Goal: Task Accomplishment & Management: Complete application form

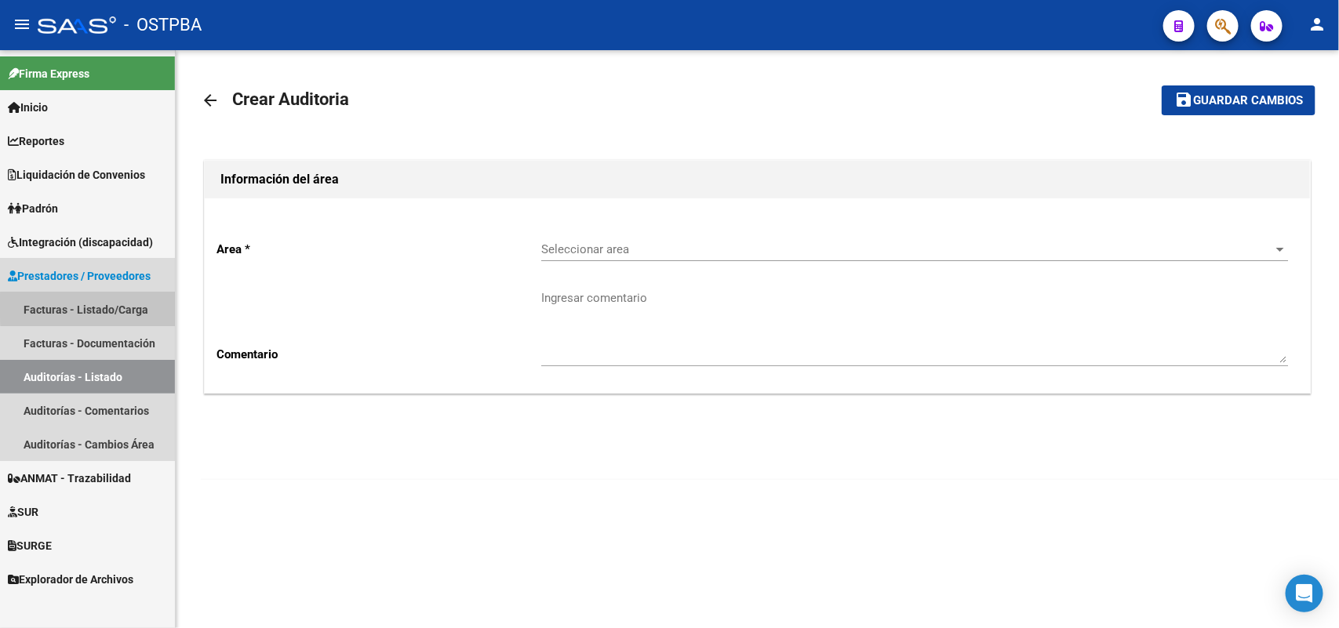
click at [114, 307] on link "Facturas - Listado/Carga" at bounding box center [87, 310] width 175 height 34
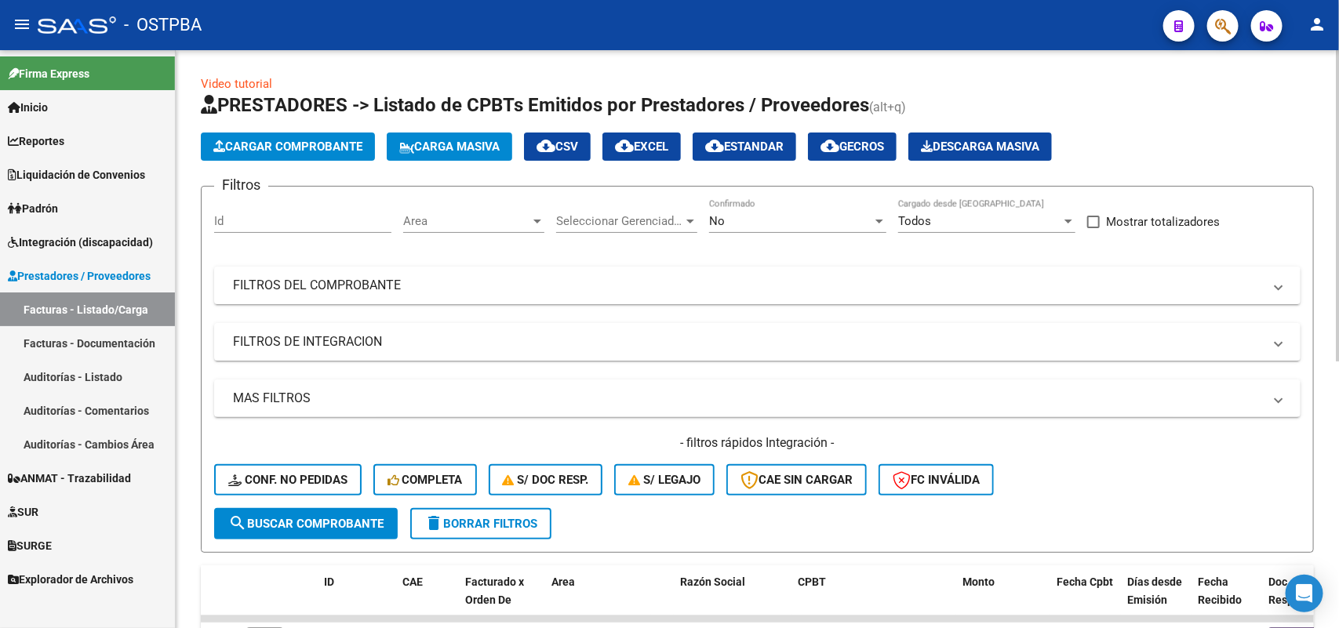
click at [318, 140] on span "Cargar Comprobante" at bounding box center [287, 147] width 149 height 14
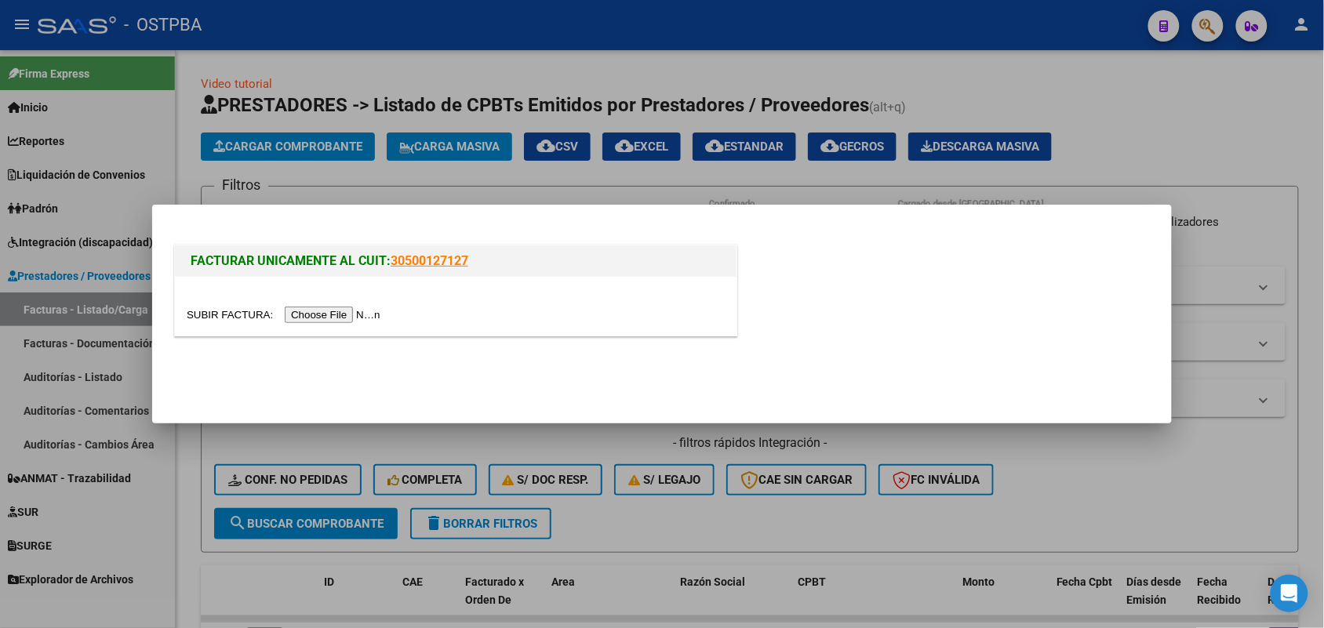
click at [337, 318] on input "file" at bounding box center [286, 315] width 199 height 16
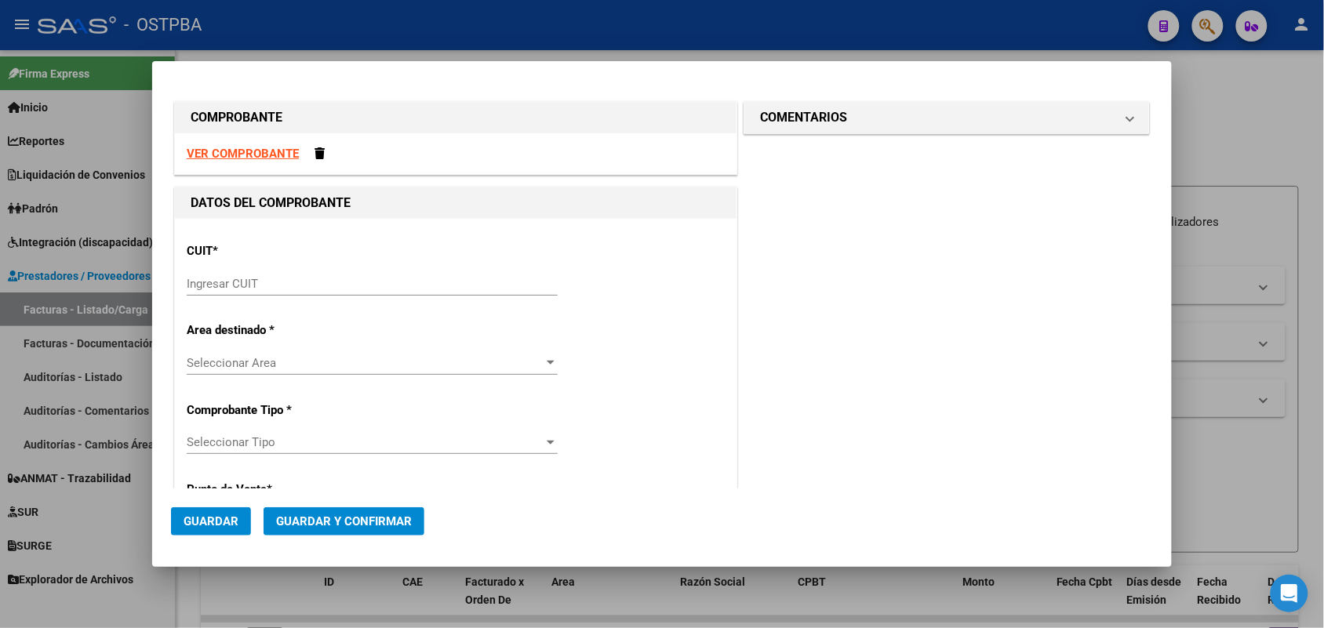
click at [213, 275] on div "Ingresar CUIT" at bounding box center [372, 284] width 371 height 24
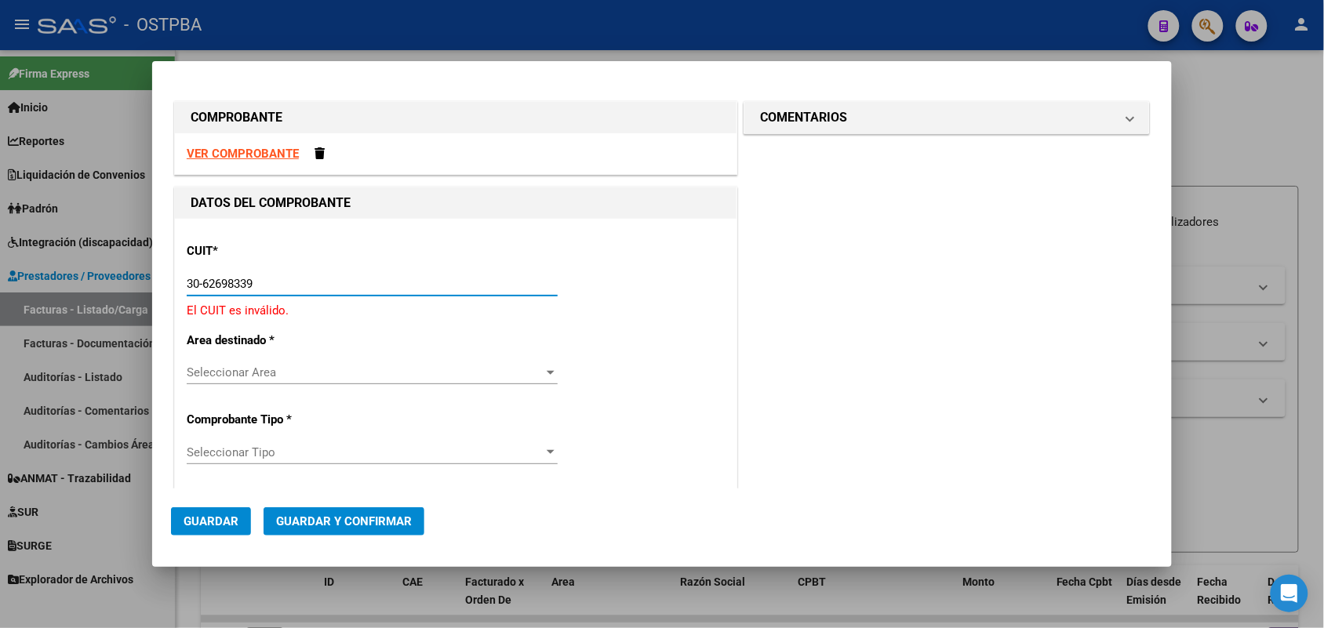
type input "30-62698339-8"
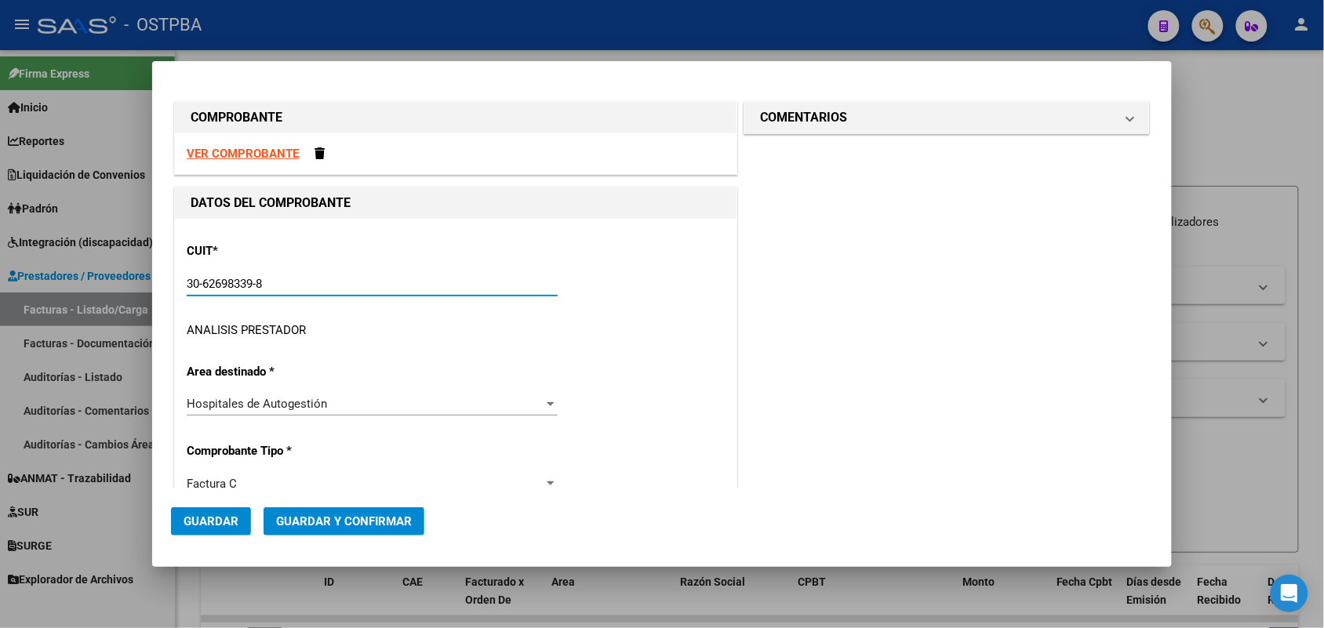
type input "156"
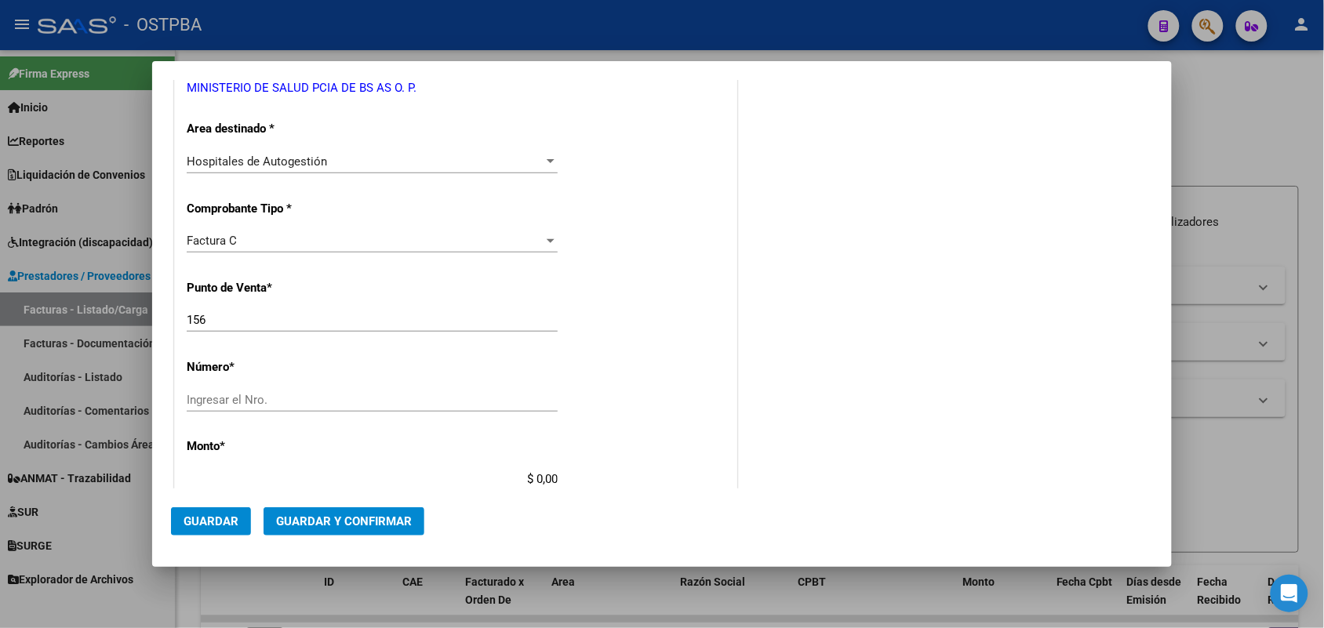
scroll to position [294, 0]
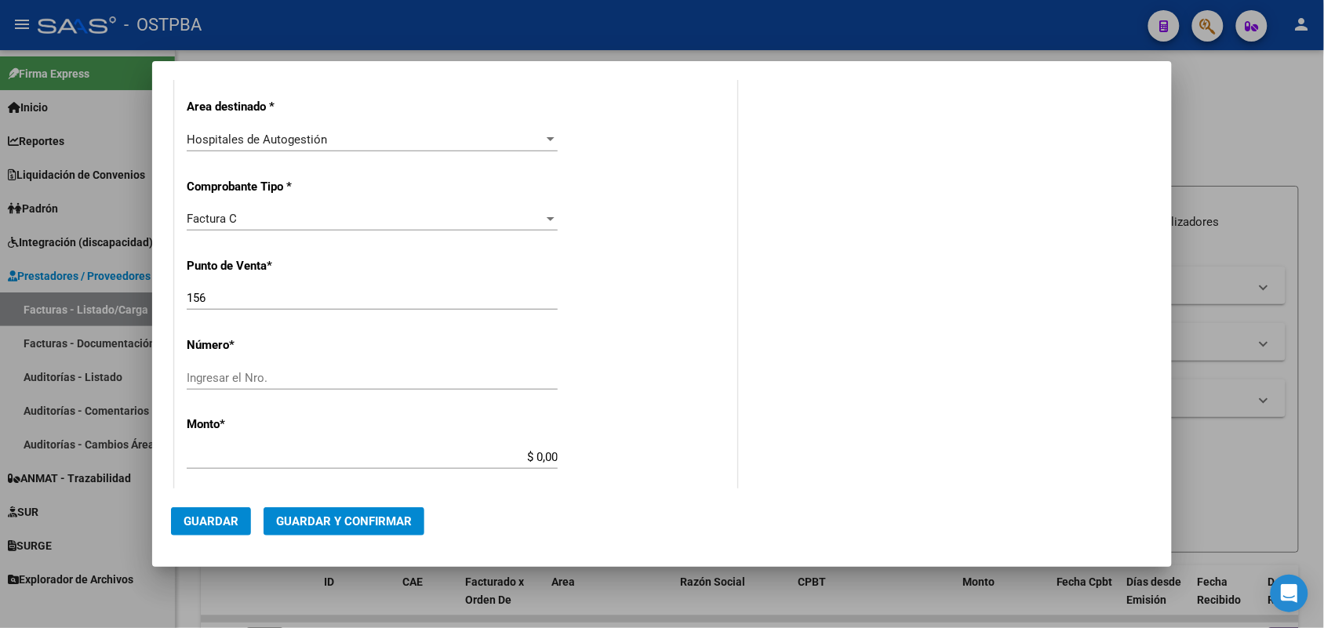
type input "30-62698339-8"
click at [216, 377] on input "Ingresar el Nro." at bounding box center [372, 378] width 371 height 14
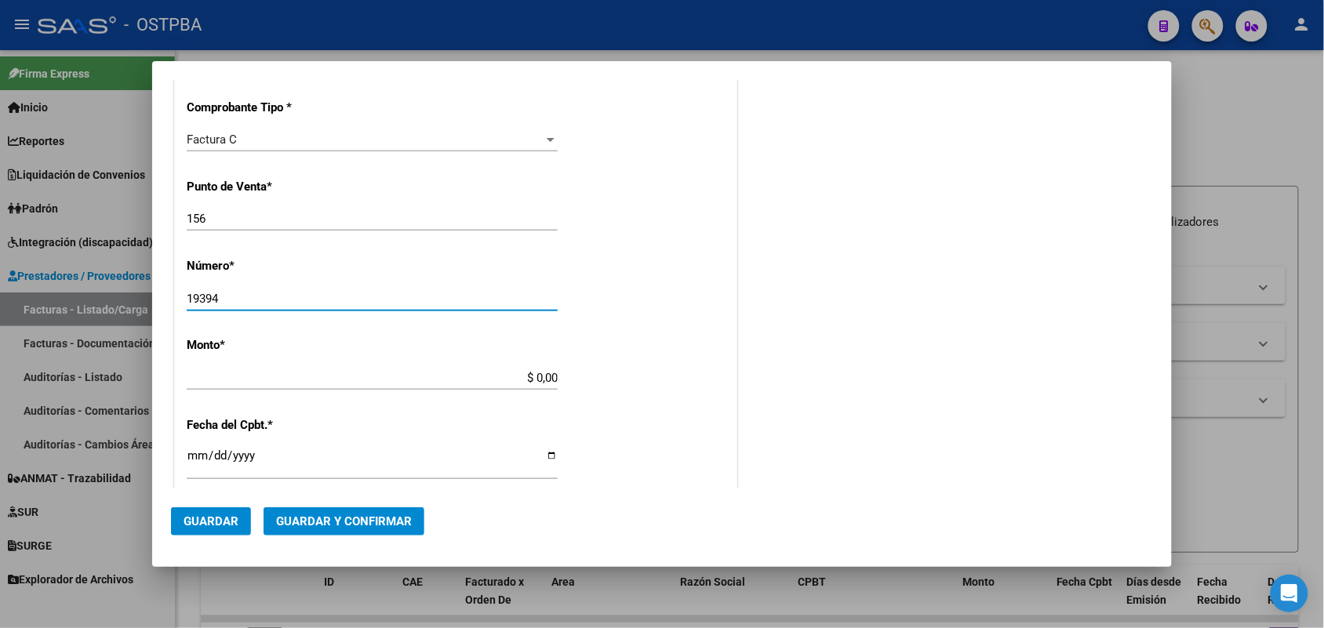
scroll to position [392, 0]
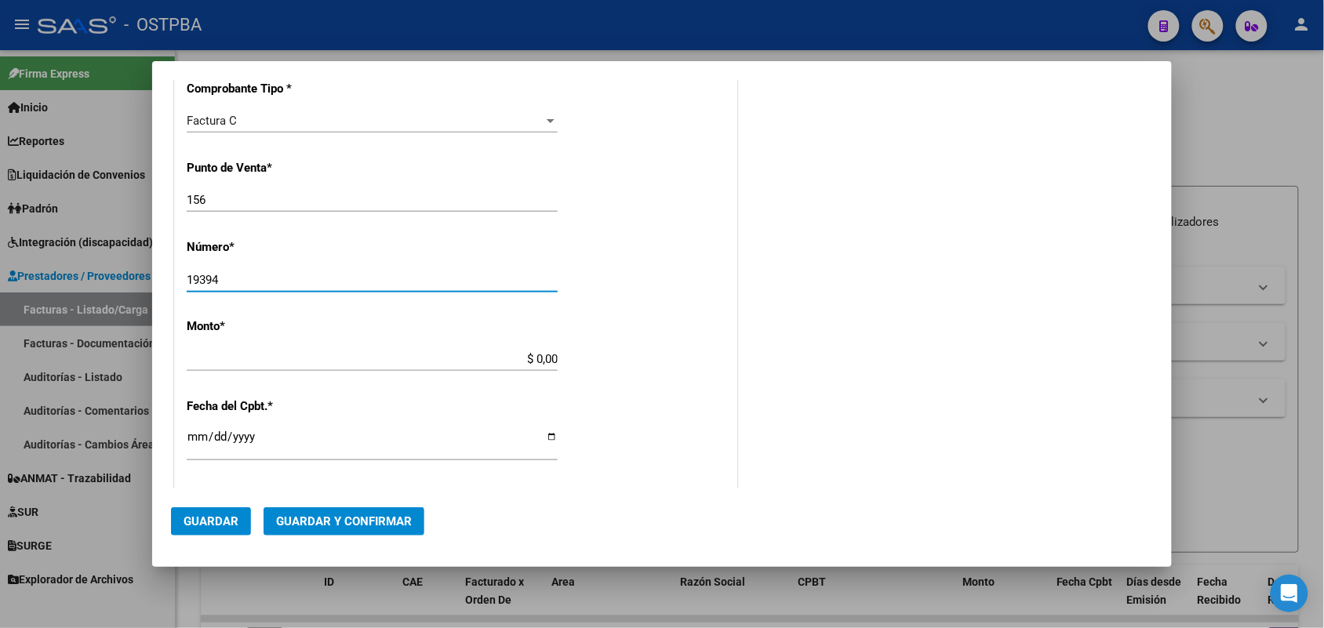
type input "19394"
drag, startPoint x: 508, startPoint y: 362, endPoint x: 628, endPoint y: 363, distance: 120.1
click at [628, 363] on div "CUIT * 30-62698339-8 Ingresar CUIT ANALISIS PRESTADOR MINISTERIO DE SALUD PCIA …" at bounding box center [456, 383] width 562 height 1113
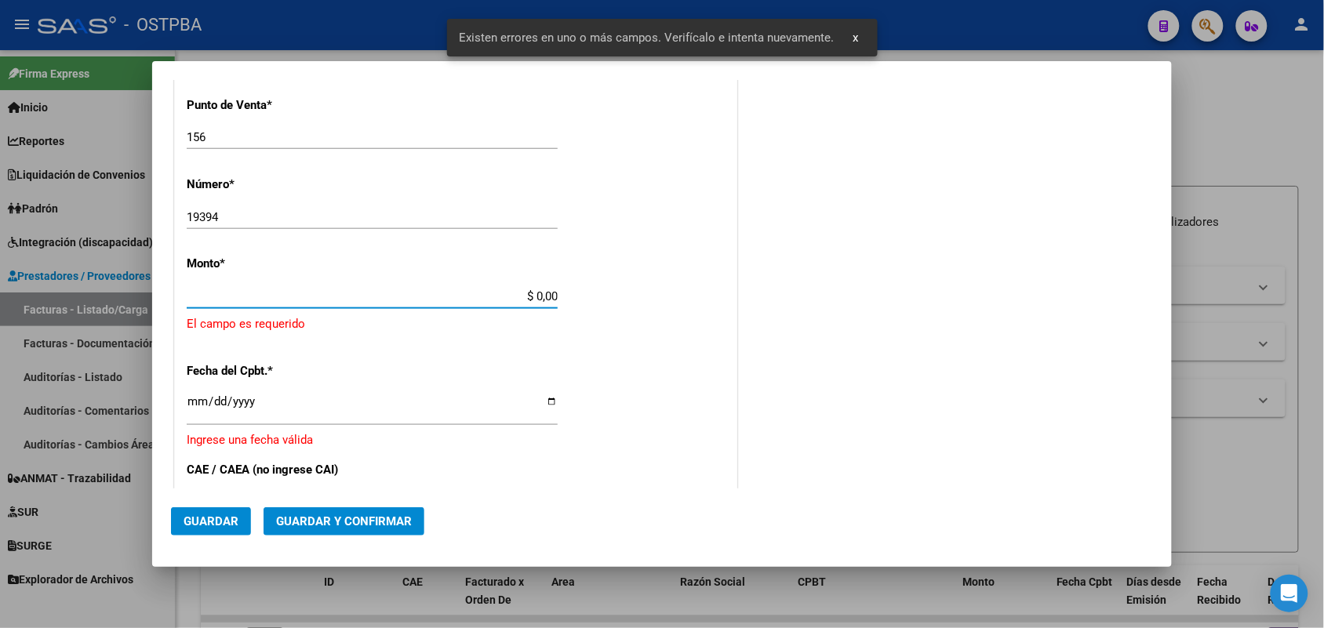
scroll to position [460, 0]
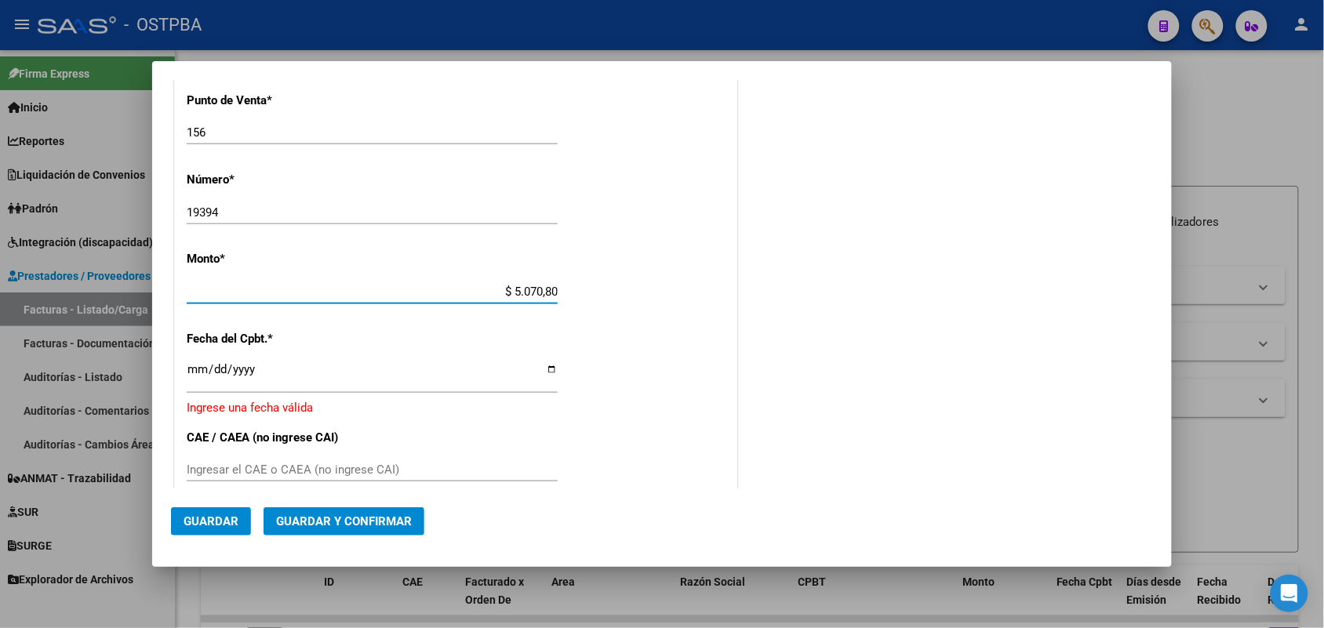
type input "$ 50.708,00"
click at [202, 375] on input "Ingresar la fecha" at bounding box center [372, 375] width 371 height 25
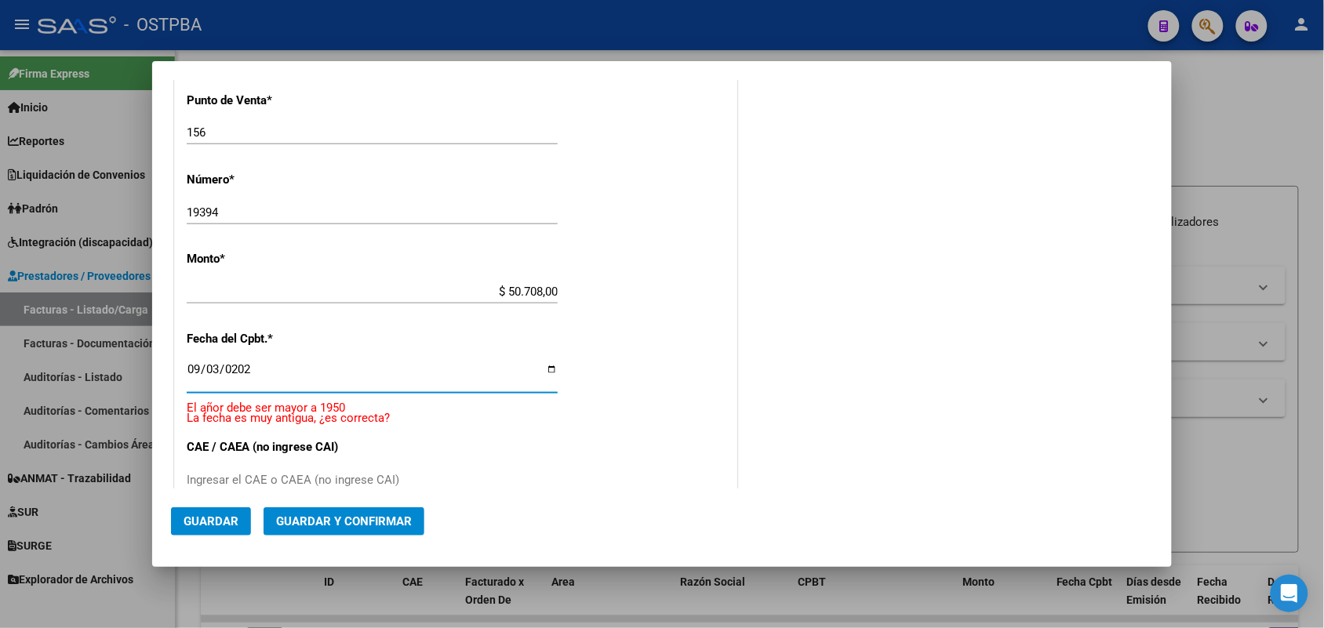
type input "[DATE]"
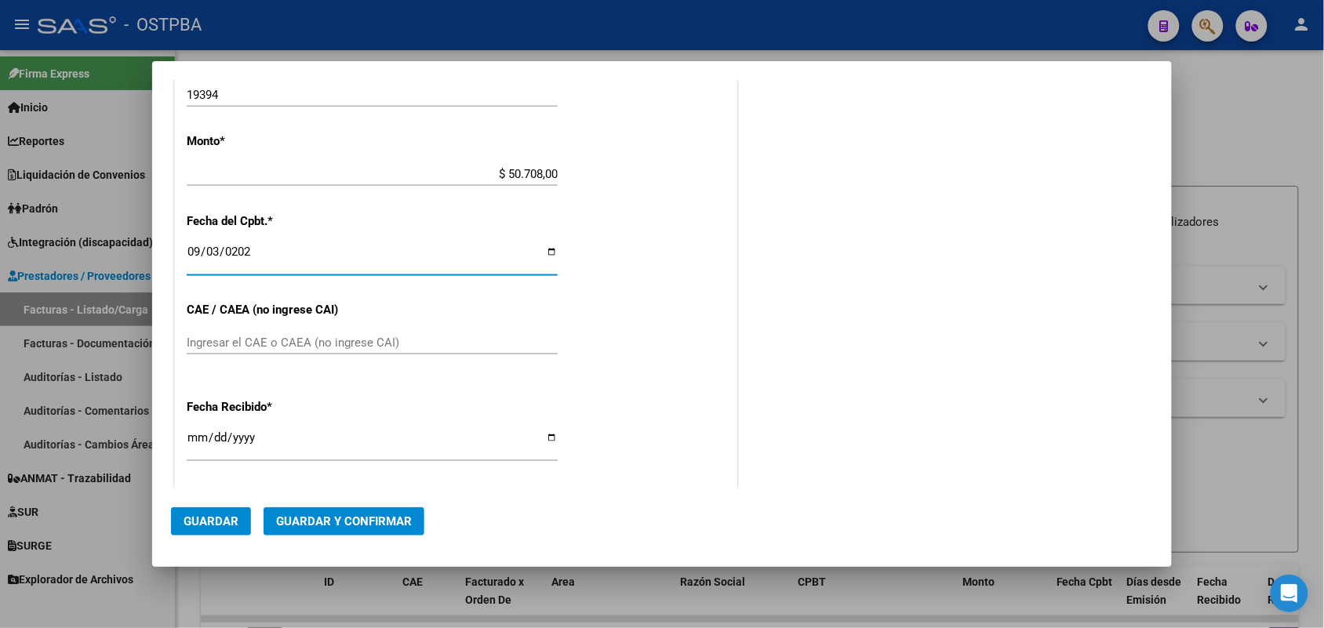
scroll to position [656, 0]
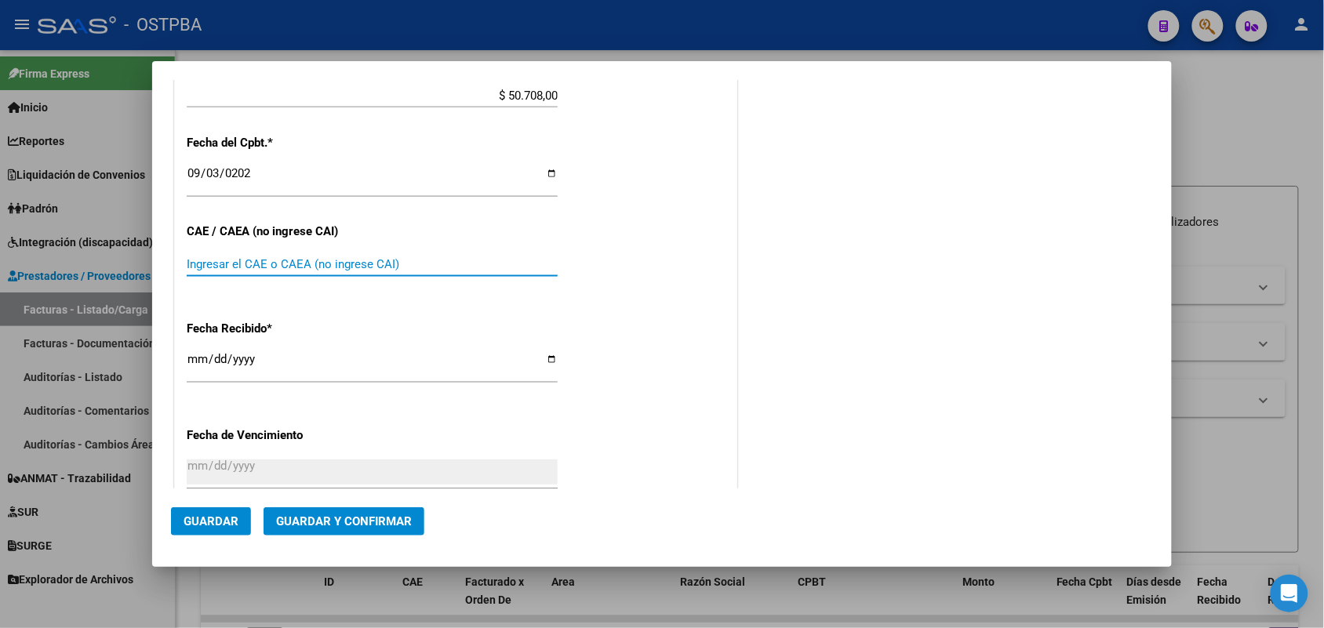
click at [243, 260] on input "Ingresar el CAE o CAEA (no ingrese CAI)" at bounding box center [372, 264] width 371 height 14
type input "75368723047650"
click at [196, 370] on input "[DATE]" at bounding box center [372, 365] width 371 height 25
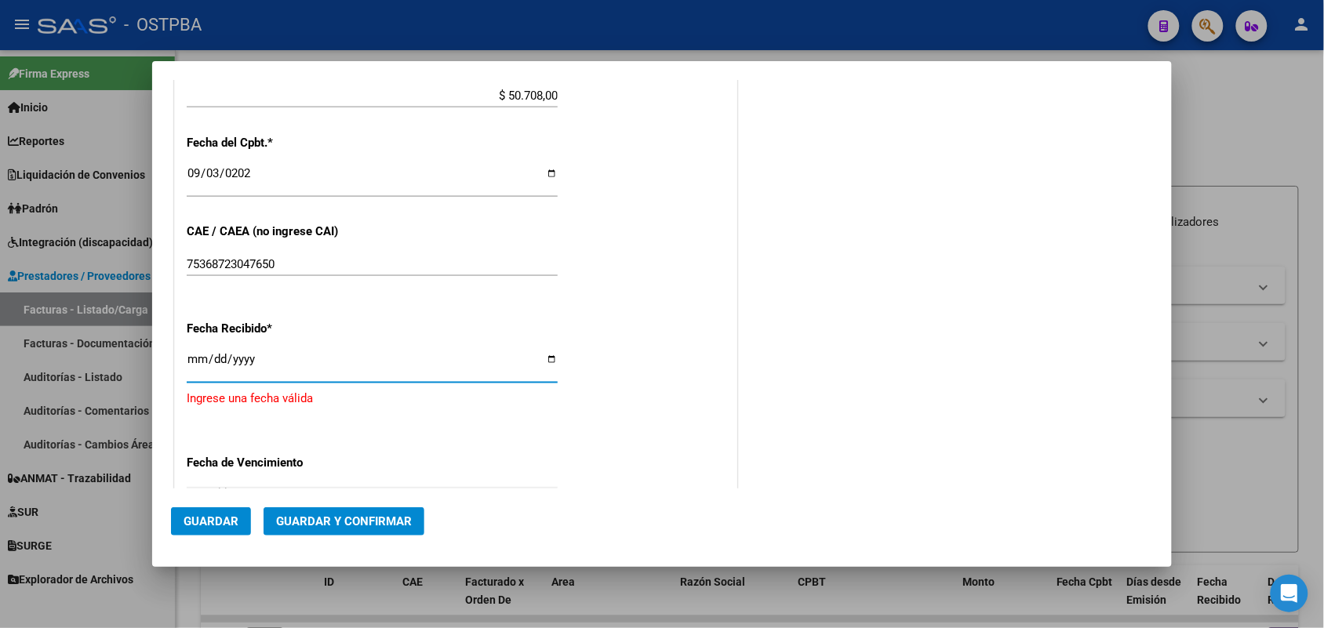
type input "[DATE]"
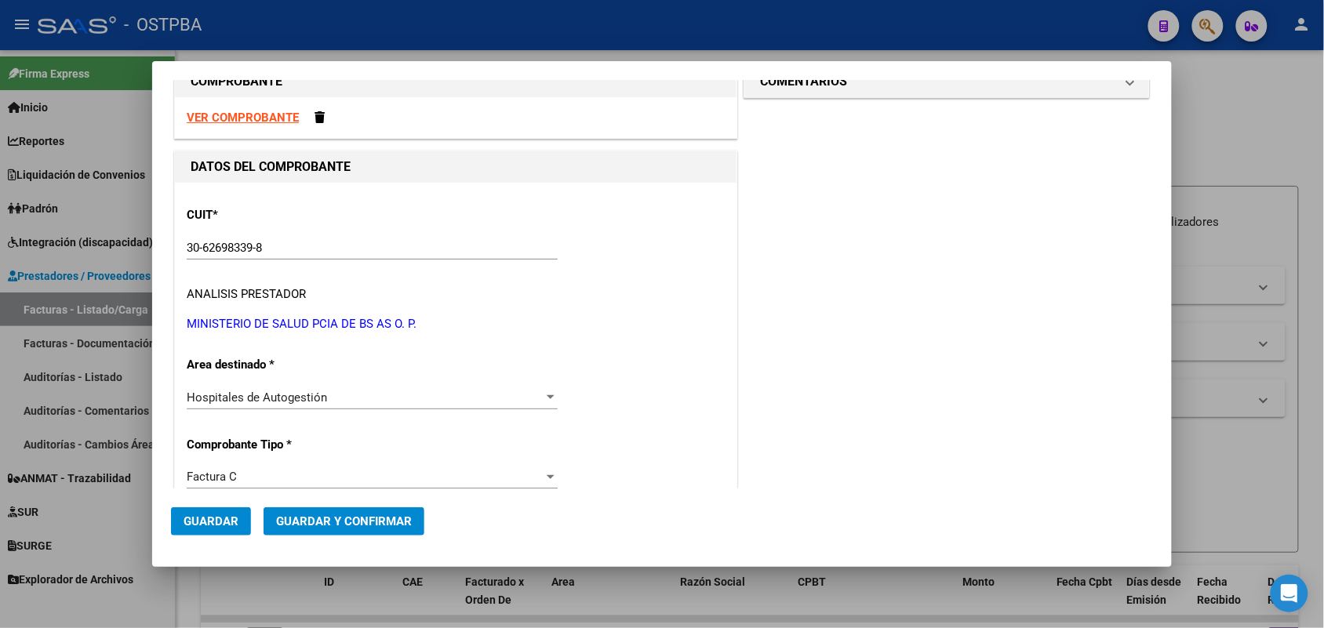
scroll to position [0, 0]
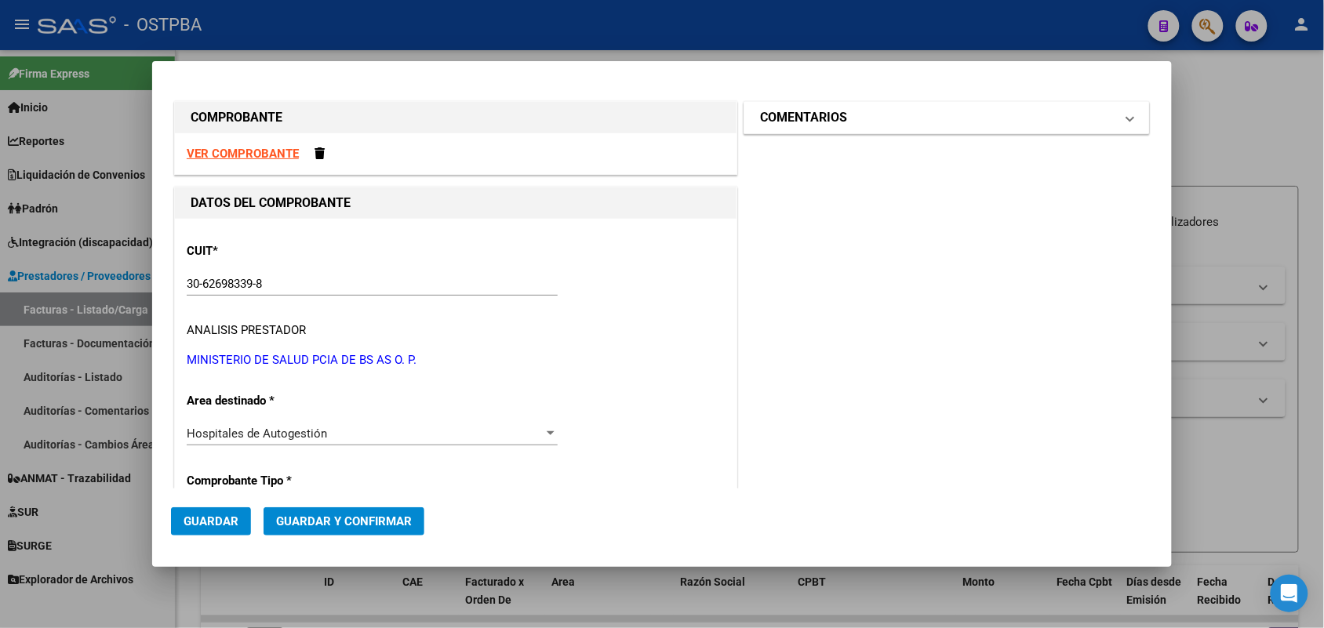
click at [1127, 118] on span at bounding box center [1130, 117] width 6 height 19
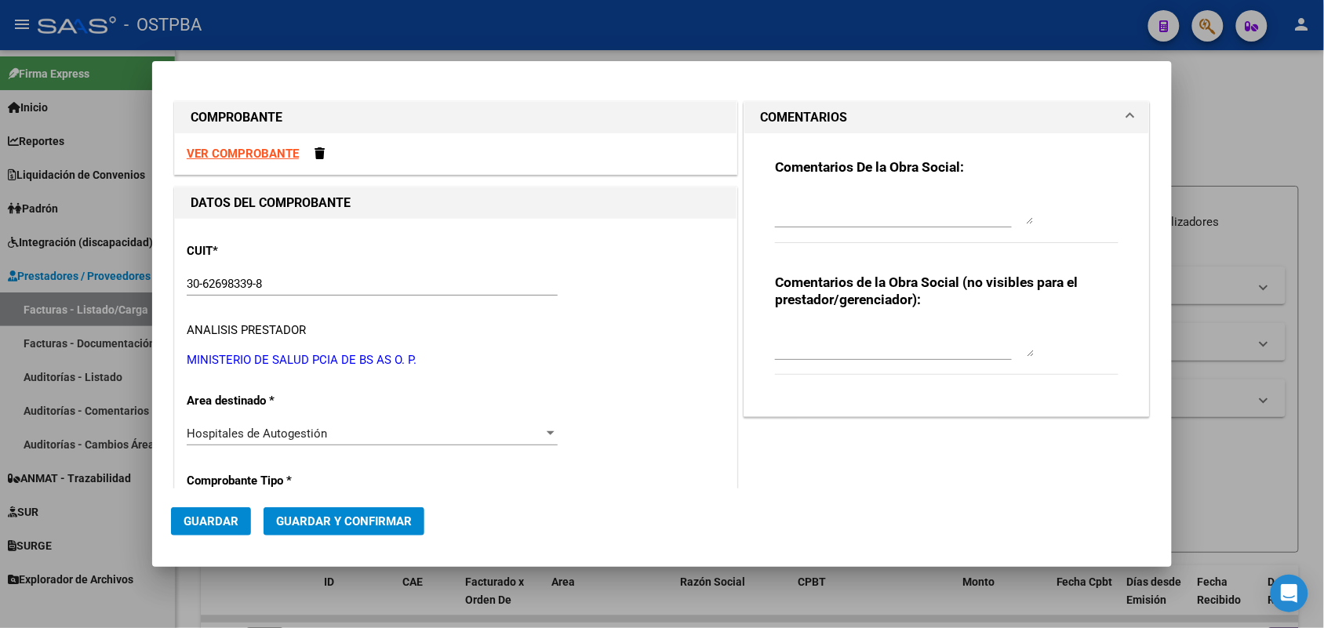
click at [783, 212] on textarea at bounding box center [904, 208] width 259 height 31
type textarea "HR 127162"
click at [218, 515] on span "Guardar" at bounding box center [211, 522] width 55 height 14
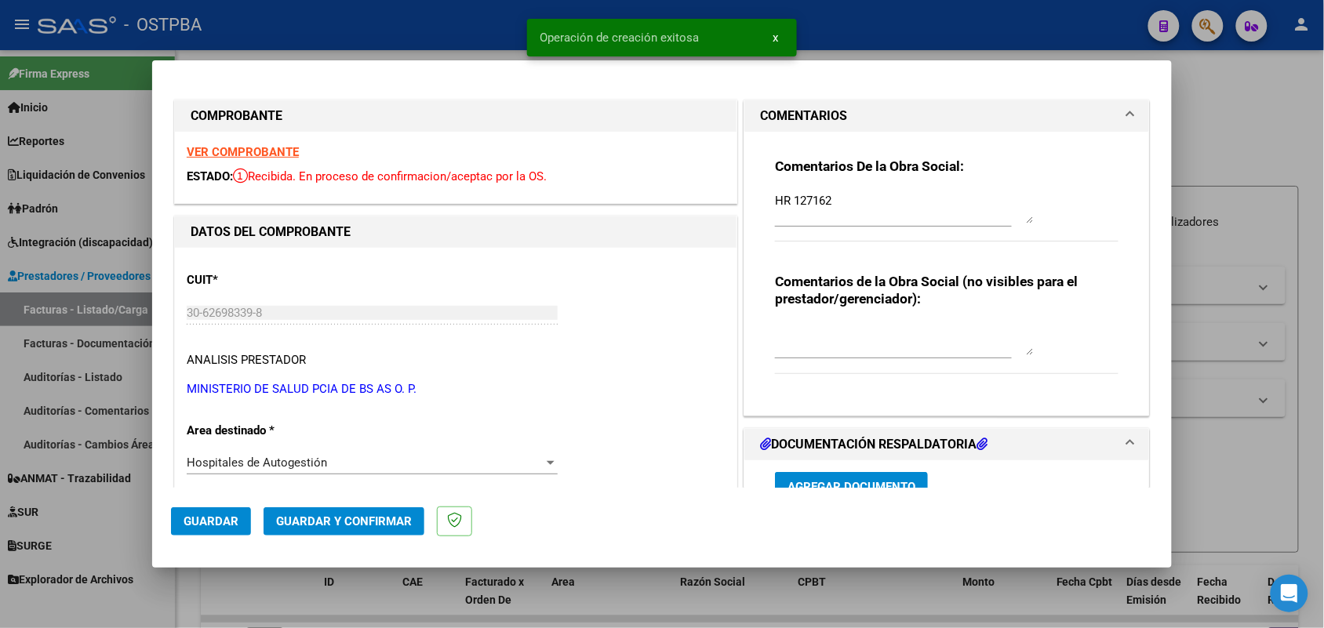
type input "[DATE]"
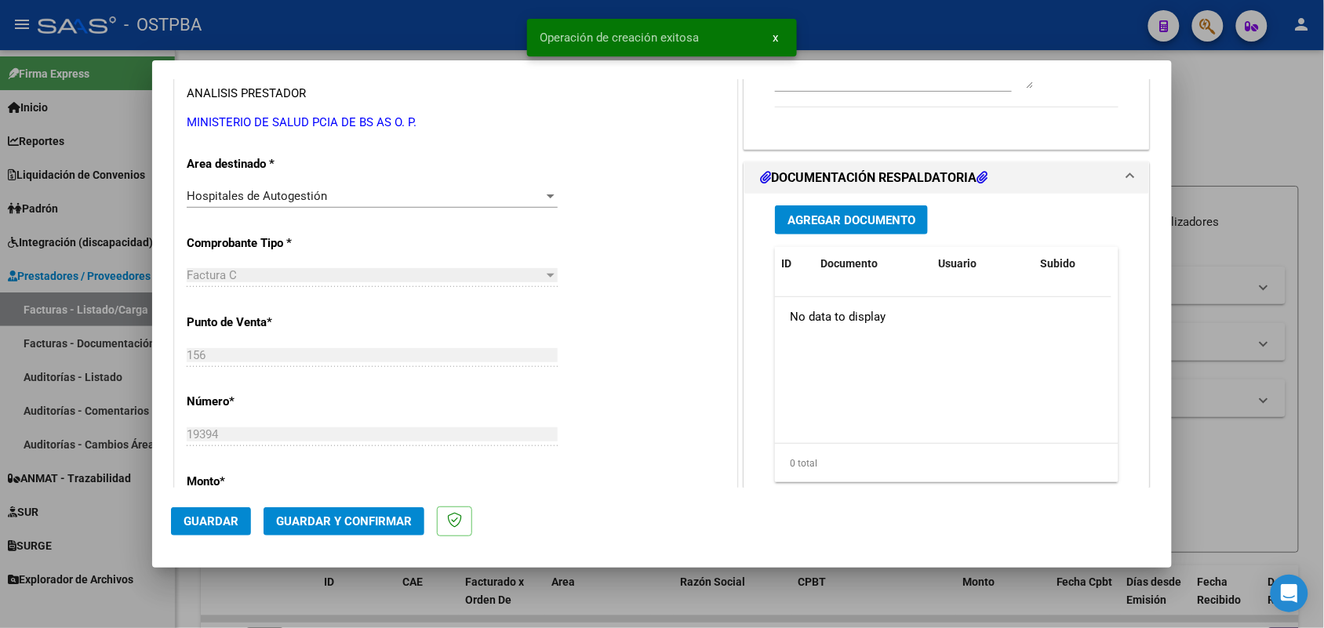
scroll to position [294, 0]
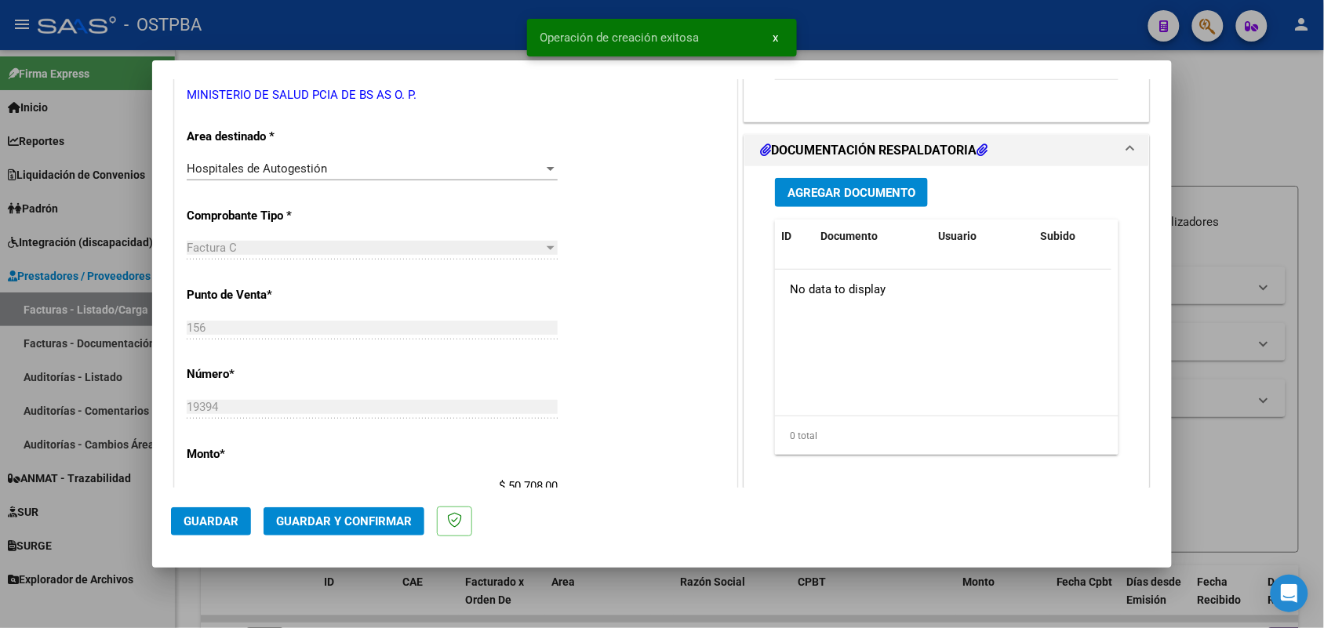
click at [837, 193] on span "Agregar Documento" at bounding box center [852, 193] width 128 height 14
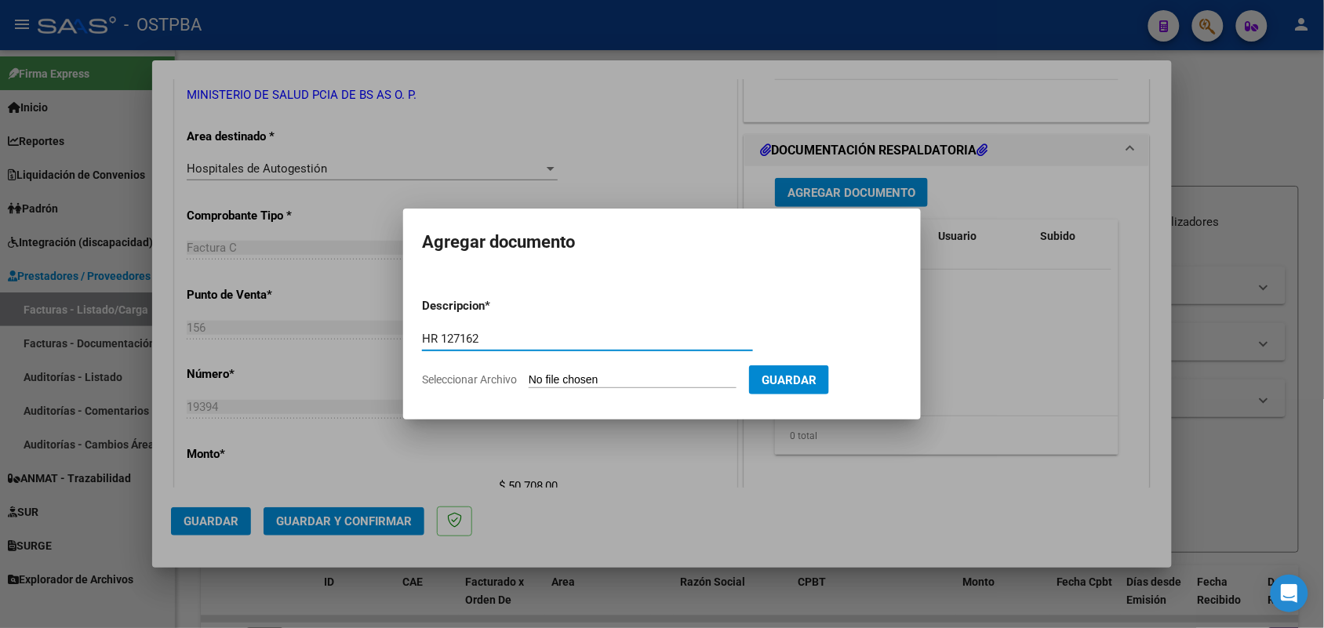
type input "HR 127162"
click at [543, 381] on input "Seleccionar Archivo" at bounding box center [633, 380] width 208 height 15
type input "C:\fakepath\HR 127162.pdf"
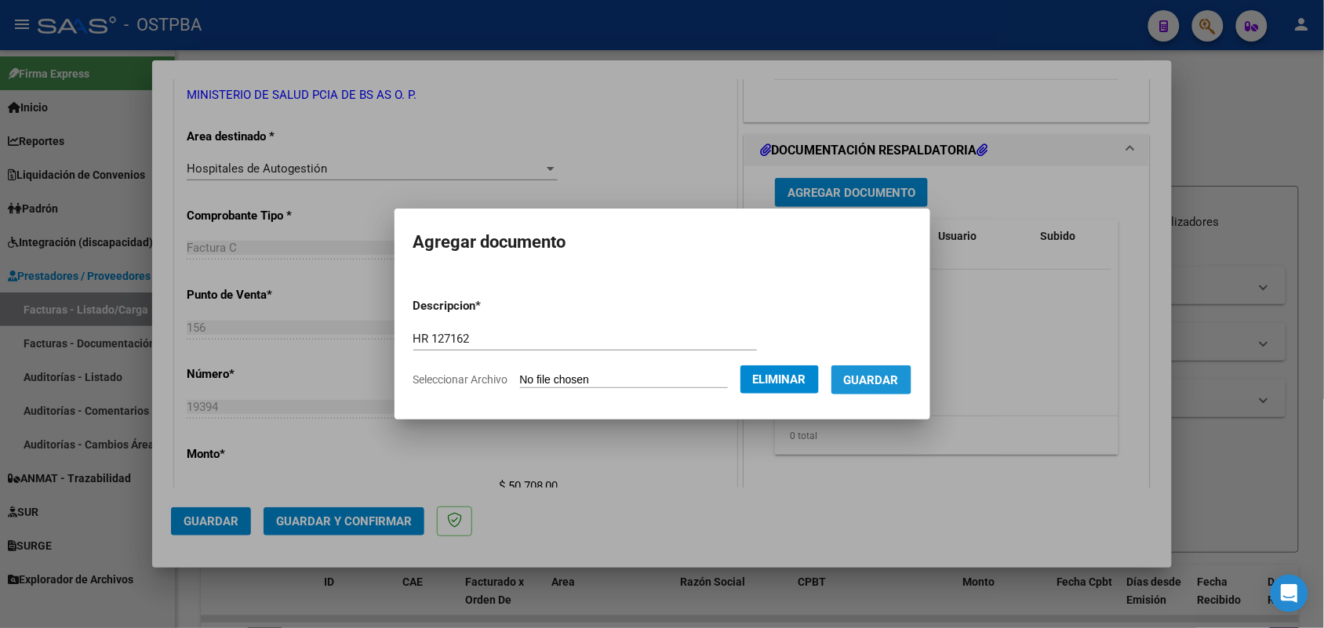
click at [879, 375] on span "Guardar" at bounding box center [871, 380] width 55 height 14
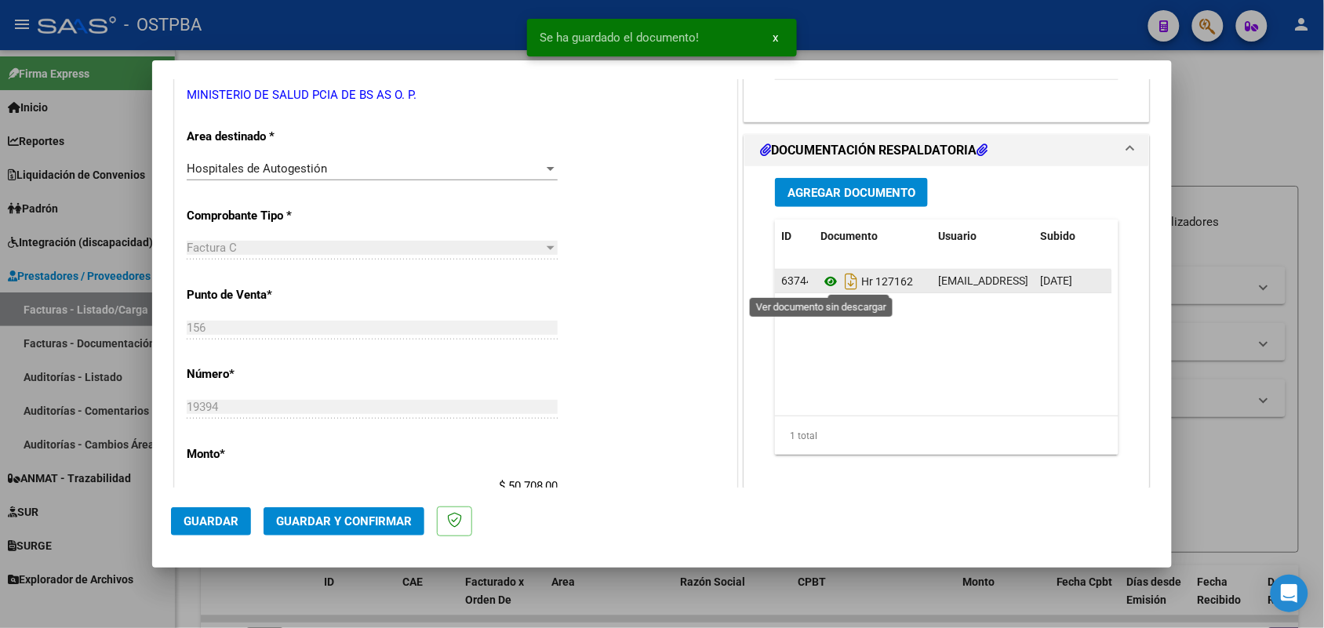
click at [821, 276] on icon at bounding box center [831, 281] width 20 height 19
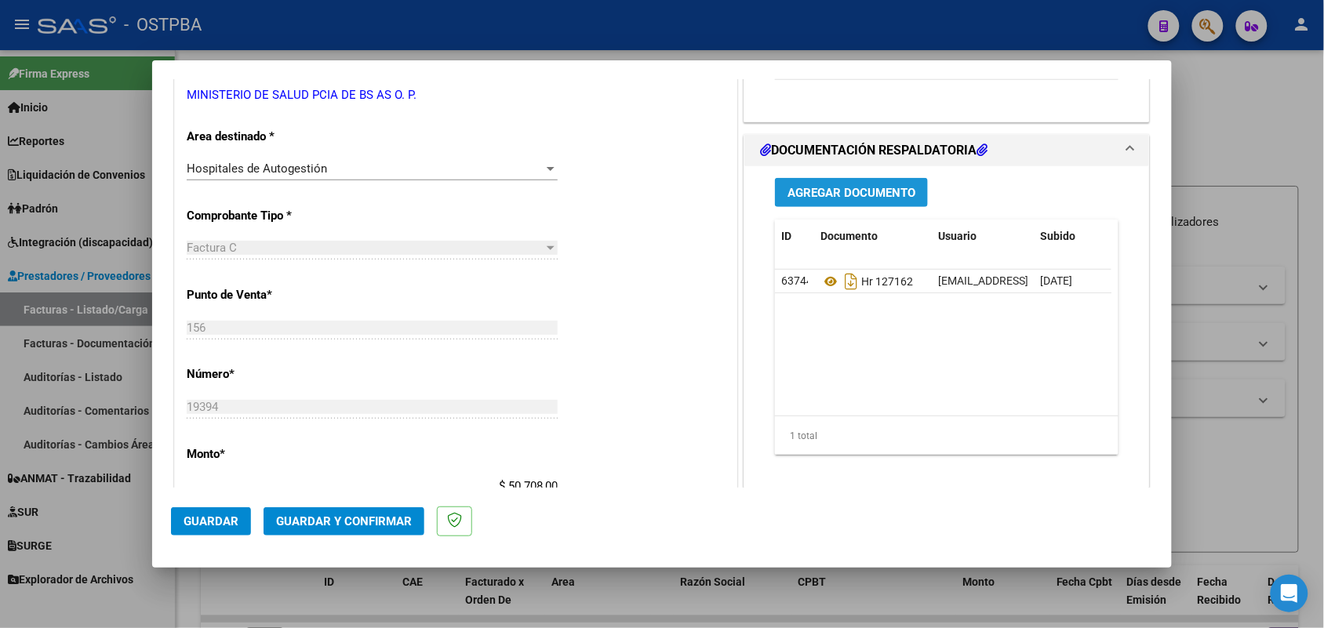
click at [854, 193] on span "Agregar Documento" at bounding box center [852, 193] width 128 height 14
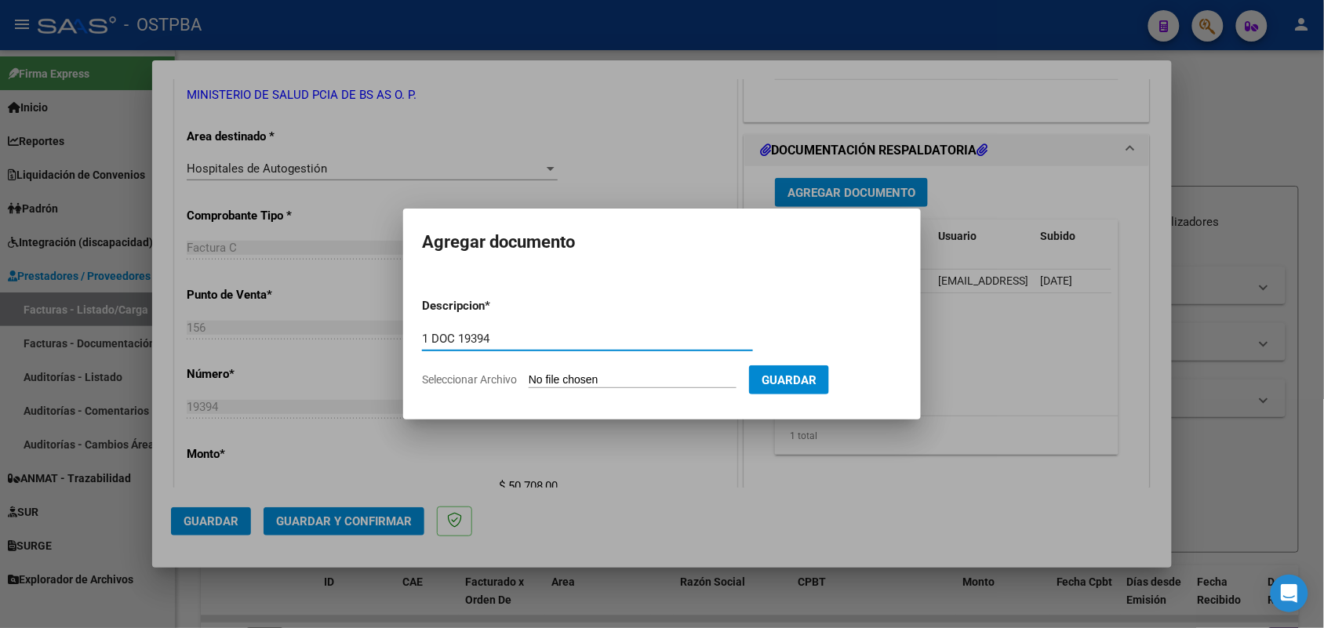
type input "1 DOC 19394"
click at [555, 381] on input "Seleccionar Archivo" at bounding box center [633, 380] width 208 height 15
type input "C:\fakepath\1 DOC 19394.pdf"
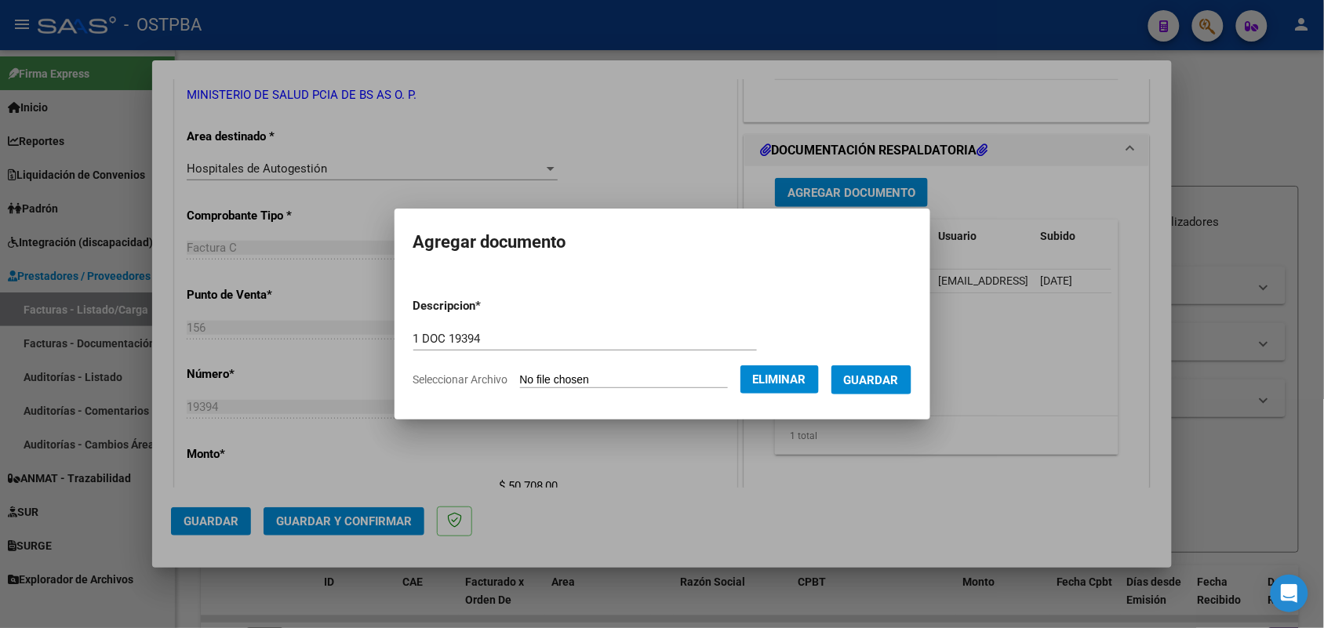
click at [881, 379] on span "Guardar" at bounding box center [871, 380] width 55 height 14
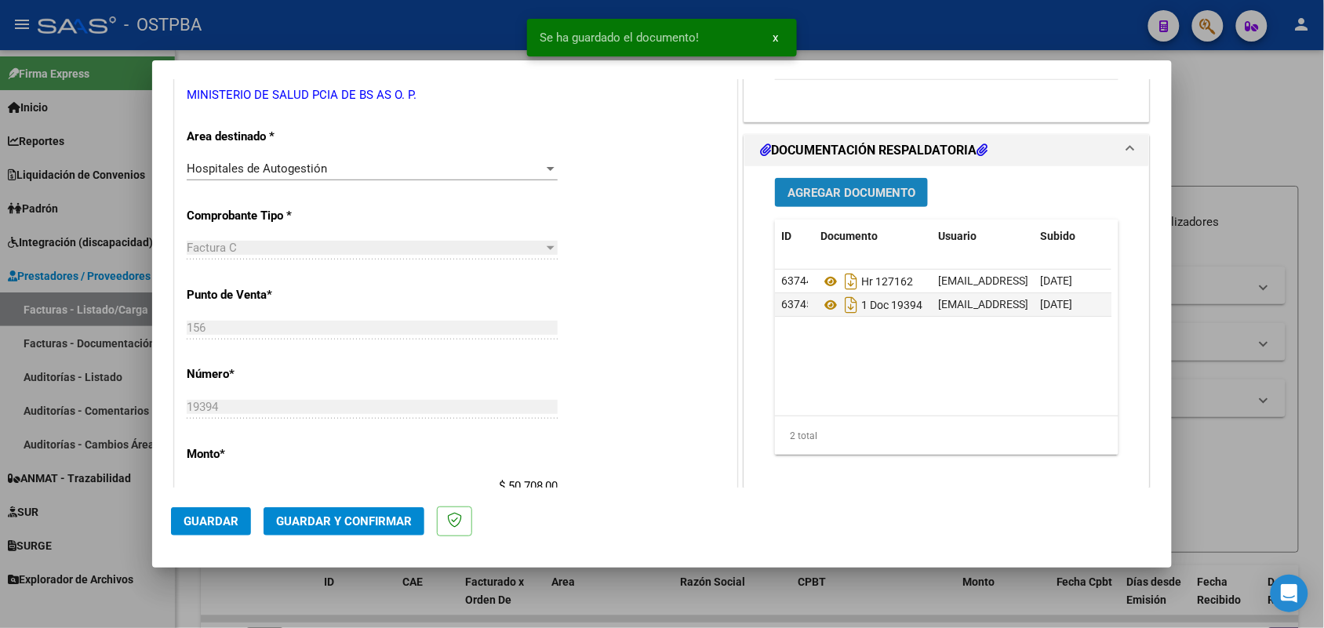
click at [853, 192] on span "Agregar Documento" at bounding box center [852, 193] width 128 height 14
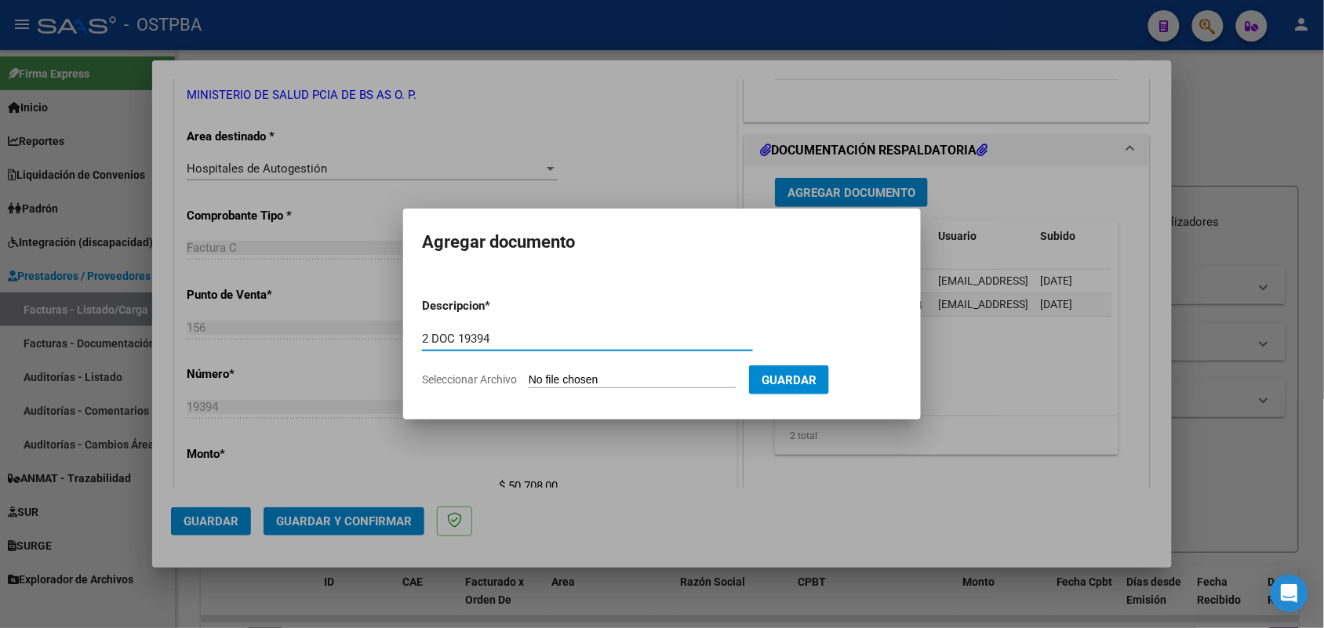
type input "2 DOC 19394"
click at [540, 374] on input "Seleccionar Archivo" at bounding box center [633, 380] width 208 height 15
type input "C:\fakepath\2 DOC 19394.pdf"
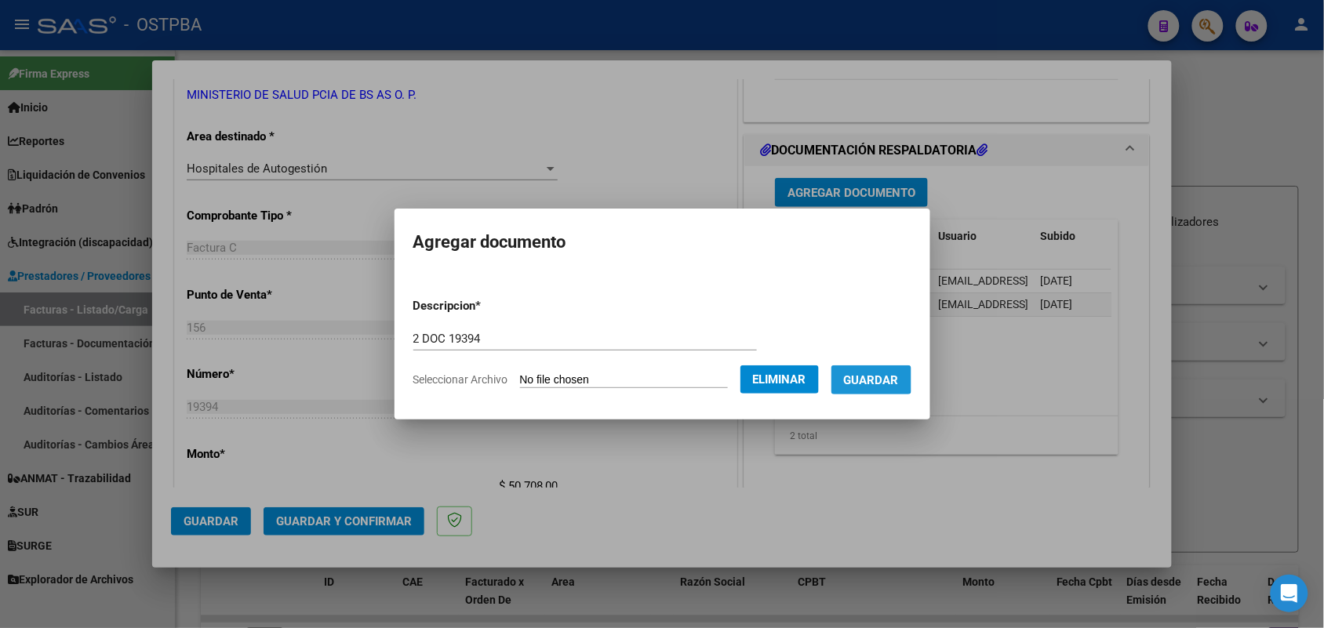
click at [883, 375] on span "Guardar" at bounding box center [871, 380] width 55 height 14
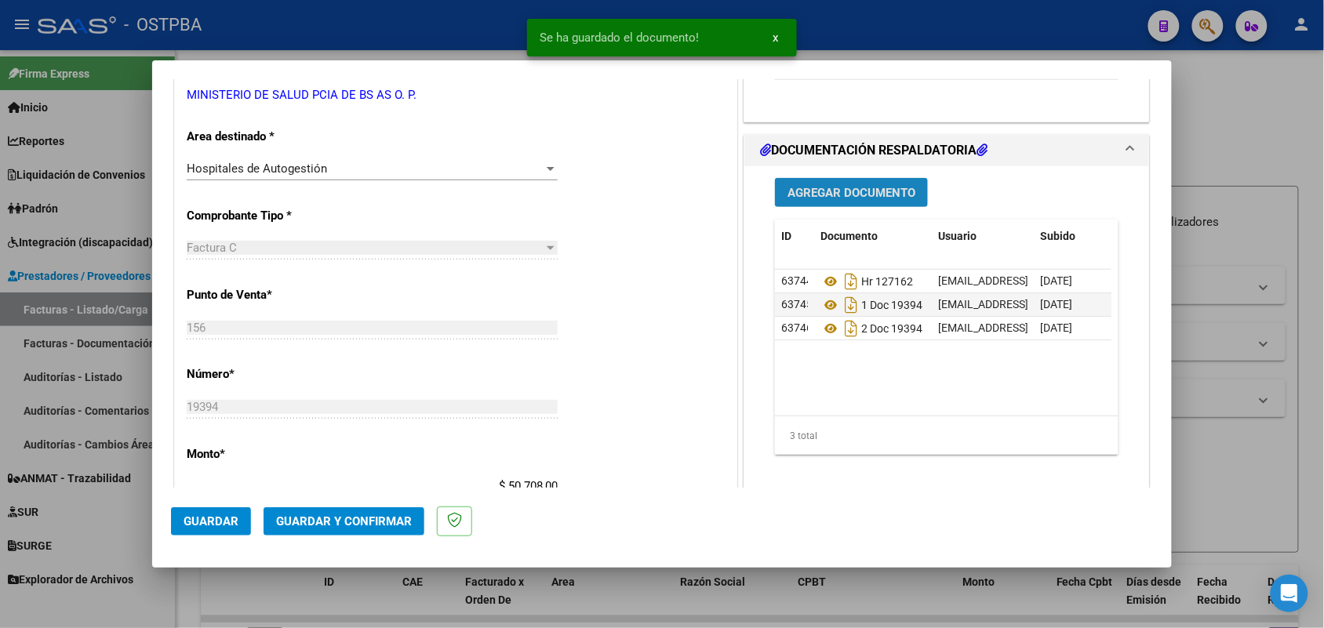
click at [869, 190] on span "Agregar Documento" at bounding box center [852, 193] width 128 height 14
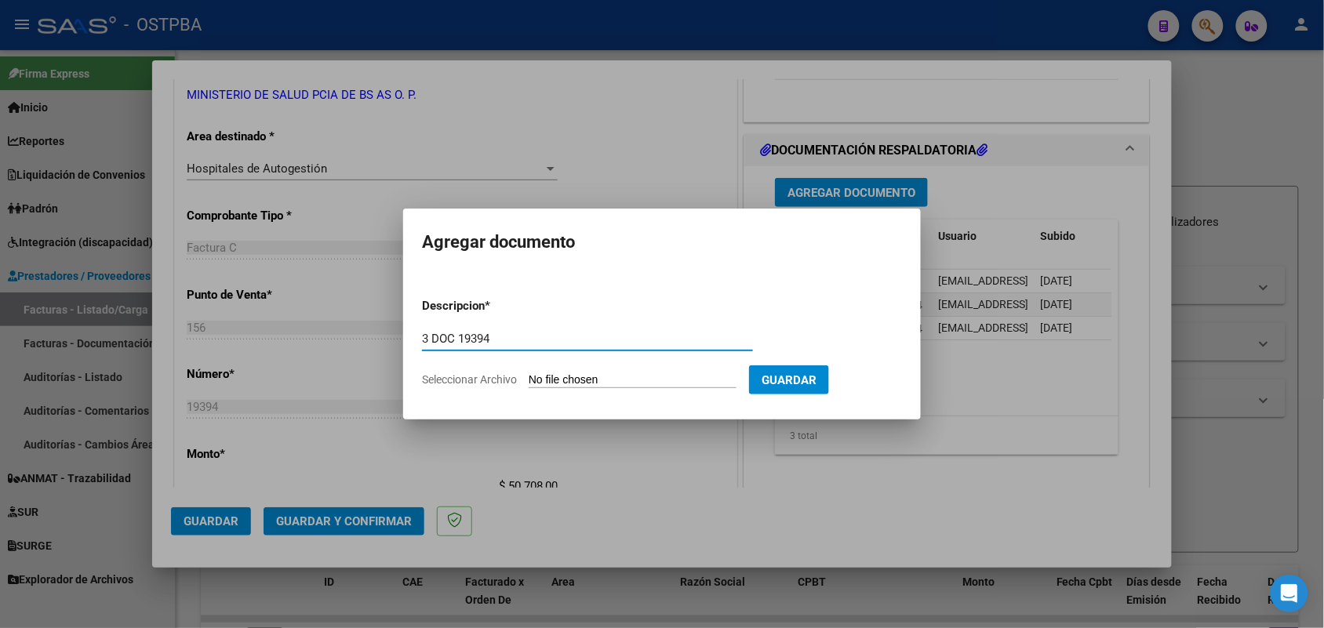
type input "3 DOC 19394"
click at [537, 378] on input "Seleccionar Archivo" at bounding box center [633, 380] width 208 height 15
type input "C:\fakepath\3 DOC 19394.pdf"
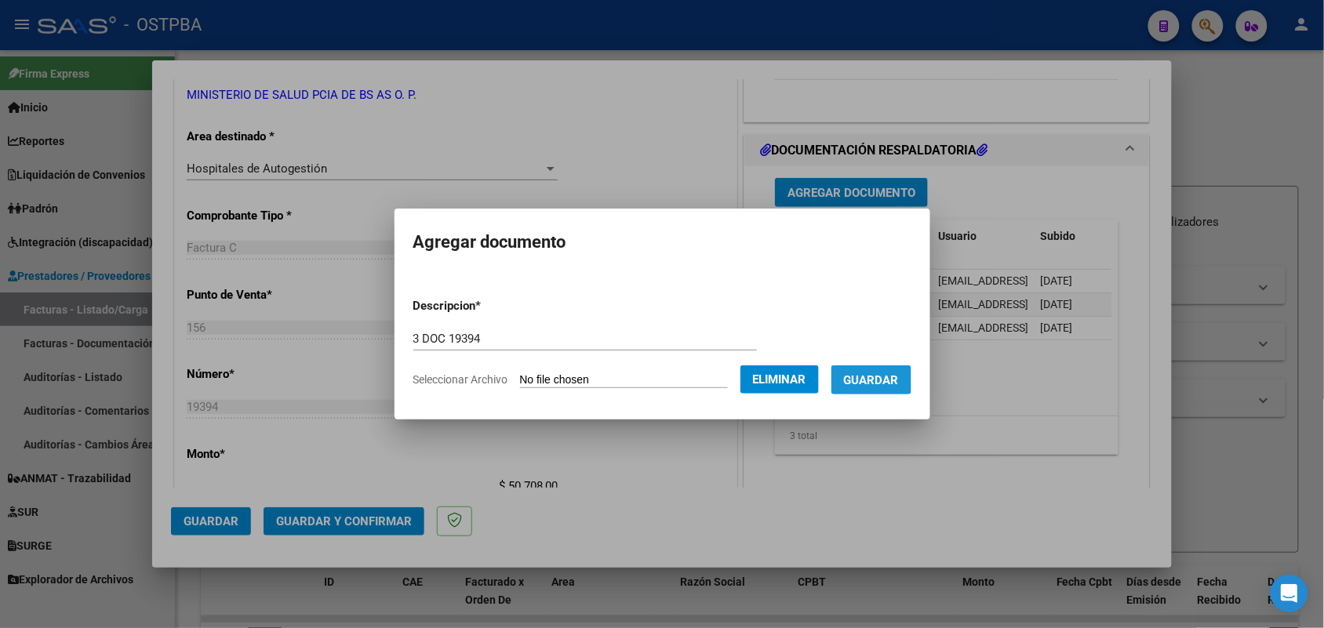
click at [876, 377] on span "Guardar" at bounding box center [871, 380] width 55 height 14
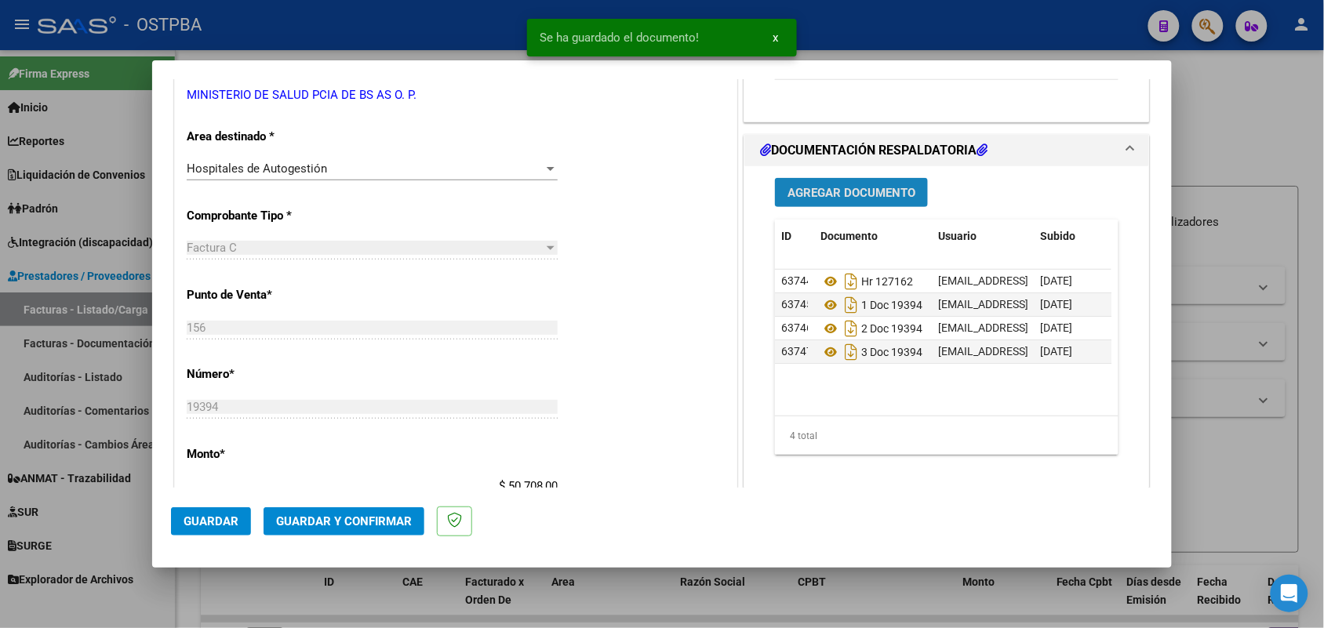
click at [869, 202] on button "Agregar Documento" at bounding box center [851, 192] width 153 height 29
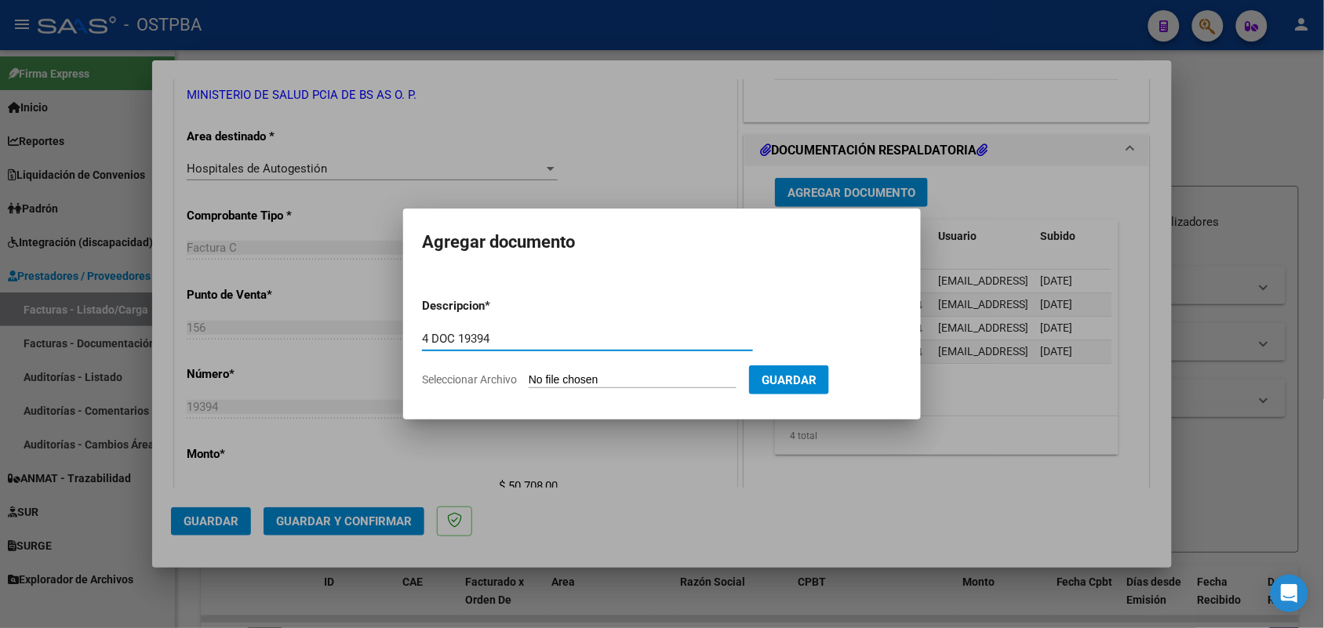
type input "4 DOC 19394"
click at [539, 384] on input "Seleccionar Archivo" at bounding box center [633, 380] width 208 height 15
type input "C:\fakepath\4 DOC 19394.pdf"
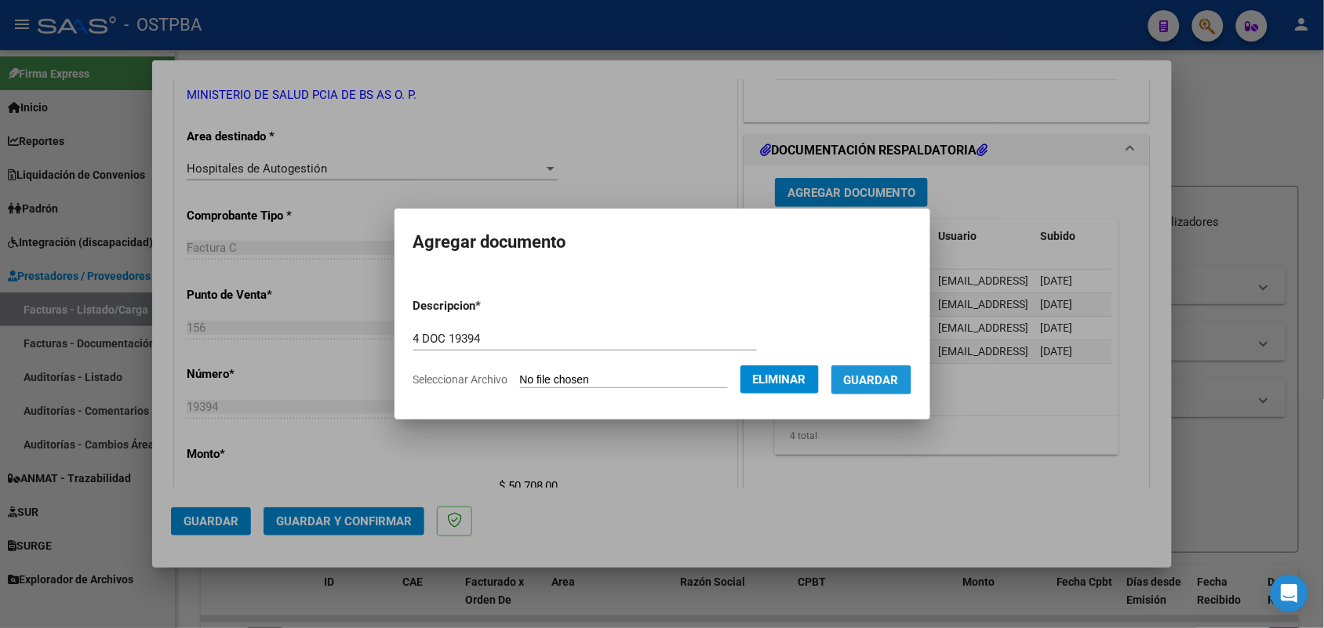
click at [873, 370] on button "Guardar" at bounding box center [872, 380] width 80 height 29
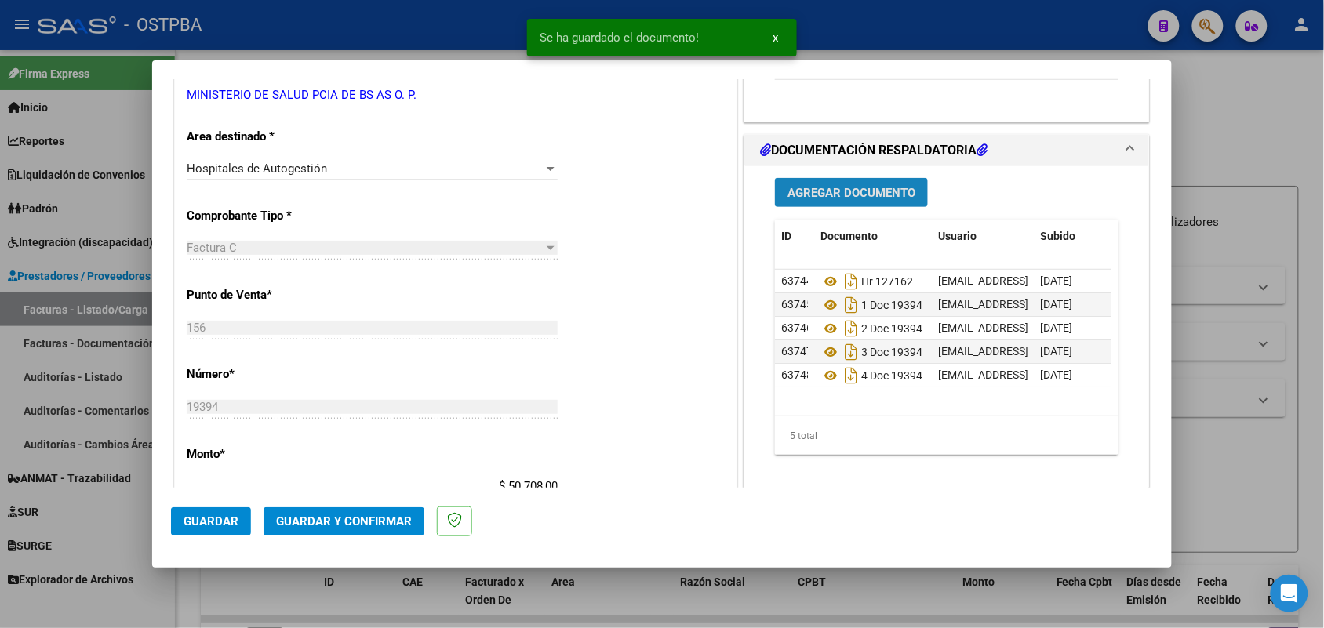
click at [872, 183] on button "Agregar Documento" at bounding box center [851, 192] width 153 height 29
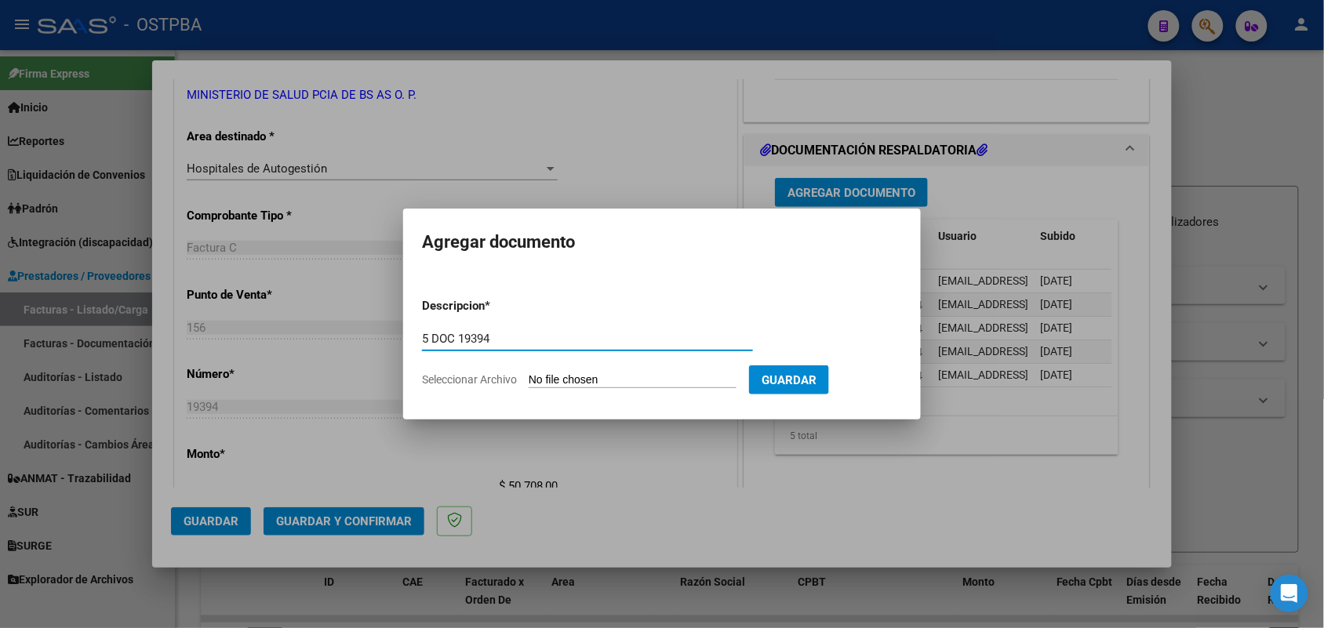
type input "5 DOC 19394"
click at [541, 378] on input "Seleccionar Archivo" at bounding box center [633, 380] width 208 height 15
type input "C:\fakepath\5 DOC 19394.pdf"
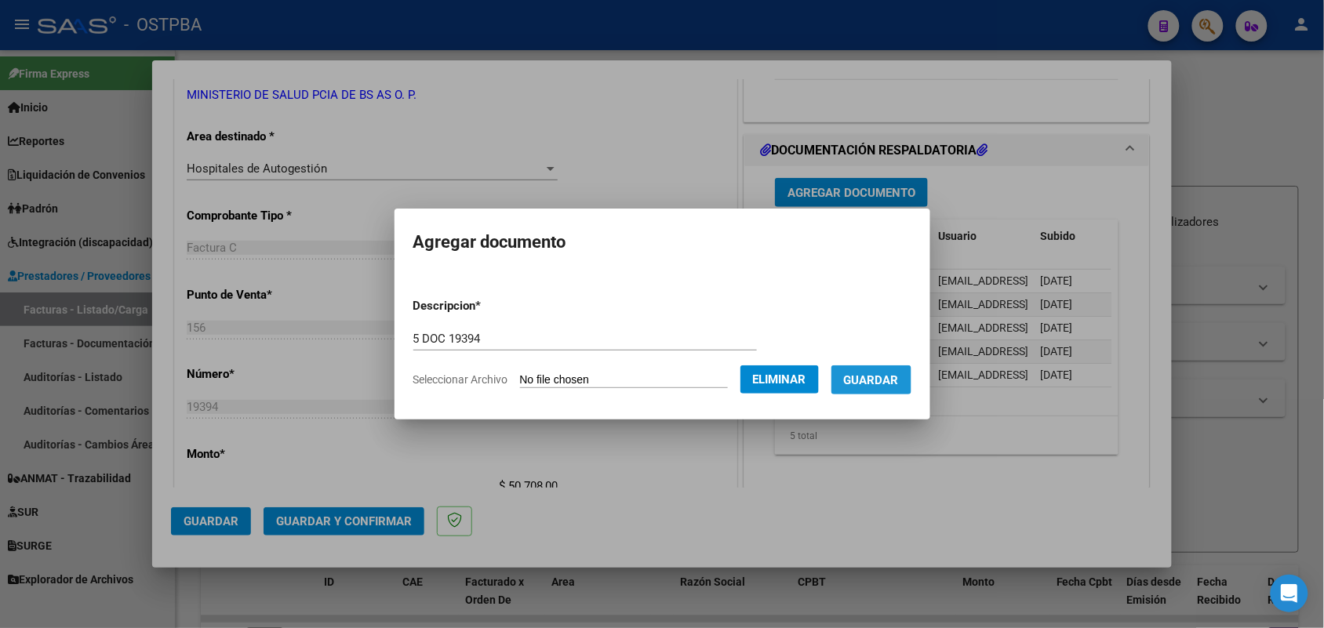
click at [891, 381] on span "Guardar" at bounding box center [871, 380] width 55 height 14
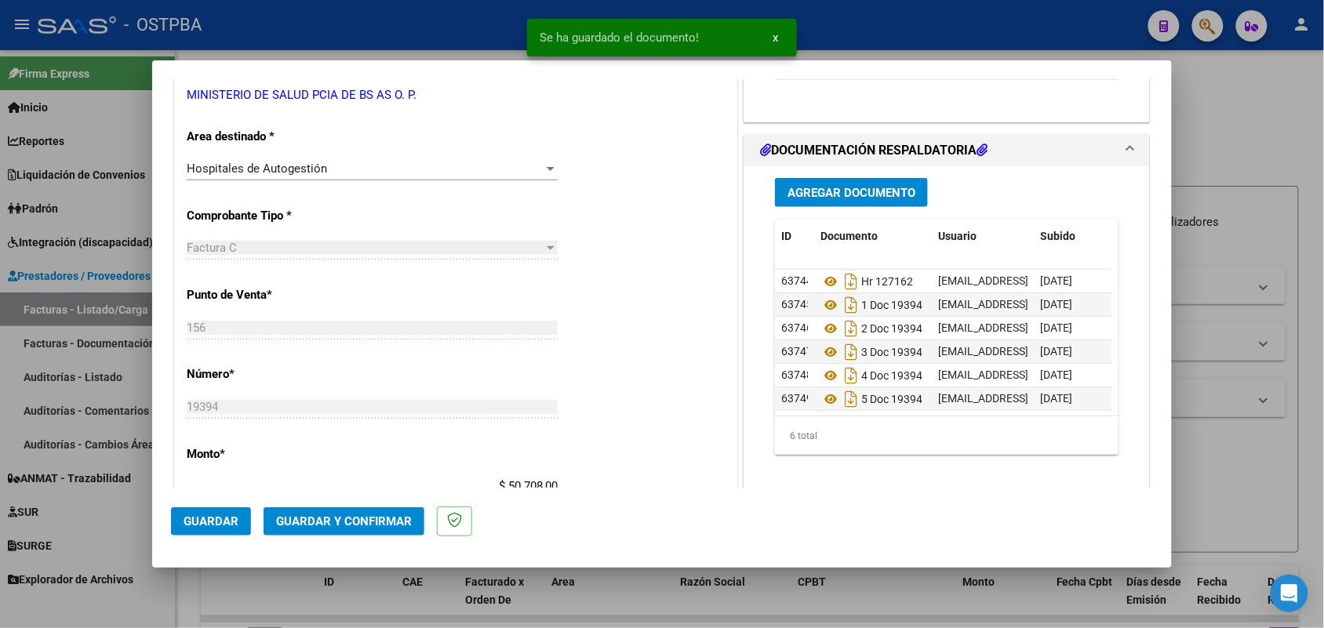
scroll to position [16, 0]
click at [851, 194] on span "Agregar Documento" at bounding box center [852, 193] width 128 height 14
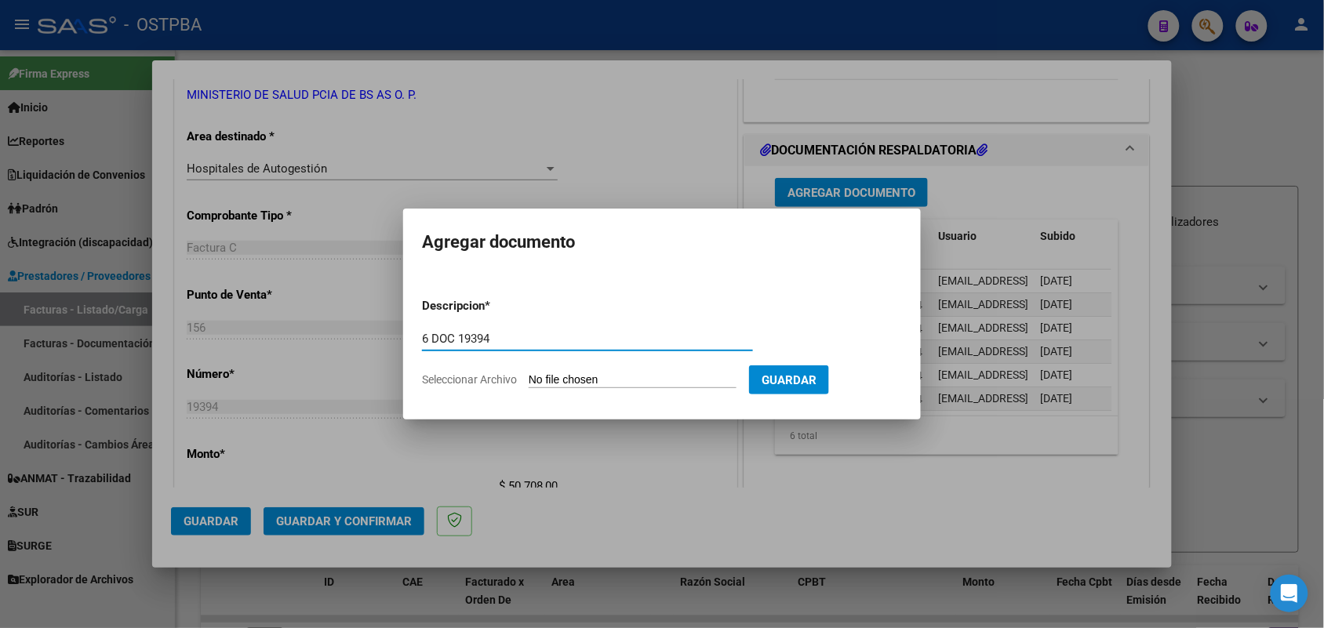
type input "6 DOC 19394"
click at [535, 381] on input "Seleccionar Archivo" at bounding box center [633, 380] width 208 height 15
type input "C:\fakepath\6 DOC 19394.pdf"
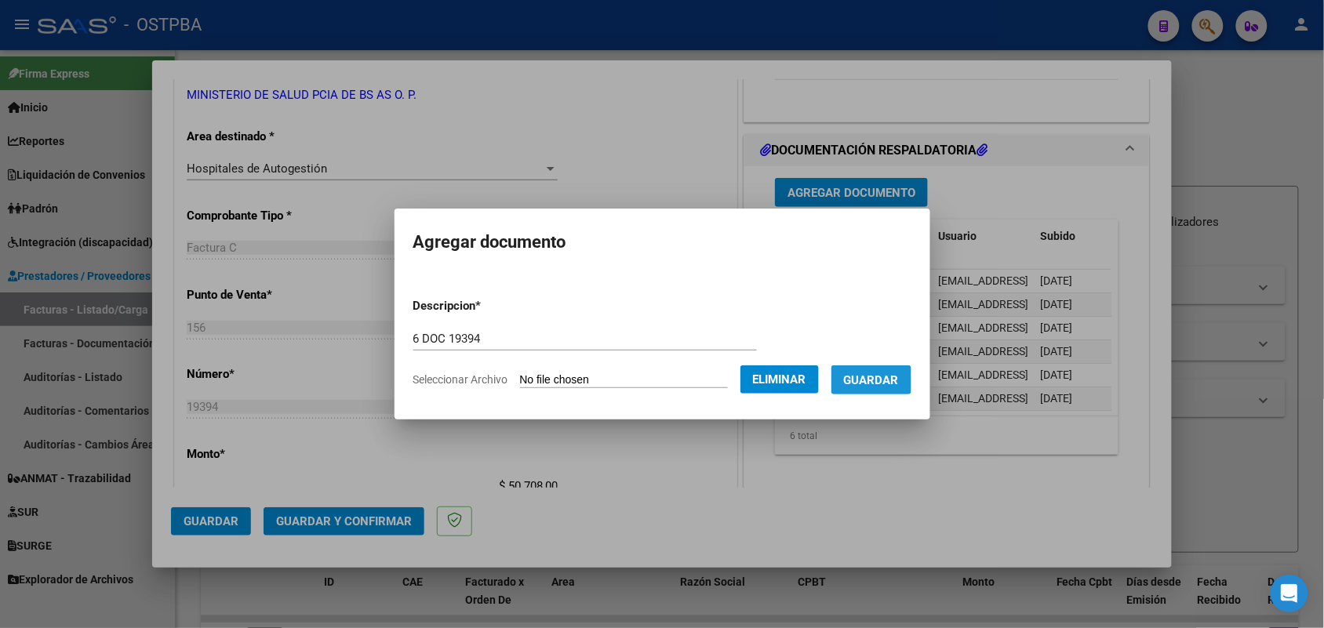
click at [896, 379] on span "Guardar" at bounding box center [871, 380] width 55 height 14
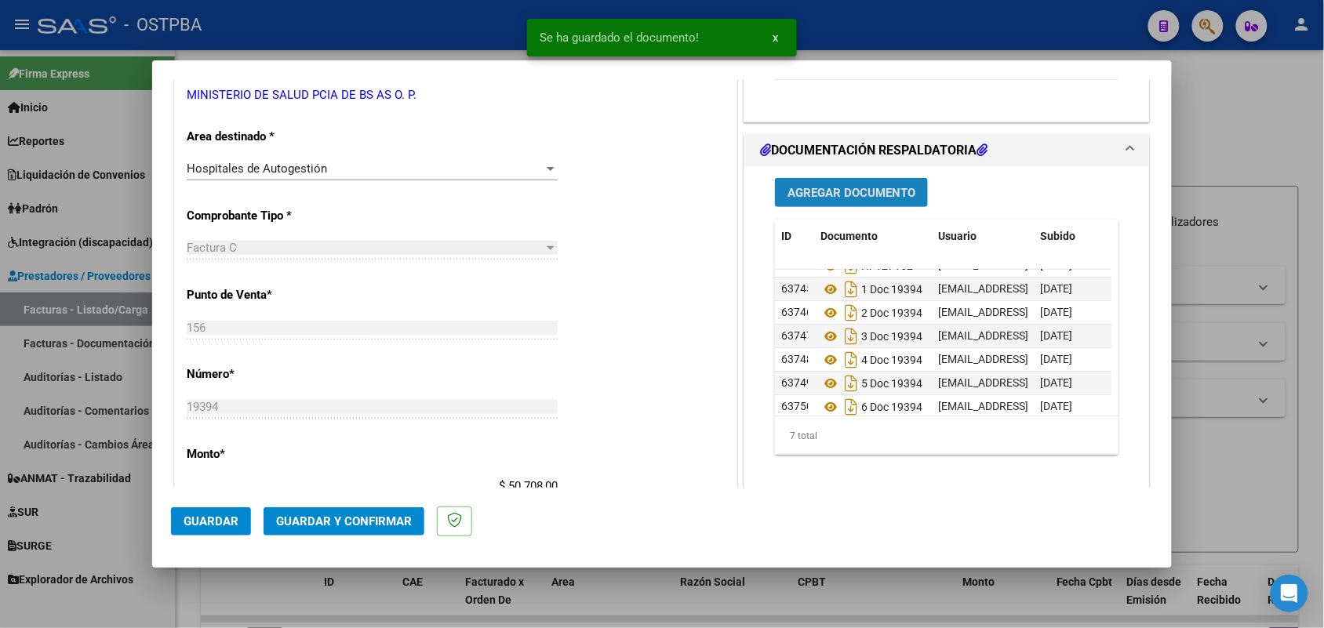
click at [871, 197] on span "Agregar Documento" at bounding box center [852, 193] width 128 height 14
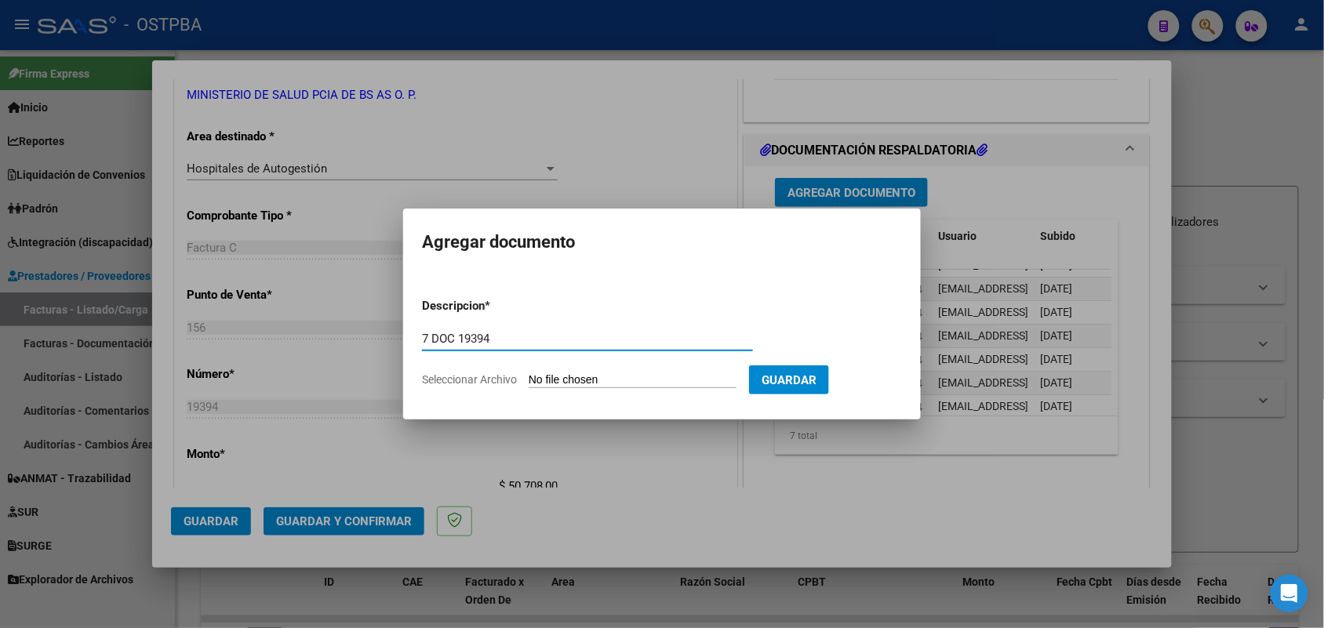
type input "7 DOC 19394"
click at [542, 378] on input "Seleccionar Archivo" at bounding box center [633, 380] width 208 height 15
type input "C:\fakepath\7 DOC 19394.pdf"
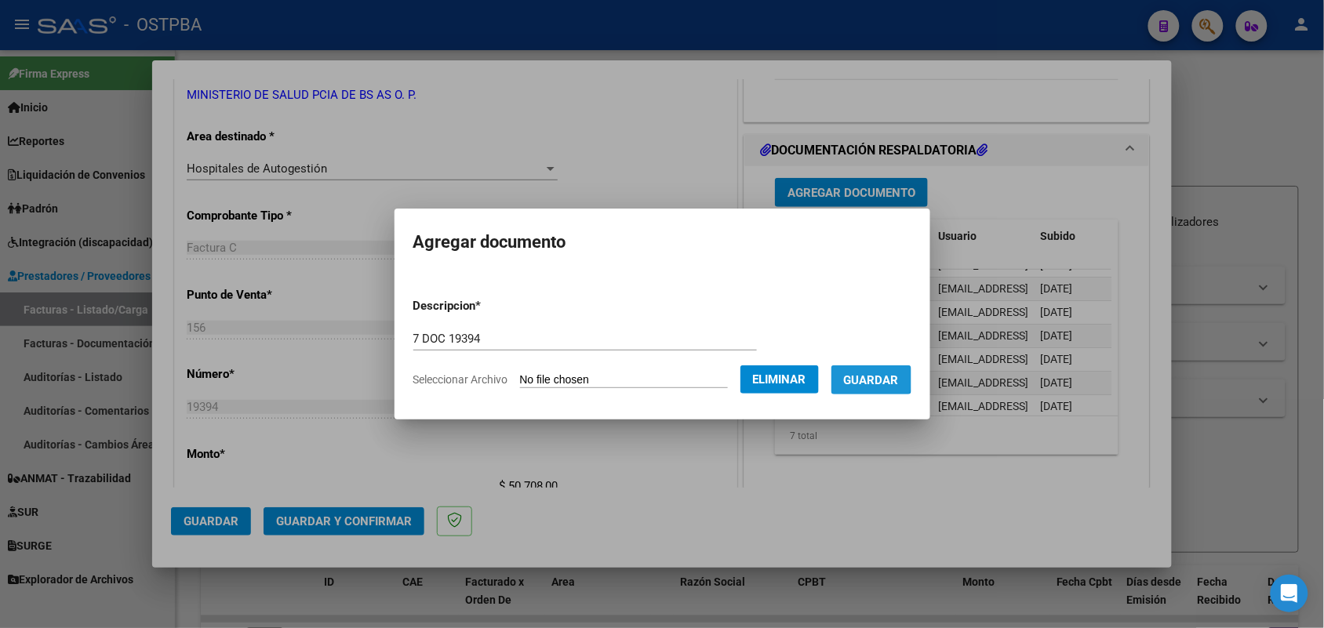
click at [880, 377] on span "Guardar" at bounding box center [871, 380] width 55 height 14
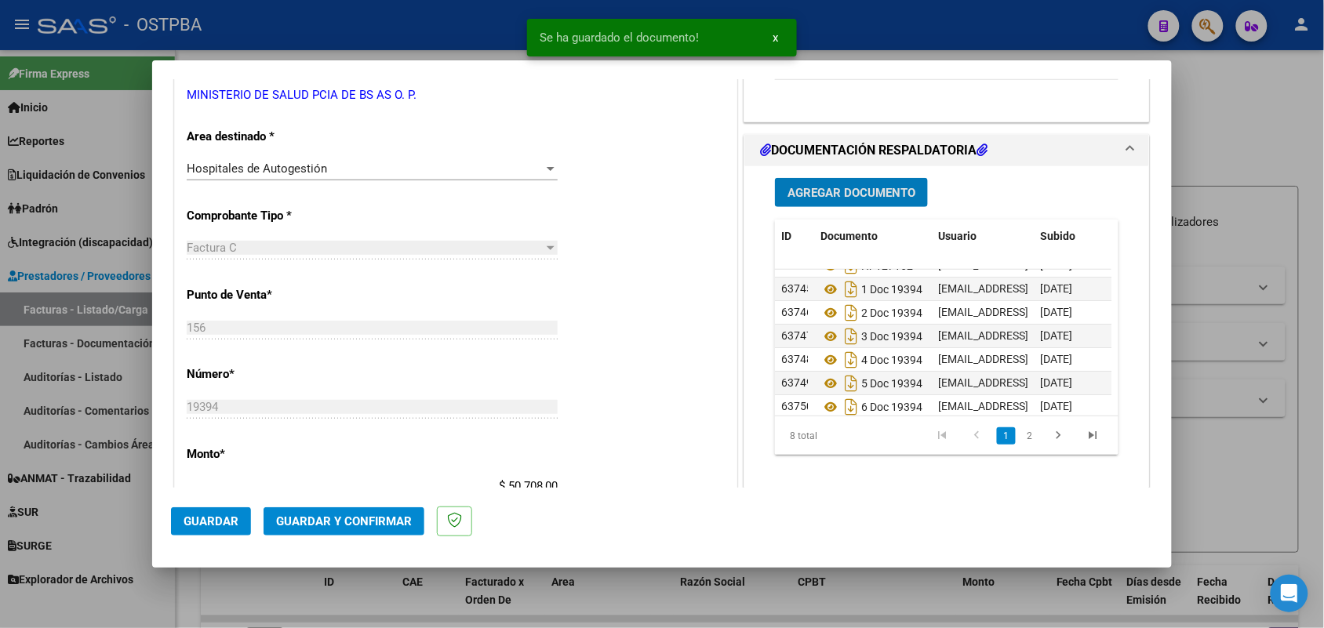
click at [873, 202] on button "Agregar Documento" at bounding box center [851, 192] width 153 height 29
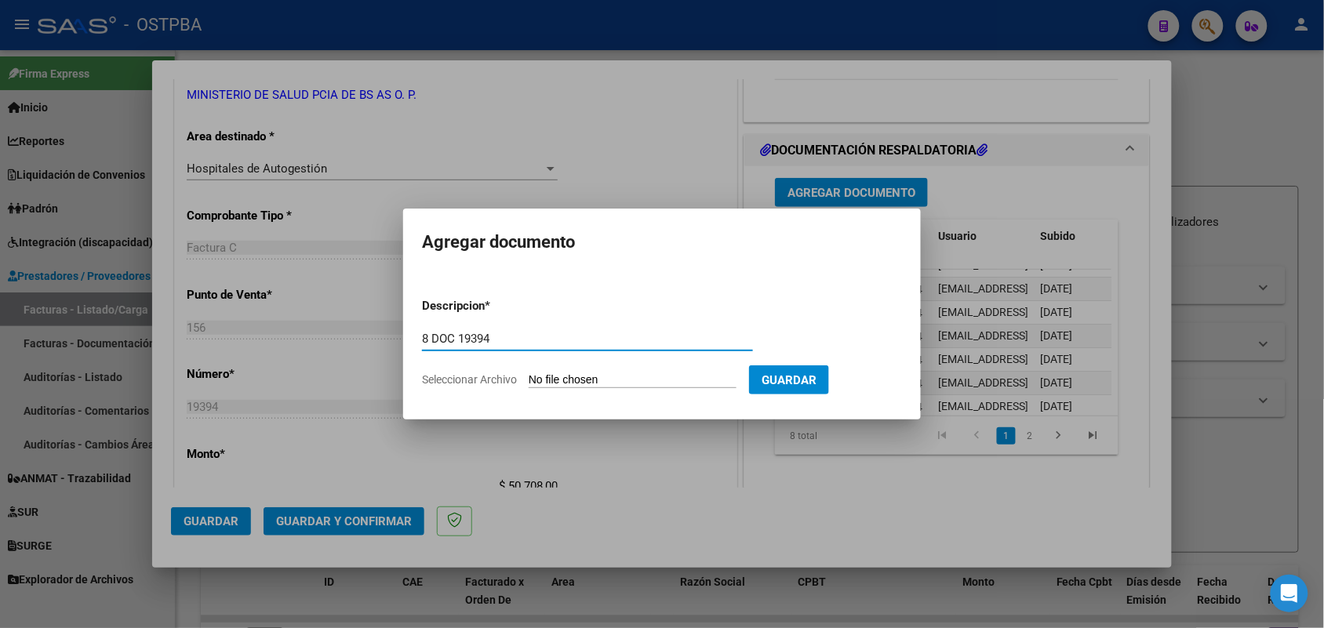
type input "8 DOC 19394"
click at [552, 379] on input "Seleccionar Archivo" at bounding box center [633, 380] width 208 height 15
type input "C:\fakepath\8 DOC 19394.pdf"
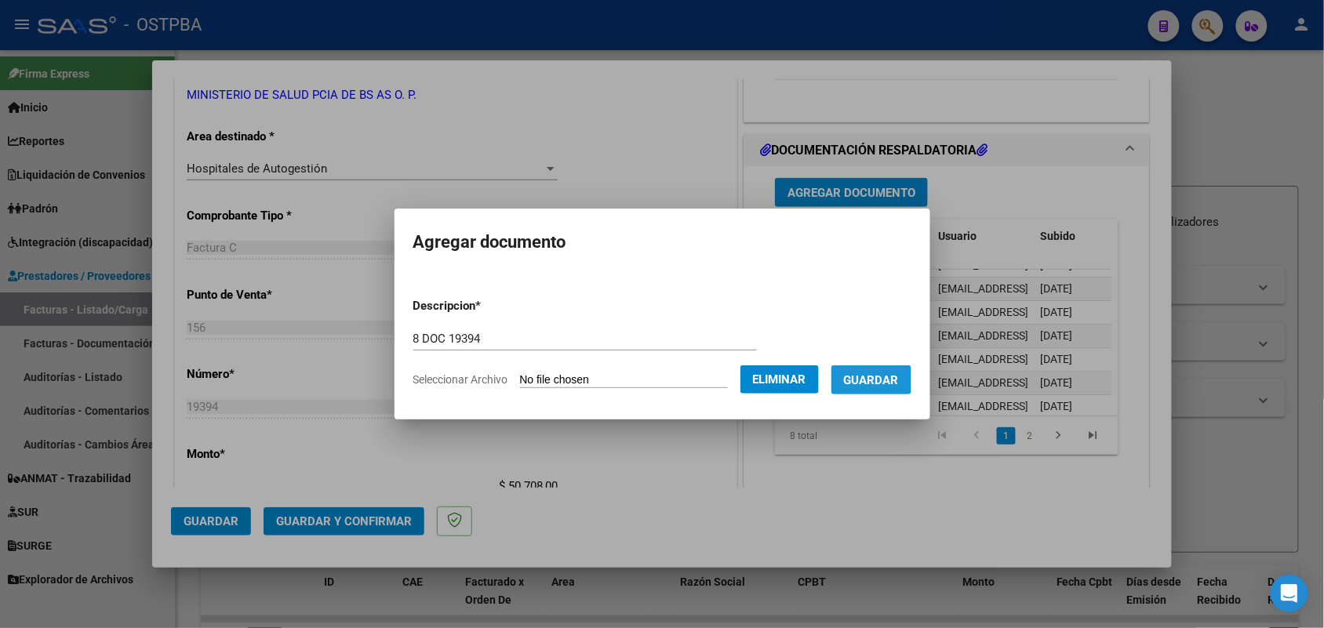
click at [863, 381] on span "Guardar" at bounding box center [871, 380] width 55 height 14
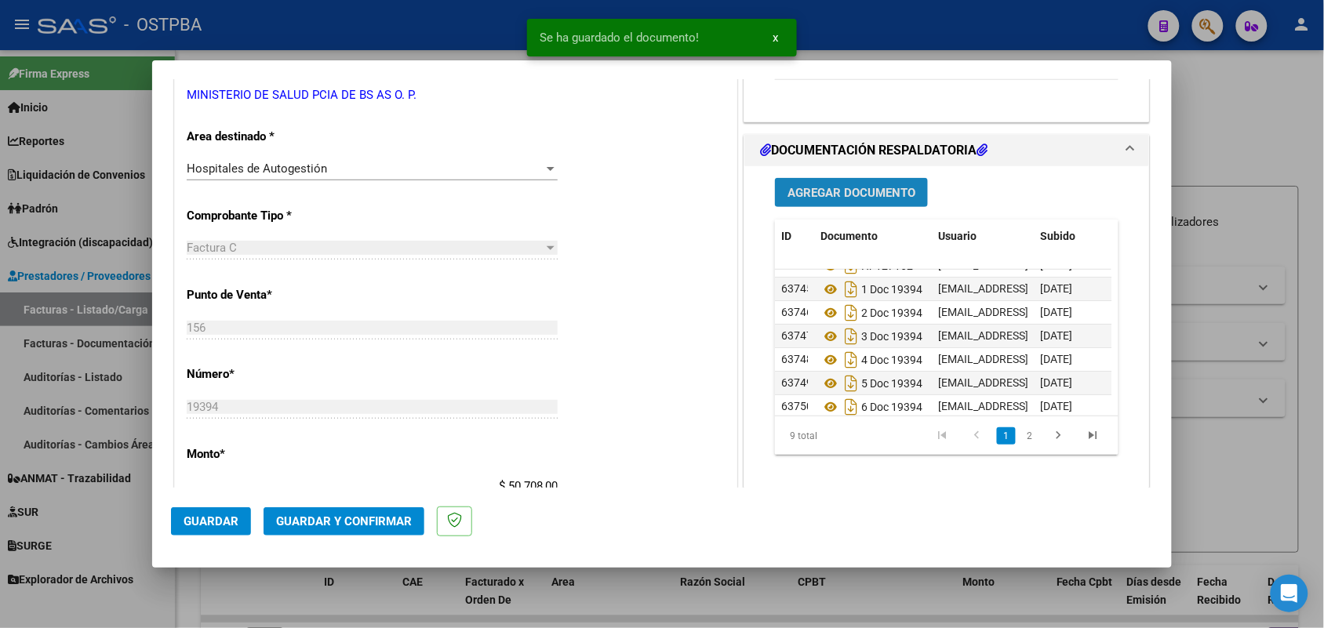
click at [858, 195] on span "Agregar Documento" at bounding box center [852, 193] width 128 height 14
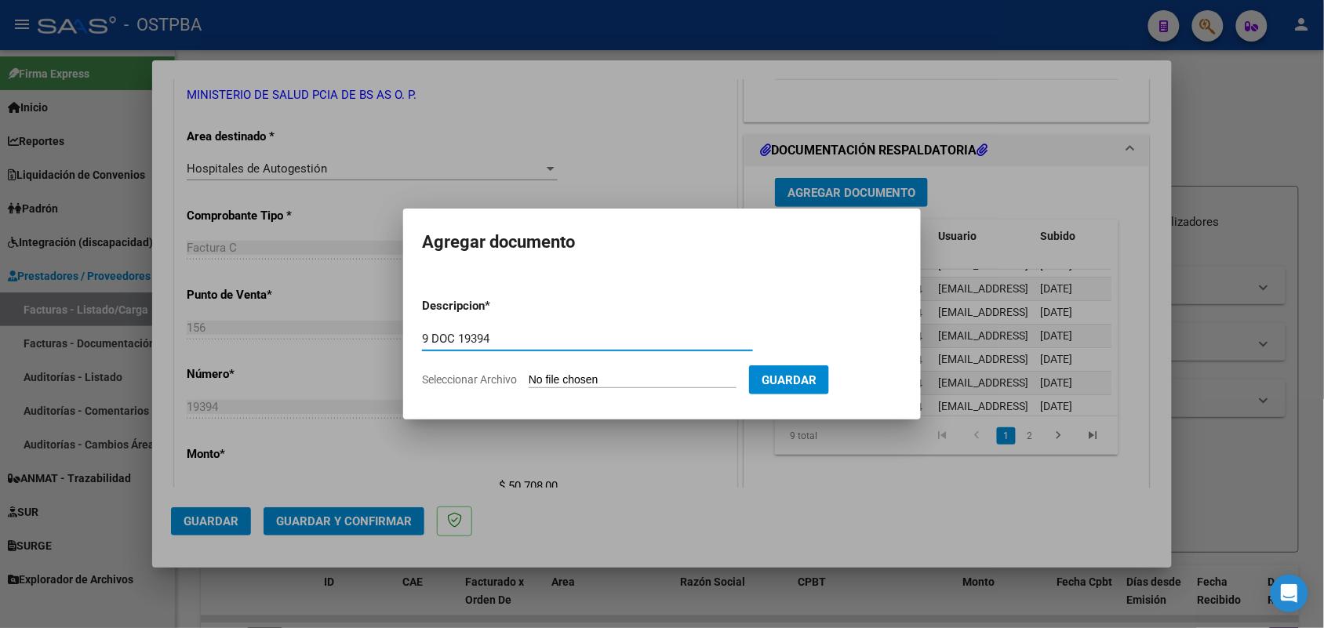
type input "9 DOC 19394"
click at [548, 377] on input "Seleccionar Archivo" at bounding box center [633, 380] width 208 height 15
click at [602, 463] on div at bounding box center [662, 314] width 1324 height 628
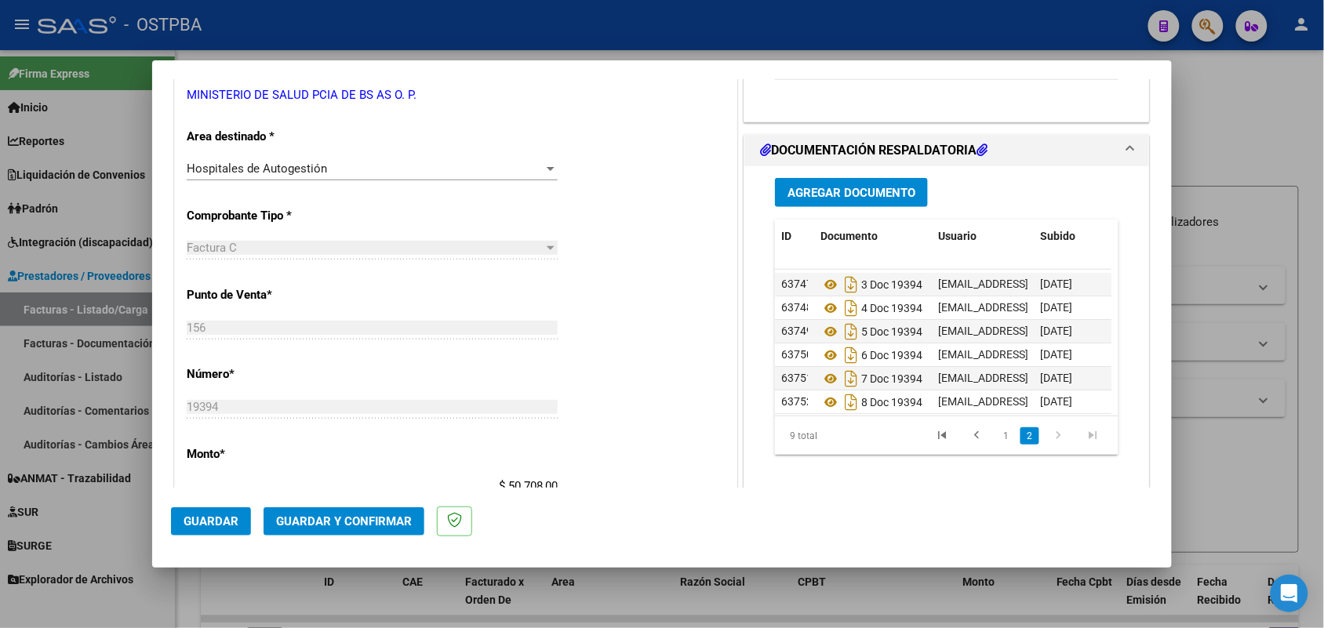
scroll to position [86, 0]
click at [345, 515] on span "Guardar y Confirmar" at bounding box center [344, 522] width 136 height 14
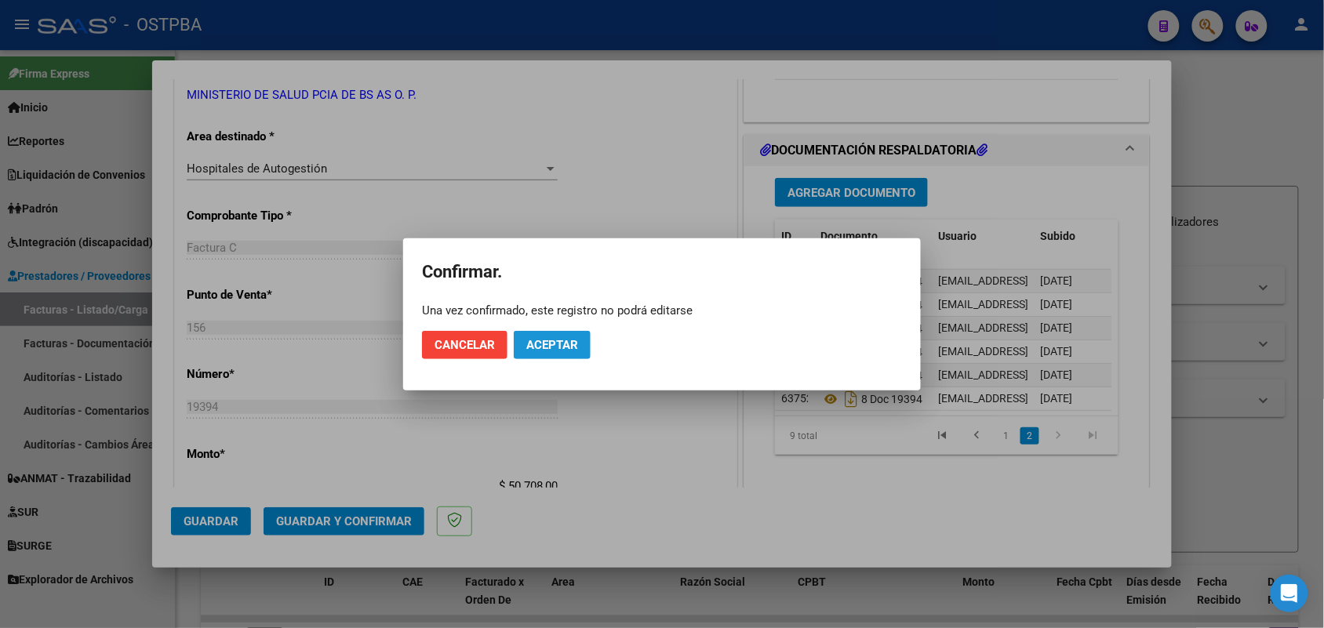
click at [551, 343] on span "Aceptar" at bounding box center [552, 345] width 52 height 14
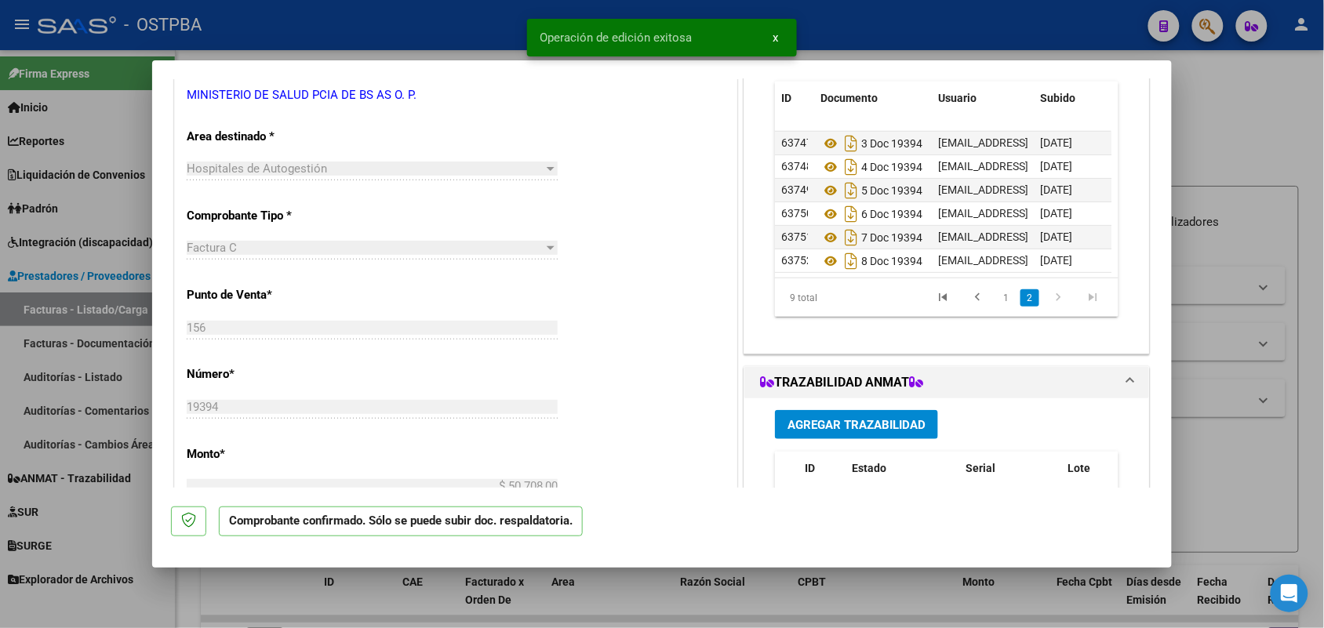
click at [118, 363] on div at bounding box center [662, 314] width 1324 height 628
type input "$ 0,00"
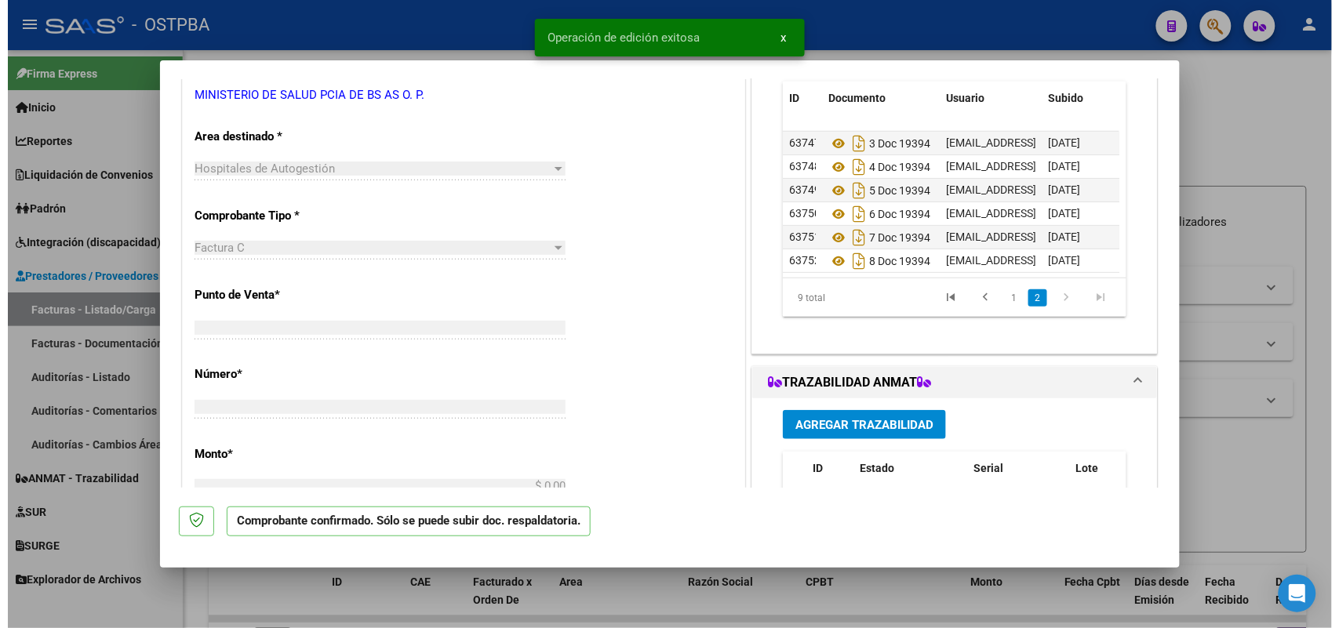
scroll to position [0, 0]
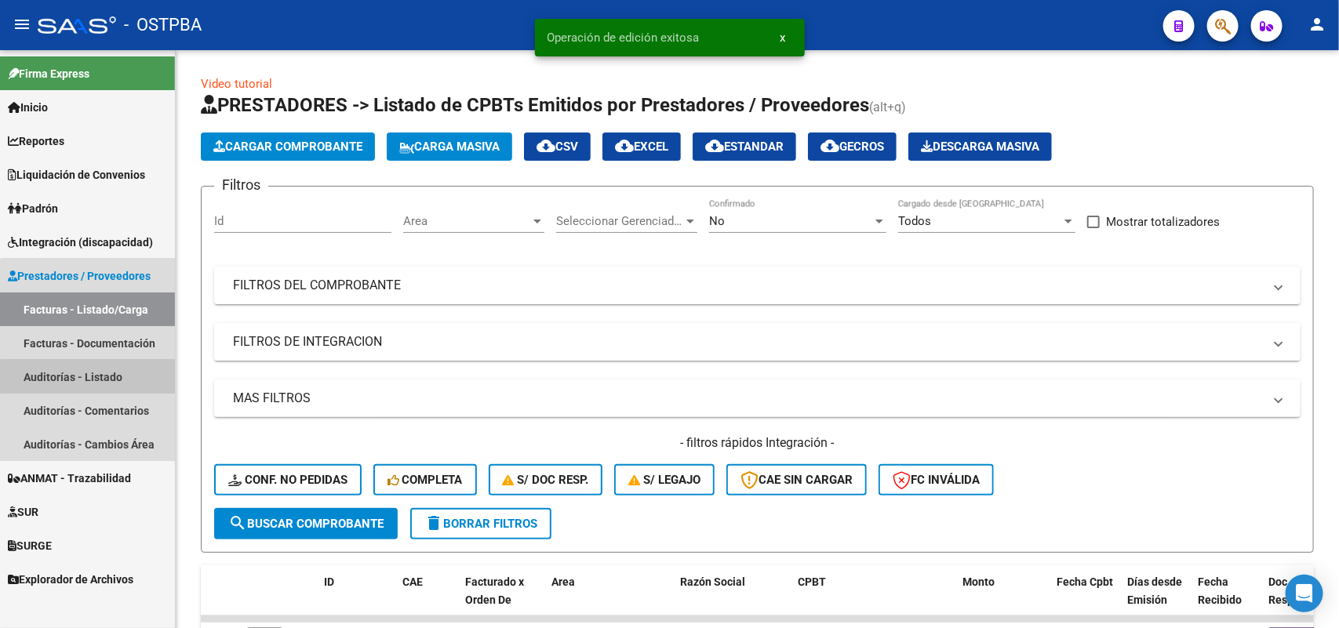
click at [96, 377] on link "Auditorías - Listado" at bounding box center [87, 377] width 175 height 34
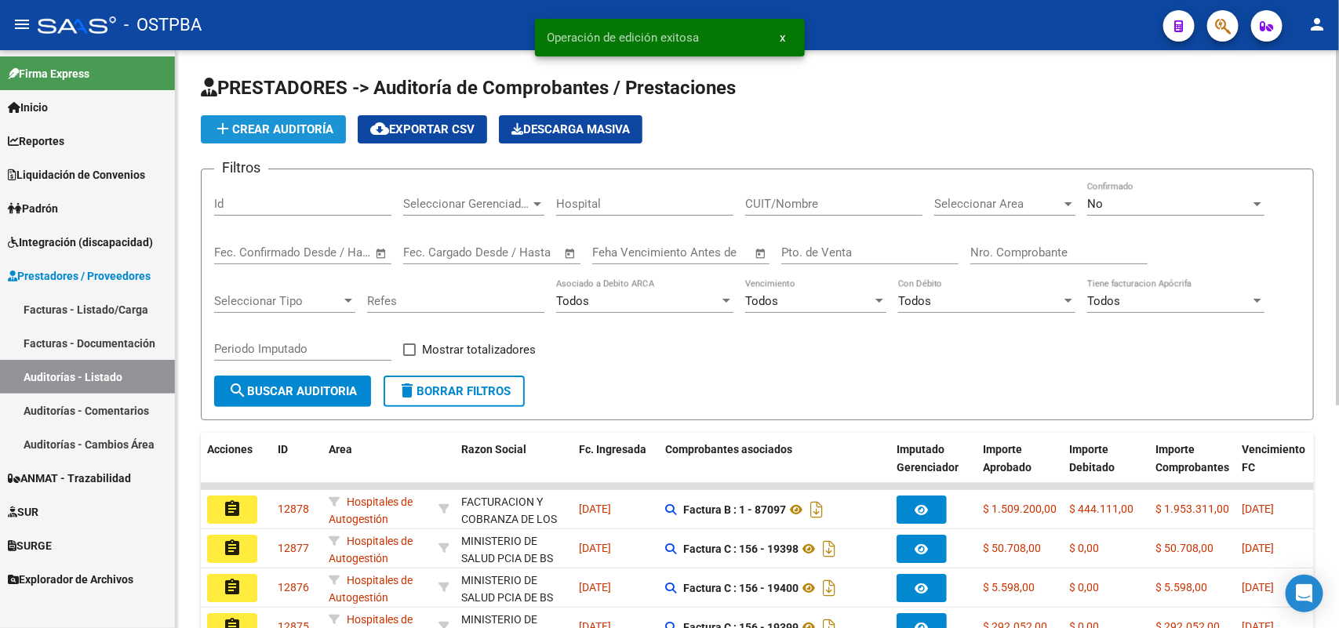
click at [306, 124] on span "add Crear Auditoría" at bounding box center [273, 129] width 120 height 14
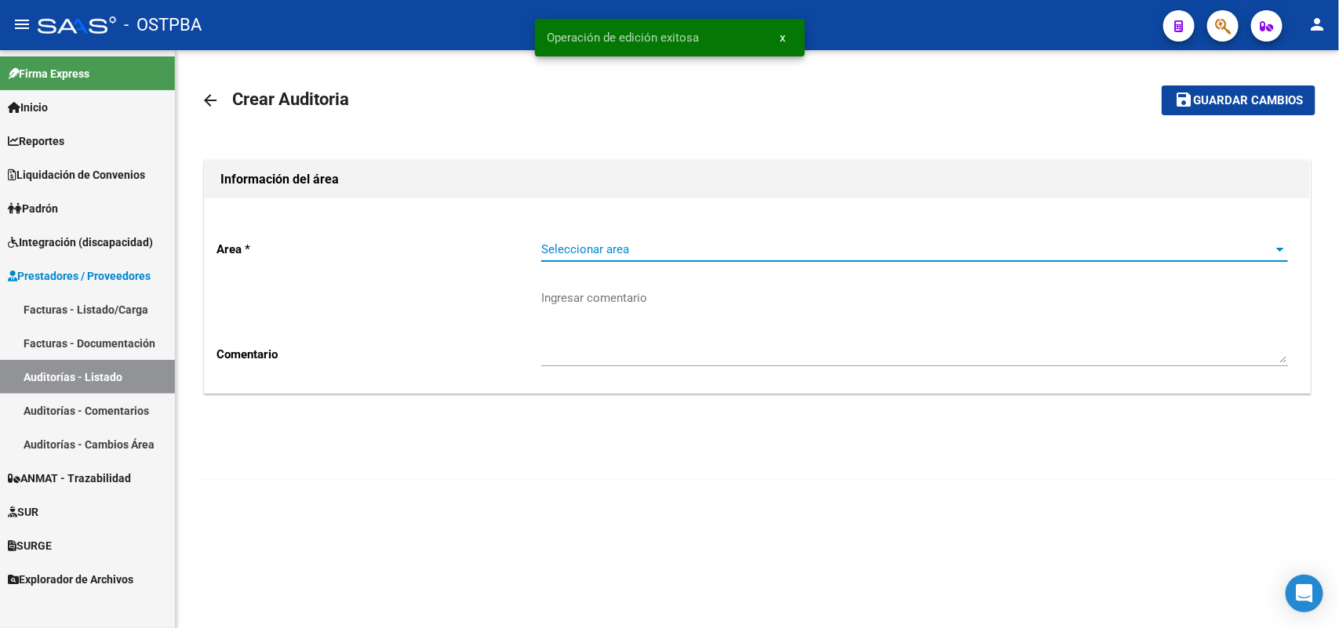
click at [585, 255] on span "Seleccionar area" at bounding box center [907, 249] width 733 height 14
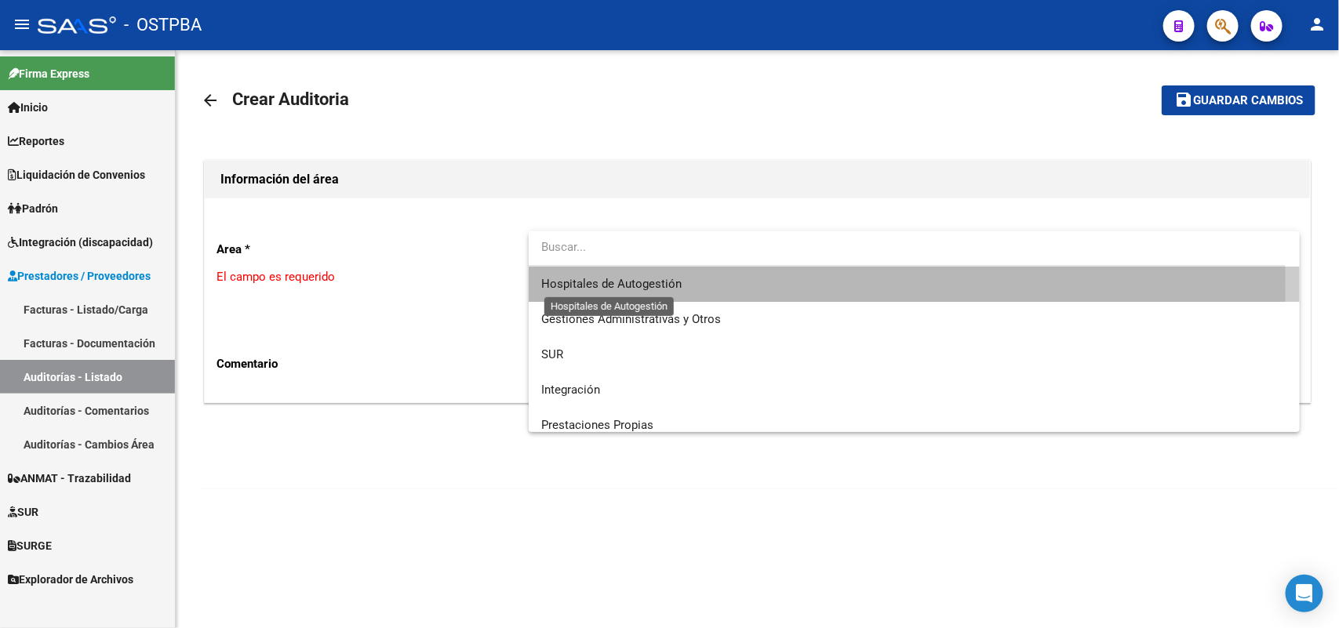
click at [596, 285] on span "Hospitales de Autogestión" at bounding box center [611, 284] width 140 height 14
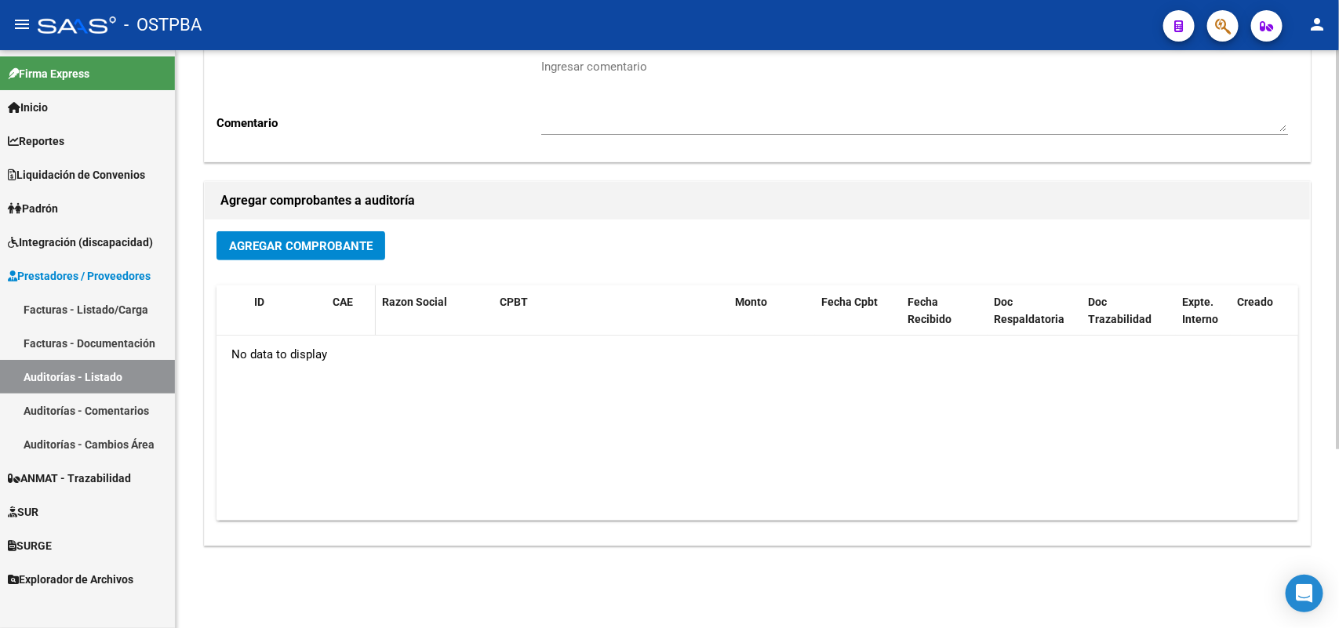
scroll to position [259, 0]
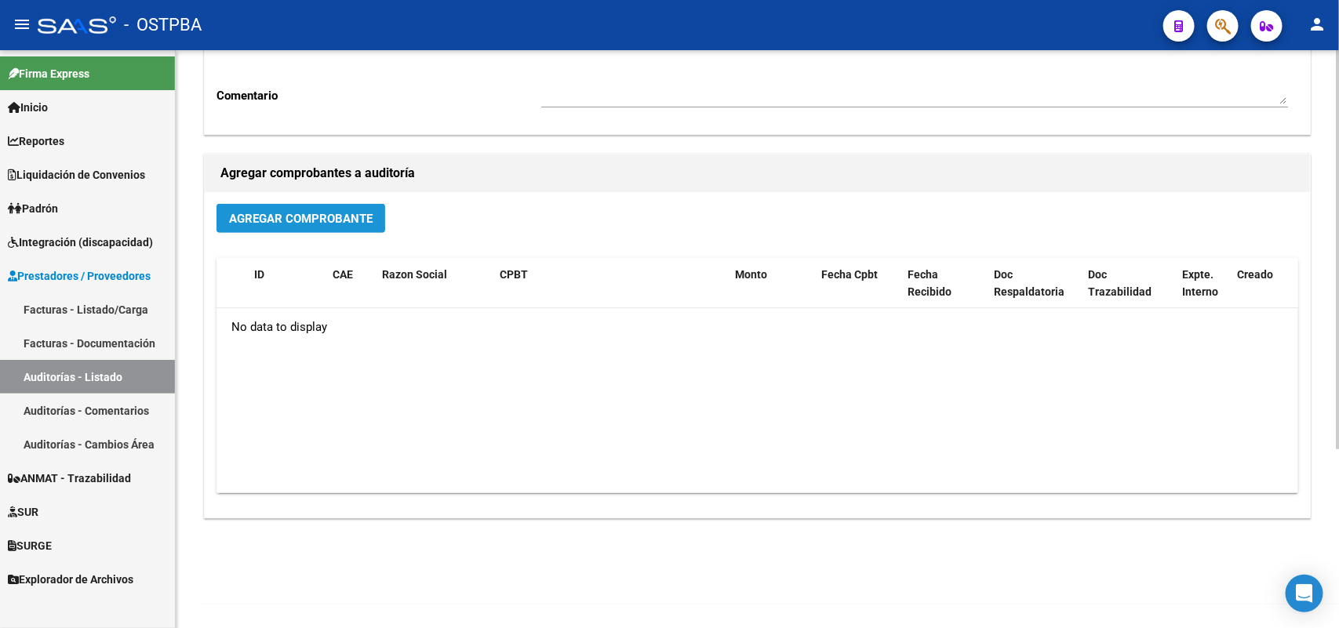
click at [328, 212] on span "Agregar Comprobante" at bounding box center [301, 219] width 144 height 14
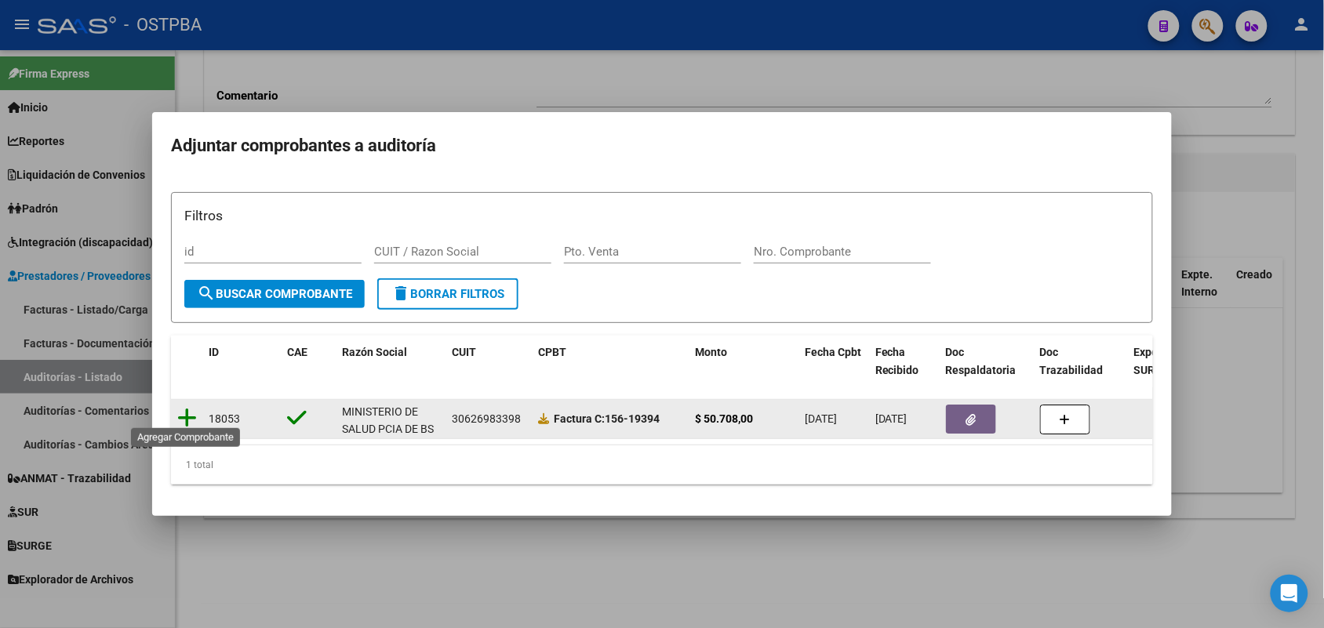
click at [183, 408] on icon at bounding box center [187, 418] width 20 height 22
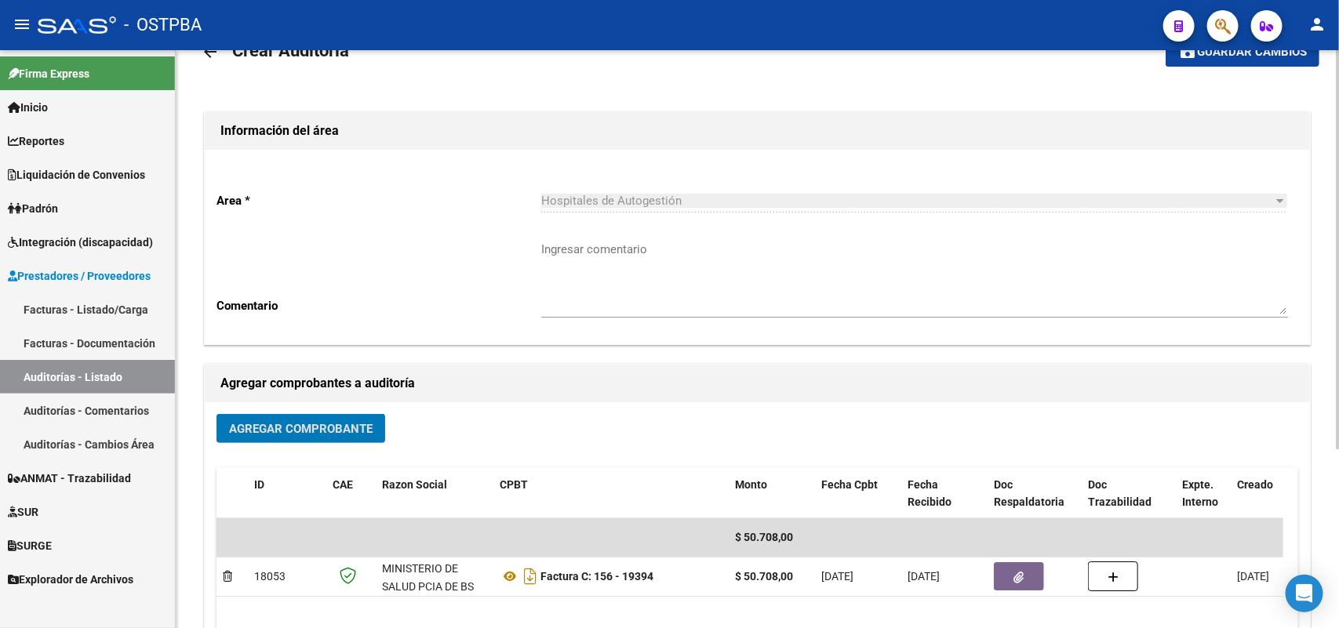
scroll to position [0, 0]
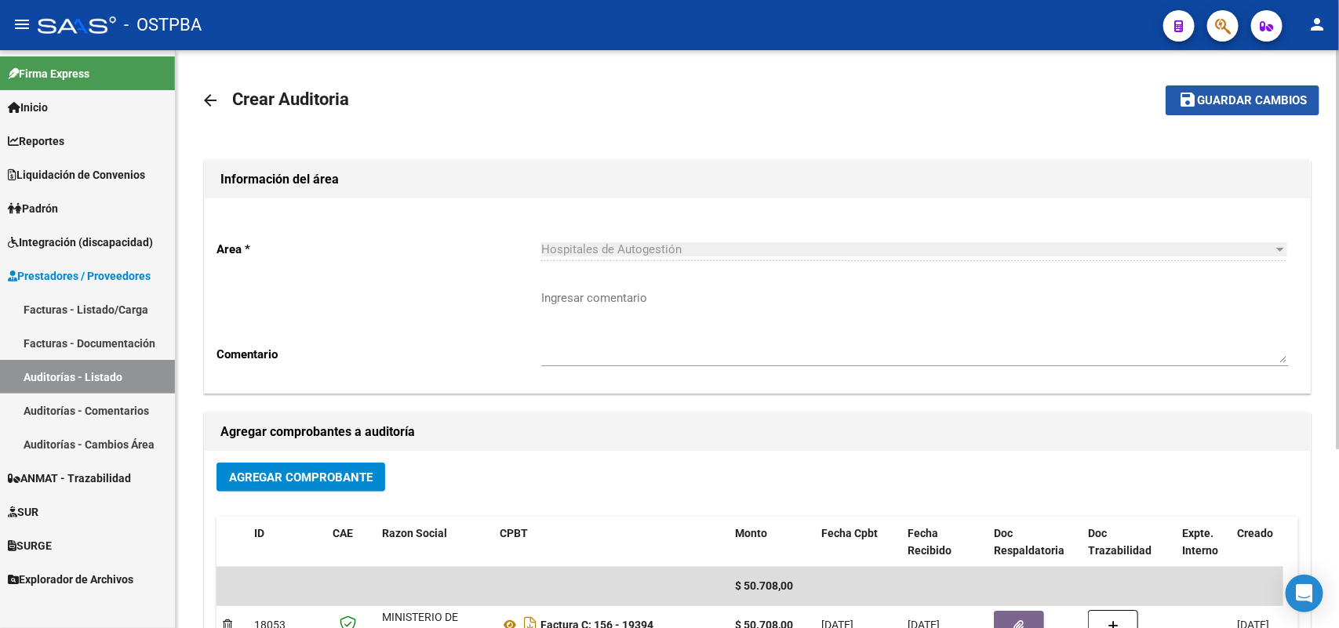
click at [1253, 99] on span "Guardar cambios" at bounding box center [1252, 101] width 110 height 14
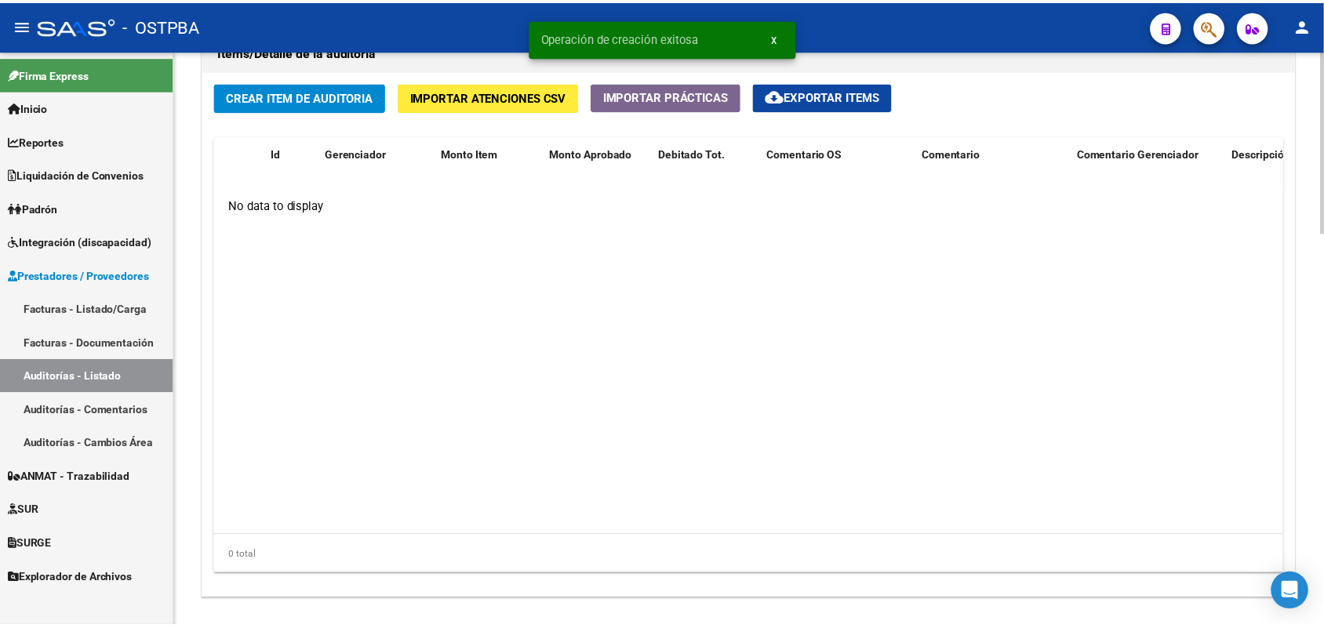
scroll to position [1049, 0]
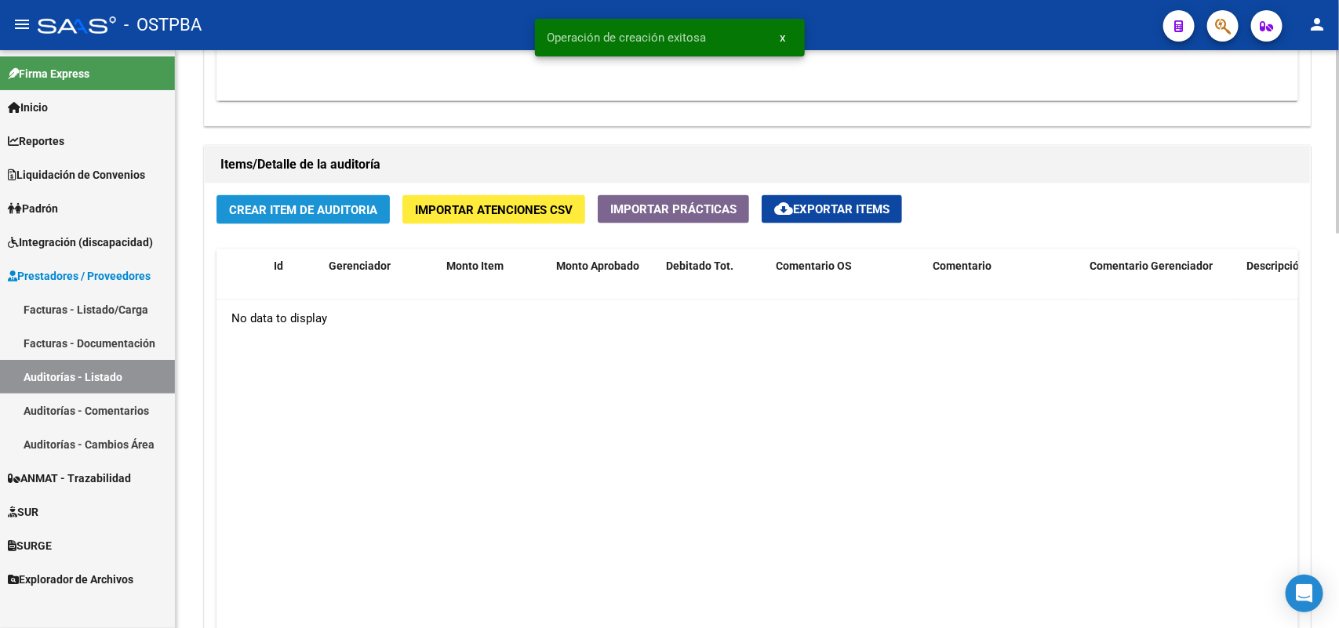
click at [349, 209] on span "Crear Item de Auditoria" at bounding box center [303, 210] width 148 height 14
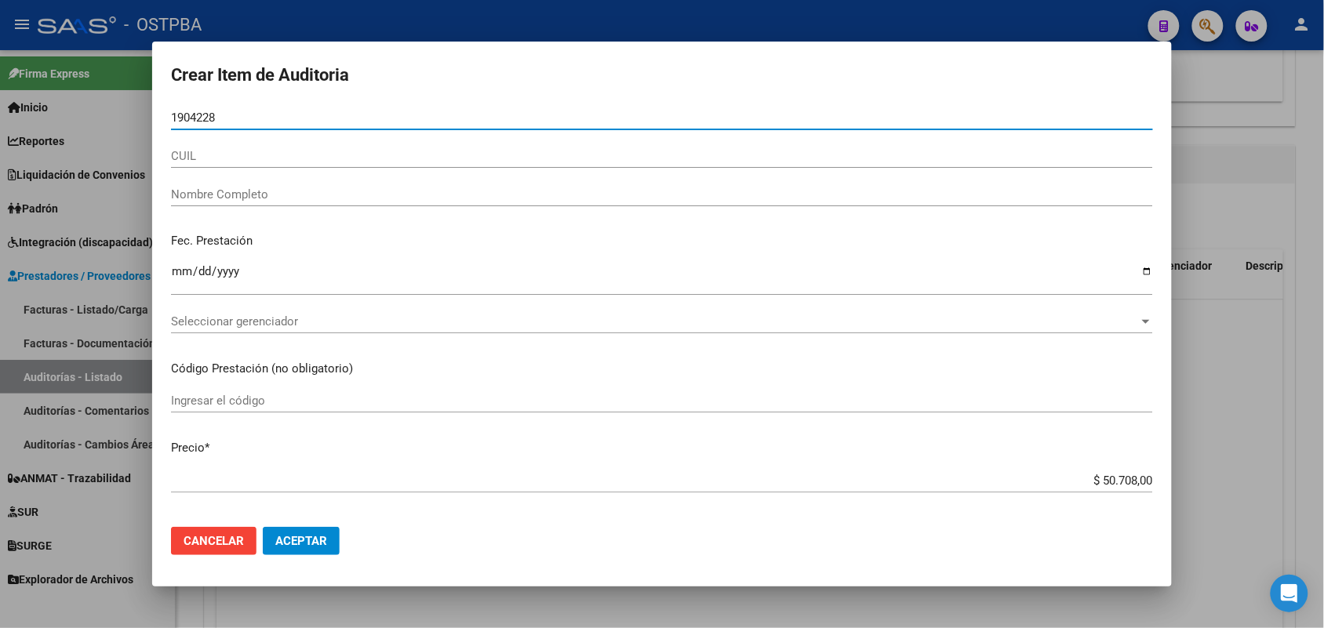
type input "19042288"
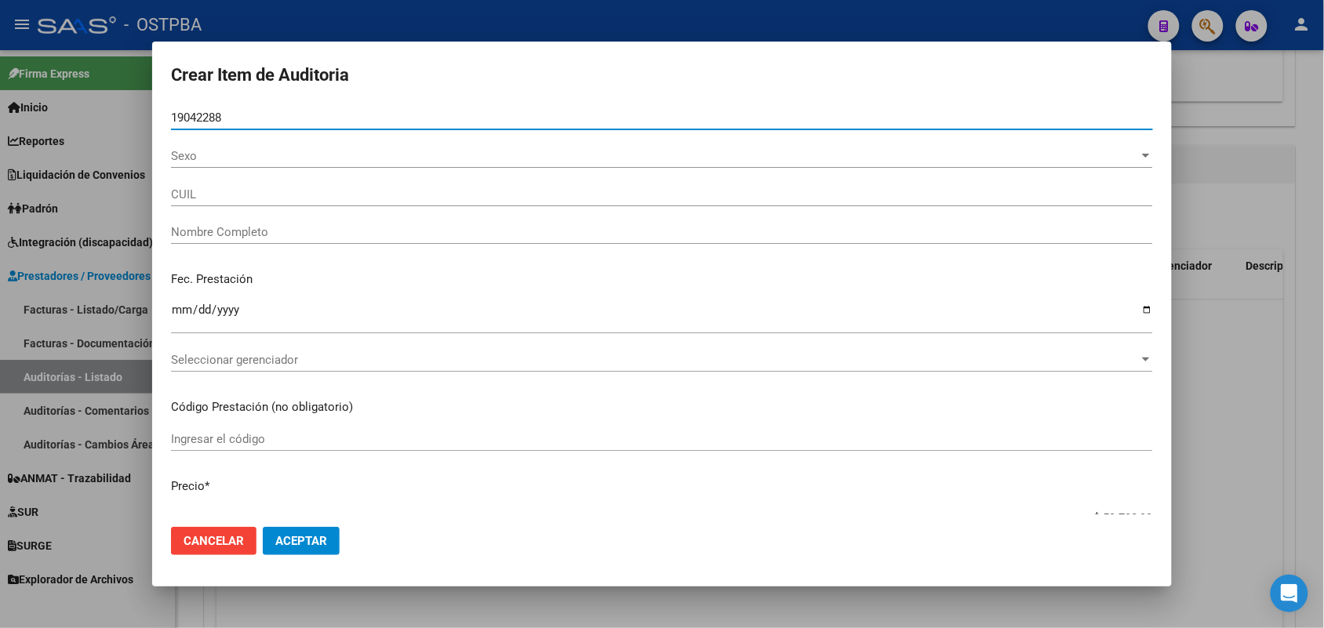
type input "27190422882"
type input "[PERSON_NAME] -"
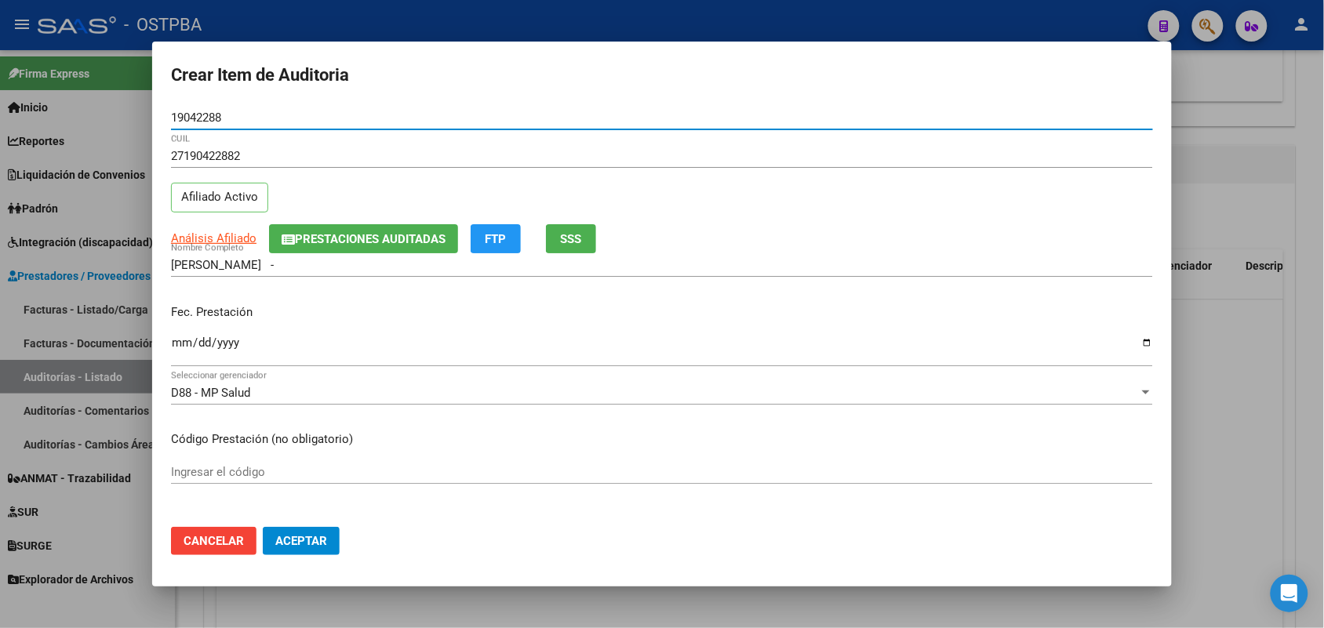
type input "19042288"
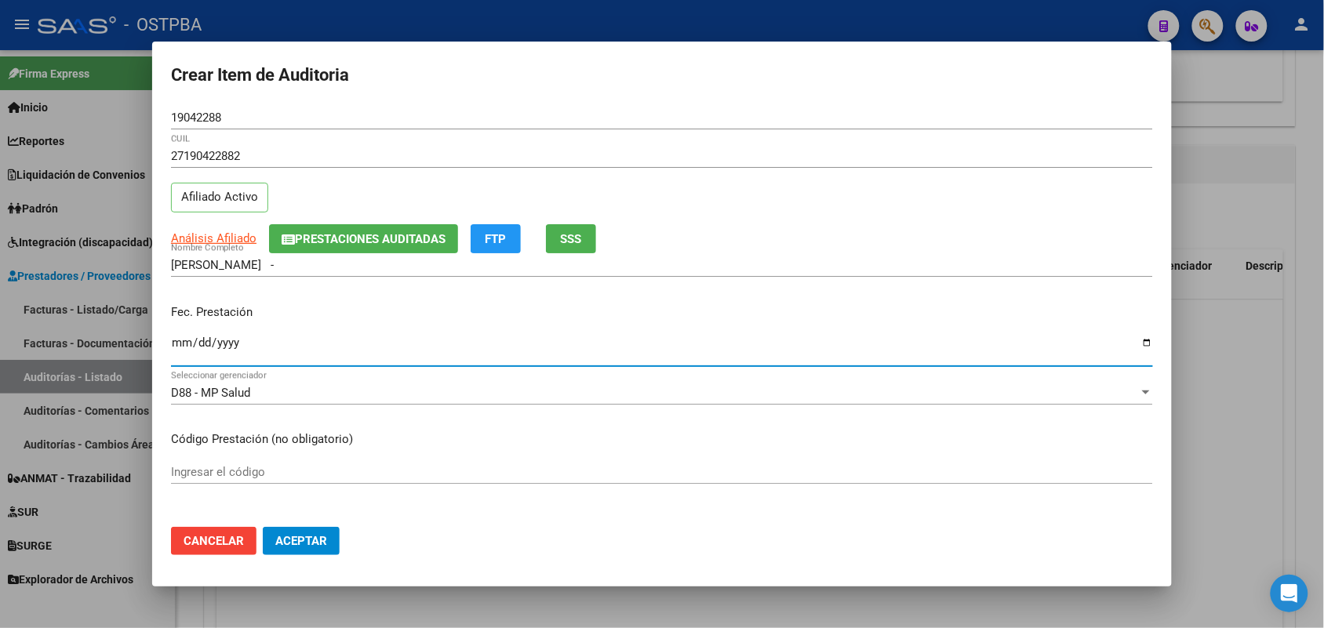
click at [182, 346] on input "Ingresar la fecha" at bounding box center [662, 349] width 982 height 25
type input "[DATE]"
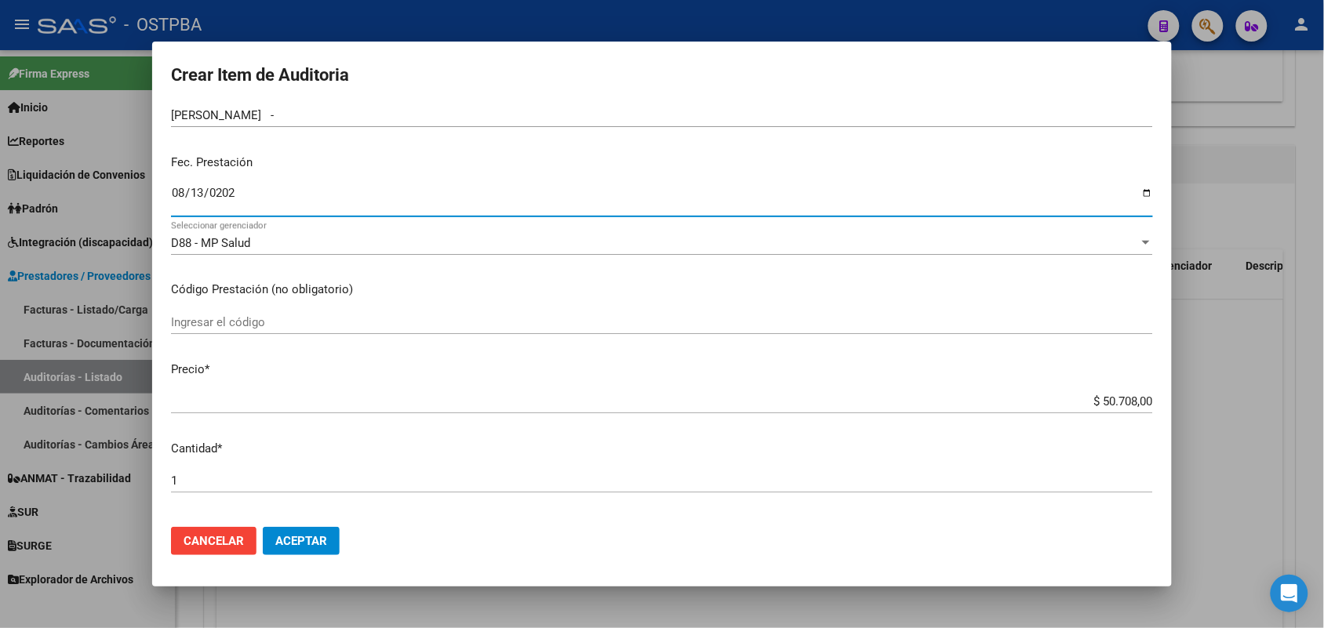
scroll to position [196, 0]
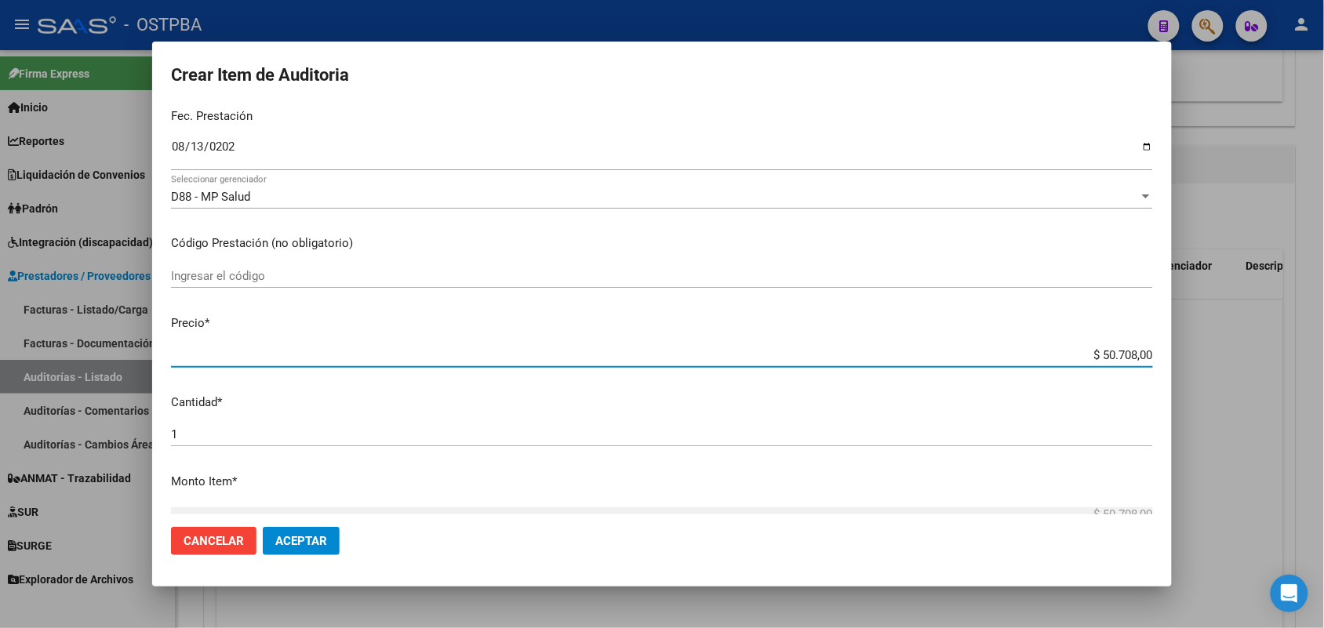
drag, startPoint x: 1052, startPoint y: 358, endPoint x: 1195, endPoint y: 358, distance: 142.8
click at [1195, 358] on div "Crear Item de Auditoria 19042288 Nro Documento 27190422882 CUIL Afiliado Activo…" at bounding box center [662, 314] width 1324 height 628
type input "$ 0,07"
type input "$ 0,72"
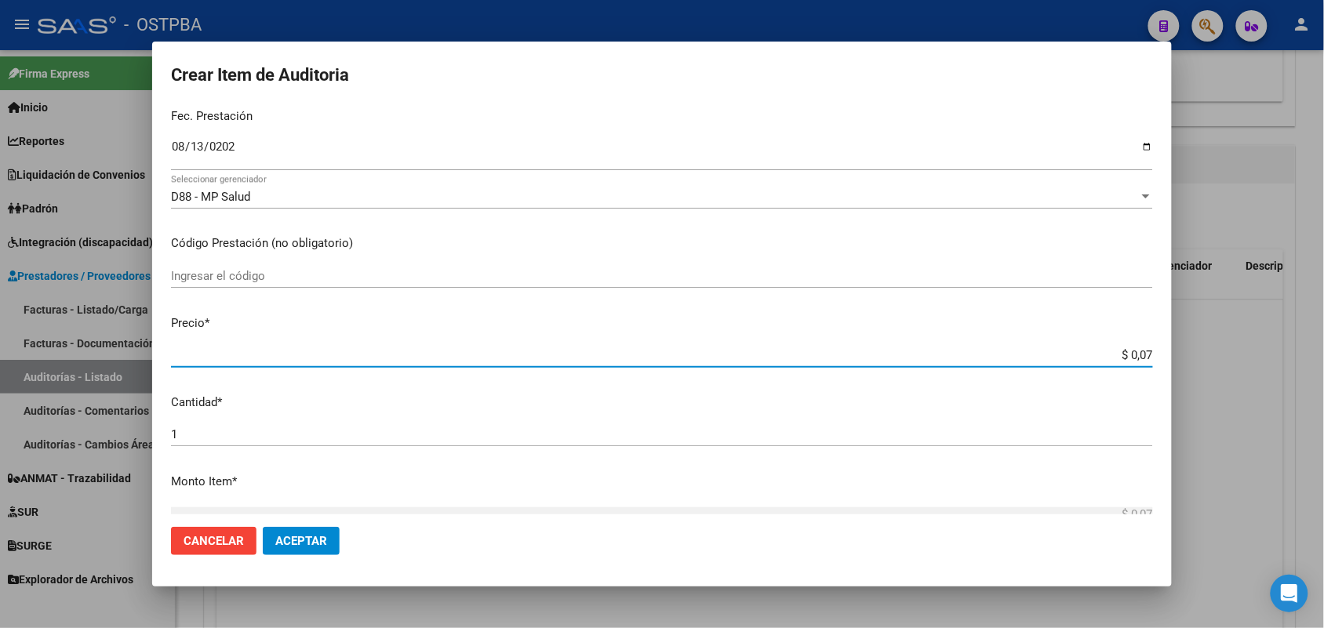
type input "$ 0,72"
type input "$ 7,24"
type input "$ 72,44"
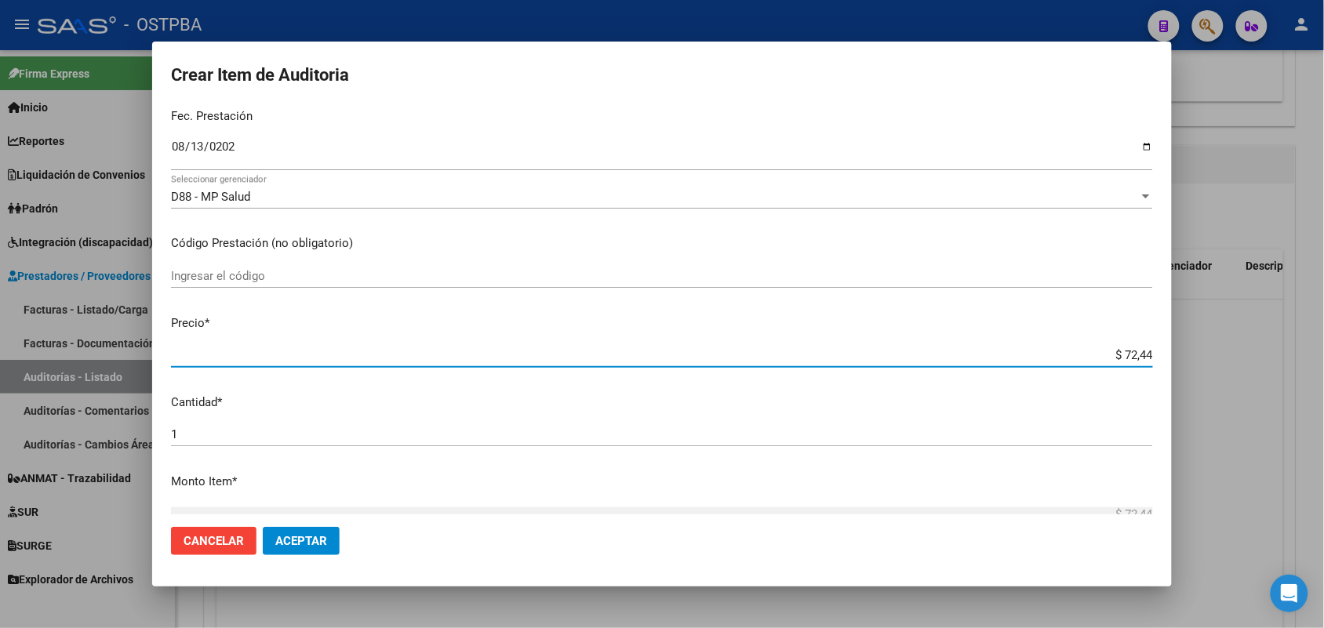
type input "$ 724,40"
type input "$ 7.244,00"
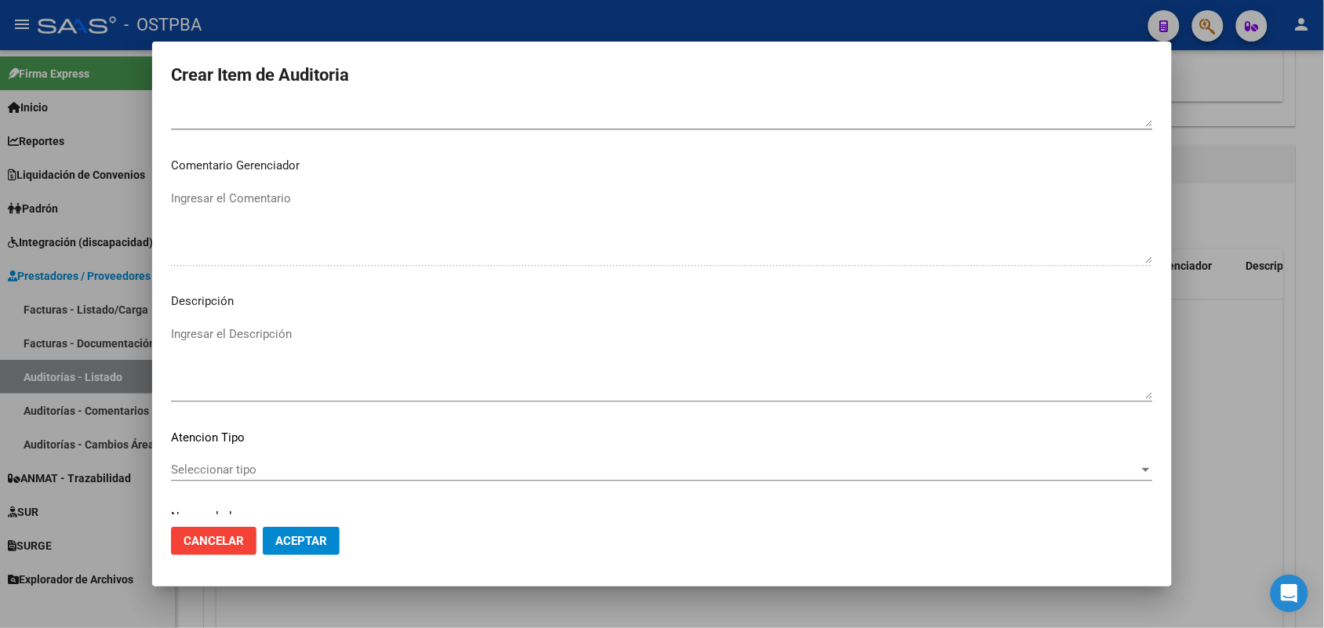
scroll to position [1003, 0]
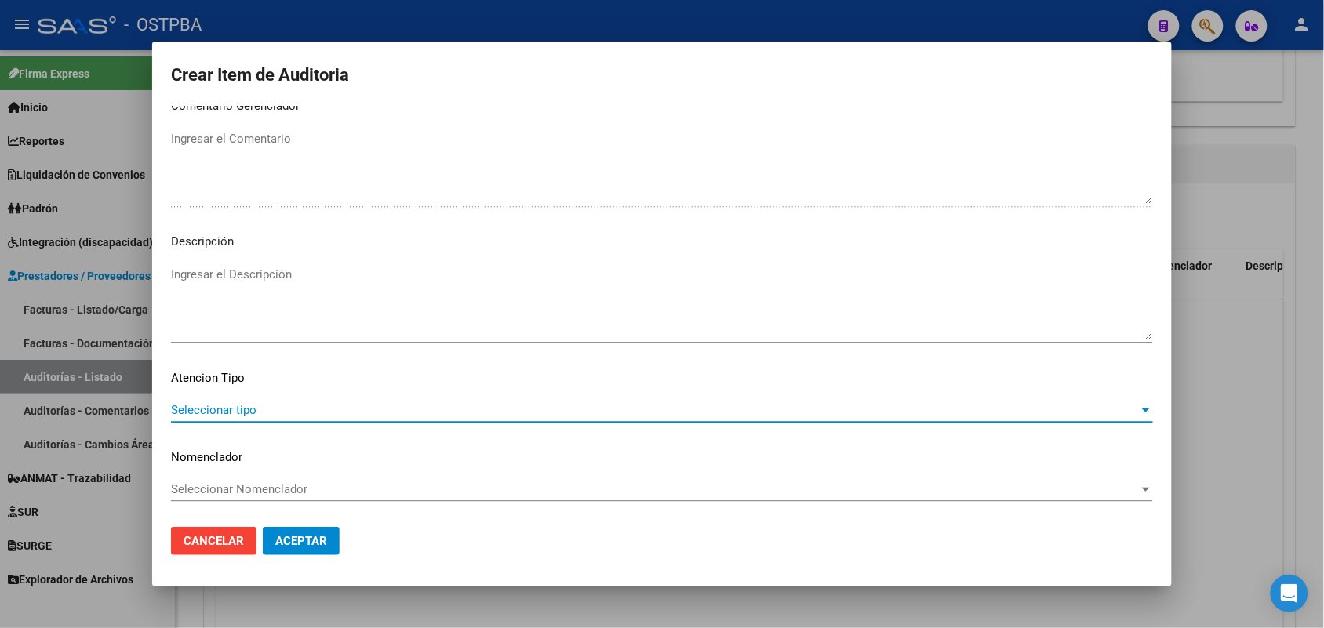
click at [247, 408] on span "Seleccionar tipo" at bounding box center [655, 410] width 968 height 14
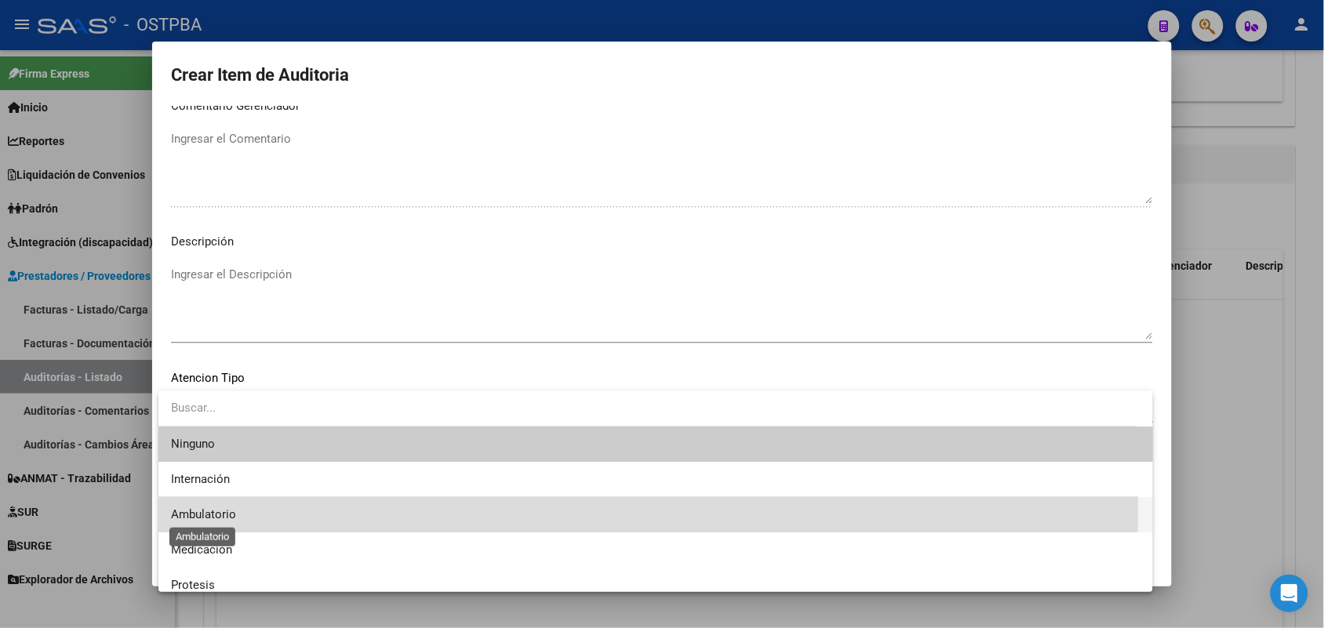
click at [224, 508] on span "Ambulatorio" at bounding box center [203, 515] width 65 height 14
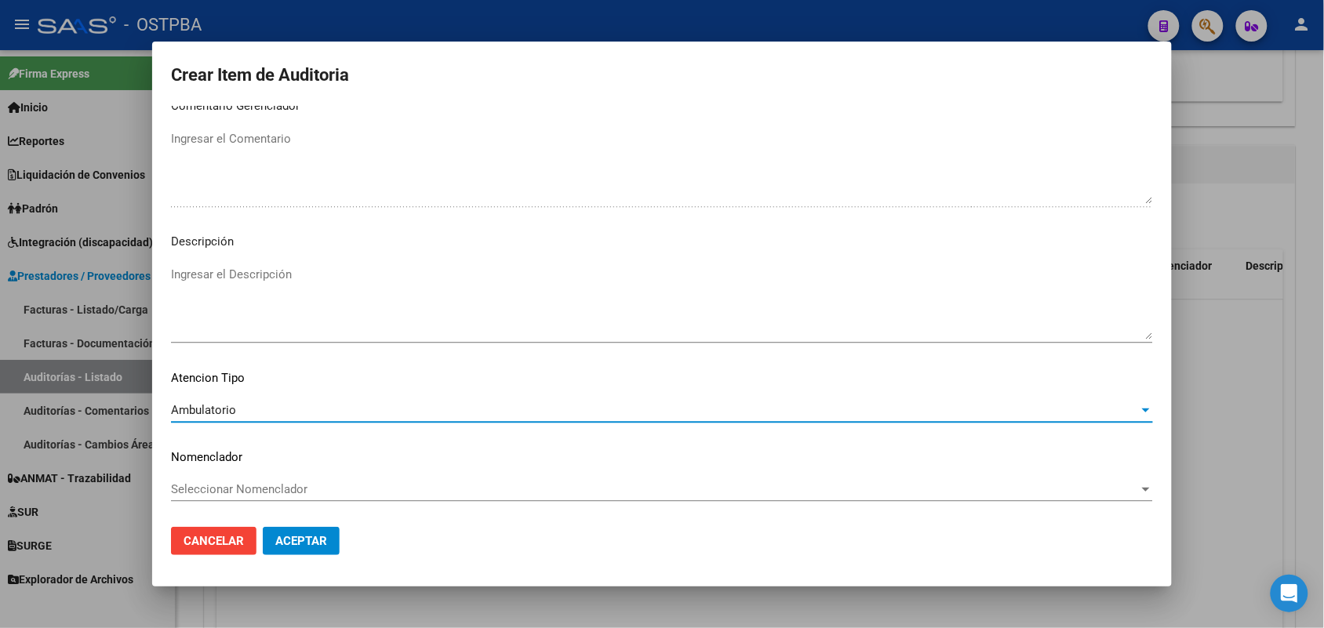
click at [285, 542] on span "Aceptar" at bounding box center [301, 541] width 52 height 14
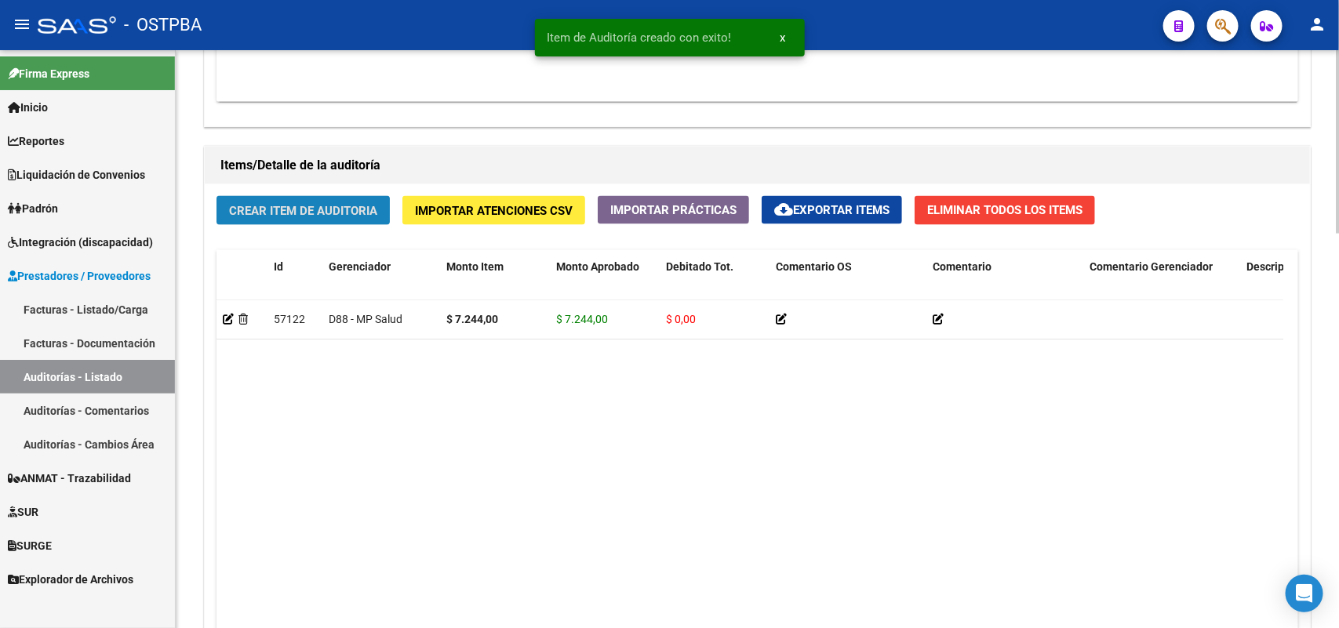
click at [312, 208] on span "Crear Item de Auditoria" at bounding box center [303, 211] width 148 height 14
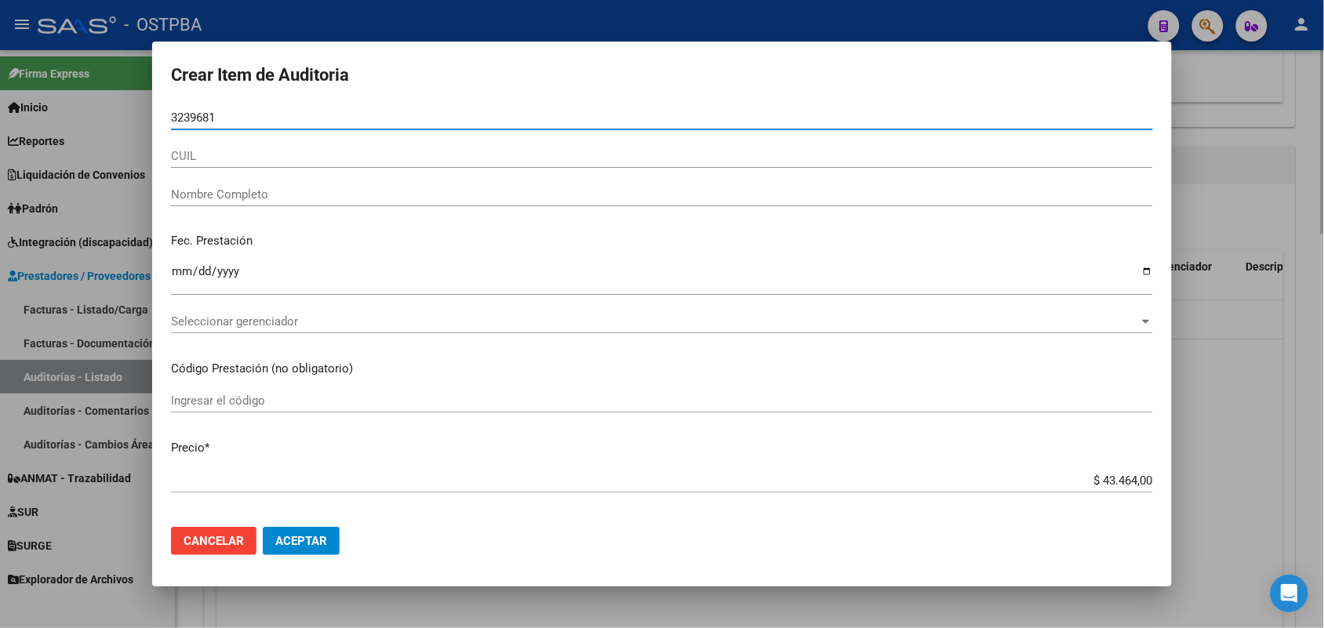
type input "32396817"
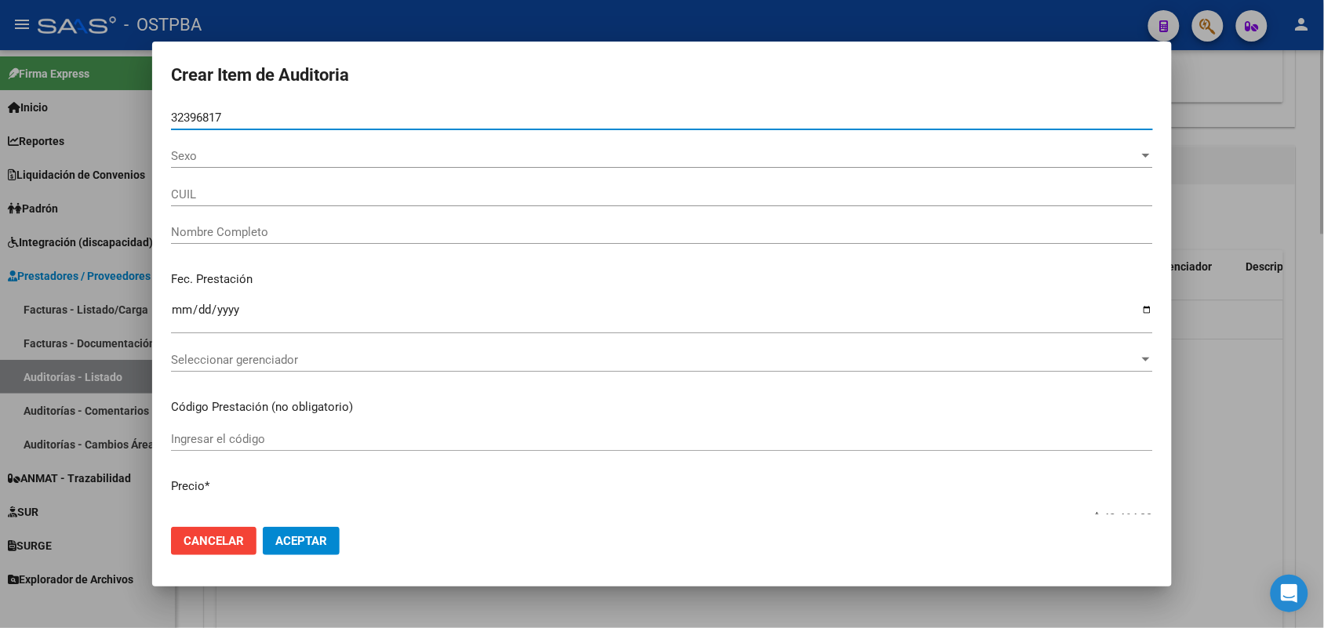
type input "23323968179"
type input "PEREYRA LUIS ALBERTO -"
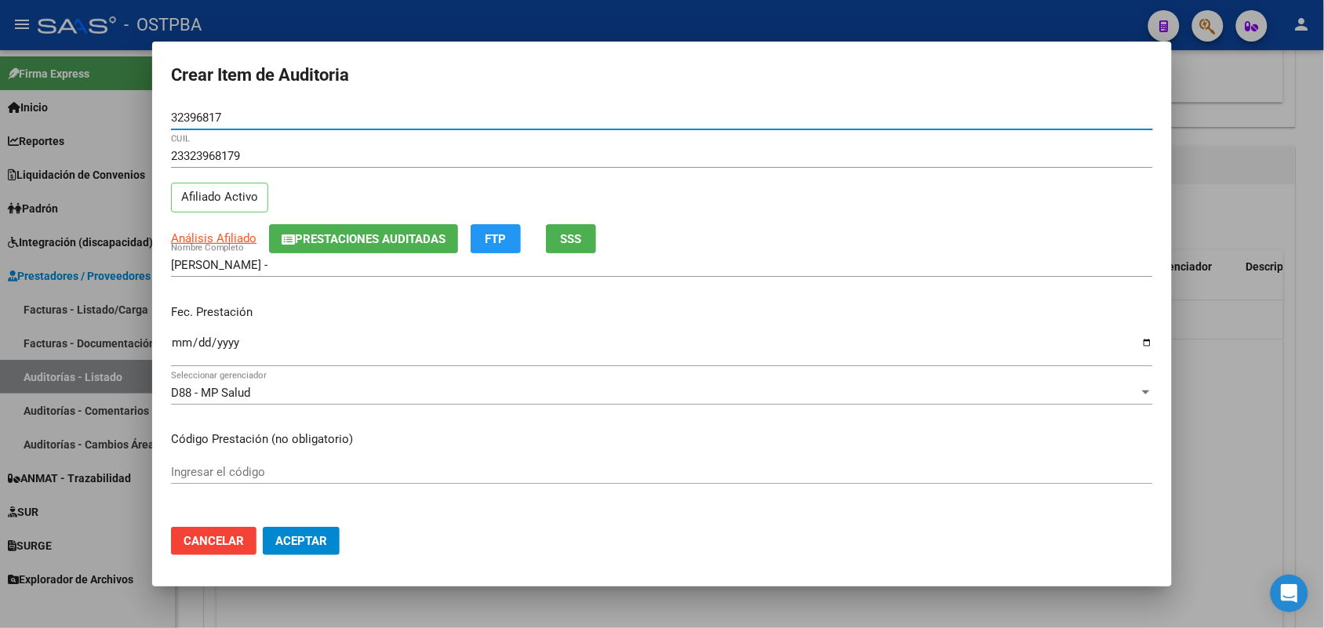
type input "32396817"
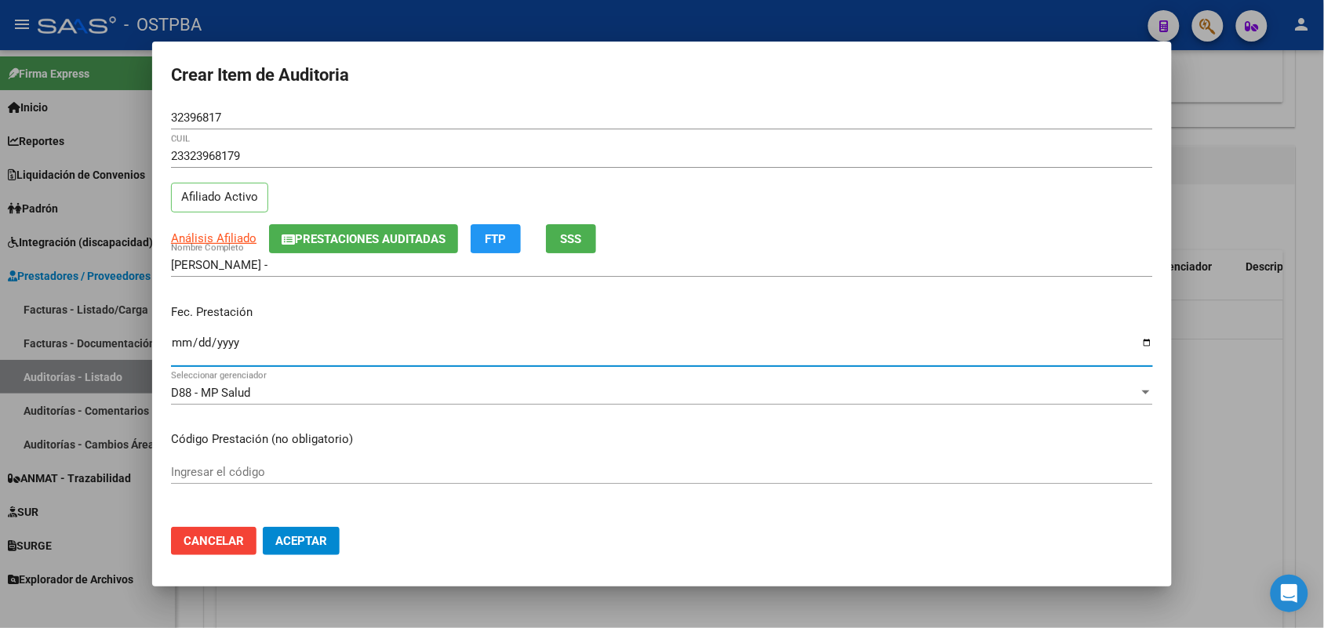
click at [184, 351] on input "Ingresar la fecha" at bounding box center [662, 349] width 982 height 25
type input "2025-08-14"
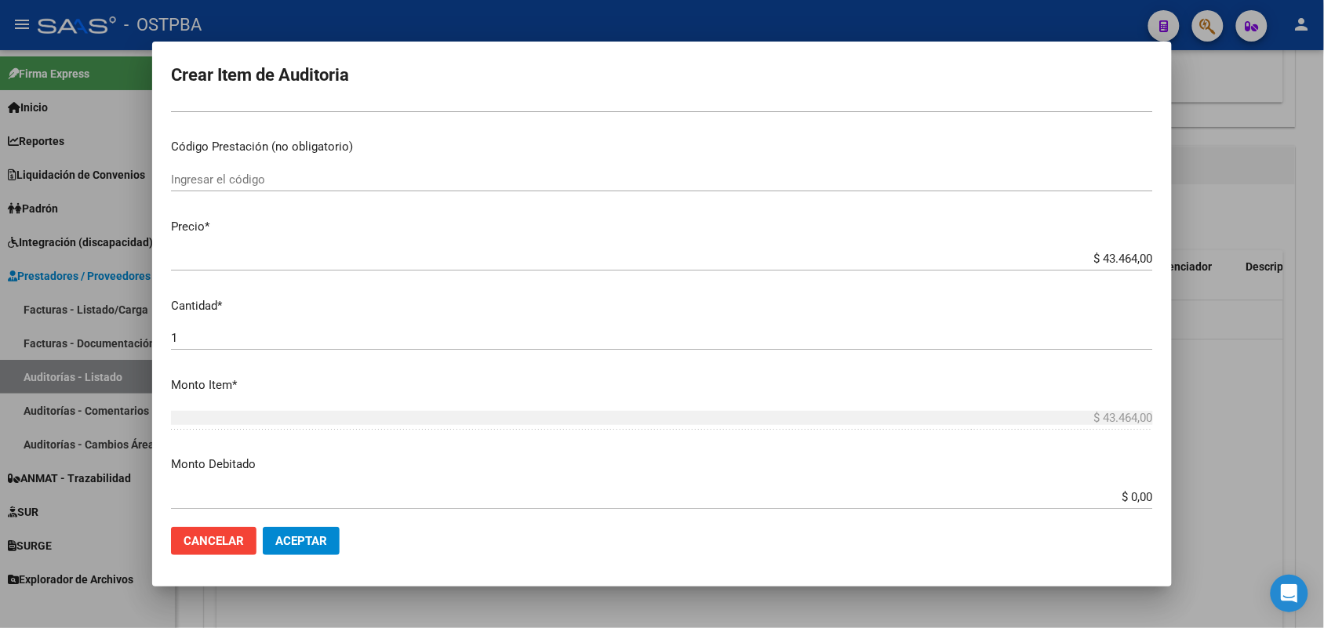
scroll to position [294, 0]
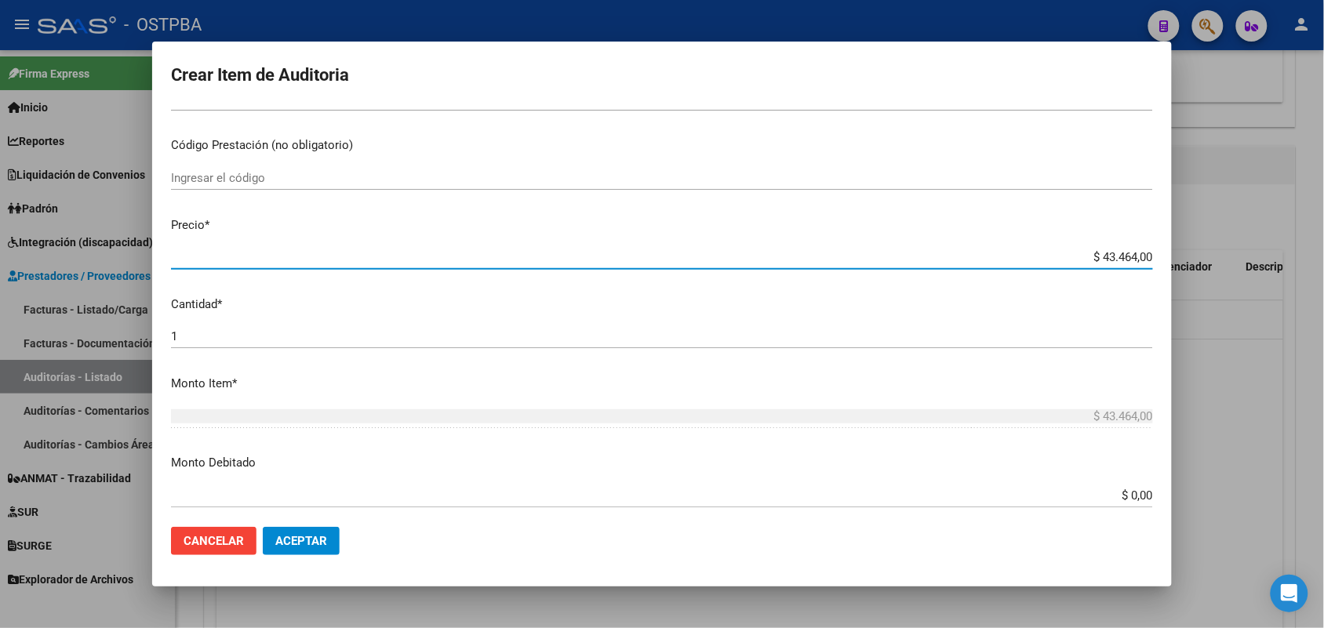
drag, startPoint x: 1065, startPoint y: 253, endPoint x: 1230, endPoint y: 253, distance: 164.8
click at [1230, 253] on div "Crear Item de Auditoria 32396817 Nro Documento 23323968179 CUIL Afiliado Activo…" at bounding box center [662, 314] width 1324 height 628
type input "$ 0,07"
type input "$ 0,72"
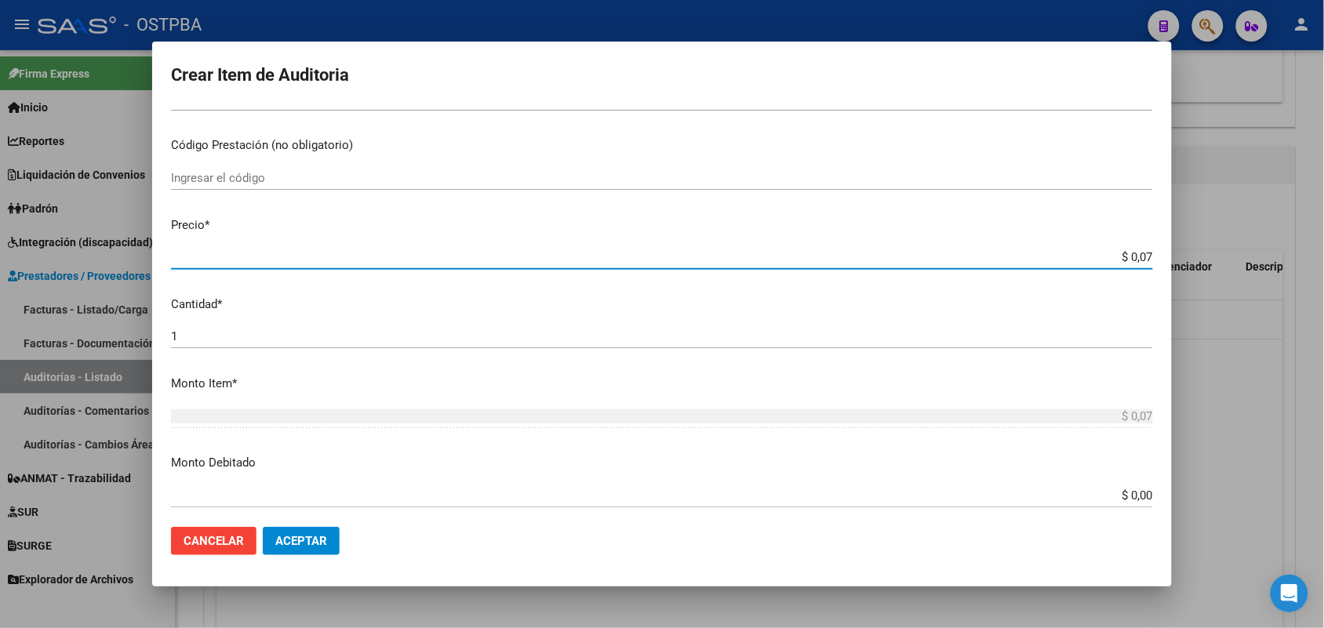
type input "$ 0,72"
type input "$ 7,24"
type input "$ 72,44"
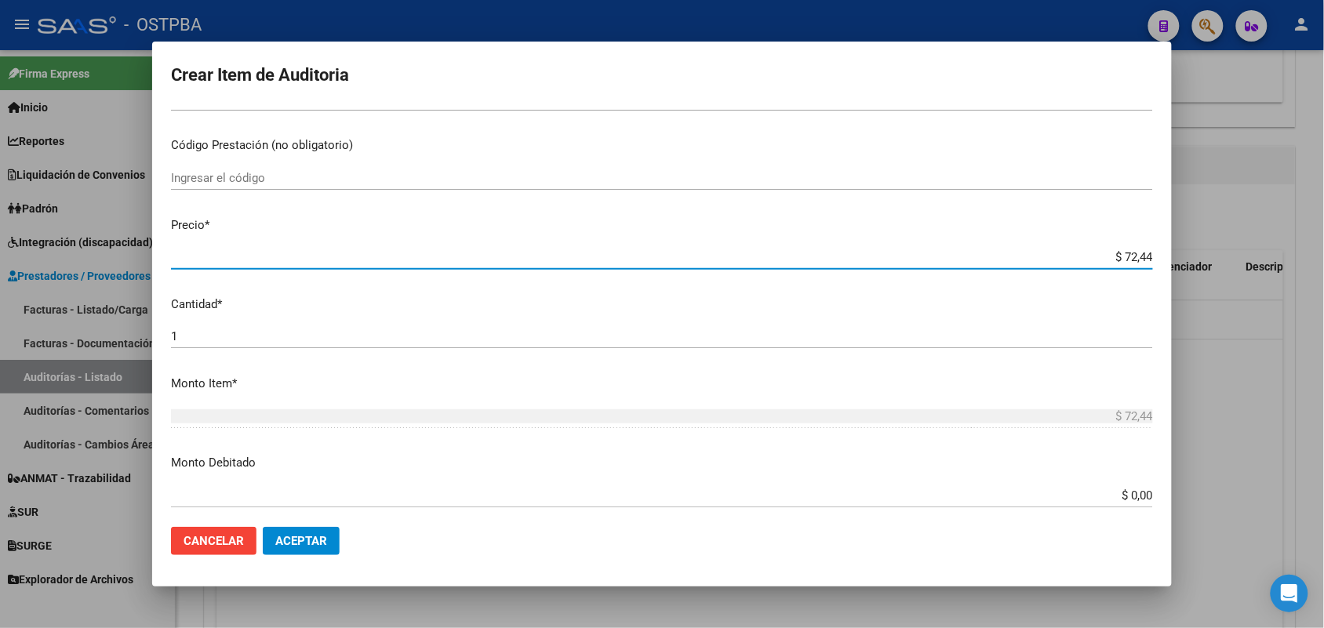
type input "$ 724,40"
type input "$ 7.244,00"
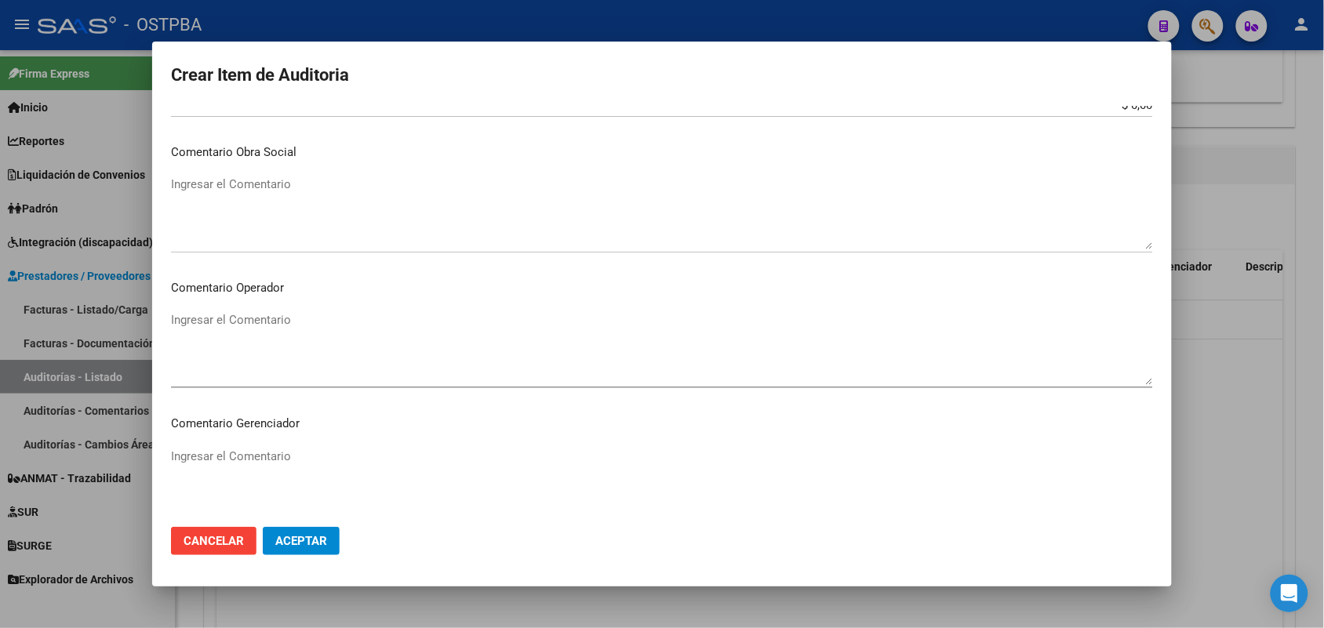
scroll to position [1003, 0]
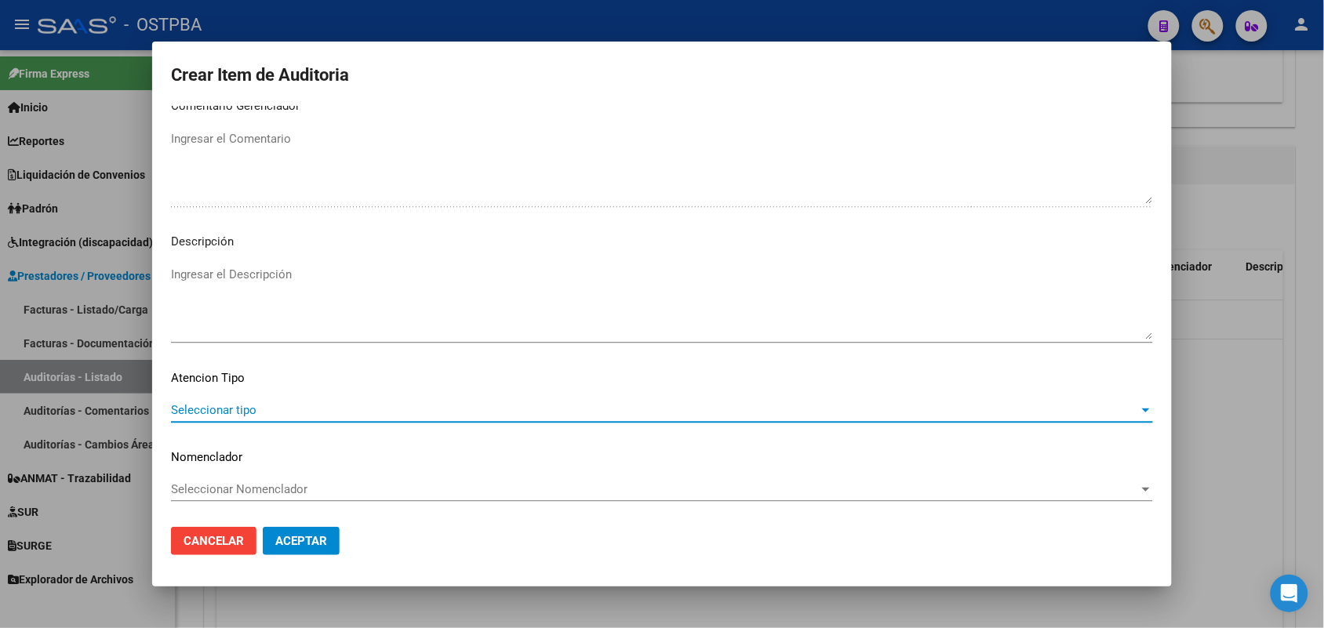
click at [233, 403] on span "Seleccionar tipo" at bounding box center [655, 410] width 968 height 14
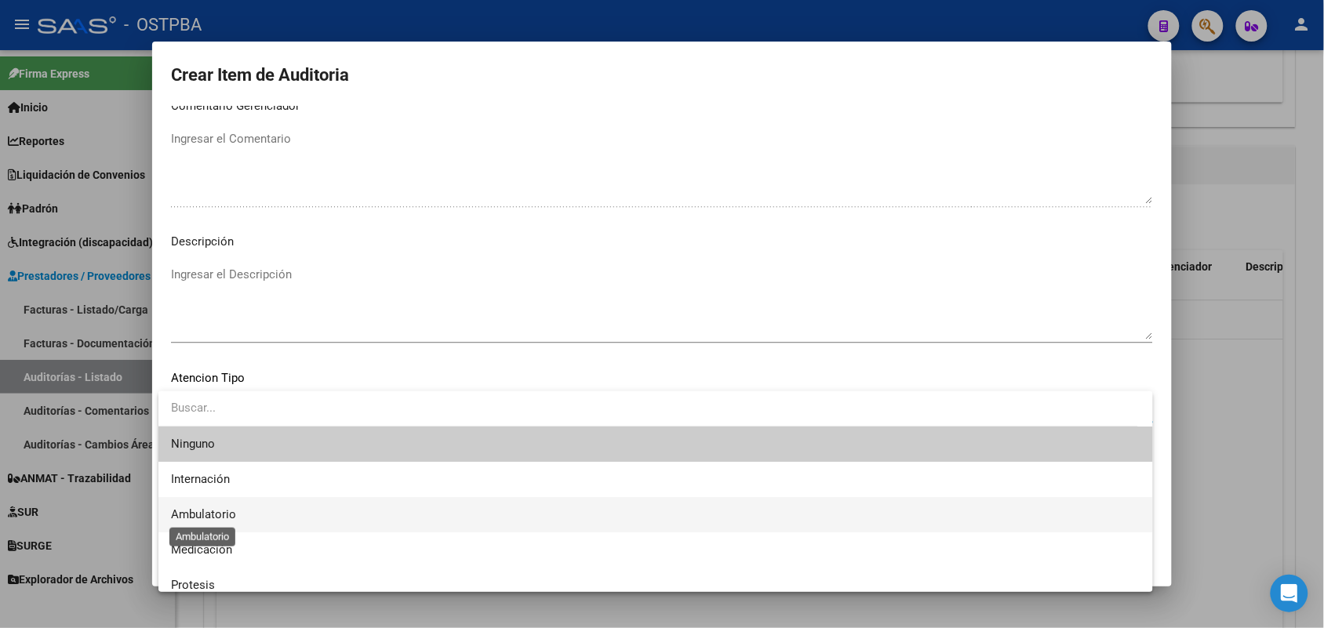
click at [221, 514] on span "Ambulatorio" at bounding box center [203, 515] width 65 height 14
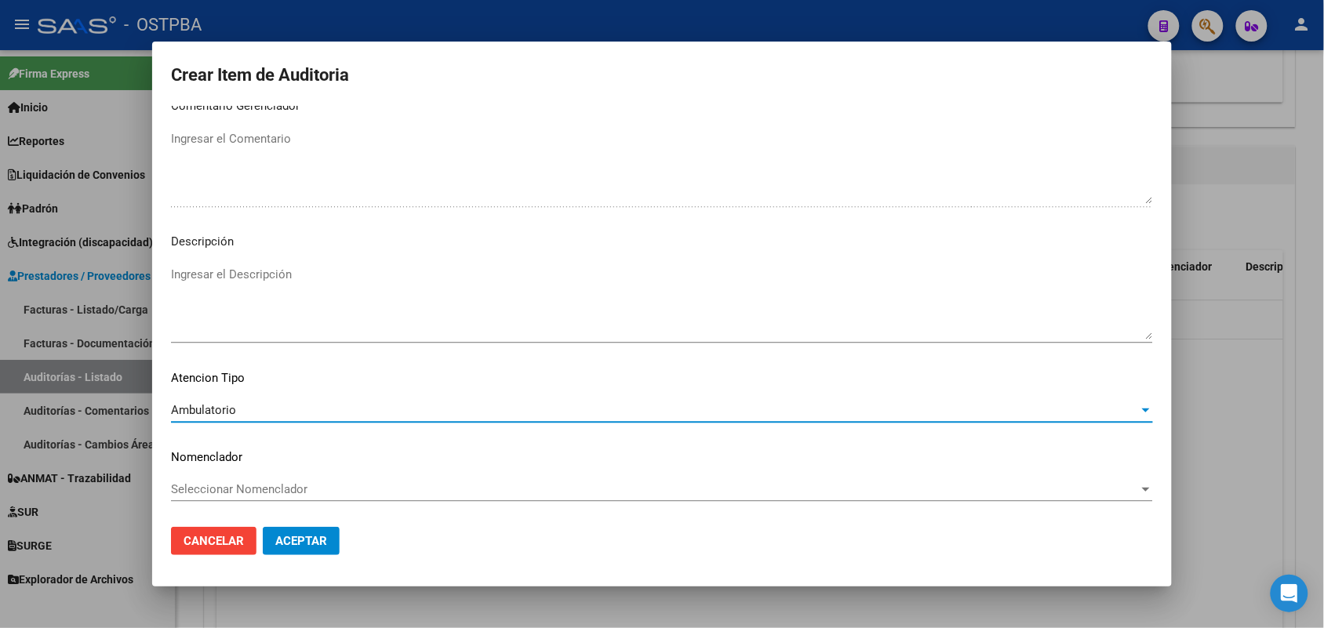
click at [302, 544] on span "Aceptar" at bounding box center [301, 541] width 52 height 14
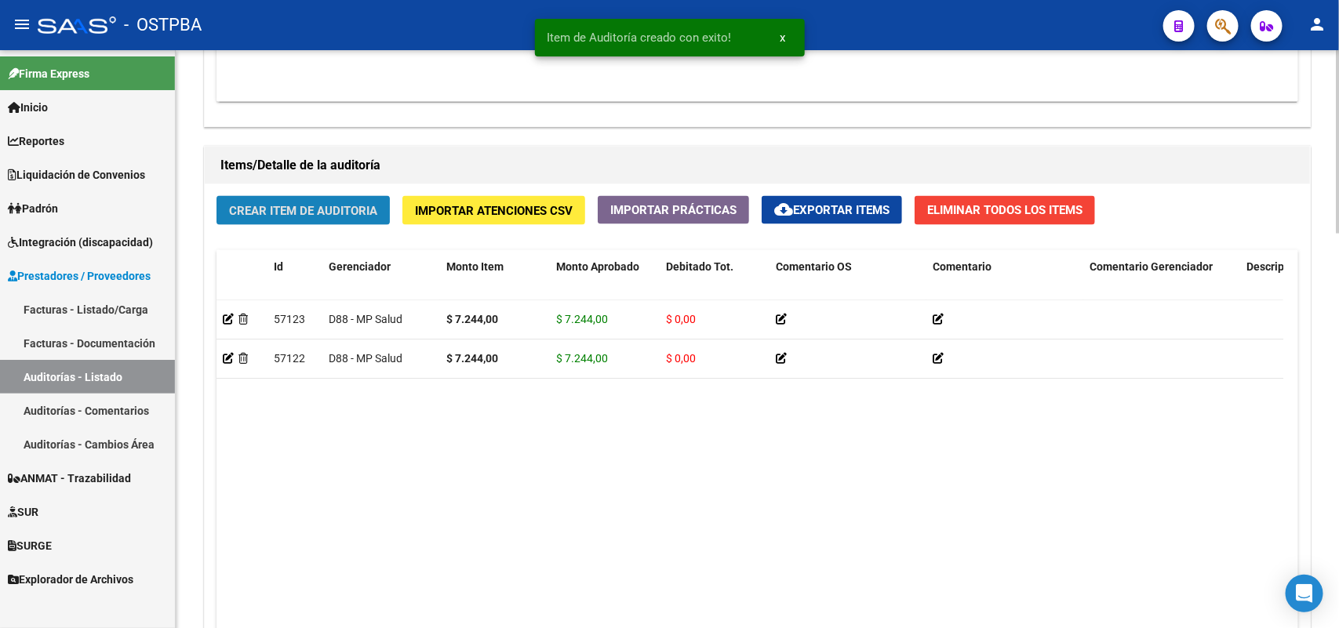
click at [342, 206] on span "Crear Item de Auditoria" at bounding box center [303, 211] width 148 height 14
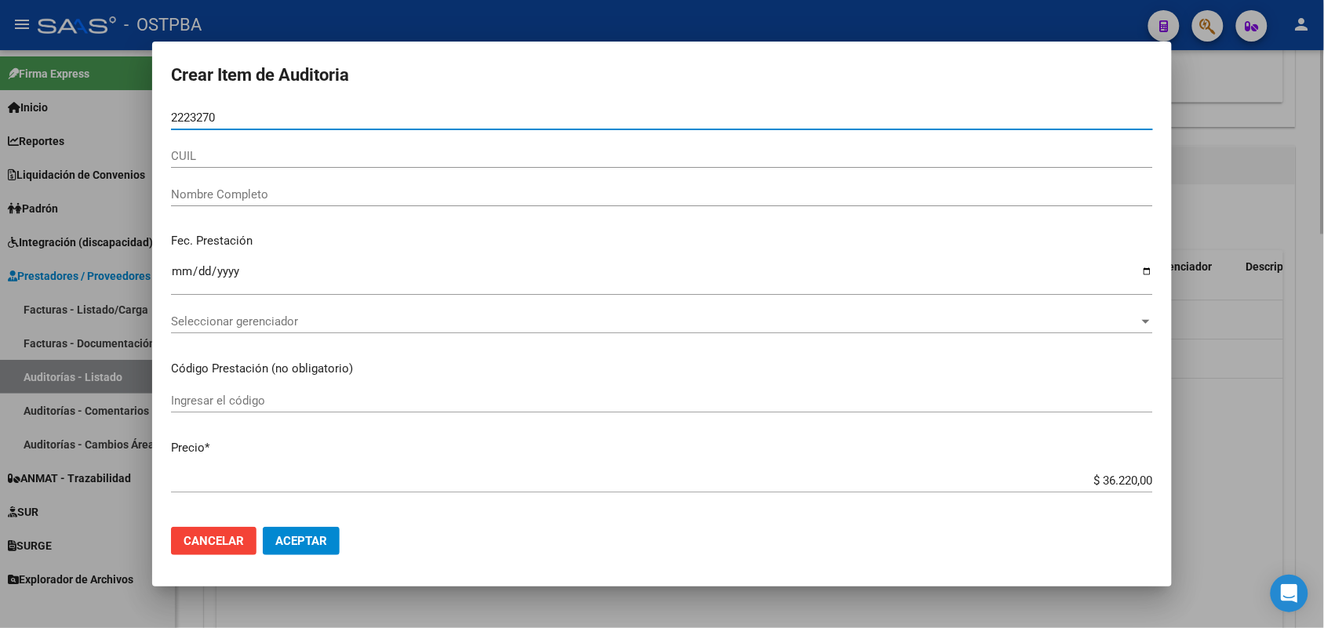
type input "22232702"
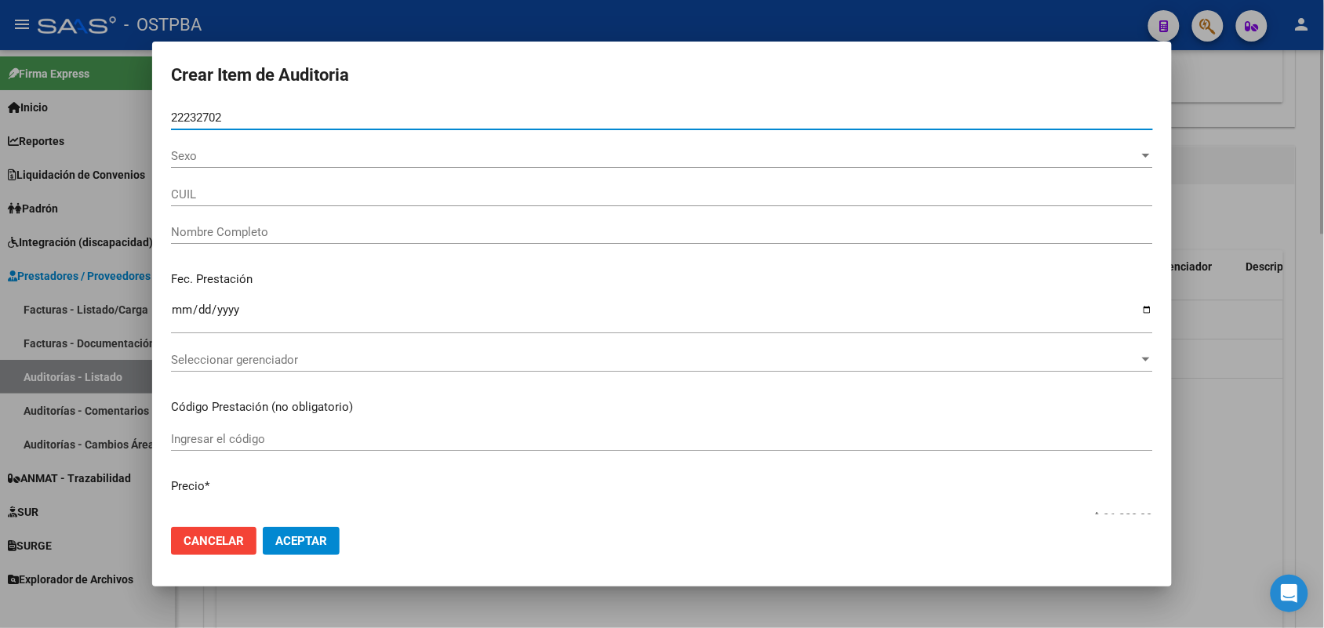
type input "23222327024"
type input "CATIVA SANDRA MONICA -"
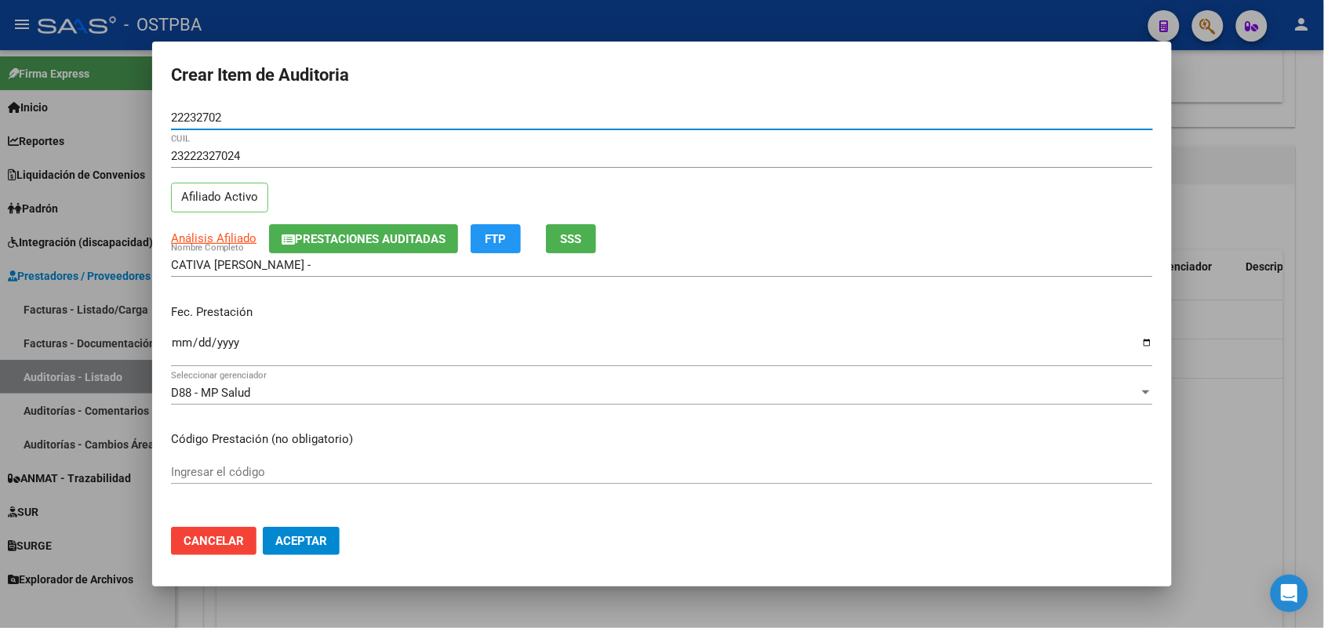
type input "22232702"
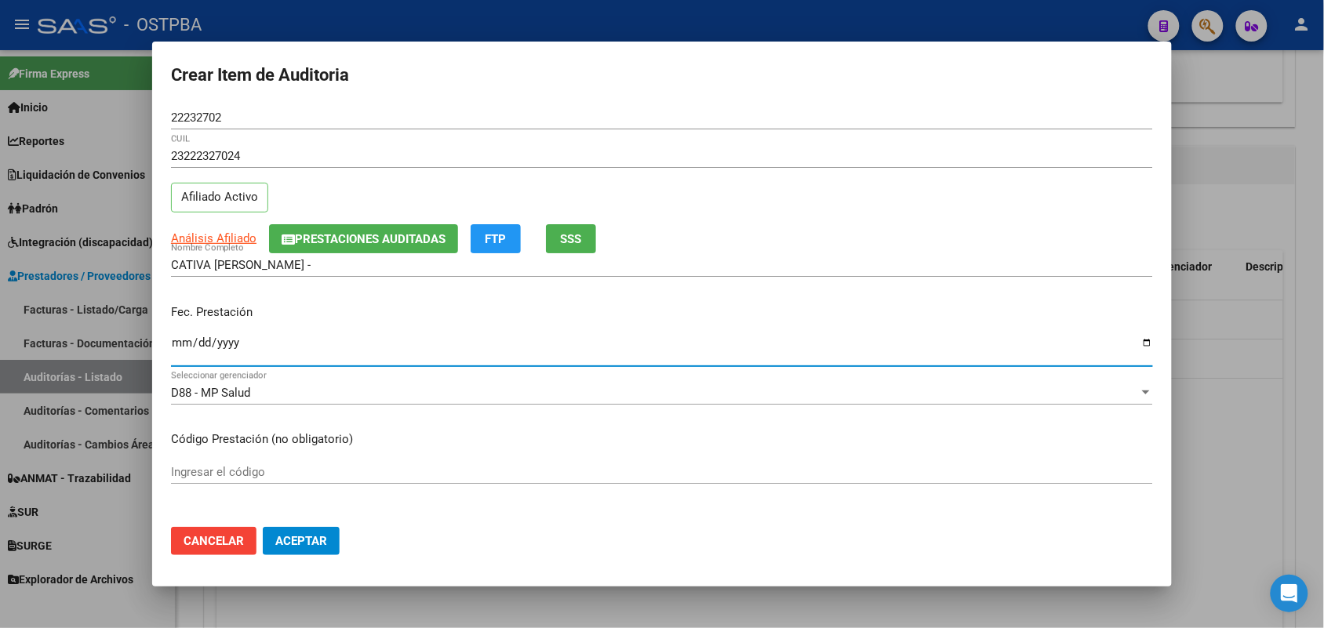
click at [178, 345] on input "Ingresar la fecha" at bounding box center [662, 349] width 982 height 25
type input "[DATE]"
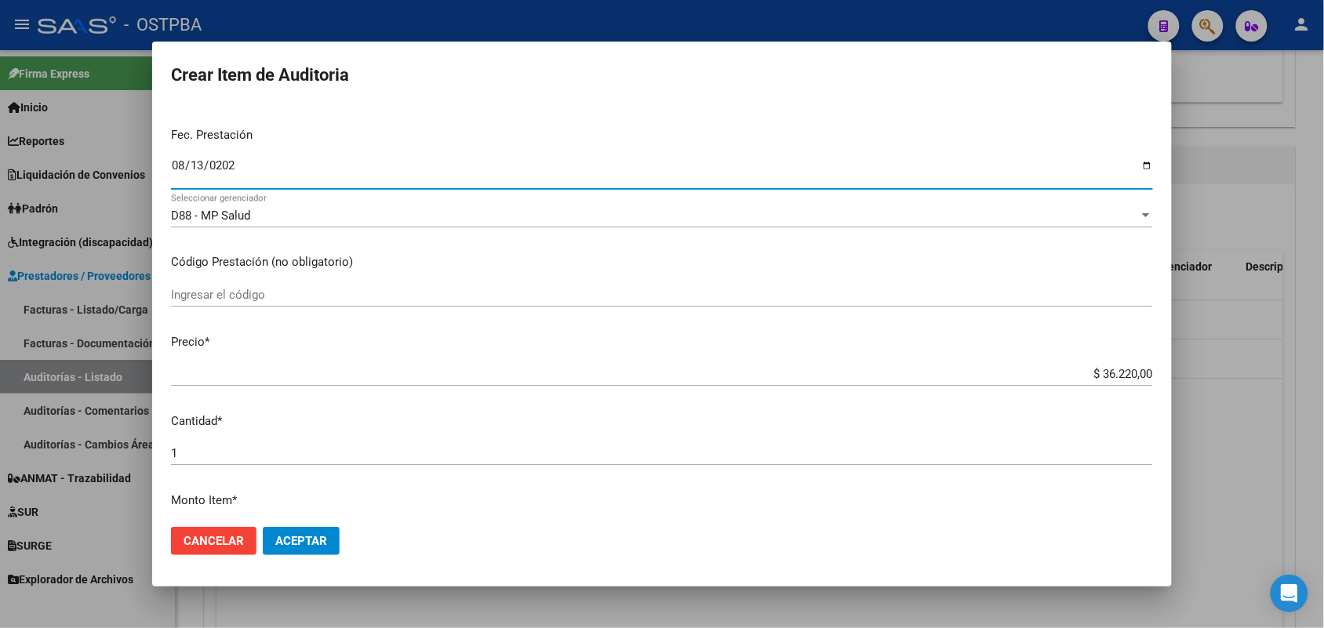
scroll to position [196, 0]
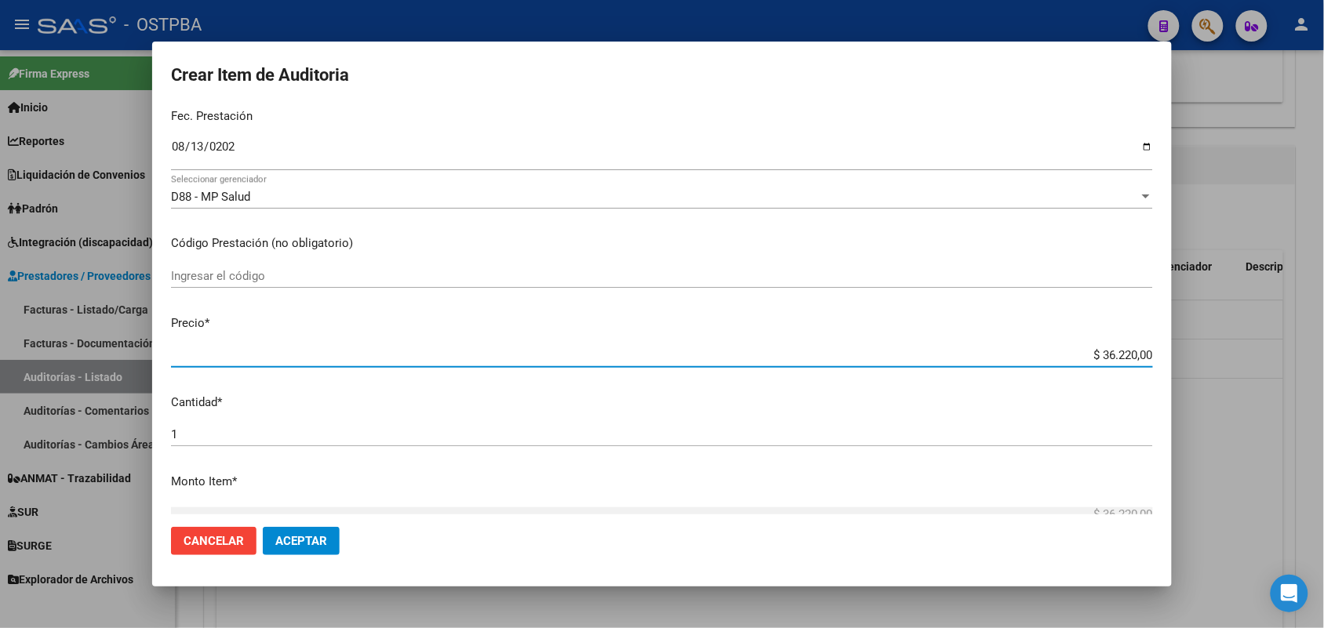
drag, startPoint x: 1063, startPoint y: 353, endPoint x: 1164, endPoint y: 354, distance: 100.4
click at [1164, 354] on mat-dialog-content "22232702 Nro Documento 23222327024 CUIL Afiliado Activo Análisis Afiliado Prest…" at bounding box center [662, 310] width 1020 height 409
type input "$ 0,07"
type input "$ 0,72"
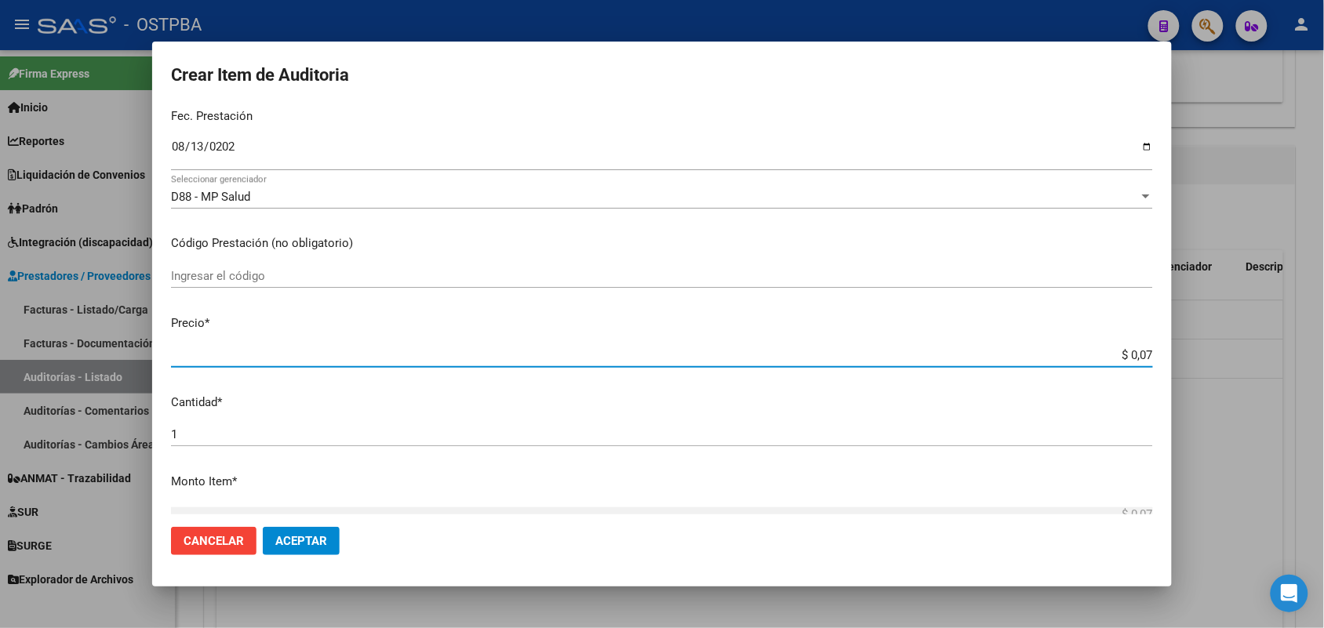
type input "$ 0,72"
type input "$ 7,24"
type input "$ 72,44"
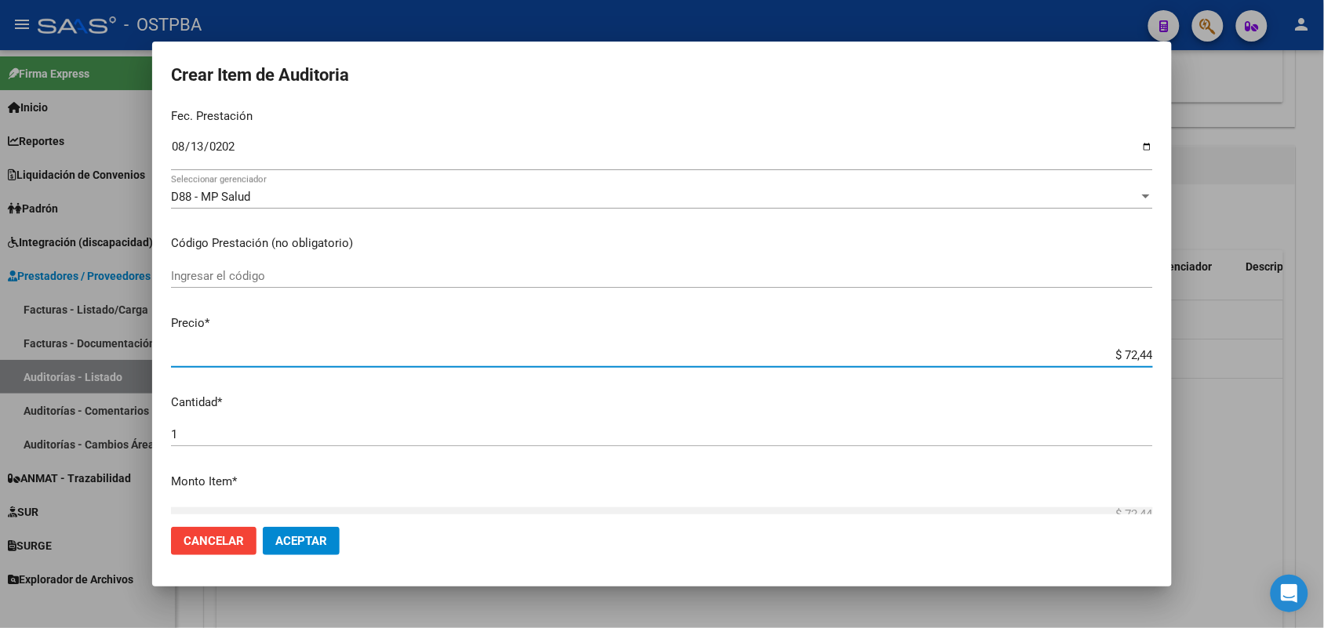
type input "$ 724,40"
type input "$ 7.244,00"
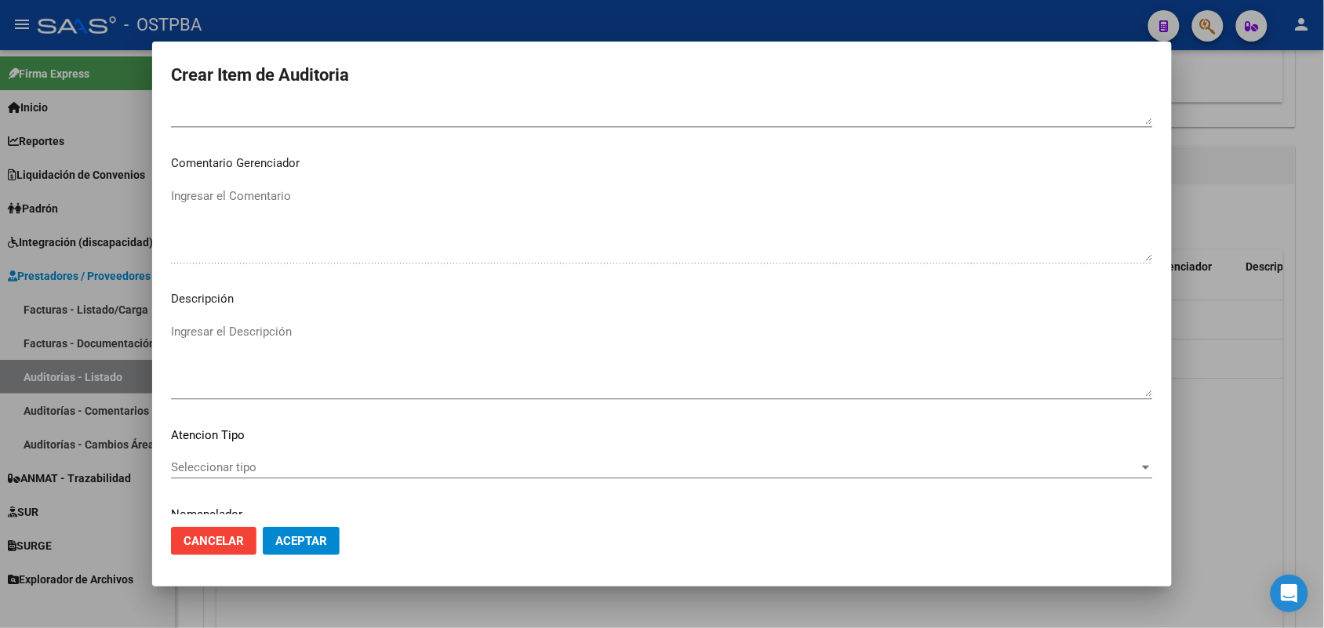
scroll to position [1003, 0]
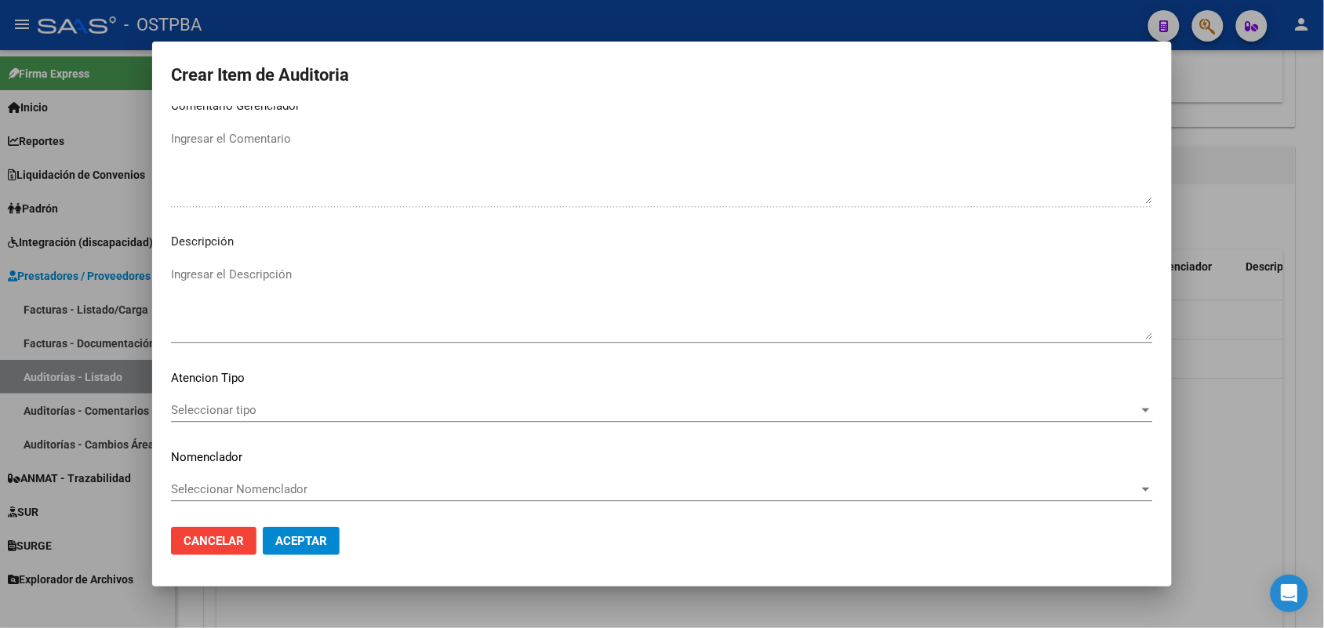
click at [240, 399] on div "Seleccionar tipo Seleccionar tipo" at bounding box center [662, 411] width 982 height 24
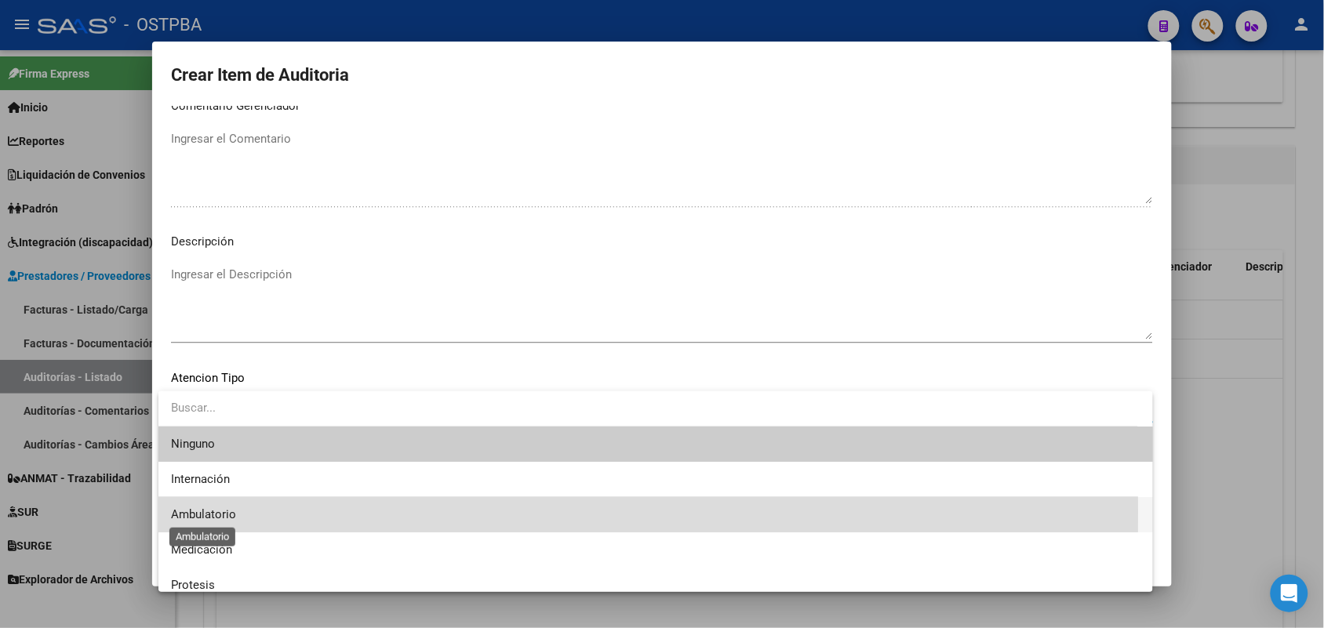
click at [224, 512] on span "Ambulatorio" at bounding box center [203, 515] width 65 height 14
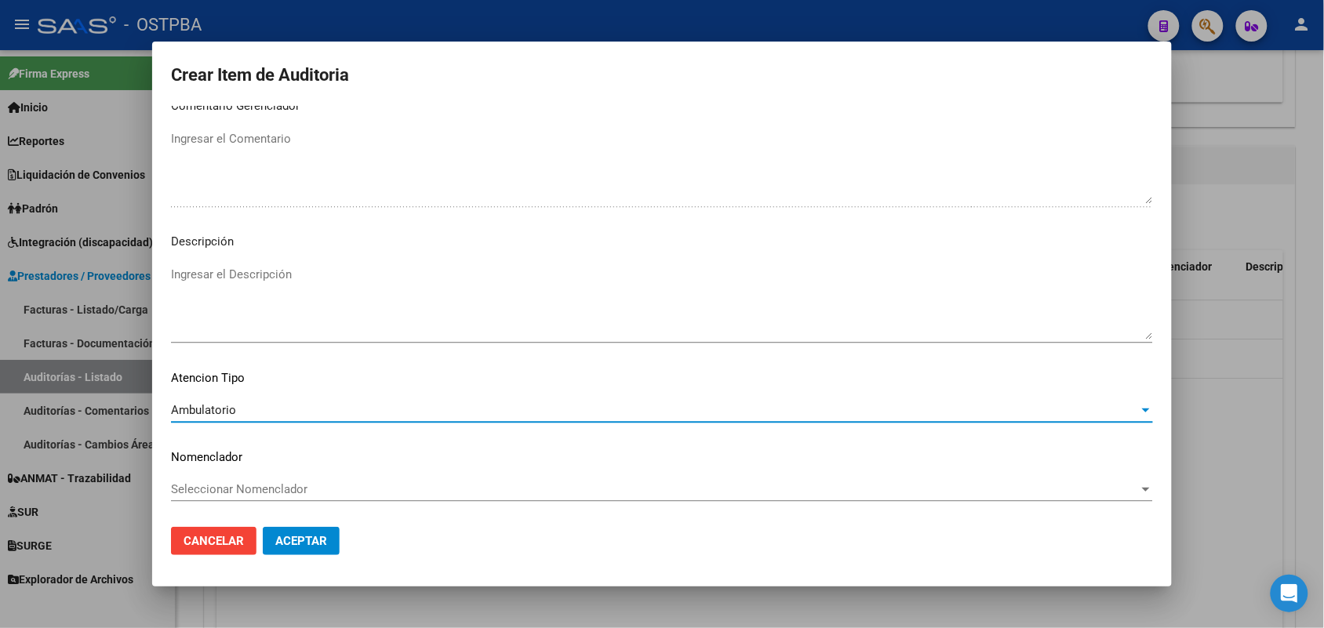
click at [307, 536] on span "Aceptar" at bounding box center [301, 541] width 52 height 14
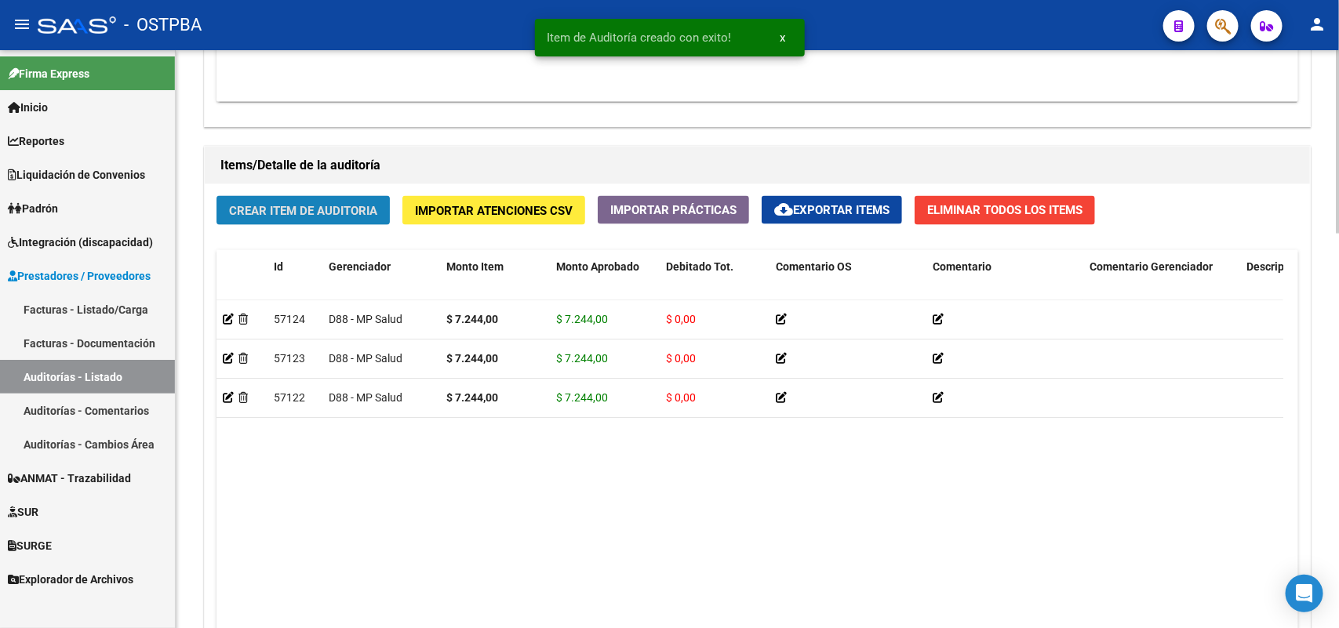
click at [370, 199] on button "Crear Item de Auditoria" at bounding box center [303, 210] width 173 height 29
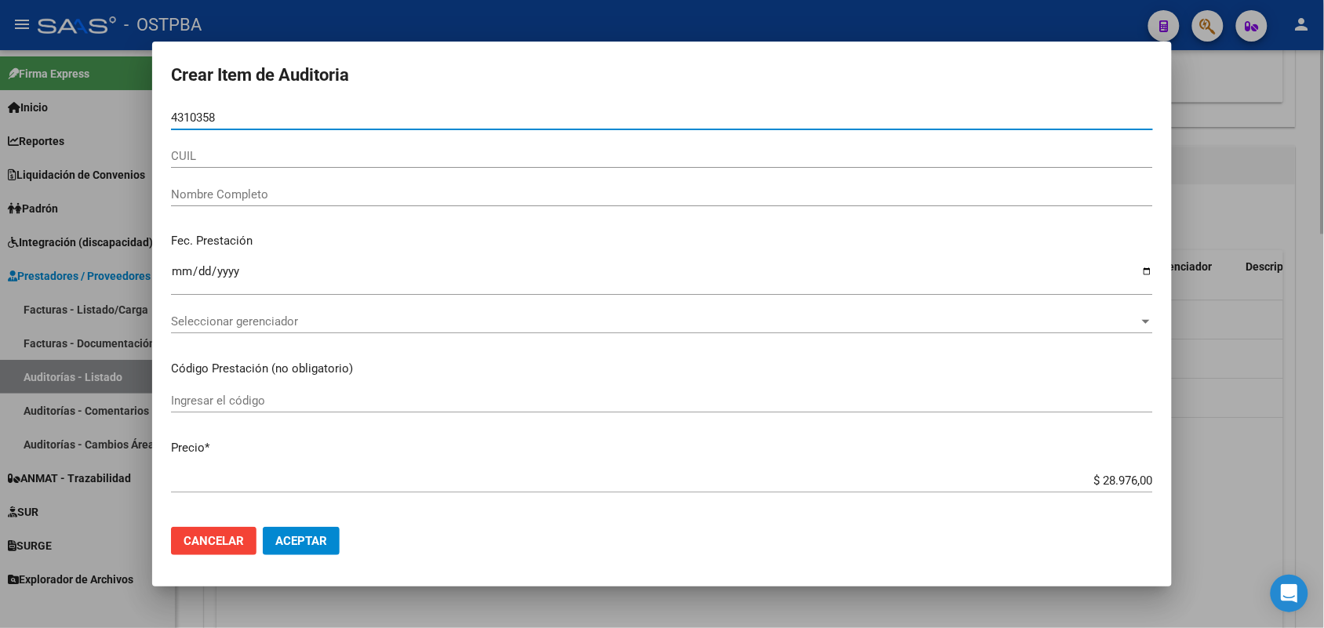
type input "43103587"
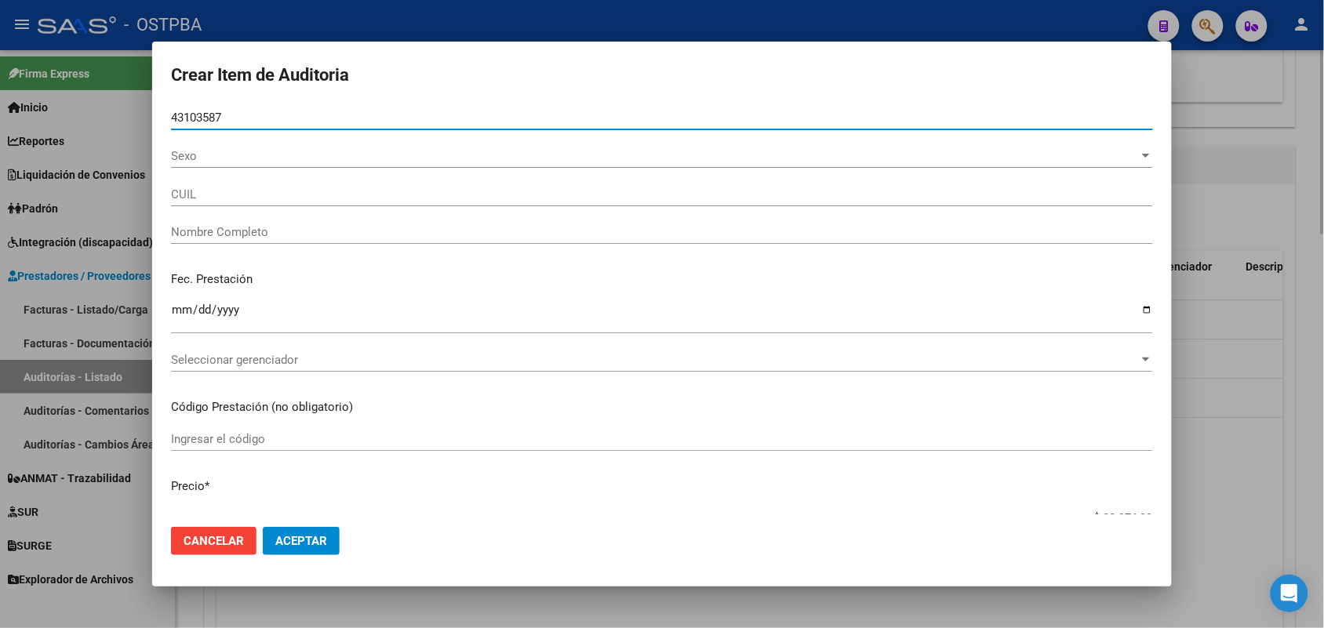
type input "27431035877"
type input "GLORIA MELISA LUJAN -"
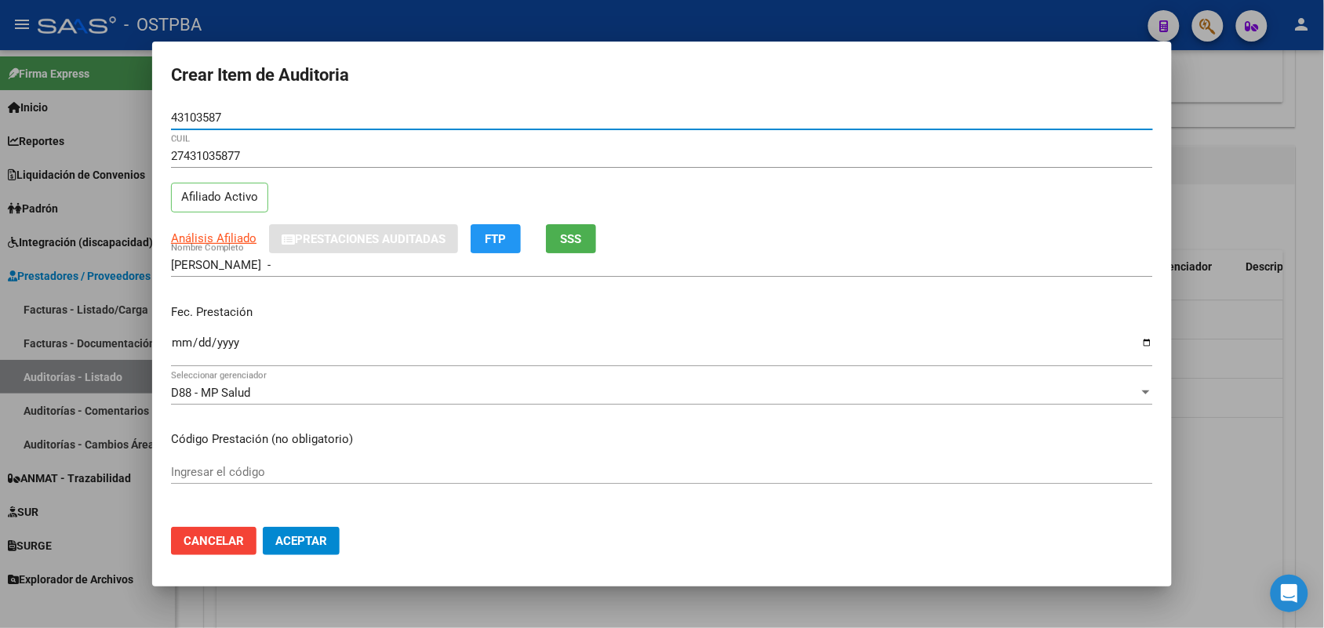
type input "43103587"
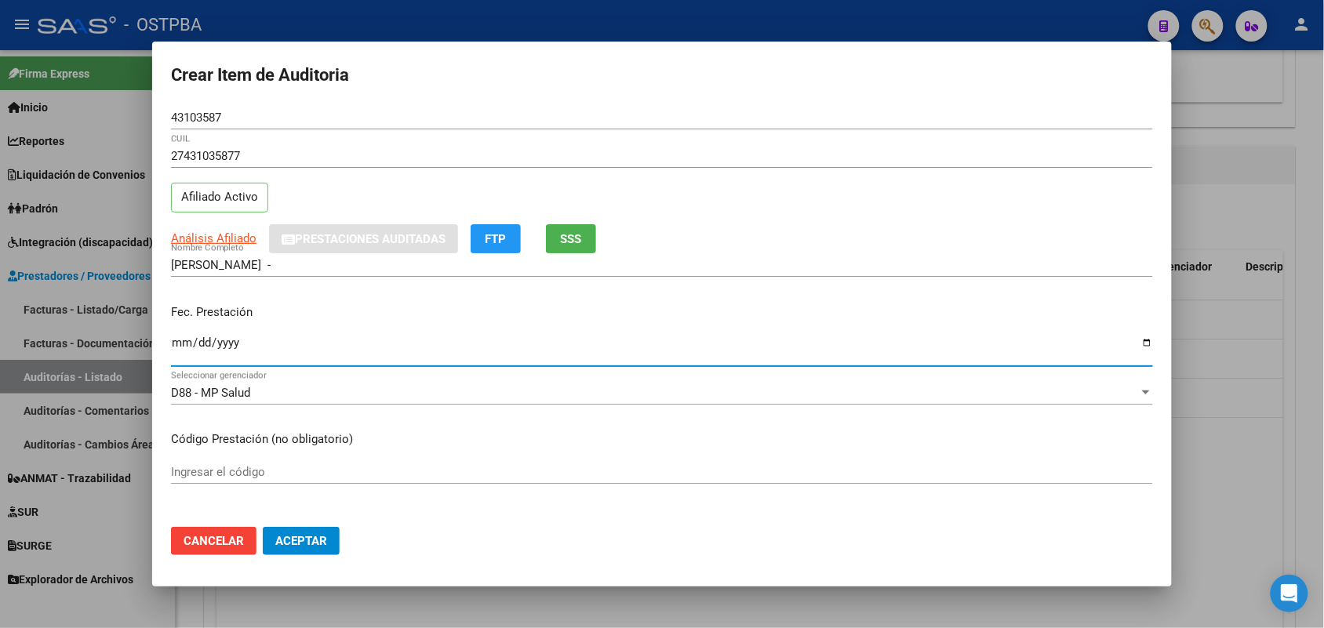
click at [189, 352] on input "Ingresar la fecha" at bounding box center [662, 349] width 982 height 25
type input "[DATE]"
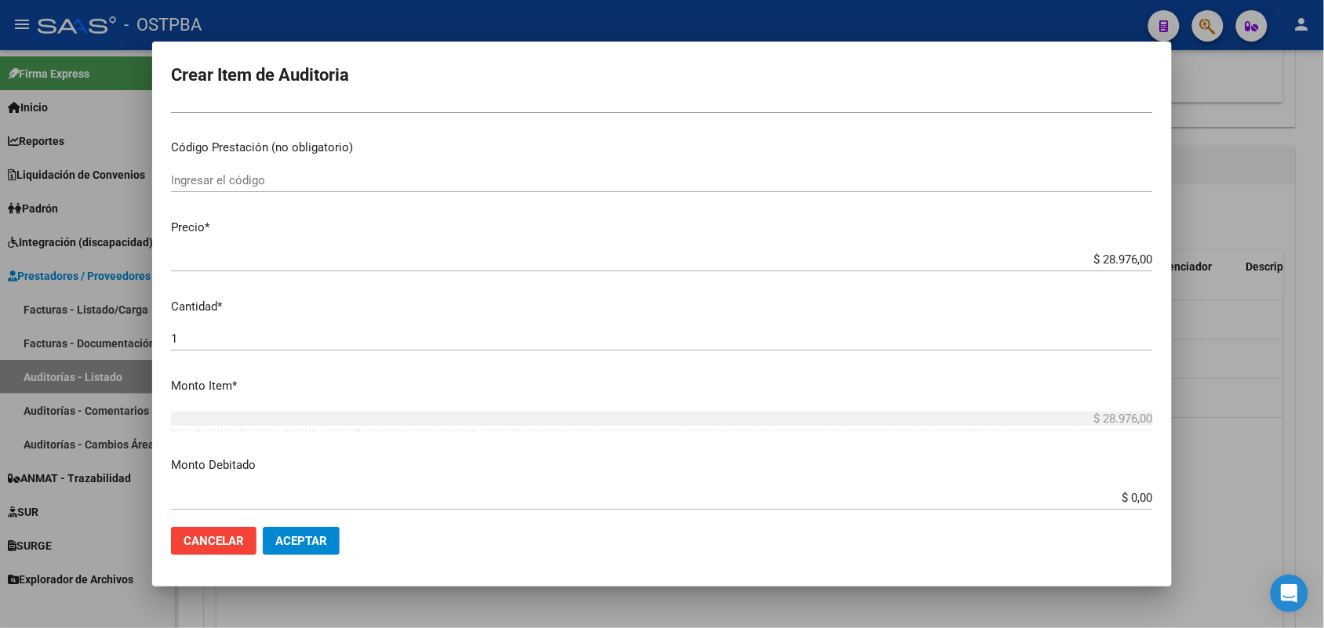
scroll to position [294, 0]
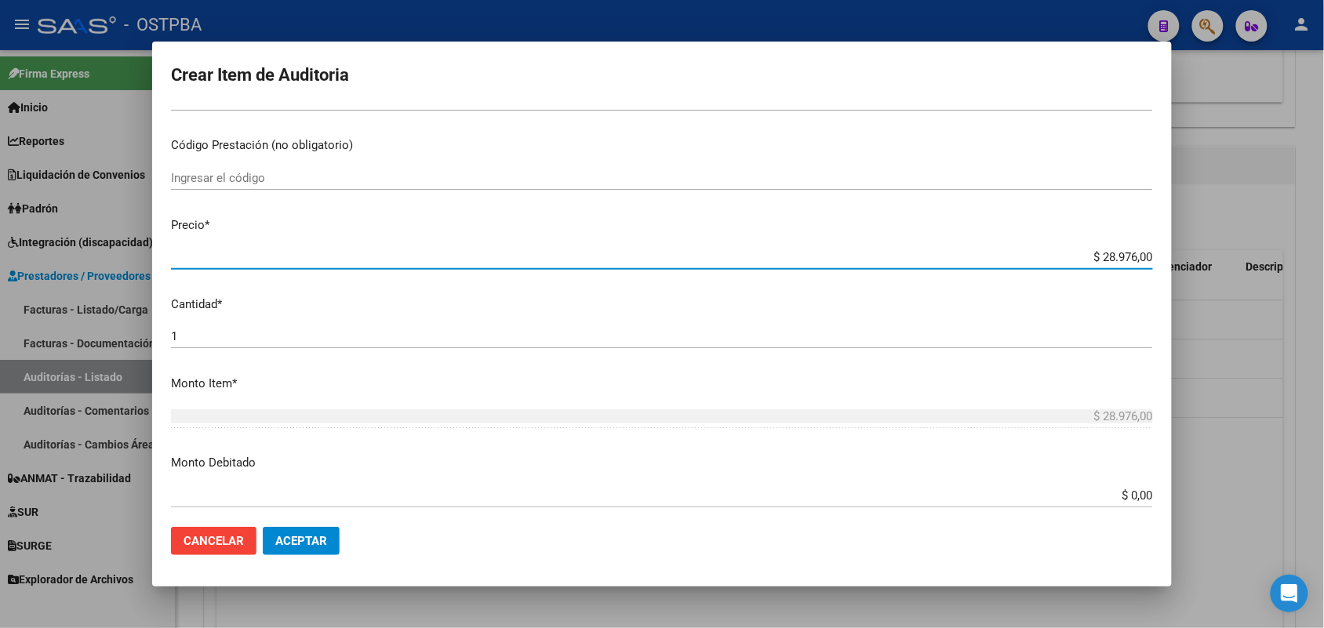
drag, startPoint x: 1060, startPoint y: 257, endPoint x: 1178, endPoint y: 256, distance: 118.5
click at [1178, 256] on div "Crear Item de Auditoria 43103587 Nro Documento 27431035877 CUIL Afiliado Activo…" at bounding box center [662, 314] width 1324 height 628
type input "$ 0,07"
type input "$ 0,72"
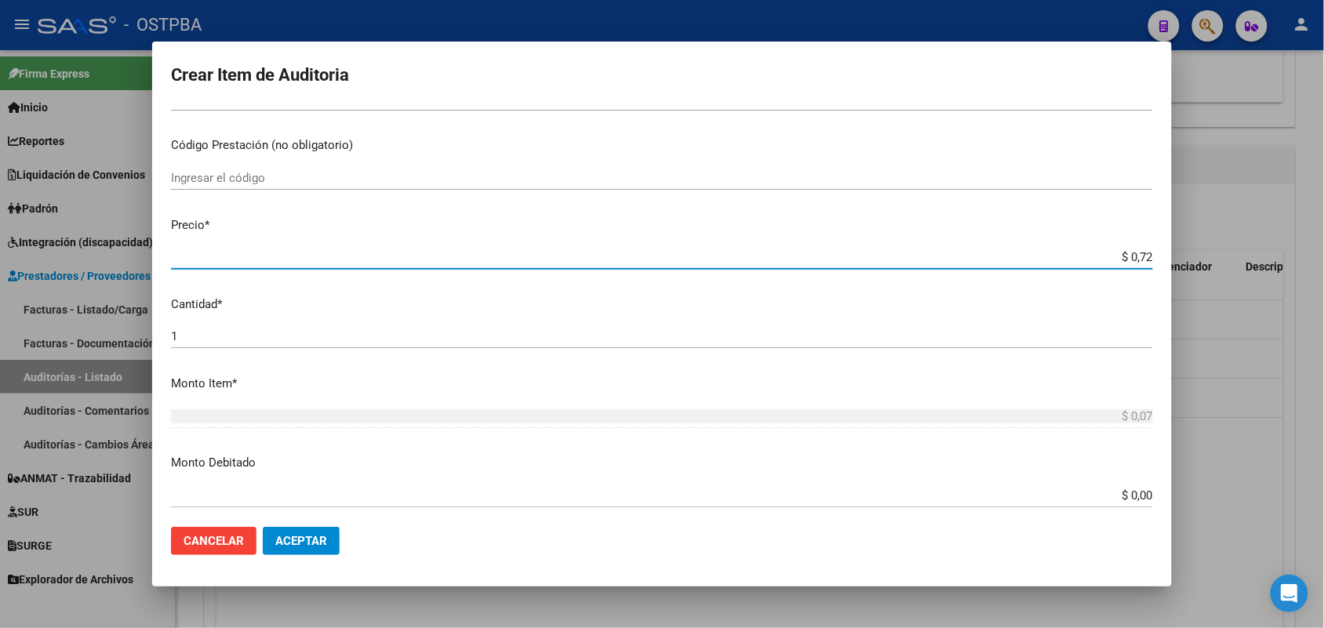
type input "$ 0,72"
type input "$ 7,24"
type input "$ 72,44"
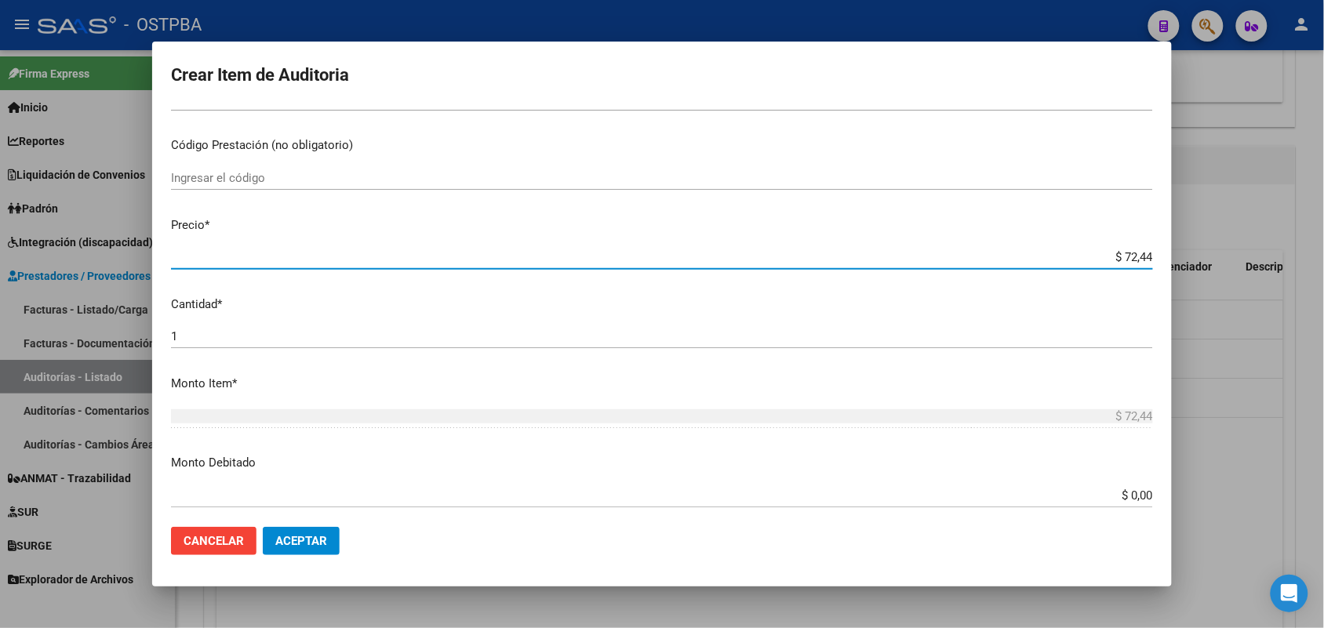
type input "$ 724,40"
type input "$ 7.244,00"
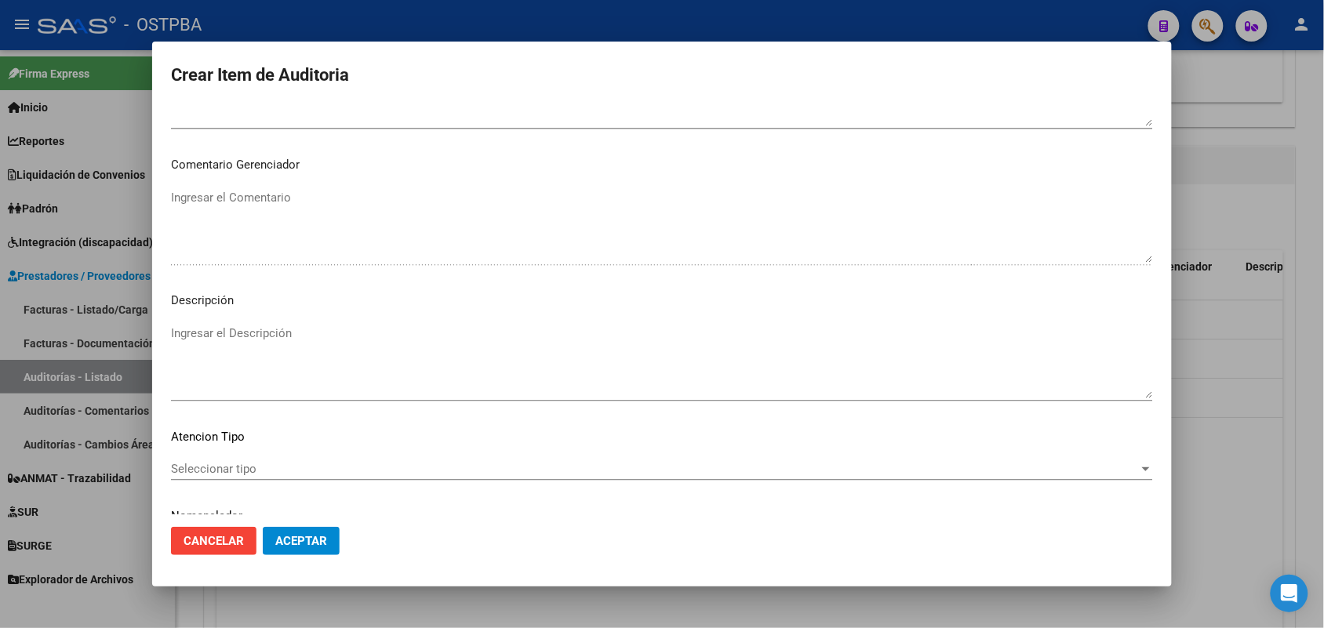
scroll to position [1003, 0]
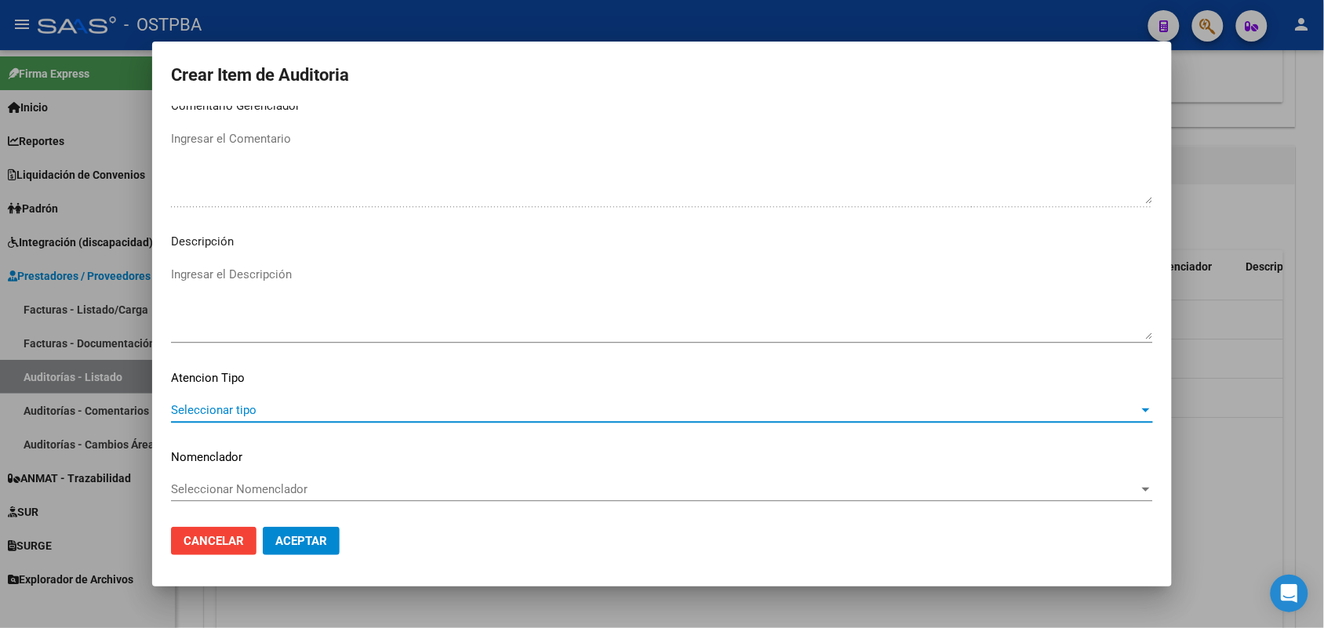
click at [234, 410] on span "Seleccionar tipo" at bounding box center [655, 410] width 968 height 14
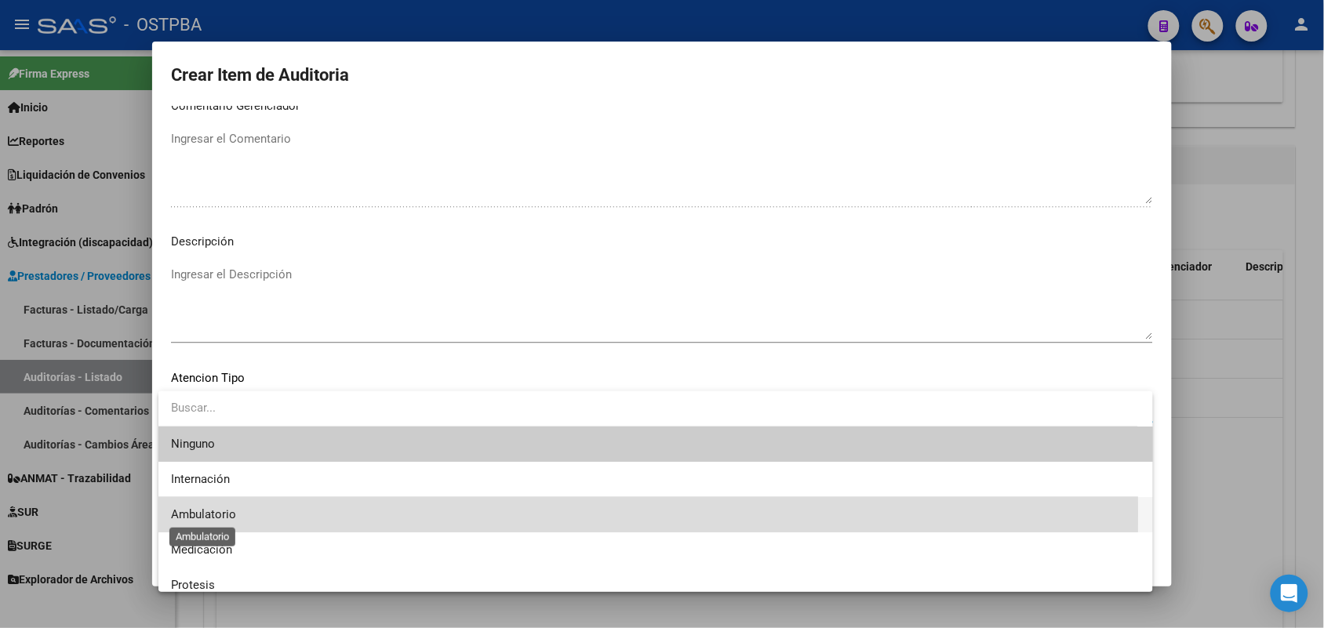
click at [233, 514] on span "Ambulatorio" at bounding box center [203, 515] width 65 height 14
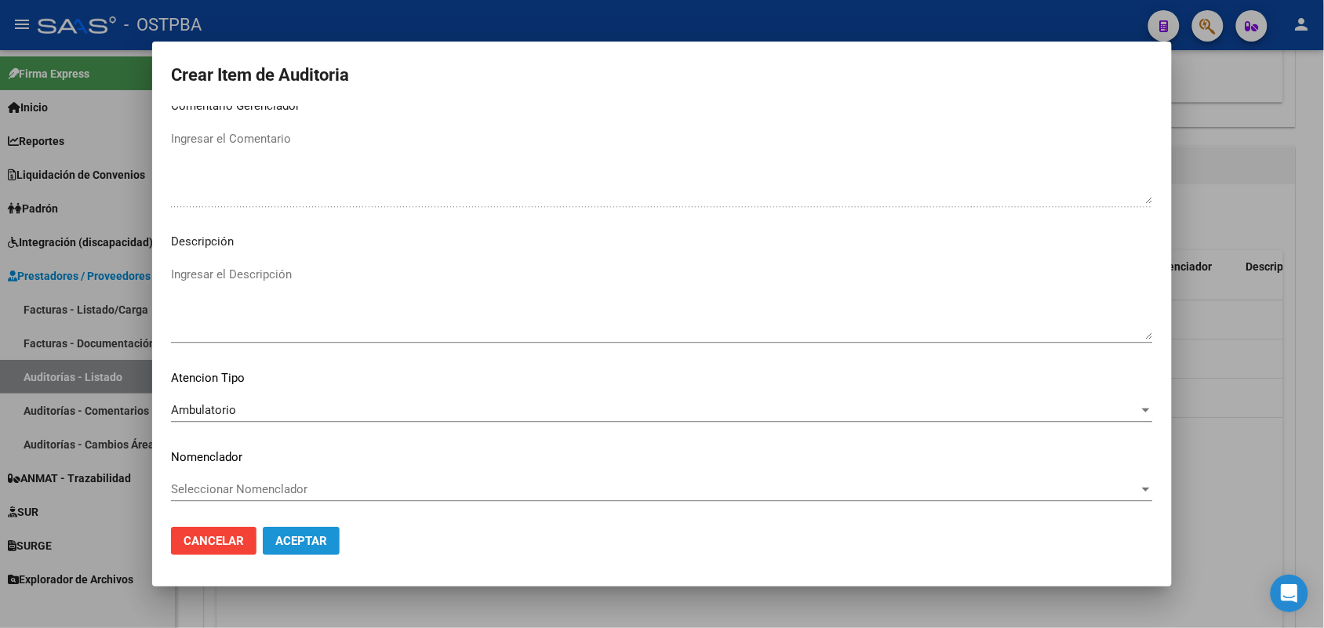
click at [315, 538] on span "Aceptar" at bounding box center [301, 541] width 52 height 14
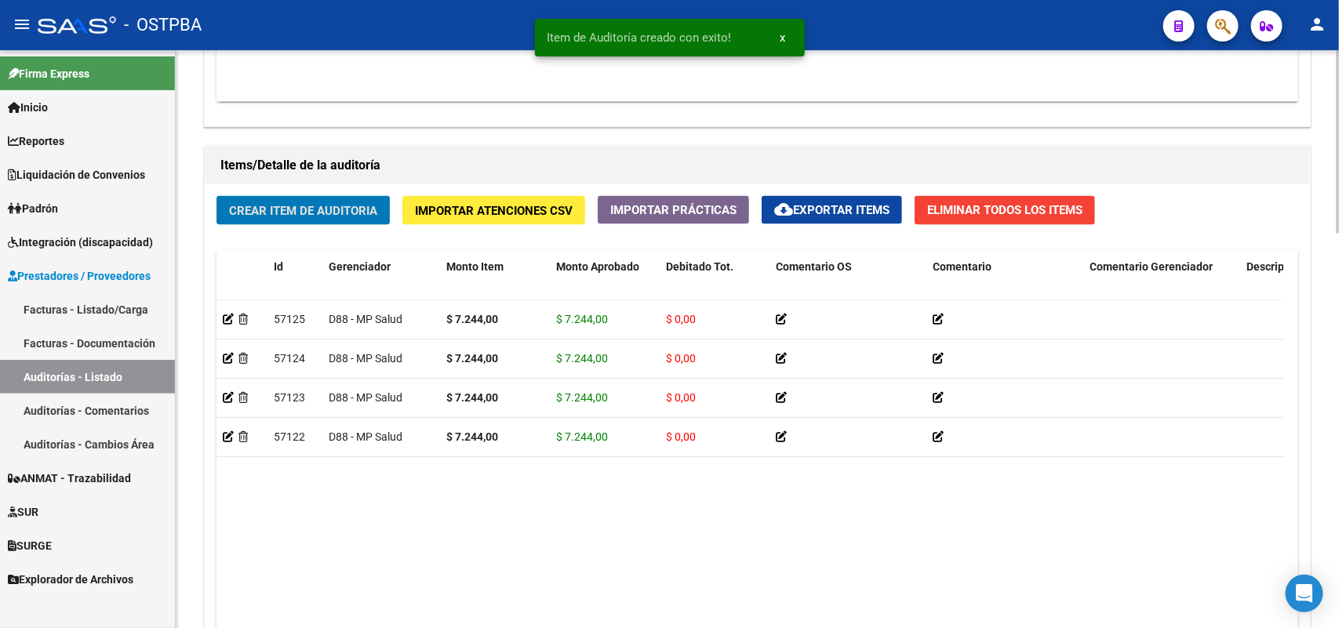
click at [363, 209] on span "Crear Item de Auditoria" at bounding box center [303, 211] width 148 height 14
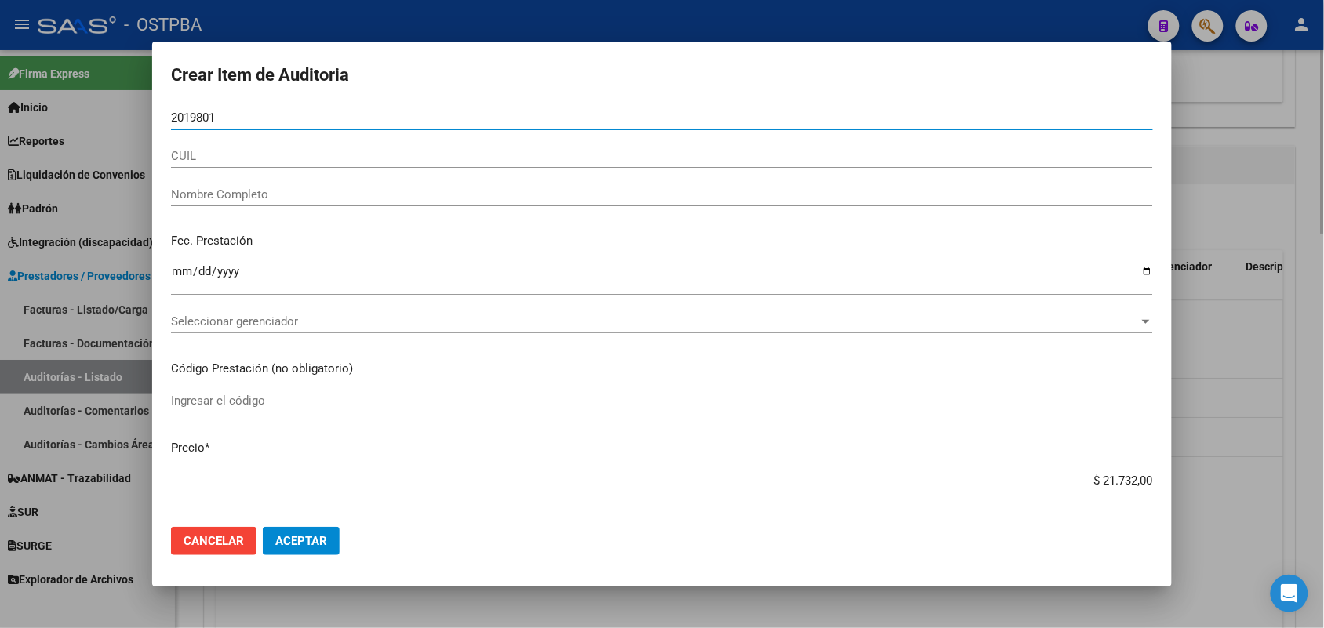
type input "20198016"
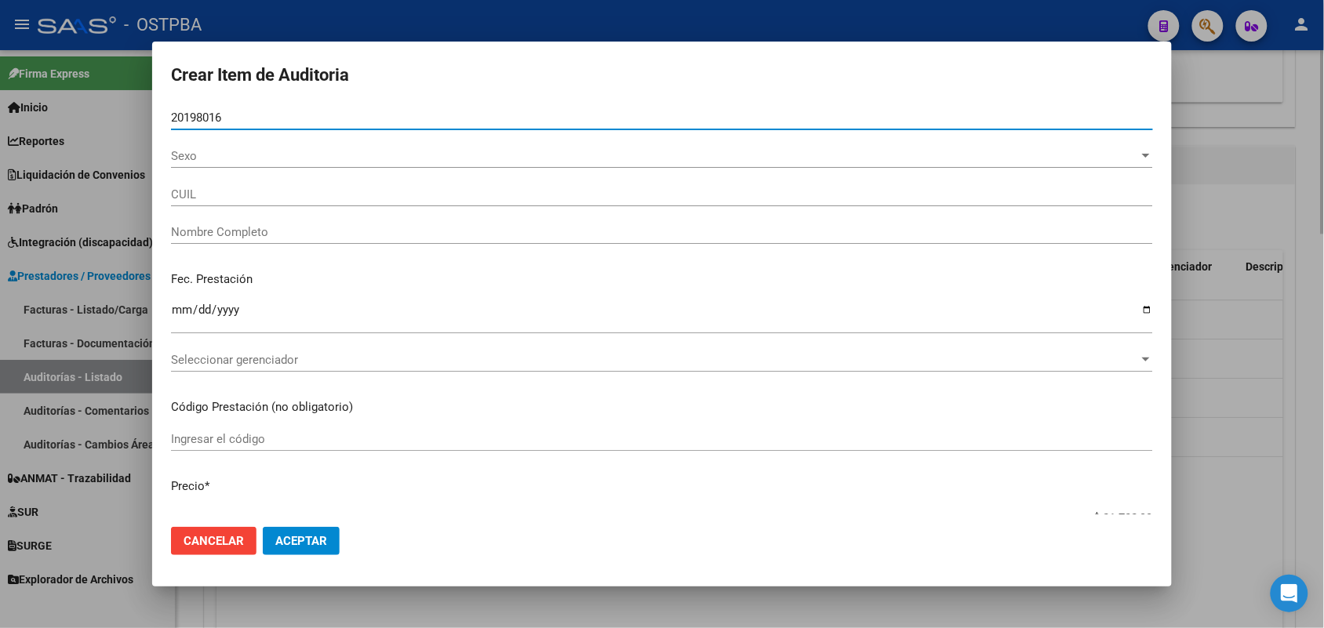
type input "20201980160"
type input "BENITEZ ROBERTO CARLOS -"
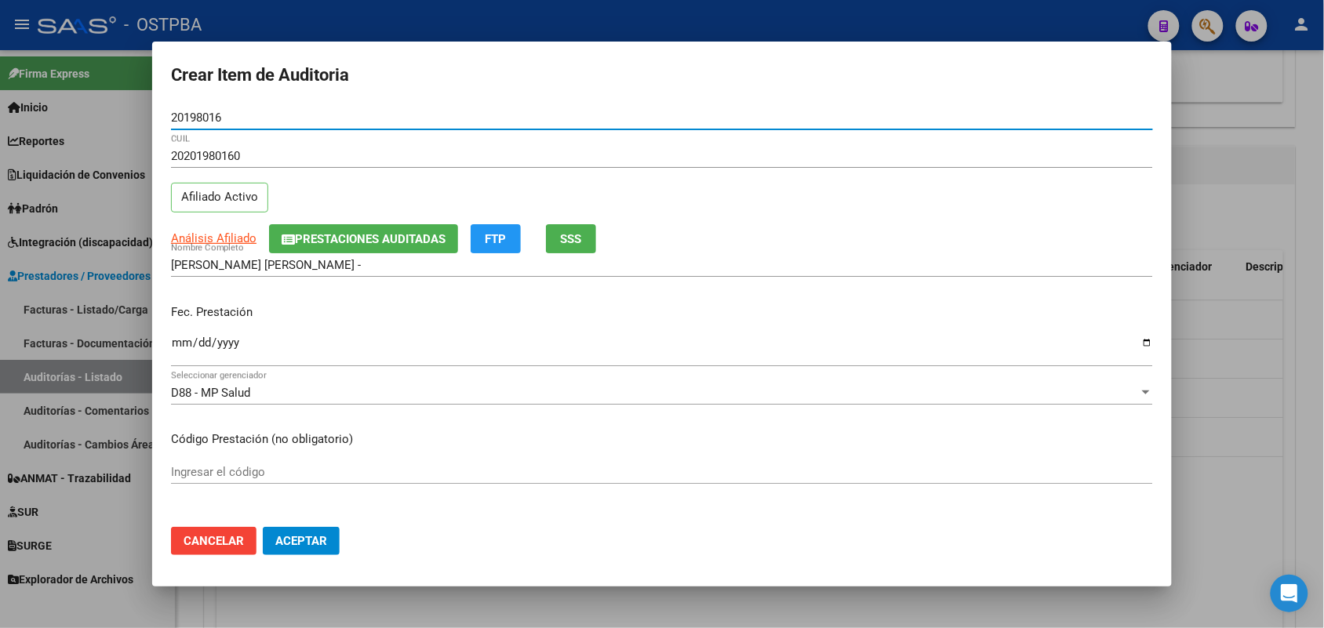
type input "20198016"
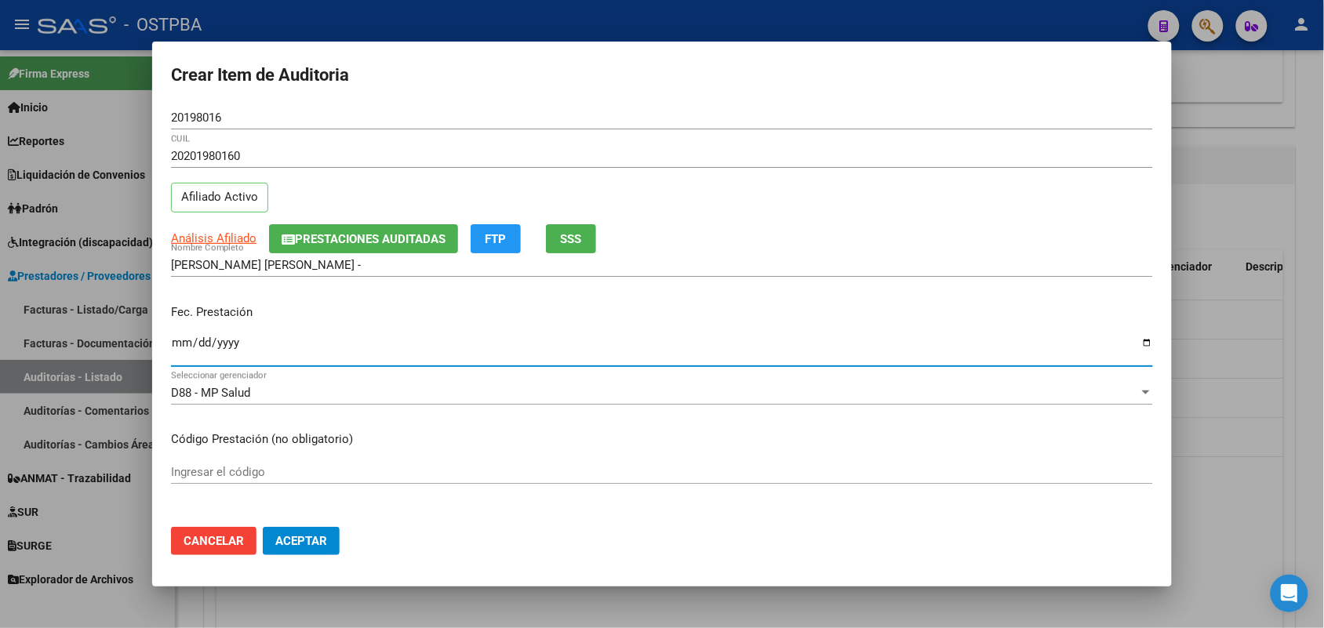
click at [186, 350] on input "Ingresar la fecha" at bounding box center [662, 349] width 982 height 25
type input "[DATE]"
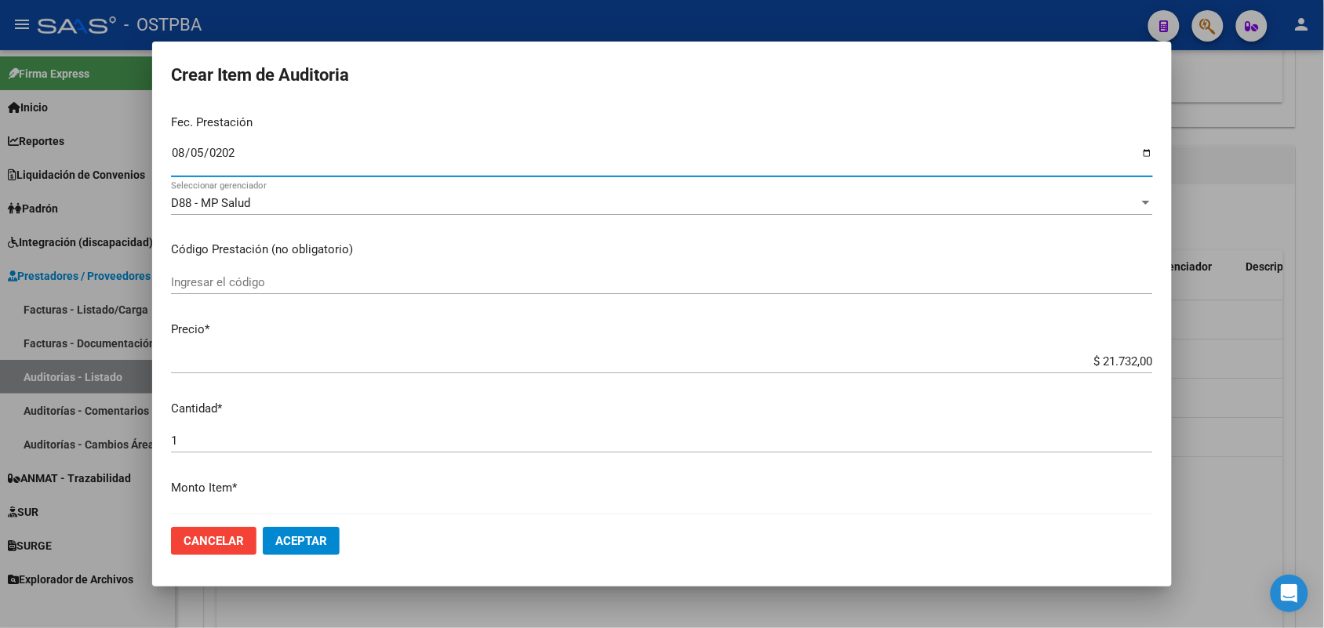
scroll to position [196, 0]
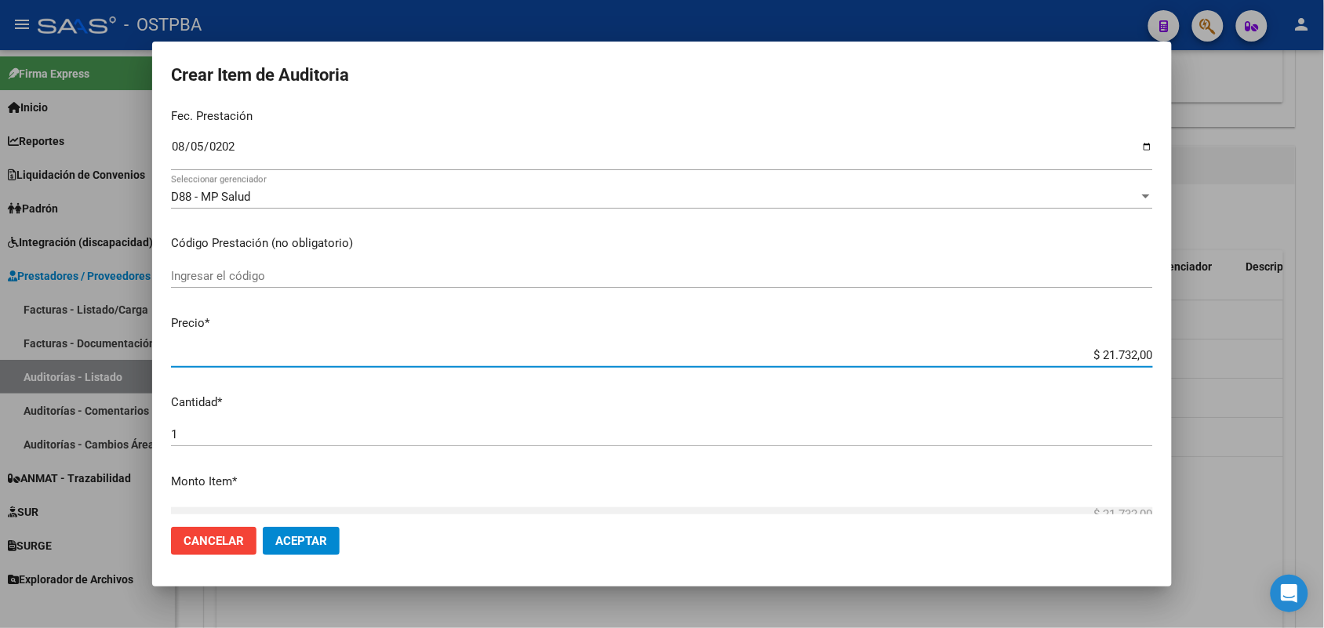
drag, startPoint x: 1073, startPoint y: 361, endPoint x: 1201, endPoint y: 351, distance: 128.3
click at [1201, 351] on div "Crear Item de Auditoria 20198016 Nro Documento 20201980160 CUIL Afiliado Activo…" at bounding box center [662, 314] width 1324 height 628
type input "$ 0,07"
type input "$ 0,72"
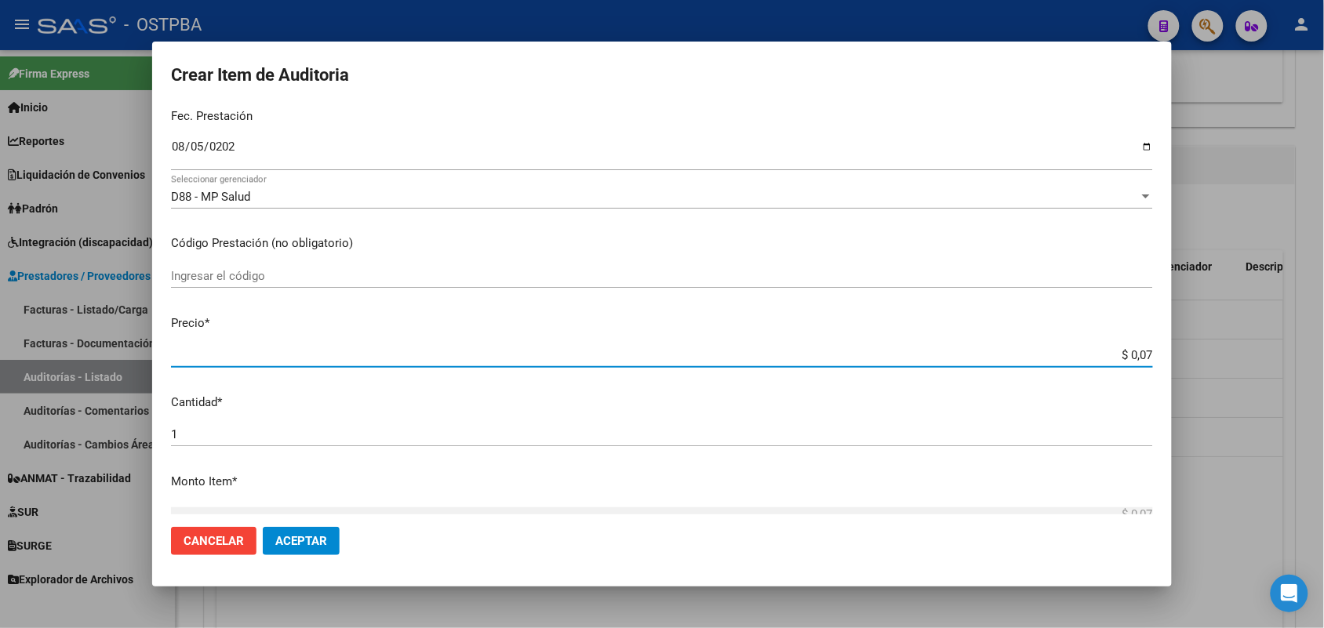
type input "$ 0,72"
type input "$ 7,24"
type input "$ 72,44"
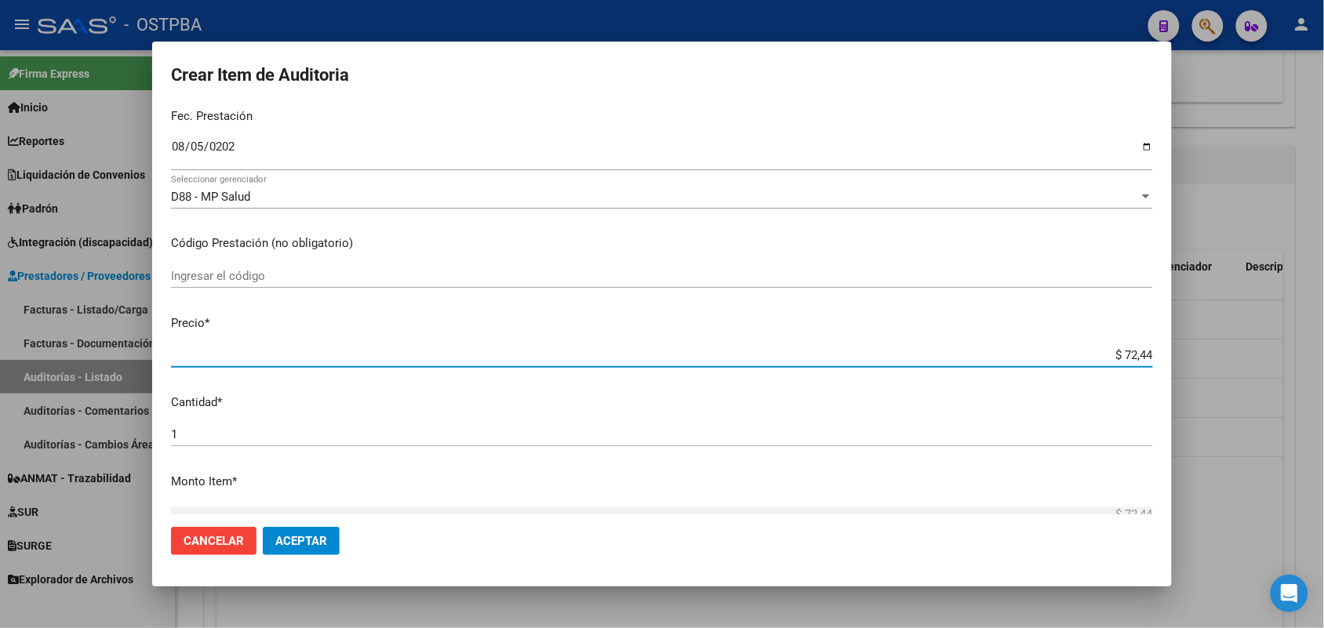
type input "$ 724,40"
type input "$ 7.244,00"
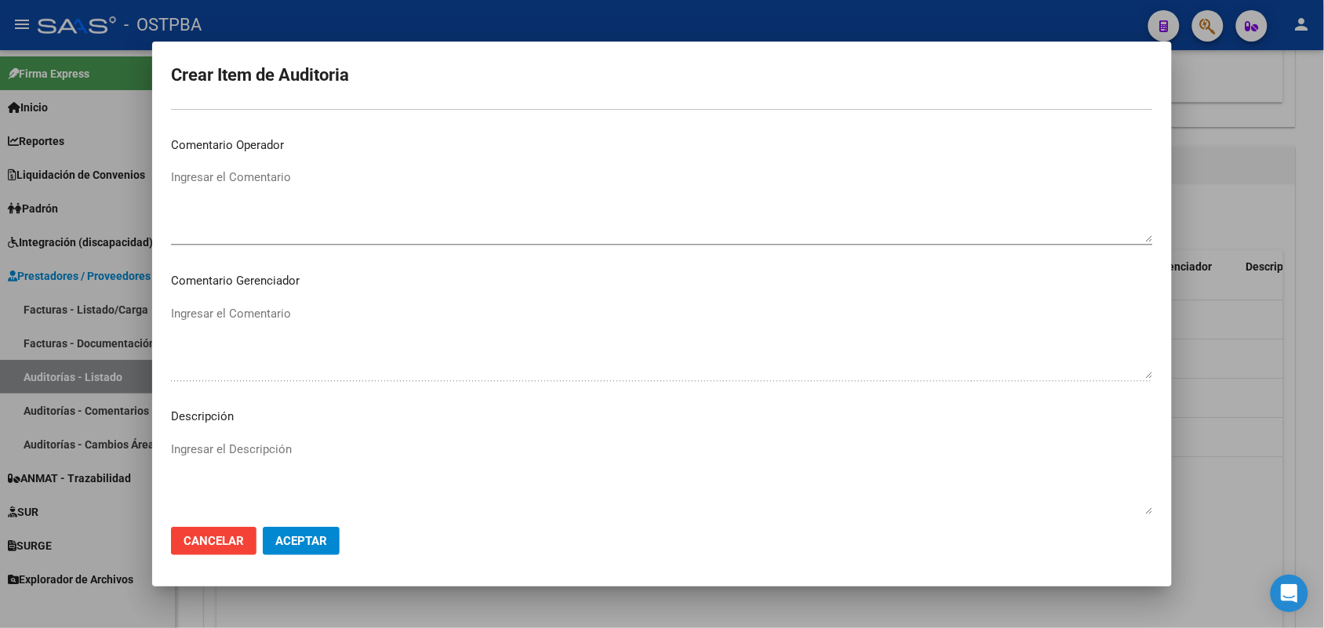
scroll to position [1003, 0]
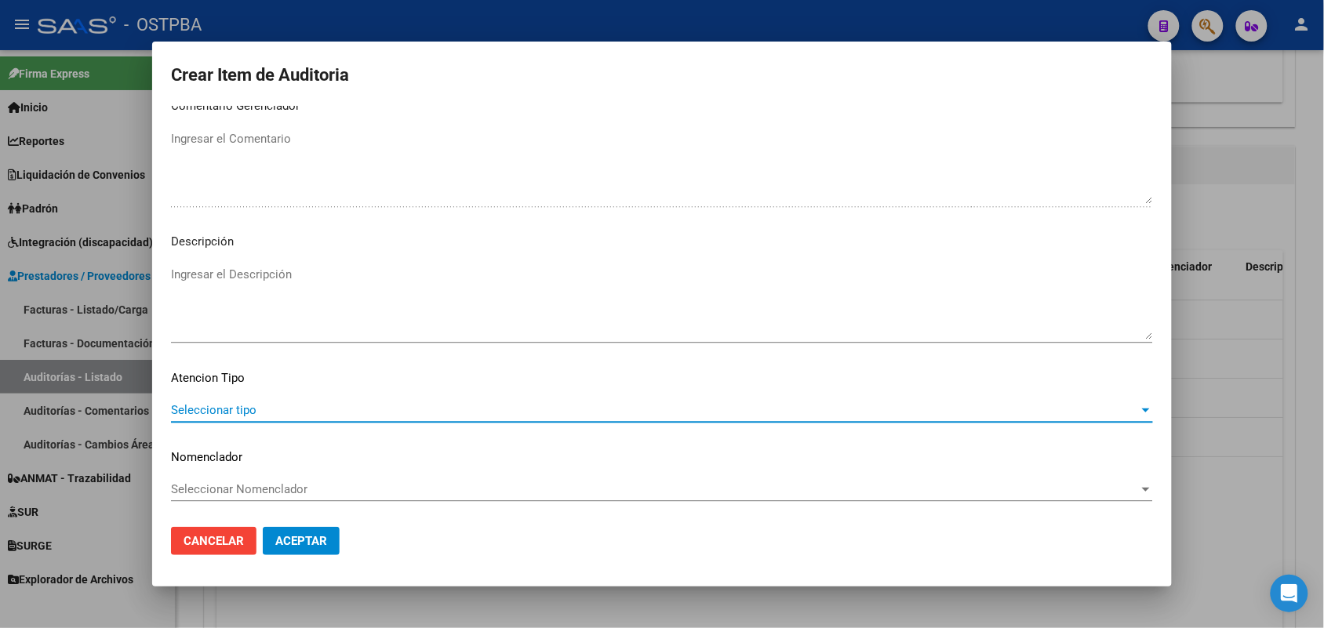
click at [230, 408] on span "Seleccionar tipo" at bounding box center [655, 410] width 968 height 14
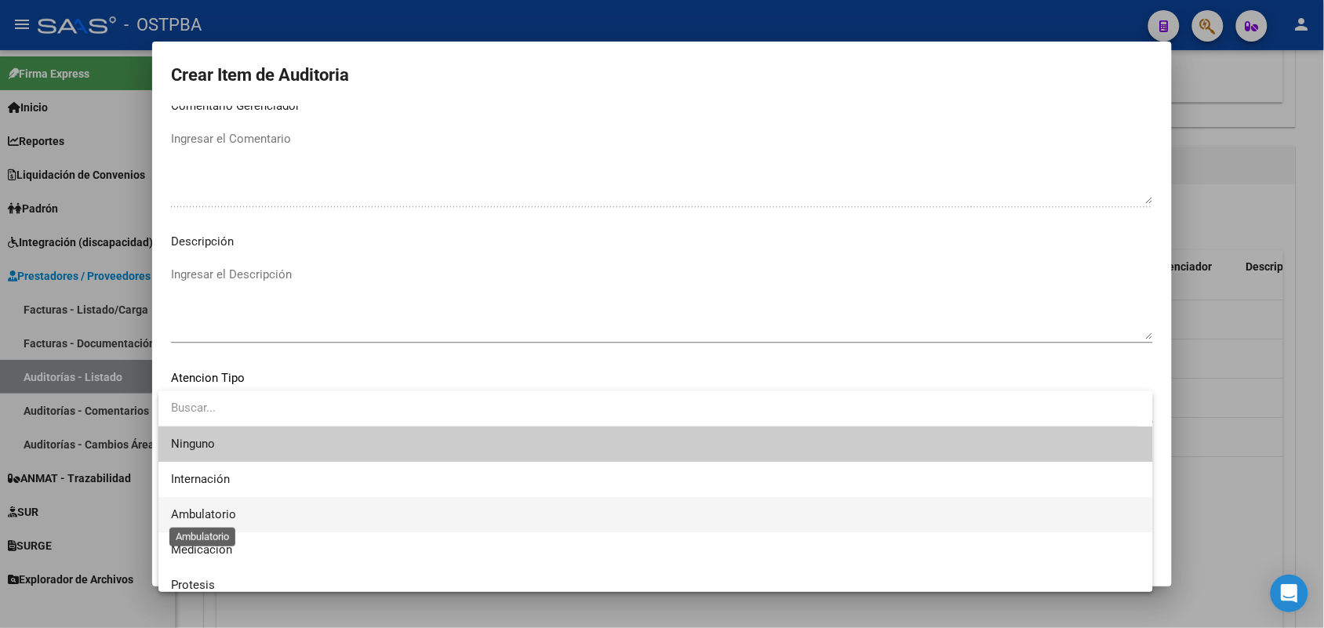
click at [216, 512] on span "Ambulatorio" at bounding box center [203, 515] width 65 height 14
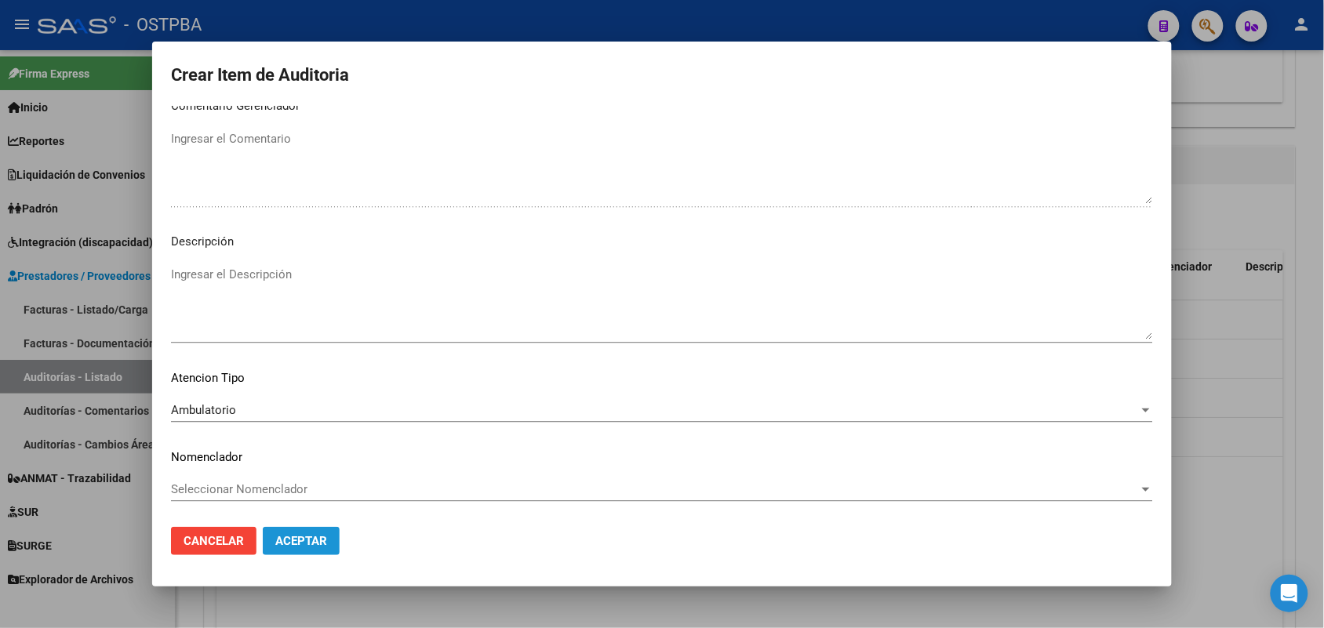
click at [311, 539] on span "Aceptar" at bounding box center [301, 541] width 52 height 14
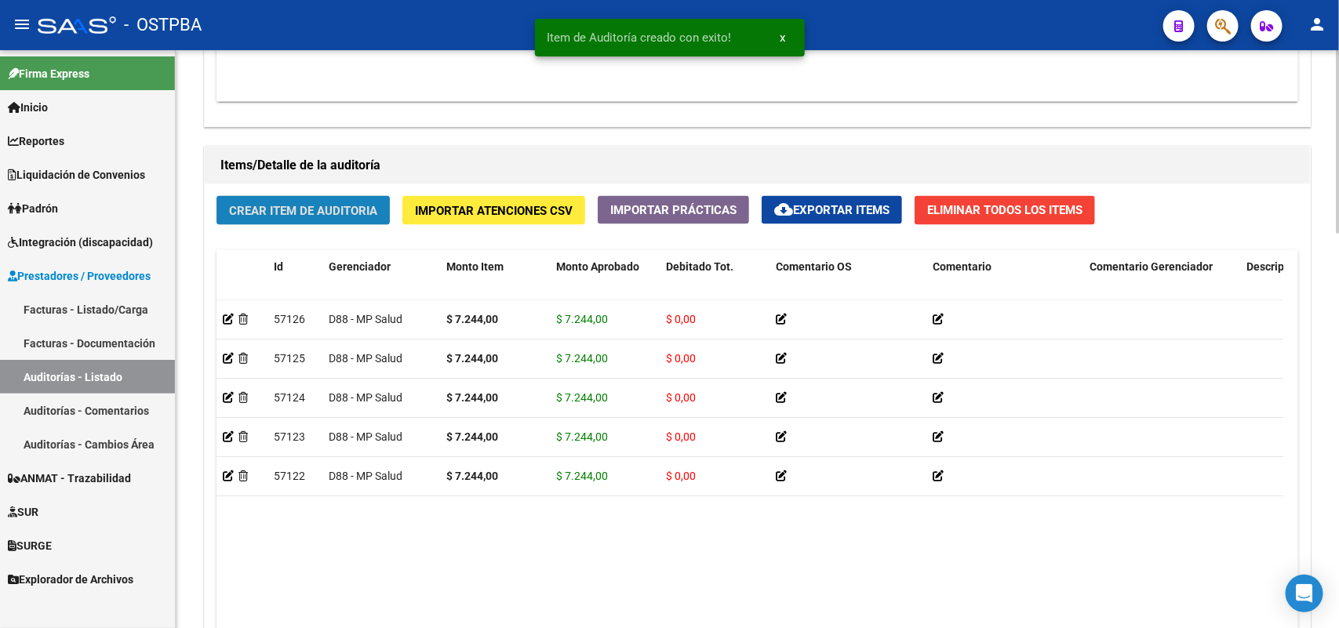
click at [349, 208] on span "Crear Item de Auditoria" at bounding box center [303, 211] width 148 height 14
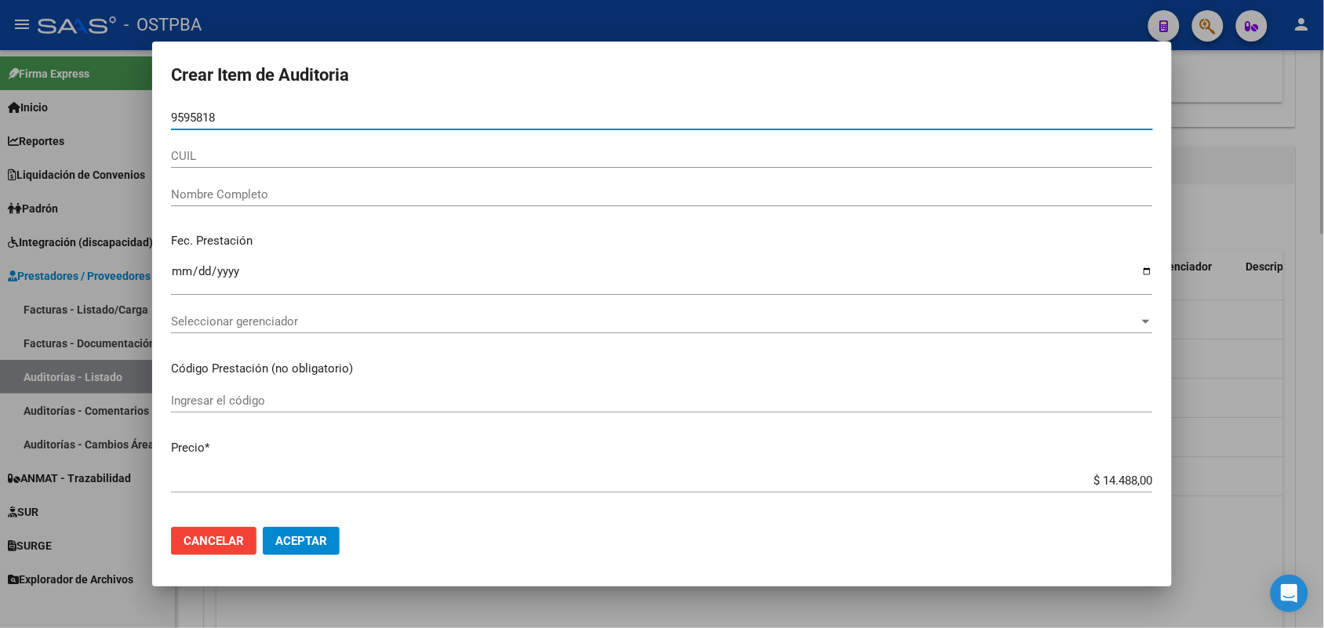
type input "95958185"
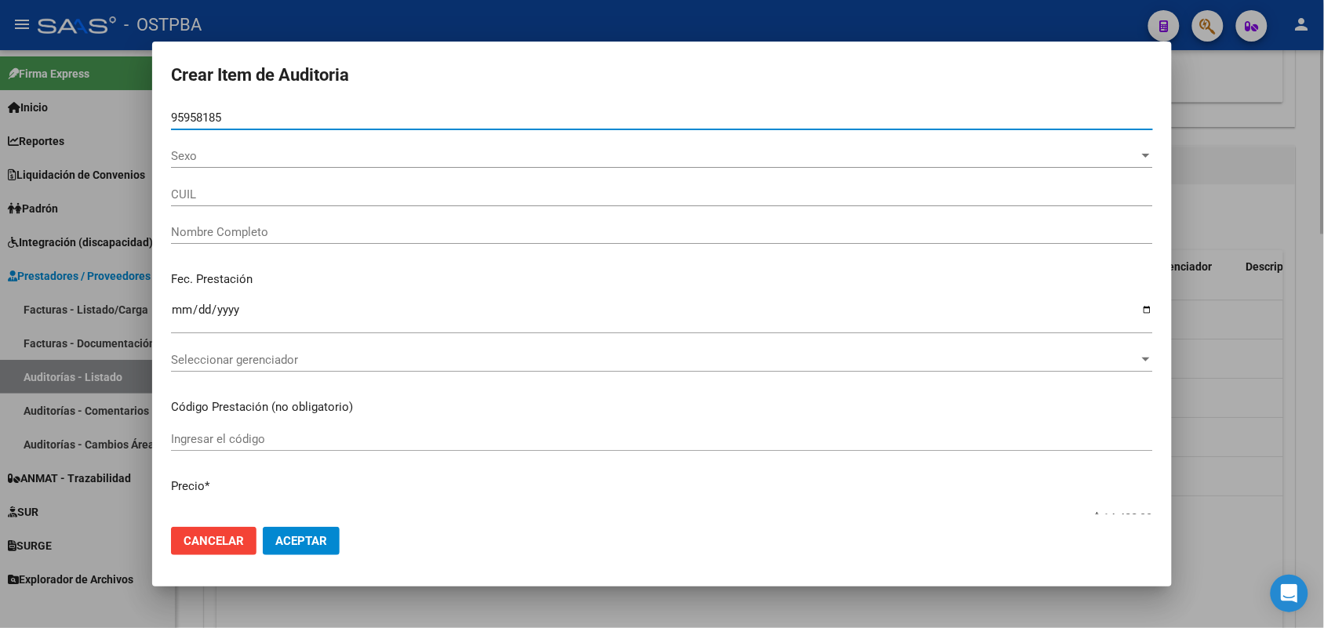
type input "20959581852"
type input "[PERSON_NAME][DATE] -"
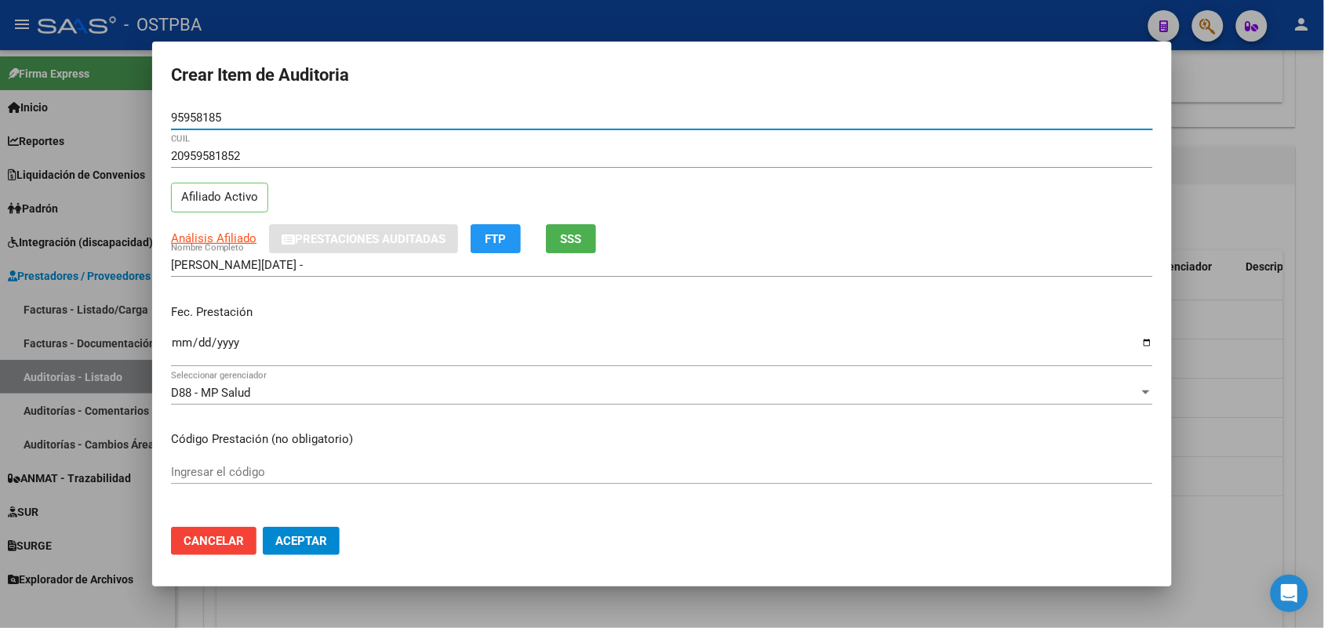
type input "95958185"
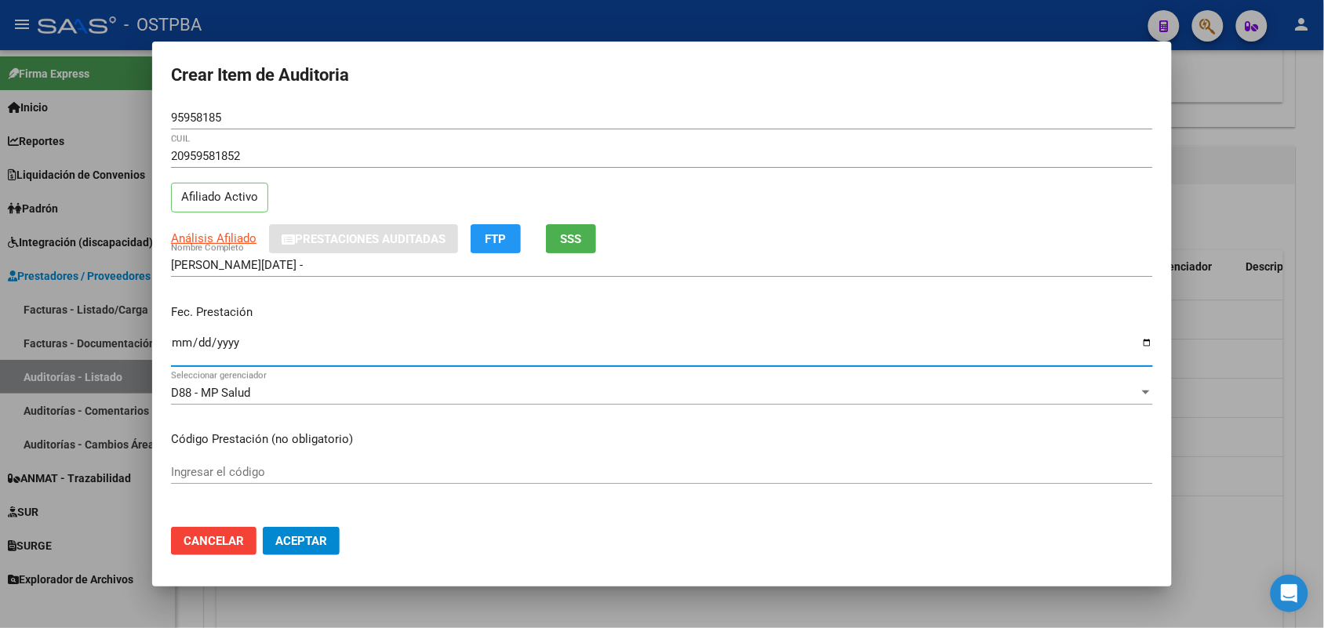
click at [180, 337] on input "Ingresar la fecha" at bounding box center [662, 349] width 982 height 25
type input "[DATE]"
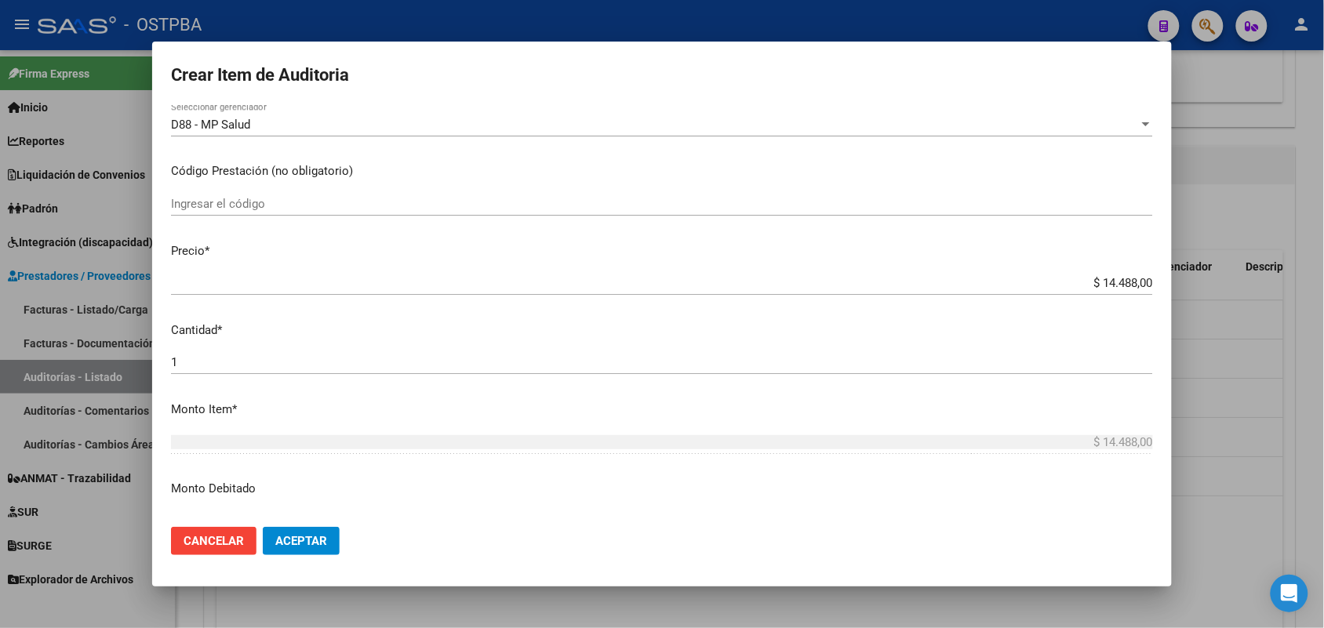
scroll to position [294, 0]
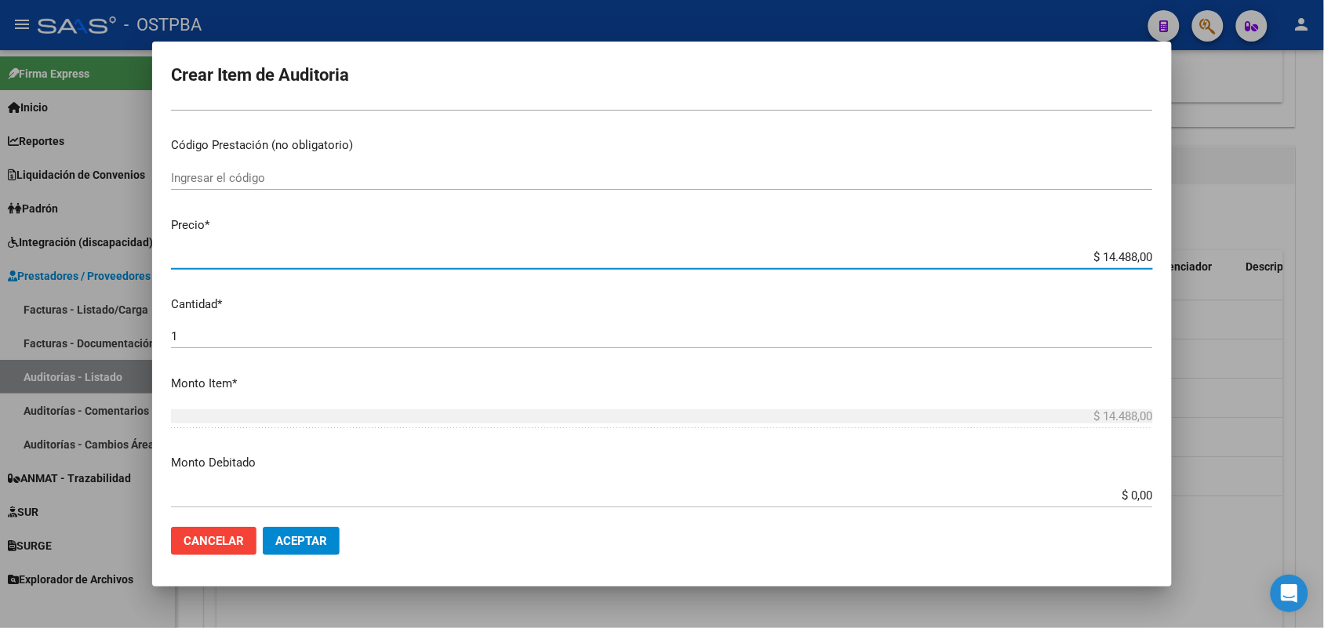
drag, startPoint x: 1075, startPoint y: 257, endPoint x: 1178, endPoint y: 261, distance: 102.9
click at [1178, 257] on div "Crear Item de Auditoria 95958185 Nro Documento 20959581852 CUIL Afiliado Activo…" at bounding box center [662, 314] width 1324 height 628
type input "$ 0,07"
type input "$ 0,72"
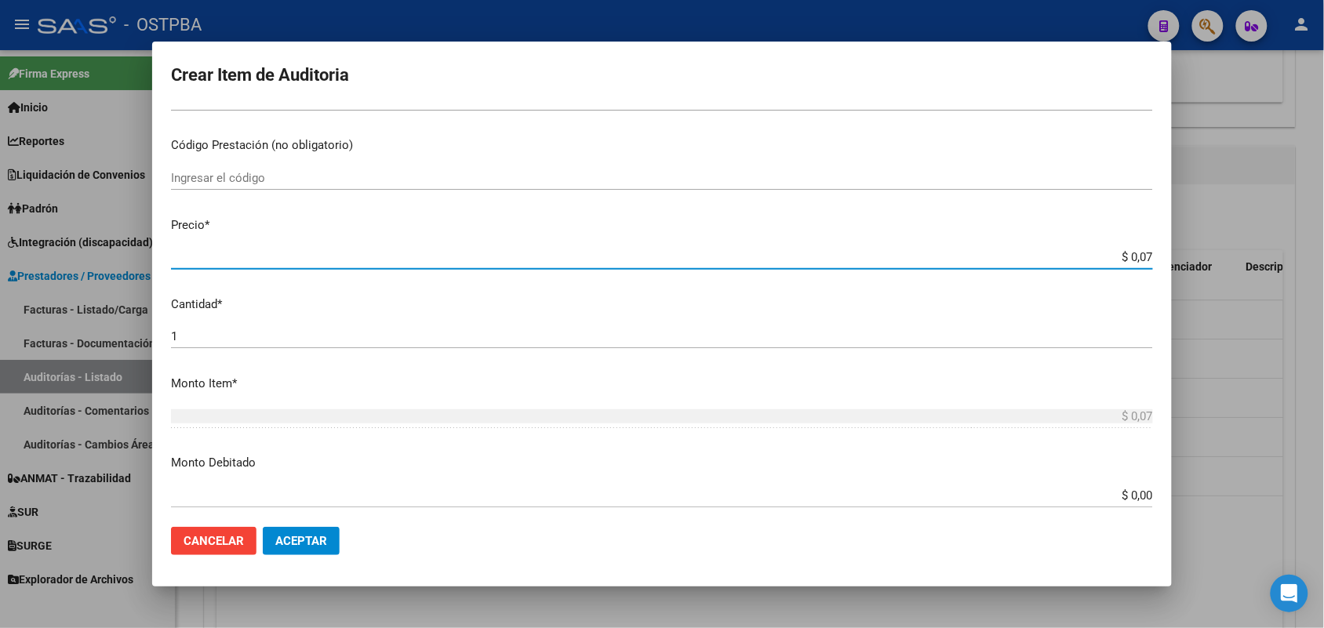
type input "$ 0,72"
type input "$ 7,24"
type input "$ 72,44"
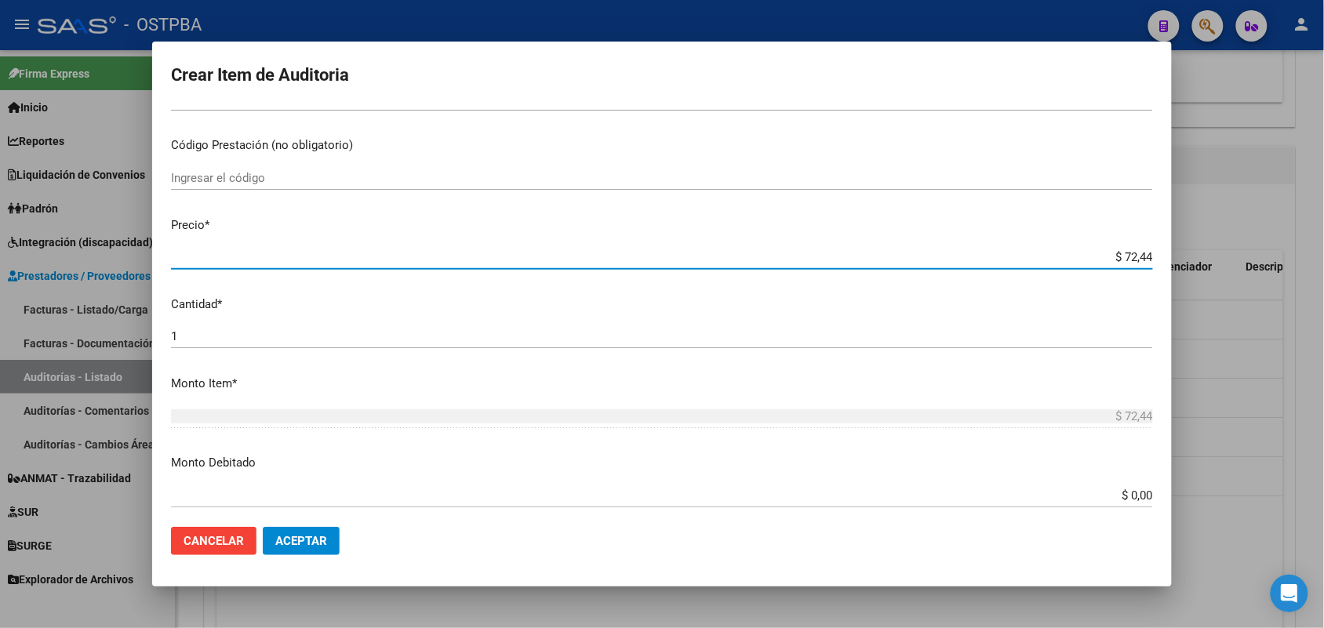
type input "$ 724,40"
type input "$ 7.244,00"
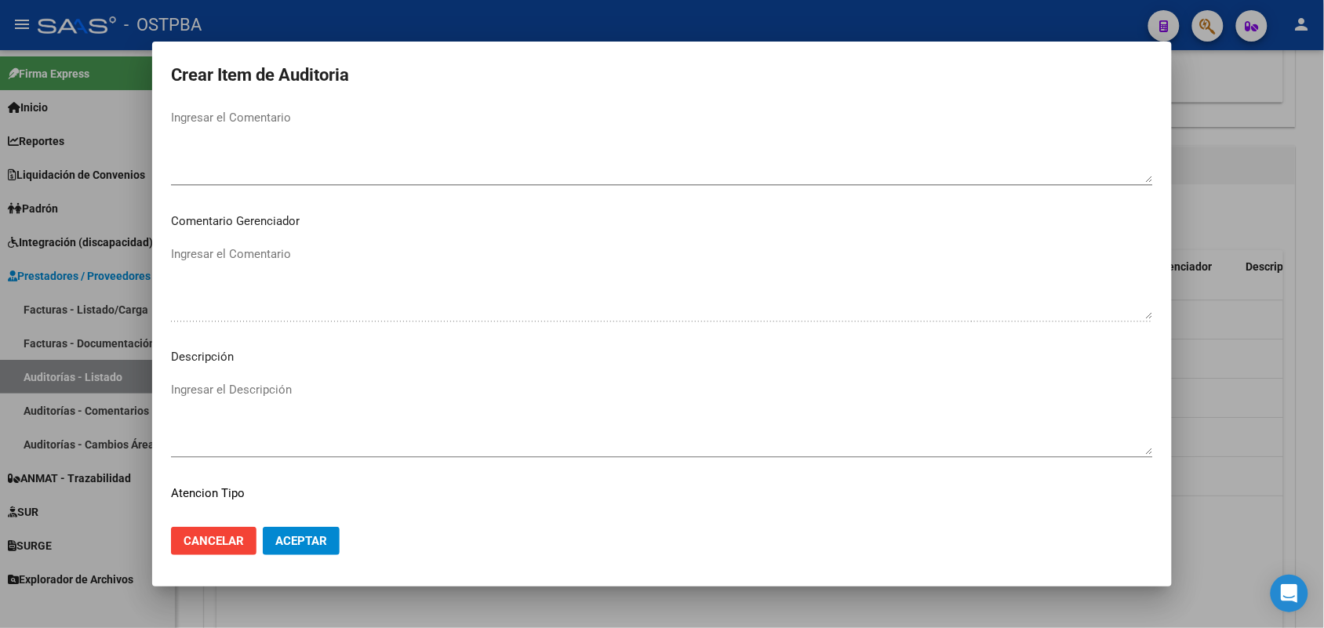
scroll to position [1003, 0]
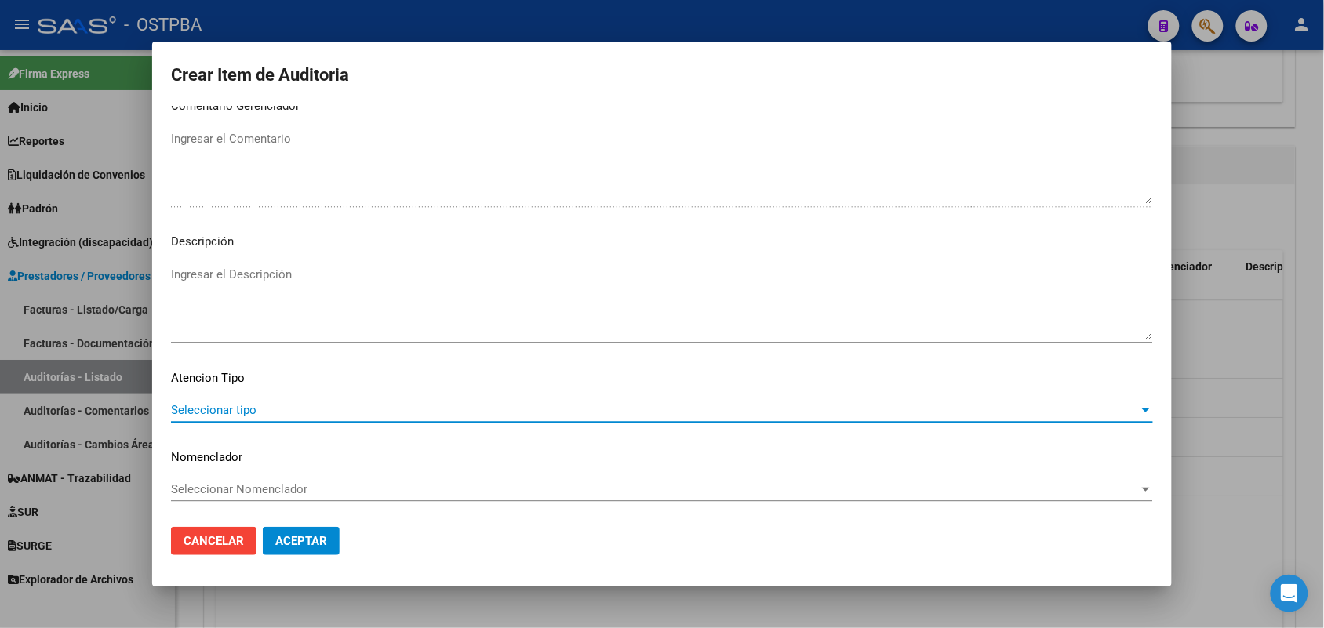
click at [240, 406] on span "Seleccionar tipo" at bounding box center [655, 410] width 968 height 14
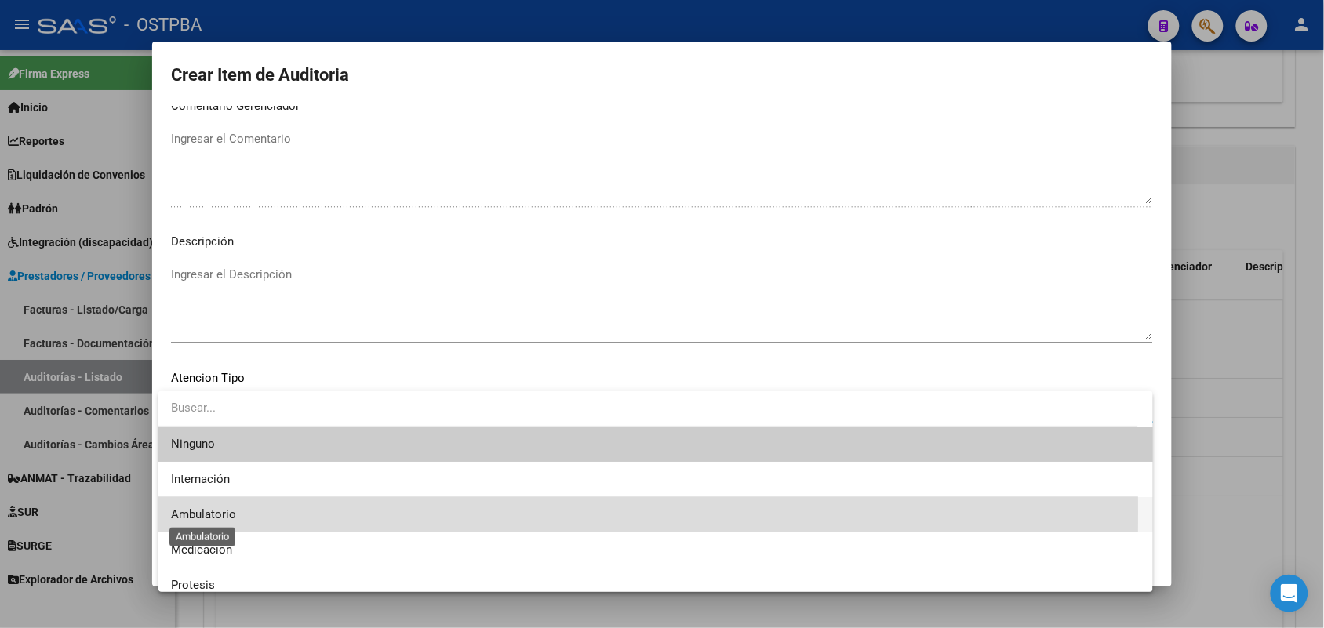
click at [226, 512] on span "Ambulatorio" at bounding box center [203, 515] width 65 height 14
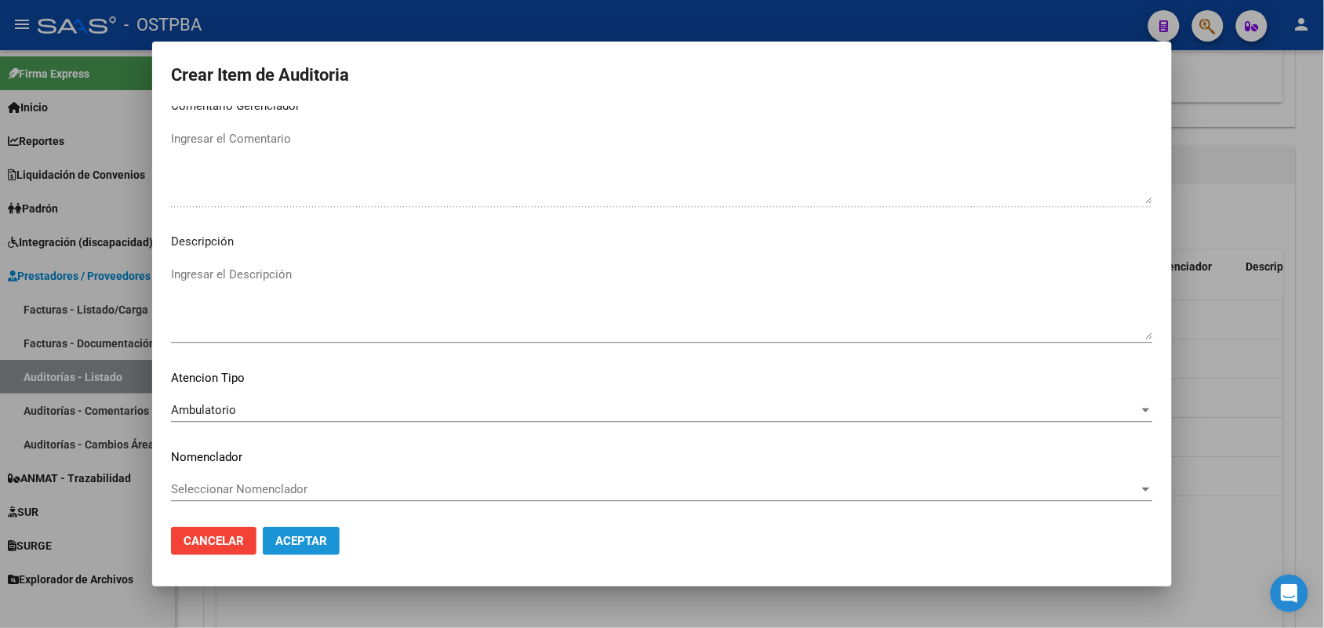
click at [323, 537] on span "Aceptar" at bounding box center [301, 541] width 52 height 14
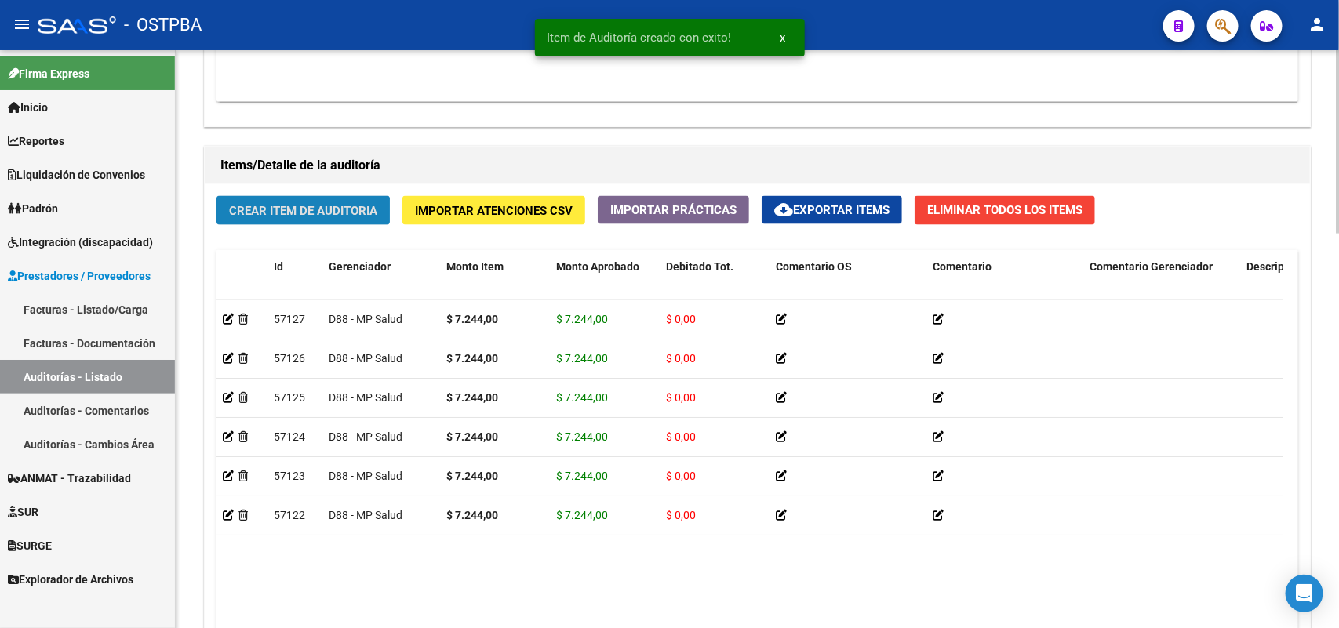
click at [346, 204] on span "Crear Item de Auditoria" at bounding box center [303, 211] width 148 height 14
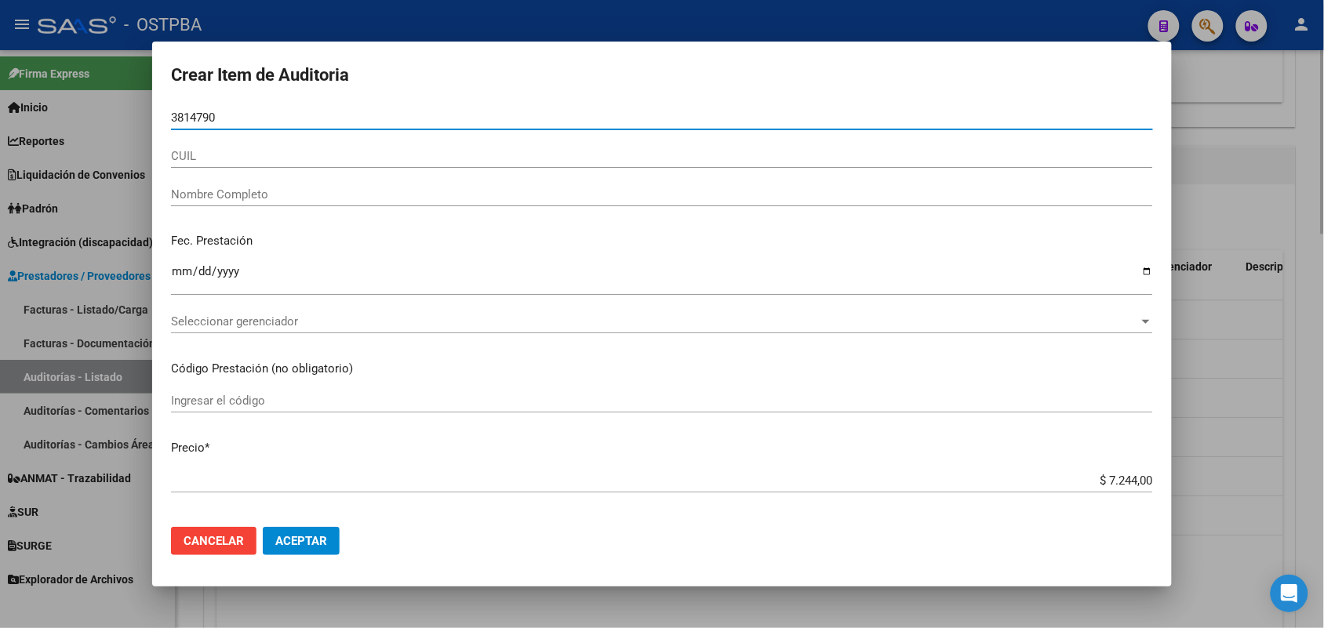
type input "38147908"
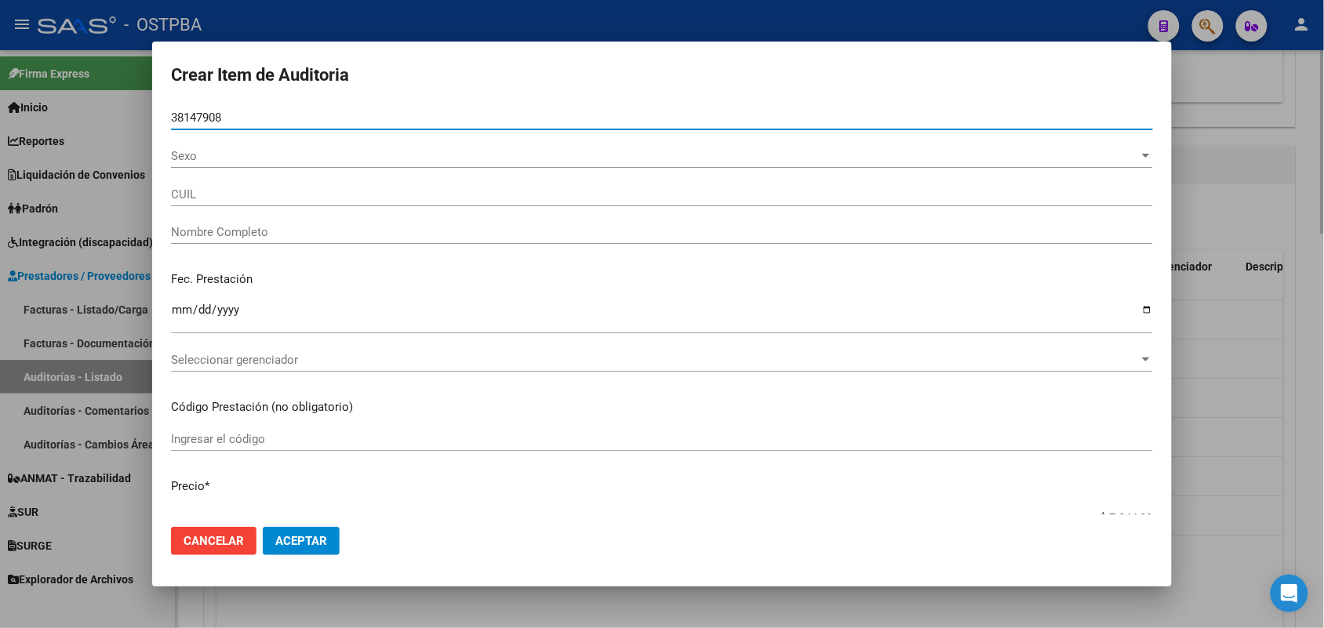
type input "20381479081"
type input "UGARTE VIRGINIA JOHANNA -"
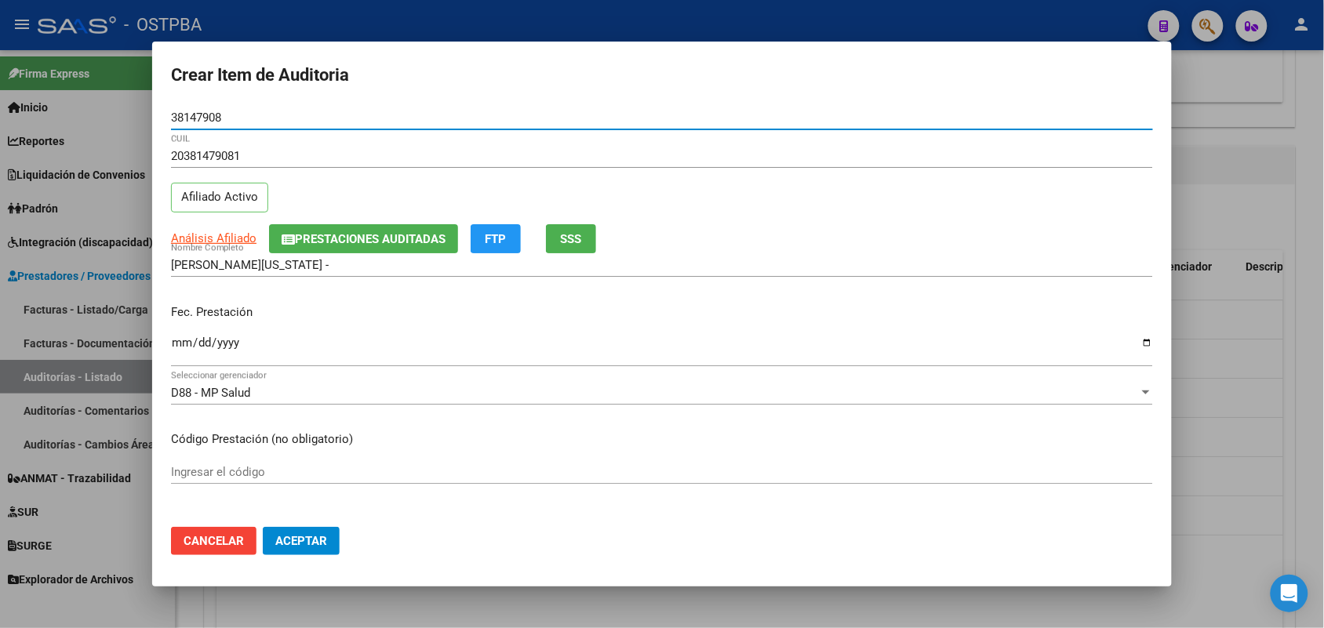
type input "38147908"
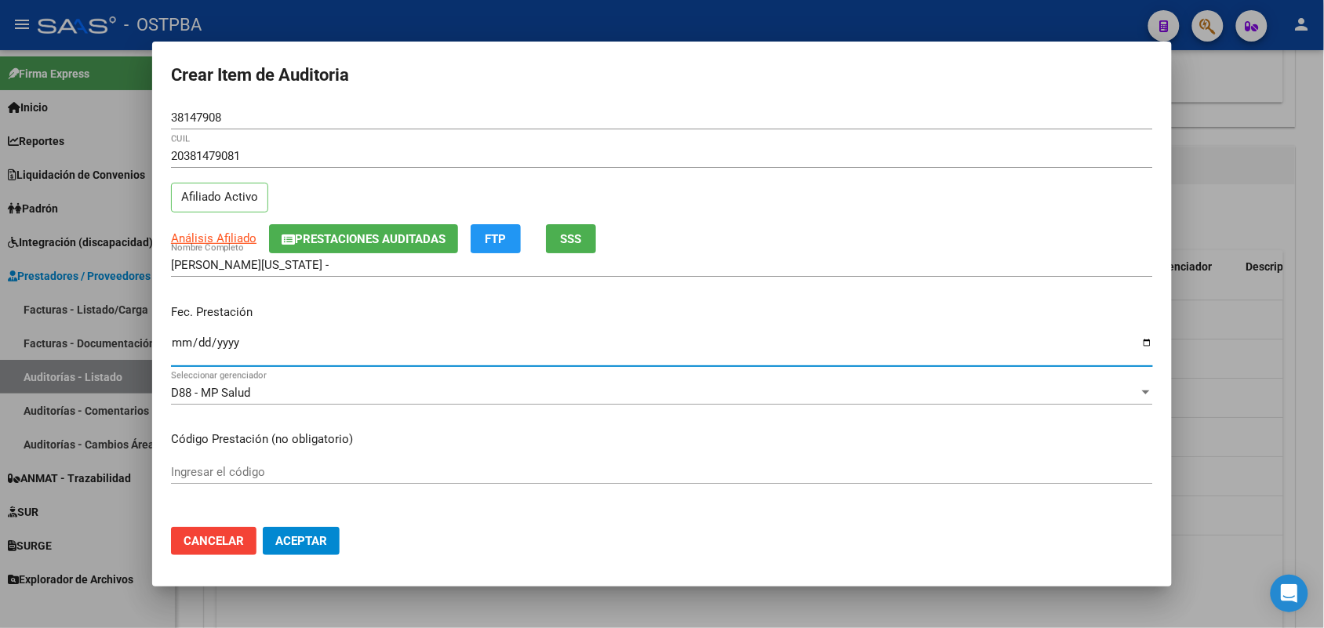
click at [181, 354] on input "Ingresar la fecha" at bounding box center [662, 349] width 982 height 25
type input "2025-08-07"
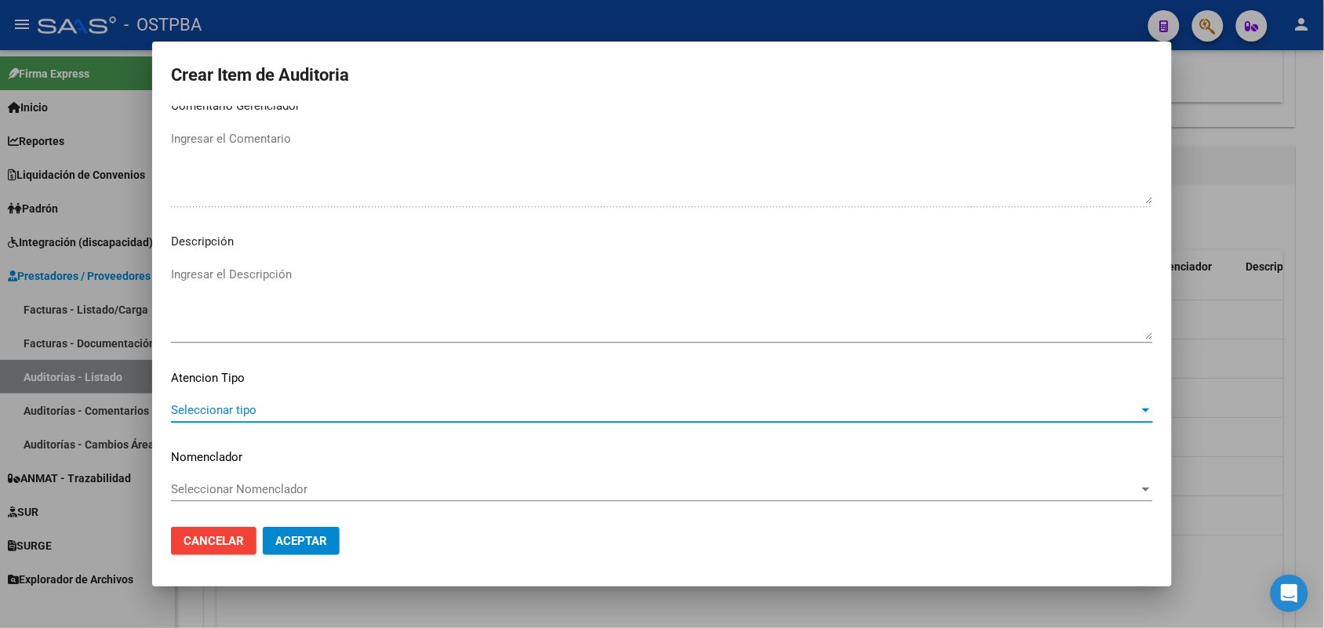
click at [231, 405] on span "Seleccionar tipo" at bounding box center [655, 410] width 968 height 14
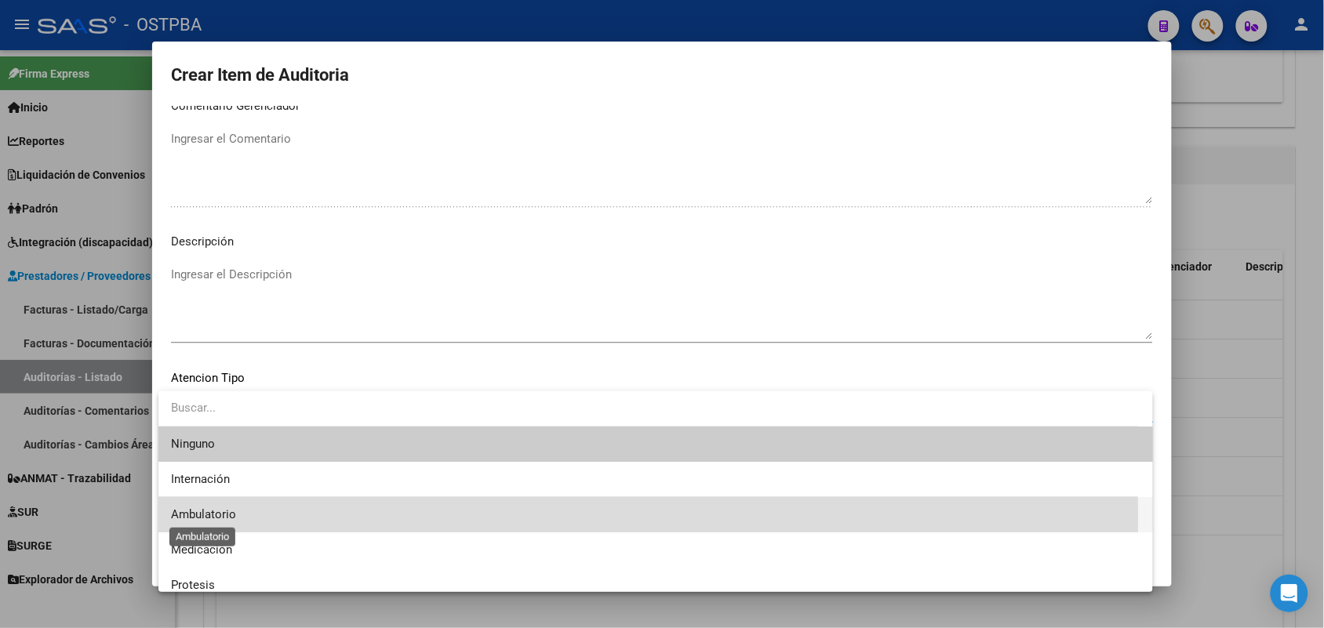
click at [217, 516] on span "Ambulatorio" at bounding box center [203, 515] width 65 height 14
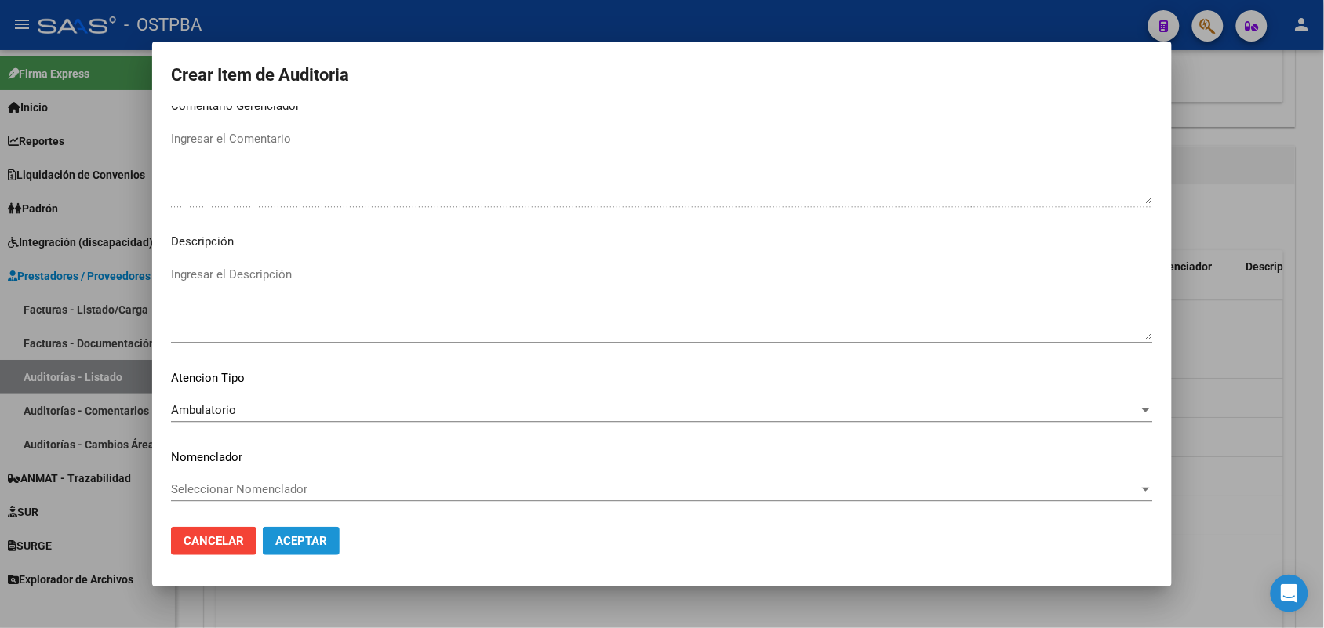
click at [314, 537] on span "Aceptar" at bounding box center [301, 541] width 52 height 14
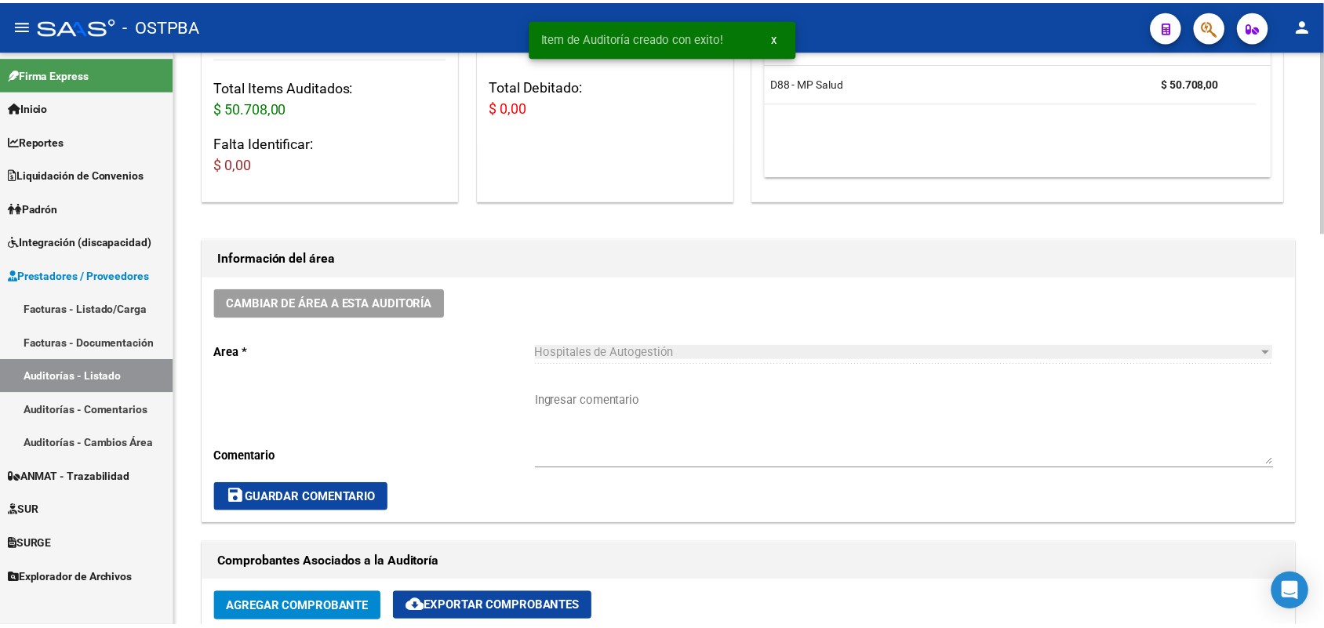
scroll to position [0, 0]
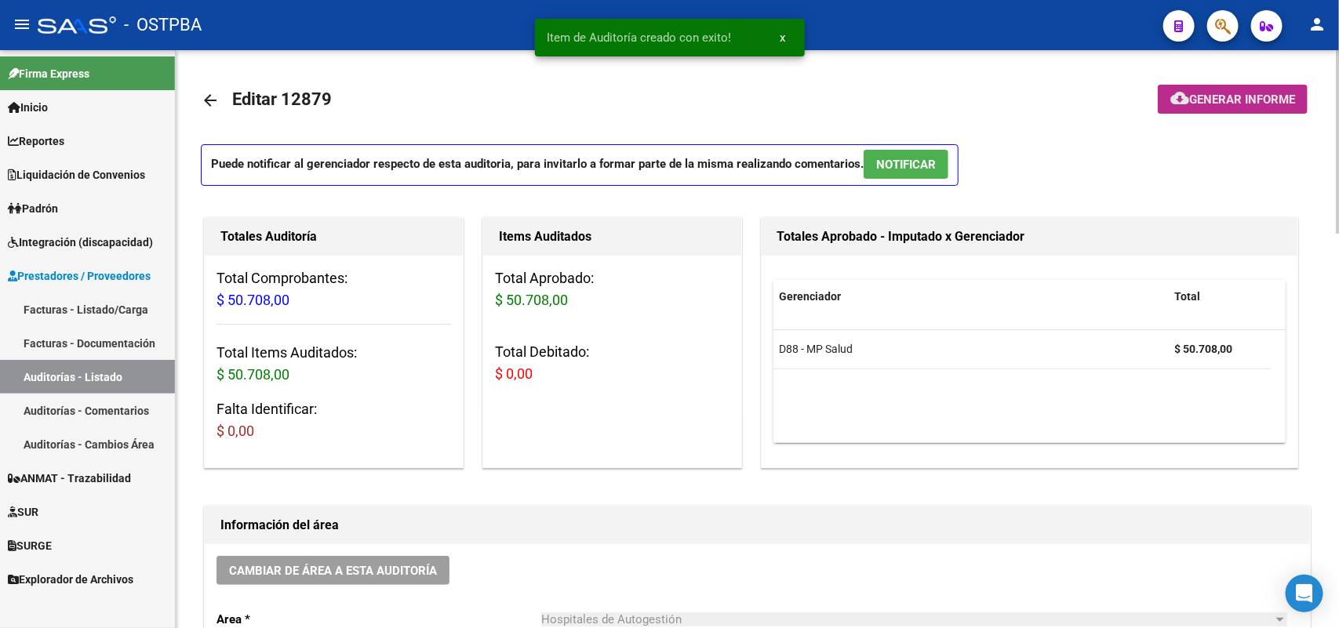
click at [1222, 94] on span "Generar informe" at bounding box center [1242, 100] width 106 height 14
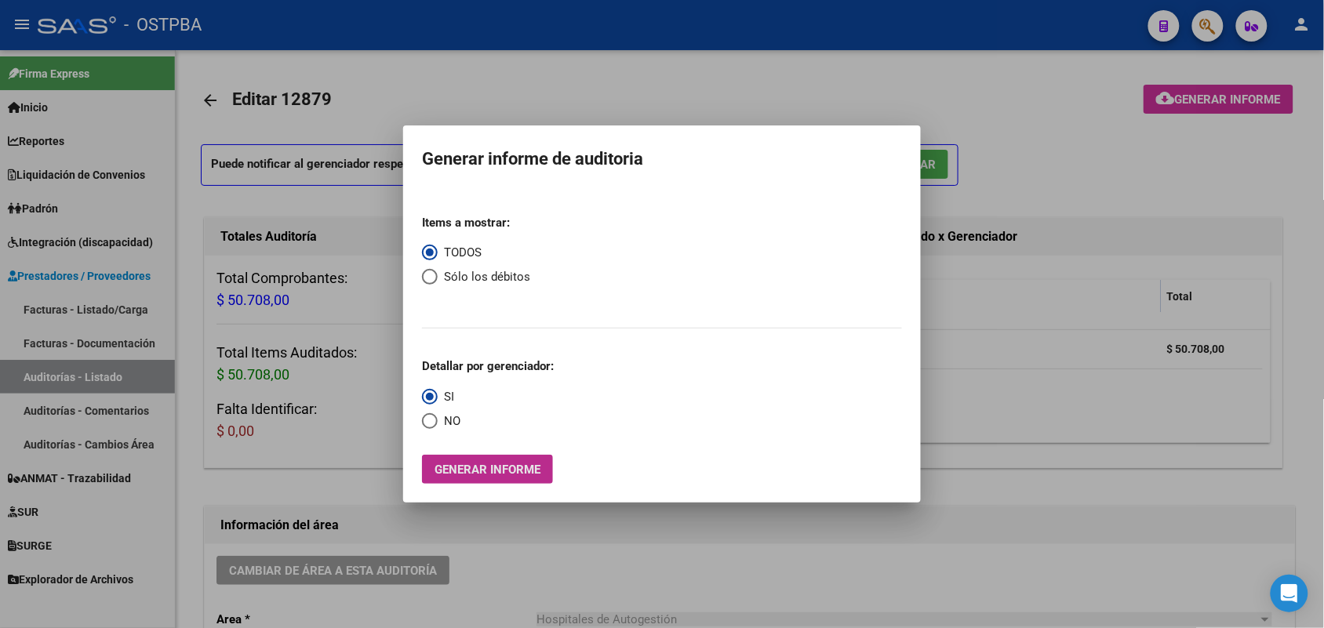
click at [530, 471] on span "Generar informe" at bounding box center [488, 470] width 106 height 14
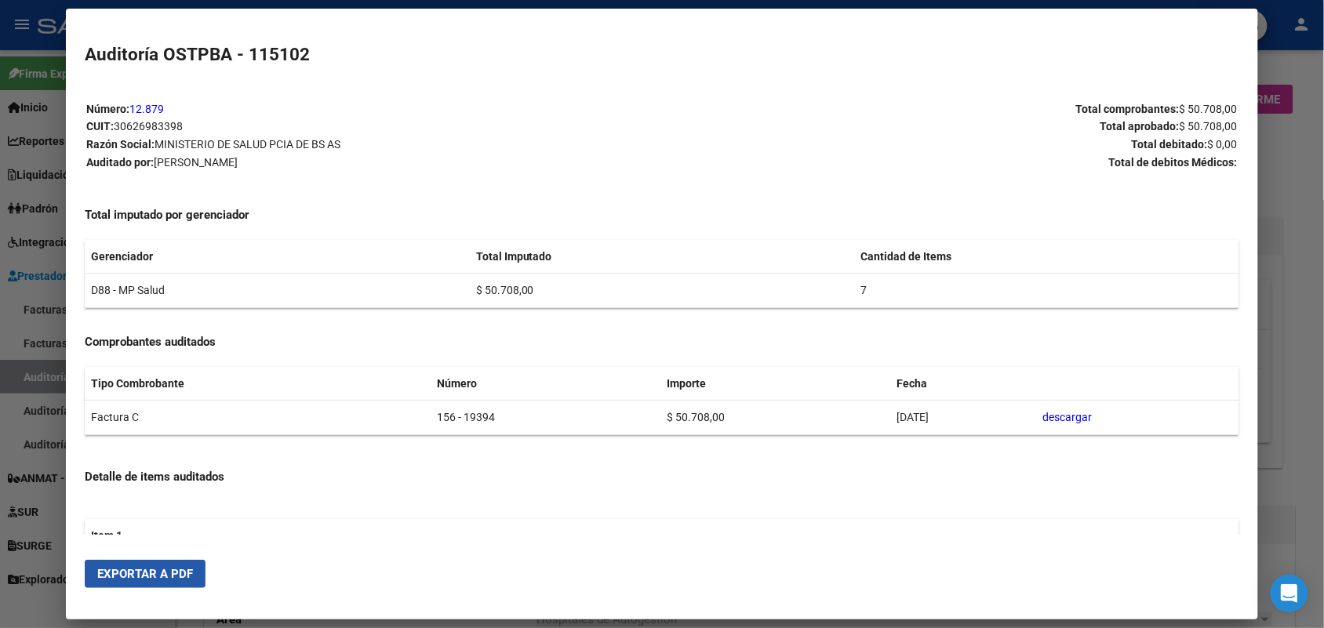
click at [166, 582] on button "Exportar a PDF" at bounding box center [145, 574] width 121 height 28
click at [1284, 216] on div at bounding box center [662, 314] width 1324 height 628
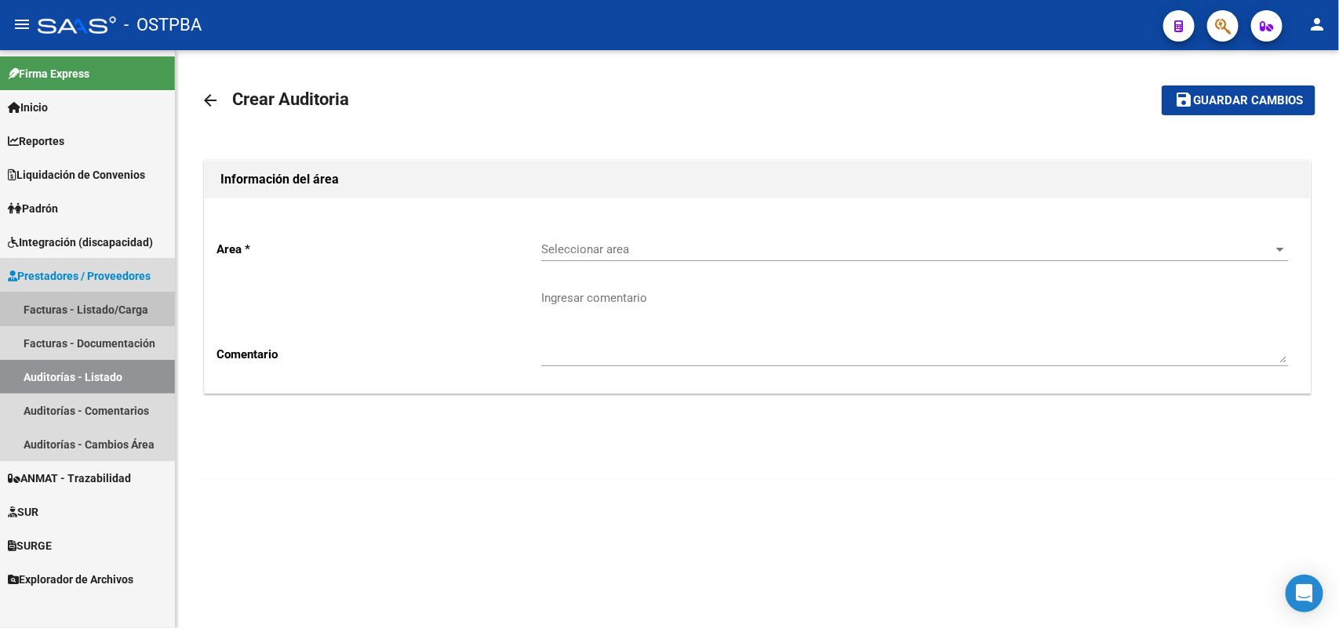
click at [86, 304] on link "Facturas - Listado/Carga" at bounding box center [87, 310] width 175 height 34
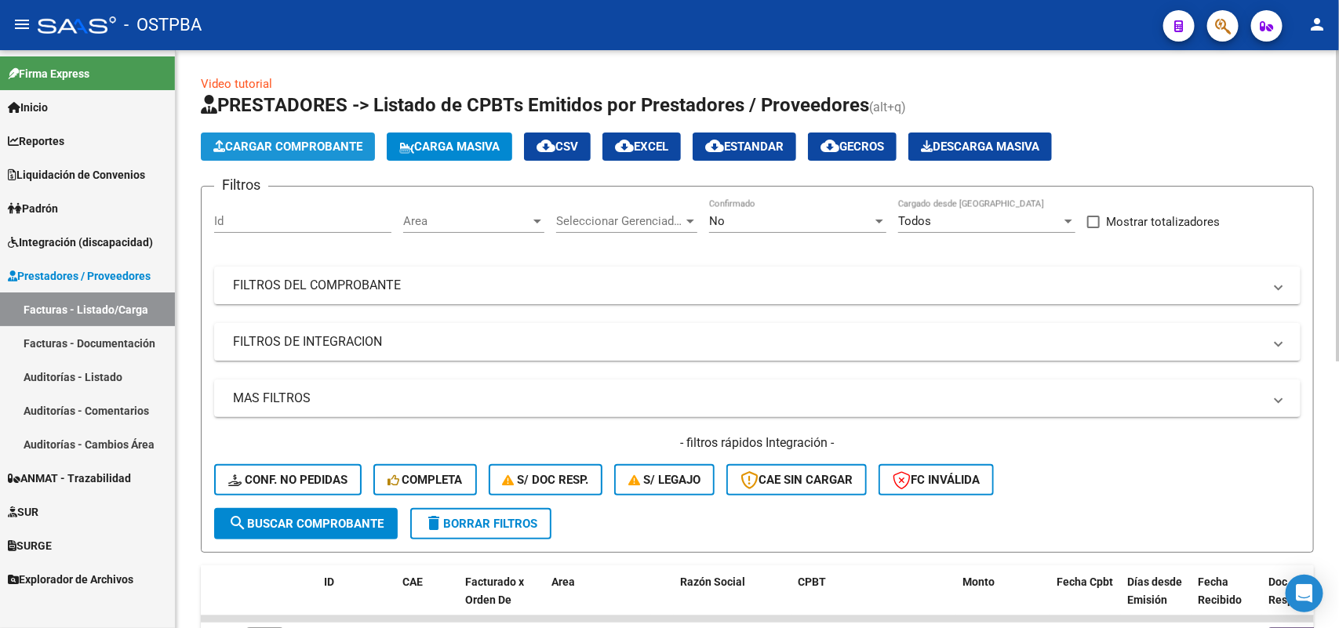
click at [303, 144] on span "Cargar Comprobante" at bounding box center [287, 147] width 149 height 14
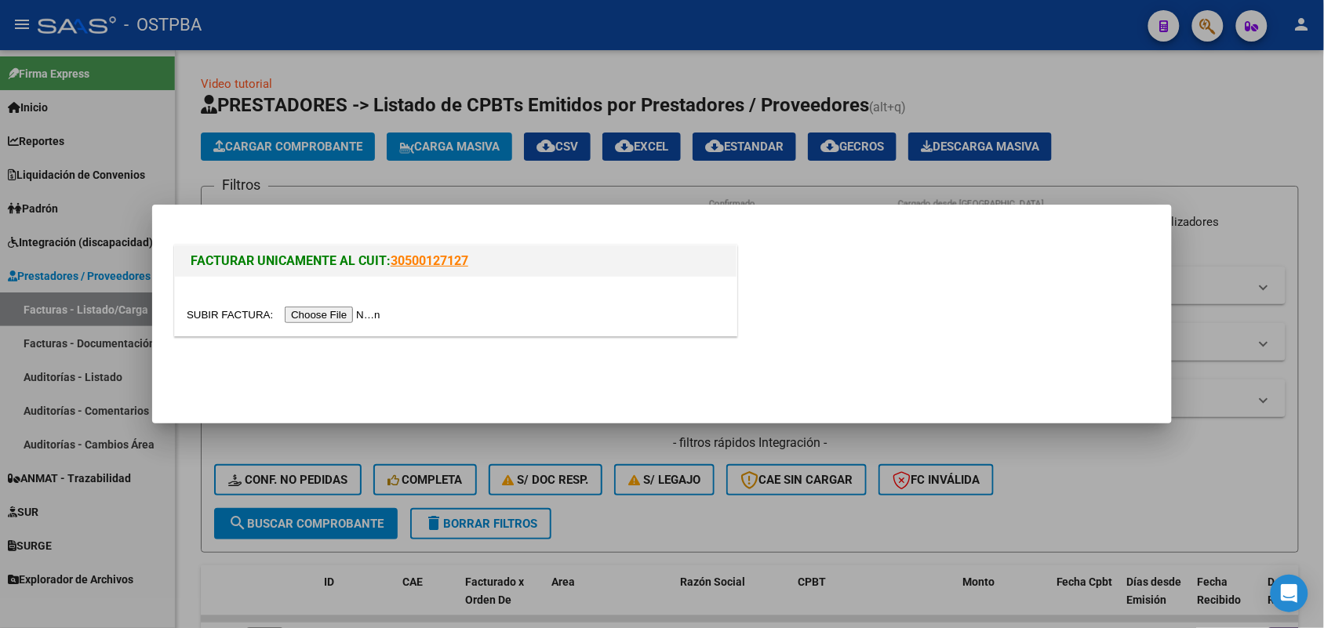
click at [338, 315] on input "file" at bounding box center [286, 315] width 199 height 16
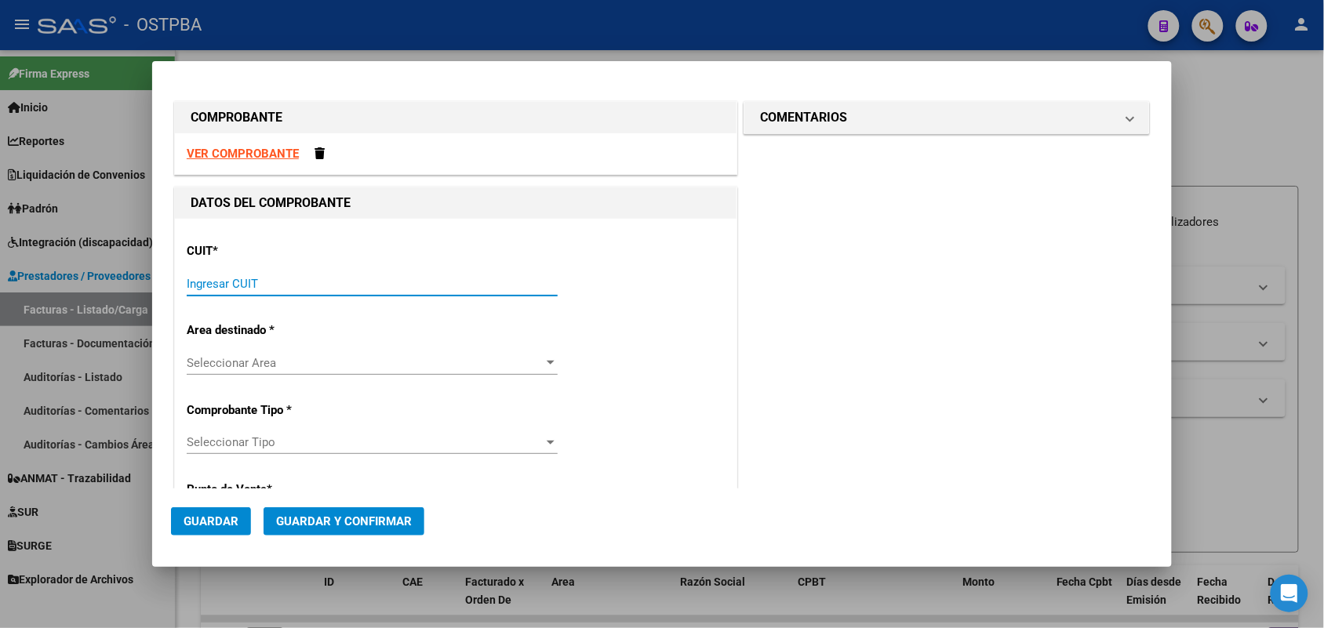
click at [202, 280] on input "Ingresar CUIT" at bounding box center [372, 284] width 371 height 14
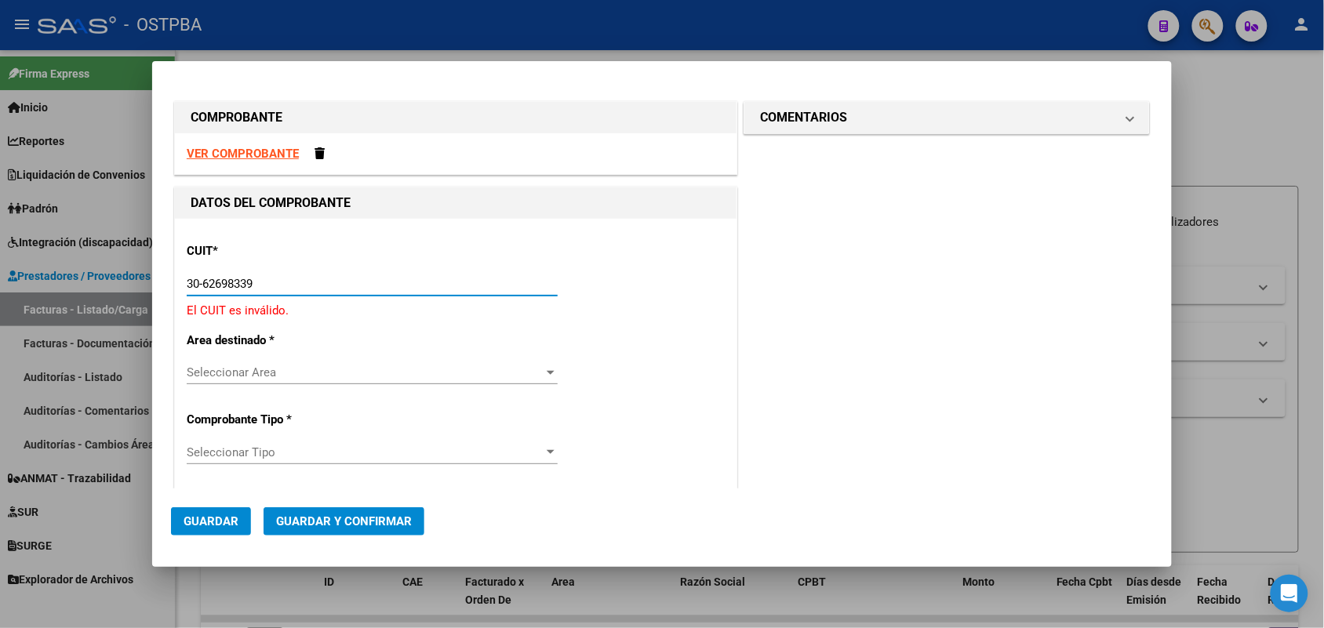
type input "30-62698339-8"
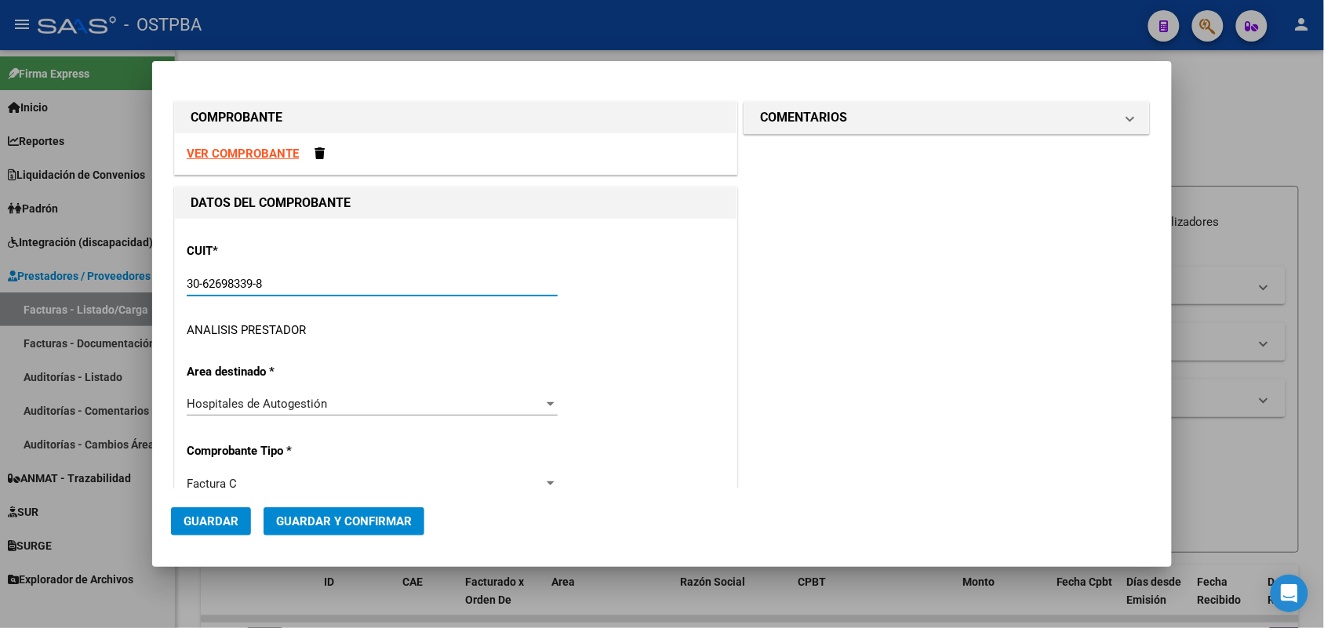
type input "156"
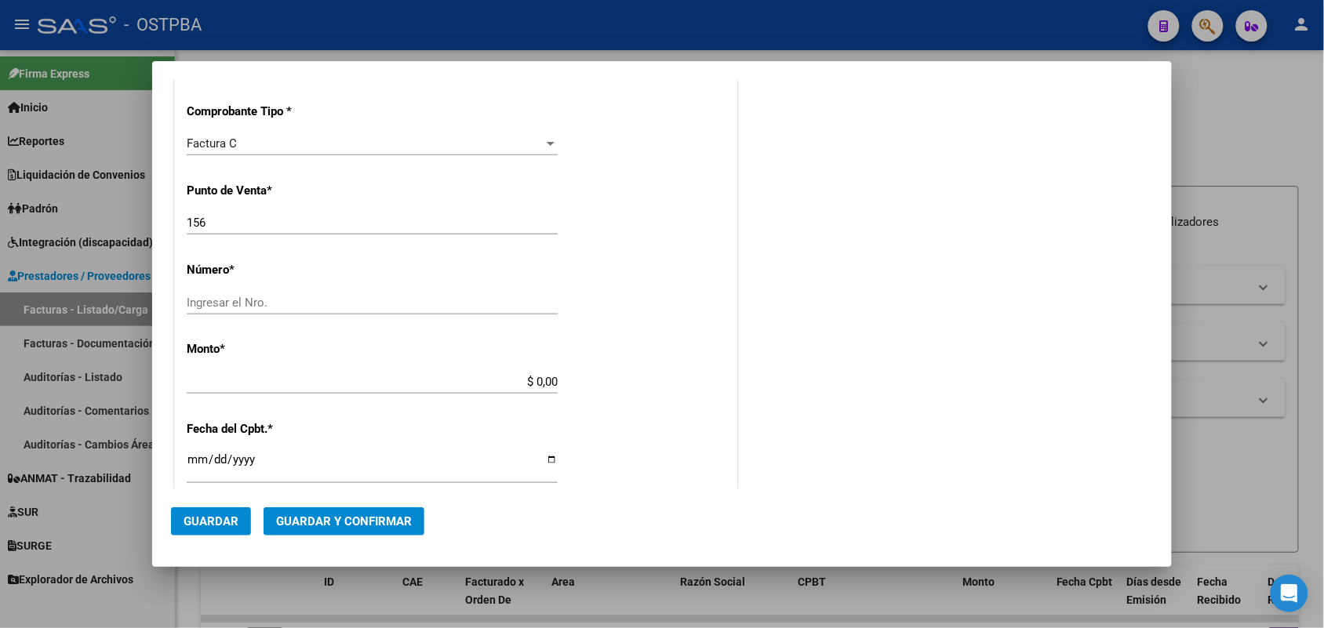
scroll to position [392, 0]
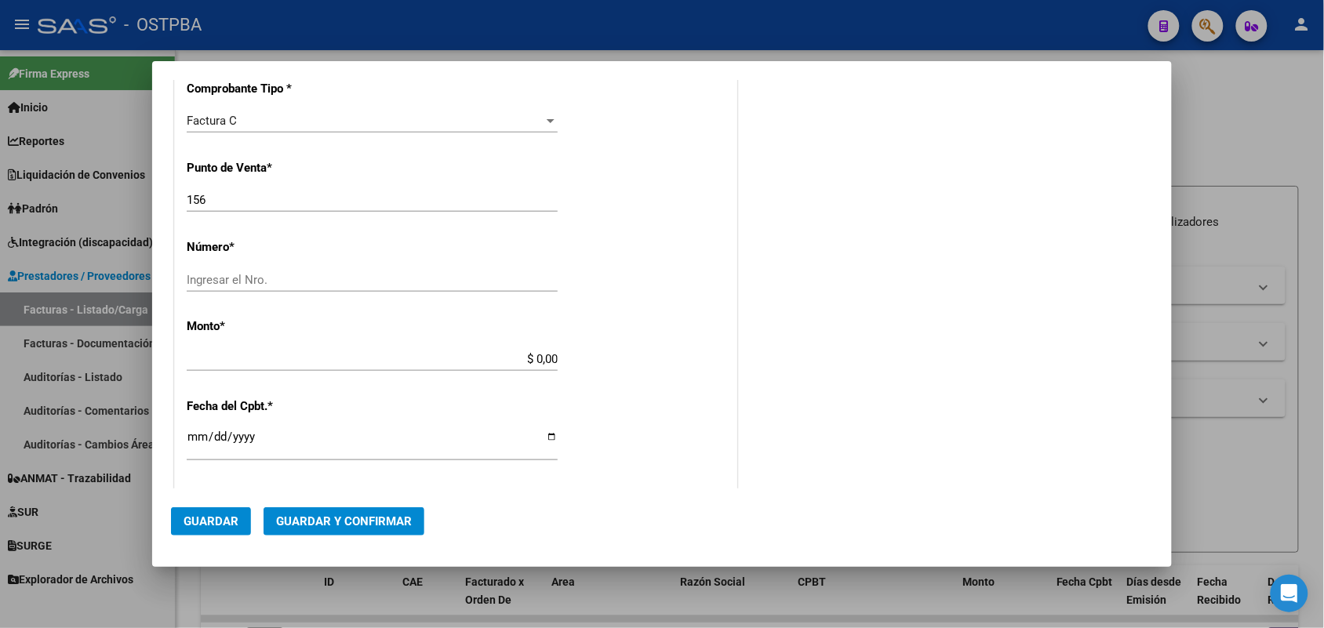
type input "30-62698339-8"
click at [197, 277] on input "Ingresar el Nro." at bounding box center [372, 280] width 371 height 14
type input "19393"
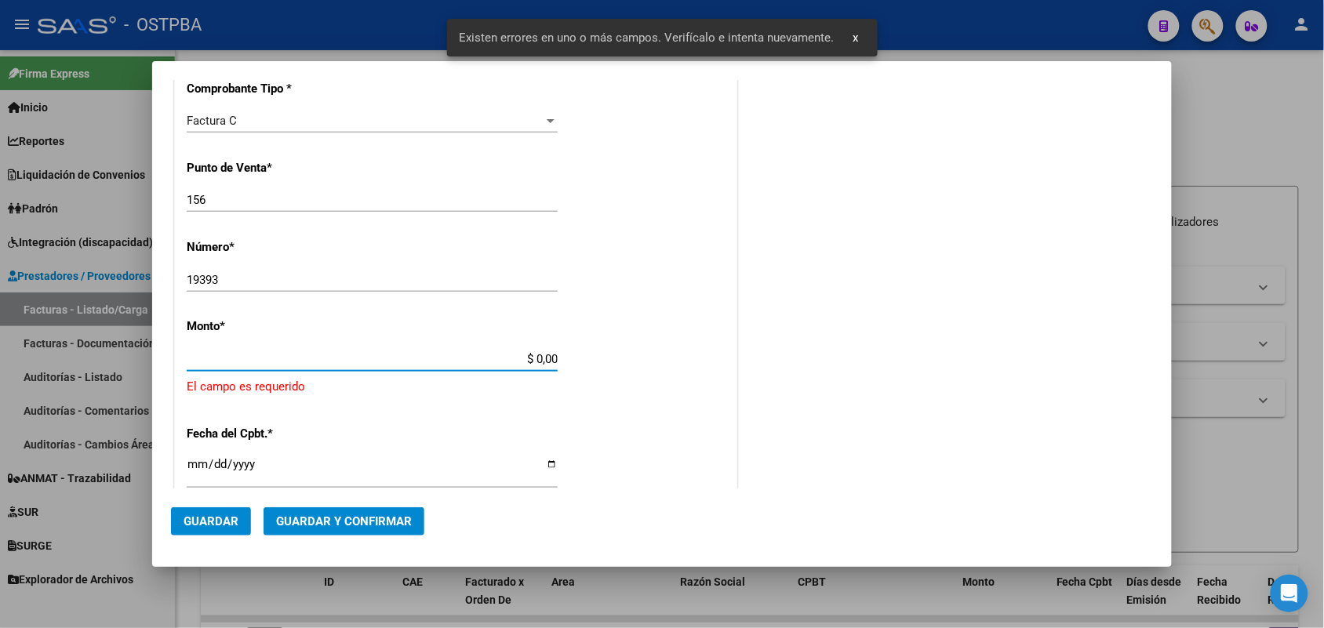
drag, startPoint x: 504, startPoint y: 359, endPoint x: 592, endPoint y: 359, distance: 88.7
click at [592, 359] on div "CUIT * 30-62698339-8 Ingresar CUIT ANALISIS PRESTADOR MINISTERIO DE SALUD PCIA …" at bounding box center [456, 401] width 562 height 1149
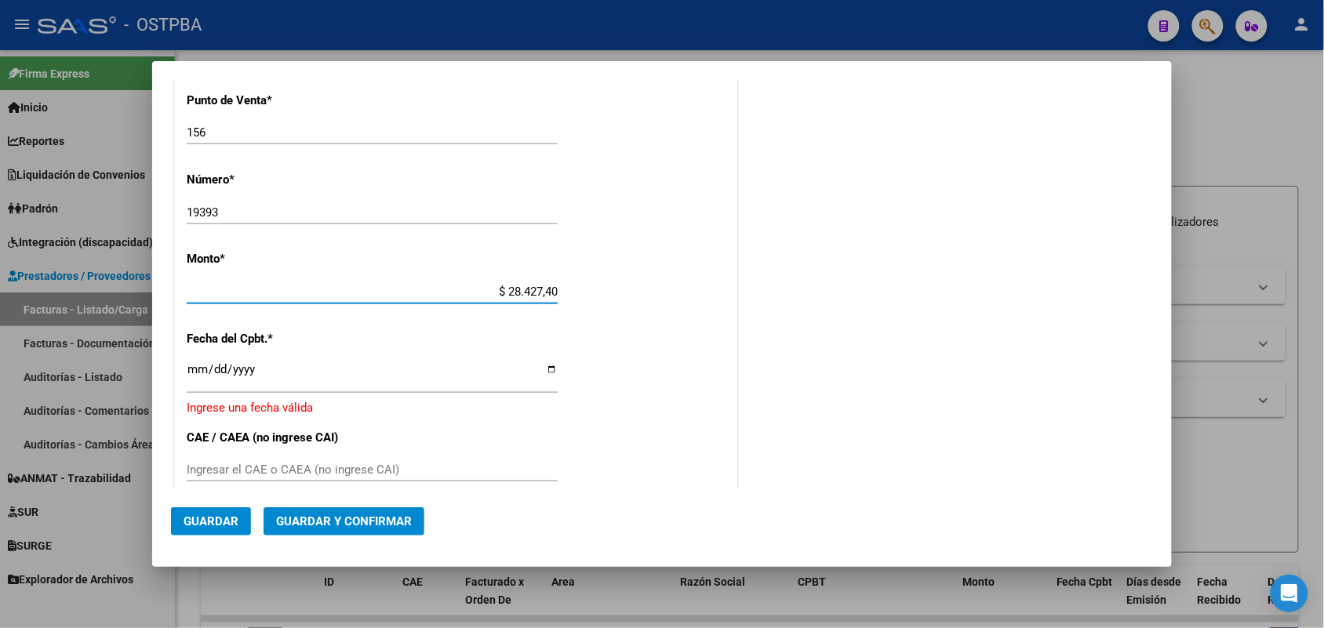
type input "$ 284.274,00"
click at [195, 370] on input "Ingresar la fecha" at bounding box center [372, 375] width 371 height 25
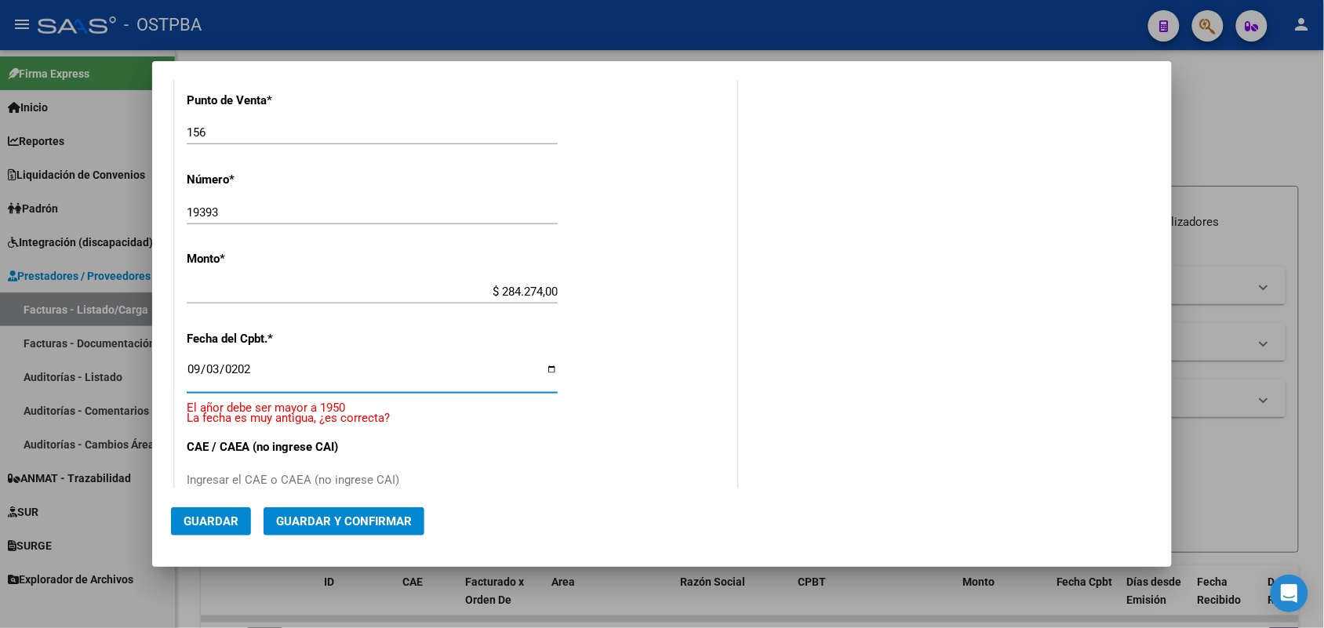
type input "[DATE]"
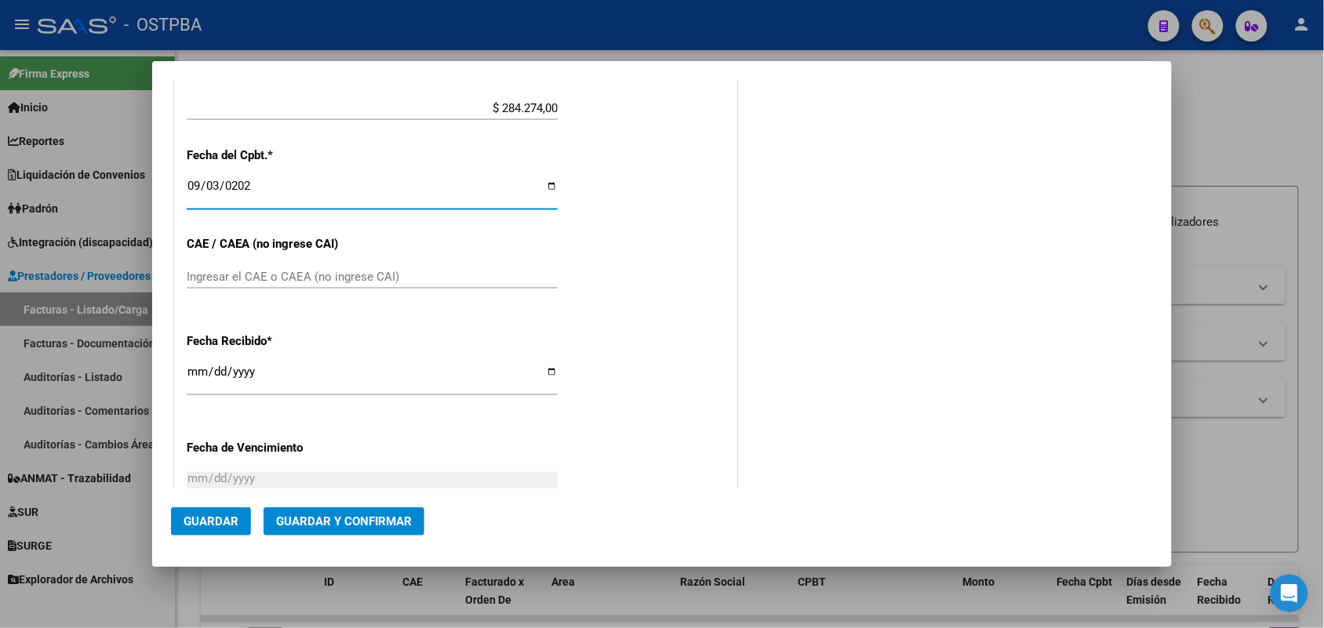
scroll to position [656, 0]
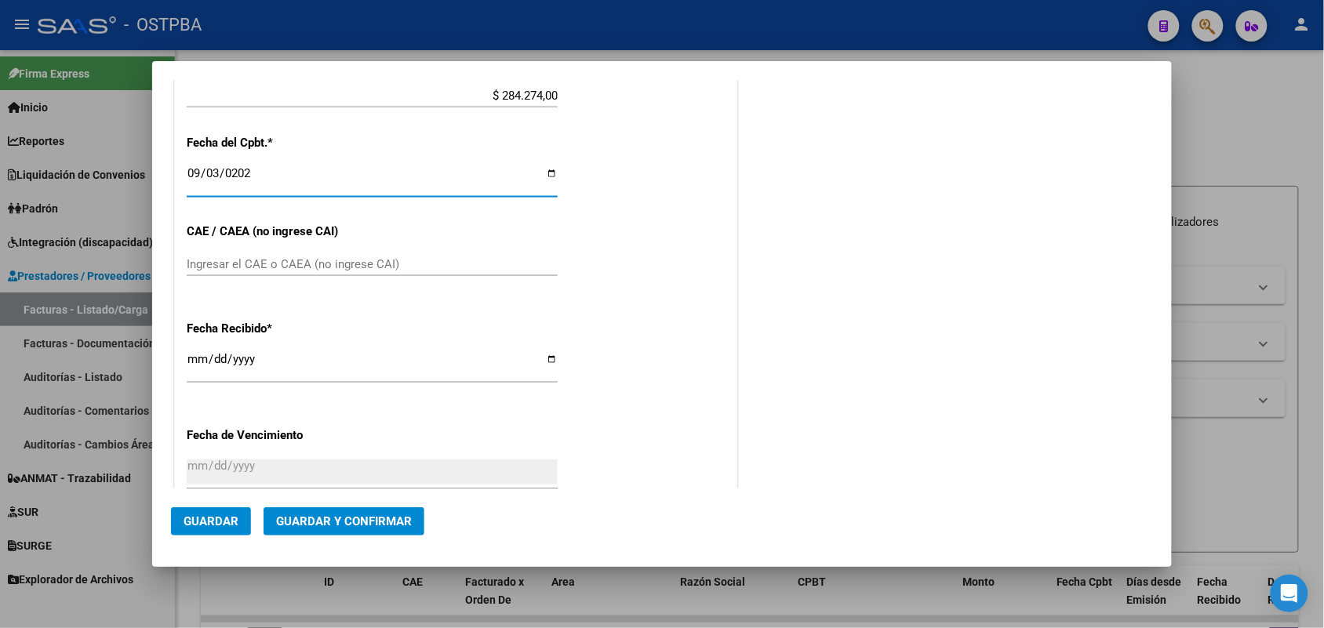
drag, startPoint x: 231, startPoint y: 267, endPoint x: 243, endPoint y: 260, distance: 13.3
click at [235, 264] on input "Ingresar el CAE o CAEA (no ingrese CAI)" at bounding box center [372, 264] width 371 height 14
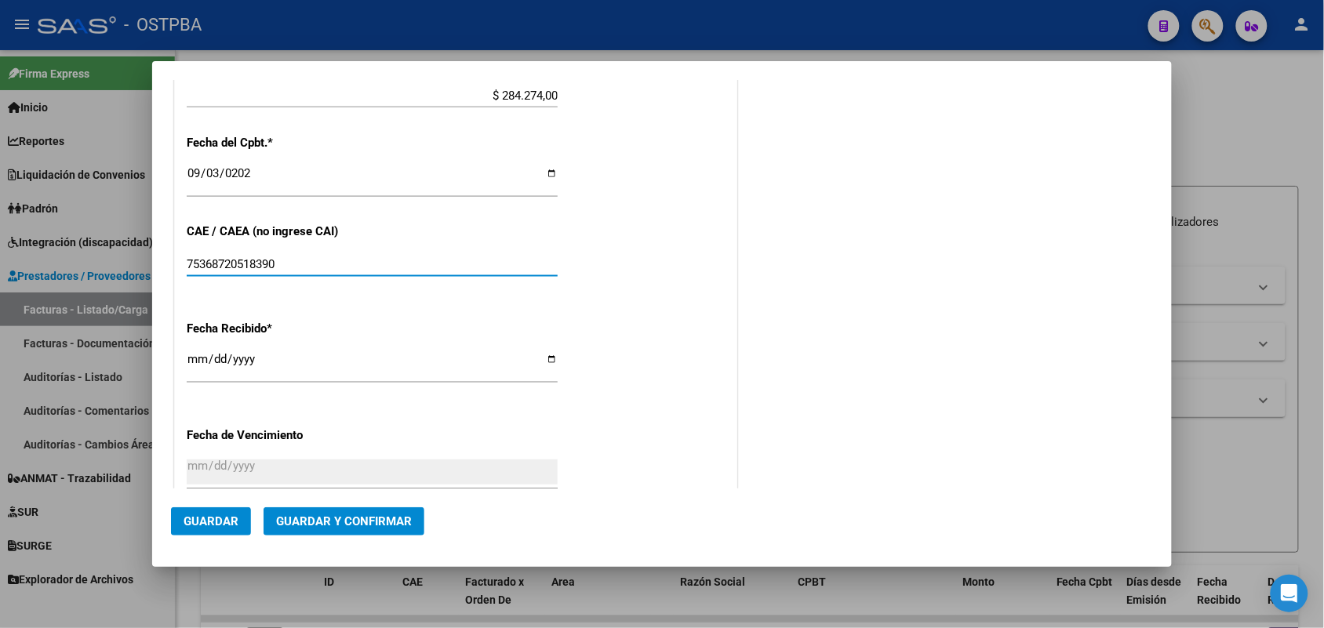
type input "75368720518390"
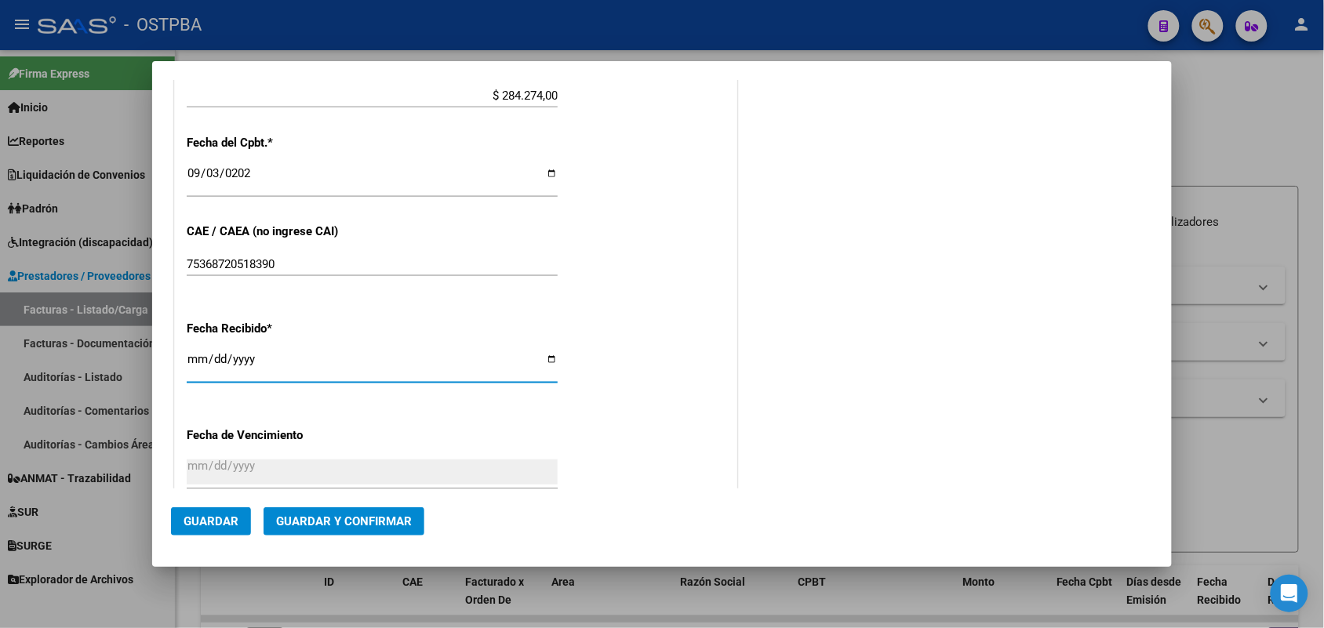
click at [201, 359] on input "[DATE]" at bounding box center [372, 365] width 371 height 25
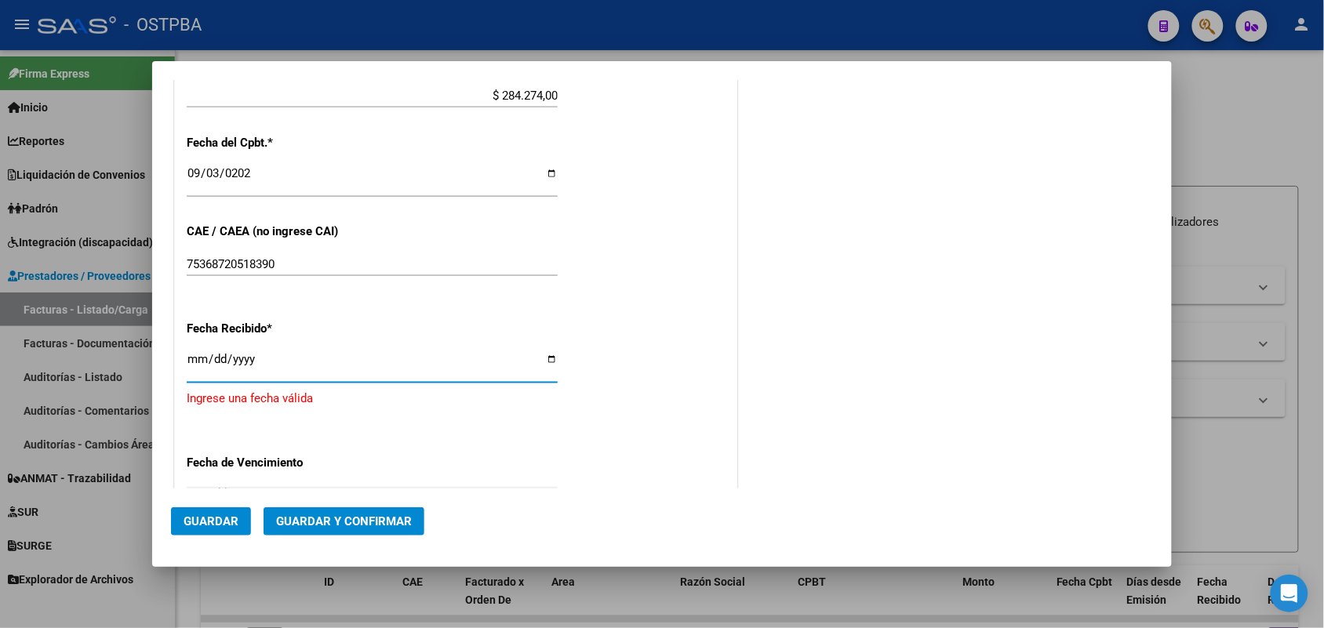
type input "[DATE]"
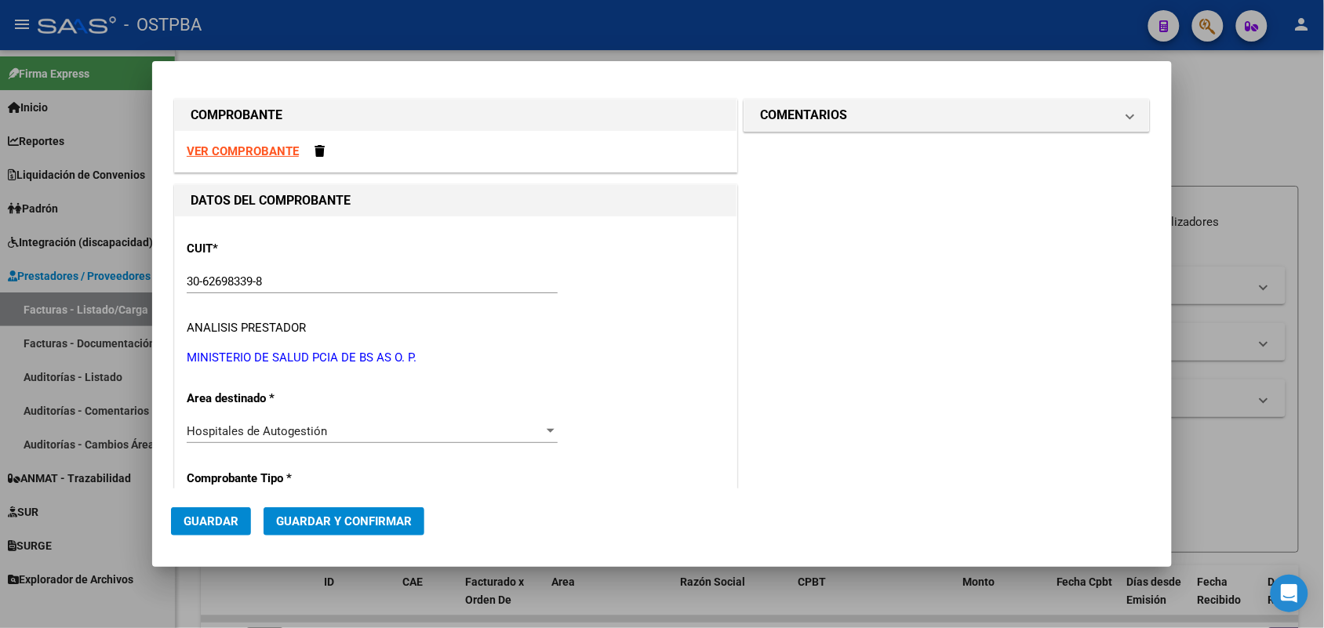
scroll to position [0, 0]
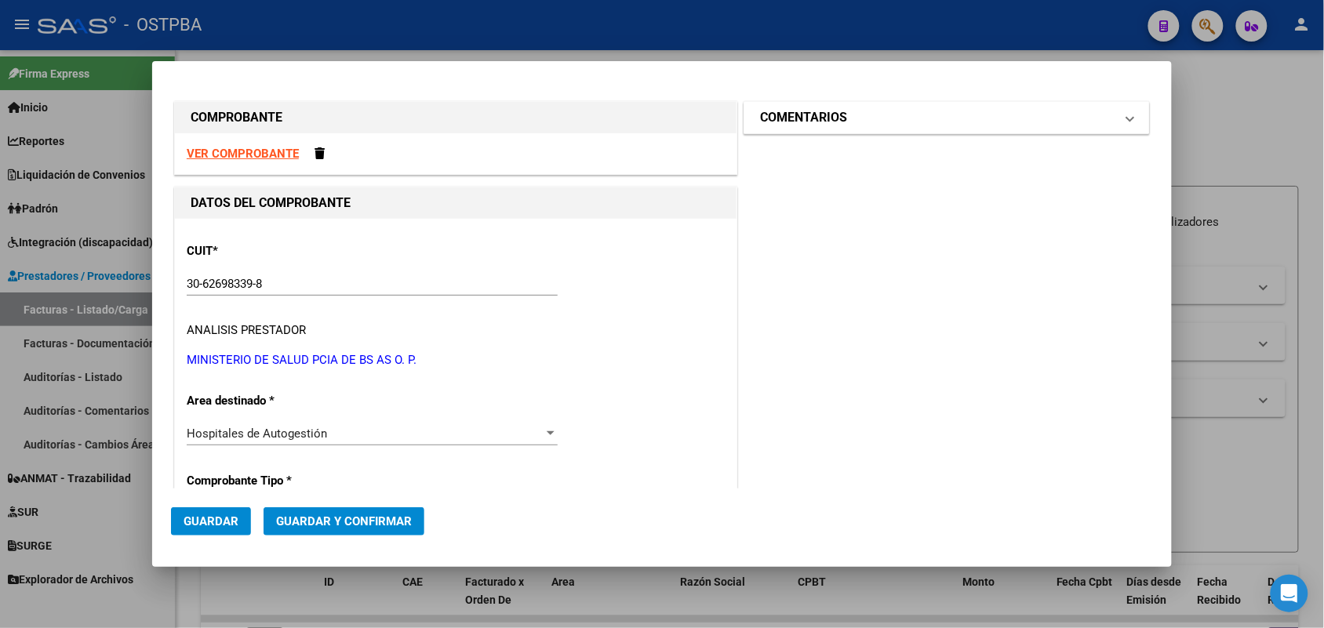
click at [1127, 115] on span at bounding box center [1130, 117] width 6 height 19
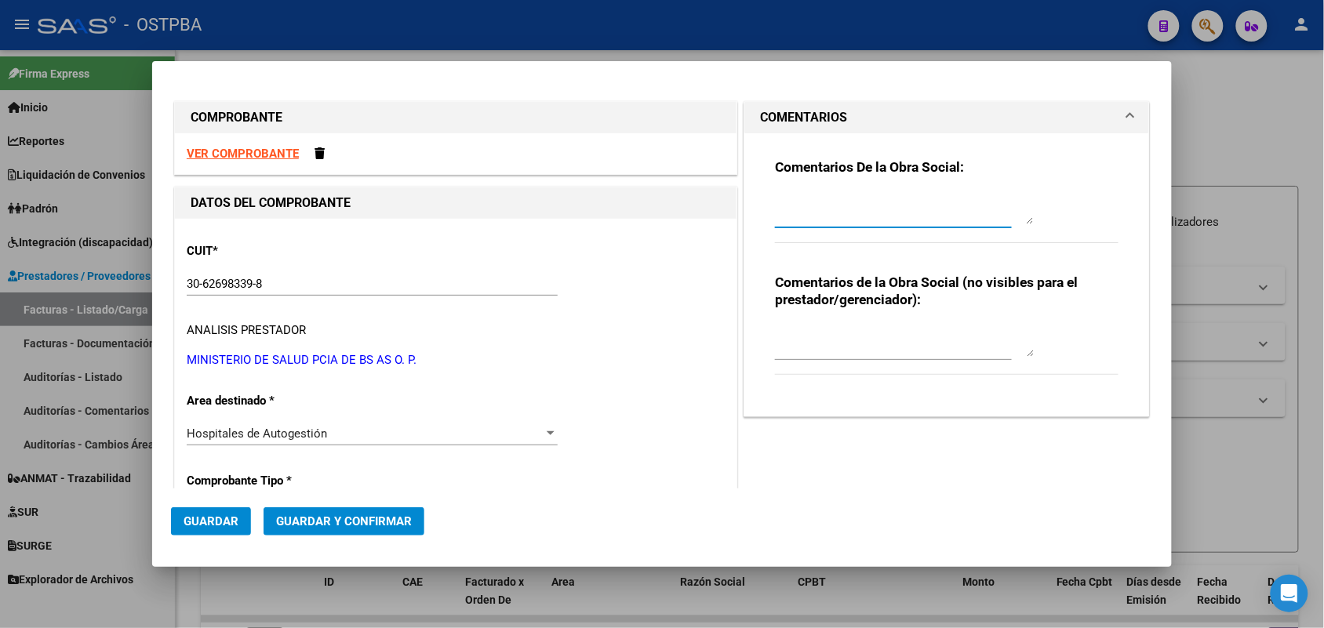
click at [792, 214] on textarea at bounding box center [904, 208] width 259 height 31
type textarea "HR 127161"
click at [218, 522] on span "Guardar" at bounding box center [211, 522] width 55 height 14
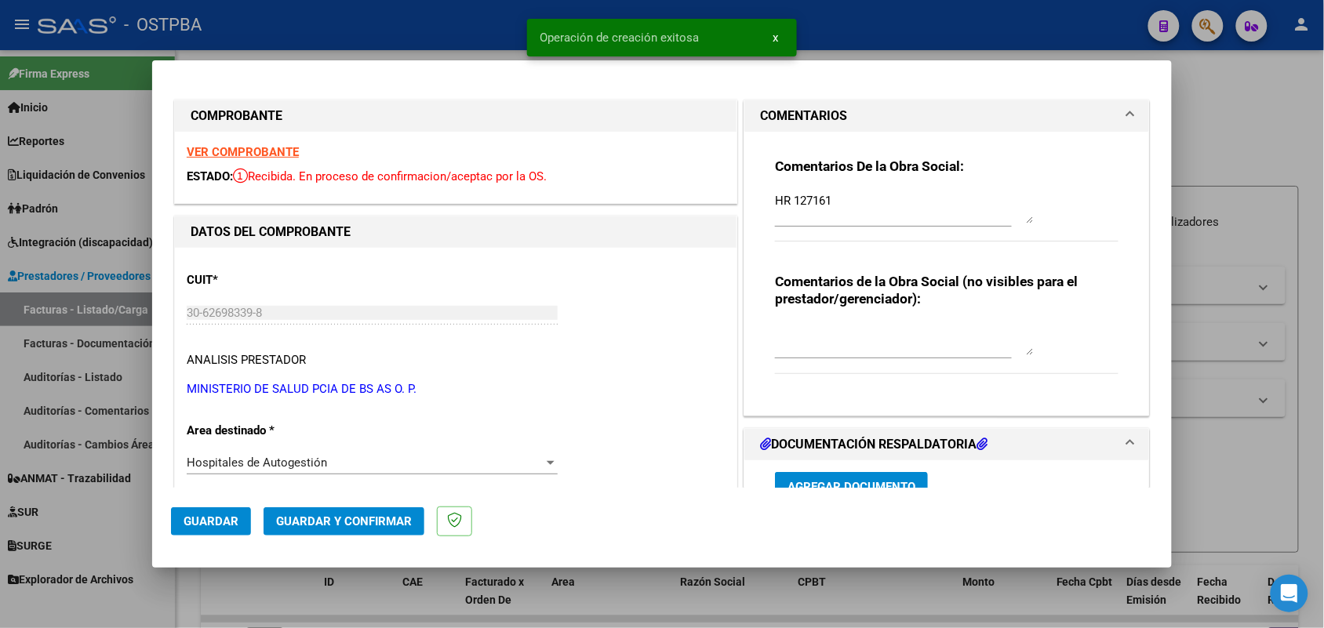
type input "[DATE]"
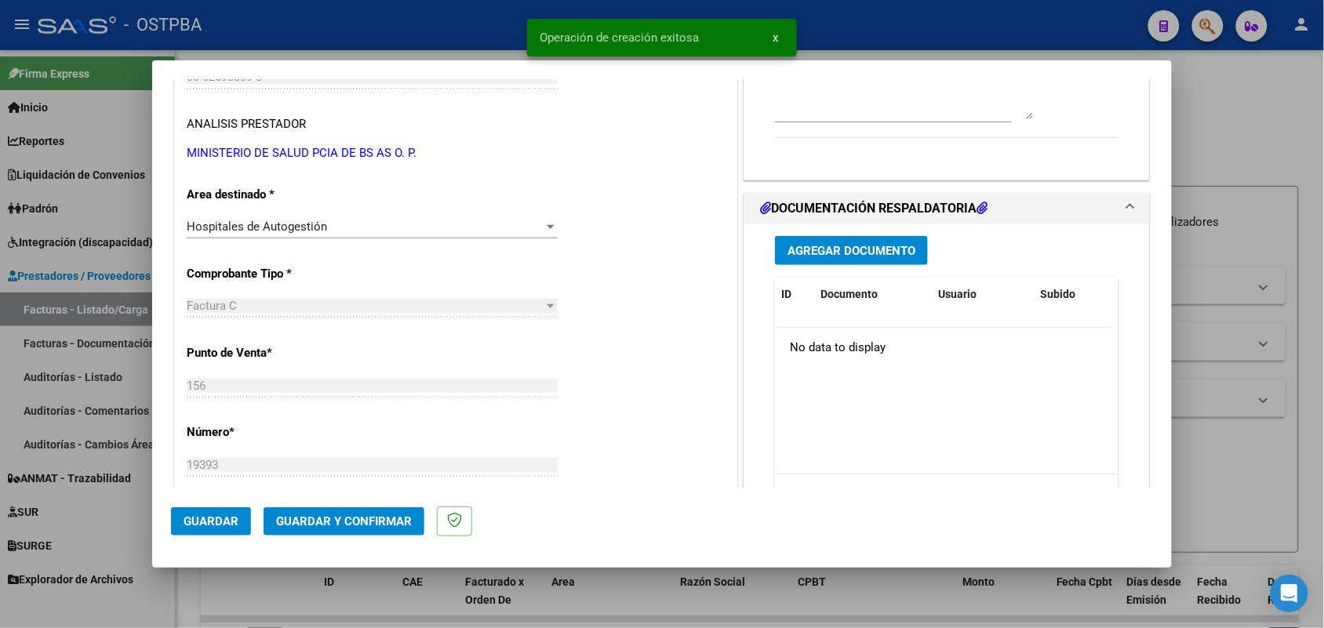
scroll to position [294, 0]
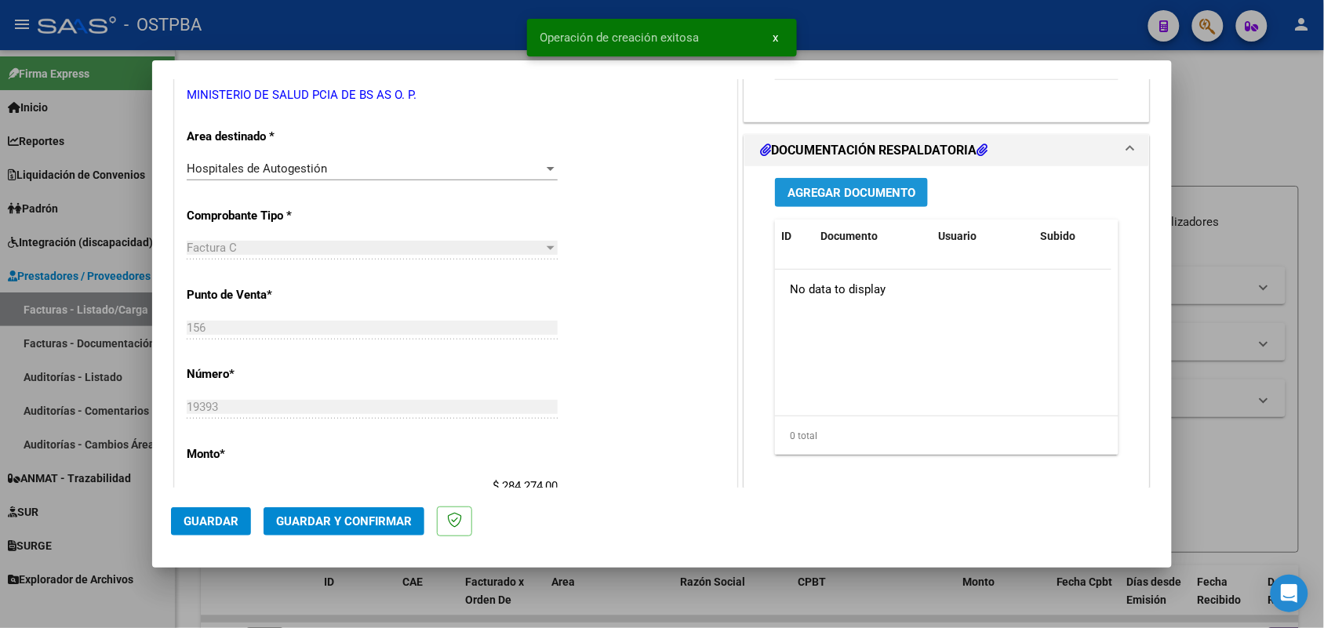
click at [813, 192] on span "Agregar Documento" at bounding box center [852, 193] width 128 height 14
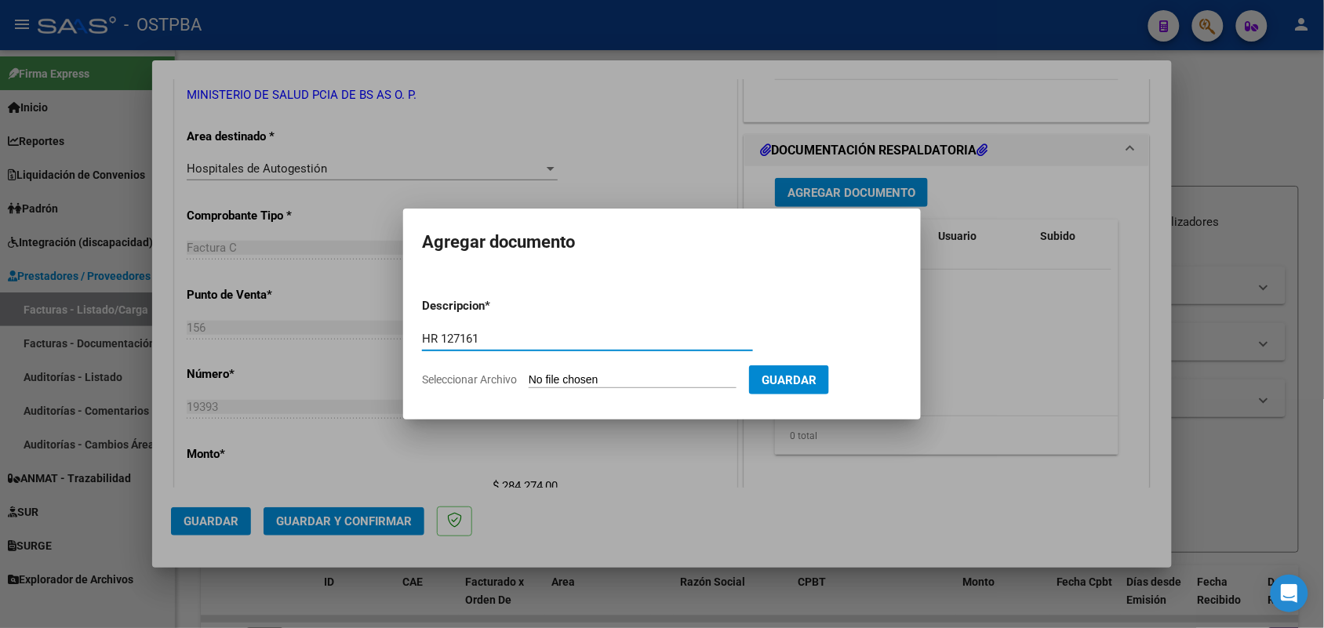
type input "HR 127161"
click at [538, 381] on input "Seleccionar Archivo" at bounding box center [633, 380] width 208 height 15
type input "C:\fakepath\HR 127161.pdf"
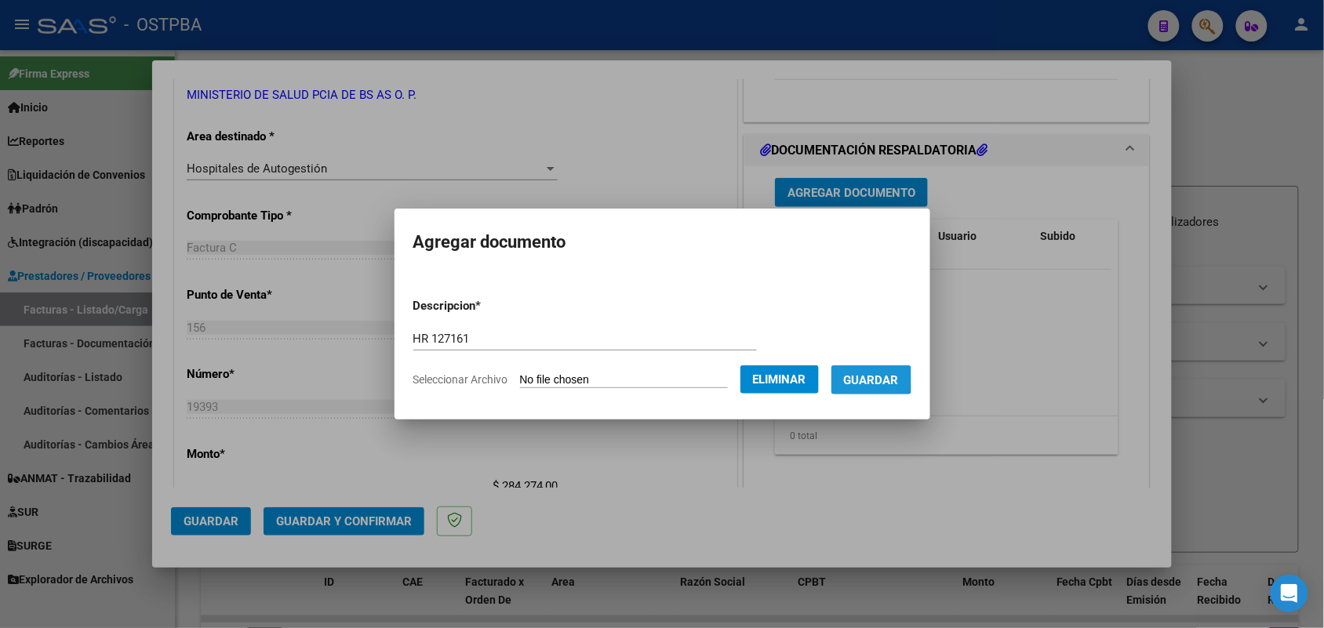
click at [871, 377] on span "Guardar" at bounding box center [871, 380] width 55 height 14
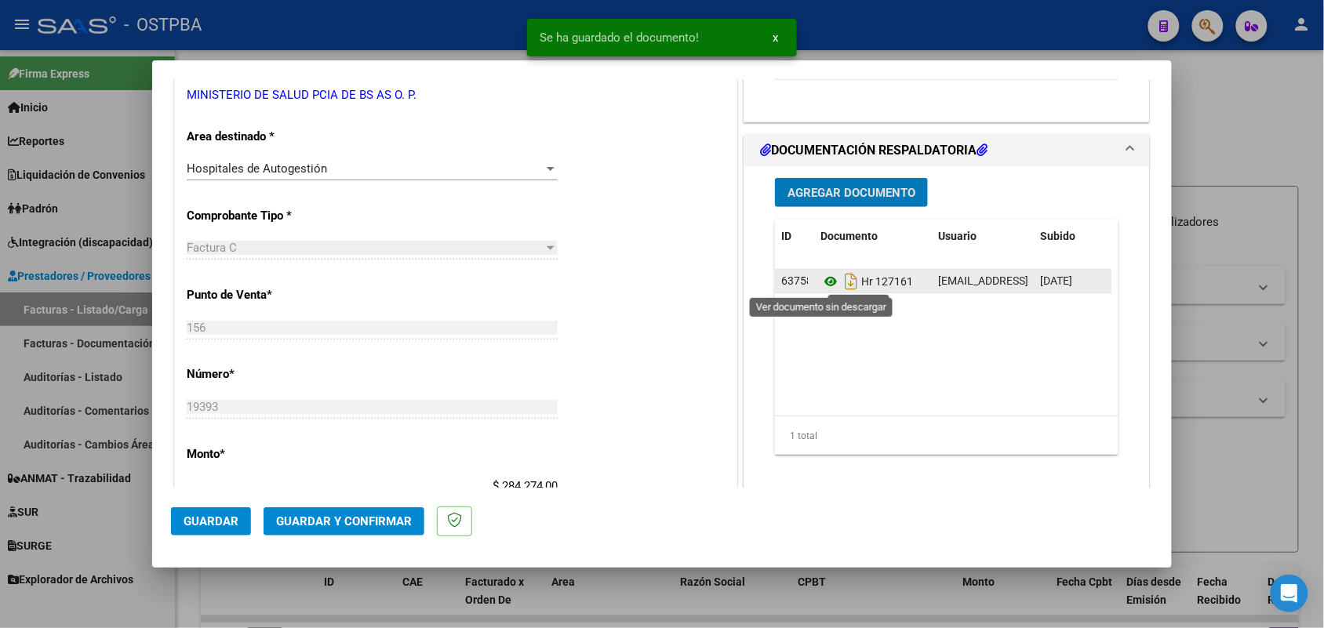
click at [821, 283] on icon at bounding box center [831, 281] width 20 height 19
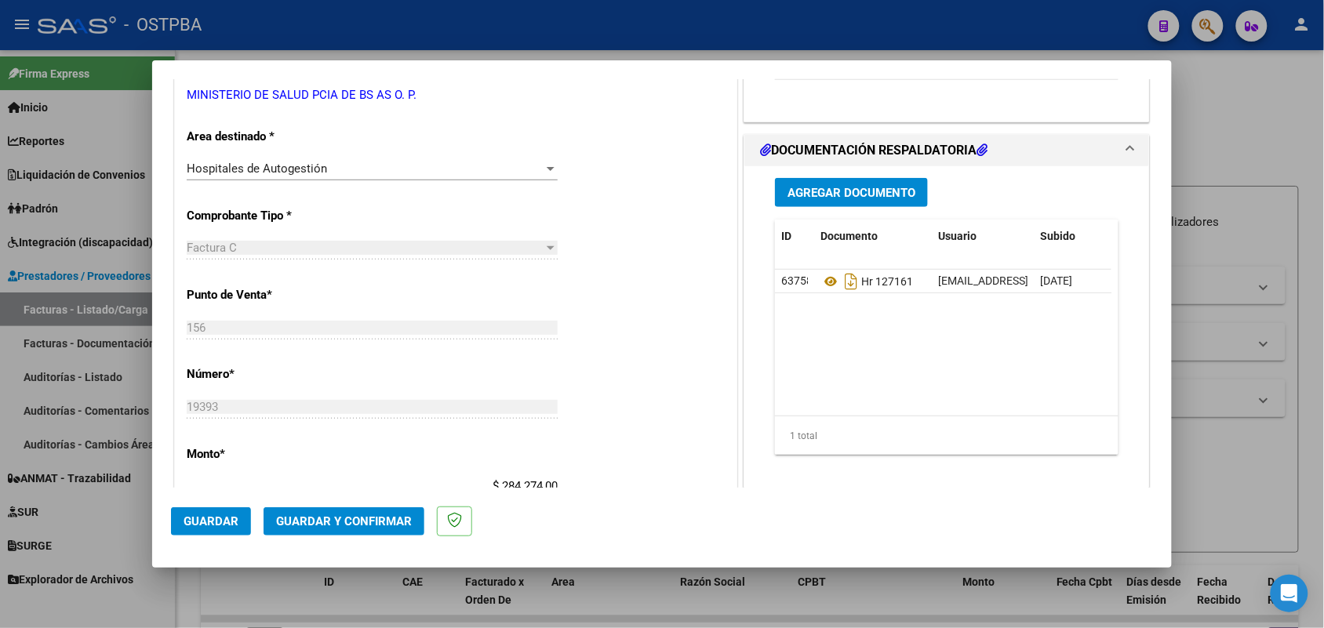
click at [852, 188] on span "Agregar Documento" at bounding box center [852, 193] width 128 height 14
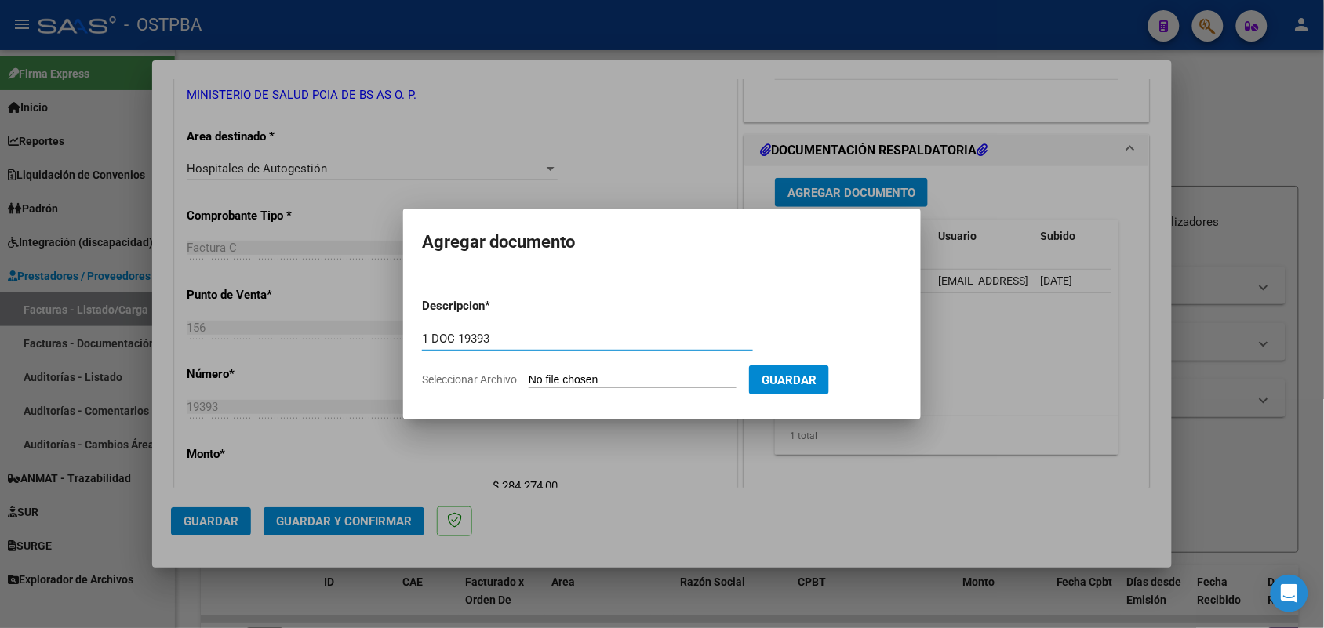
type input "1 DOC 19393"
click at [550, 379] on input "Seleccionar Archivo" at bounding box center [633, 380] width 208 height 15
type input "C:\fakepath\1 DOC 19393.pdf"
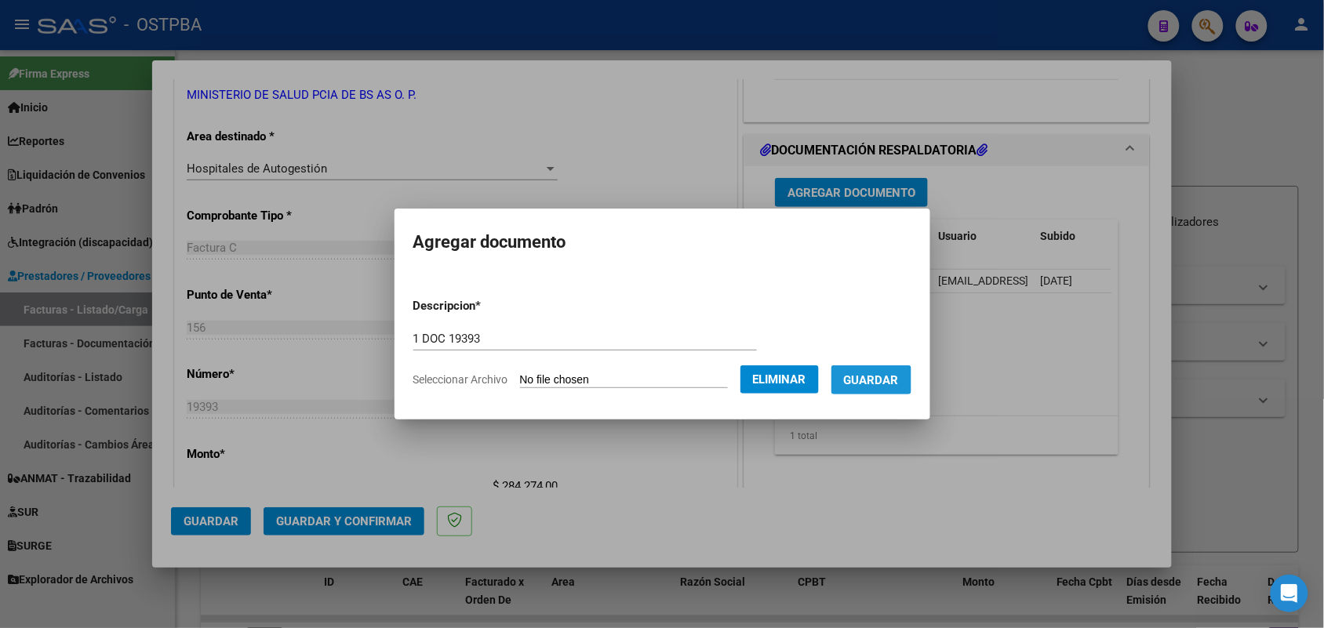
click at [877, 383] on span "Guardar" at bounding box center [871, 380] width 55 height 14
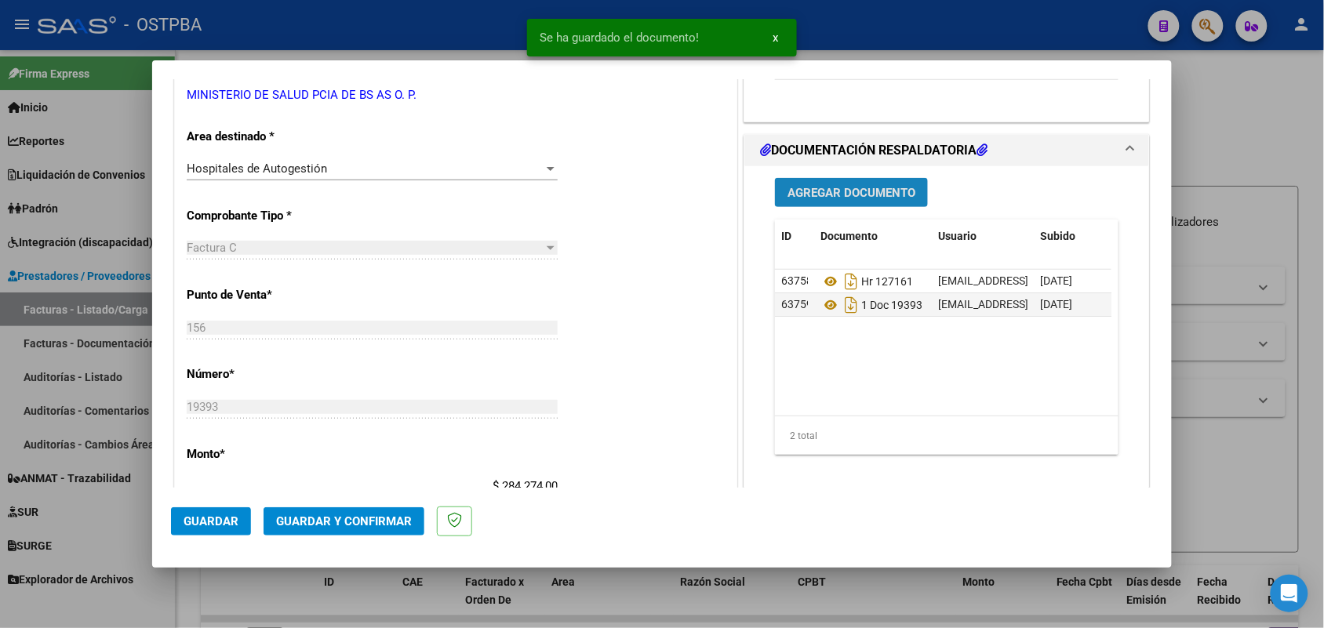
click at [855, 197] on span "Agregar Documento" at bounding box center [852, 193] width 128 height 14
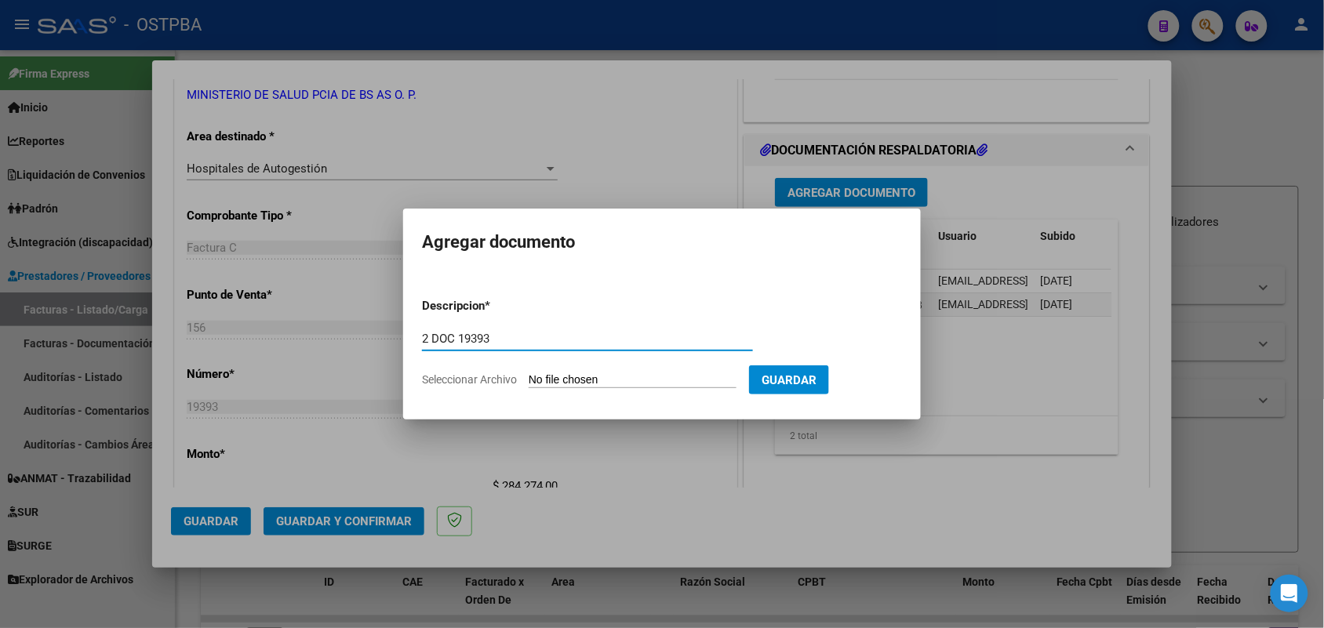
type input "2 DOC 19393"
click at [538, 377] on input "Seleccionar Archivo" at bounding box center [633, 380] width 208 height 15
type input "C:\fakepath\2 DOC 19393.pdf"
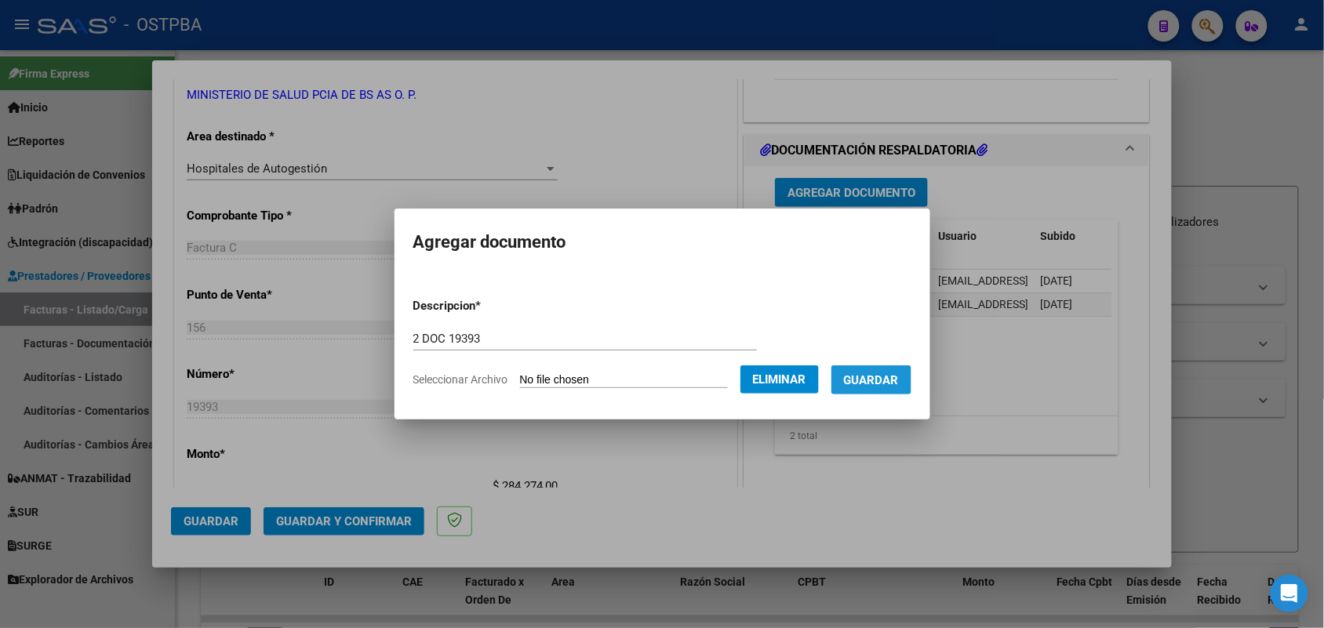
click at [893, 367] on button "Guardar" at bounding box center [872, 380] width 80 height 29
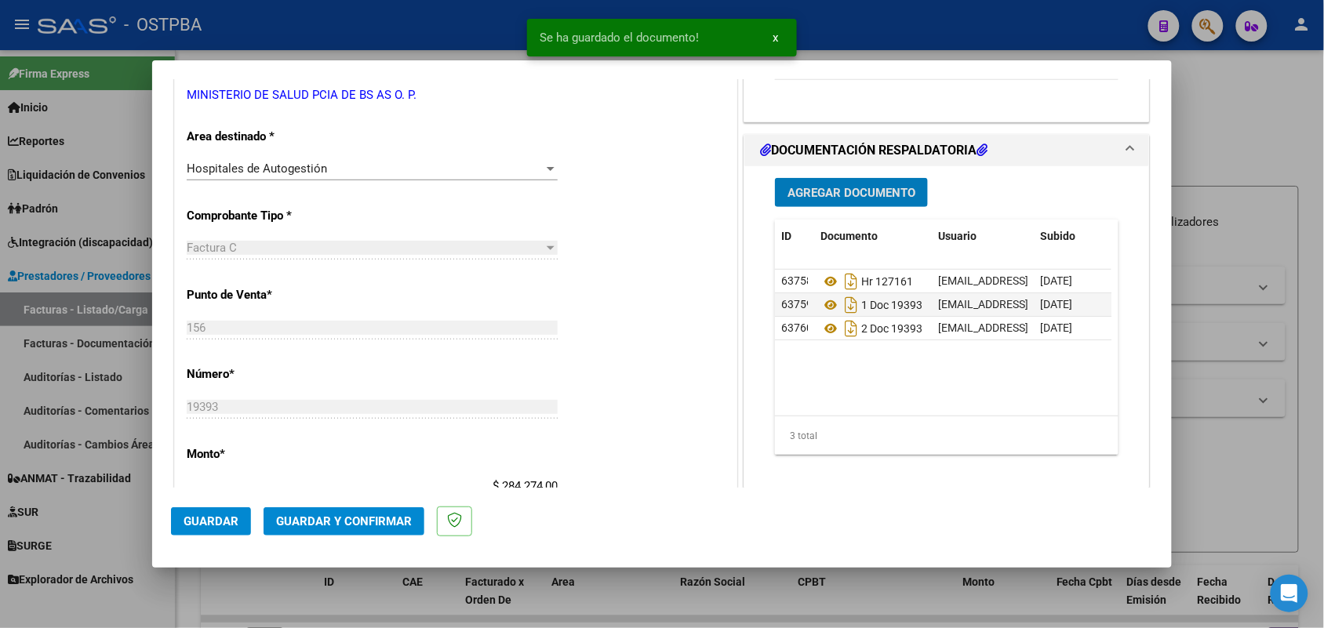
click at [865, 196] on span "Agregar Documento" at bounding box center [852, 193] width 128 height 14
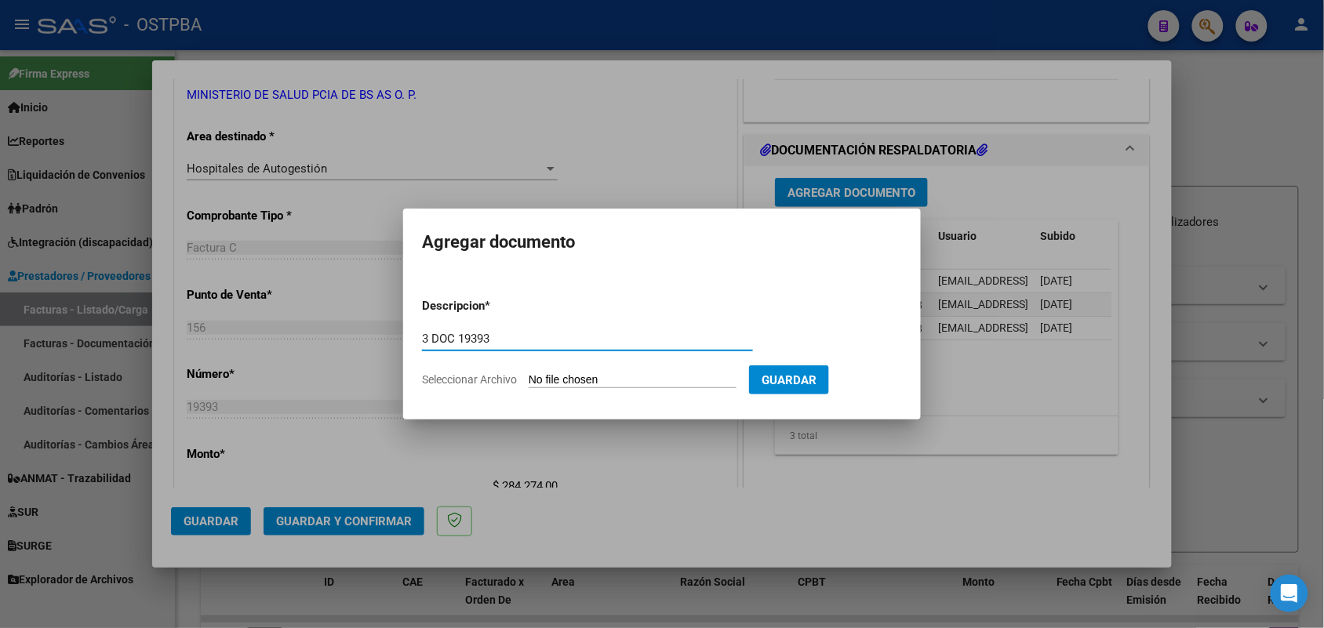
type input "3 DOC 19393"
click at [557, 382] on input "Seleccionar Archivo" at bounding box center [633, 380] width 208 height 15
type input "C:\fakepath\3 DOC 19393.pdf"
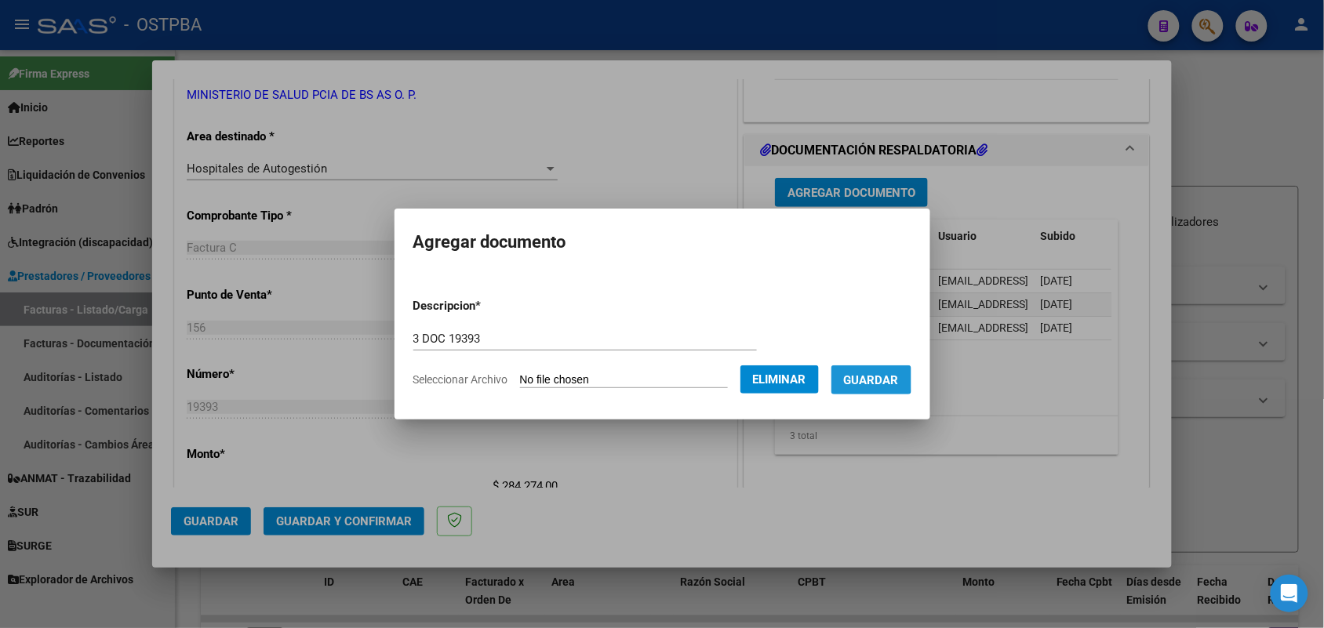
click at [881, 377] on span "Guardar" at bounding box center [871, 380] width 55 height 14
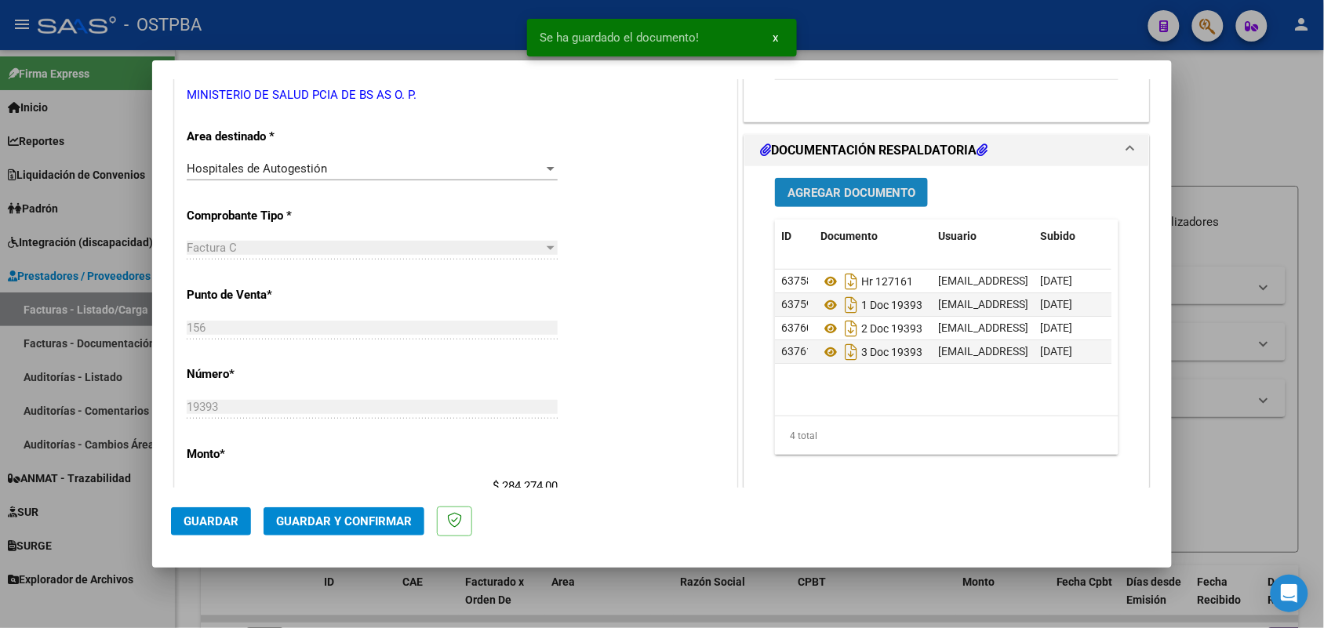
click at [876, 194] on span "Agregar Documento" at bounding box center [852, 193] width 128 height 14
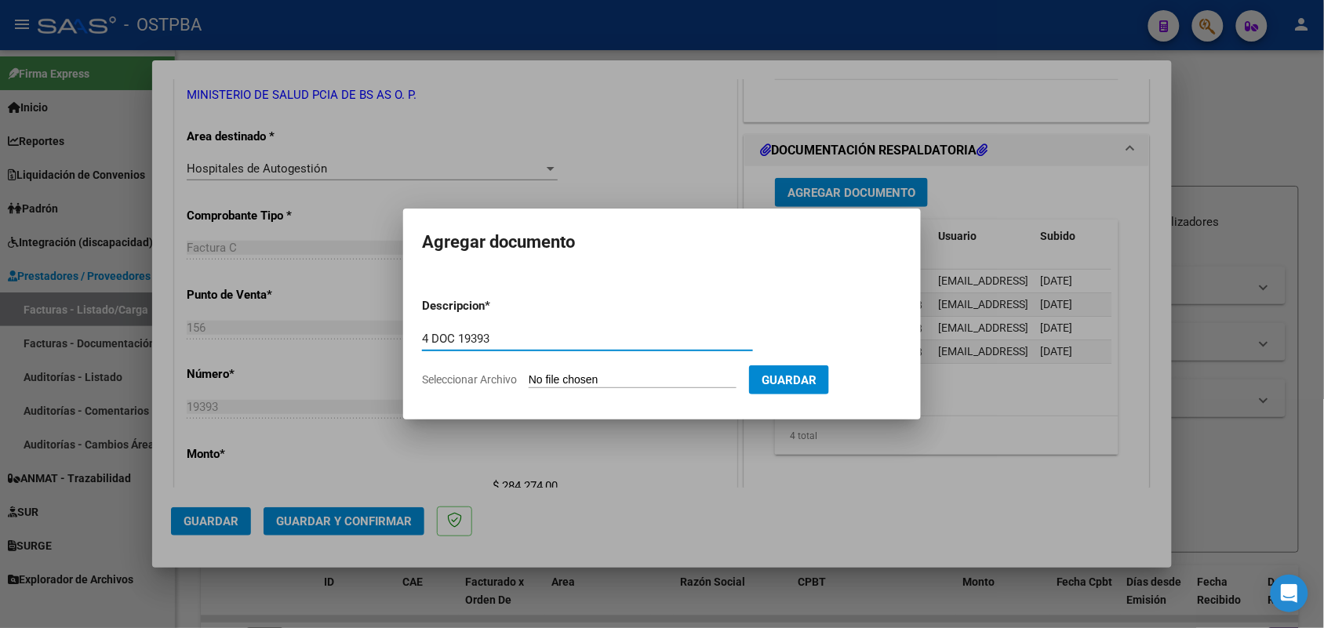
type input "4 DOC 19393"
click at [559, 381] on input "Seleccionar Archivo" at bounding box center [633, 380] width 208 height 15
type input "C:\fakepath\4 DOC 19393.pdf"
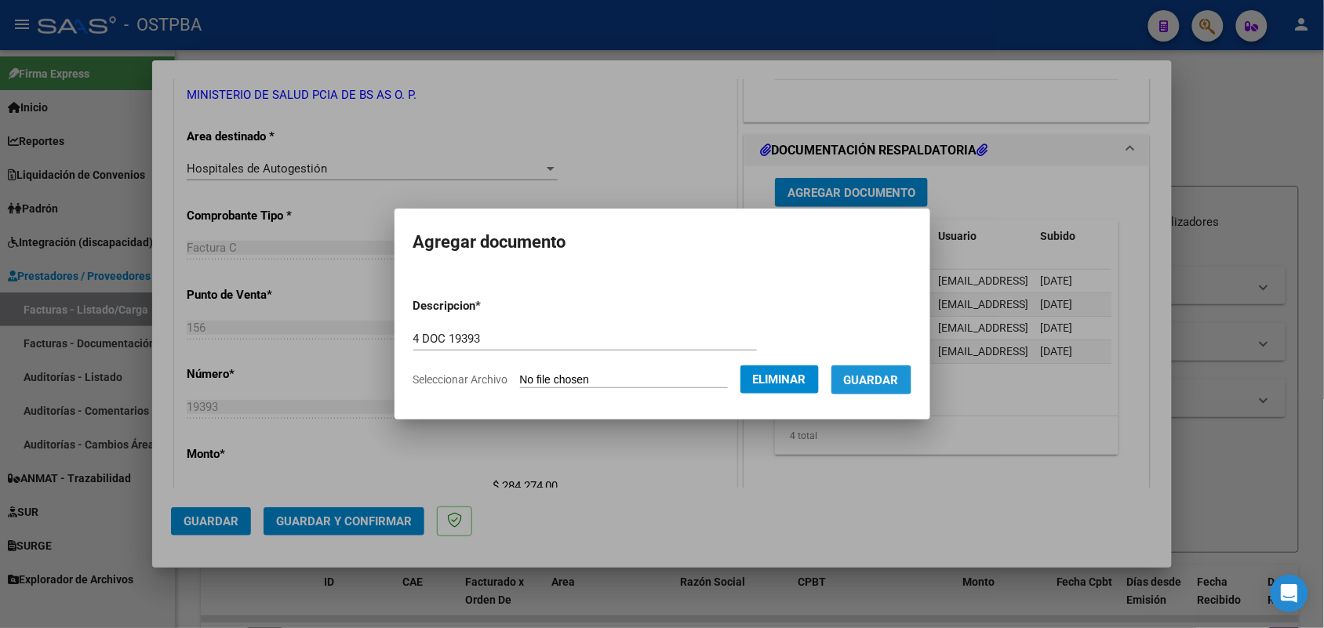
click at [892, 375] on span "Guardar" at bounding box center [871, 380] width 55 height 14
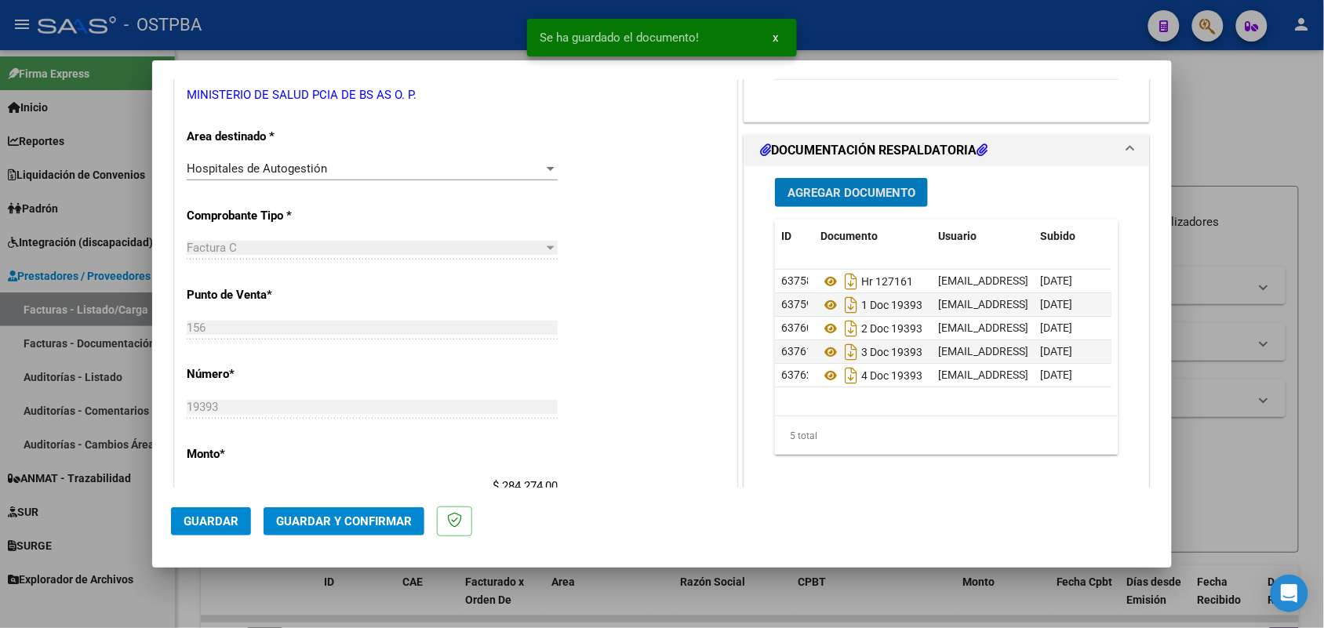
click at [872, 189] on span "Agregar Documento" at bounding box center [852, 193] width 128 height 14
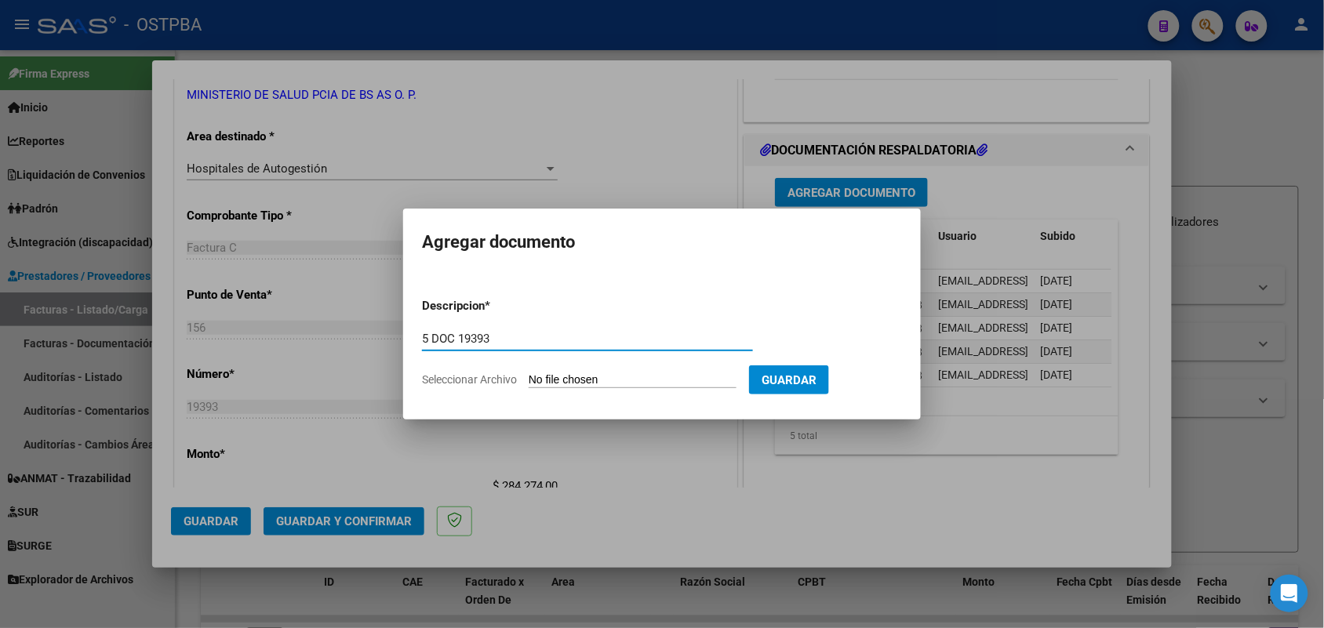
type input "5 DOC 19393"
click at [554, 375] on input "Seleccionar Archivo" at bounding box center [633, 380] width 208 height 15
type input "C:\fakepath\5 DOC 19393.pdf"
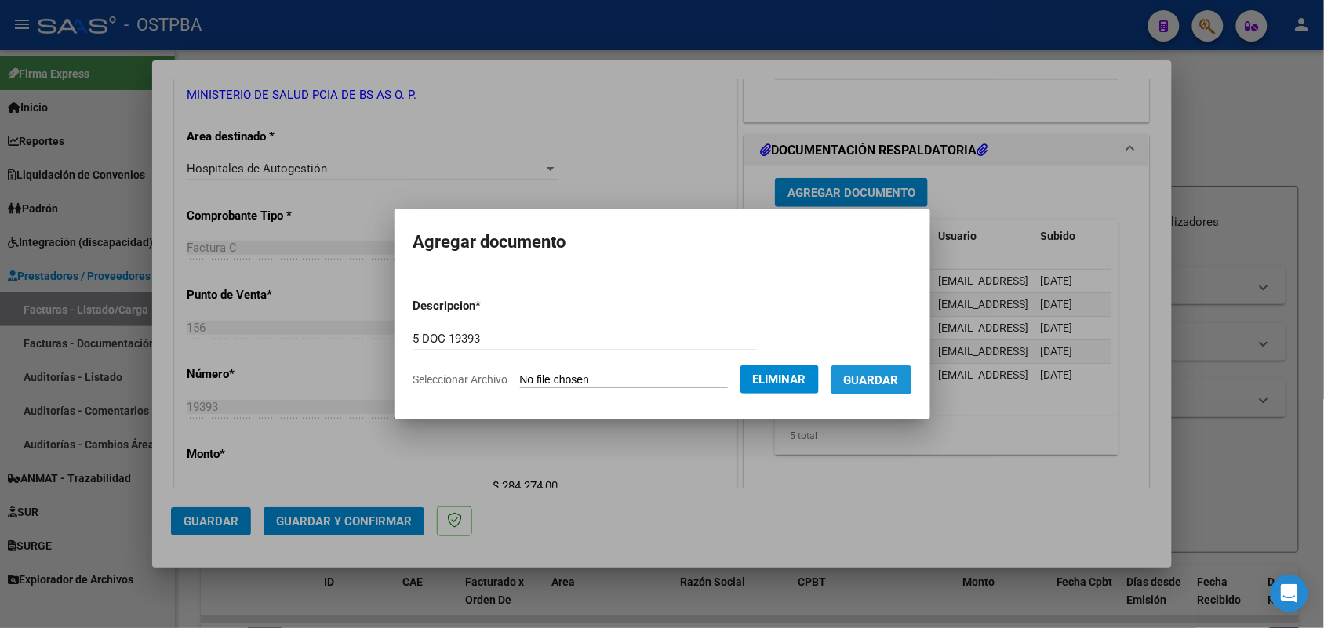
click at [887, 378] on span "Guardar" at bounding box center [871, 380] width 55 height 14
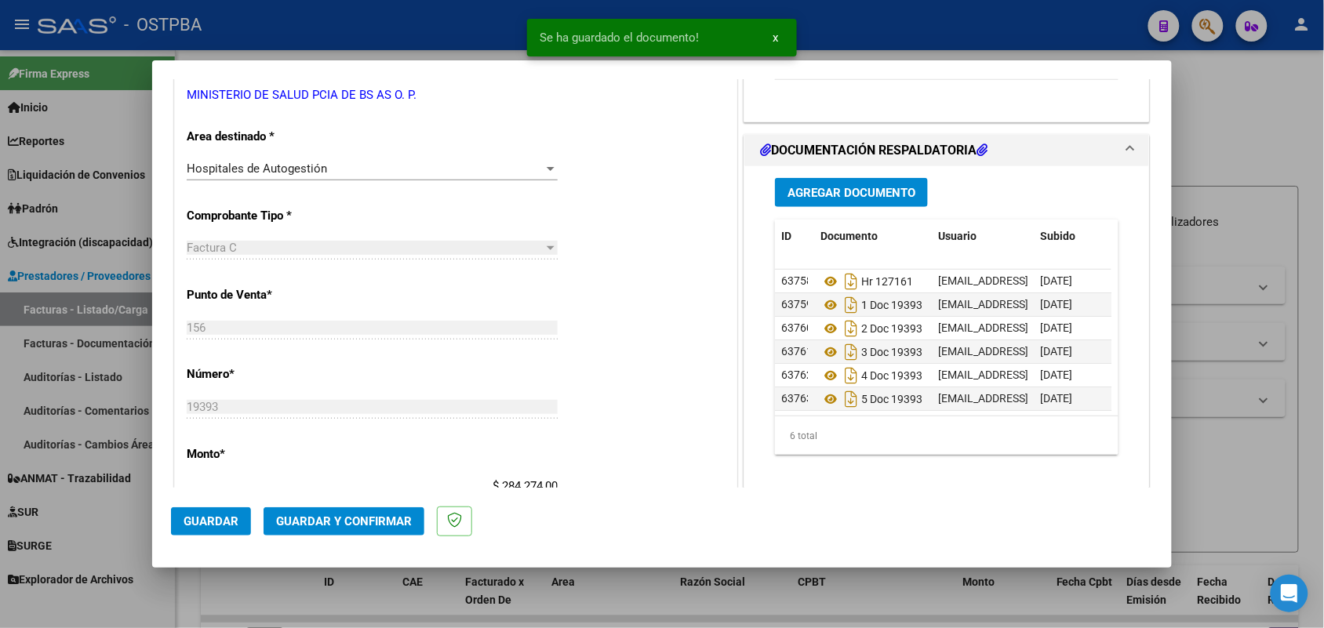
scroll to position [16, 0]
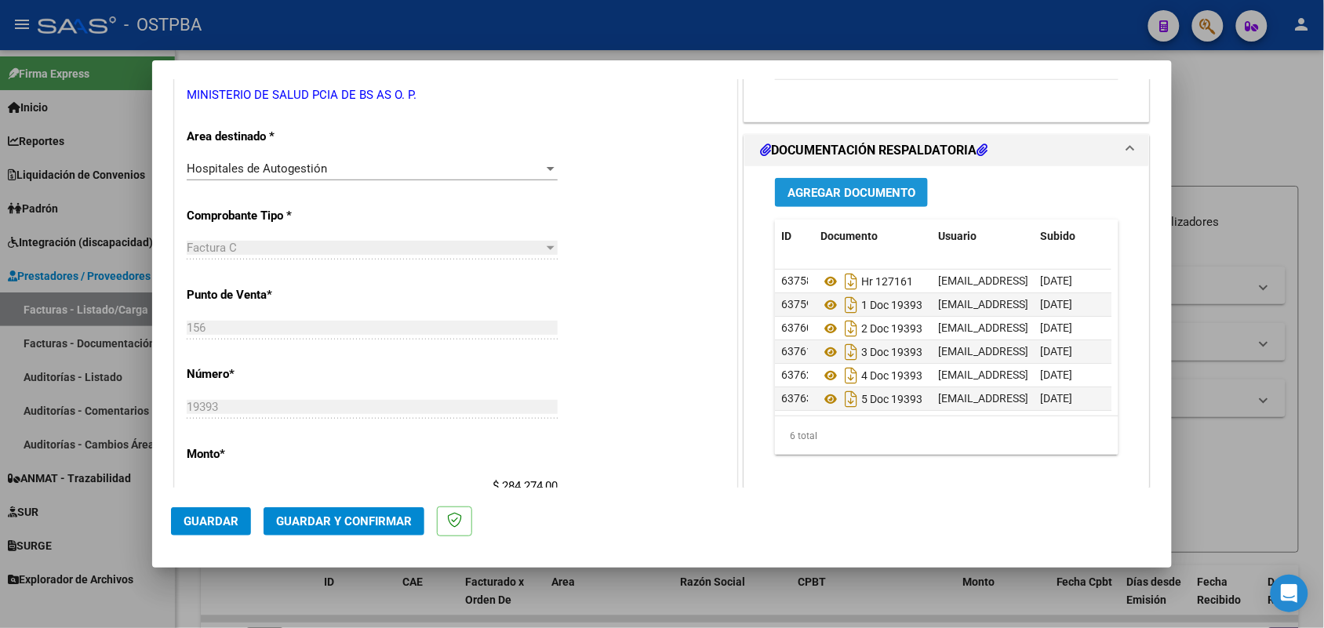
click at [809, 184] on button "Agregar Documento" at bounding box center [851, 192] width 153 height 29
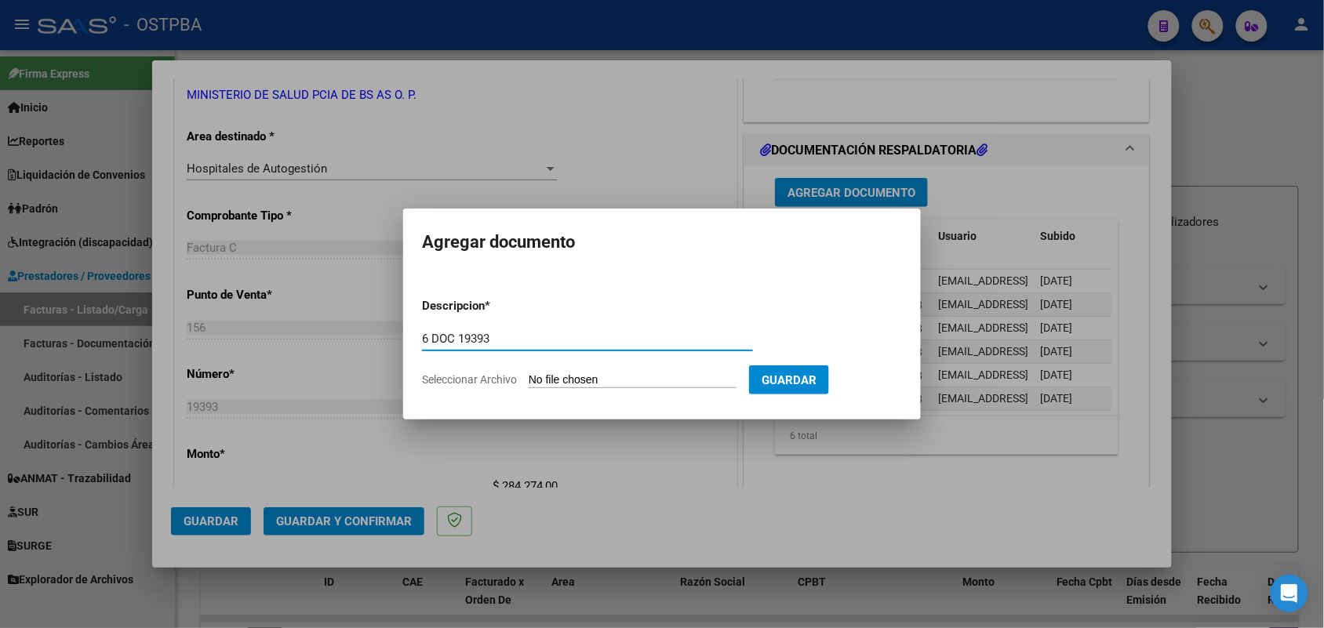
type input "6 DOC 19393"
click at [540, 383] on input "Seleccionar Archivo" at bounding box center [633, 380] width 208 height 15
type input "C:\fakepath\6 DOC 19393.pdf"
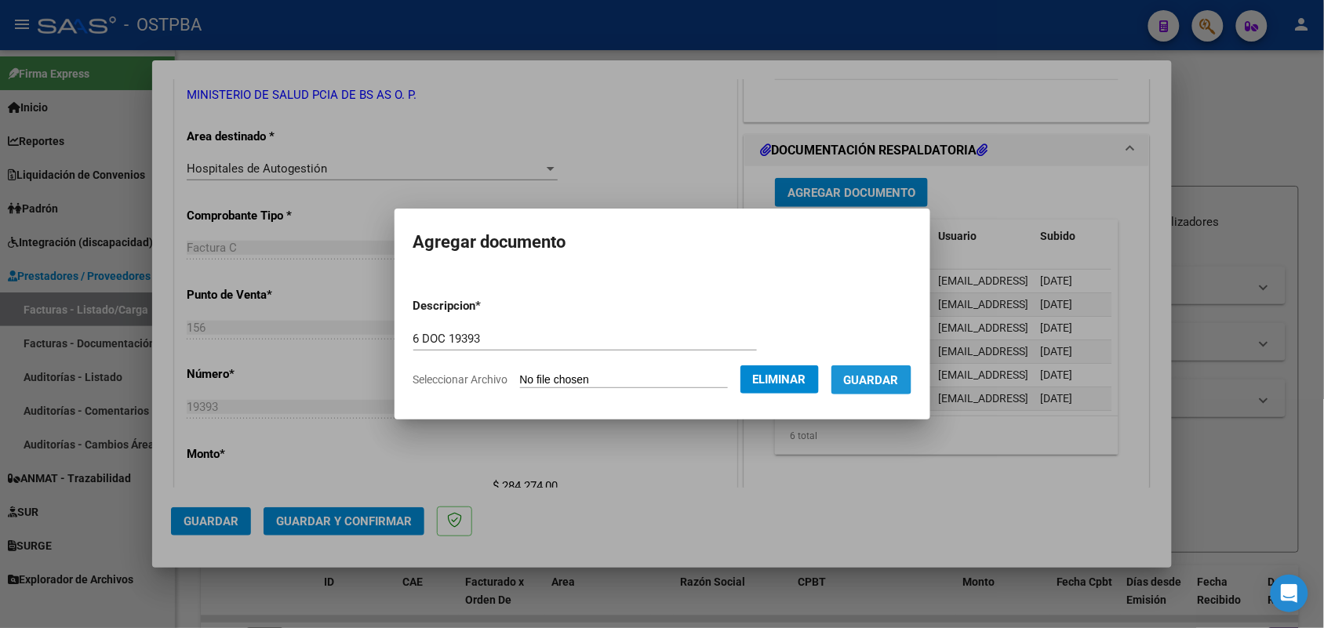
click at [880, 375] on span "Guardar" at bounding box center [871, 380] width 55 height 14
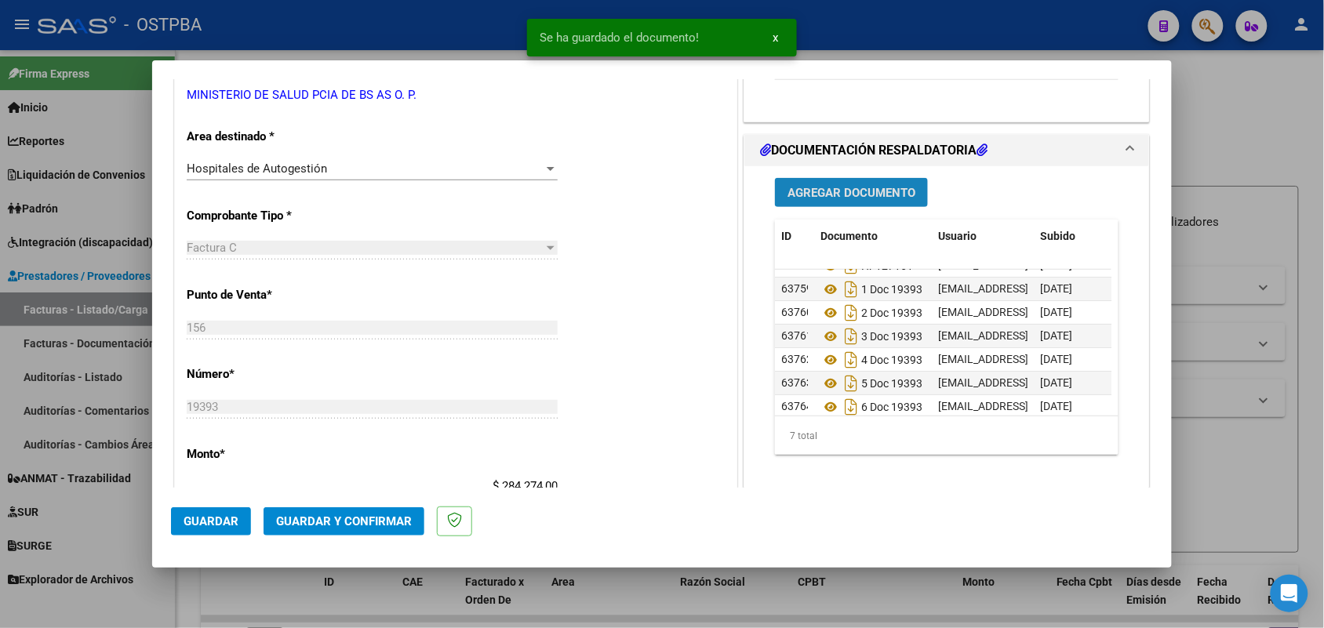
click at [861, 186] on span "Agregar Documento" at bounding box center [852, 193] width 128 height 14
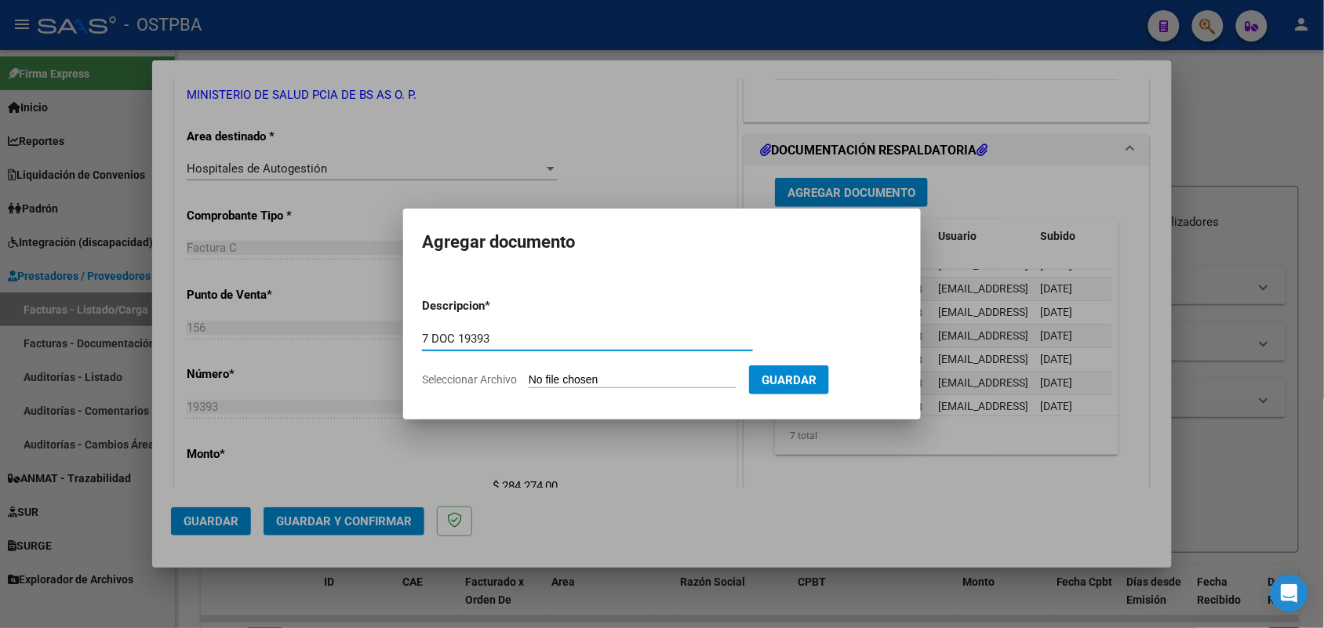
type input "7 DOC 19393"
click at [539, 379] on input "Seleccionar Archivo" at bounding box center [633, 380] width 208 height 15
type input "C:\fakepath\7 DOC 19393.pdf"
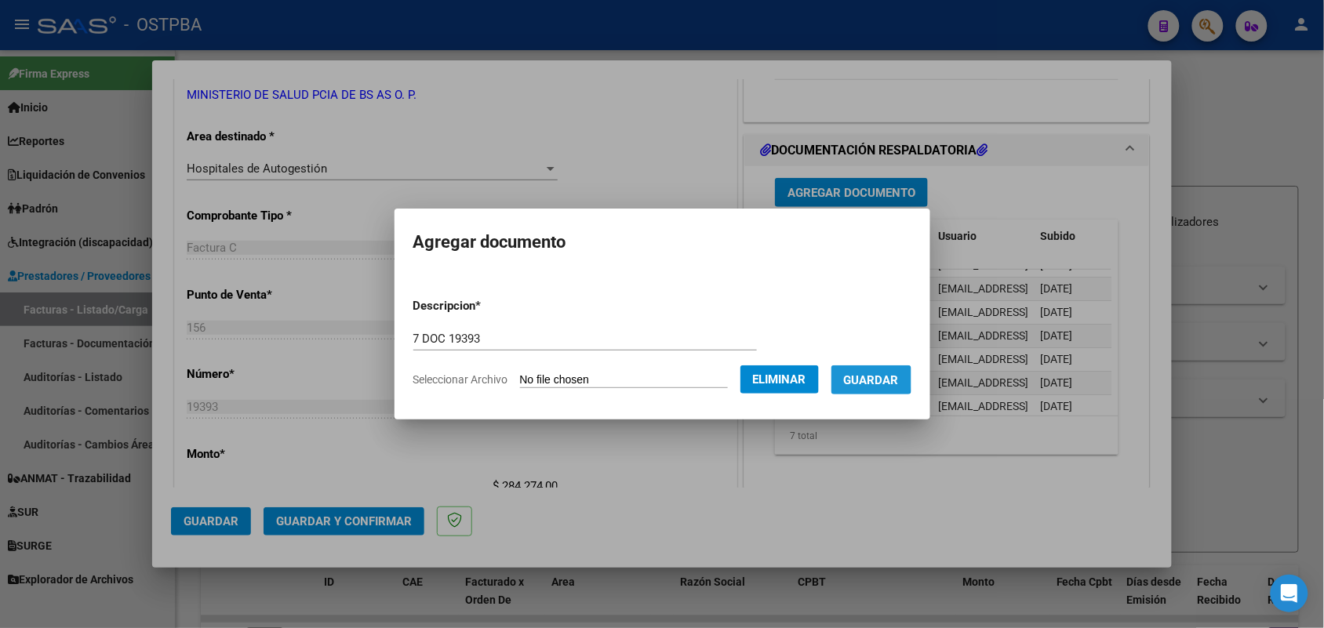
click at [875, 379] on span "Guardar" at bounding box center [871, 380] width 55 height 14
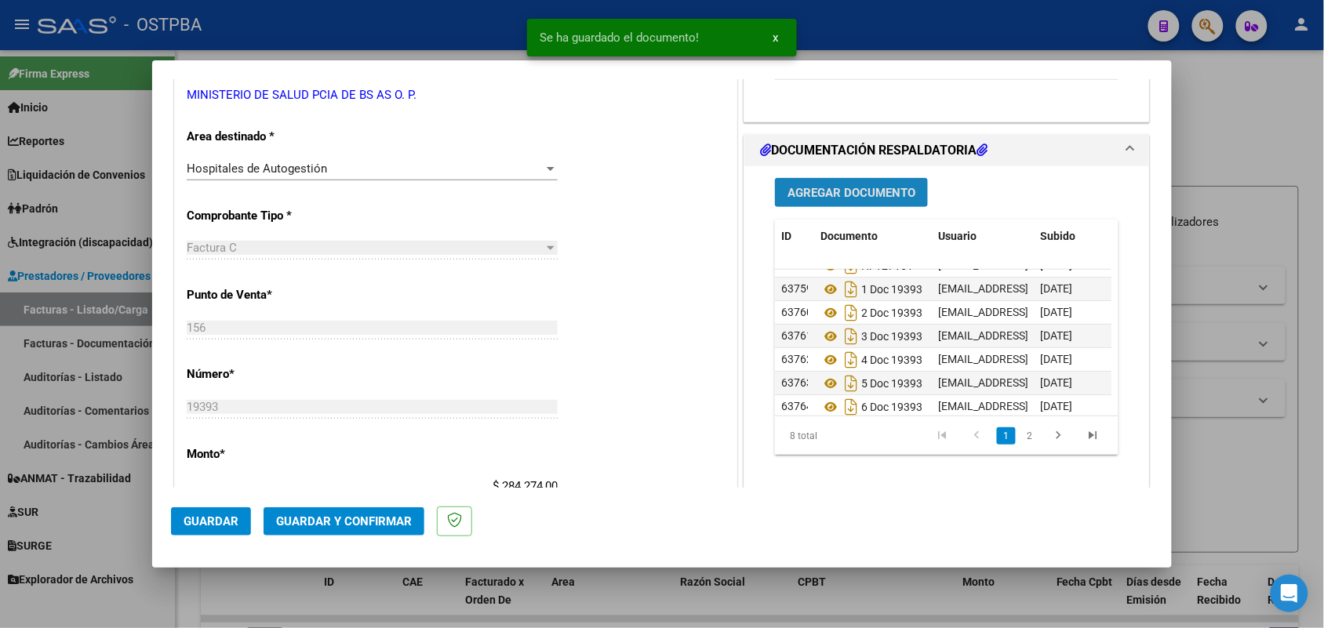
click at [880, 190] on span "Agregar Documento" at bounding box center [852, 193] width 128 height 14
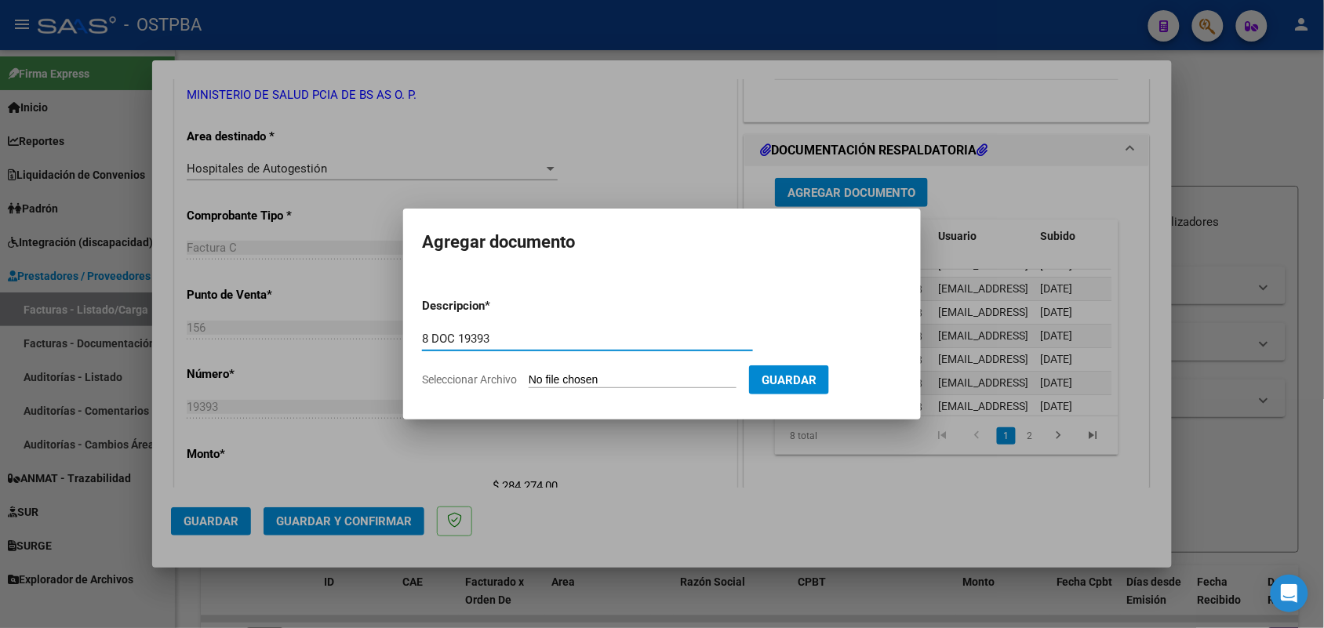
type input "8 DOC 19393"
click at [541, 377] on input "Seleccionar Archivo" at bounding box center [633, 380] width 208 height 15
type input "C:\fakepath\8 DOC 19393.pdf"
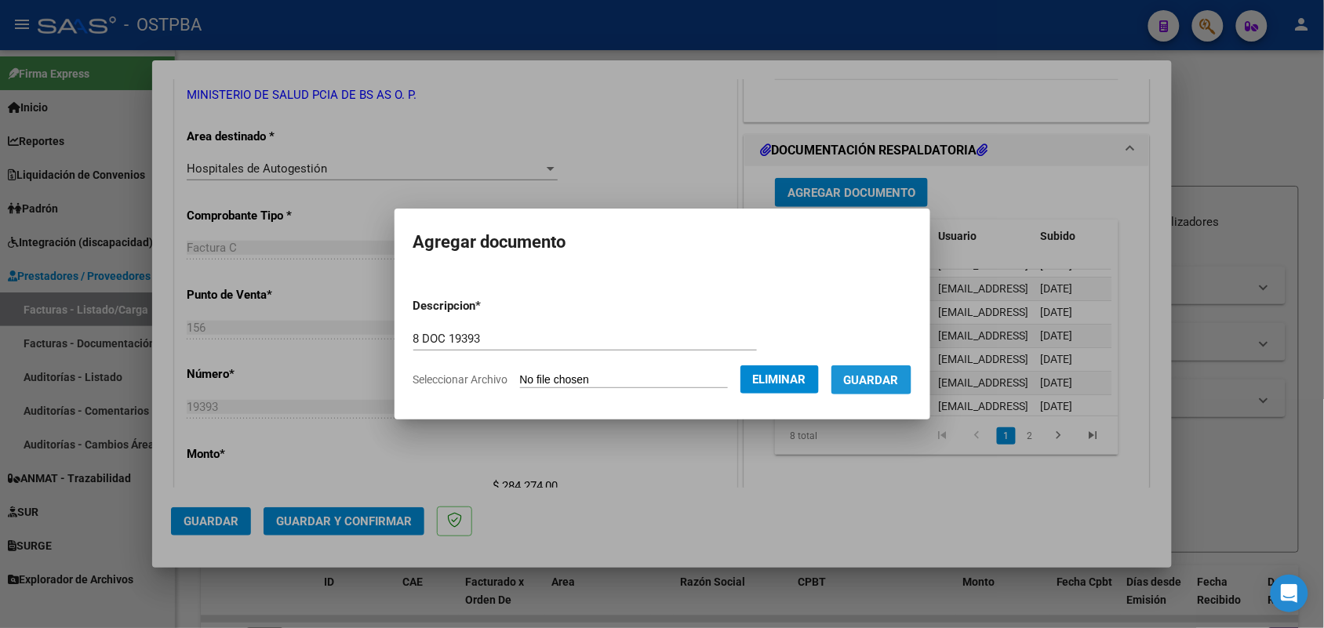
click at [897, 382] on span "Guardar" at bounding box center [871, 380] width 55 height 14
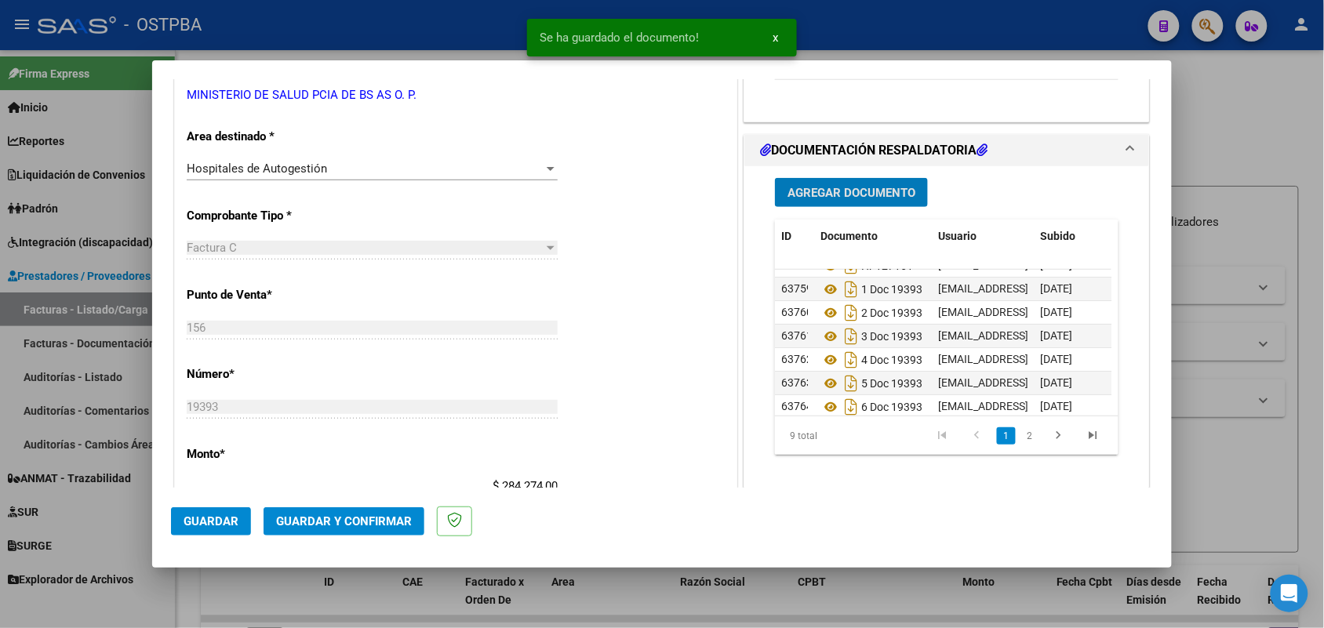
click at [879, 188] on span "Agregar Documento" at bounding box center [852, 193] width 128 height 14
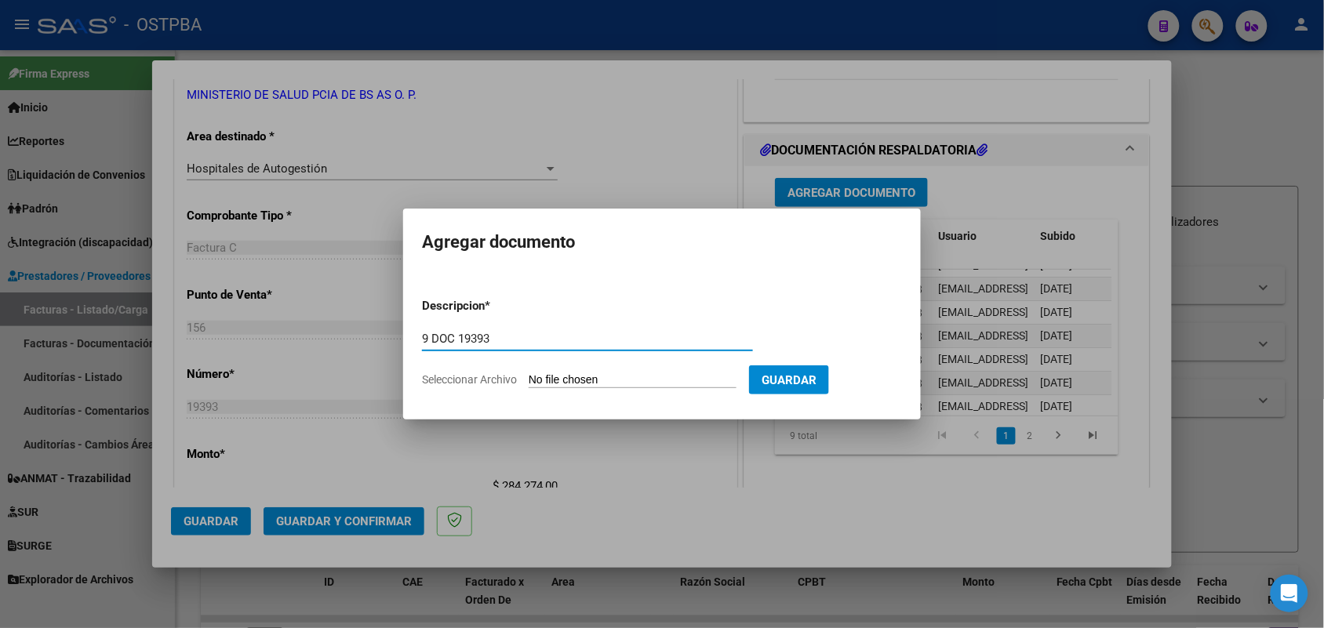
type input "9 DOC 19393"
click at [552, 385] on input "Seleccionar Archivo" at bounding box center [633, 380] width 208 height 15
type input "C:\fakepath\9 DOC 19393.pdf"
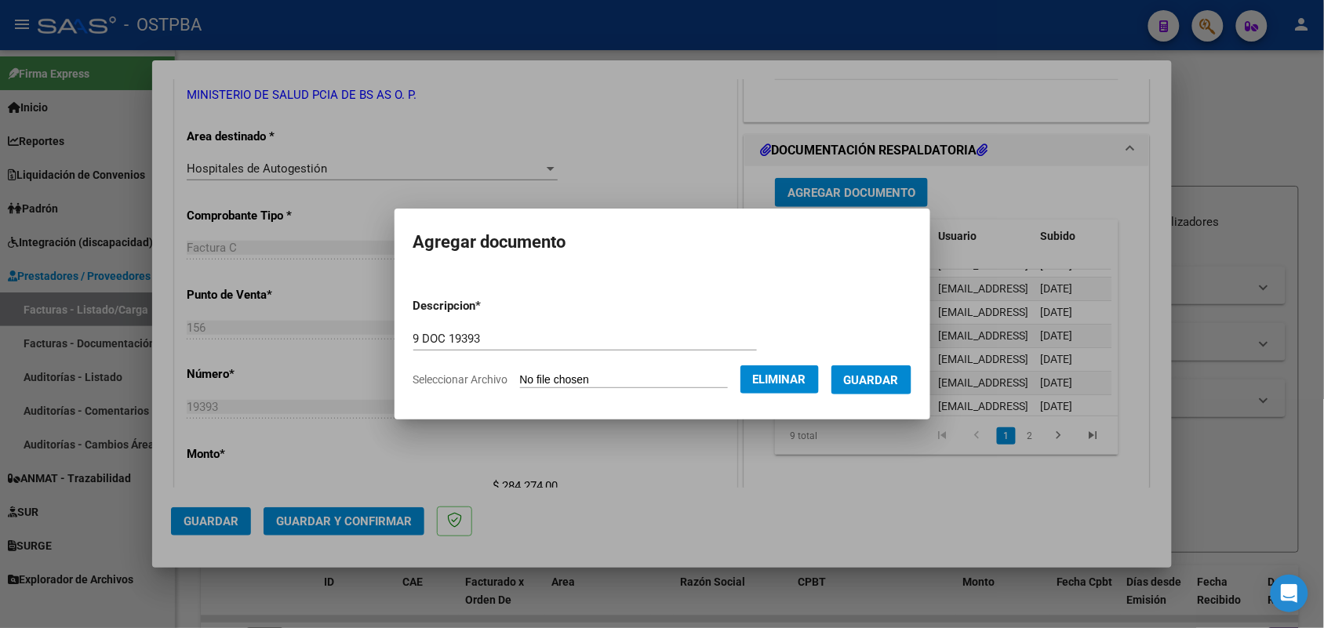
click at [875, 379] on span "Guardar" at bounding box center [871, 380] width 55 height 14
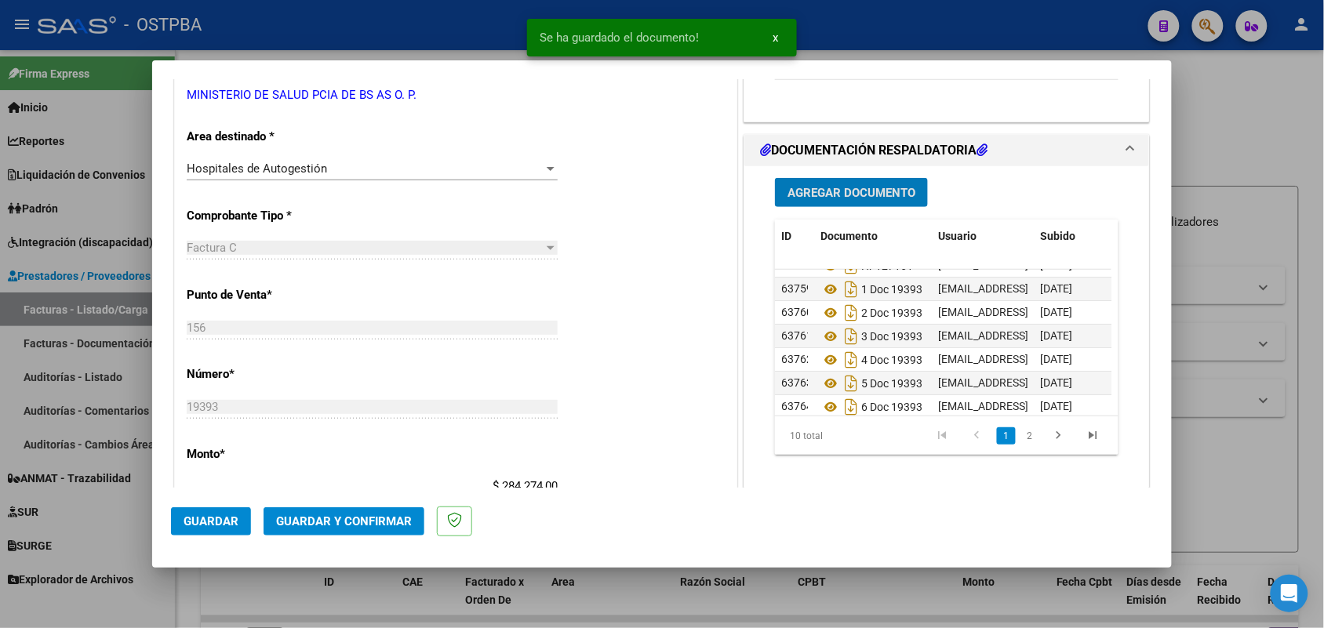
click at [865, 188] on span "Agregar Documento" at bounding box center [852, 193] width 128 height 14
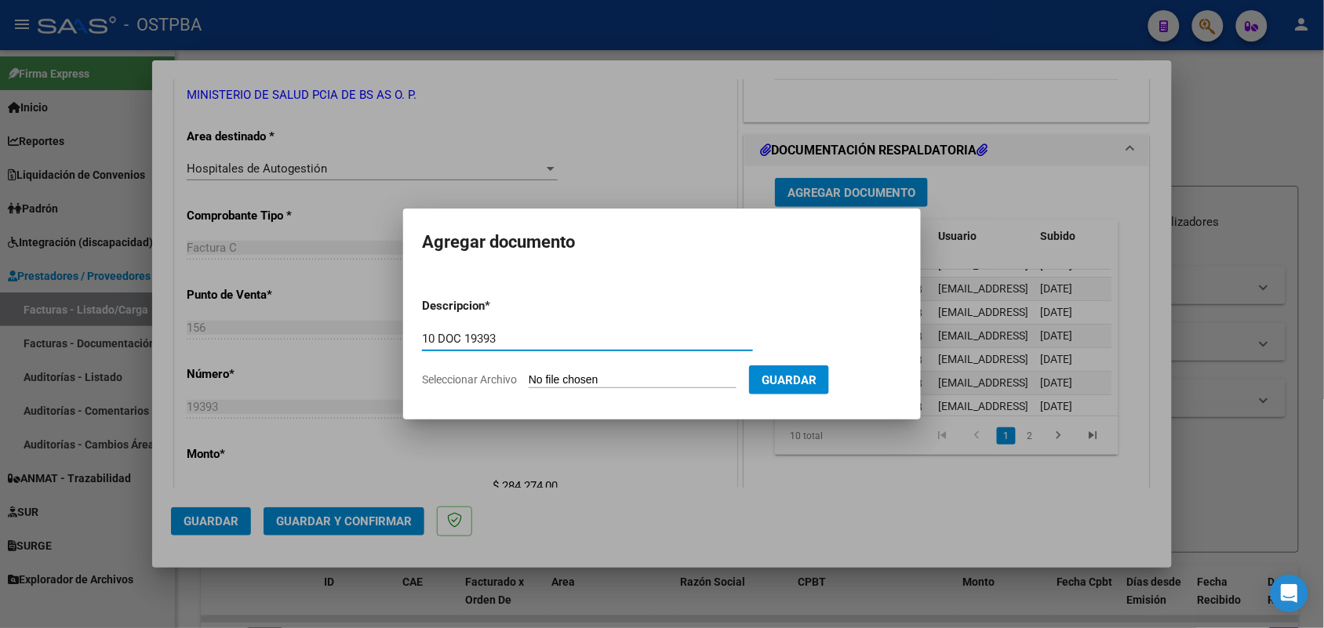
type input "10 DOC 19393"
click at [559, 379] on input "Seleccionar Archivo" at bounding box center [633, 380] width 208 height 15
type input "C:\fakepath\10 DOC 19393.pdf"
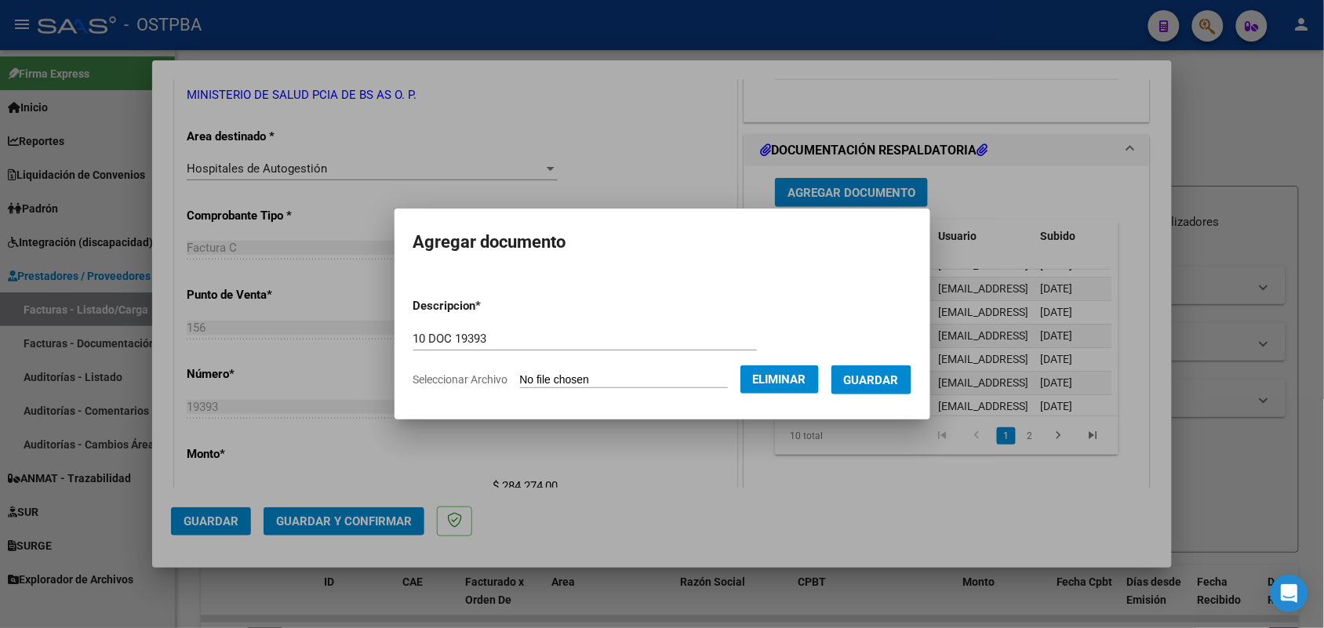
click at [876, 383] on span "Guardar" at bounding box center [871, 380] width 55 height 14
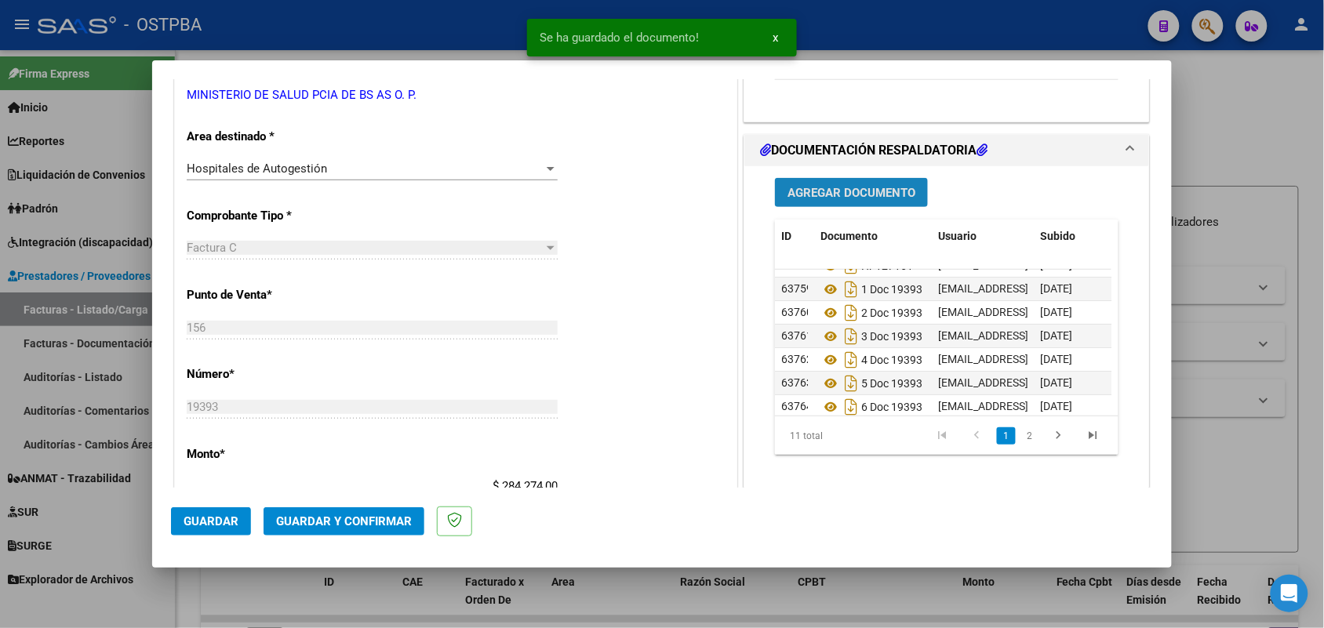
click at [830, 193] on span "Agregar Documento" at bounding box center [852, 193] width 128 height 14
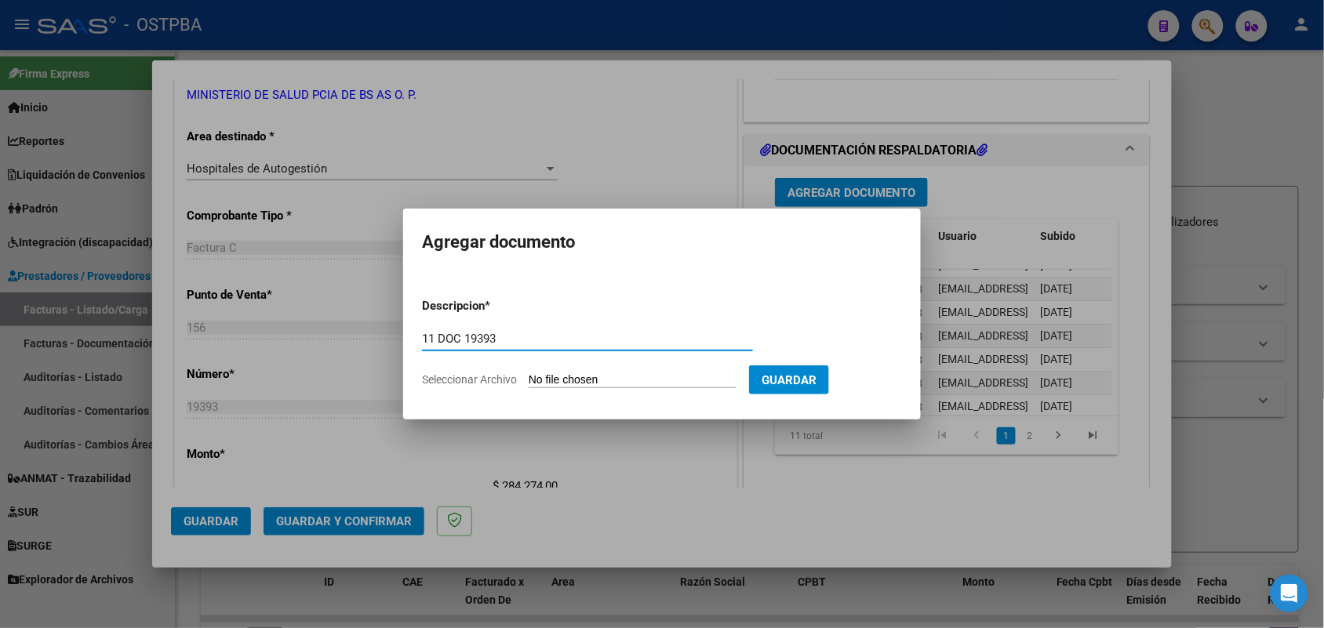
type input "11 DOC 19393"
click at [574, 381] on input "Seleccionar Archivo" at bounding box center [633, 380] width 208 height 15
type input "C:\fakepath\11 DOC 19393.pdf"
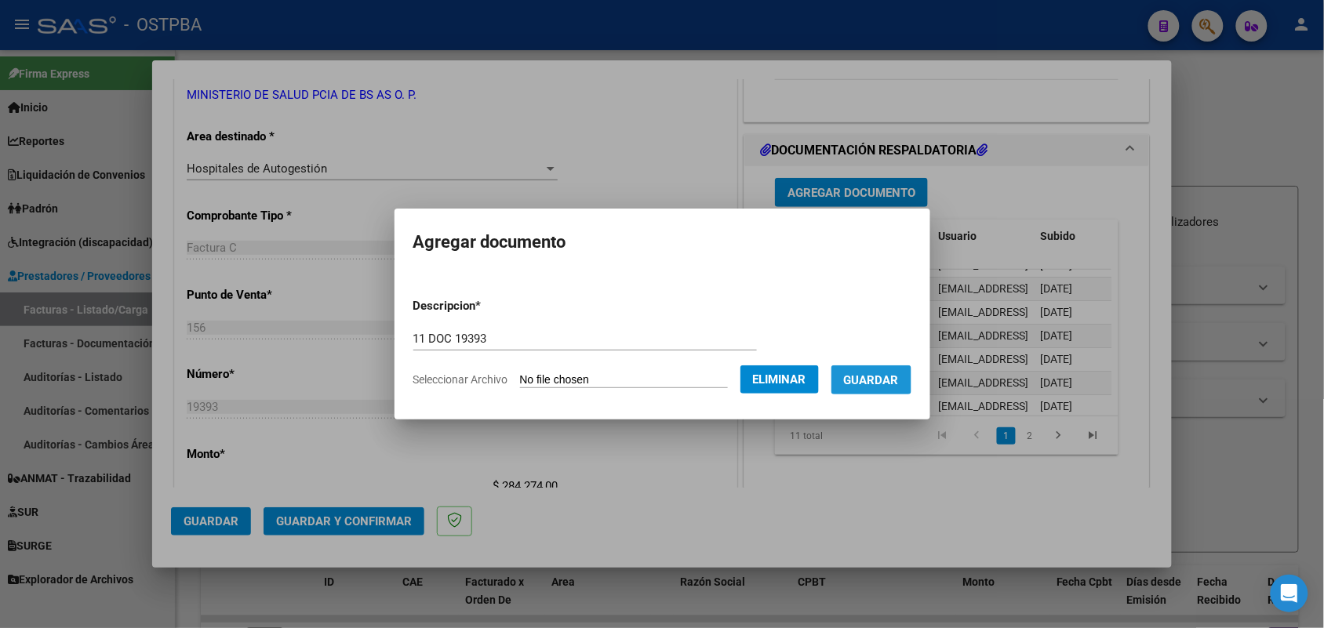
click at [893, 378] on span "Guardar" at bounding box center [871, 380] width 55 height 14
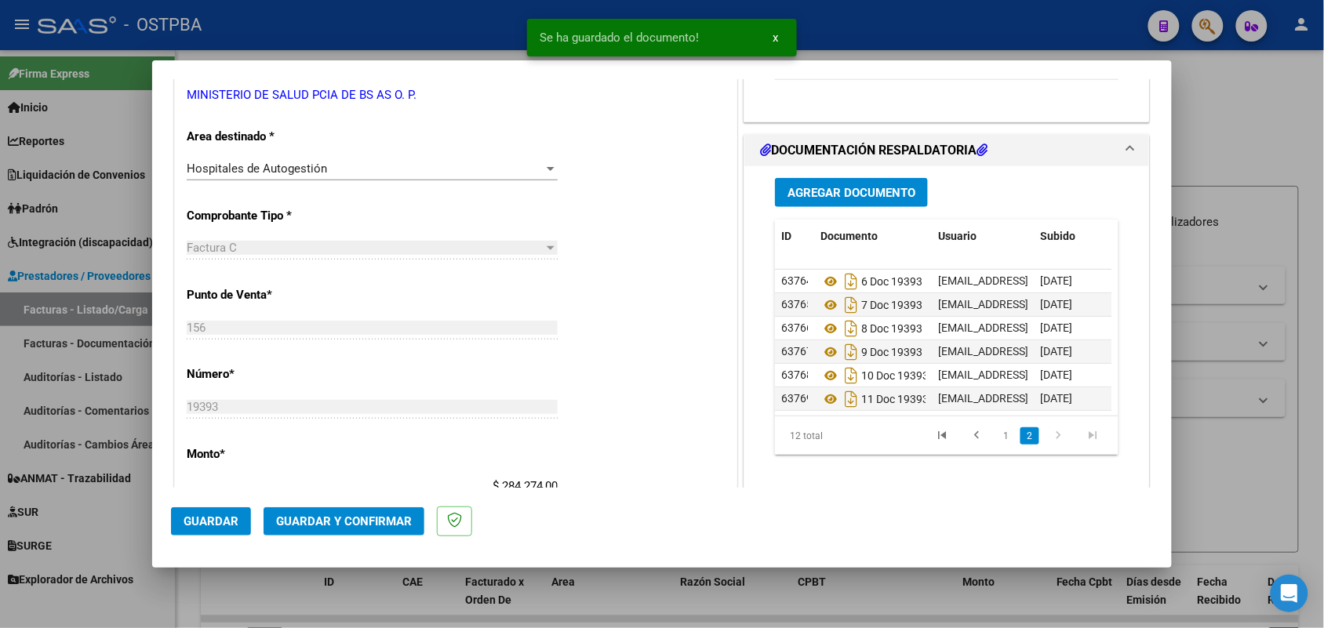
scroll to position [157, 0]
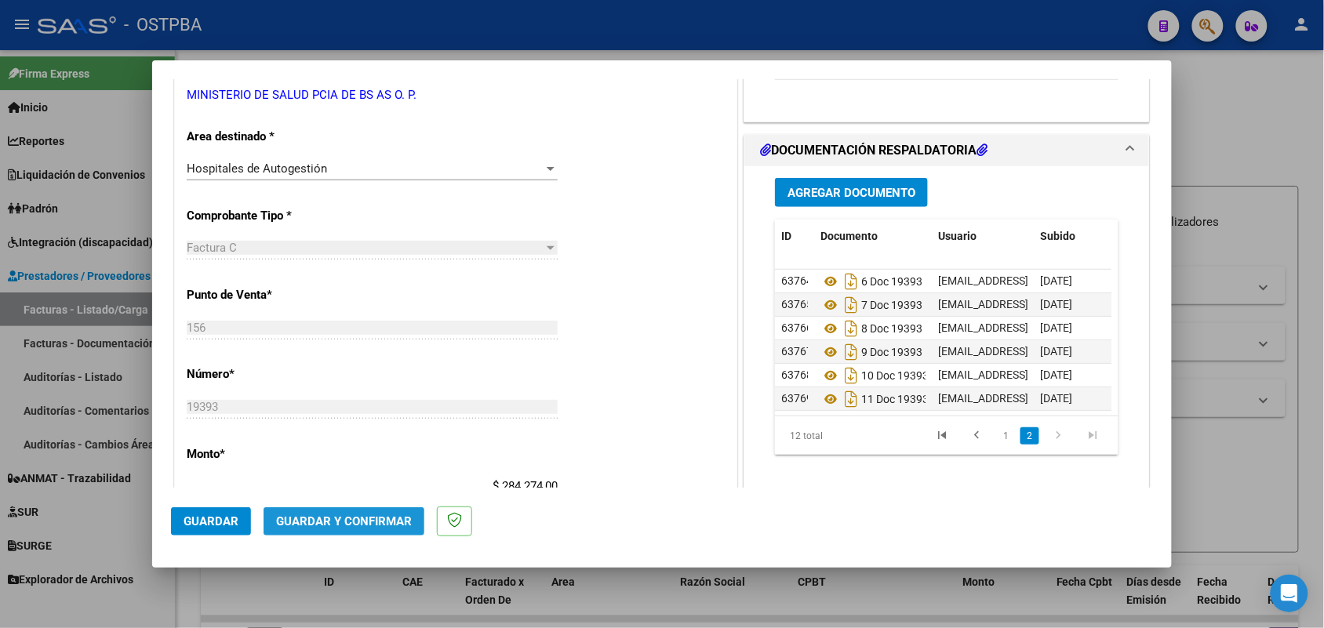
click at [323, 526] on span "Guardar y Confirmar" at bounding box center [344, 522] width 136 height 14
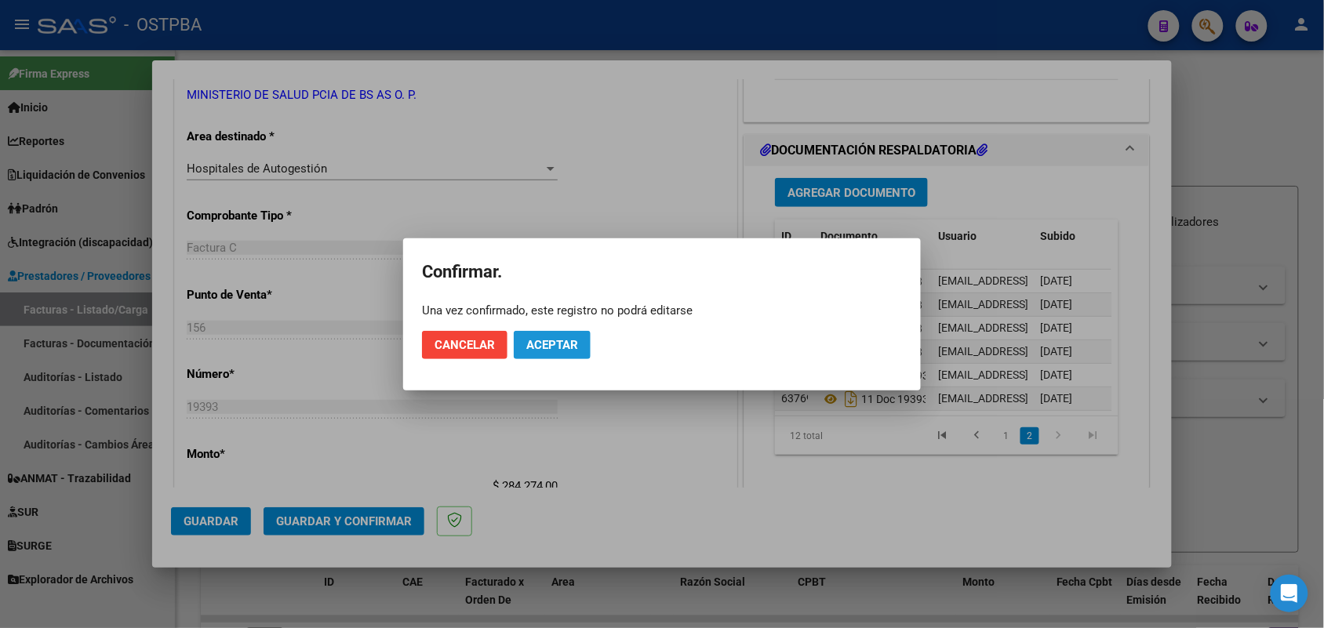
click at [541, 342] on span "Aceptar" at bounding box center [552, 345] width 52 height 14
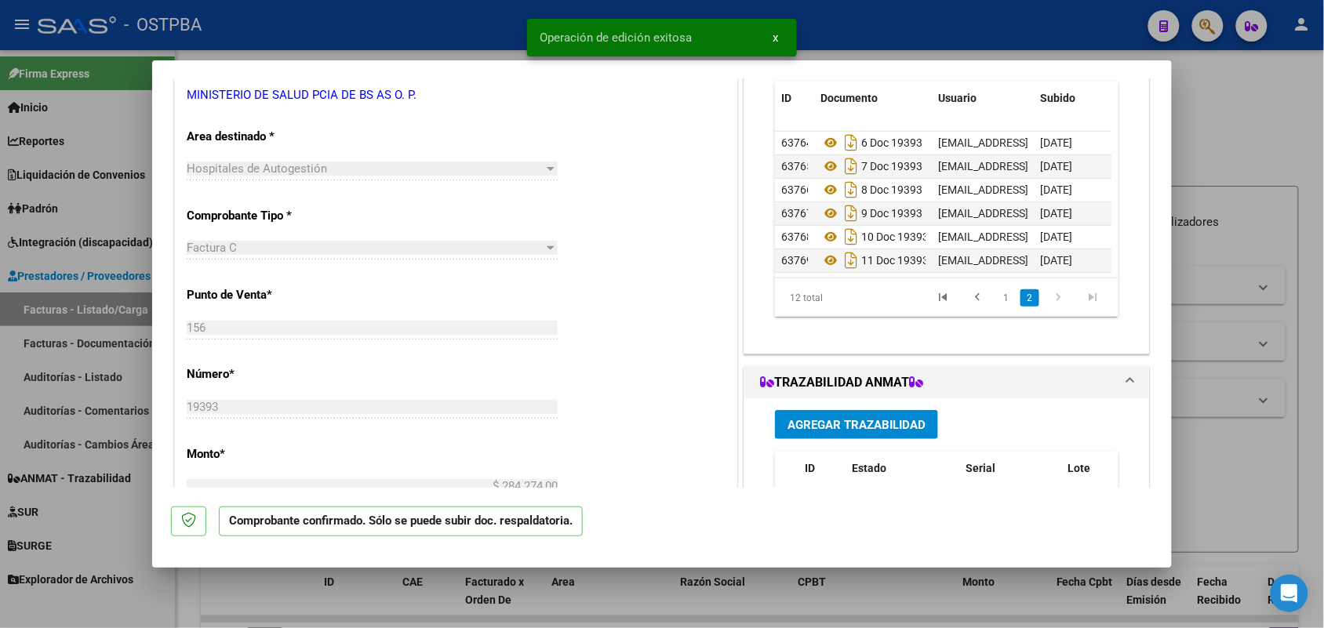
click at [75, 373] on div at bounding box center [662, 314] width 1324 height 628
type input "$ 0,00"
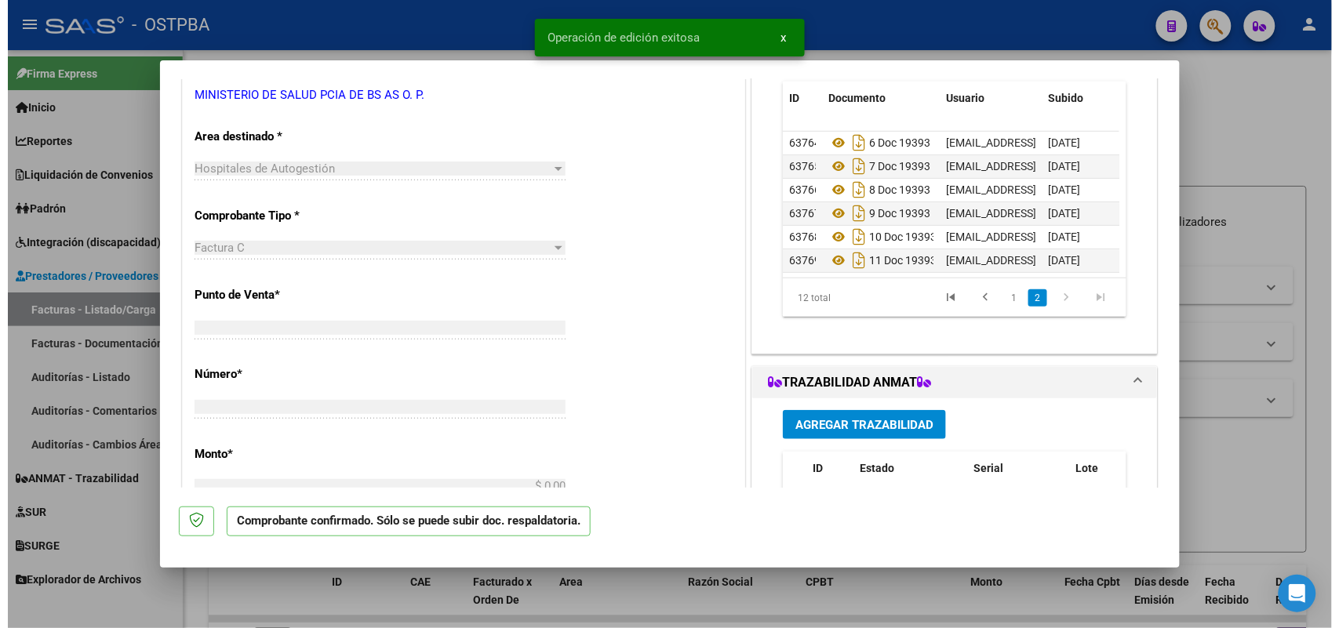
scroll to position [0, 0]
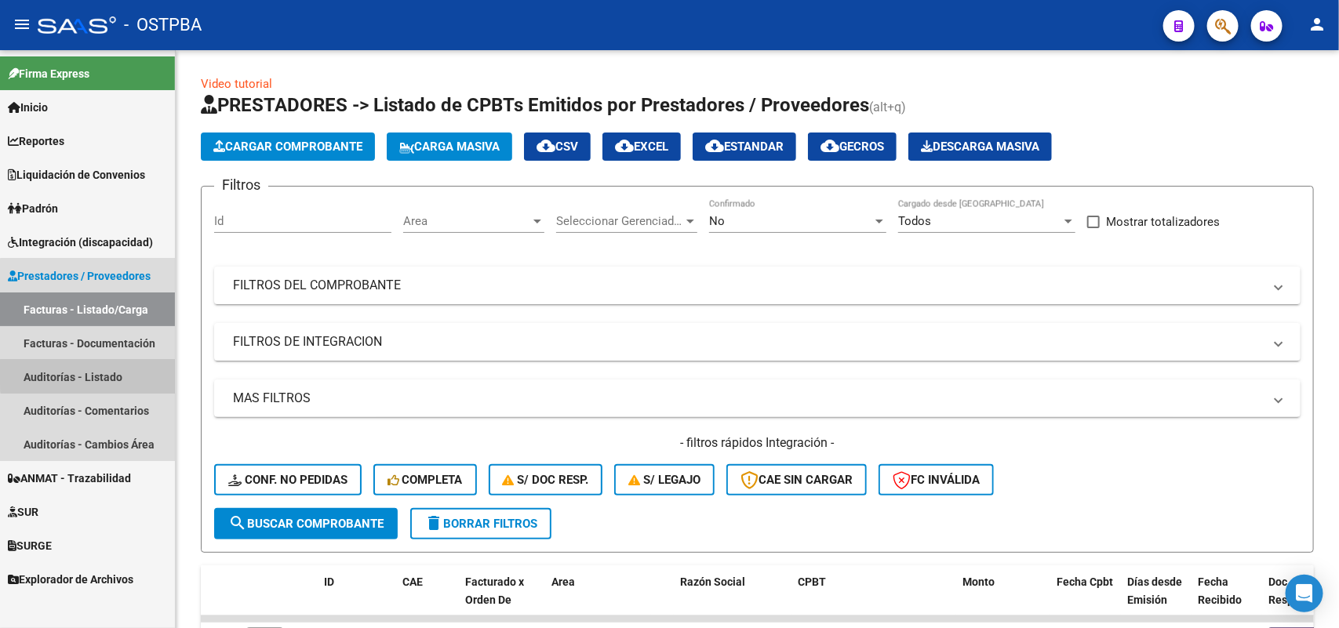
click at [114, 373] on link "Auditorías - Listado" at bounding box center [87, 377] width 175 height 34
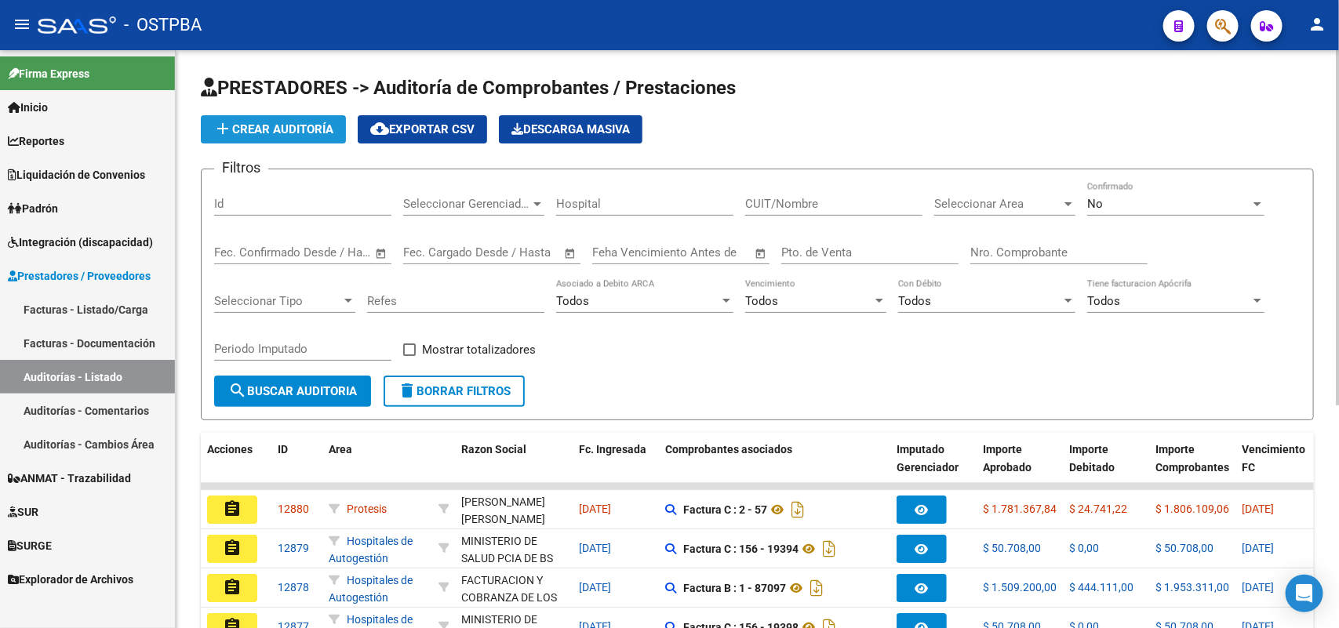
click at [318, 126] on span "add Crear Auditoría" at bounding box center [273, 129] width 120 height 14
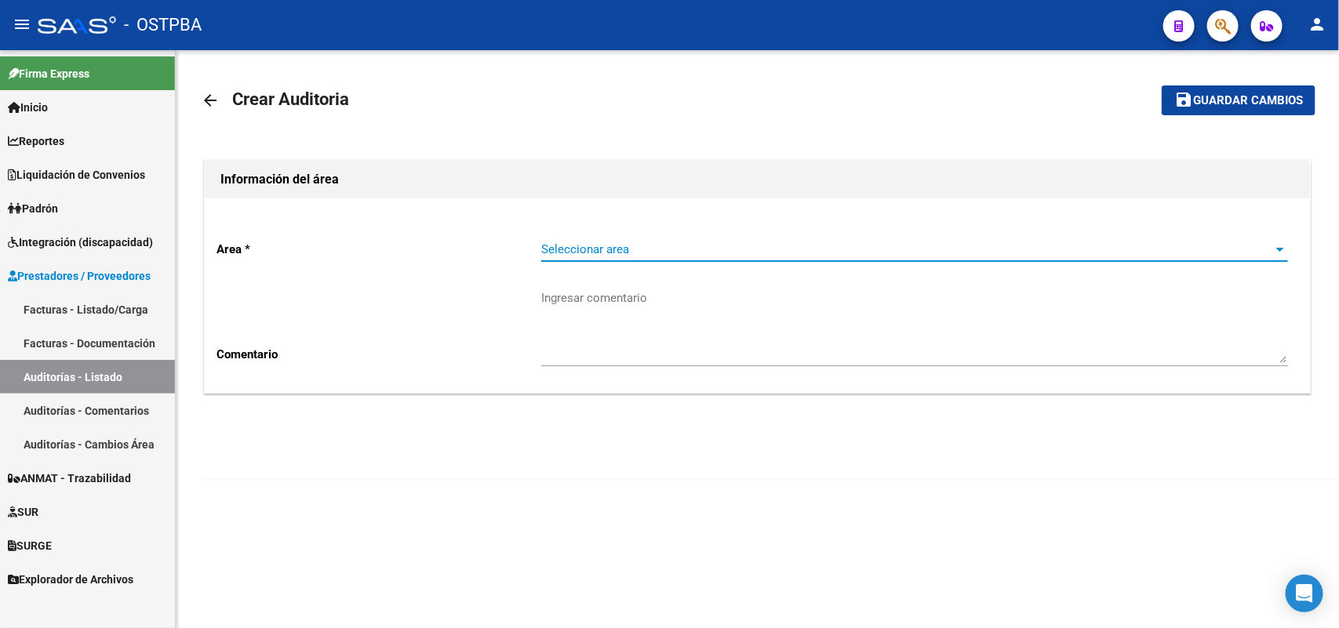
click at [610, 248] on span "Seleccionar area" at bounding box center [907, 249] width 733 height 14
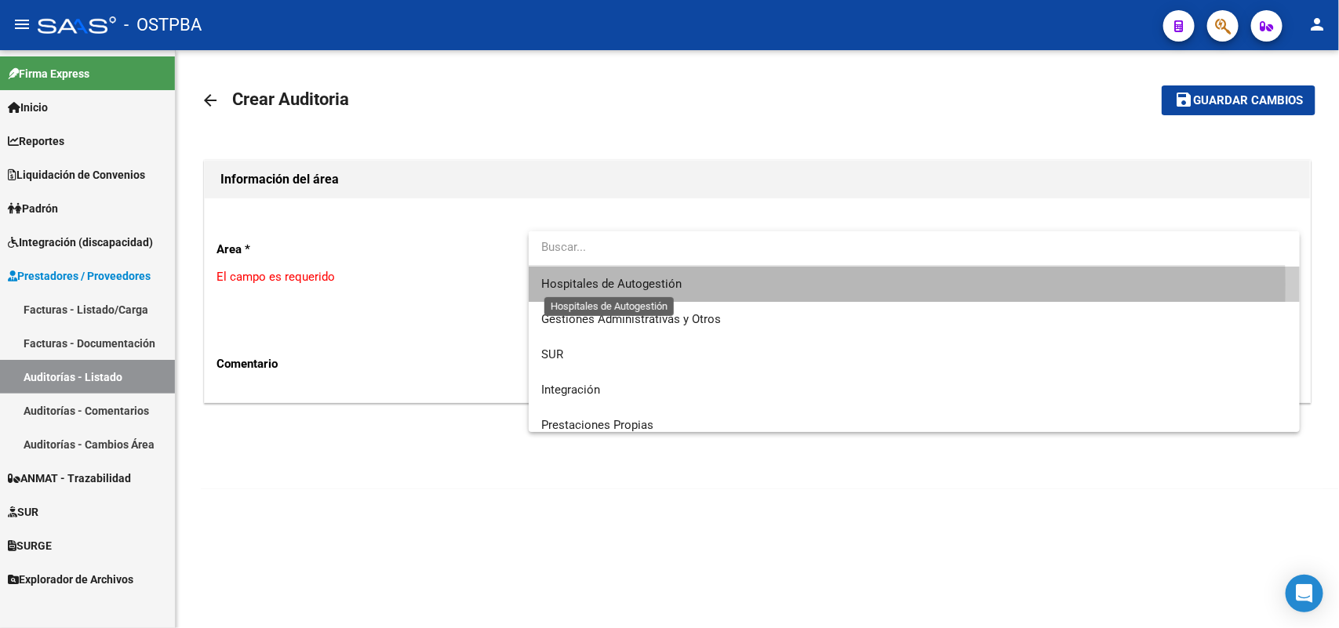
click at [624, 285] on span "Hospitales de Autogestión" at bounding box center [611, 284] width 140 height 14
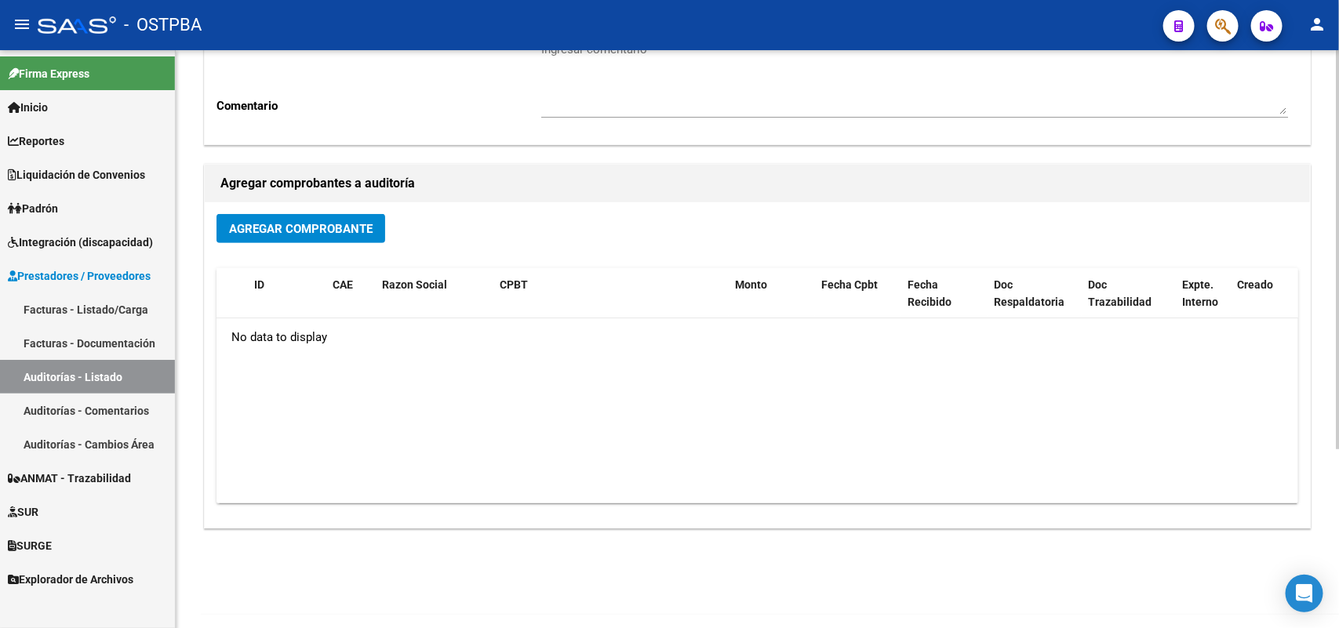
scroll to position [259, 0]
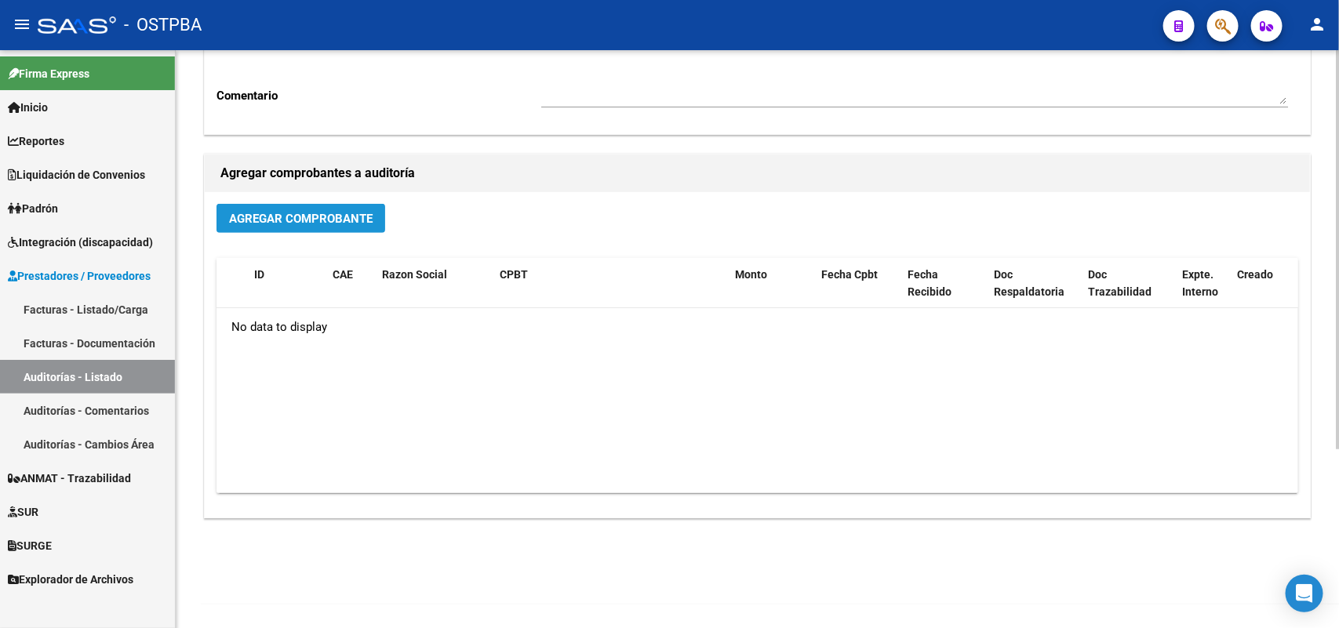
click at [312, 214] on span "Agregar Comprobante" at bounding box center [301, 219] width 144 height 14
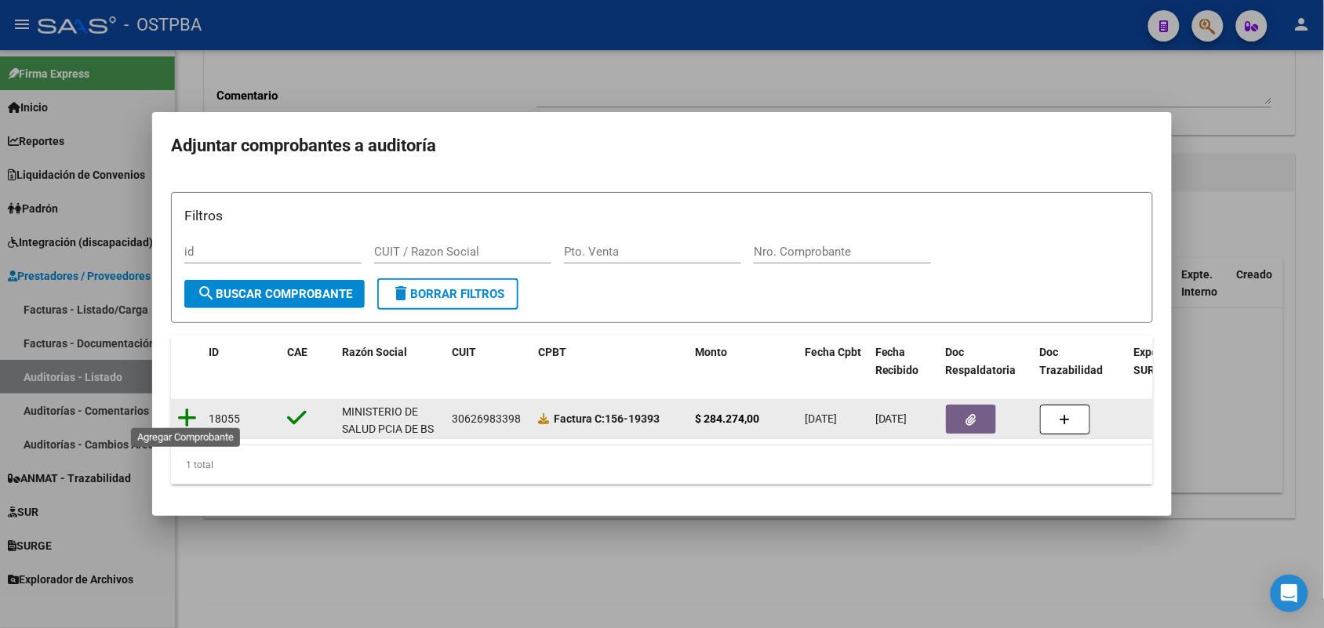
click at [184, 409] on icon at bounding box center [187, 418] width 20 height 22
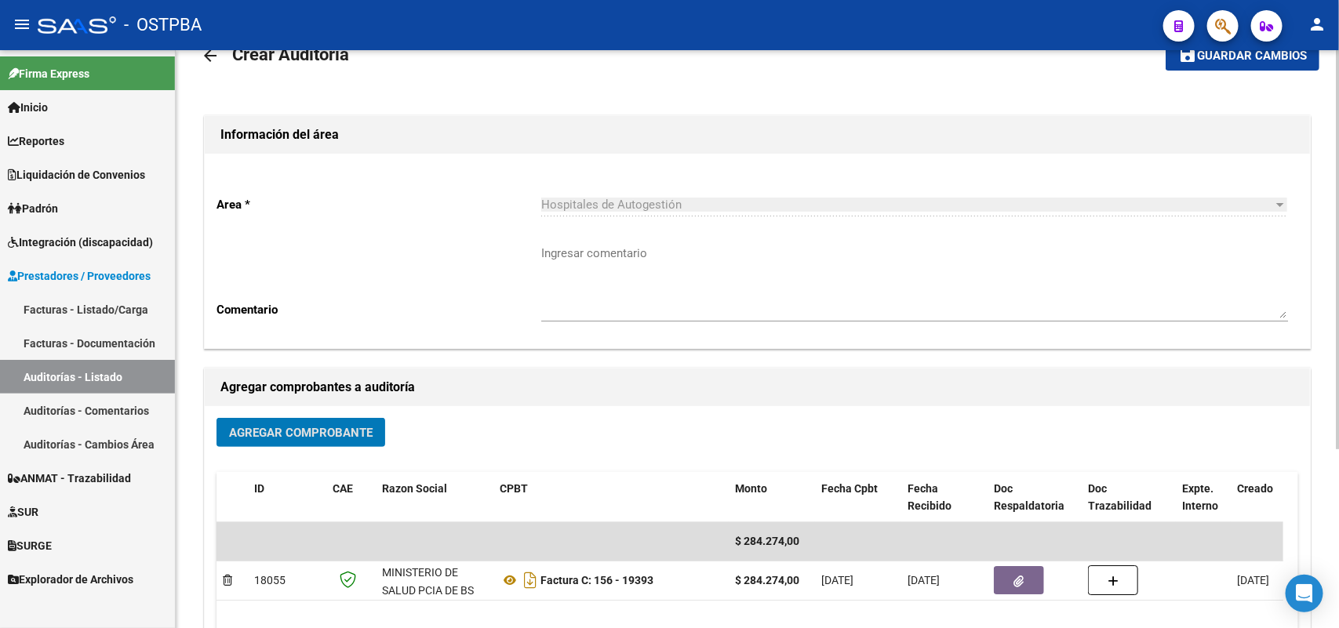
scroll to position [0, 0]
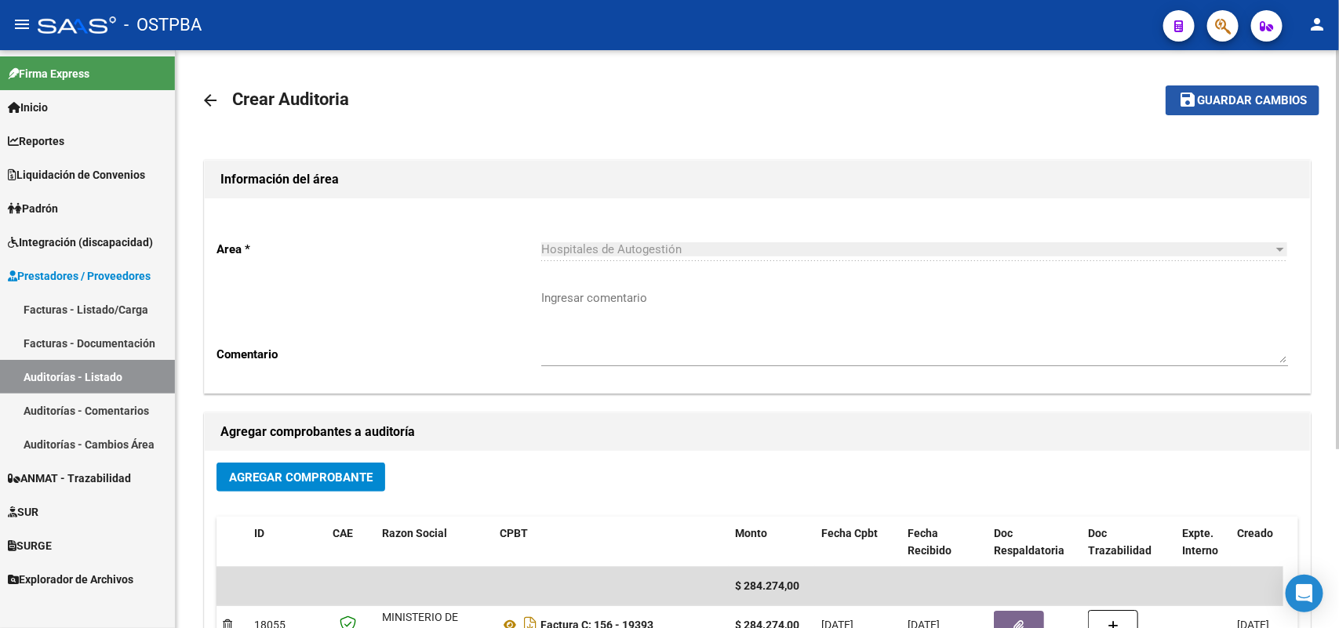
click at [1237, 102] on span "Guardar cambios" at bounding box center [1252, 101] width 110 height 14
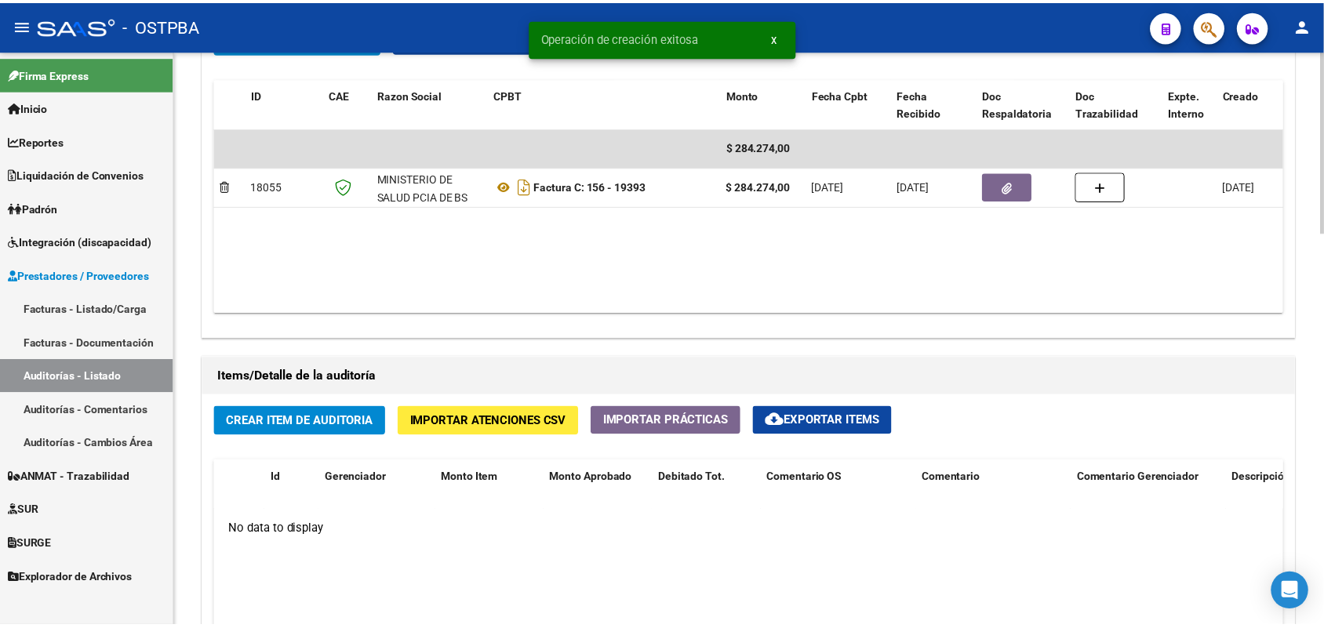
scroll to position [981, 0]
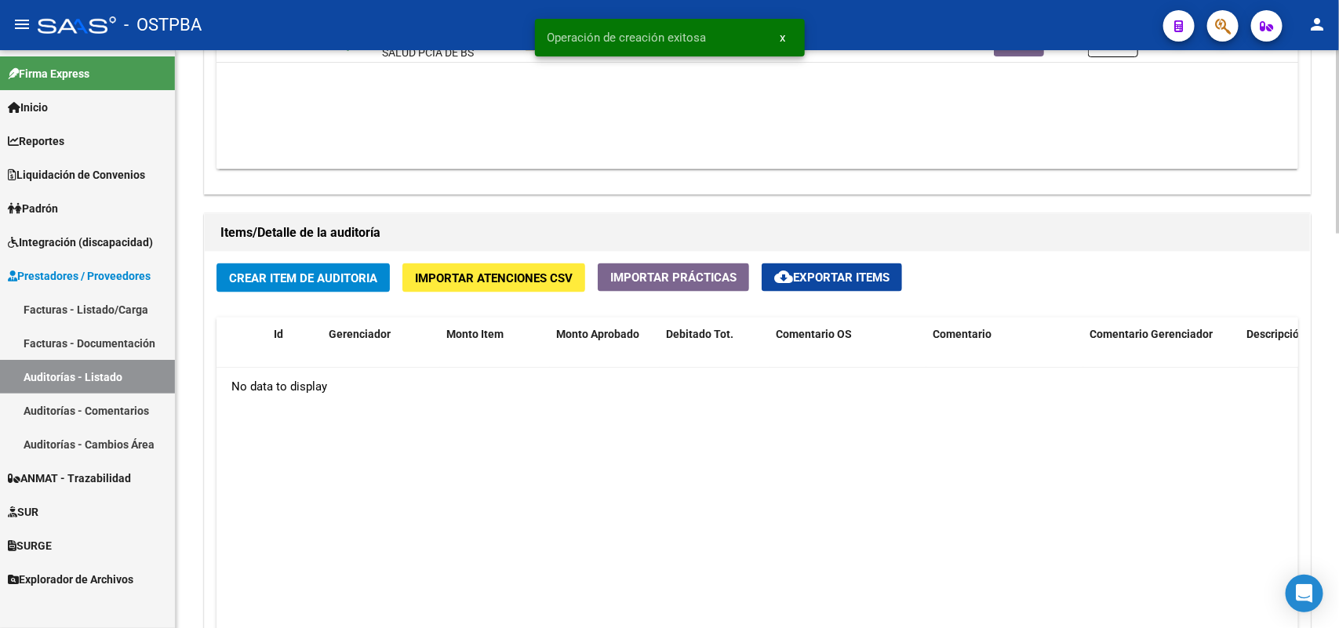
click at [337, 276] on span "Crear Item de Auditoria" at bounding box center [303, 278] width 148 height 14
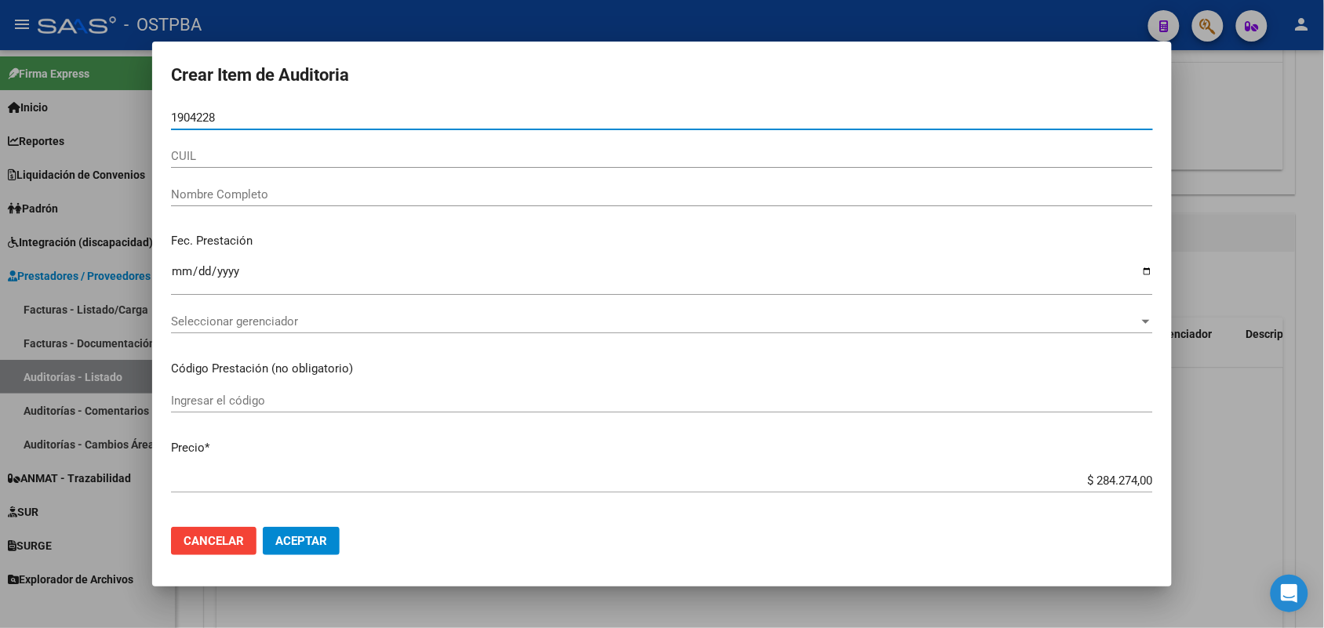
type input "19042288"
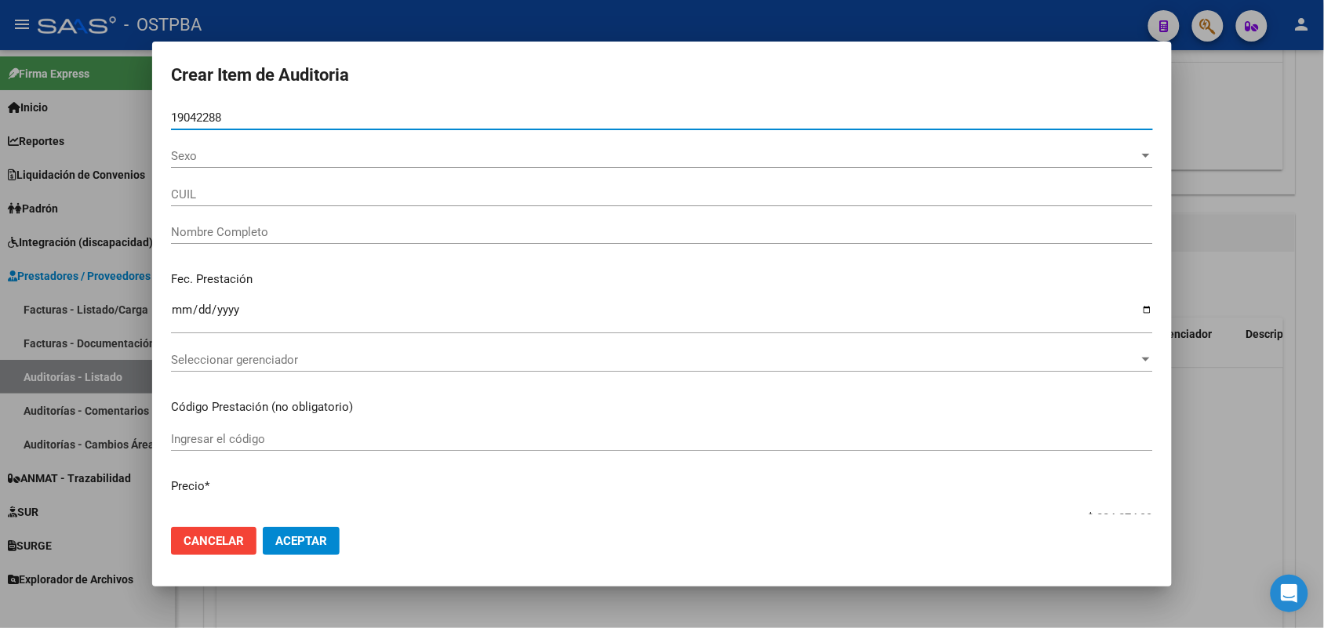
type input "27190422882"
type input "[PERSON_NAME] -"
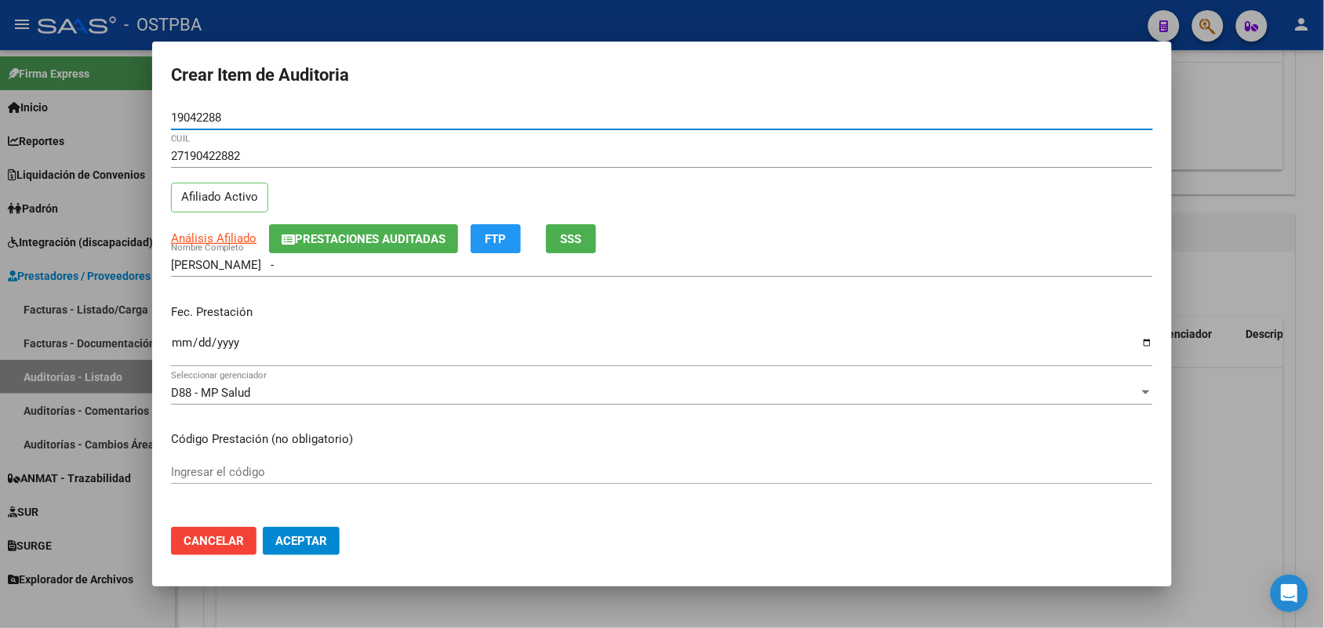
type input "19042288"
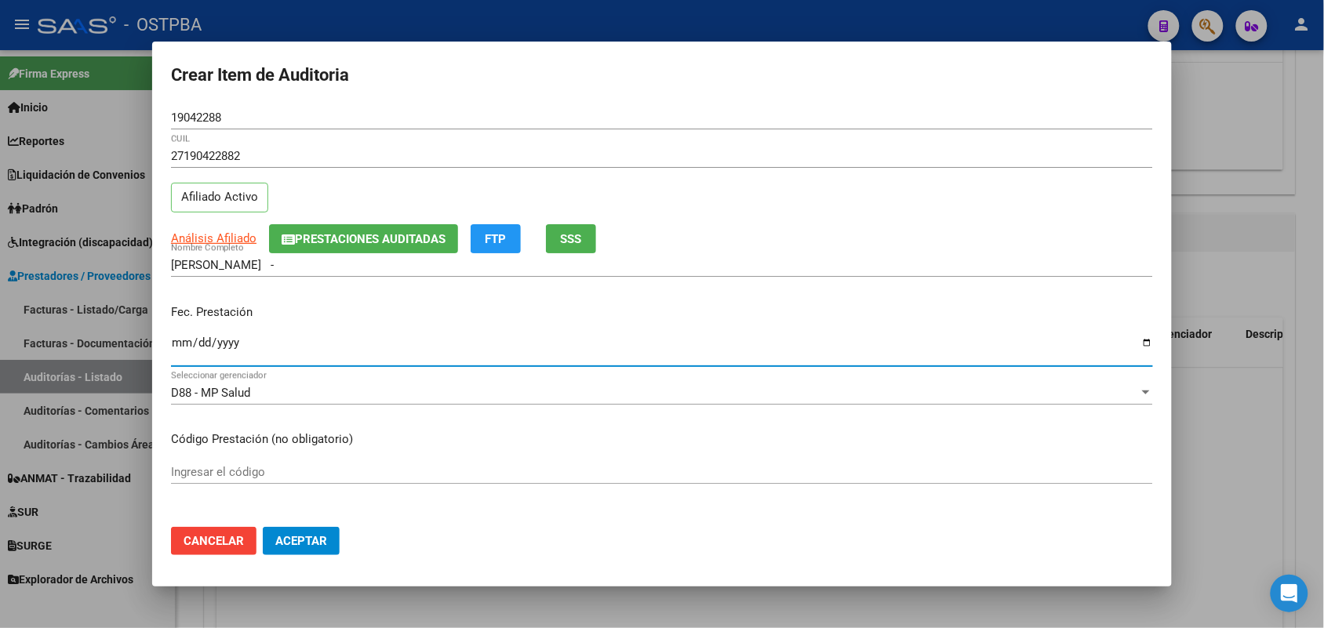
click at [180, 346] on input "Ingresar la fecha" at bounding box center [662, 349] width 982 height 25
type input "[DATE]"
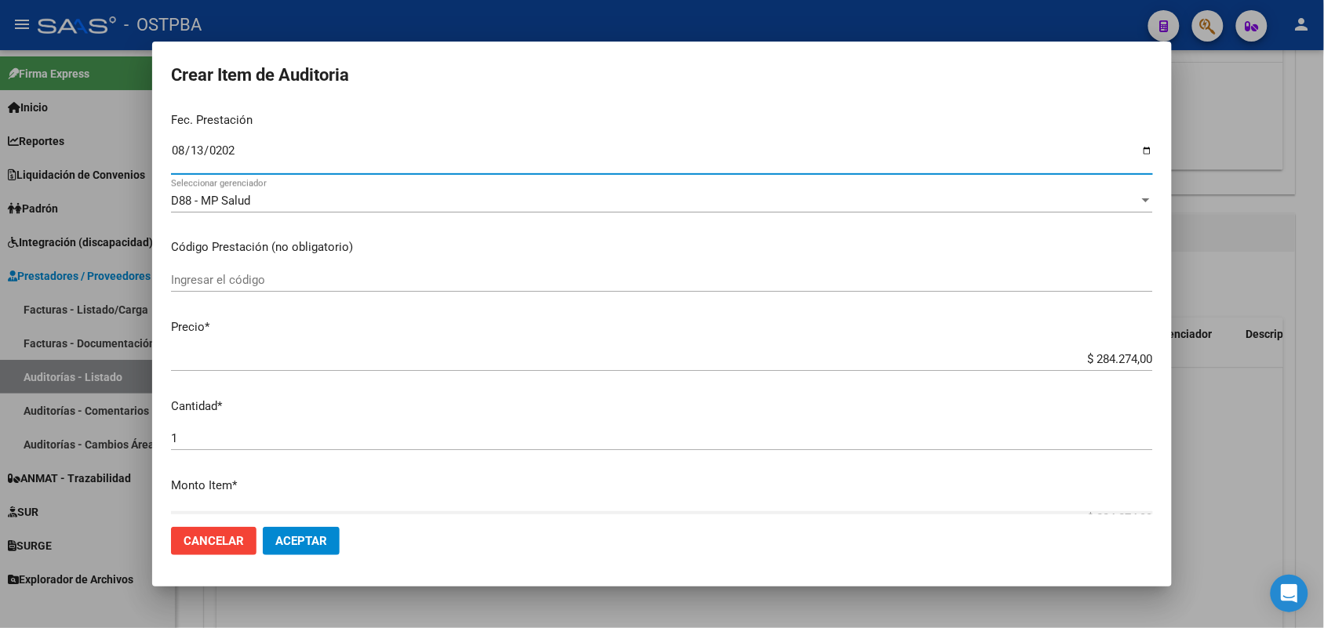
scroll to position [196, 0]
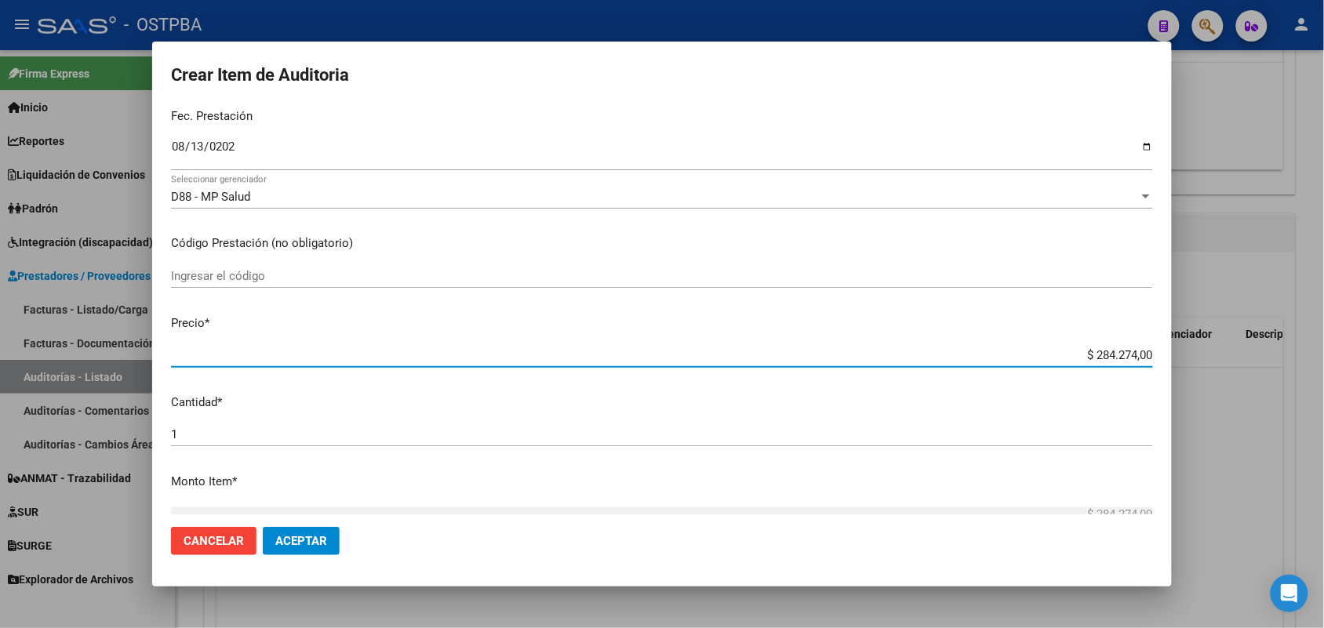
drag, startPoint x: 1058, startPoint y: 353, endPoint x: 1218, endPoint y: 359, distance: 161.0
click at [1218, 359] on div "Crear Item de Auditoria 19042288 Nro Documento 27190422882 CUIL Afiliado Activo…" at bounding box center [662, 314] width 1324 height 628
type input "$ 0,01"
type input "$ 0,11"
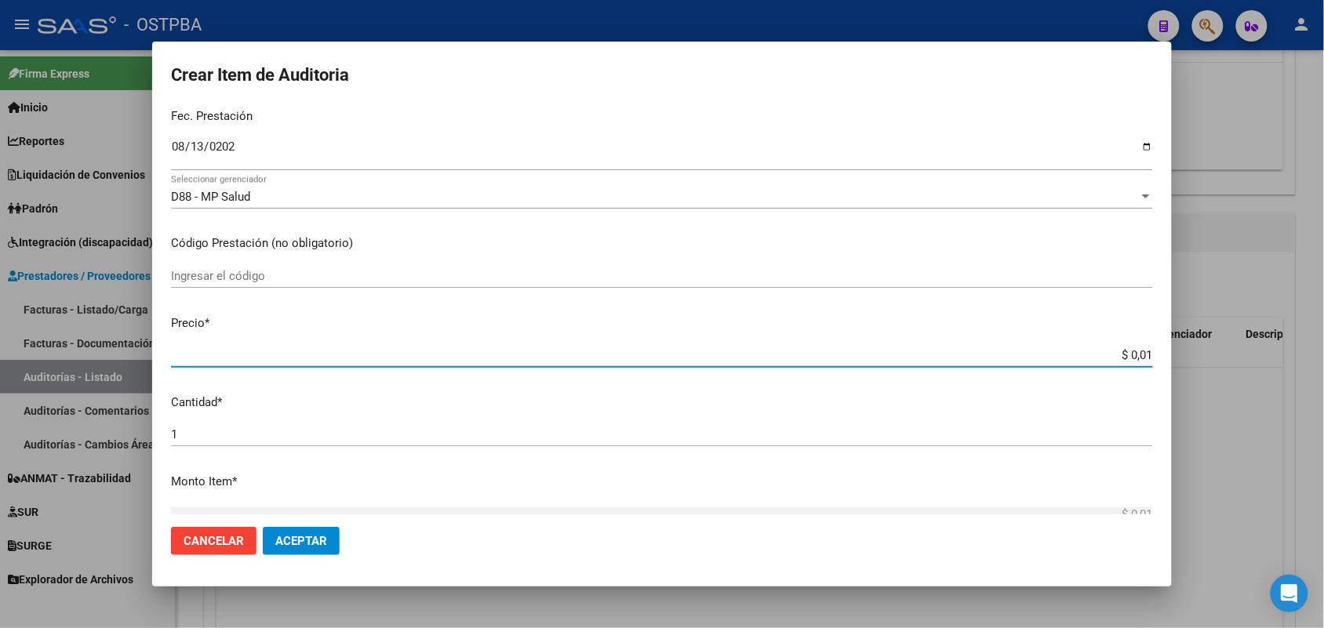
type input "$ 0,11"
type input "$ 1,15"
type input "$ 11,52"
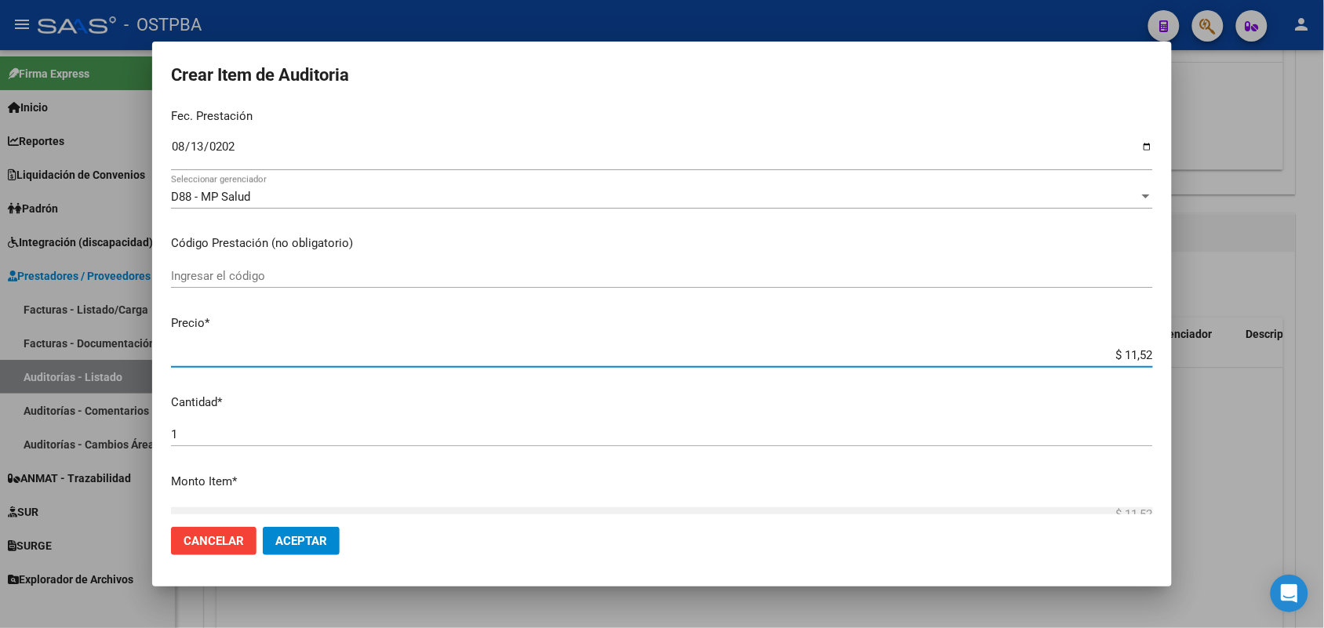
type input "$ 115,26"
type input "$ 1.152,60"
type input "$ 11.526,00"
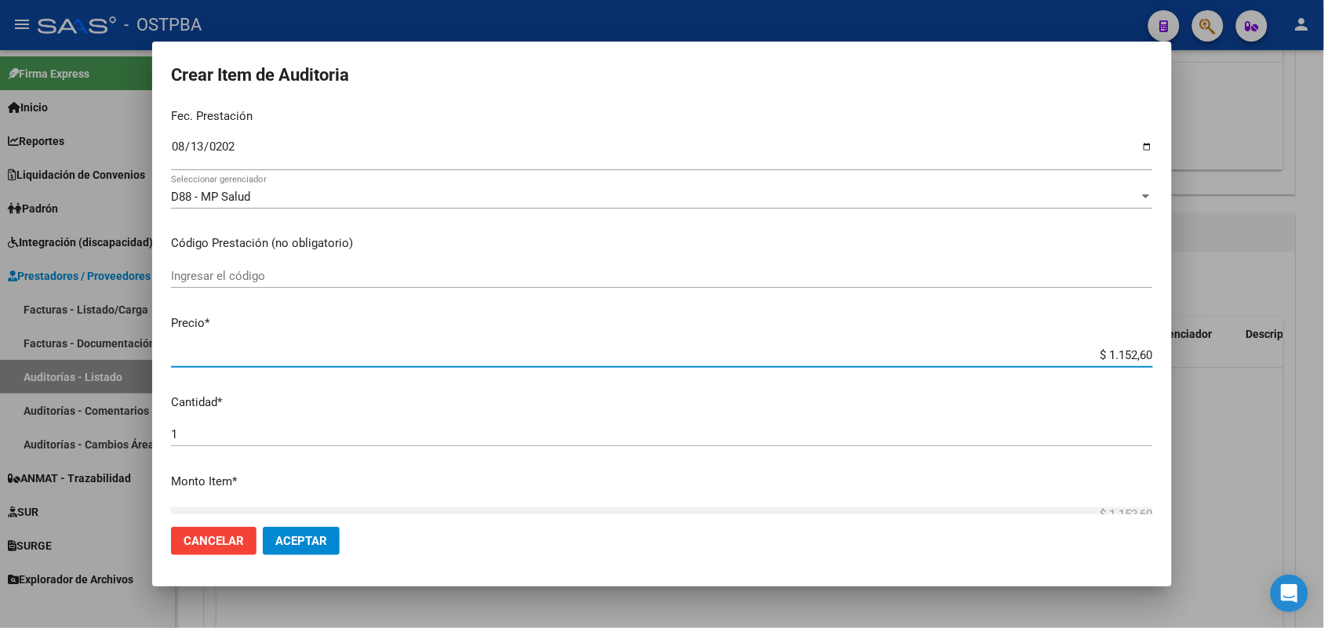
type input "$ 11.526,00"
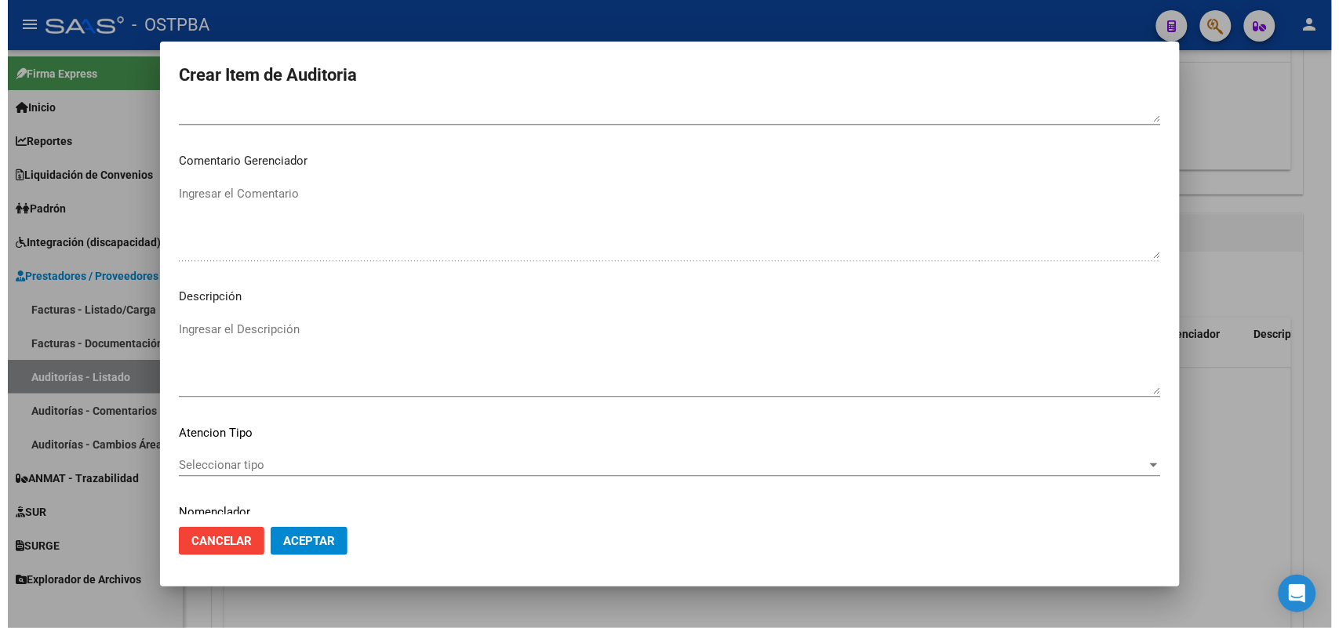
scroll to position [1003, 0]
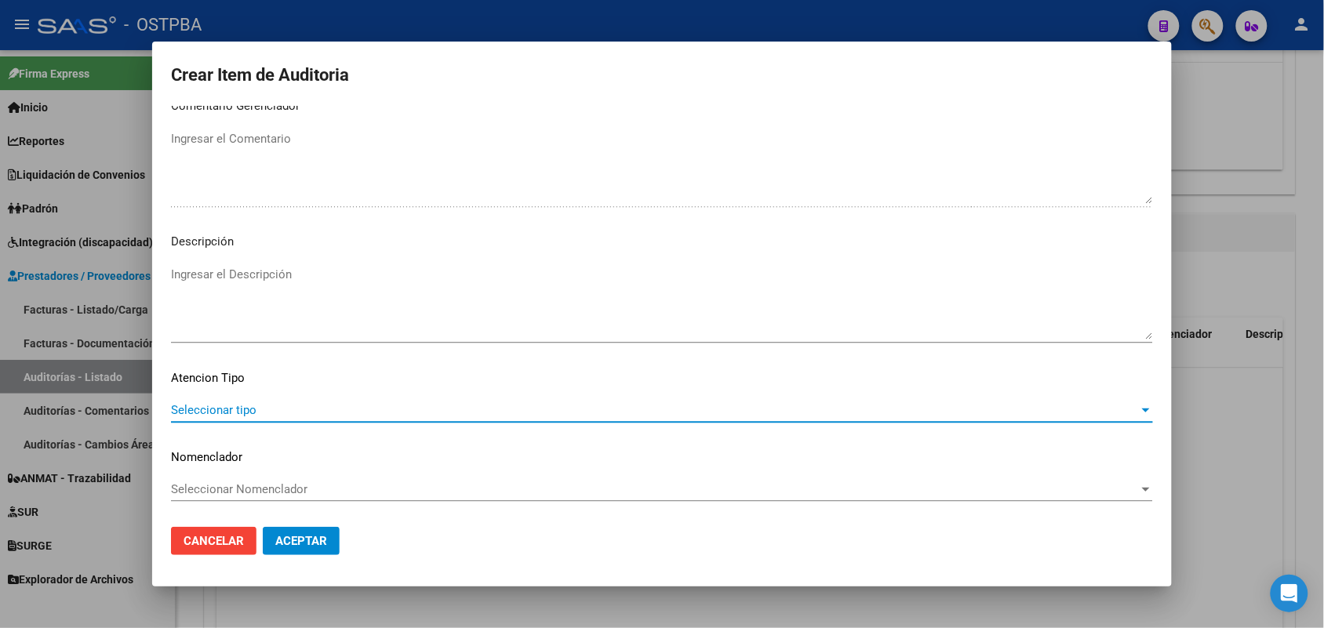
click at [231, 406] on span "Seleccionar tipo" at bounding box center [655, 410] width 968 height 14
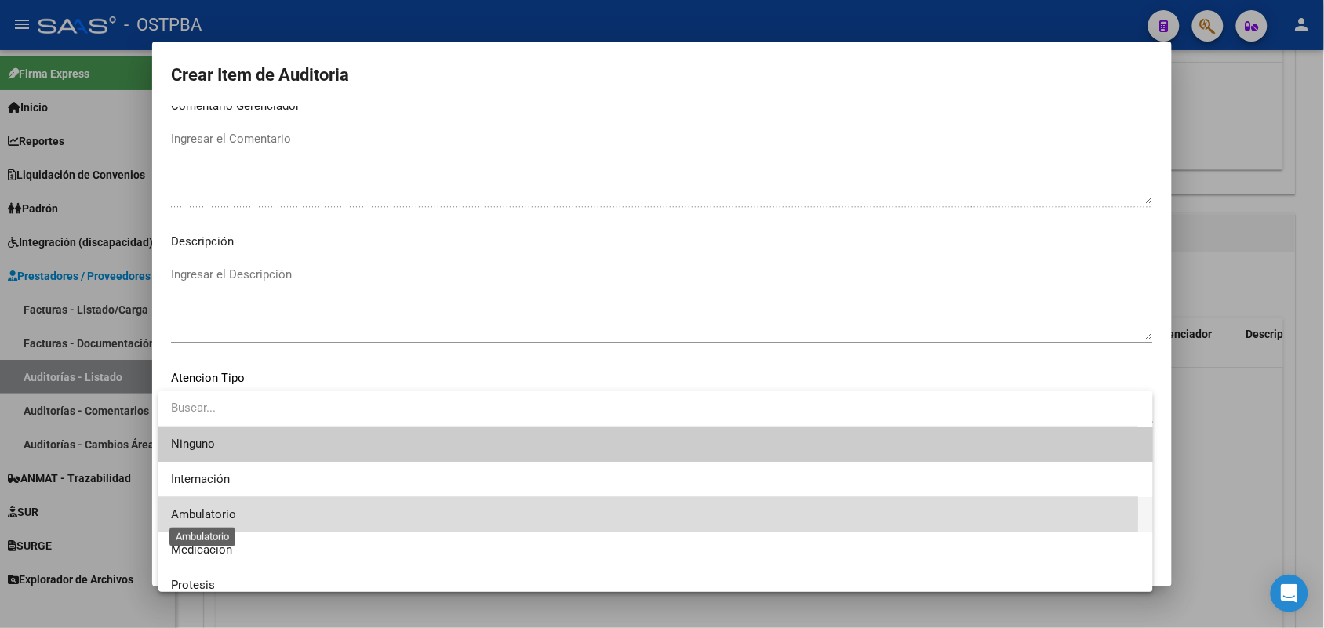
click at [217, 511] on span "Ambulatorio" at bounding box center [203, 515] width 65 height 14
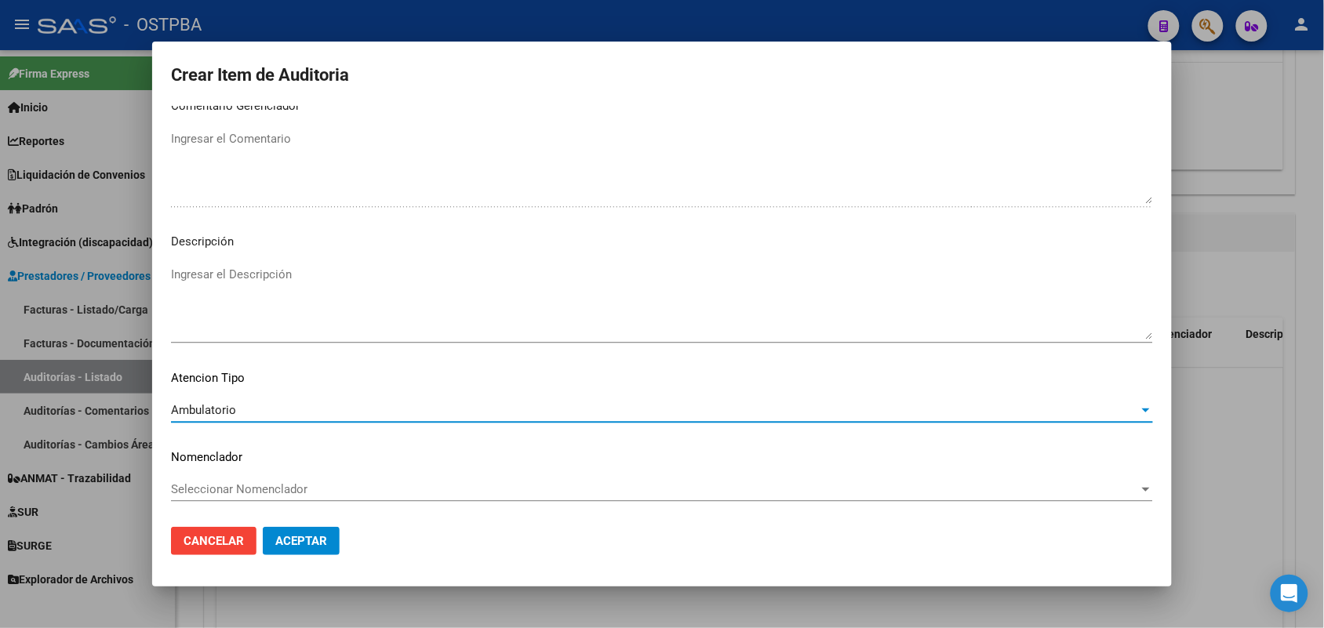
click at [292, 537] on span "Aceptar" at bounding box center [301, 541] width 52 height 14
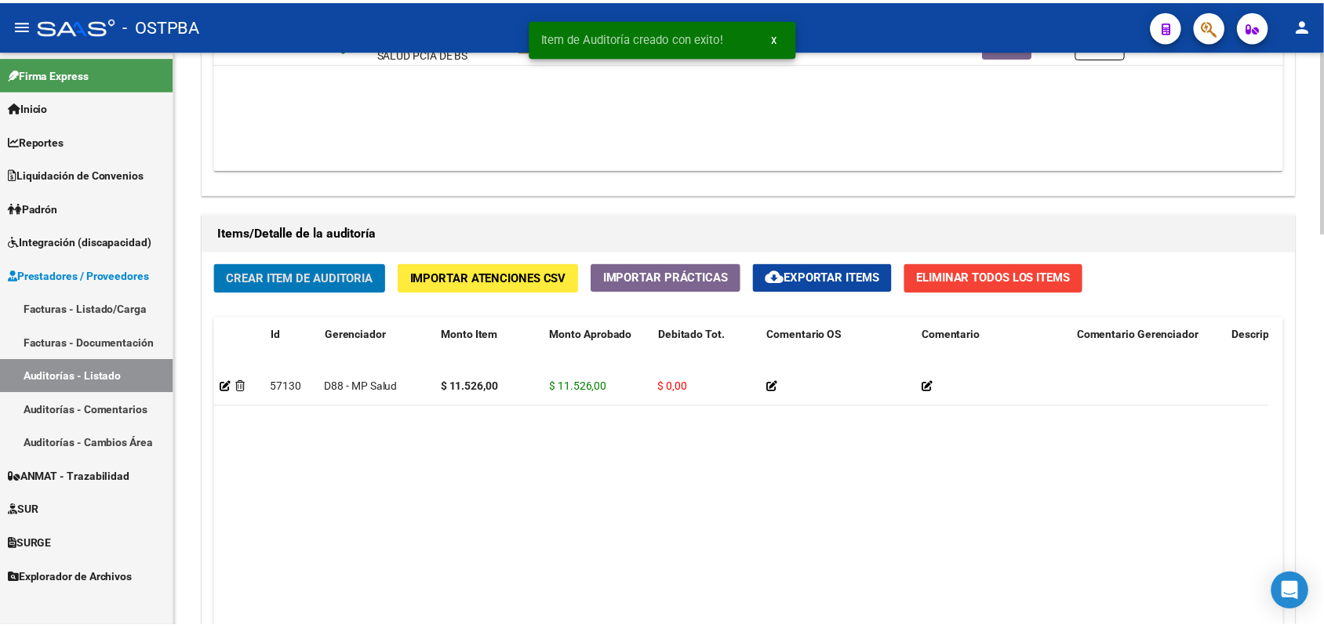
scroll to position [982, 0]
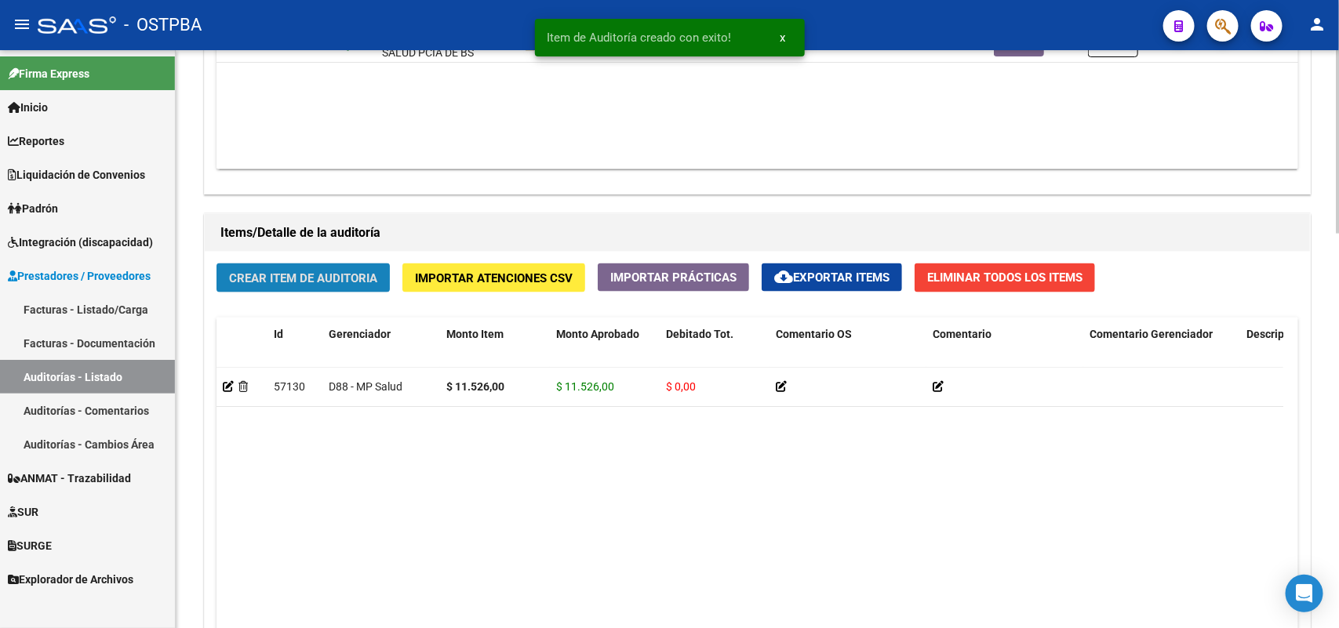
click at [357, 279] on span "Crear Item de Auditoria" at bounding box center [303, 278] width 148 height 14
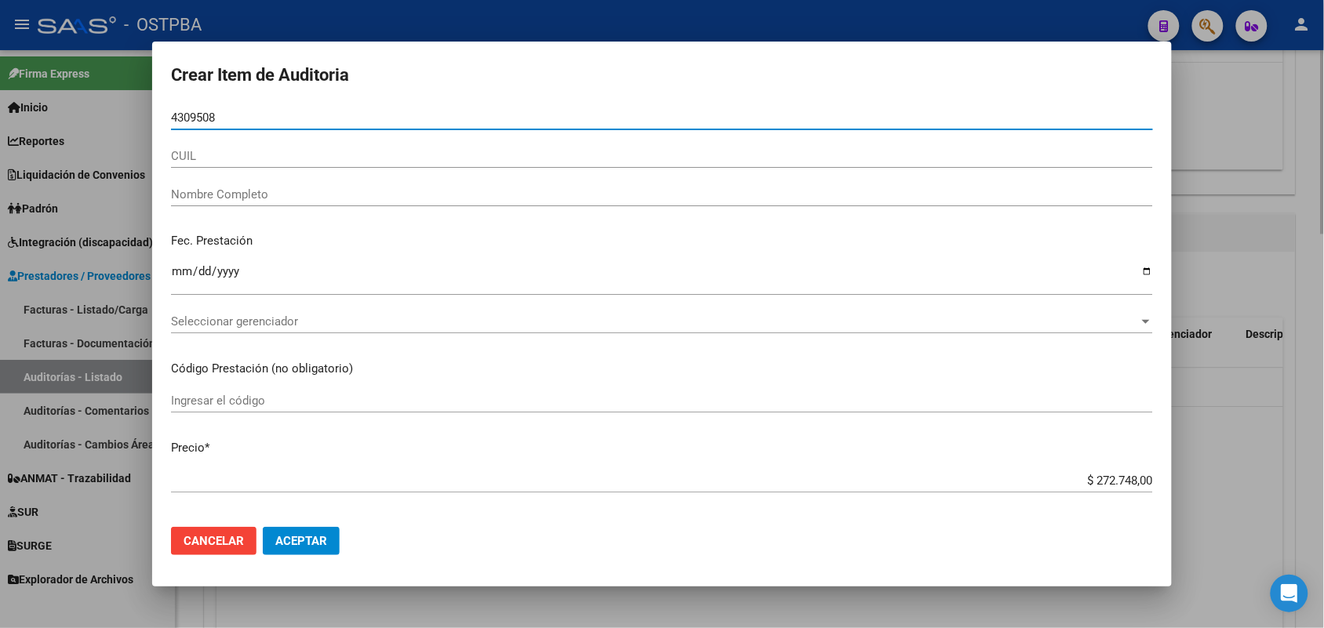
type input "43095084"
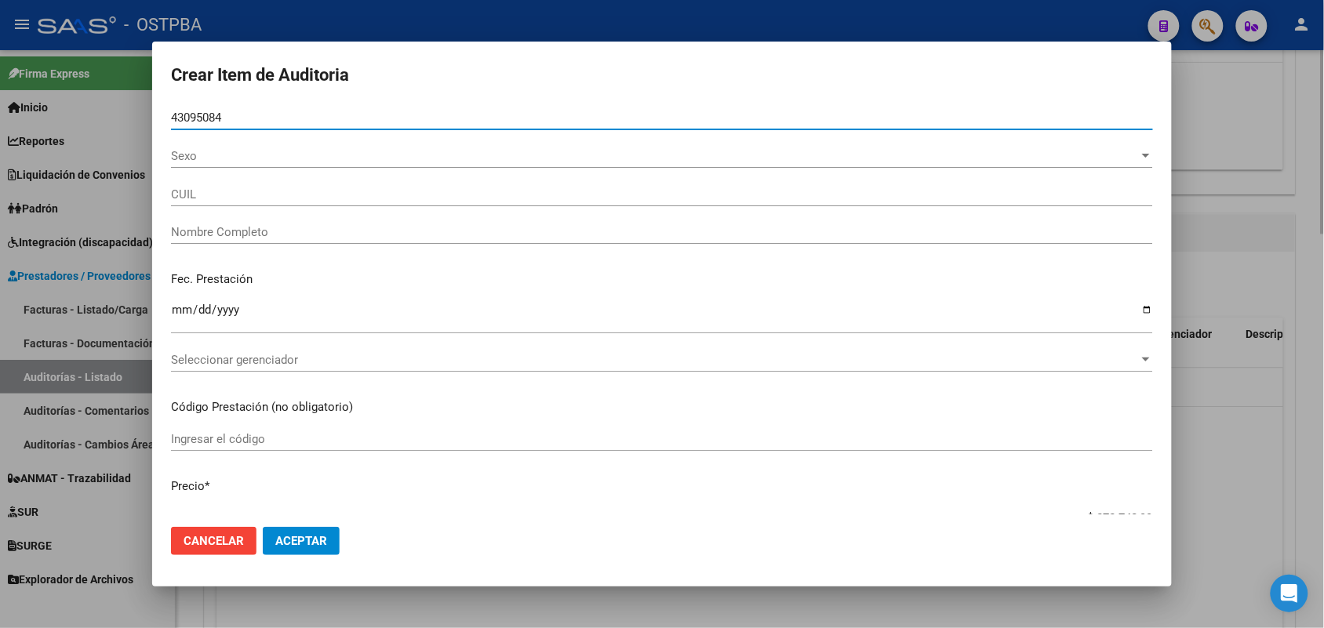
type input "20430950844"
type input "[PERSON_NAME] -"
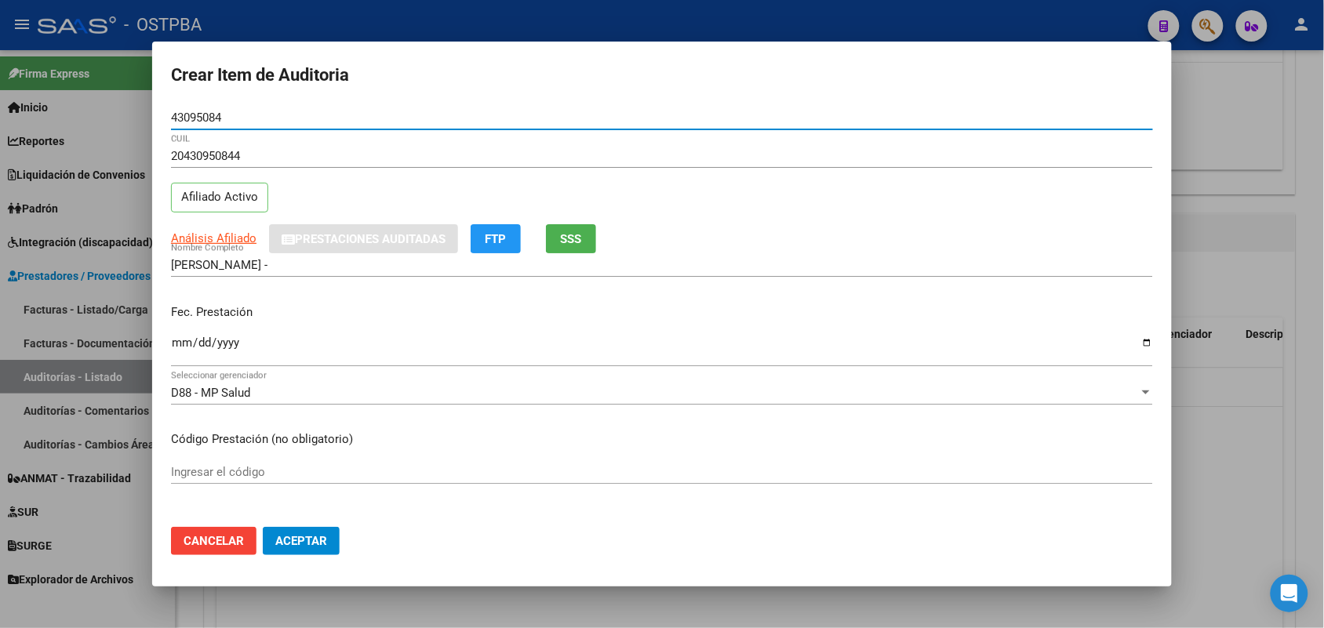
type input "43095084"
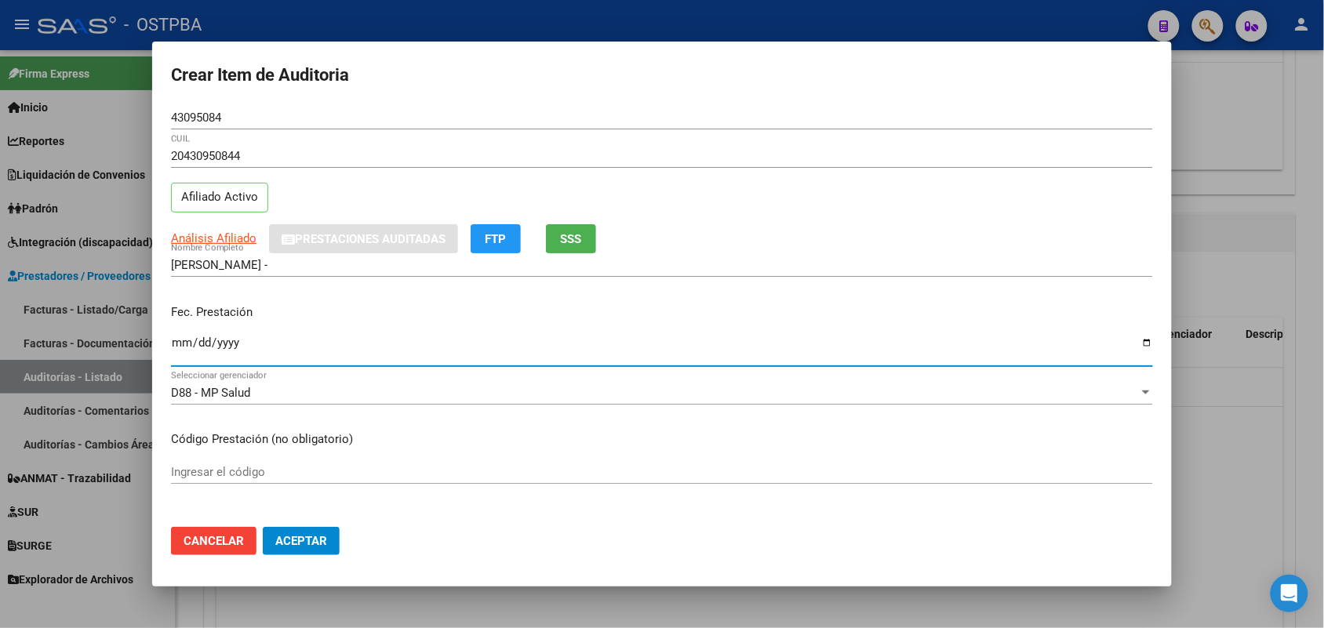
click at [179, 341] on input "Ingresar la fecha" at bounding box center [662, 349] width 982 height 25
type input "[DATE]"
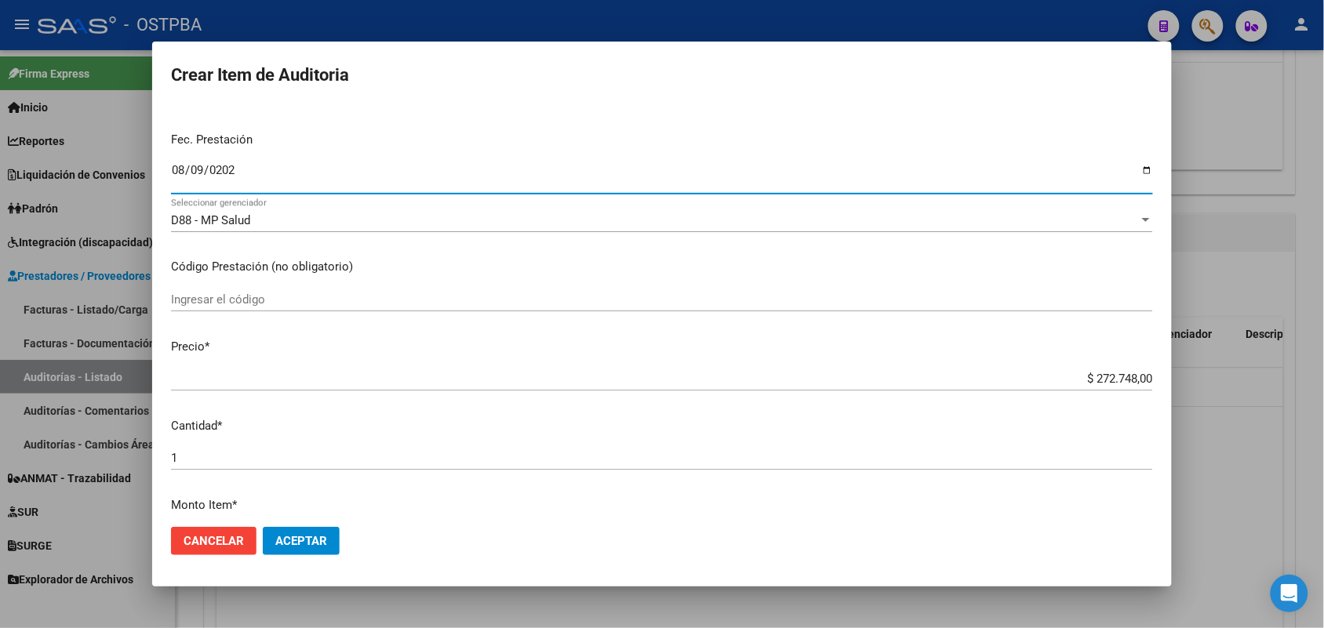
scroll to position [196, 0]
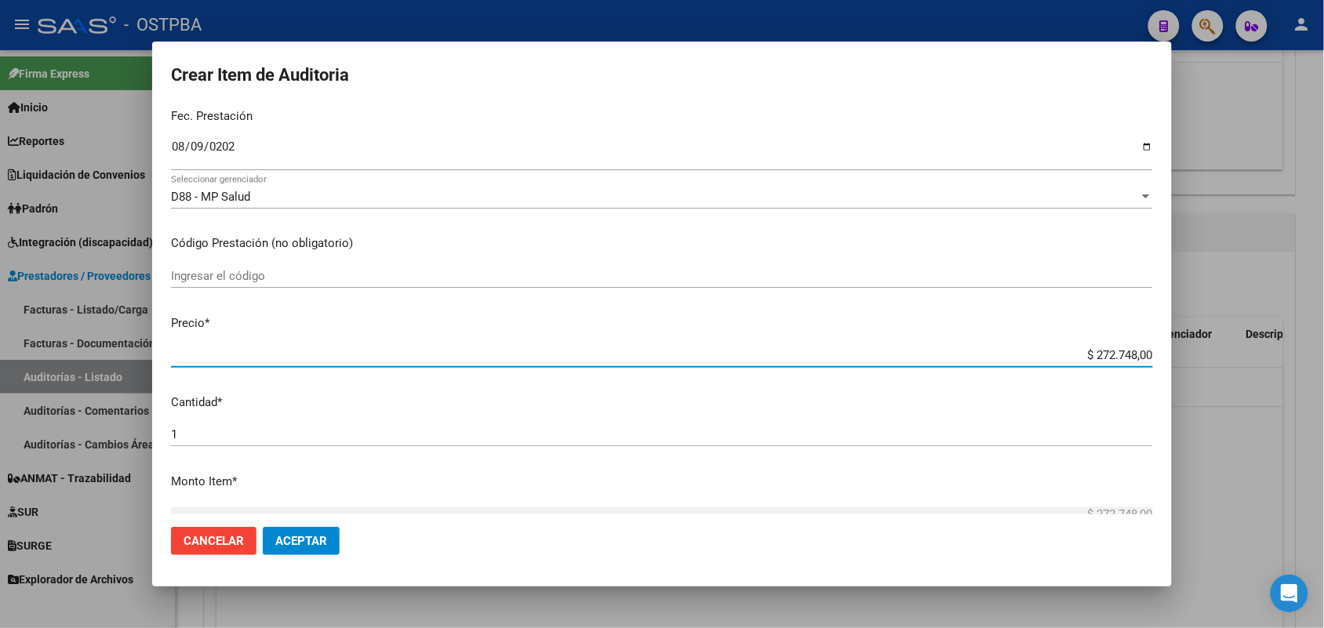
drag, startPoint x: 1055, startPoint y: 355, endPoint x: 1284, endPoint y: 358, distance: 228.3
click at [1284, 358] on div "Crear Item de Auditoria 43095084 Nro Documento 20430950844 CUIL Afiliado Activo…" at bounding box center [662, 314] width 1324 height 628
type input "$ 0,01"
type input "$ 0,11"
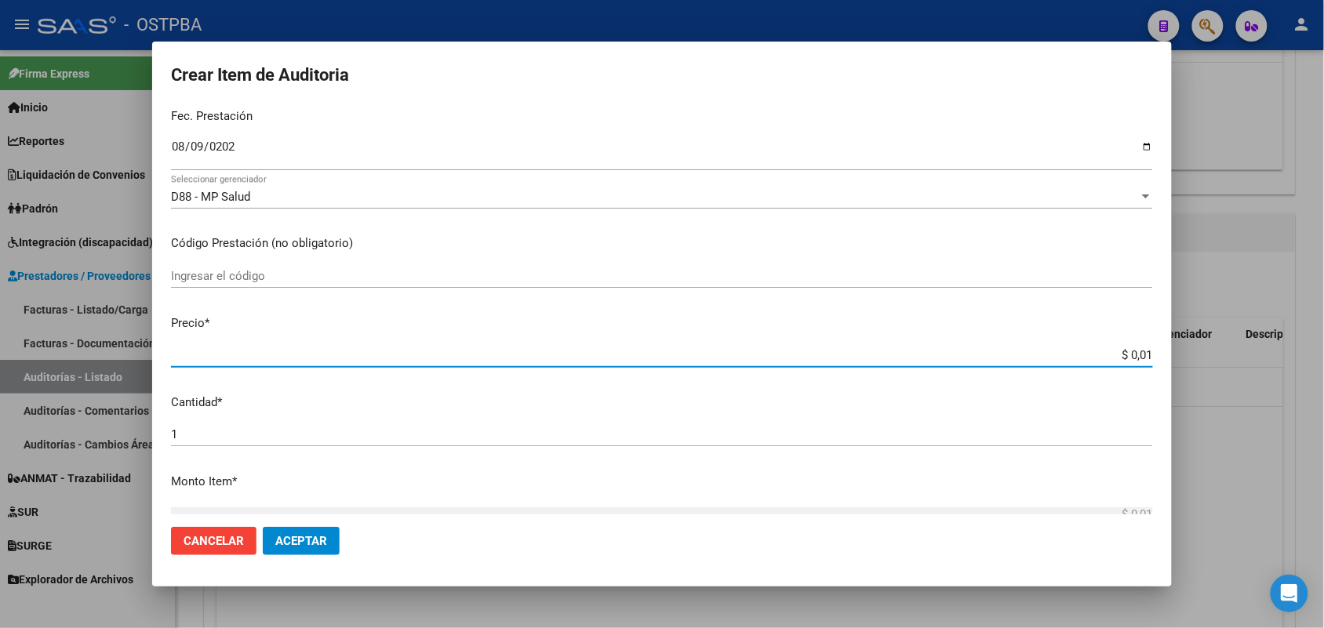
type input "$ 0,11"
type input "$ 1,18"
type input "$ 11,88"
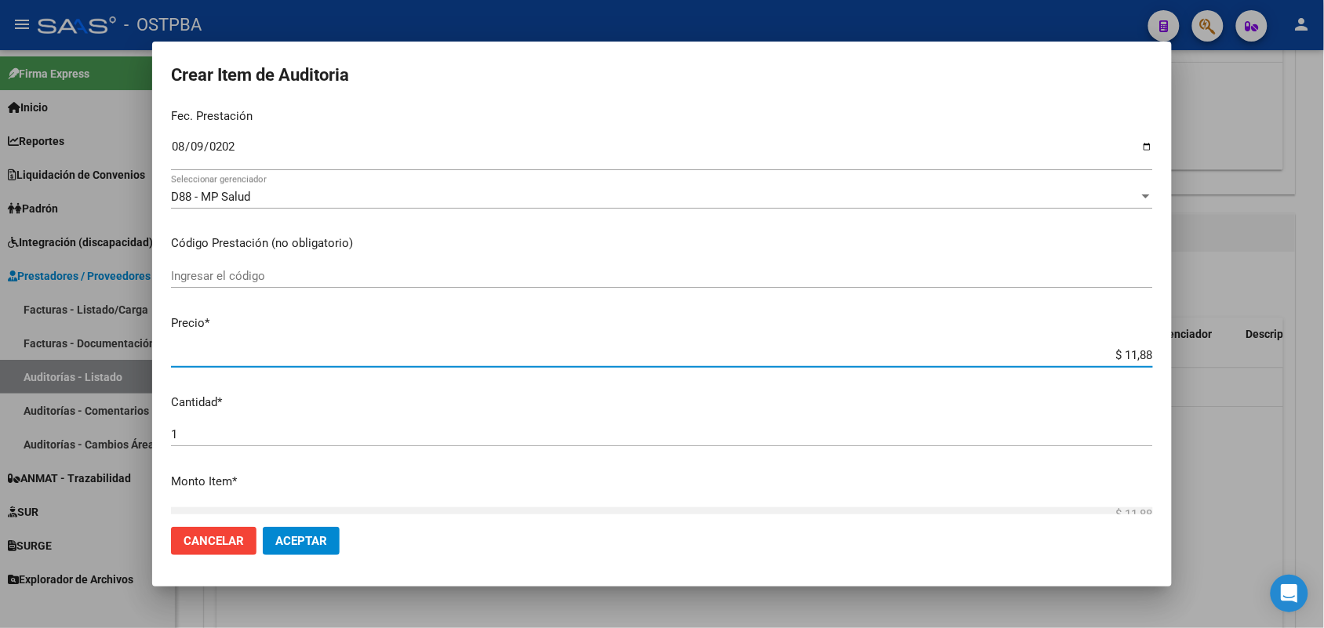
type input "$ 118,89"
type input "$ 1.188,90"
type input "$ 11.889,00"
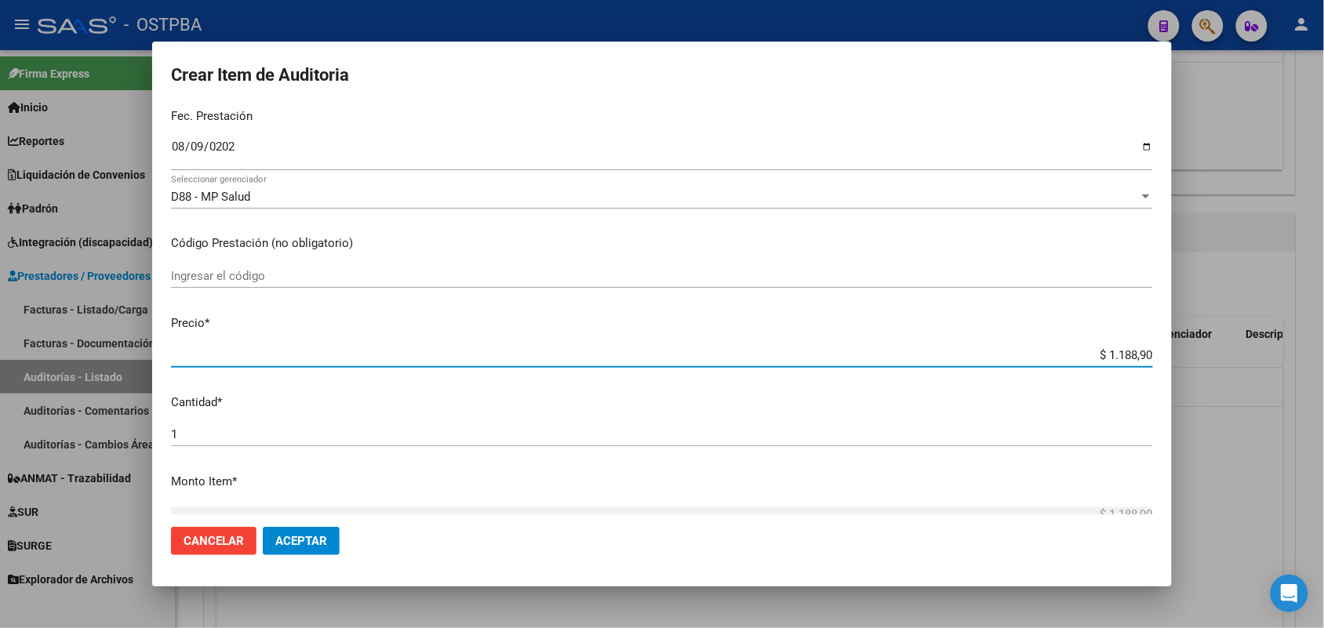
type input "$ 11.889,00"
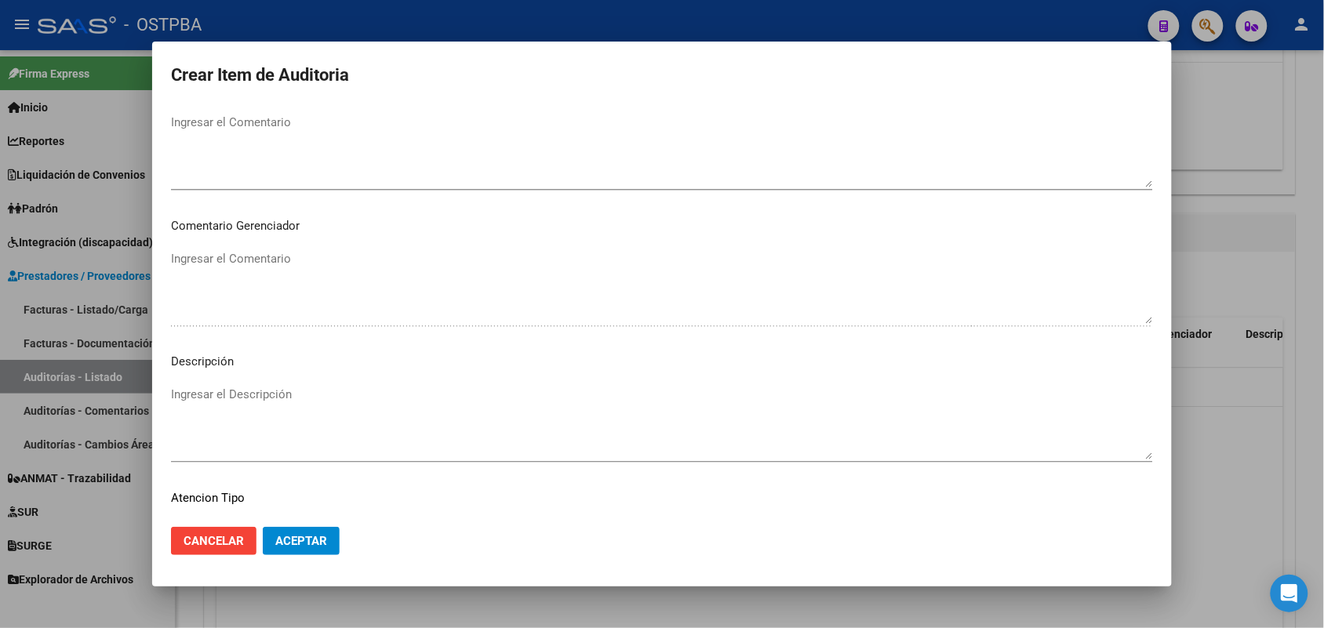
scroll to position [1003, 0]
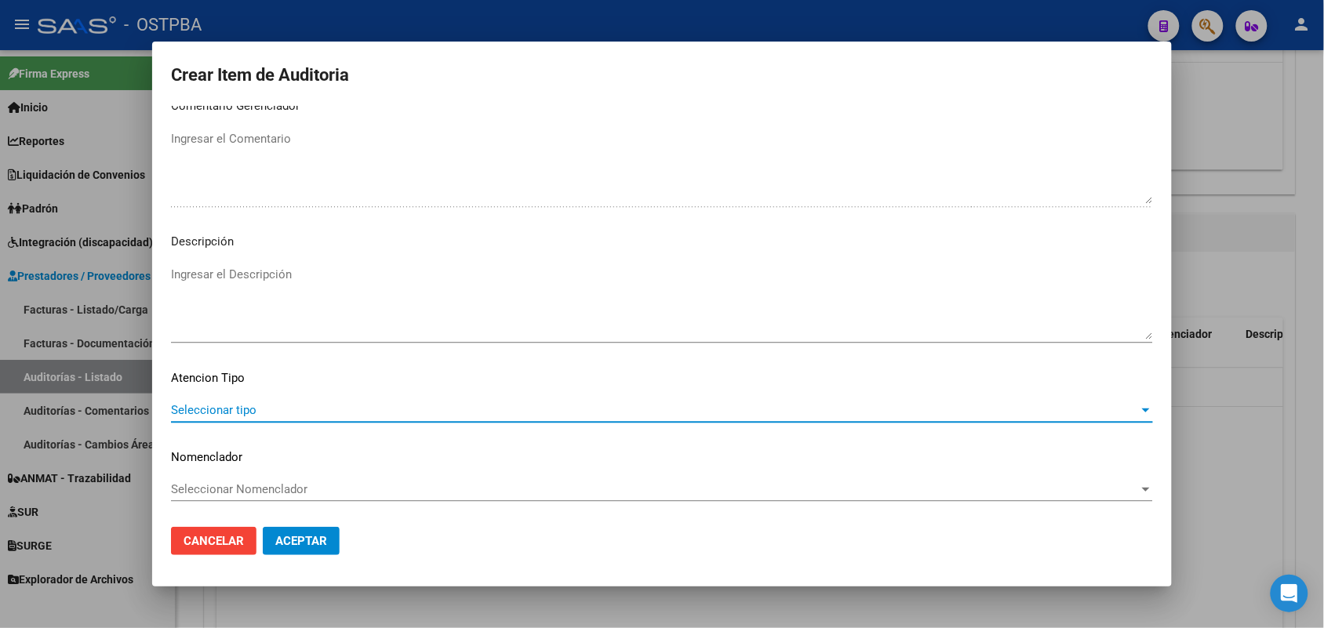
click at [253, 405] on span "Seleccionar tipo" at bounding box center [655, 410] width 968 height 14
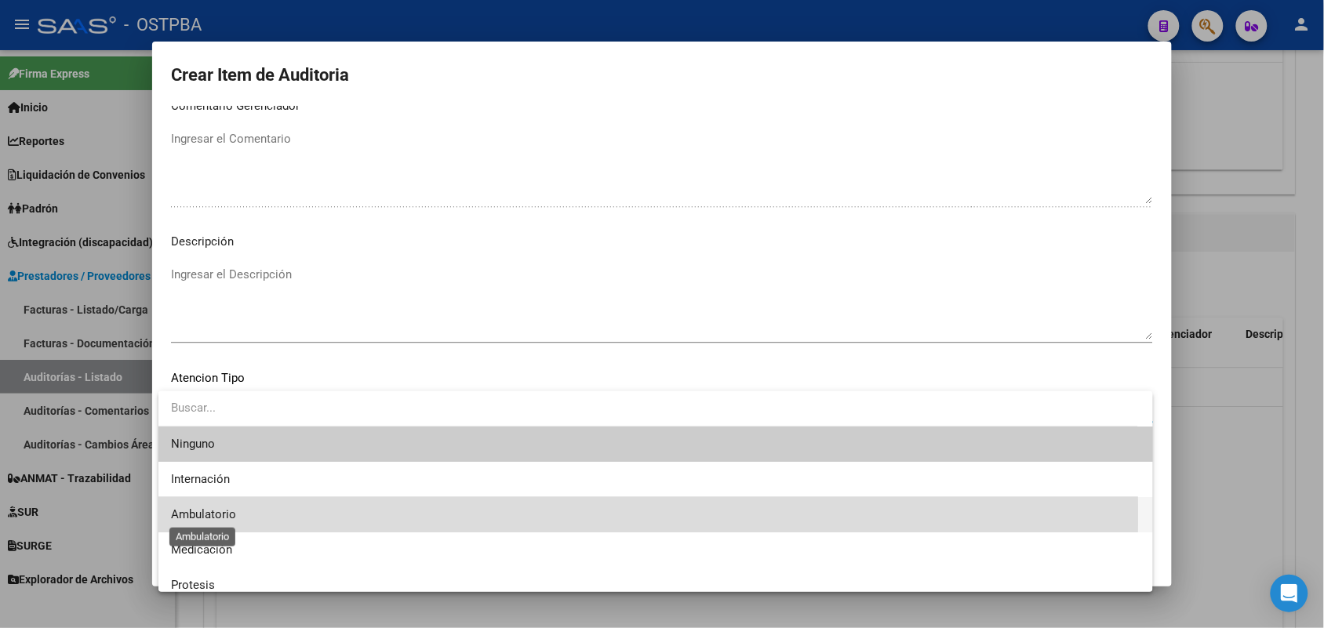
click at [224, 515] on span "Ambulatorio" at bounding box center [203, 515] width 65 height 14
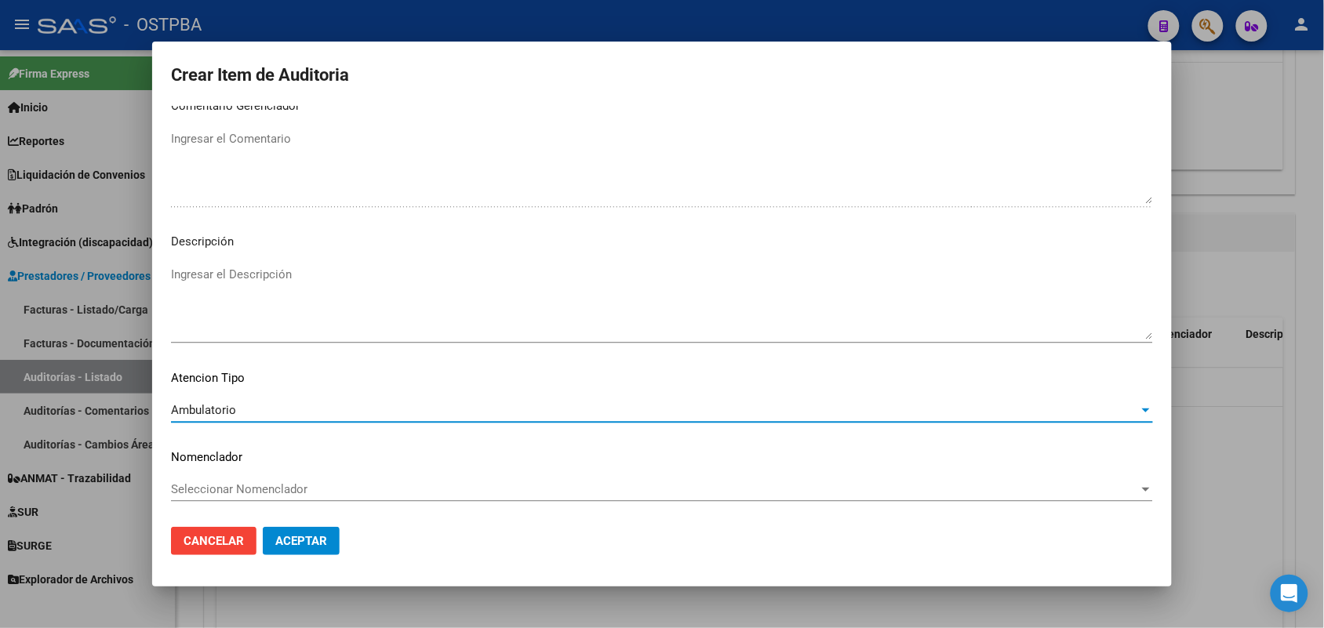
click at [294, 544] on span "Aceptar" at bounding box center [301, 541] width 52 height 14
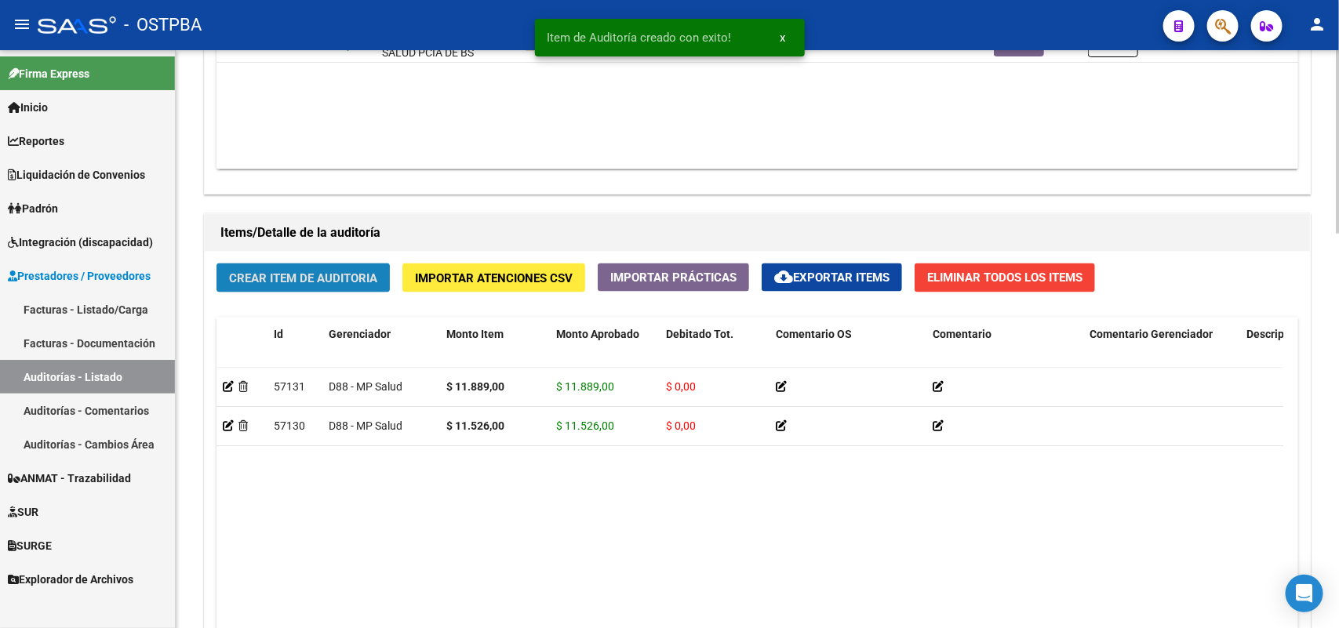
click at [379, 271] on button "Crear Item de Auditoria" at bounding box center [303, 278] width 173 height 29
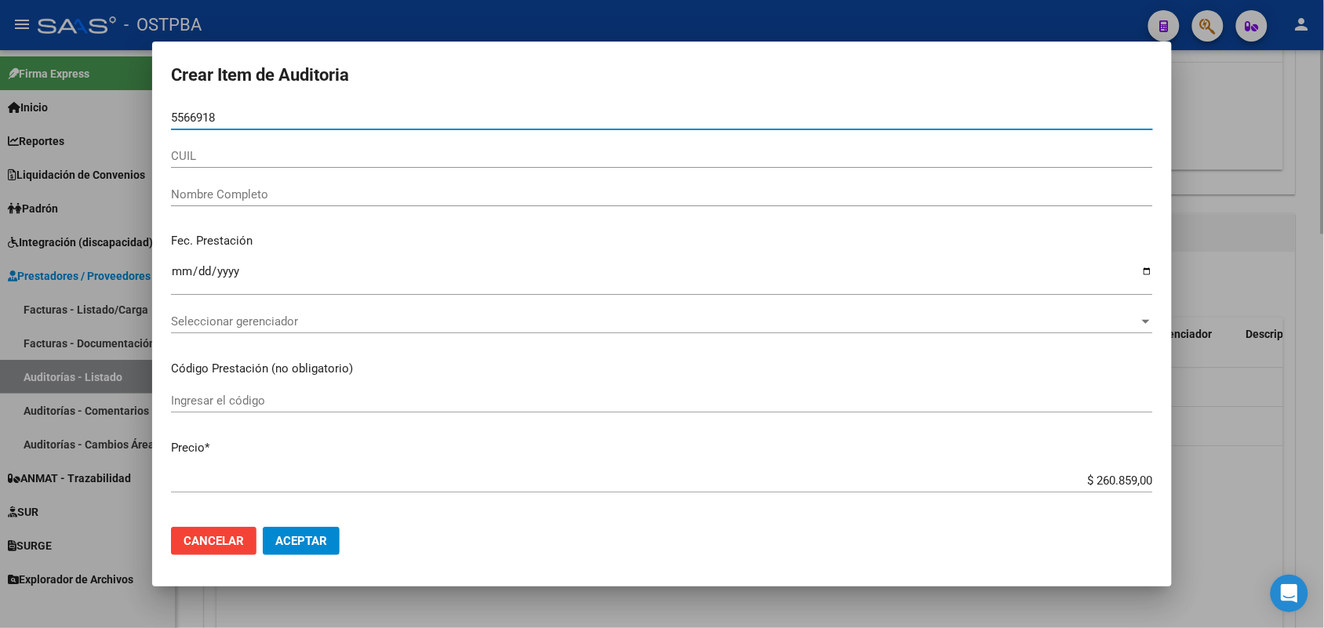
type input "55669186"
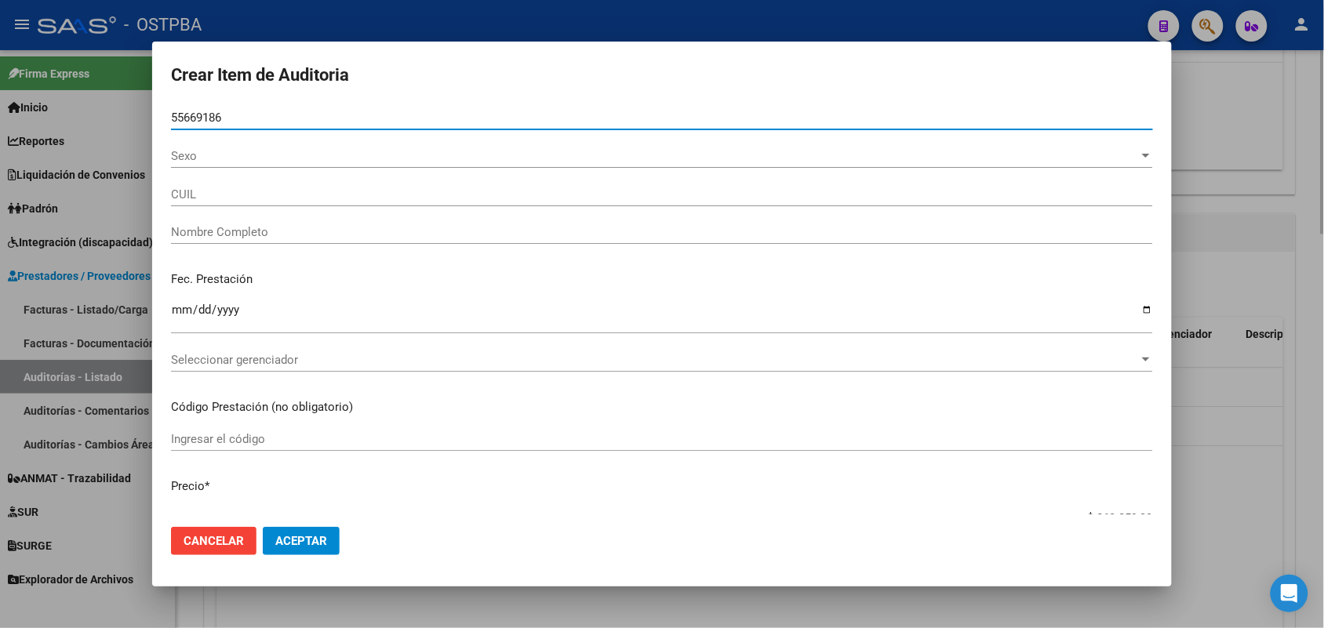
type input "27556691865"
type input "[PERSON_NAME] [PERSON_NAME] -"
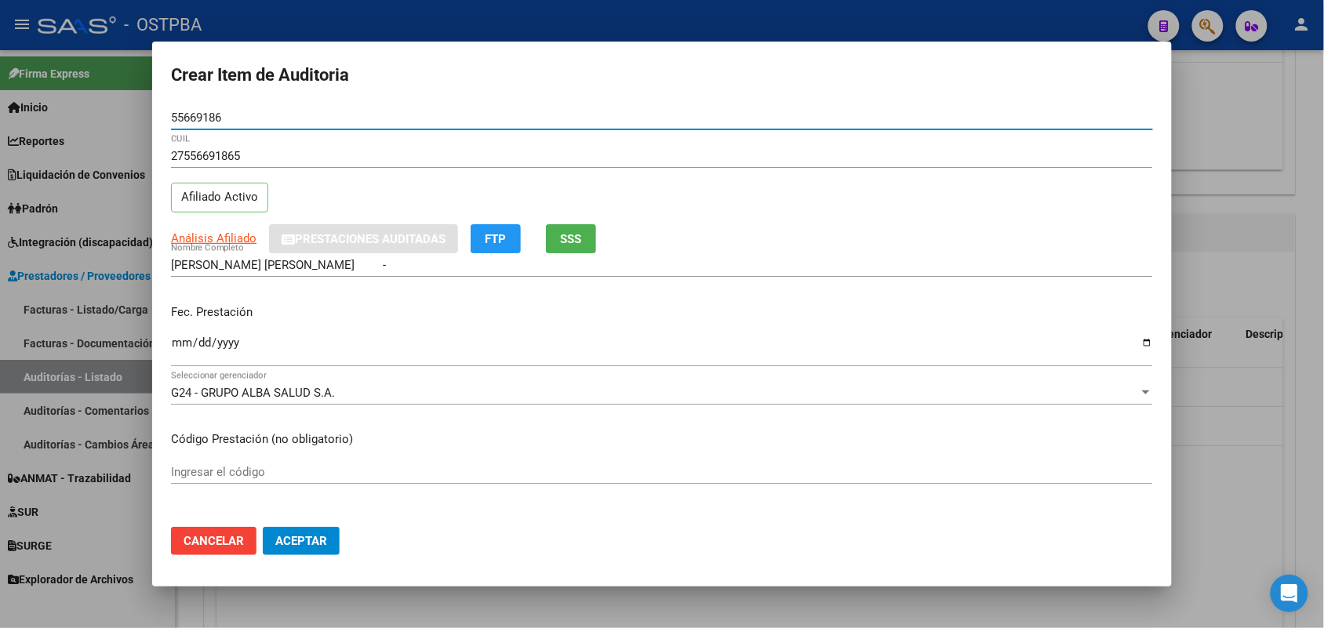
type input "55669186"
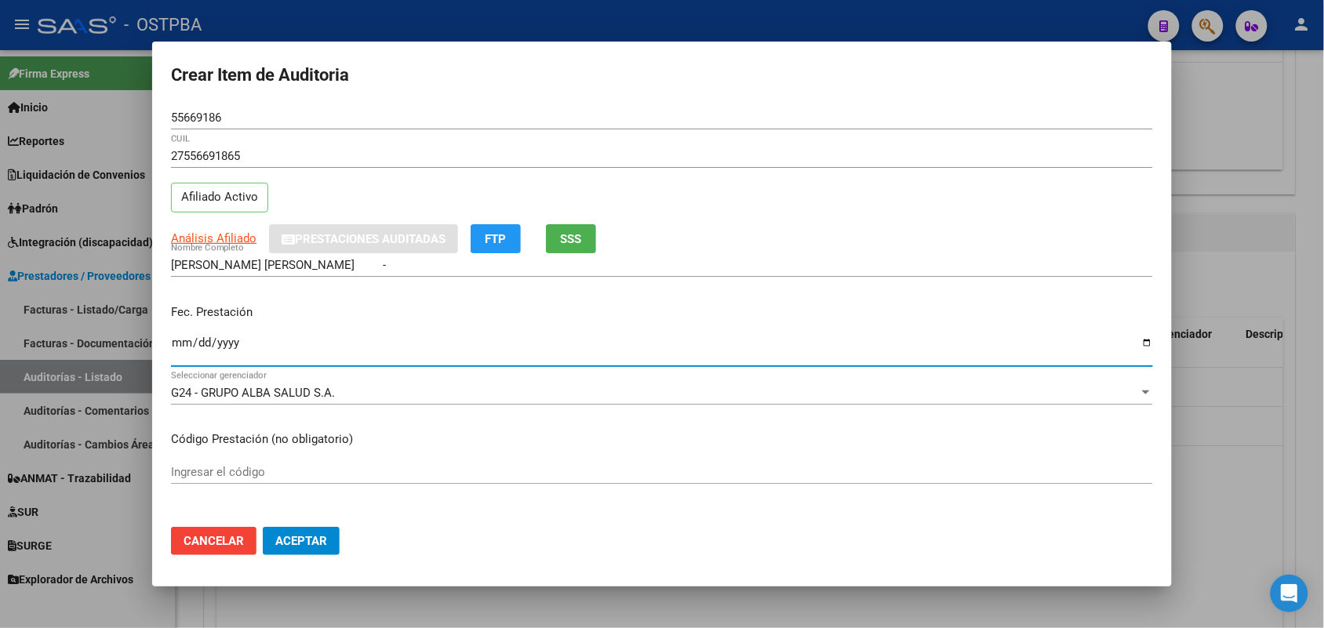
click at [185, 344] on input "Ingresar la fecha" at bounding box center [662, 349] width 982 height 25
type input "[DATE]"
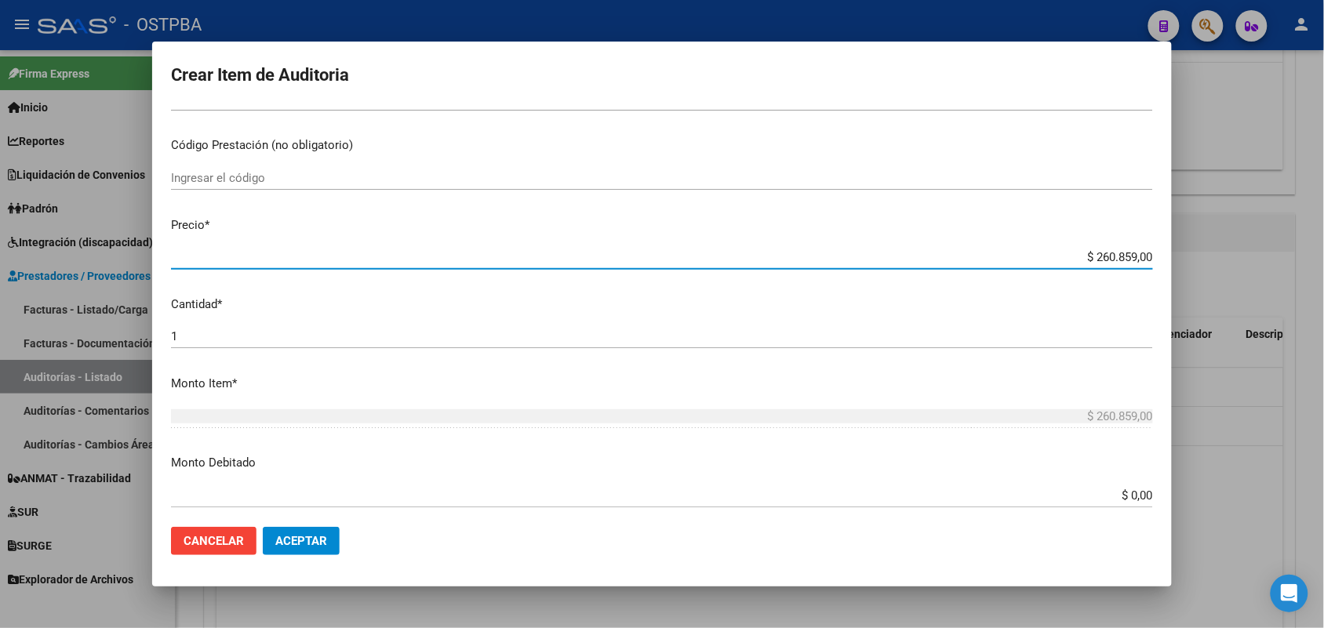
drag, startPoint x: 1046, startPoint y: 257, endPoint x: 1216, endPoint y: 263, distance: 170.3
click at [1211, 260] on div "Crear Item de Auditoria 55669186 Nro Documento 27556691865 CUIL Afiliado Activo…" at bounding box center [662, 314] width 1324 height 628
type input "$ 0,01"
type input "$ 0,11"
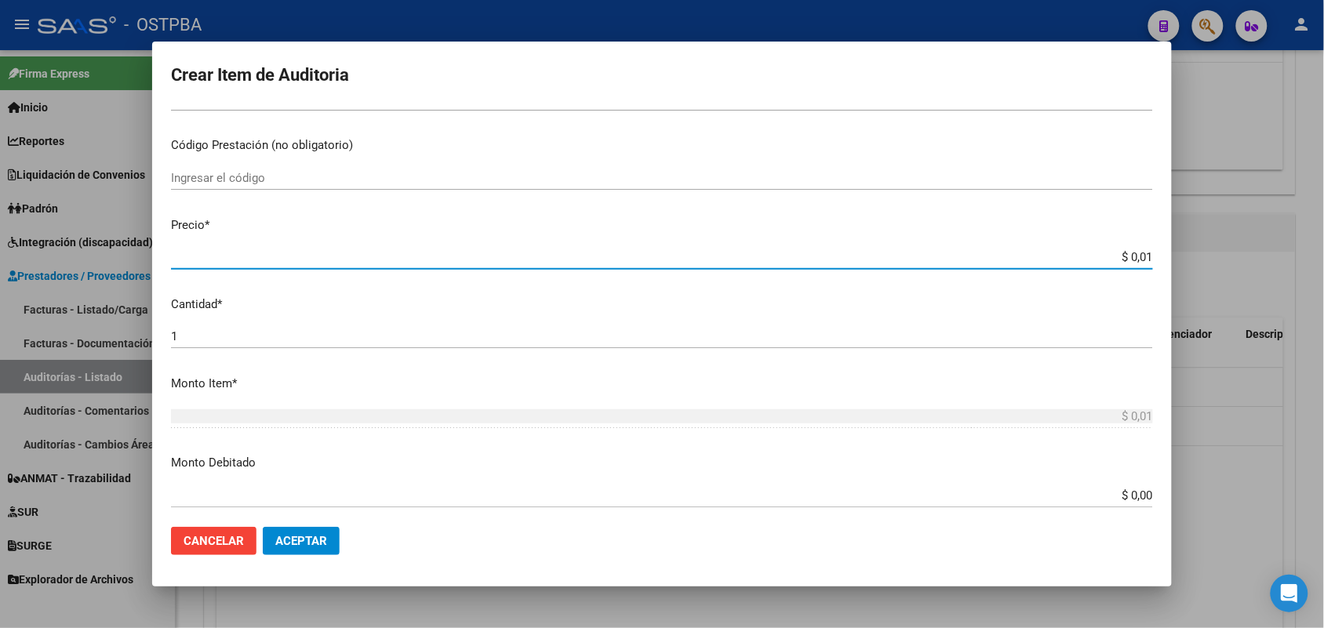
type input "$ 0,11"
type input "$ 1,18"
type input "$ 11,88"
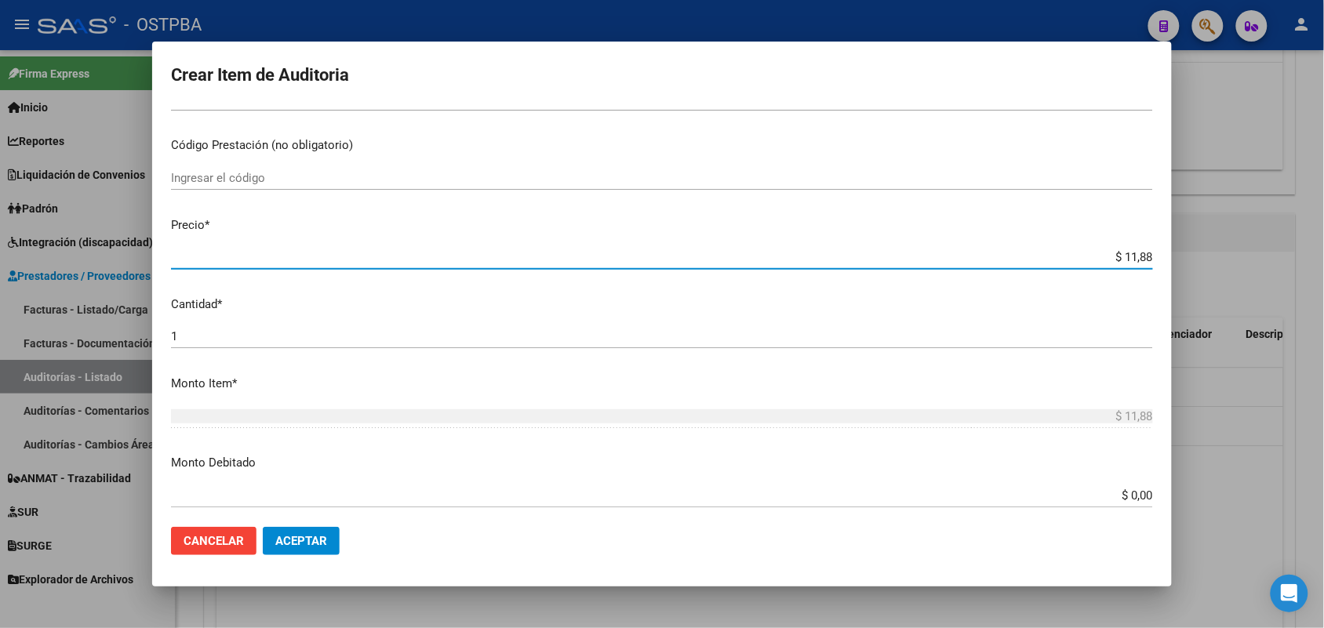
type input "$ 118,89"
type input "$ 1.188,90"
type input "$ 11.889,00"
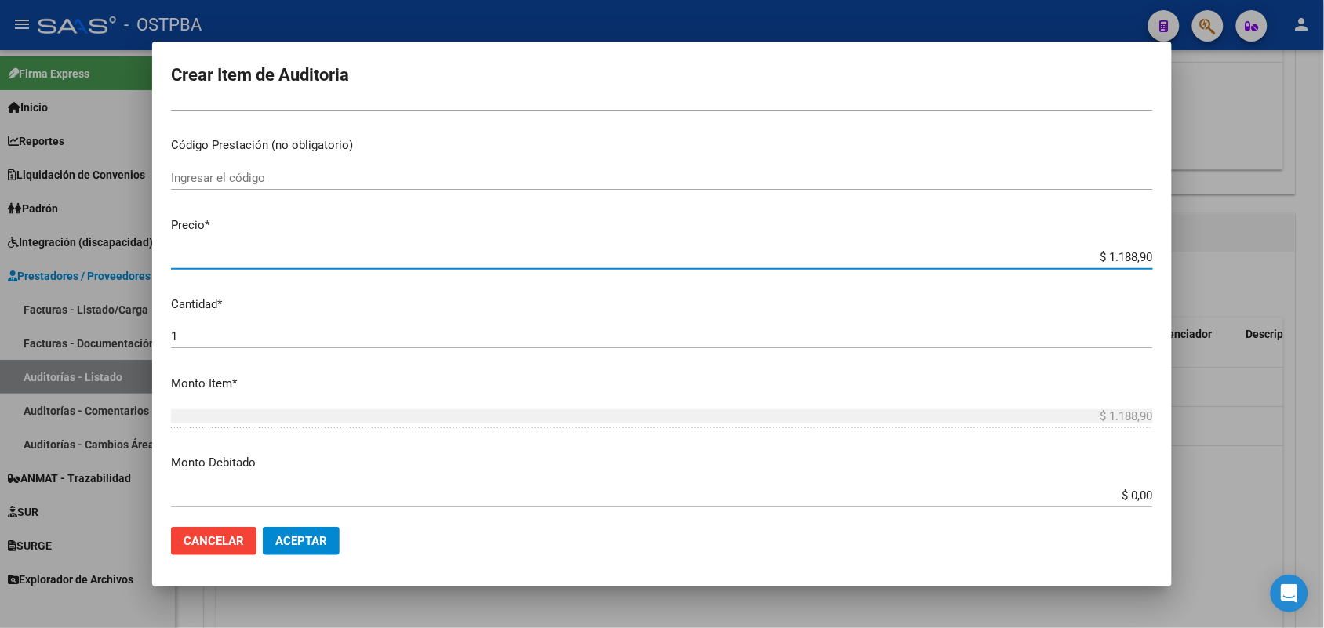
type input "$ 11.889,00"
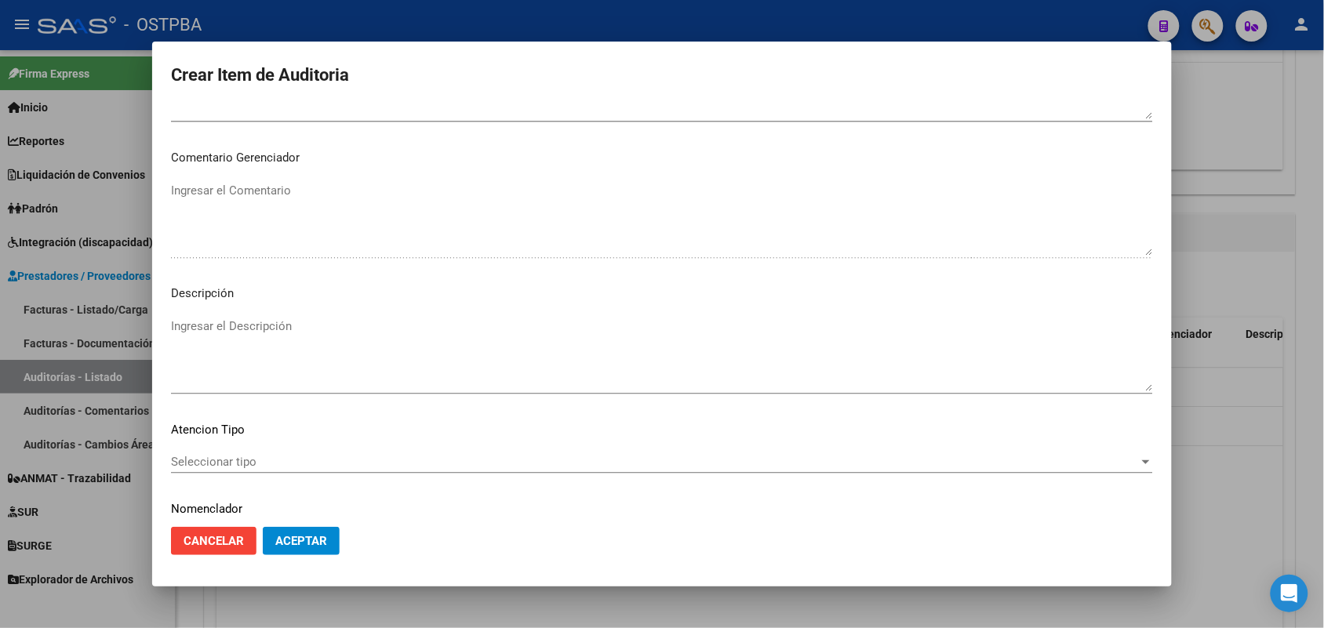
scroll to position [1003, 0]
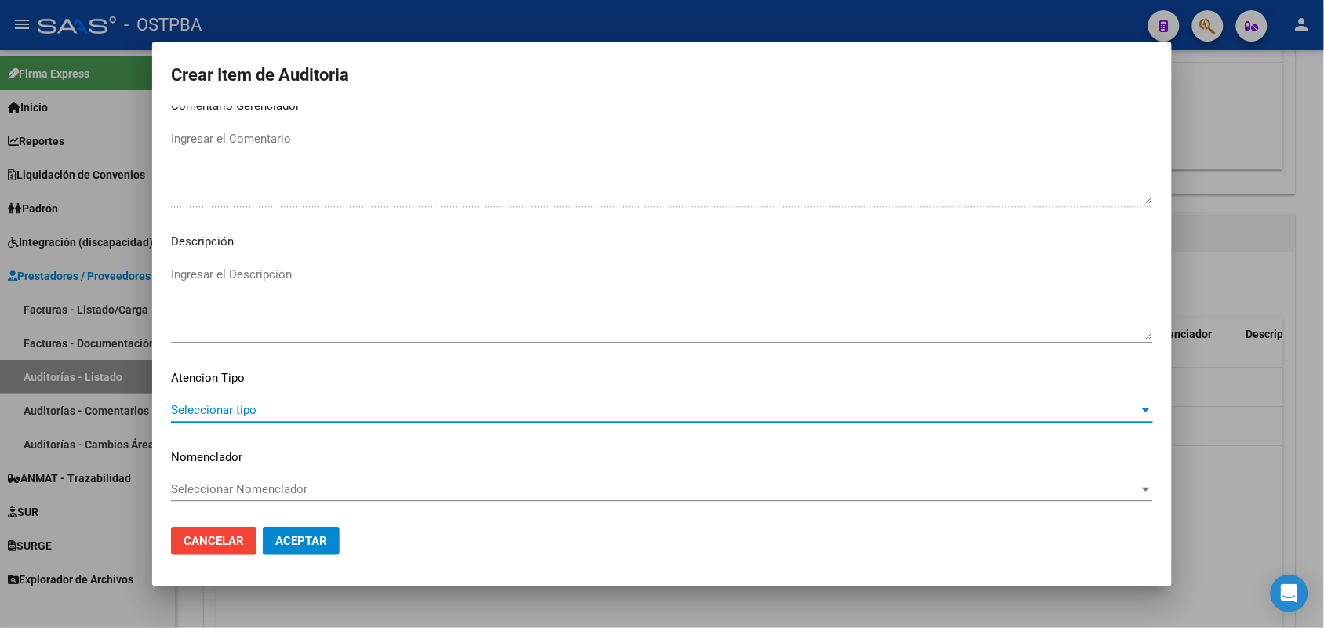
click at [246, 410] on span "Seleccionar tipo" at bounding box center [655, 410] width 968 height 14
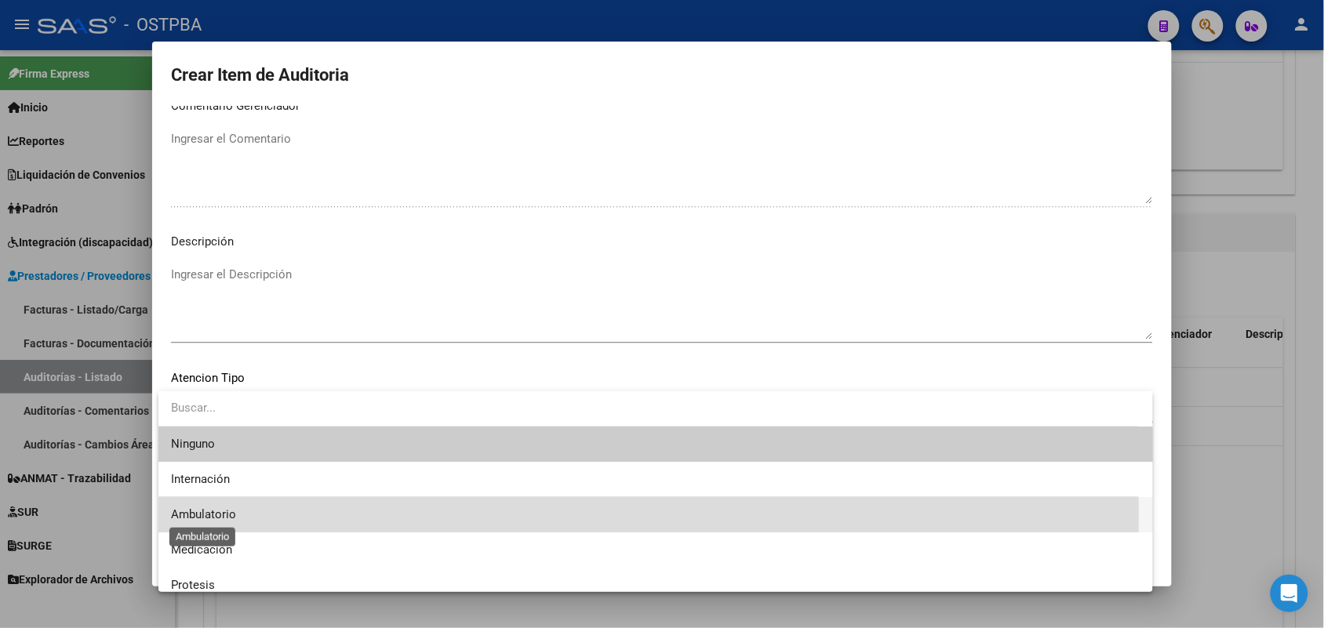
click at [206, 512] on span "Ambulatorio" at bounding box center [203, 515] width 65 height 14
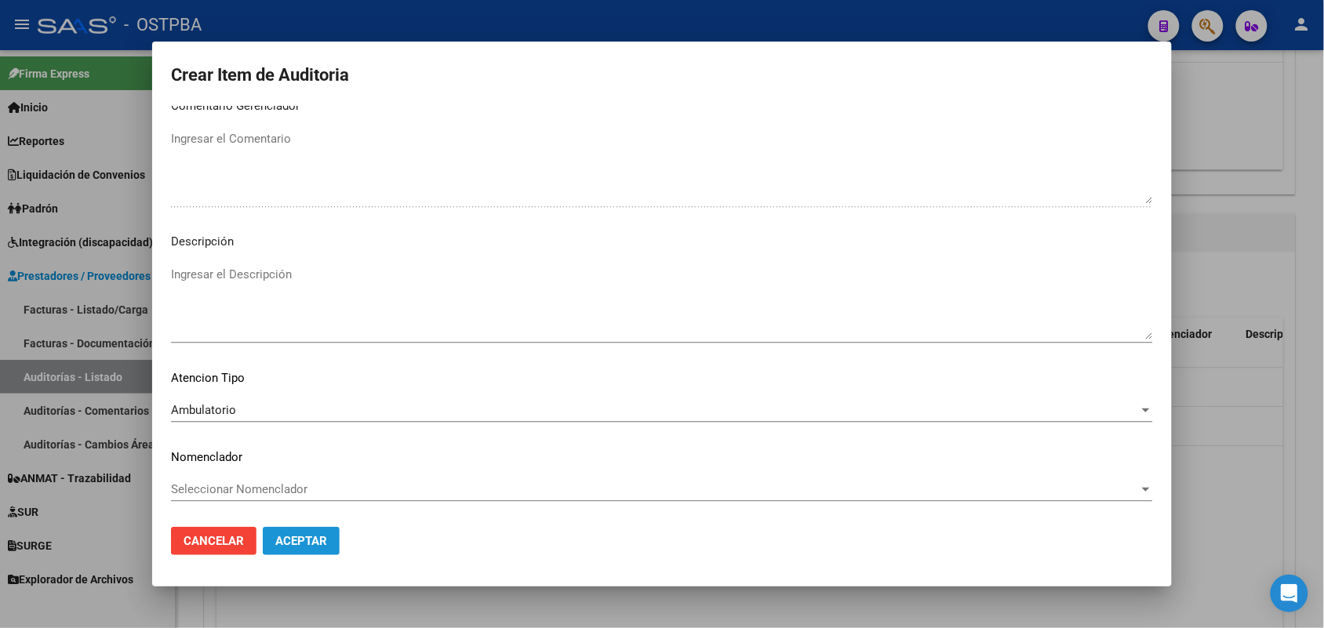
click at [280, 536] on span "Aceptar" at bounding box center [301, 541] width 52 height 14
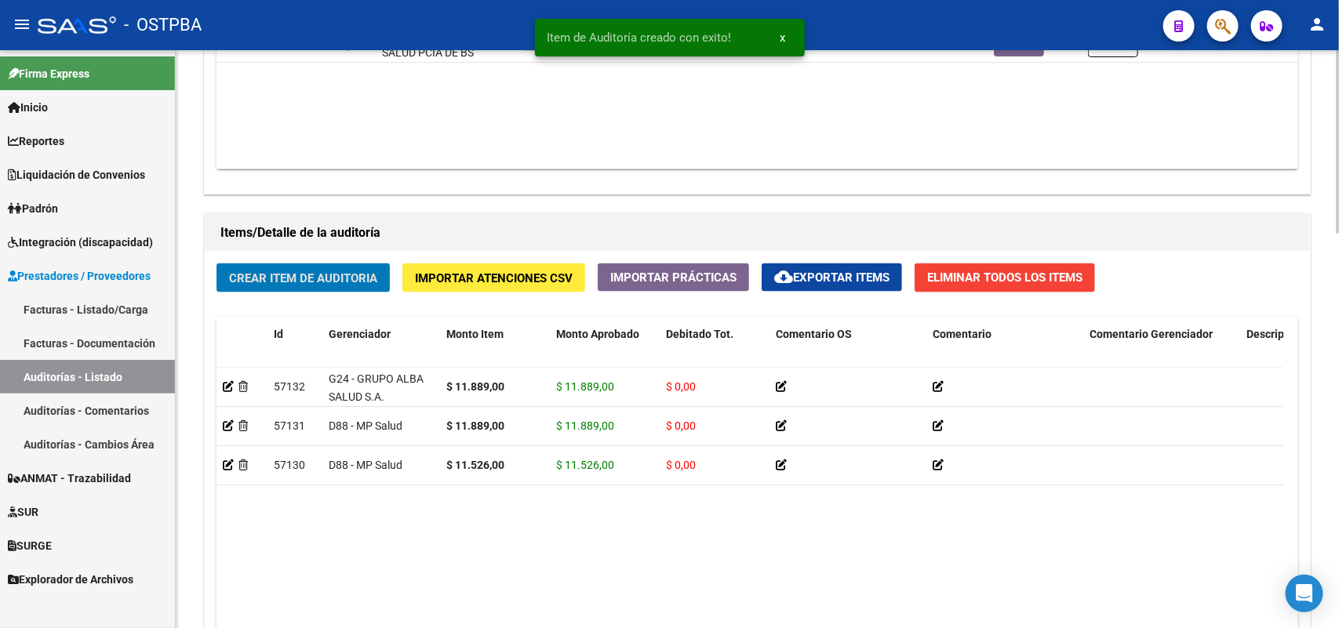
click at [347, 271] on span "Crear Item de Auditoria" at bounding box center [303, 278] width 148 height 14
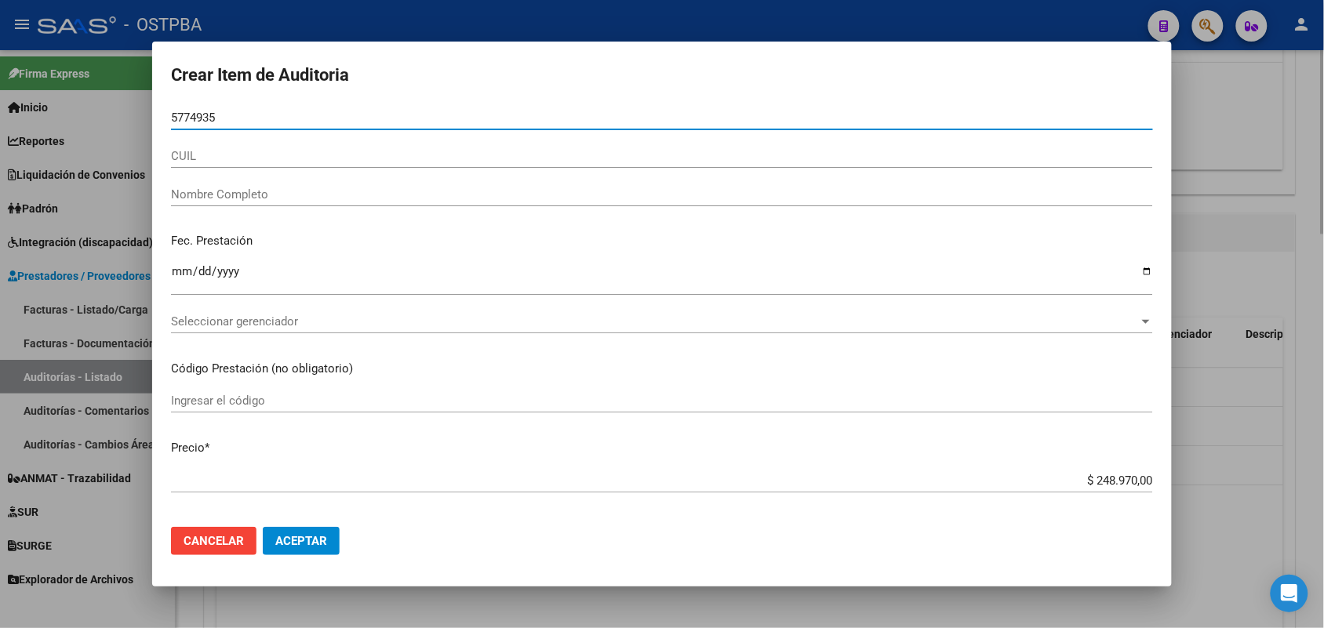
type input "57749357"
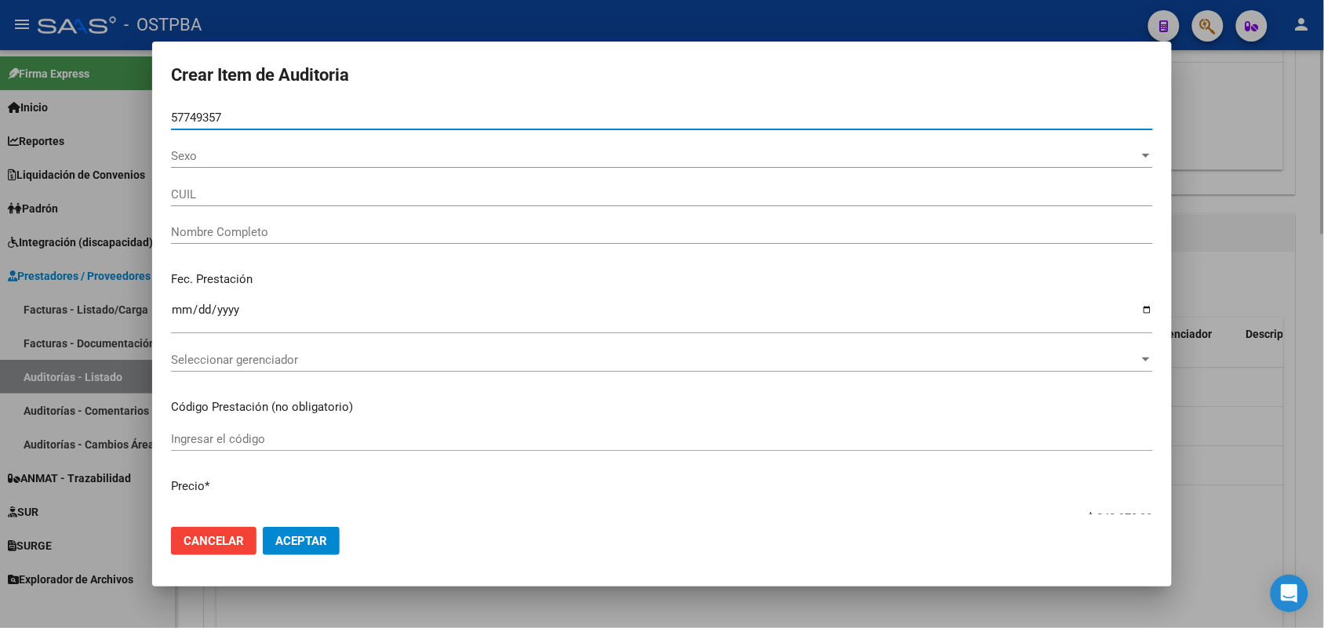
type input "20577493570"
type input "[PERSON_NAME] NAHITAN [DATE][PERSON_NAME] -"
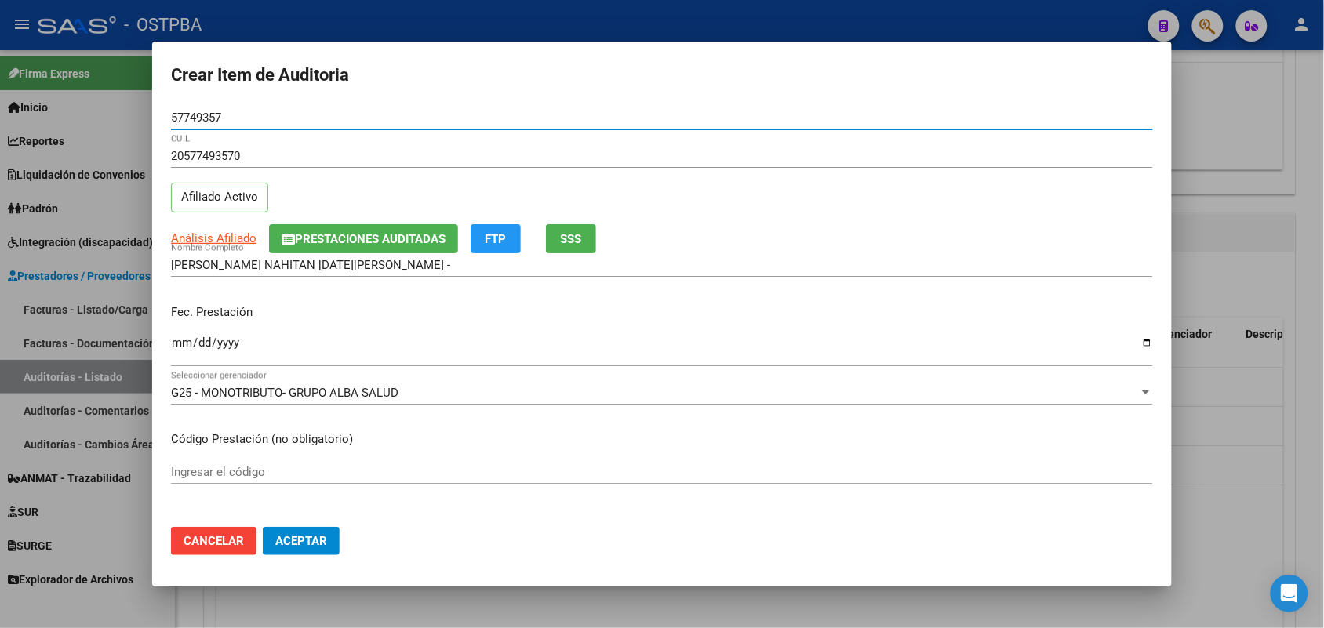
type input "57749357"
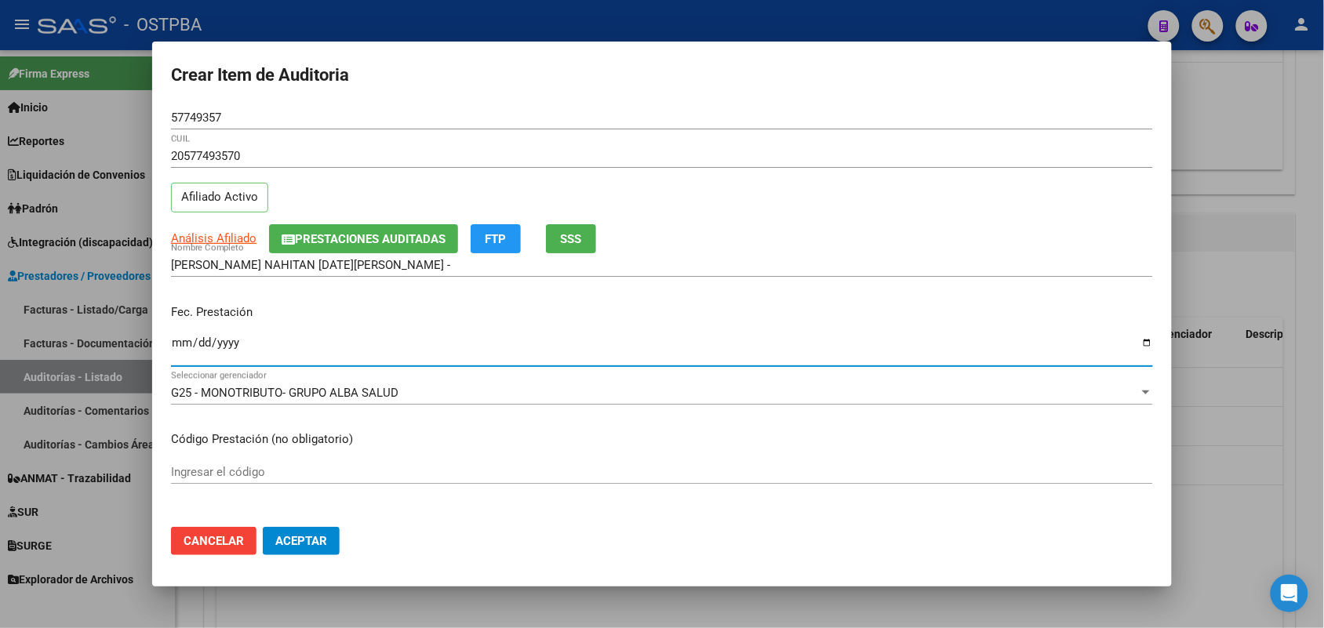
click at [177, 341] on input "Ingresar la fecha" at bounding box center [662, 349] width 982 height 25
type input "[DATE]"
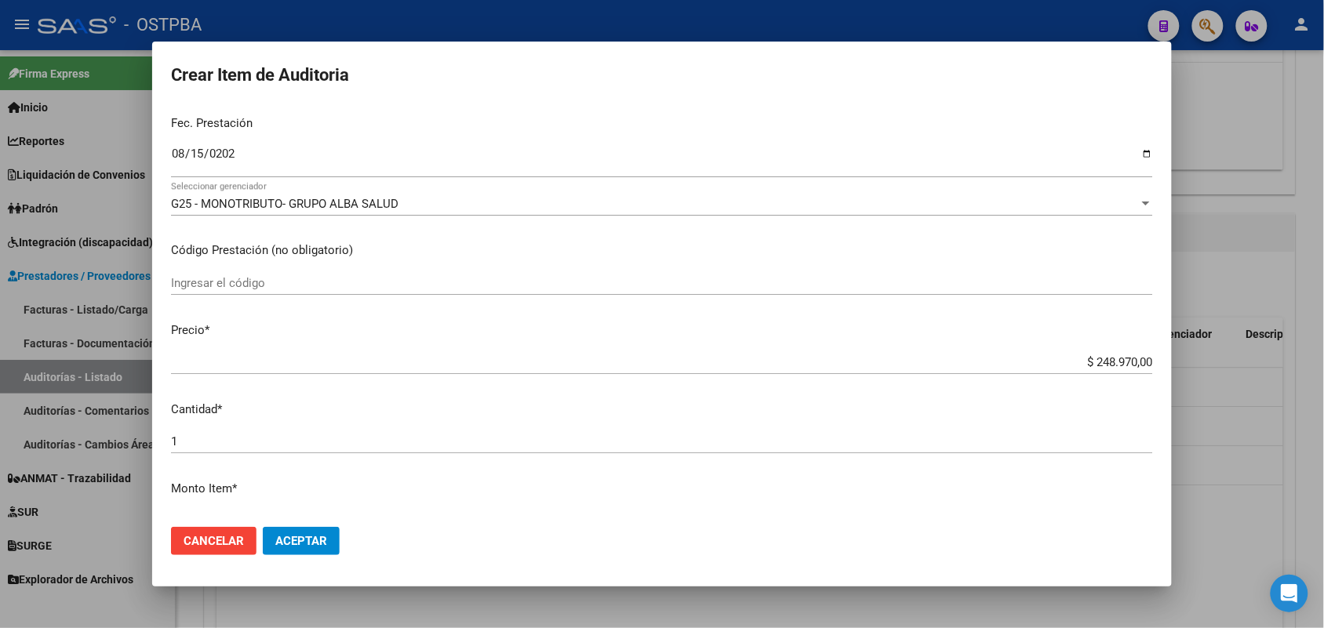
scroll to position [196, 0]
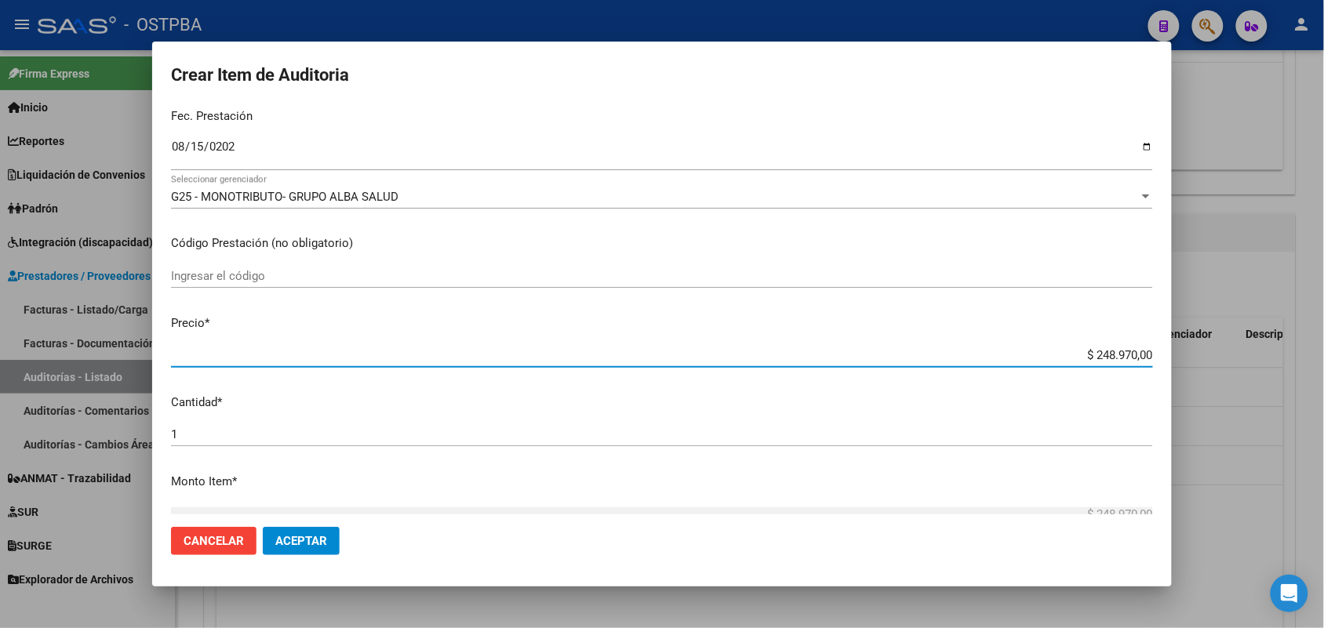
drag, startPoint x: 1049, startPoint y: 355, endPoint x: 1210, endPoint y: 358, distance: 160.9
click at [1210, 358] on div "Crear Item de Auditoria 57749357 Nro Documento 20577493570 CUIL Afiliado Activo…" at bounding box center [662, 314] width 1324 height 628
type input "$ 0,01"
type input "$ 0,11"
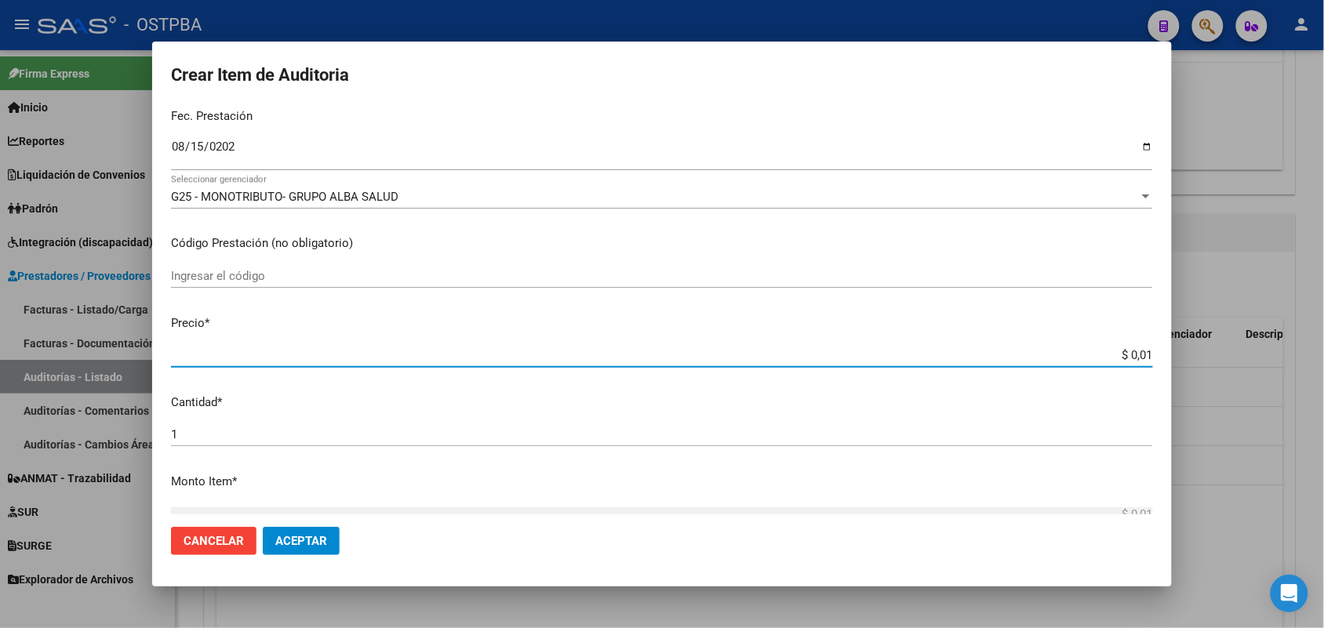
type input "$ 0,11"
type input "$ 1,18"
type input "$ 11,88"
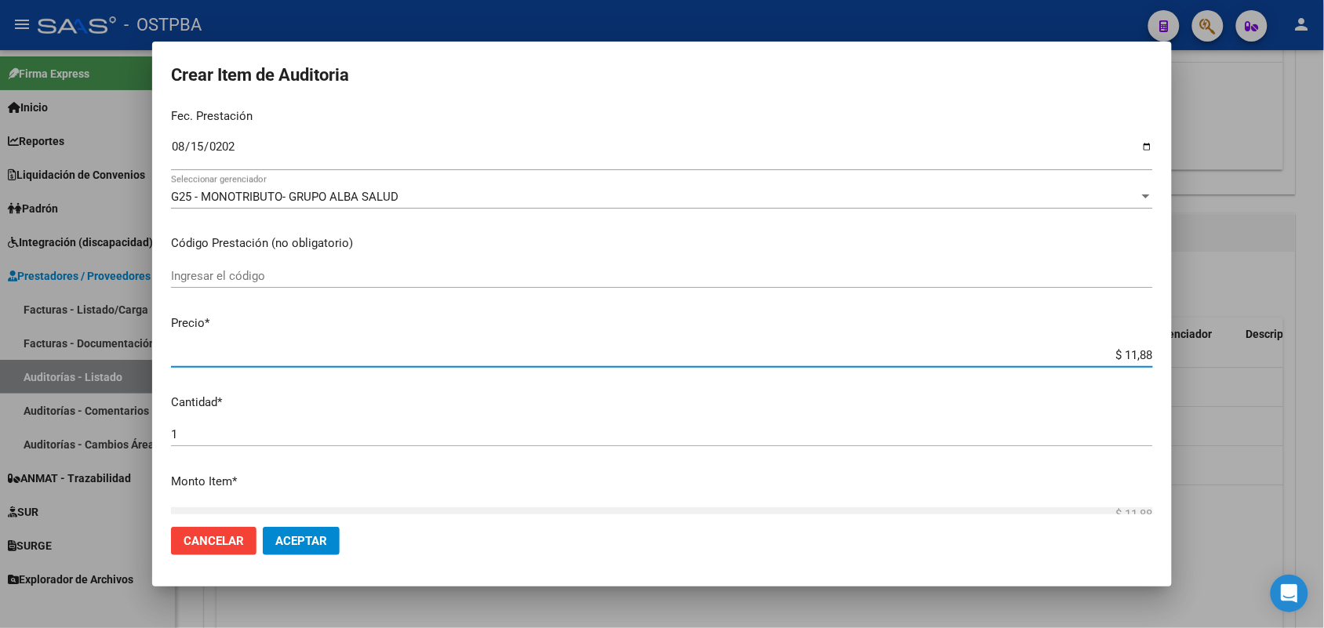
type input "$ 118,89"
type input "$ 1.188,90"
type input "$ 11.889,00"
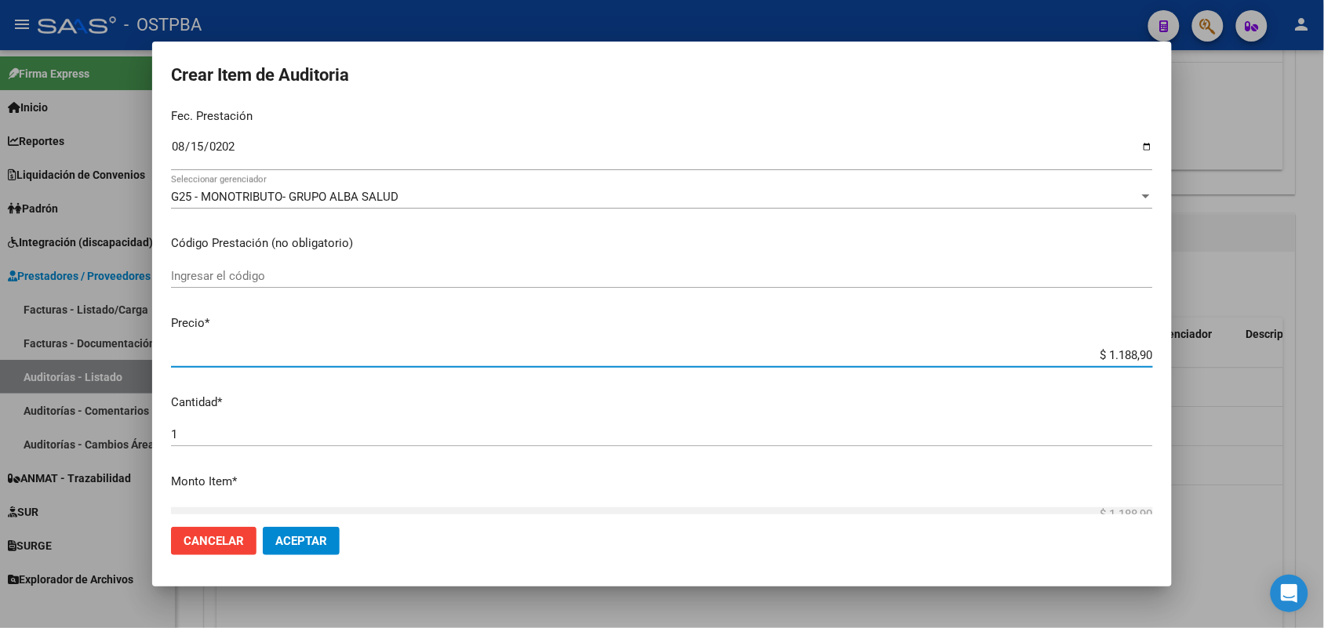
type input "$ 11.889,00"
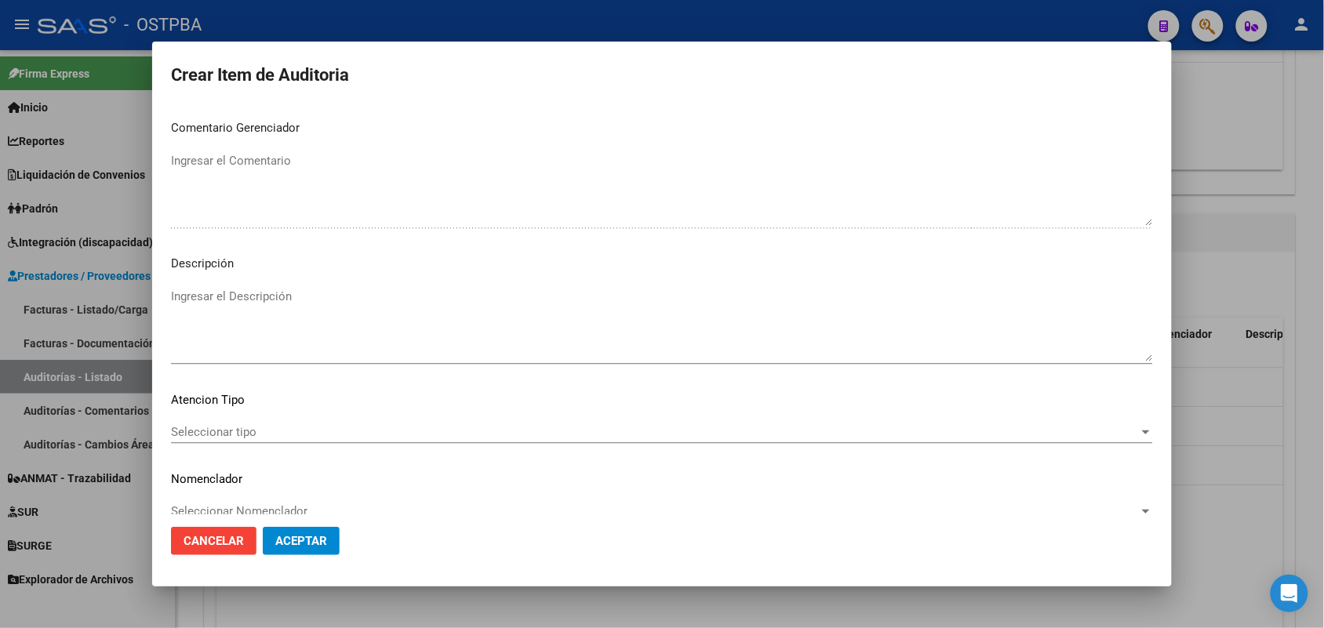
scroll to position [1003, 0]
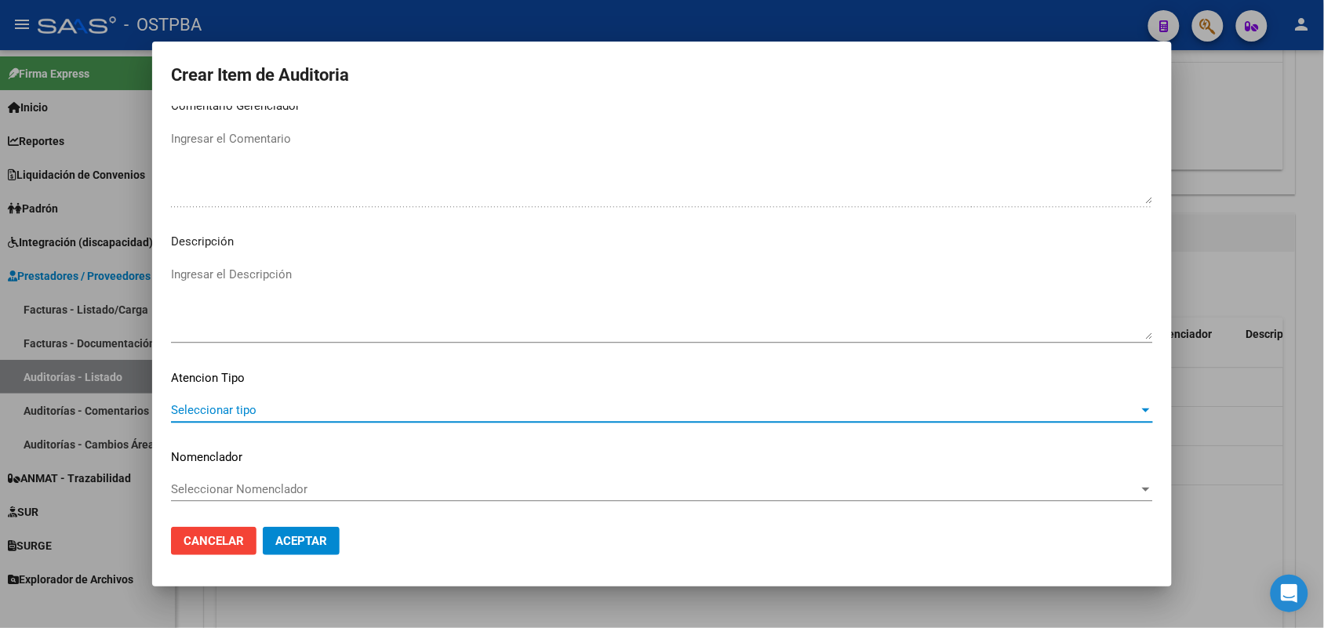
click at [213, 410] on span "Seleccionar tipo" at bounding box center [655, 410] width 968 height 14
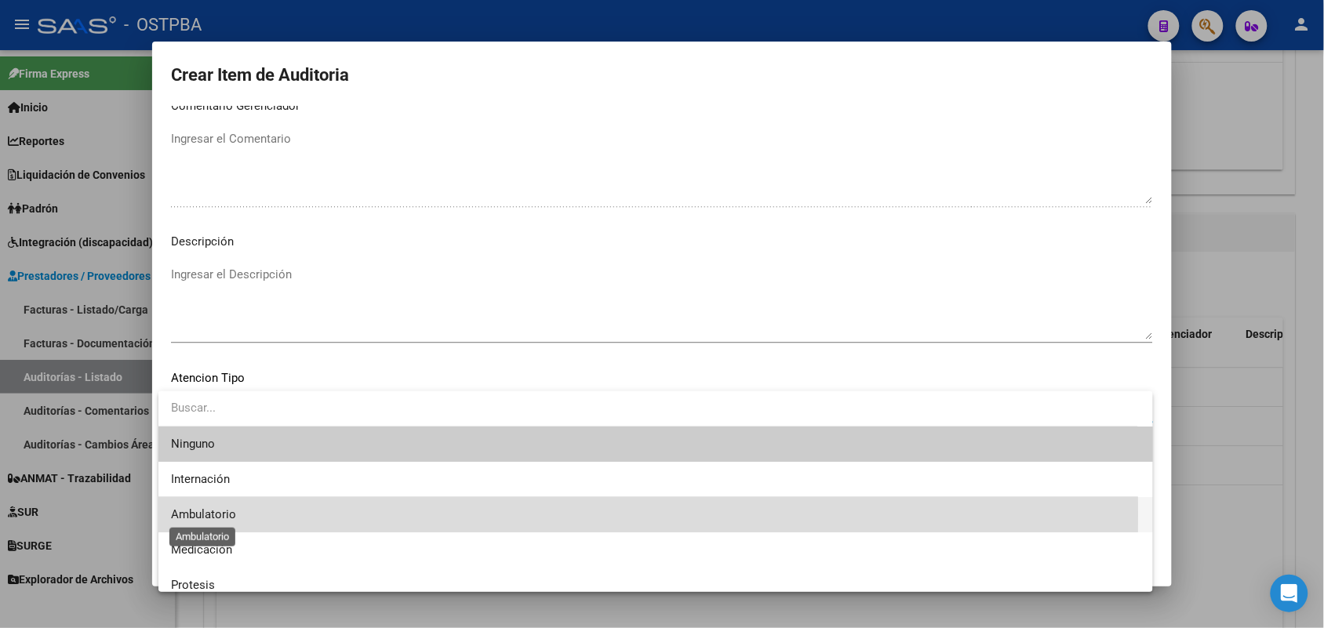
click at [225, 514] on span "Ambulatorio" at bounding box center [203, 515] width 65 height 14
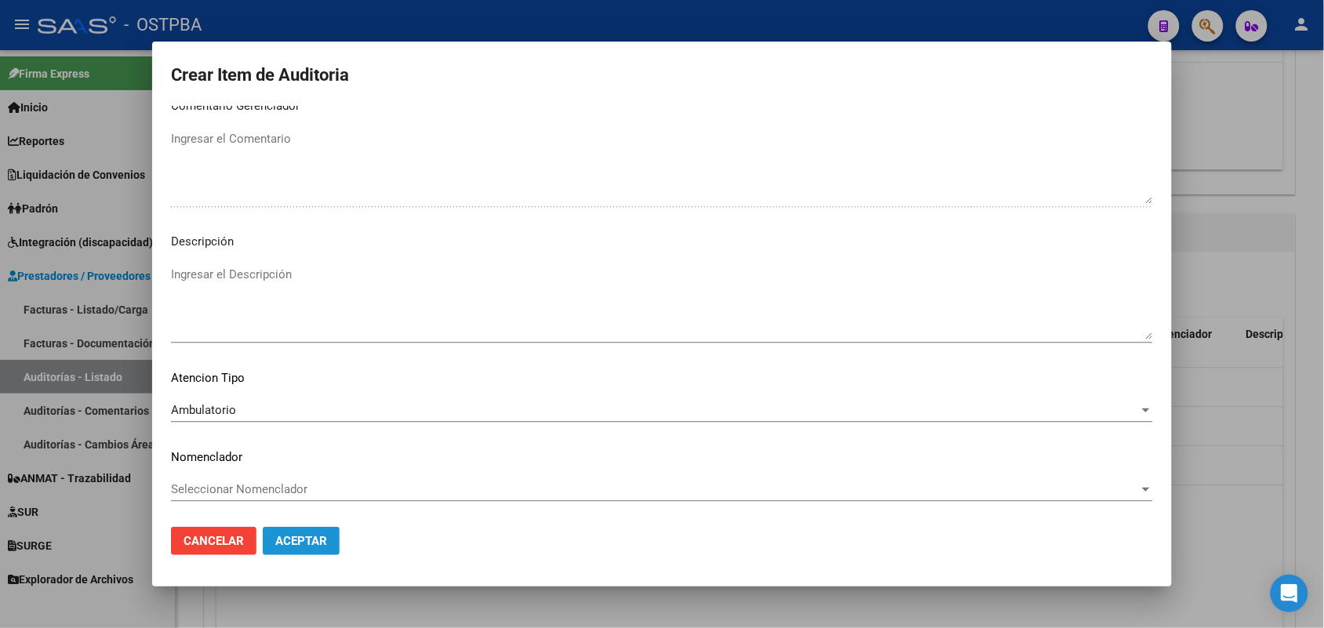
click at [301, 540] on span "Aceptar" at bounding box center [301, 541] width 52 height 14
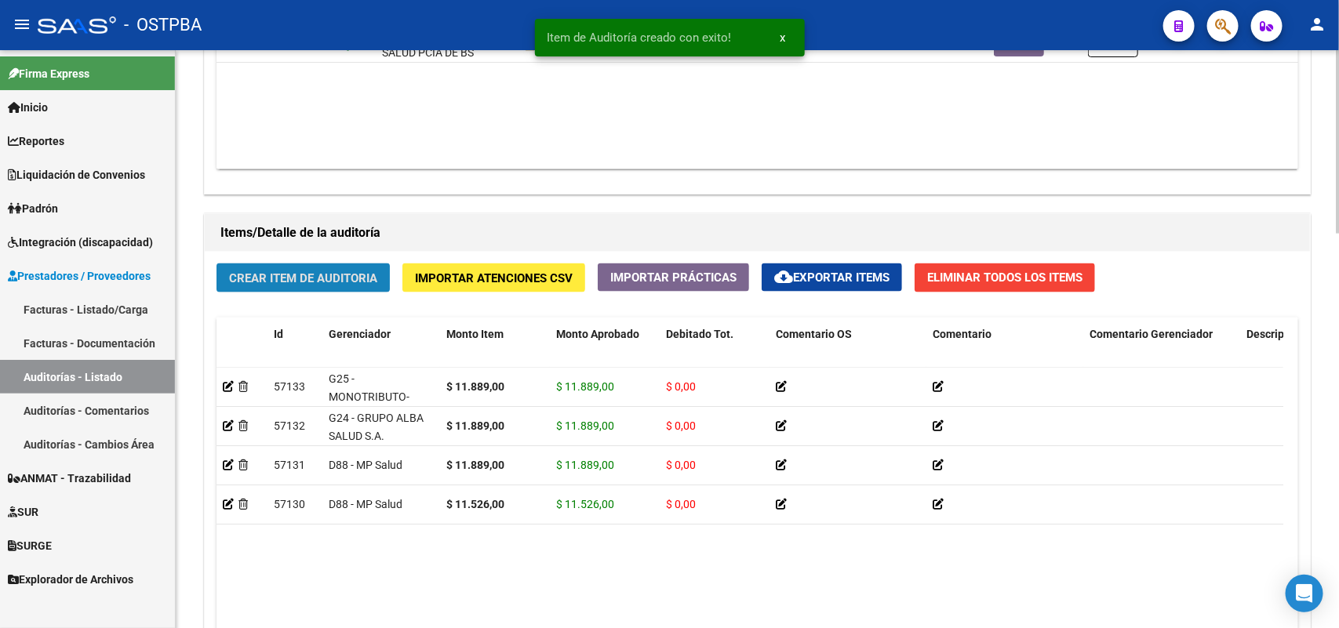
click at [369, 271] on span "Crear Item de Auditoria" at bounding box center [303, 278] width 148 height 14
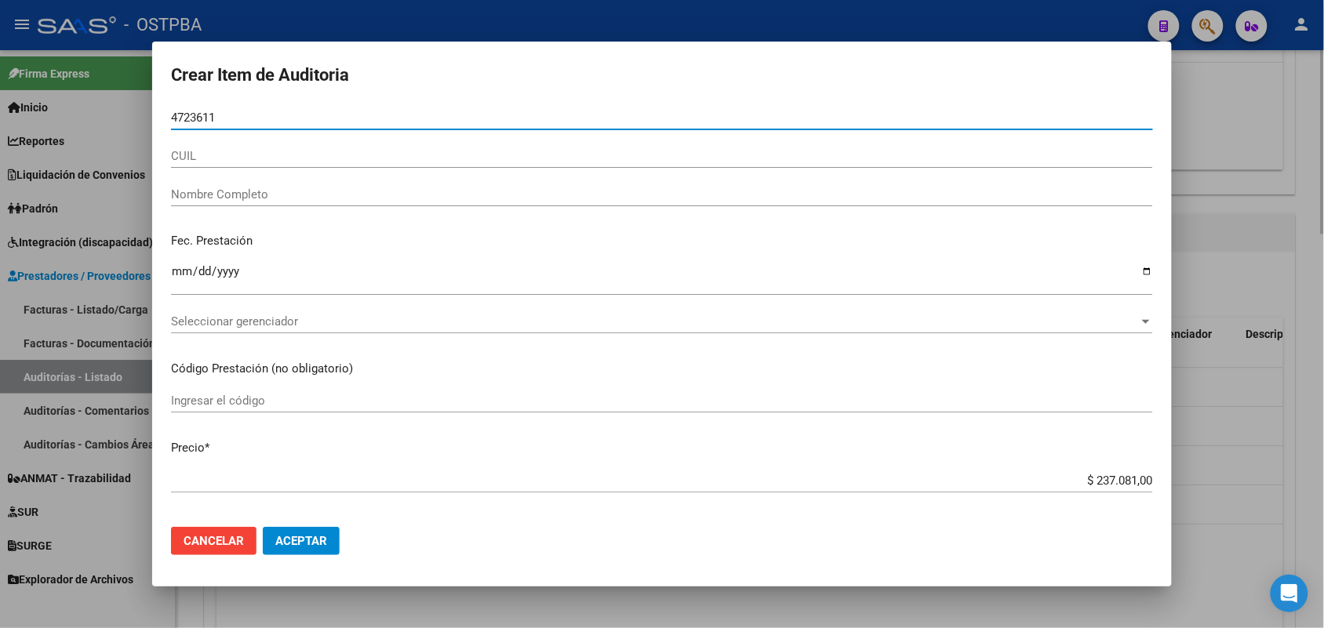
type input "47236115"
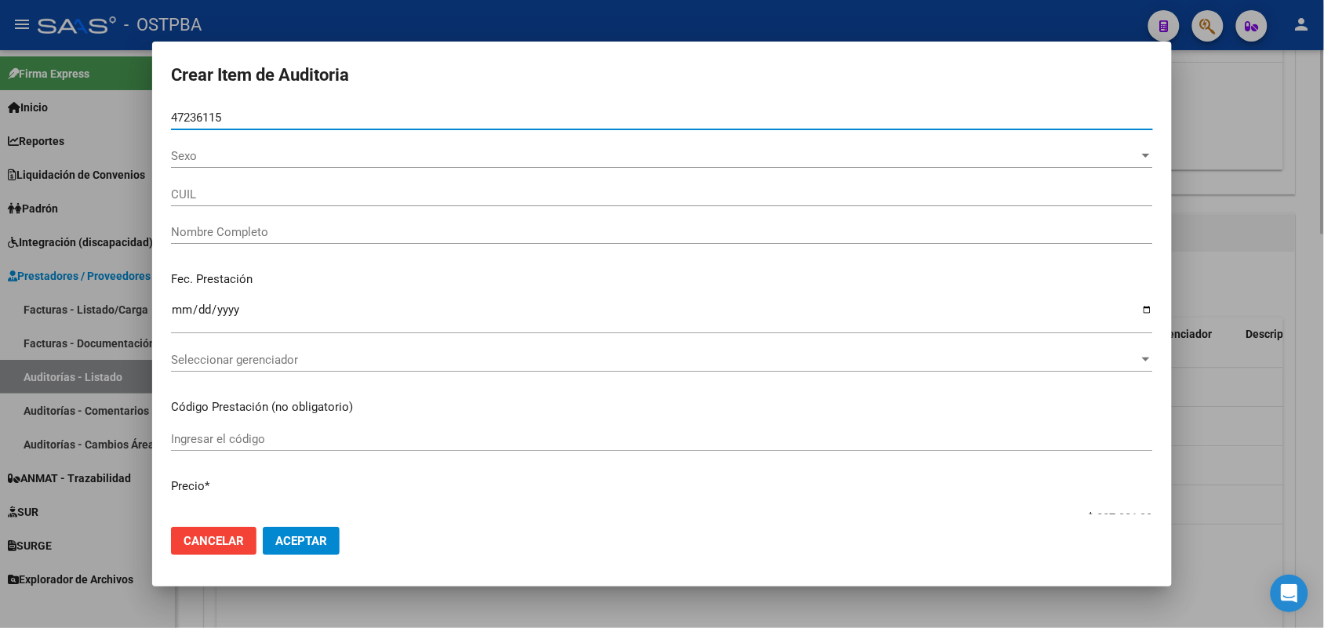
type input "27472361150"
type input "CHAPAY [PERSON_NAME] -"
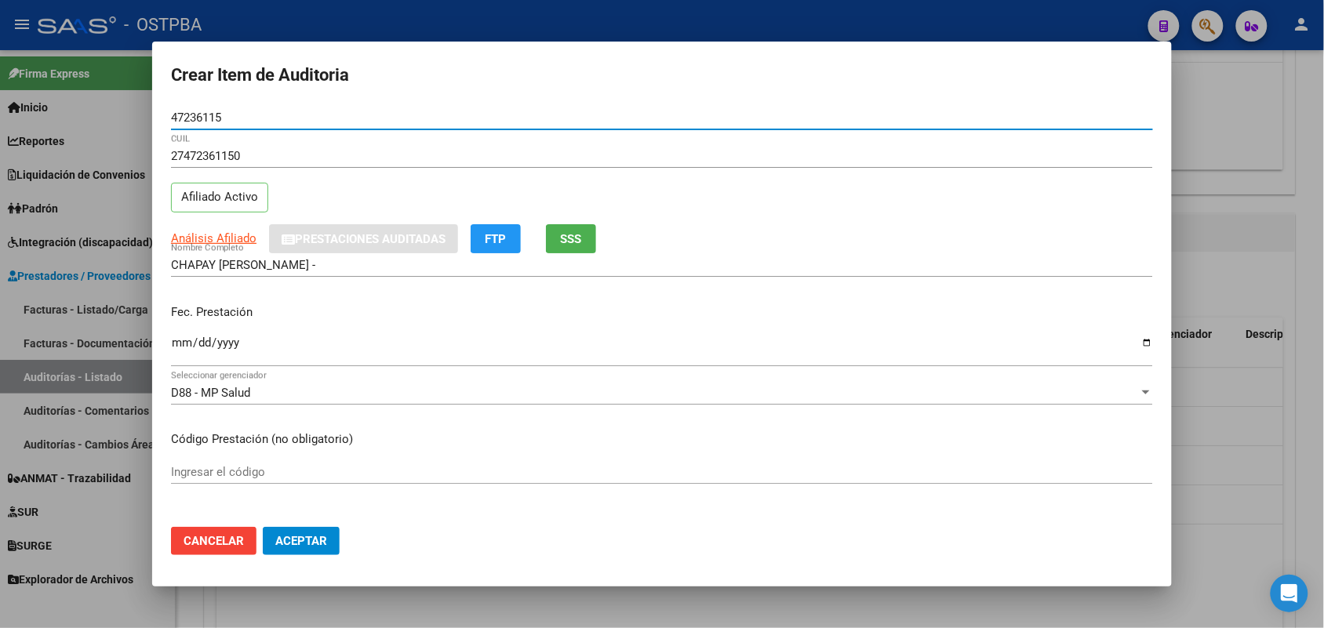
type input "47236115"
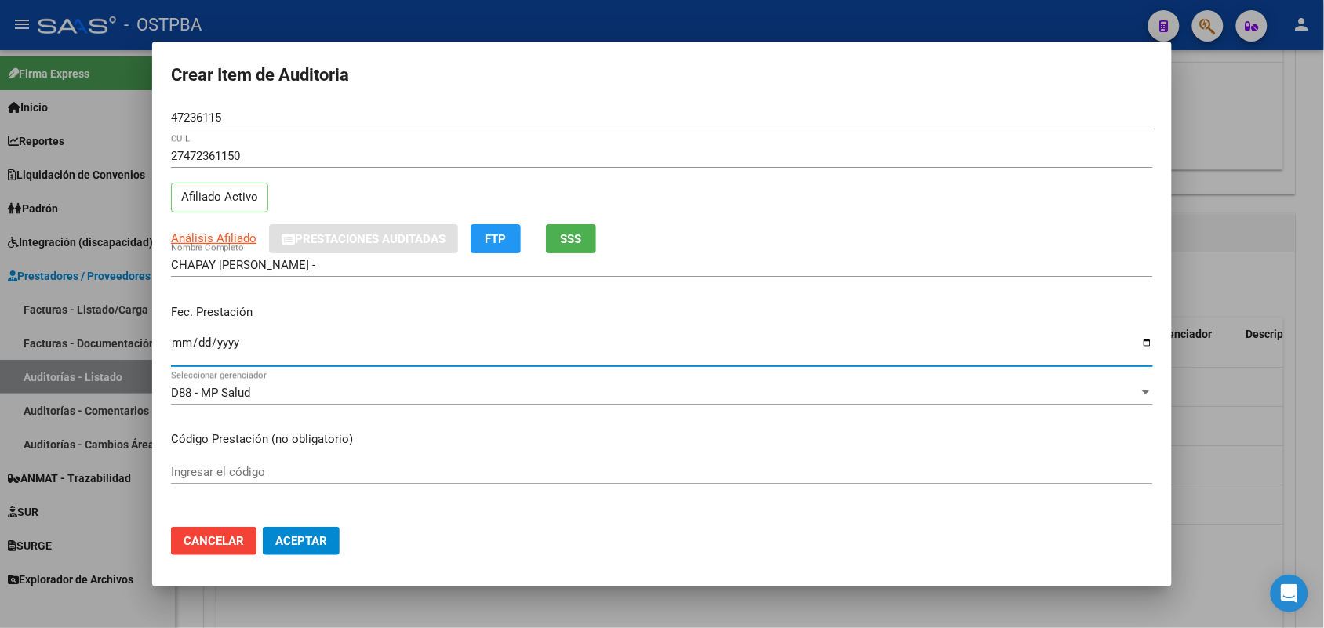
drag, startPoint x: 188, startPoint y: 350, endPoint x: 279, endPoint y: 318, distance: 95.8
click at [190, 350] on input "Ingresar la fecha" at bounding box center [662, 349] width 982 height 25
type input "[DATE]"
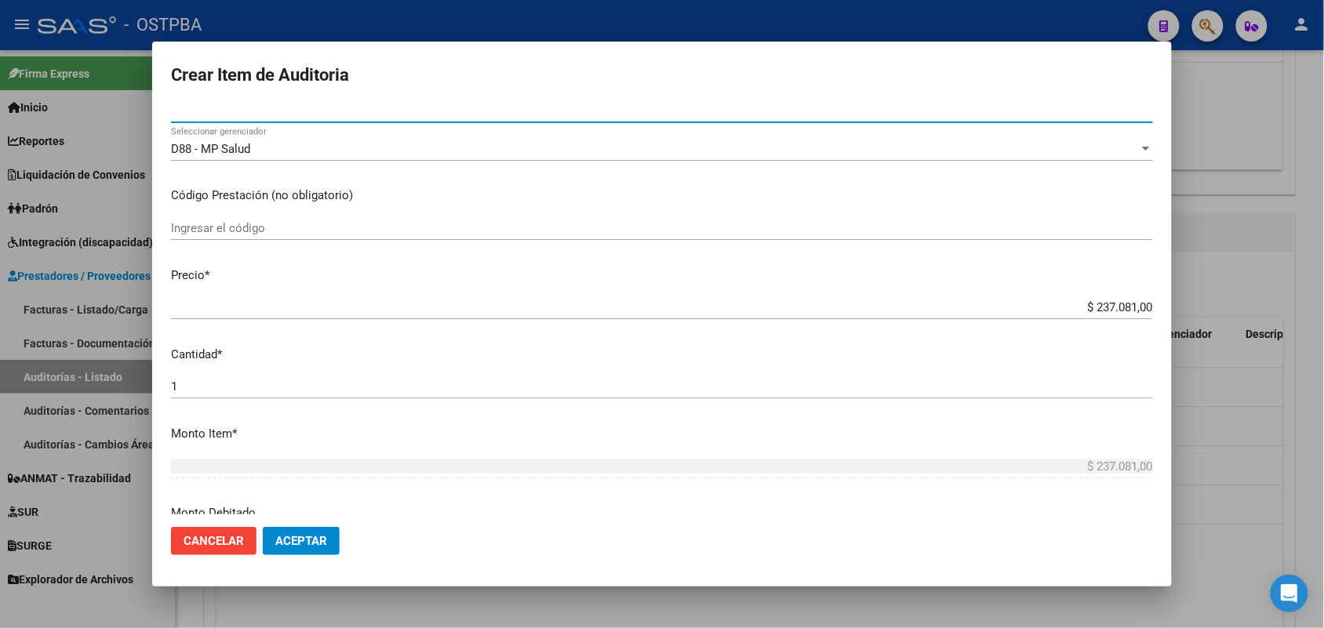
scroll to position [294, 0]
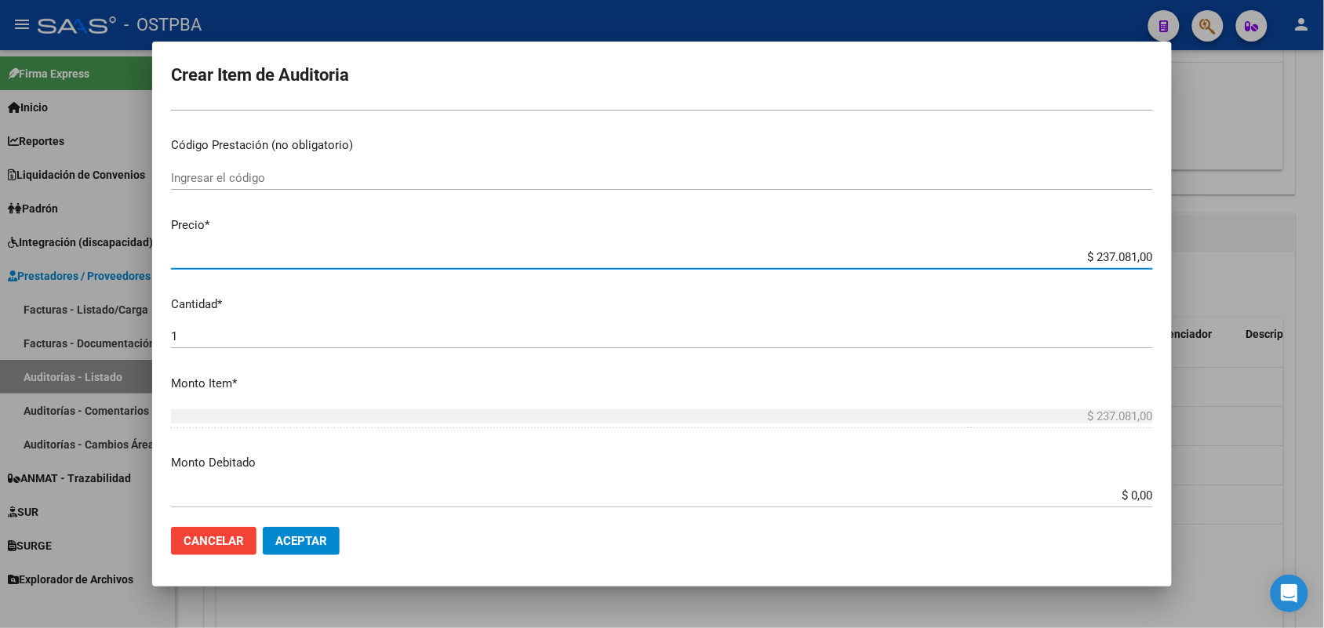
drag, startPoint x: 1061, startPoint y: 253, endPoint x: 1248, endPoint y: 260, distance: 187.7
click at [1248, 260] on div "Crear Item de Auditoria 47236115 Nro Documento 27472361150 CUIL Afiliado Activo…" at bounding box center [662, 314] width 1324 height 628
type input "$ 0,04"
type input "$ 0,42"
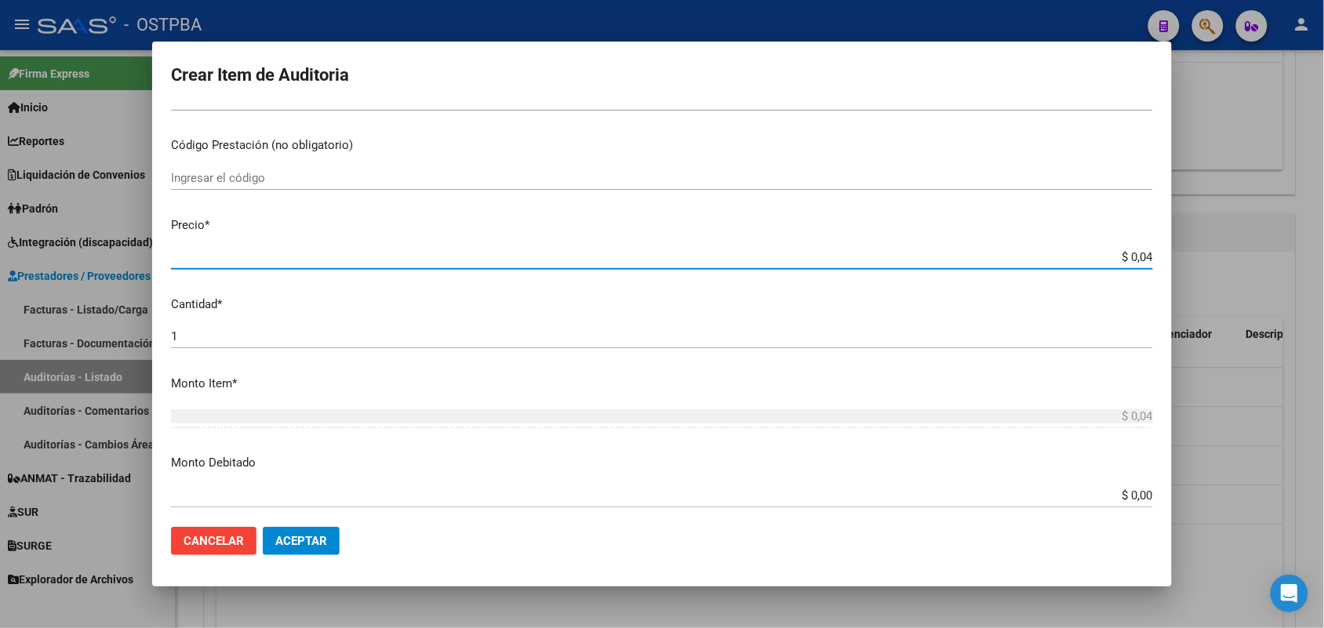
type input "$ 0,42"
type input "$ 4,25"
type input "$ 42,59"
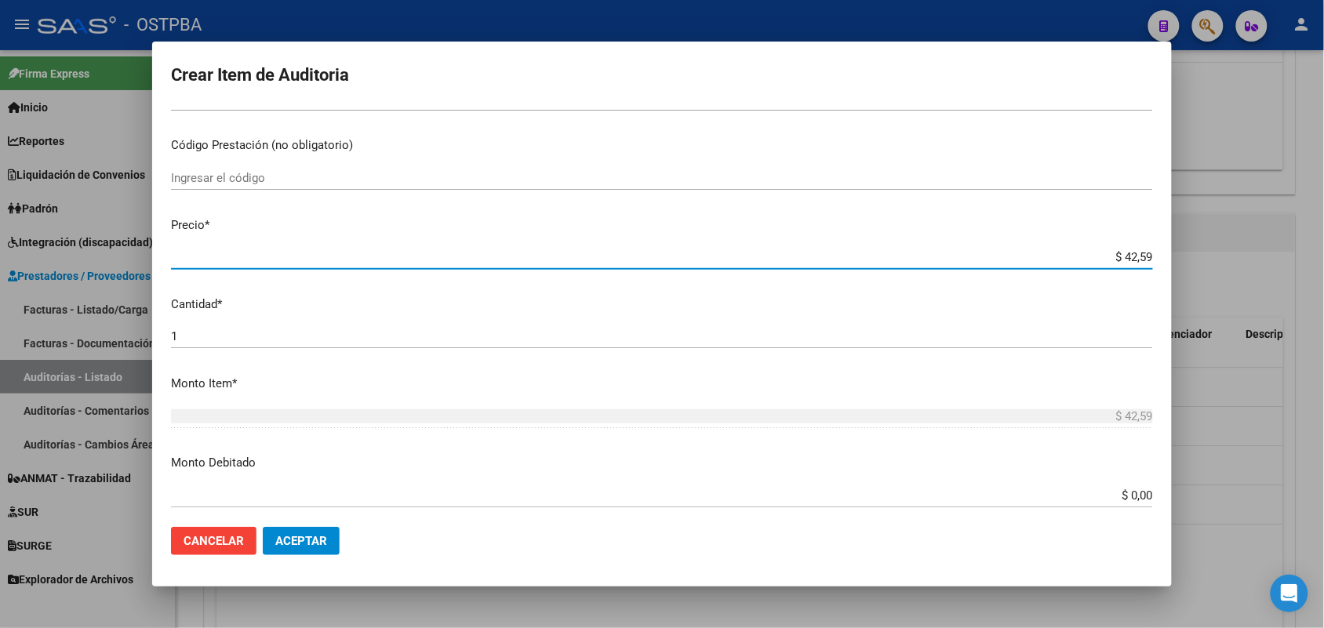
type input "$ 425,91"
type input "$ 4.259,10"
type input "$ 42.591,00"
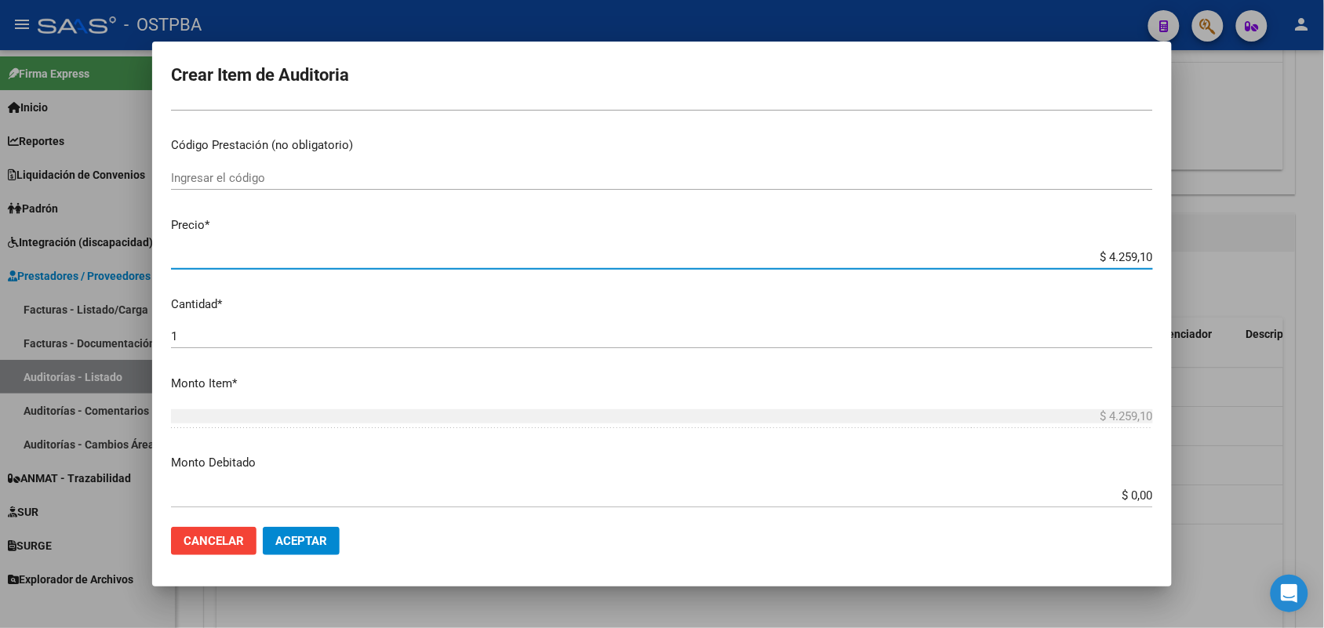
type input "$ 42.591,00"
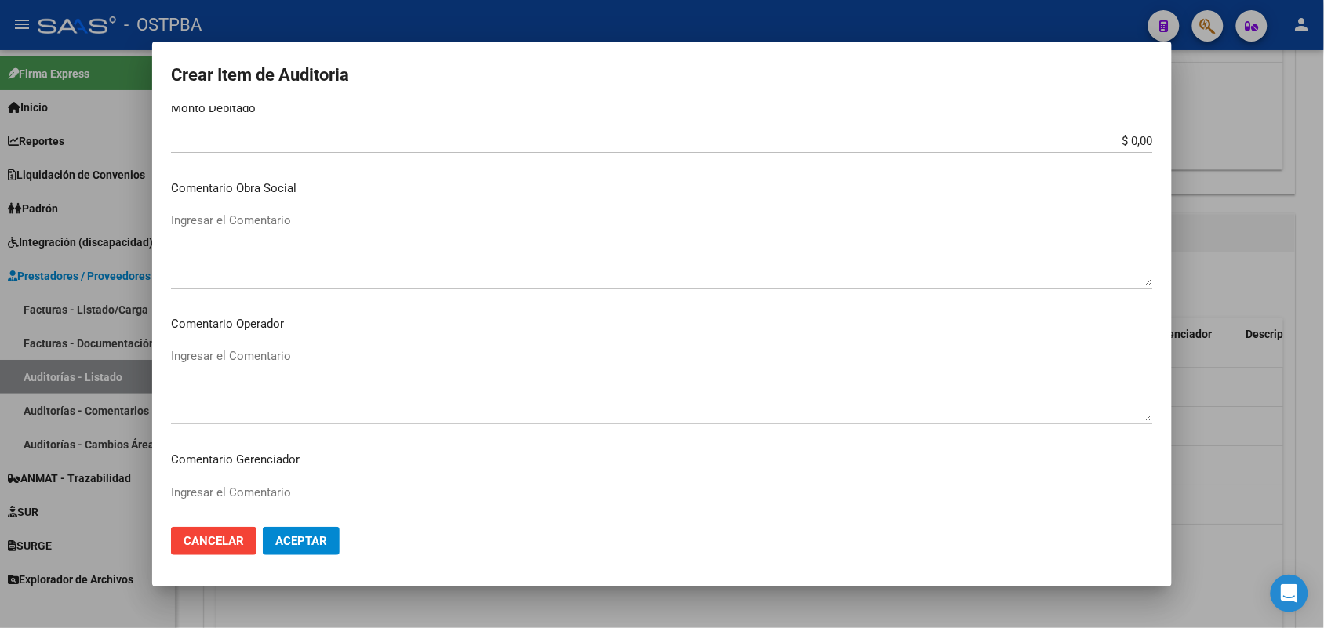
scroll to position [1003, 0]
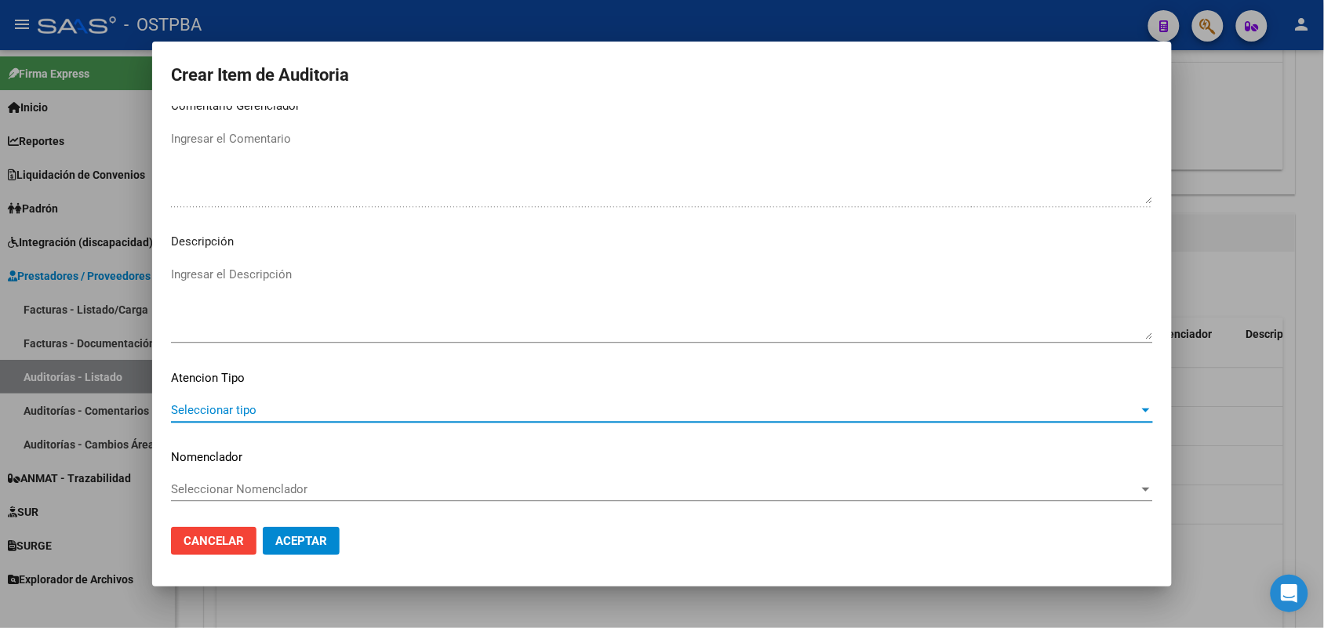
click at [216, 406] on span "Seleccionar tipo" at bounding box center [655, 410] width 968 height 14
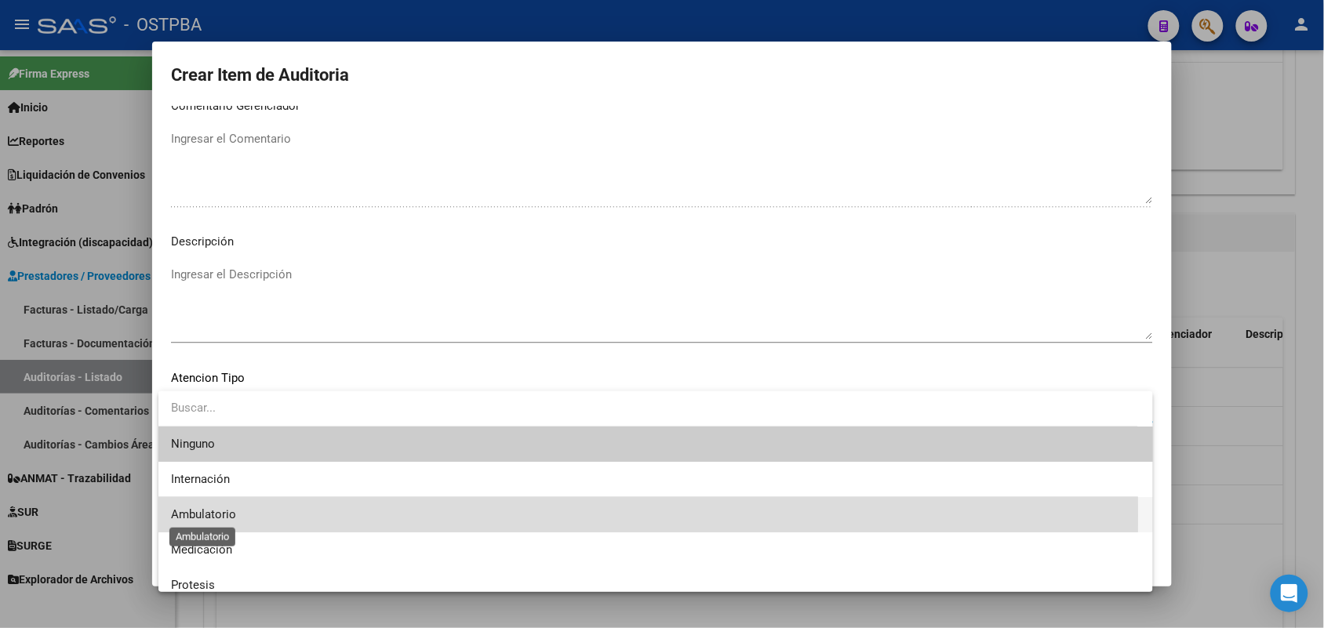
click at [216, 515] on span "Ambulatorio" at bounding box center [203, 515] width 65 height 14
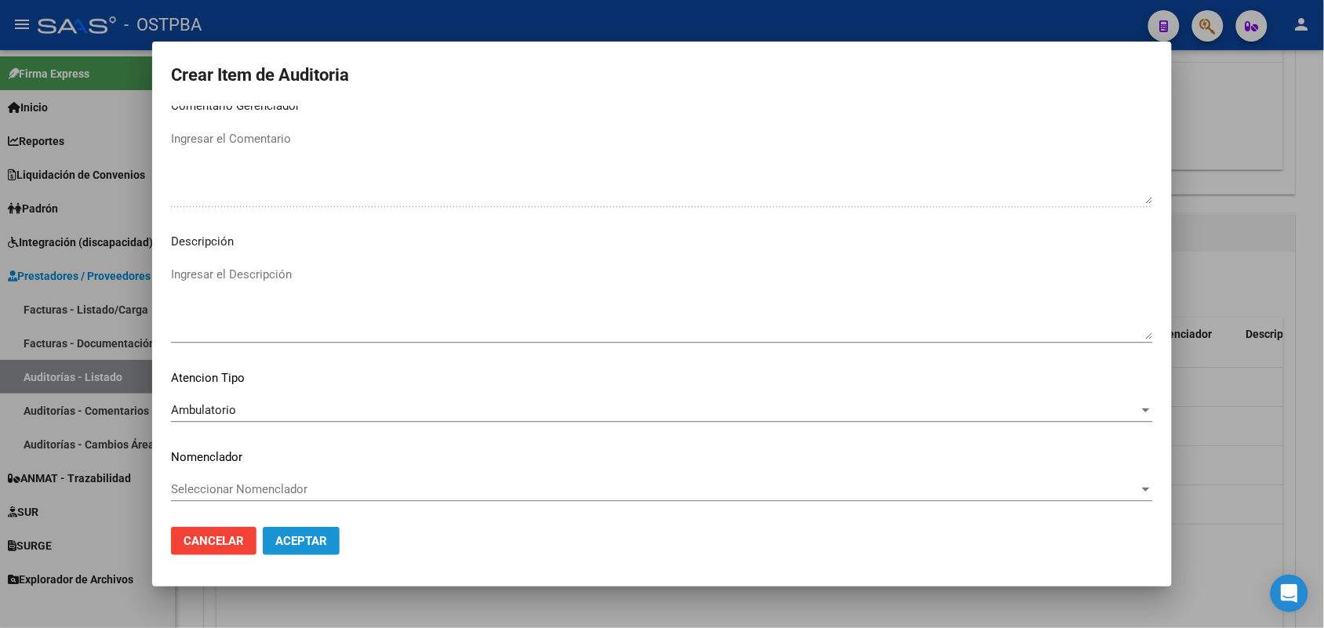
click at [290, 540] on span "Aceptar" at bounding box center [301, 541] width 52 height 14
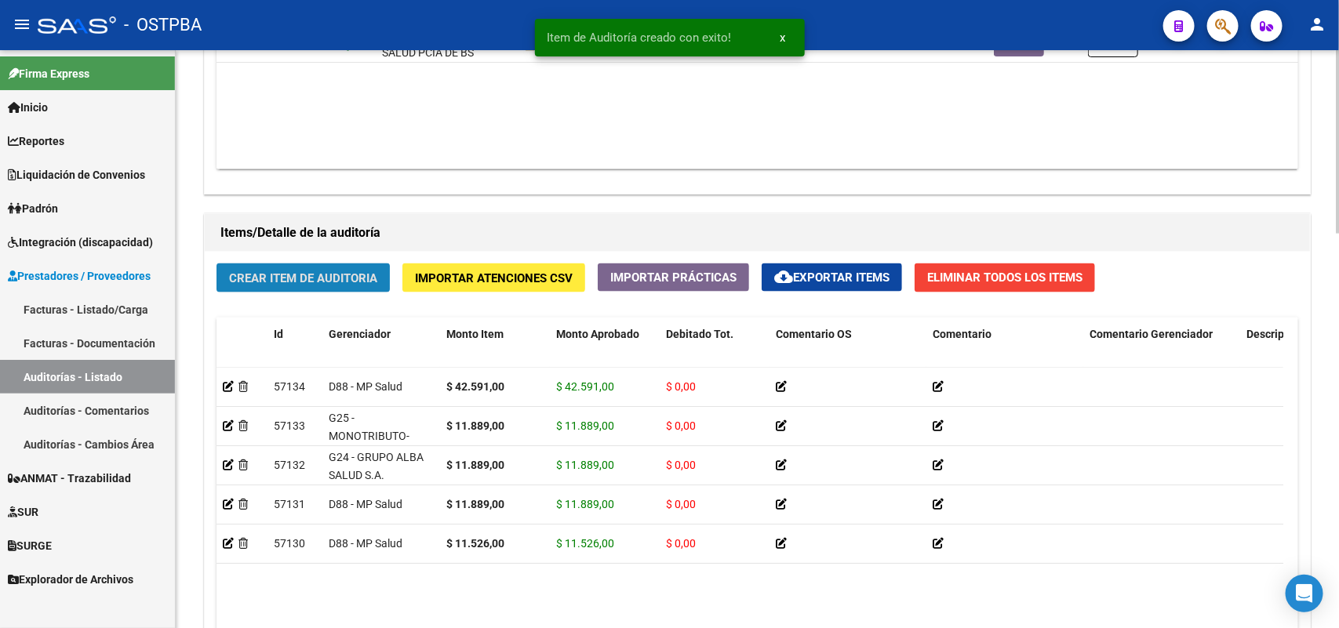
click at [373, 271] on span "Crear Item de Auditoria" at bounding box center [303, 278] width 148 height 14
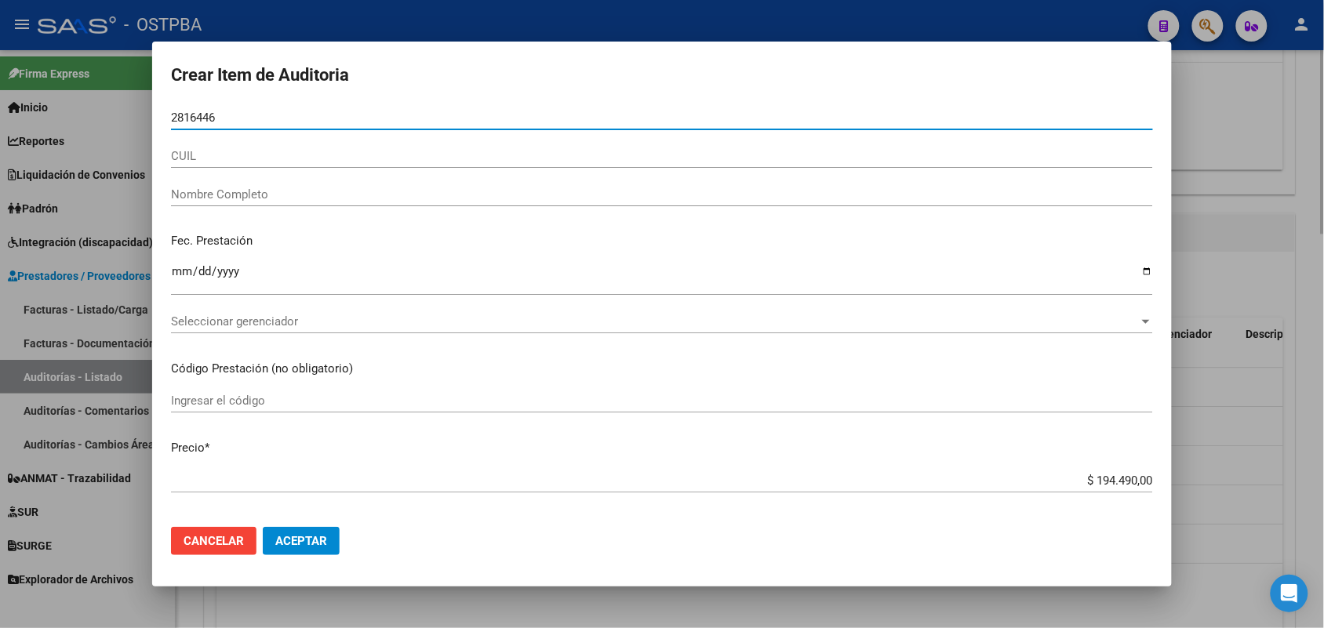
type input "28164460"
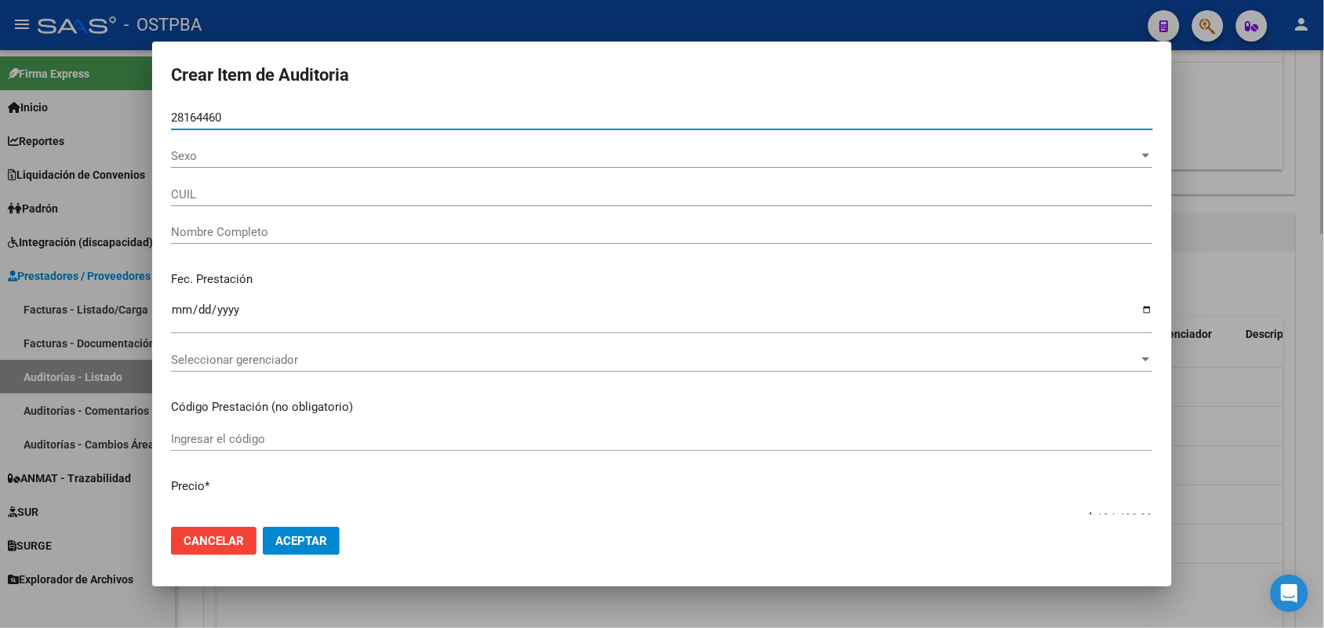
type input "27281644608"
type input "[PERSON_NAME] -"
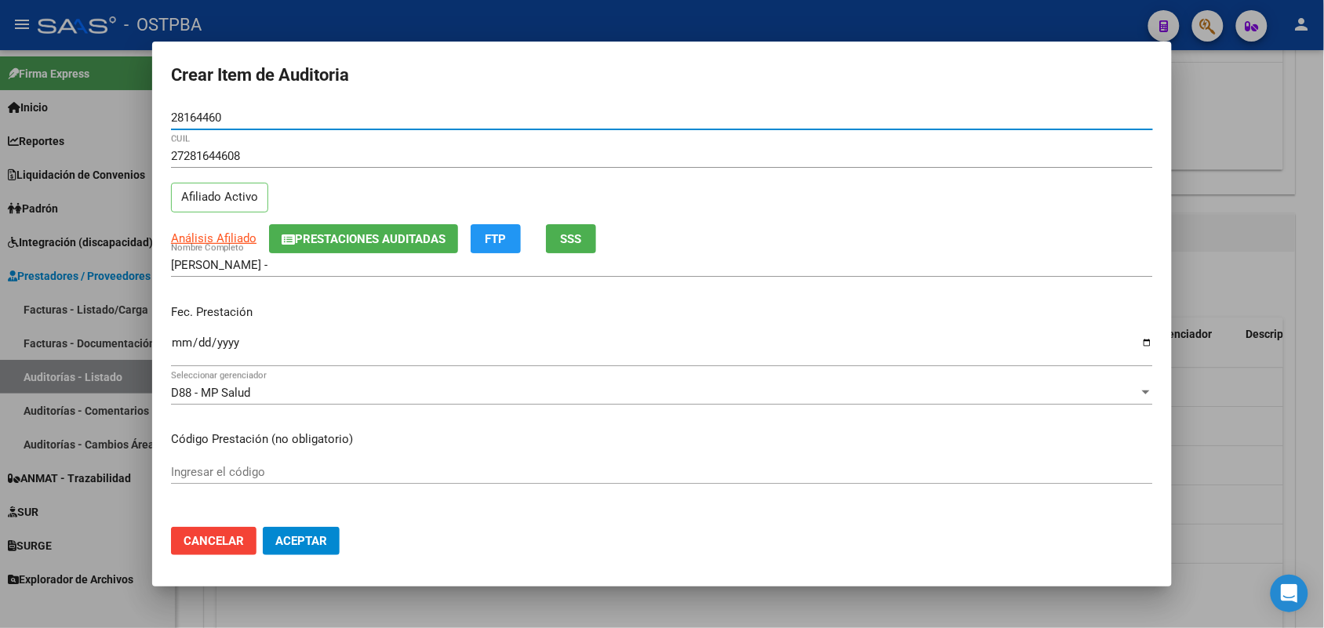
type input "28164460"
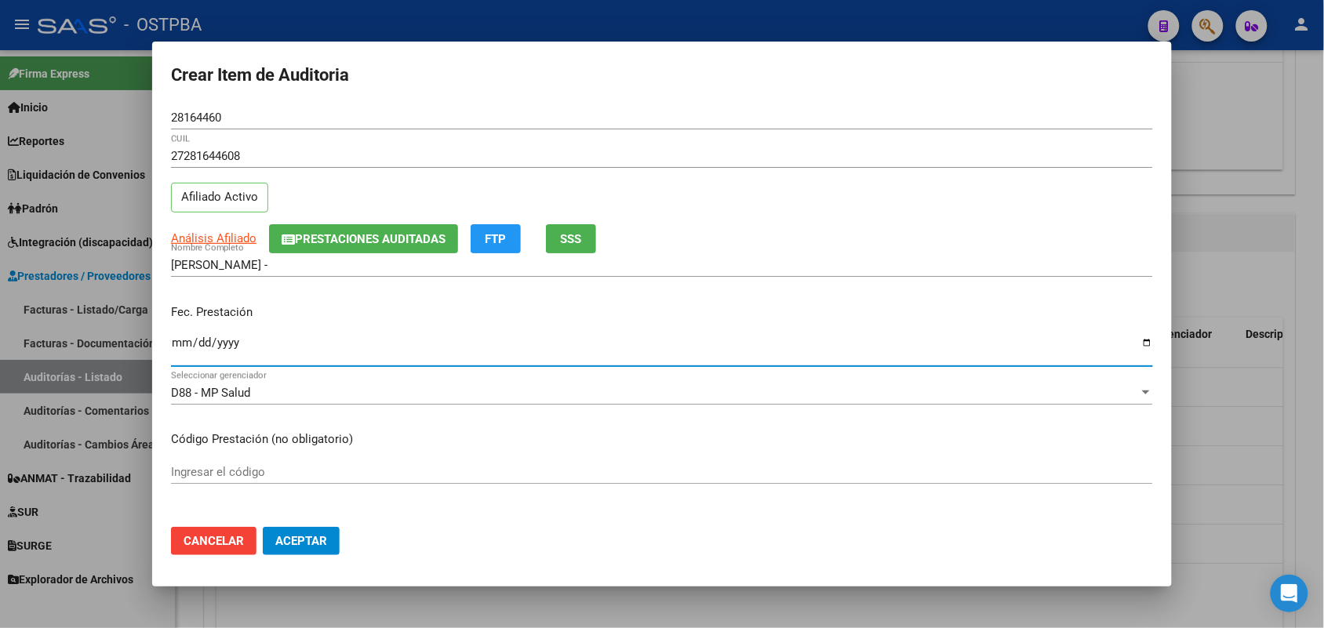
click at [177, 347] on input "Ingresar la fecha" at bounding box center [662, 349] width 982 height 25
type input "[DATE]"
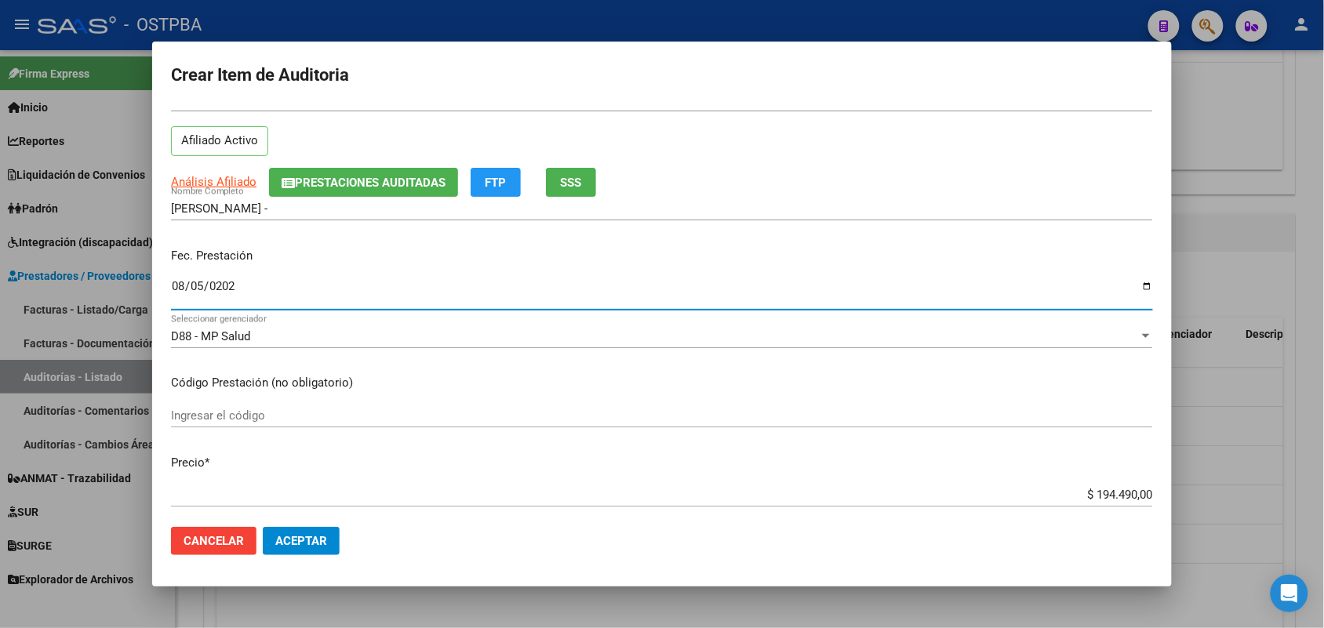
scroll to position [196, 0]
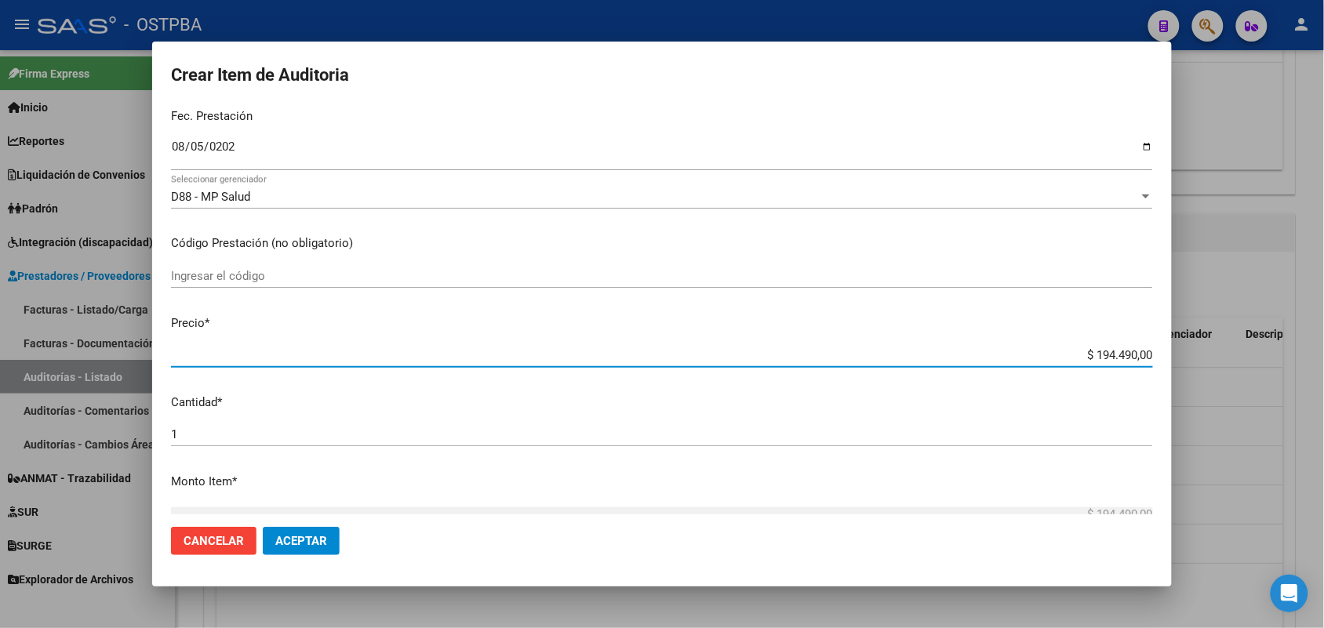
drag, startPoint x: 1055, startPoint y: 357, endPoint x: 1167, endPoint y: 361, distance: 112.3
click at [1167, 361] on mat-dialog-content "28164460 Nro Documento 27281644608 CUIL Afiliado Activo Análisis Afiliado Prest…" at bounding box center [662, 310] width 1020 height 409
type input "$ 0,04"
type input "$ 4,20"
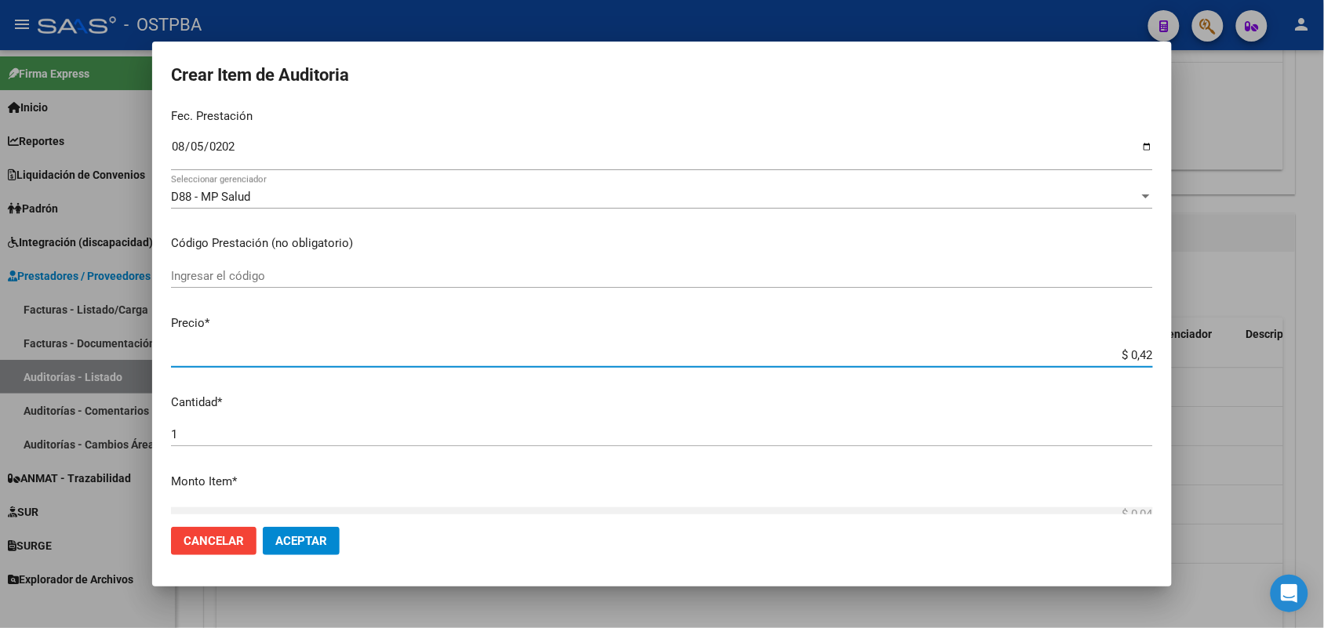
type input "$ 4,20"
type input "$ 0,42"
type input "$ 4,25"
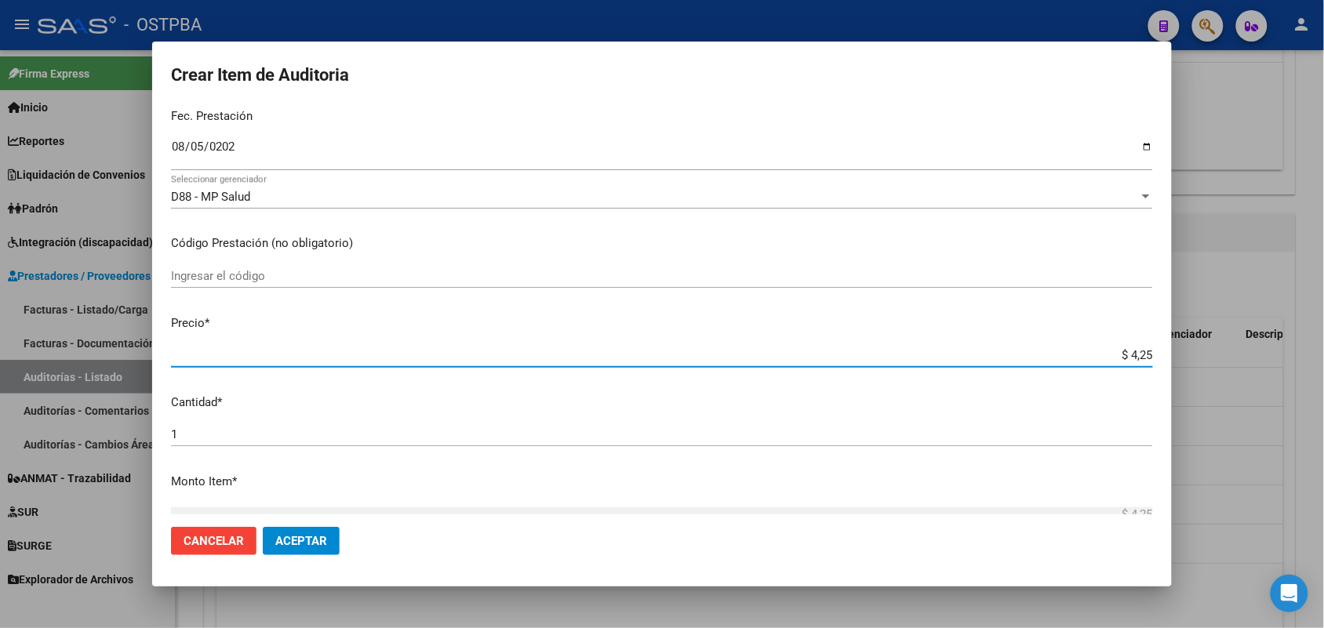
type input "$ 42,59"
type input "$ 425,91"
type input "$ 4.259,10"
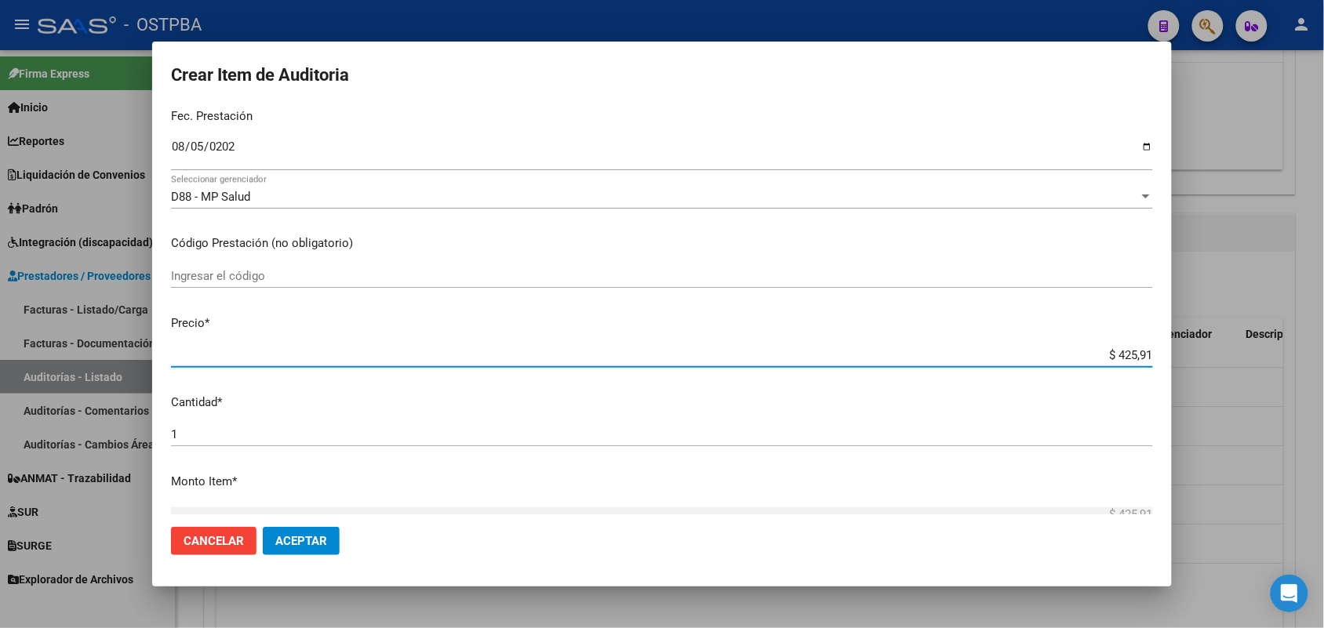
type input "$ 4.259,10"
type input "$ 42.591,00"
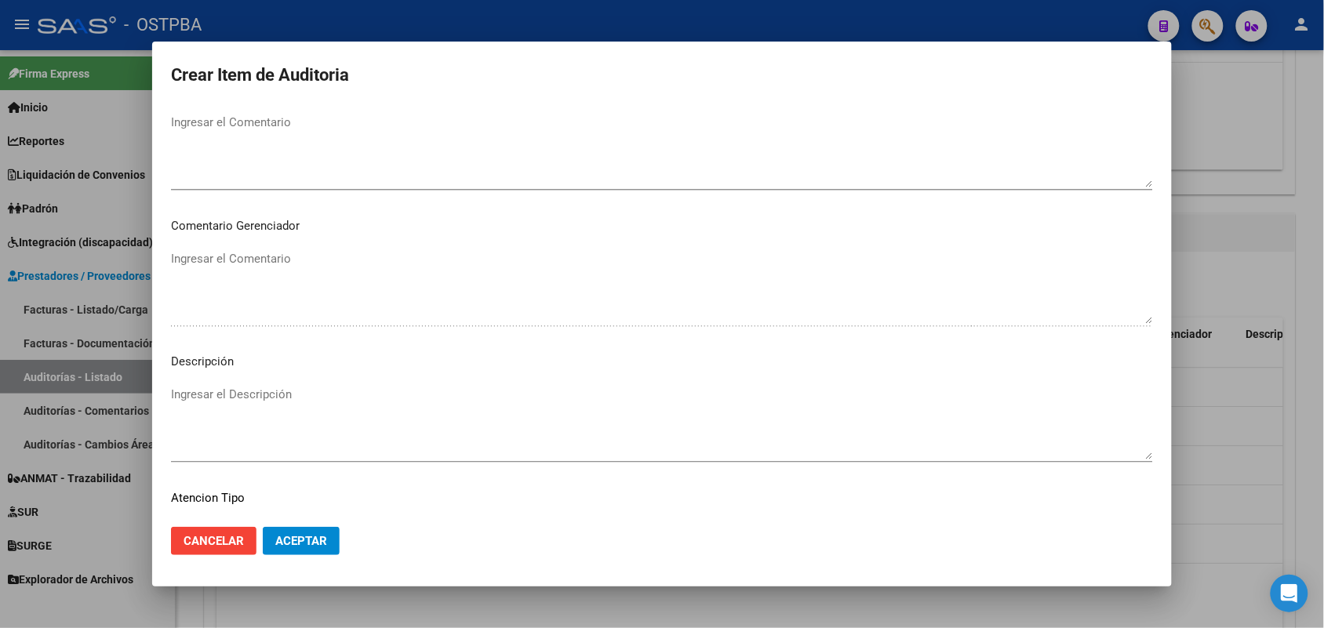
scroll to position [1003, 0]
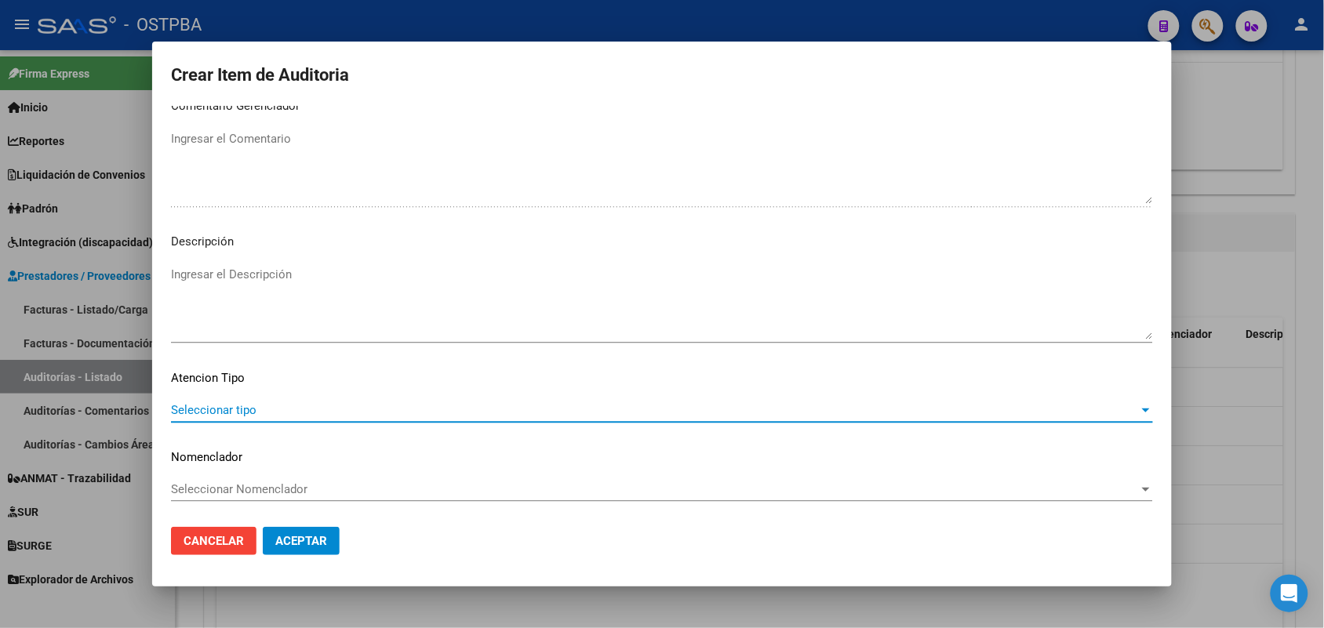
click at [217, 403] on span "Seleccionar tipo" at bounding box center [655, 410] width 968 height 14
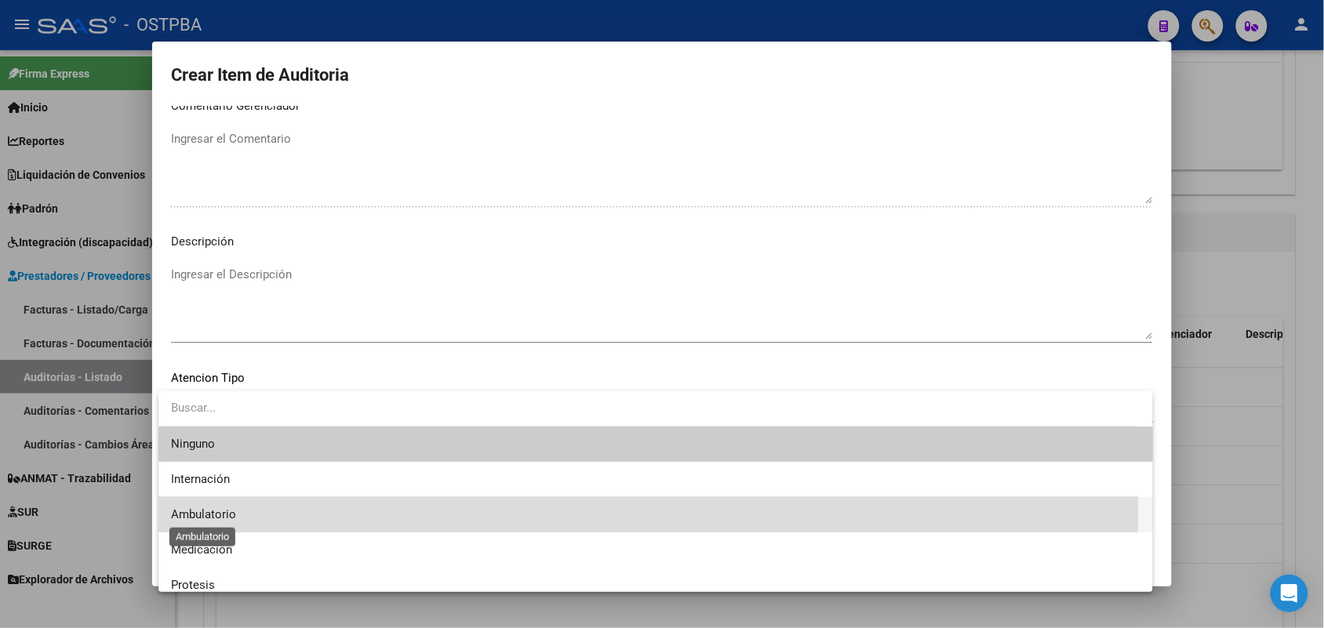
click at [224, 515] on span "Ambulatorio" at bounding box center [203, 515] width 65 height 14
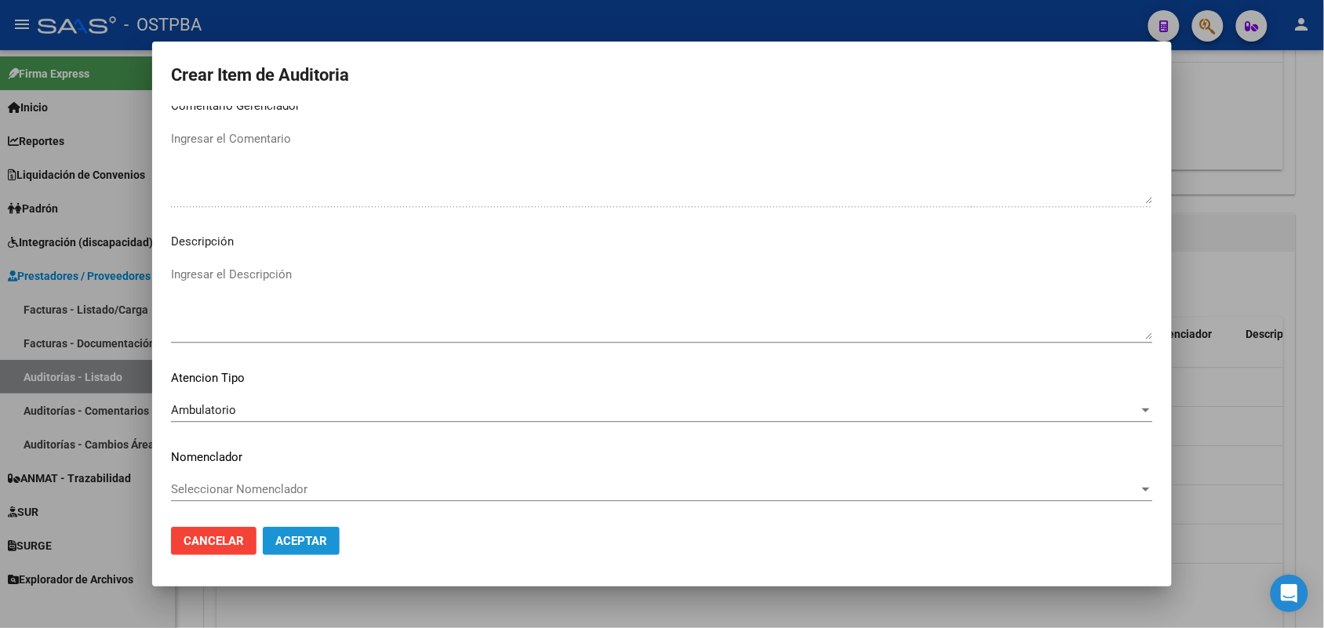
click at [284, 538] on span "Aceptar" at bounding box center [301, 541] width 52 height 14
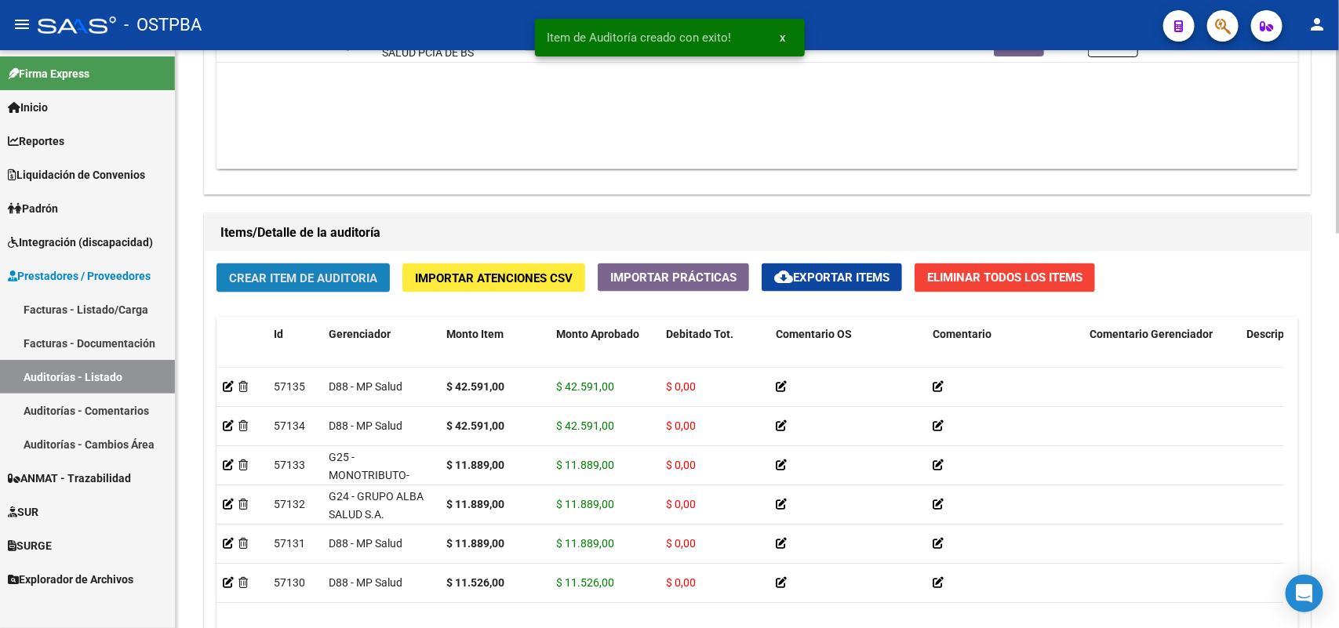
click at [362, 271] on span "Crear Item de Auditoria" at bounding box center [303, 278] width 148 height 14
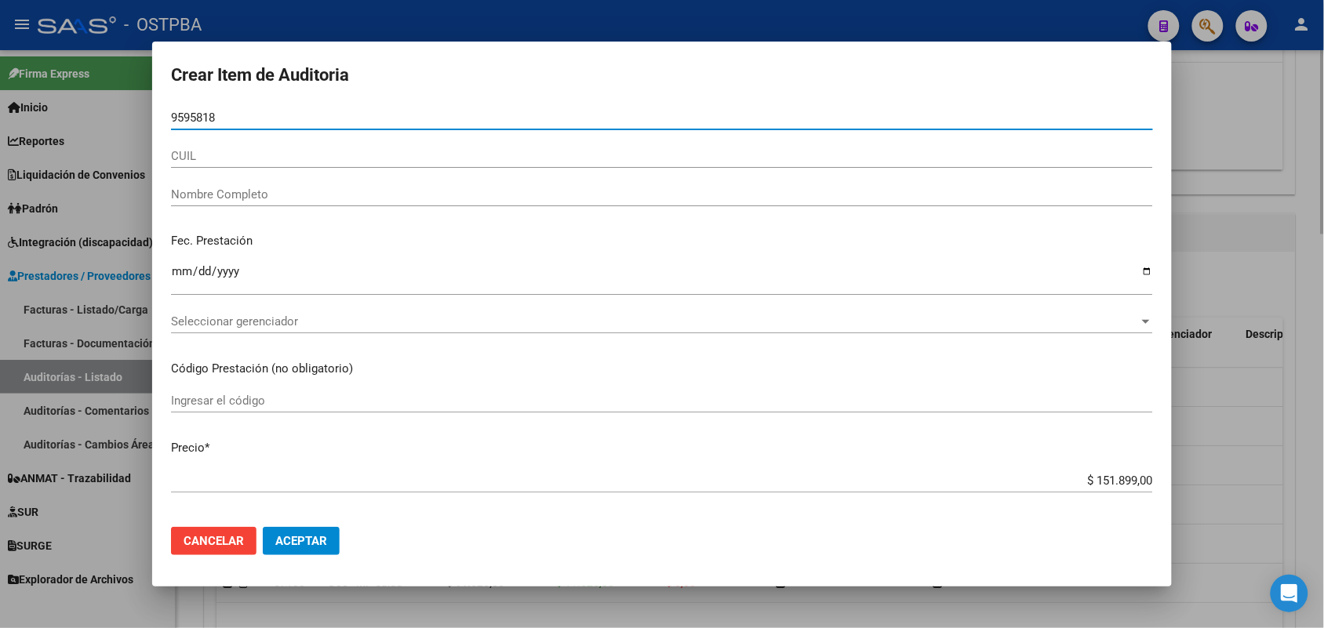
type input "95958185"
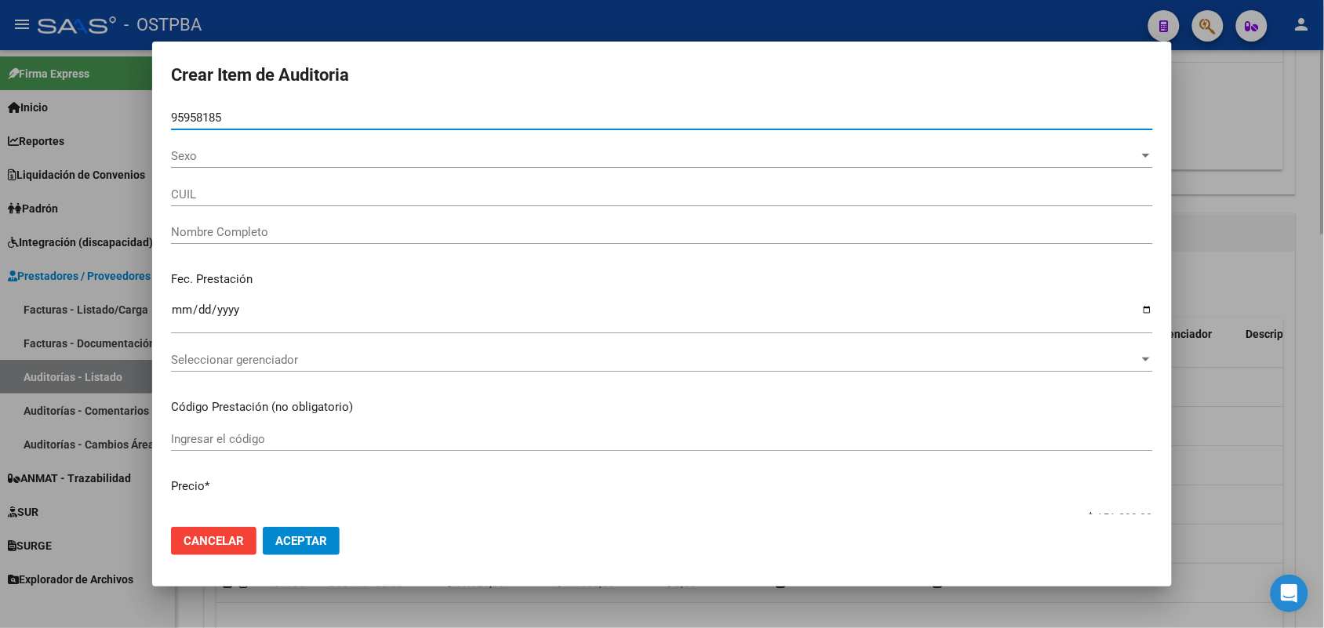
type input "20959581852"
type input "[PERSON_NAME][DATE] -"
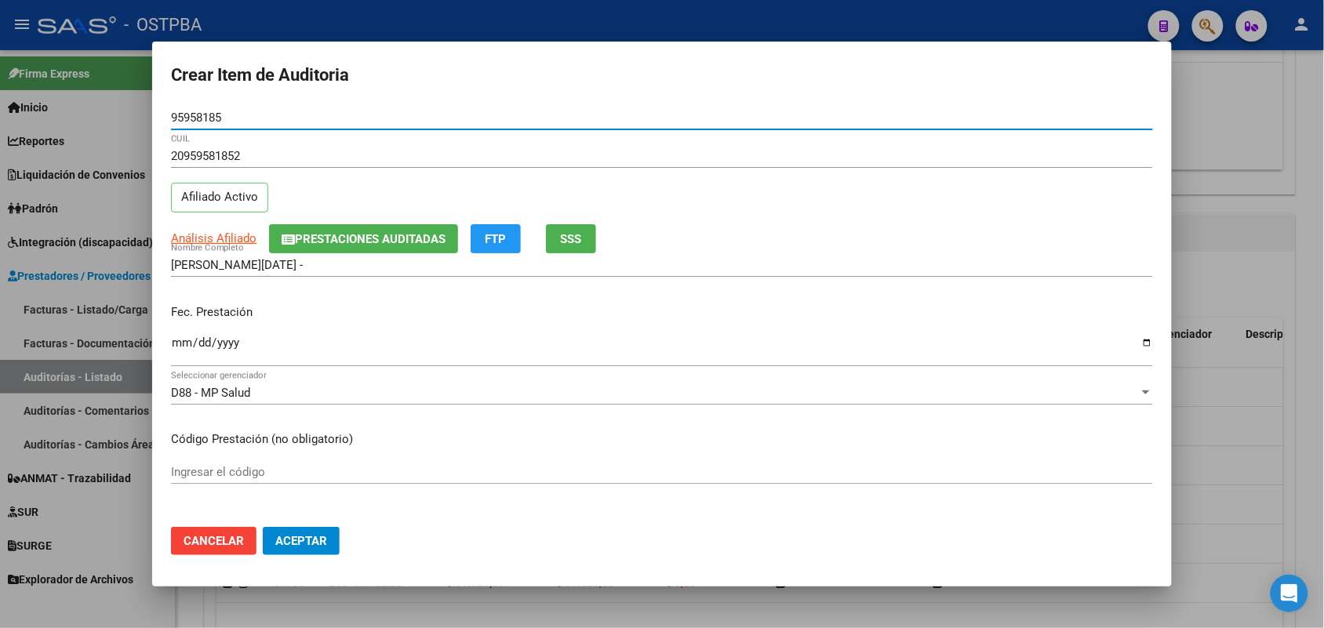
type input "95958185"
click at [175, 341] on input "Ingresar la fecha" at bounding box center [662, 349] width 982 height 25
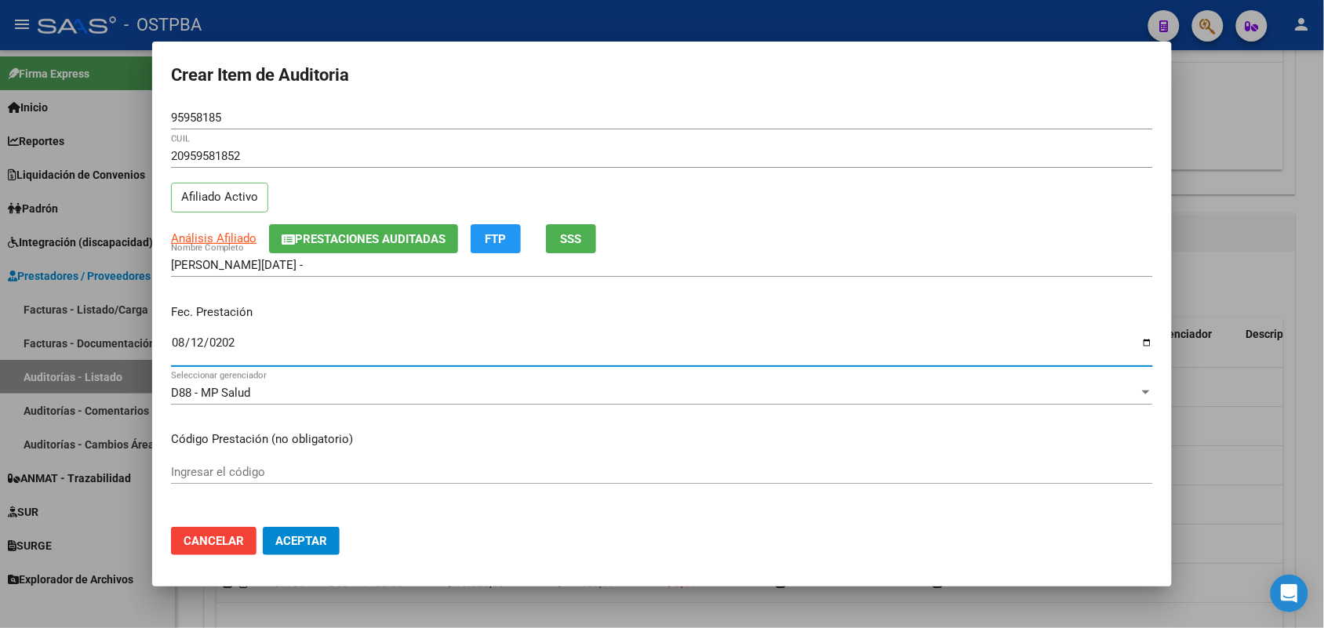
type input "[DATE]"
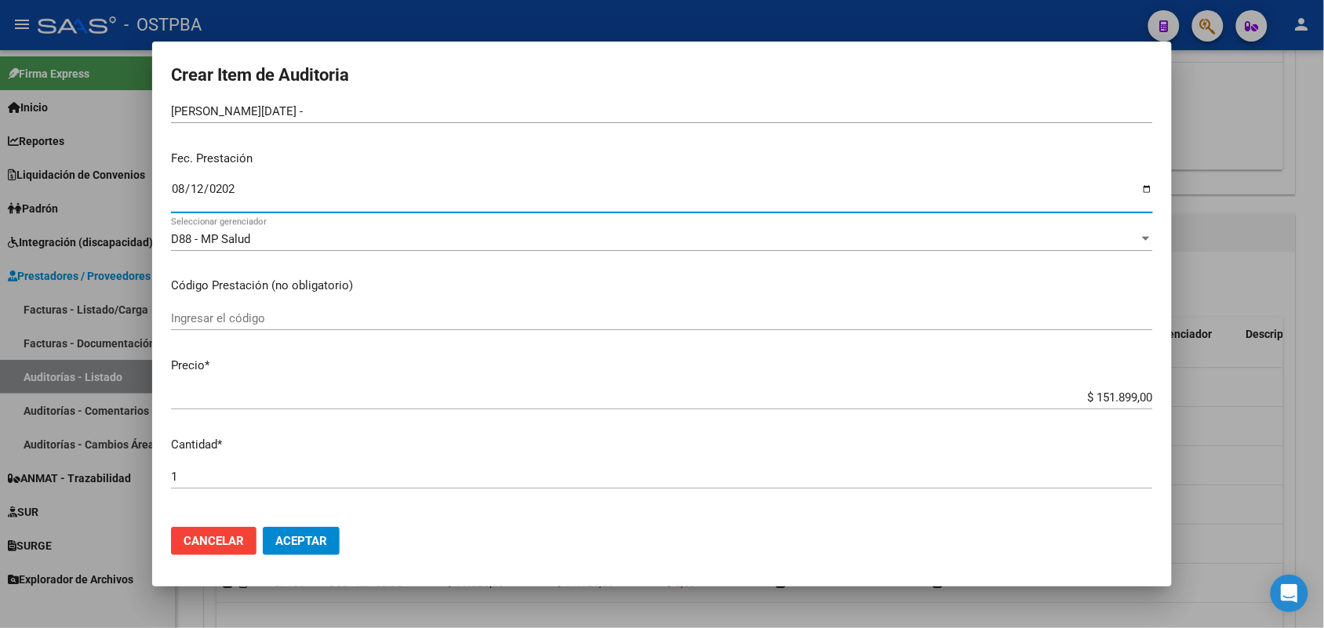
scroll to position [196, 0]
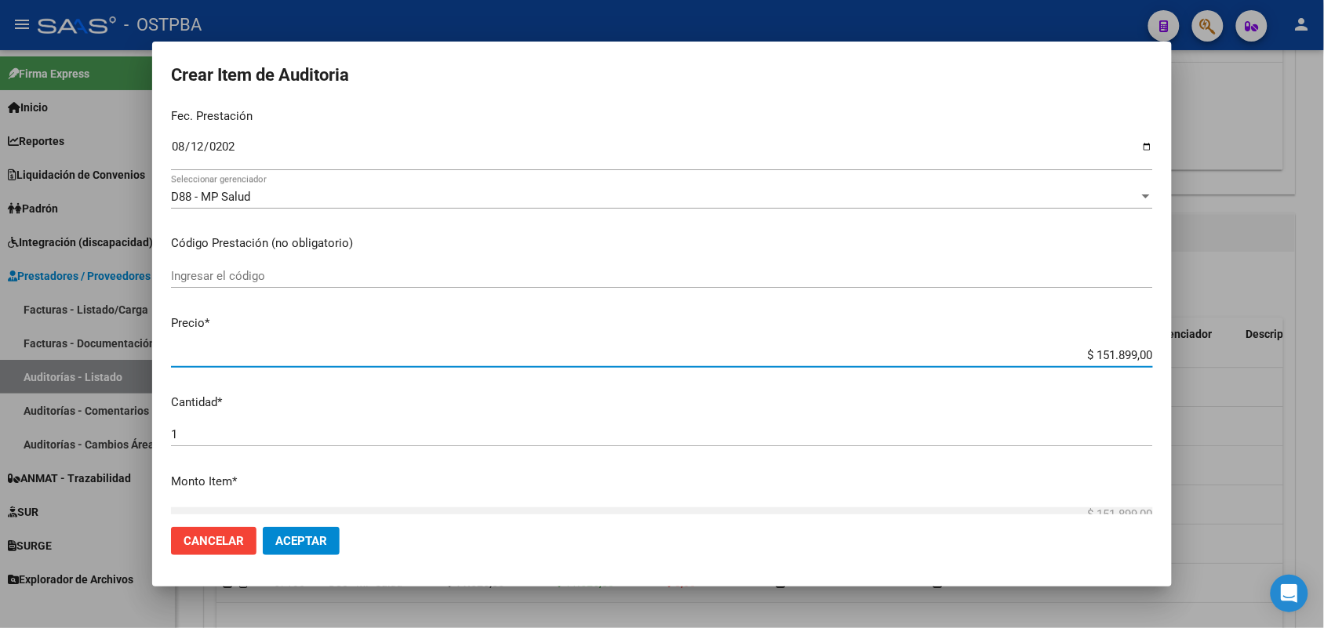
drag, startPoint x: 1062, startPoint y: 352, endPoint x: 1191, endPoint y: 401, distance: 138.6
click at [1218, 375] on div "Crear Item de Auditoria 95958185 Nro Documento 20959581852 CUIL Afiliado Activo…" at bounding box center [662, 314] width 1324 height 628
type input "$ 0,07"
type input "$ 0,70"
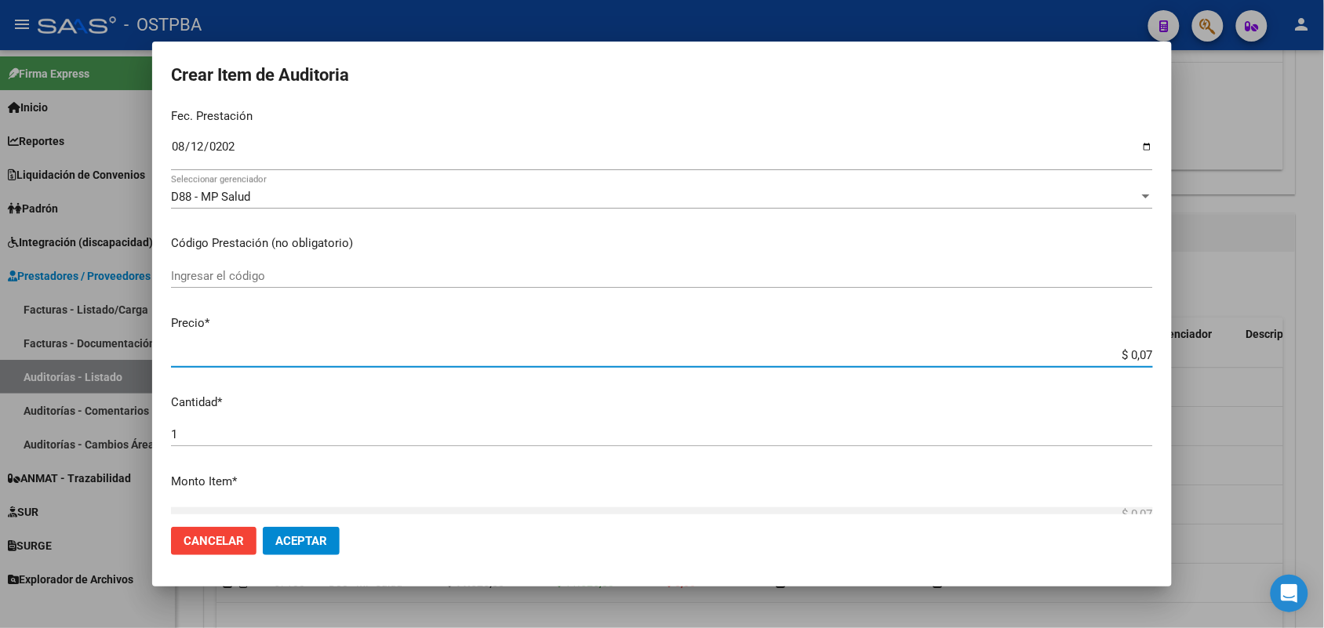
type input "$ 0,70"
type input "$ 7,04"
type input "$ 70,44"
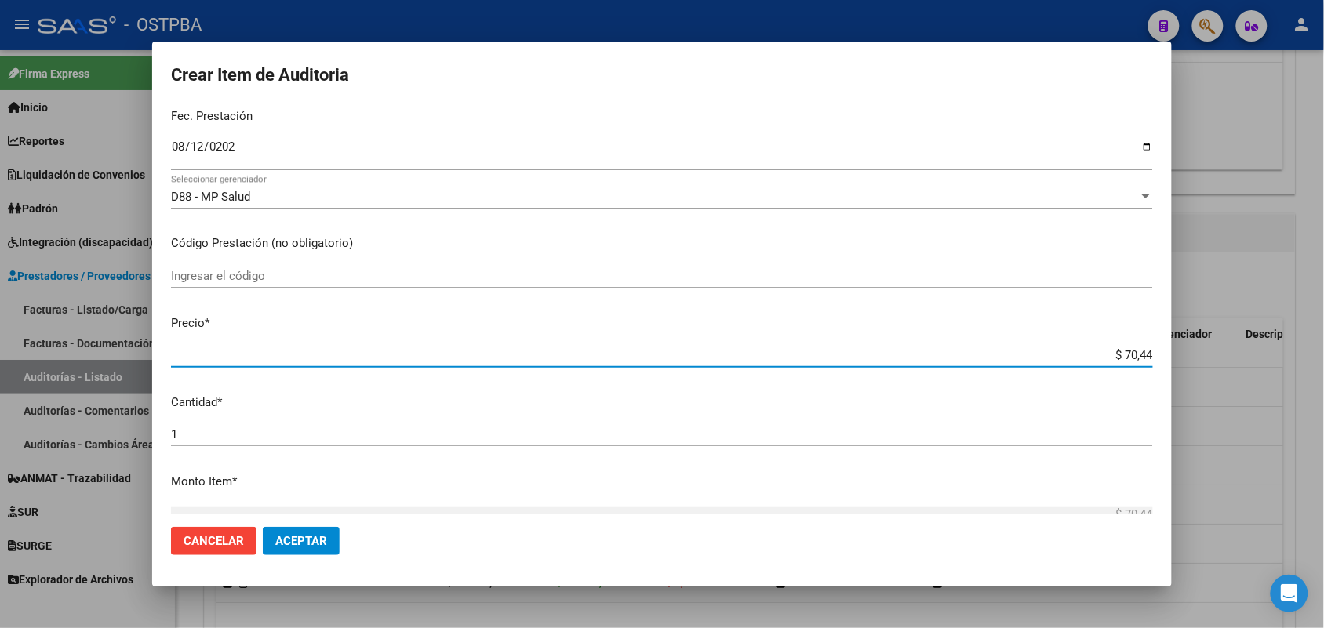
type input "$ 704,46"
type input "$ 7.044,60"
type input "$ 70.446,00"
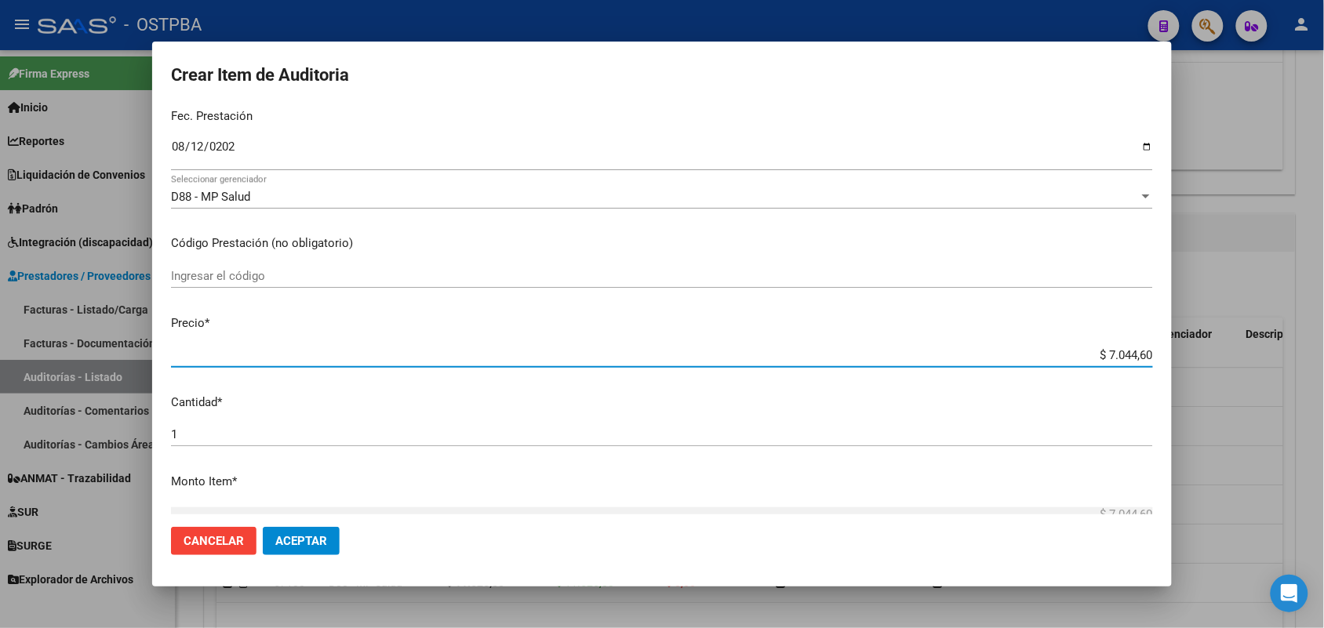
type input "$ 70.446,00"
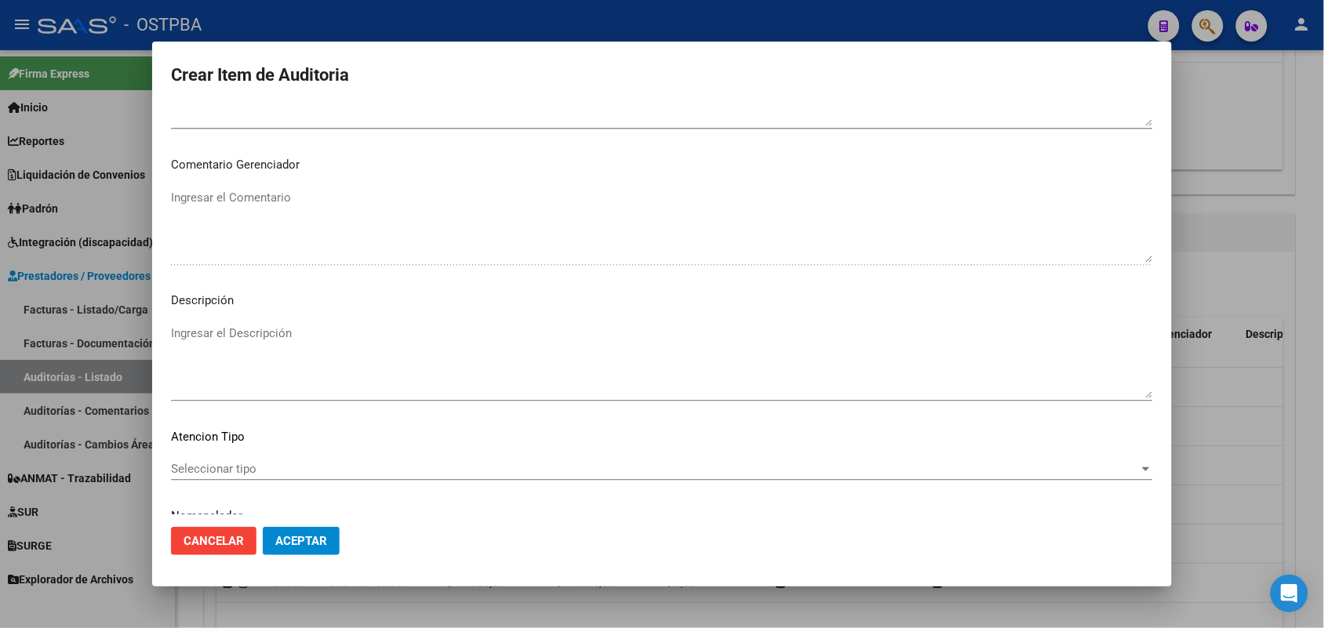
scroll to position [1003, 0]
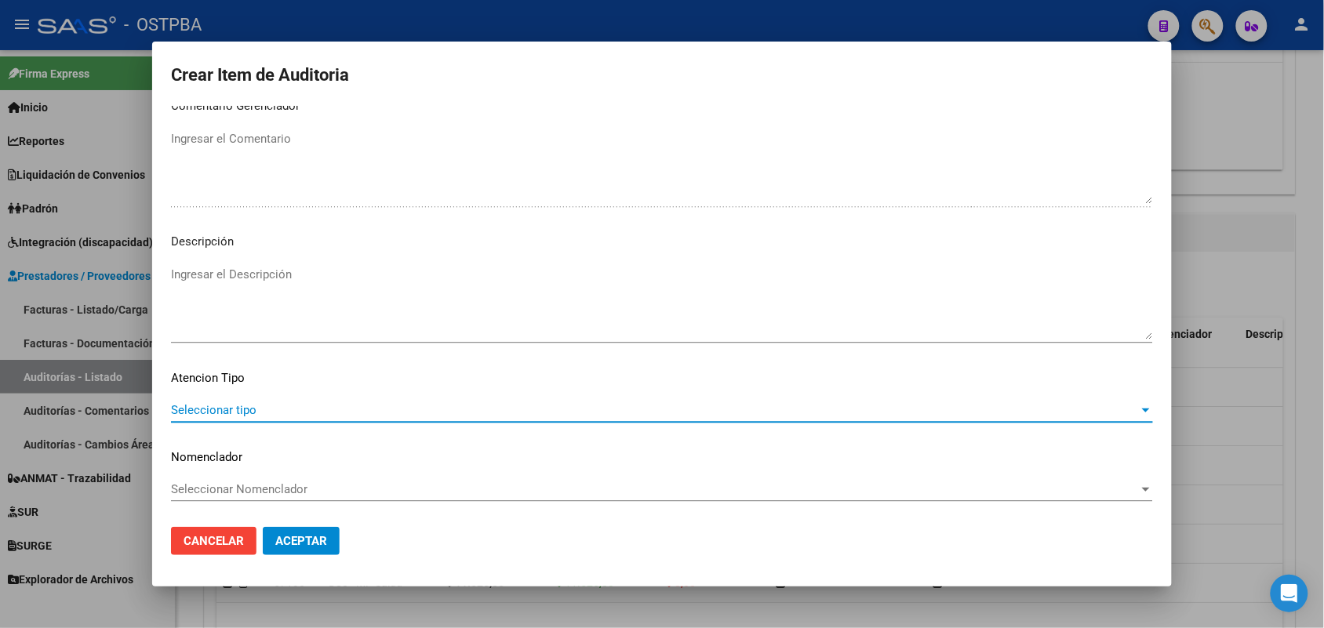
click at [242, 406] on span "Seleccionar tipo" at bounding box center [655, 410] width 968 height 14
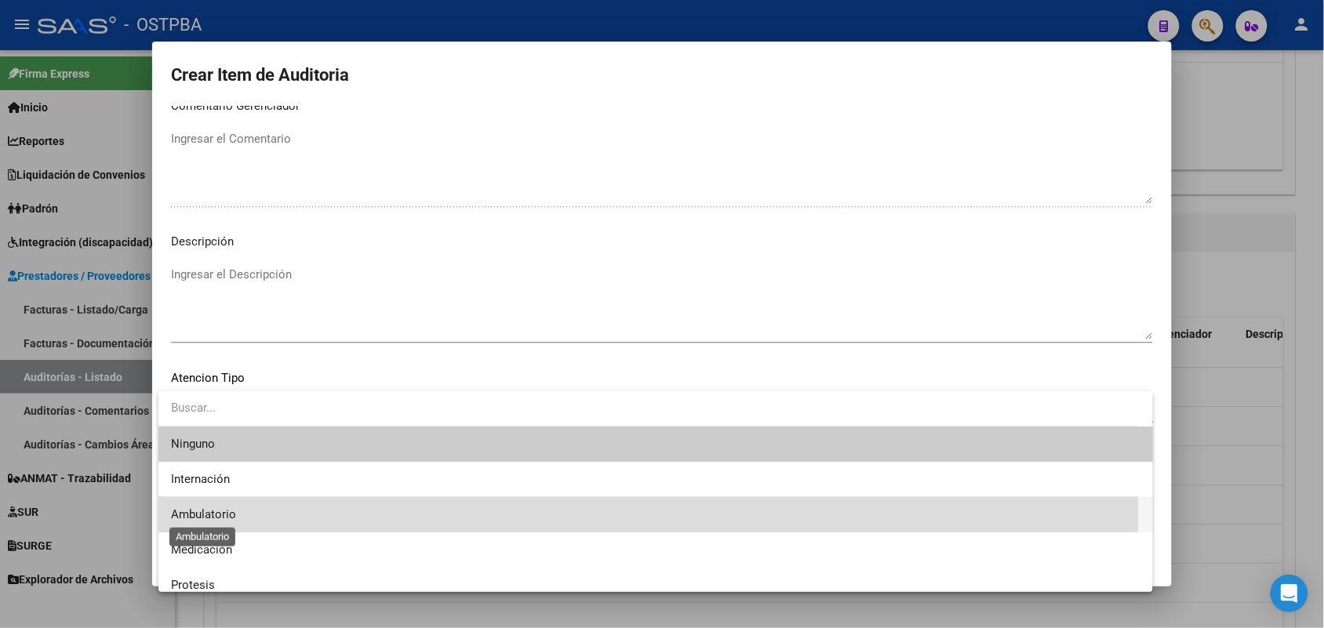
click at [234, 512] on span "Ambulatorio" at bounding box center [203, 515] width 65 height 14
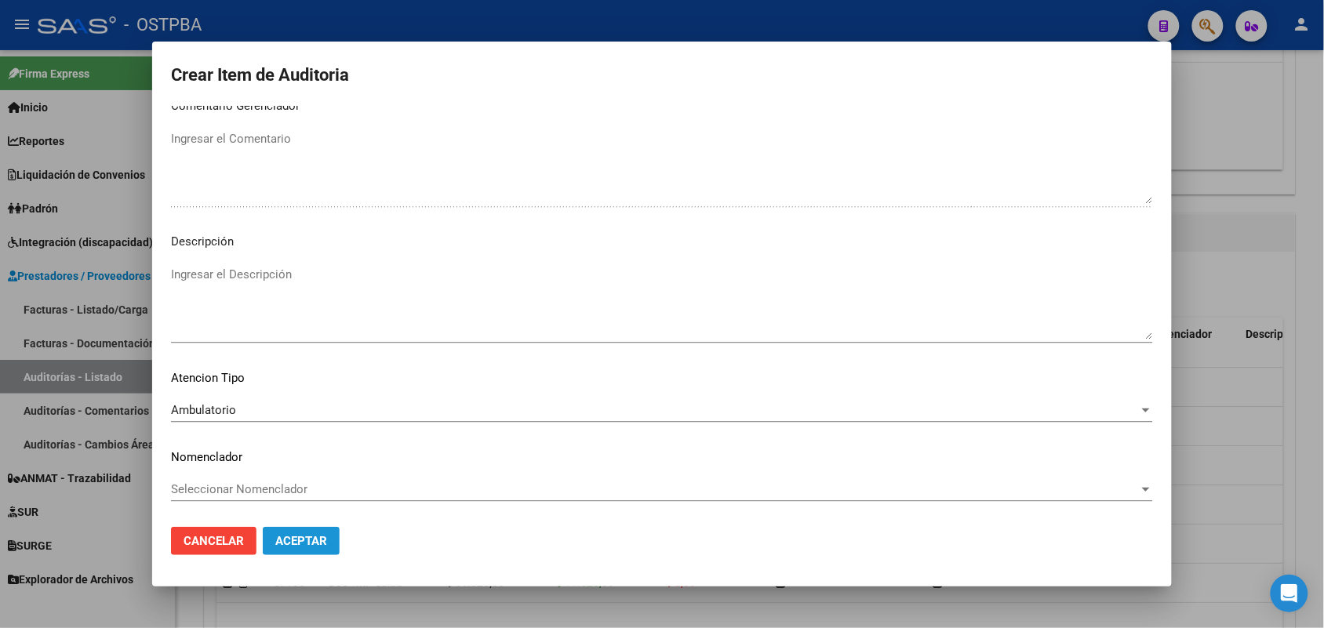
drag, startPoint x: 298, startPoint y: 534, endPoint x: 306, endPoint y: 522, distance: 14.1
click at [298, 532] on button "Aceptar" at bounding box center [301, 541] width 77 height 28
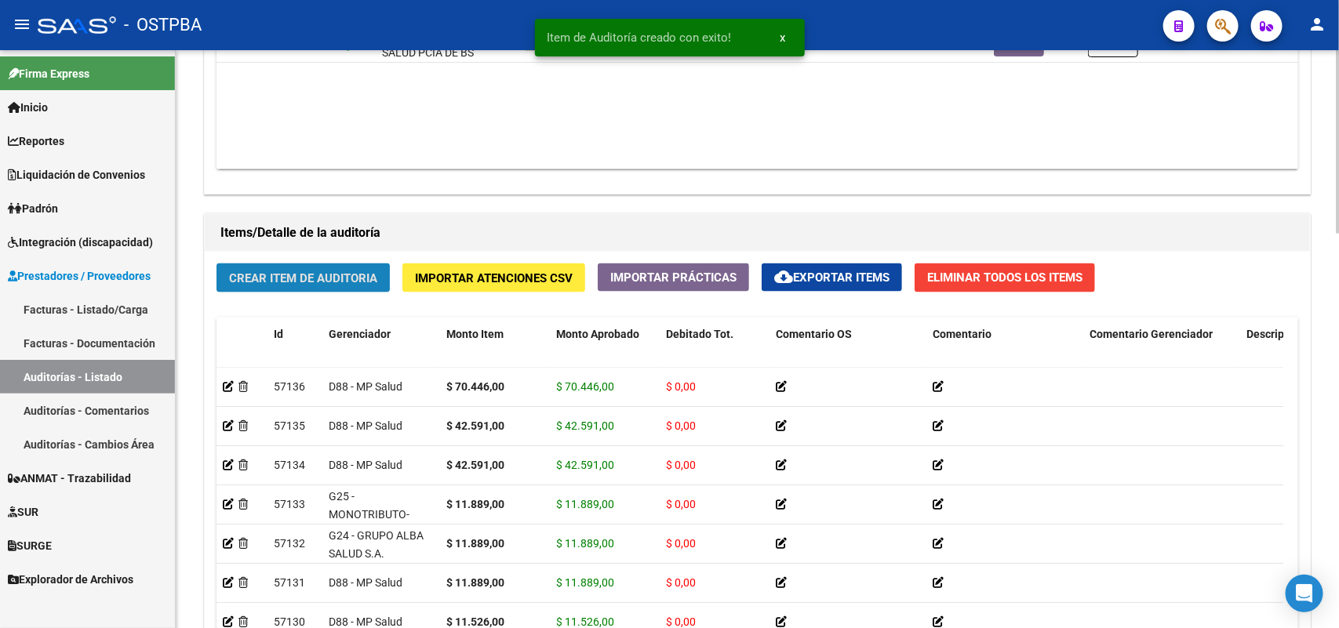
click at [366, 281] on span "Crear Item de Auditoria" at bounding box center [303, 278] width 148 height 14
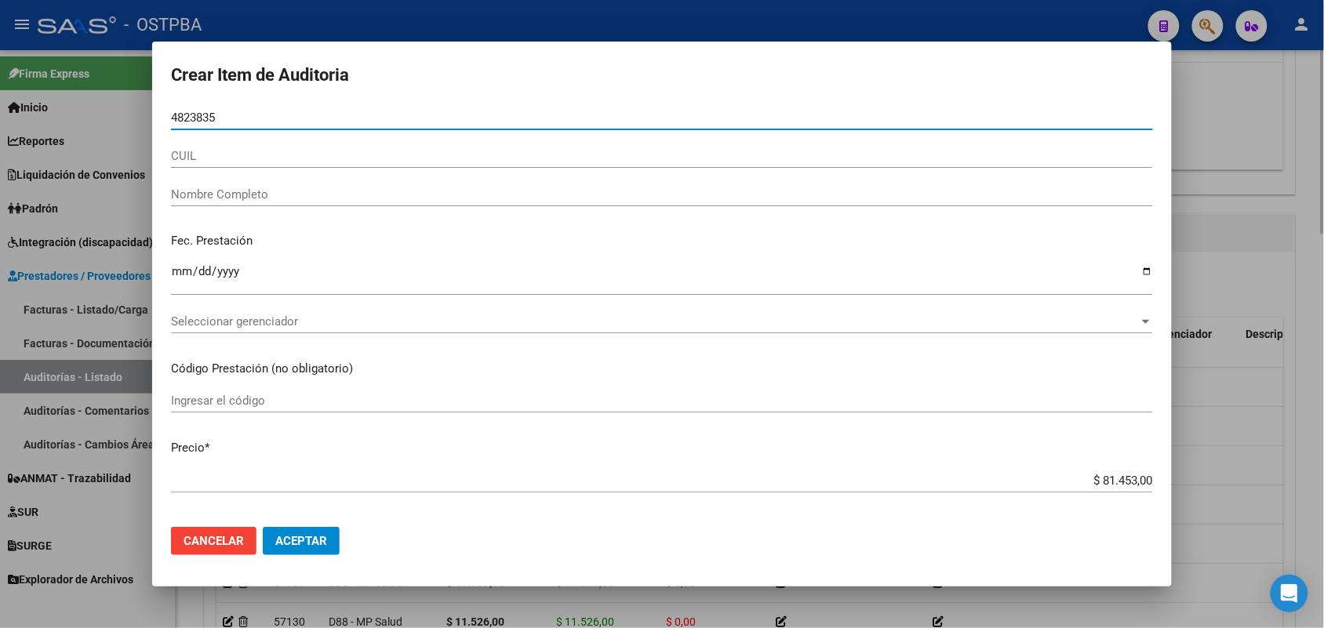
type input "48238351"
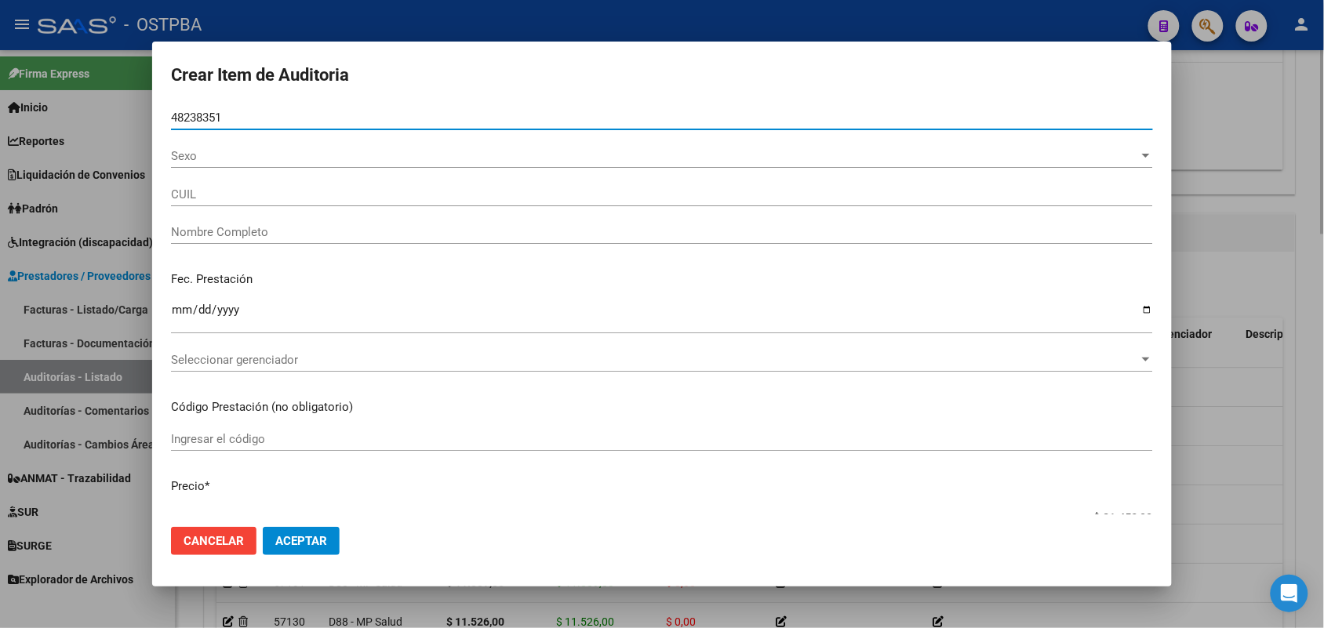
type input "27482383519"
type input "[PERSON_NAME] [PERSON_NAME]"
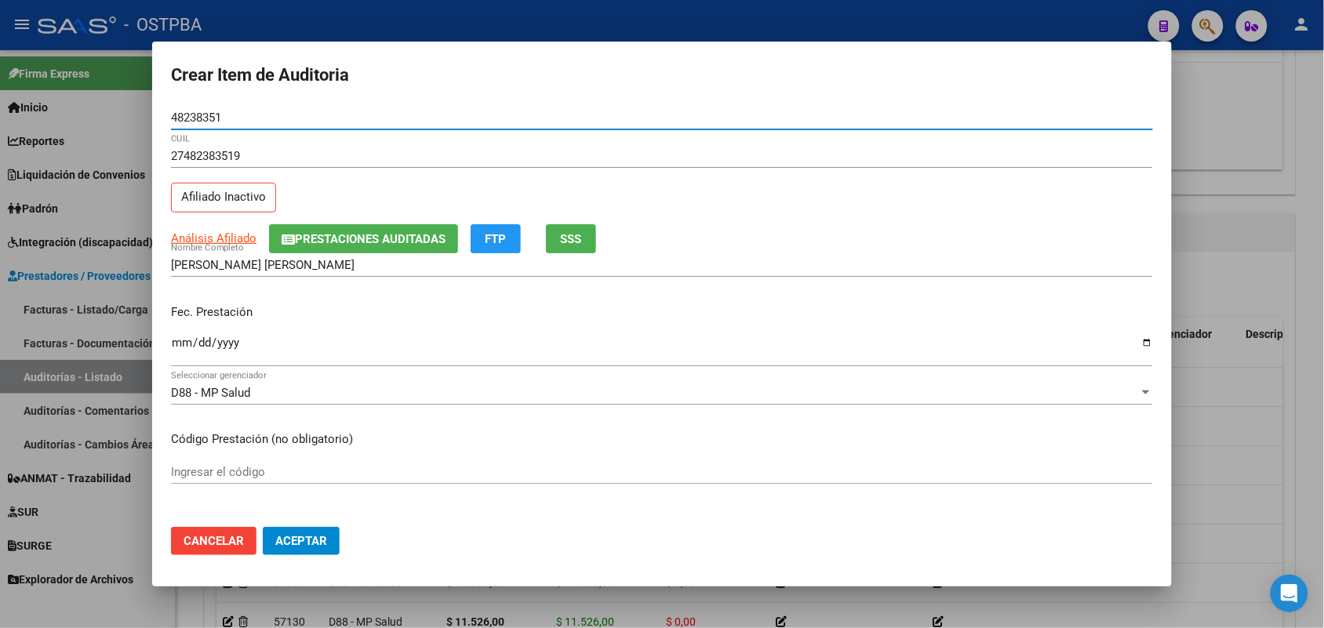
type input "48238351"
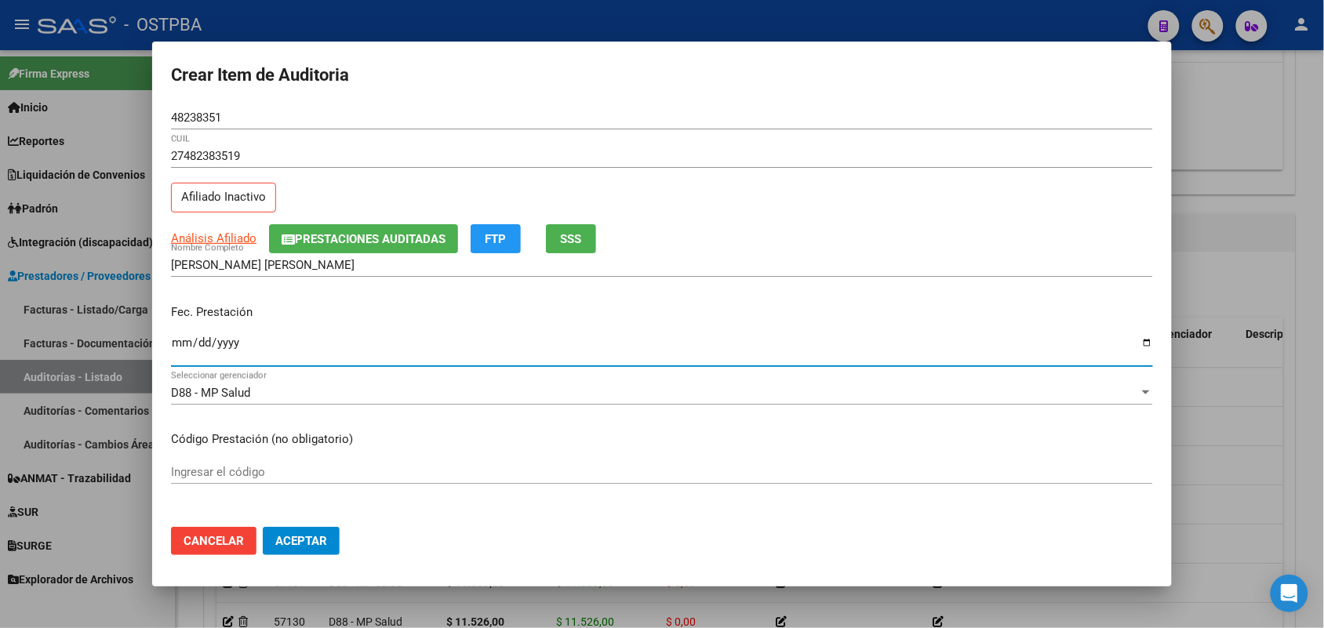
click at [188, 345] on input "Ingresar la fecha" at bounding box center [662, 349] width 982 height 25
type input "[DATE]"
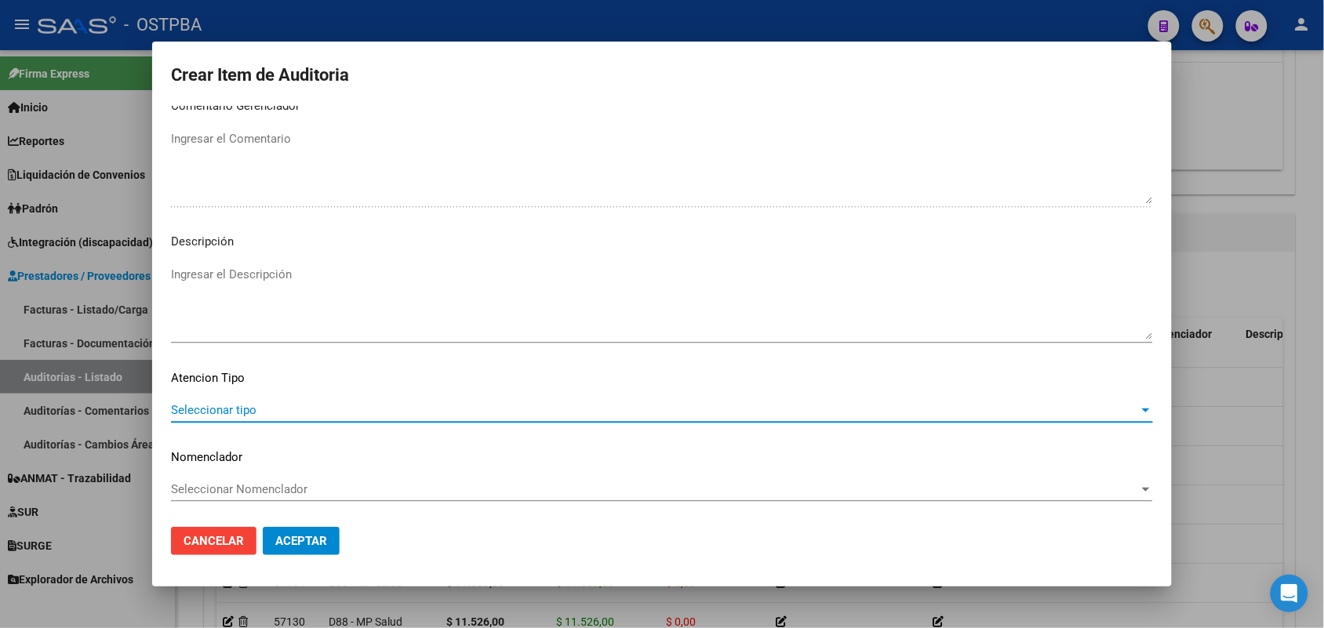
click at [231, 409] on span "Seleccionar tipo" at bounding box center [655, 410] width 968 height 14
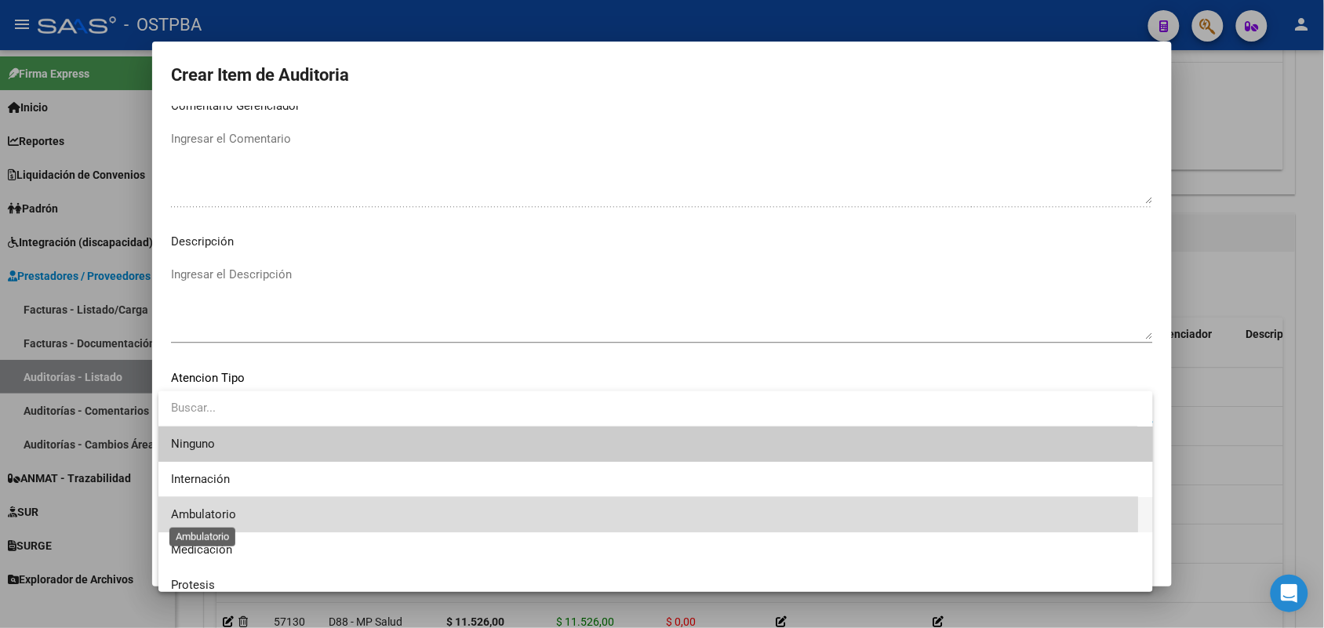
click at [220, 512] on span "Ambulatorio" at bounding box center [203, 515] width 65 height 14
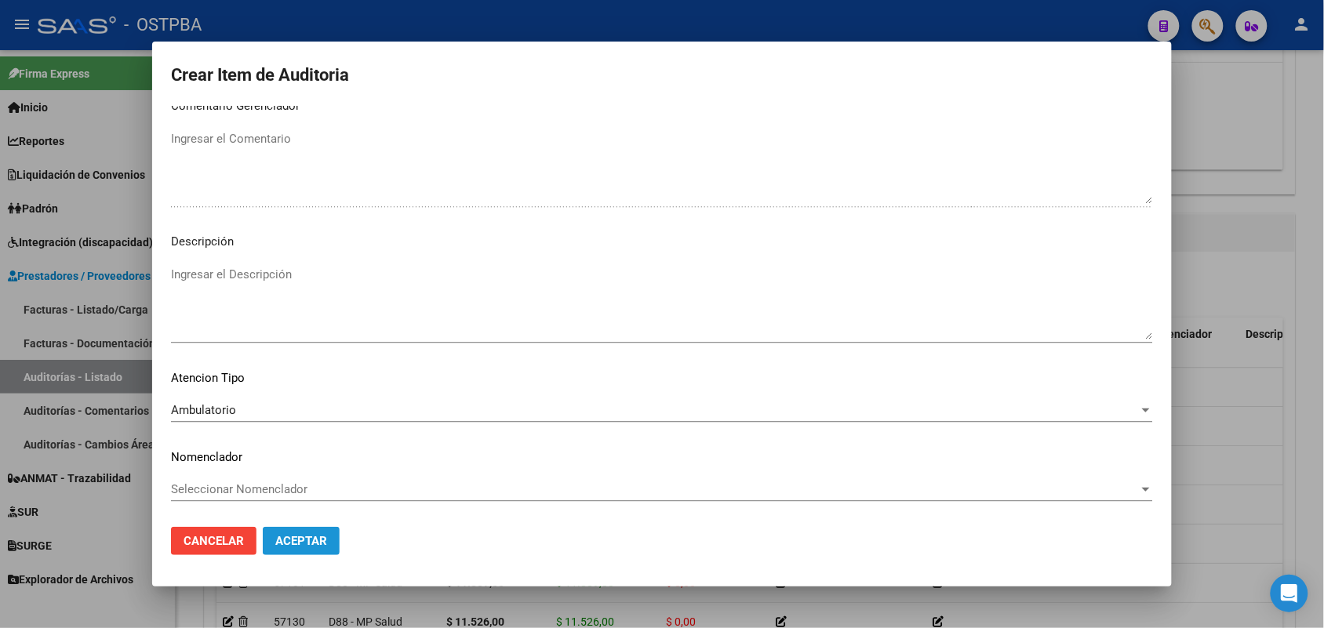
drag, startPoint x: 315, startPoint y: 542, endPoint x: 330, endPoint y: 504, distance: 41.2
click at [315, 541] on span "Aceptar" at bounding box center [301, 541] width 52 height 14
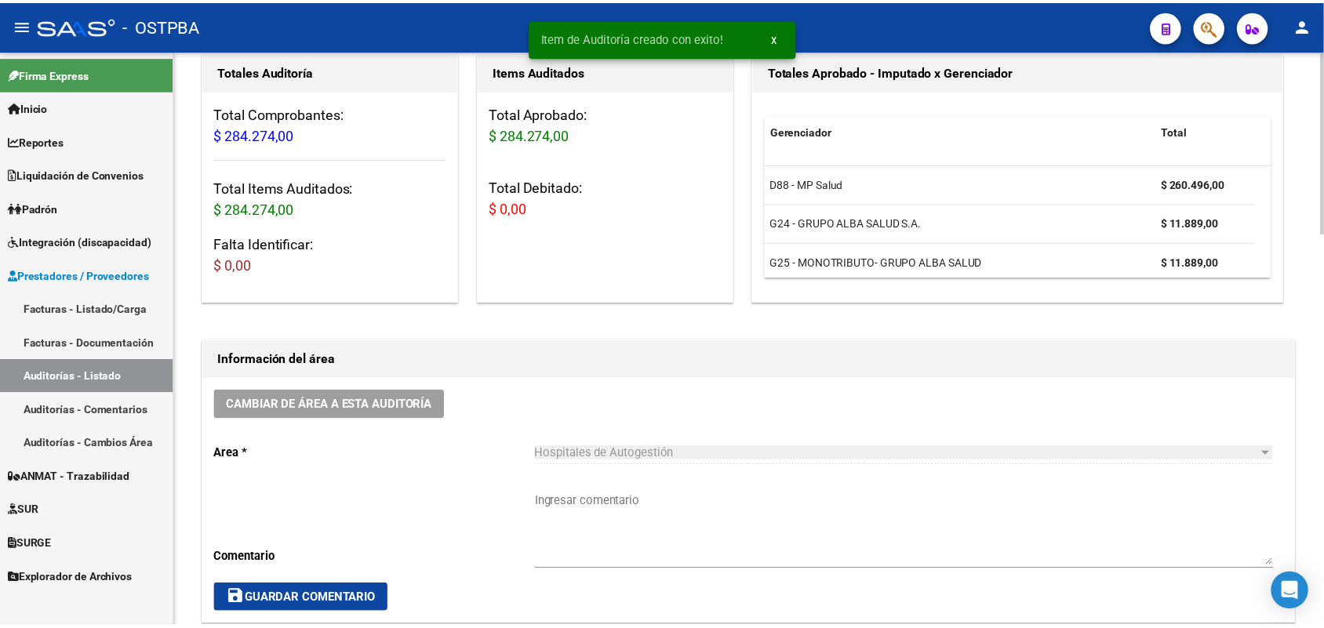
scroll to position [0, 0]
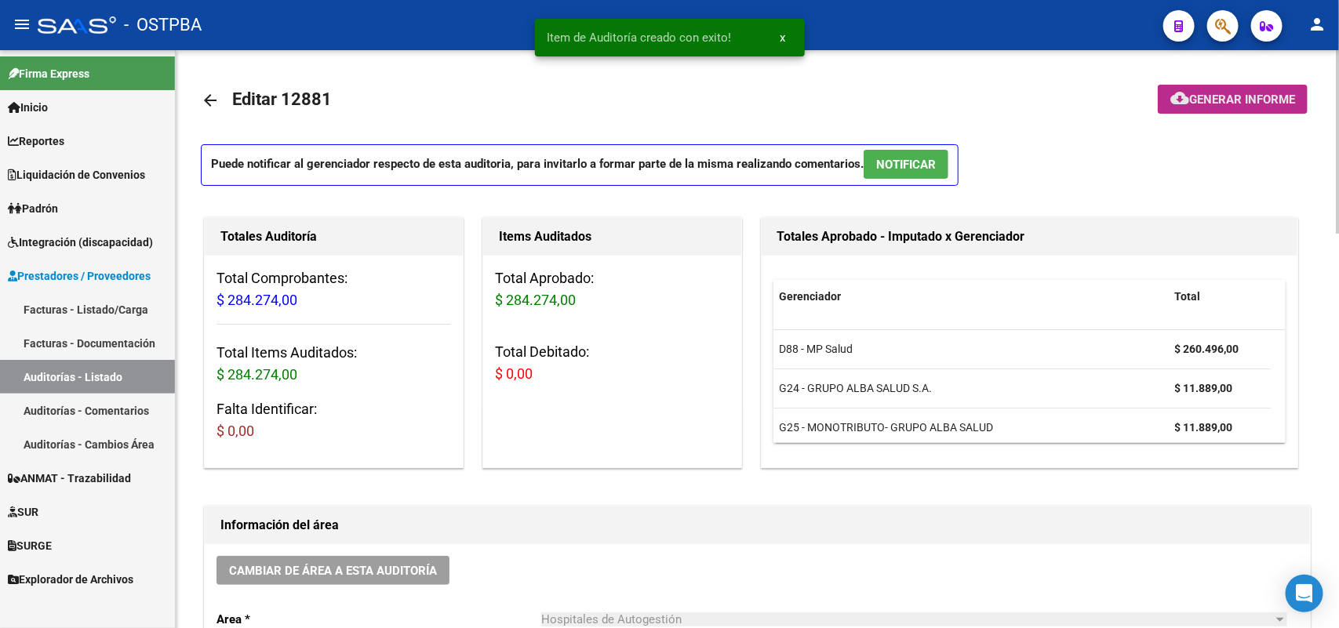
click at [1204, 100] on span "Generar informe" at bounding box center [1242, 100] width 106 height 14
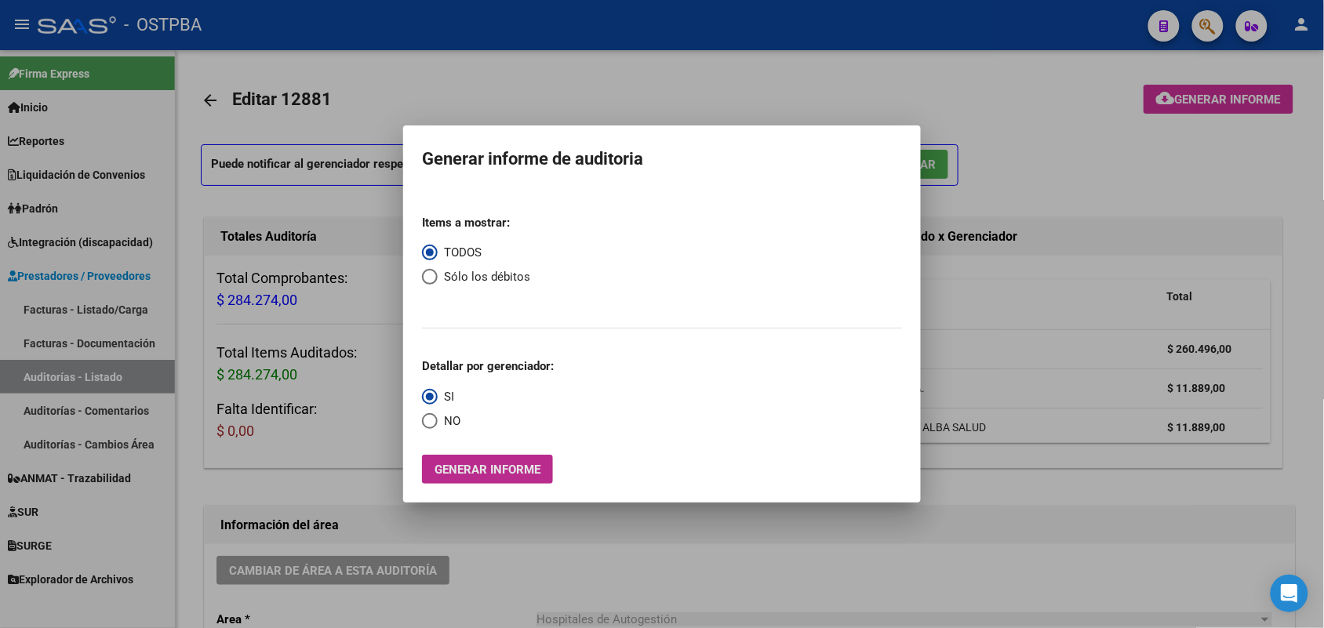
drag, startPoint x: 1201, startPoint y: 111, endPoint x: 490, endPoint y: 479, distance: 800.1
click at [490, 479] on button "Generar informe" at bounding box center [487, 469] width 131 height 29
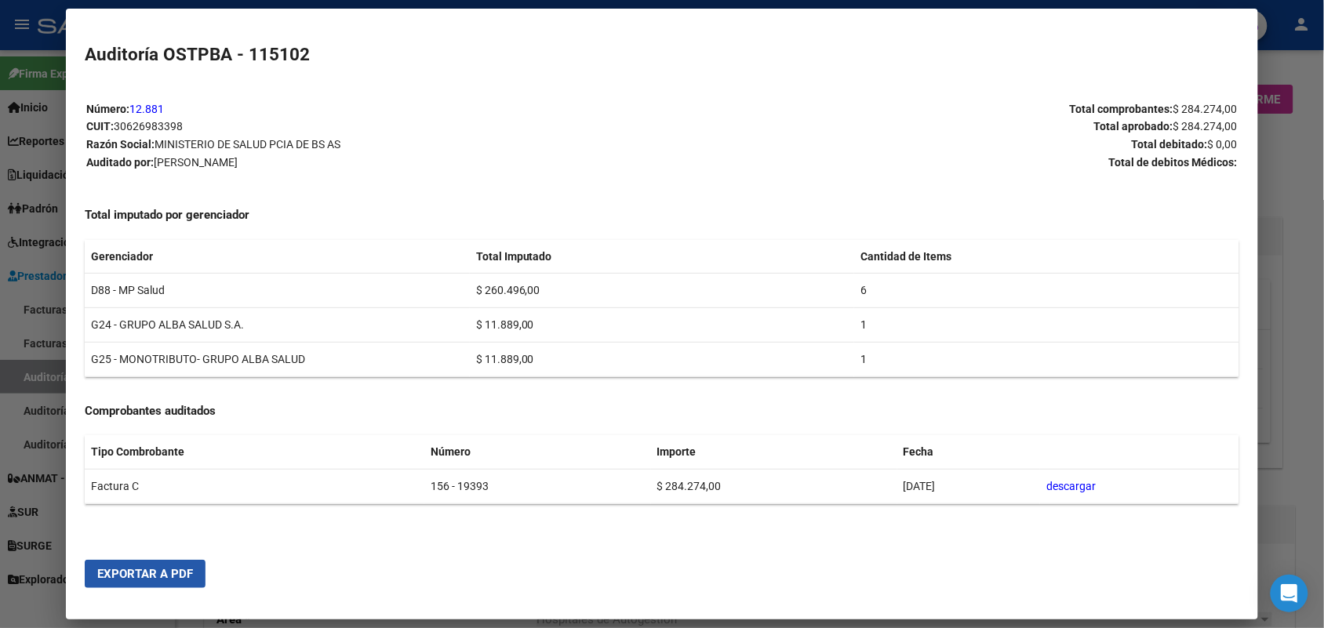
drag, startPoint x: 142, startPoint y: 579, endPoint x: 646, endPoint y: 406, distance: 532.7
click at [144, 578] on span "Exportar a PDF" at bounding box center [145, 574] width 96 height 14
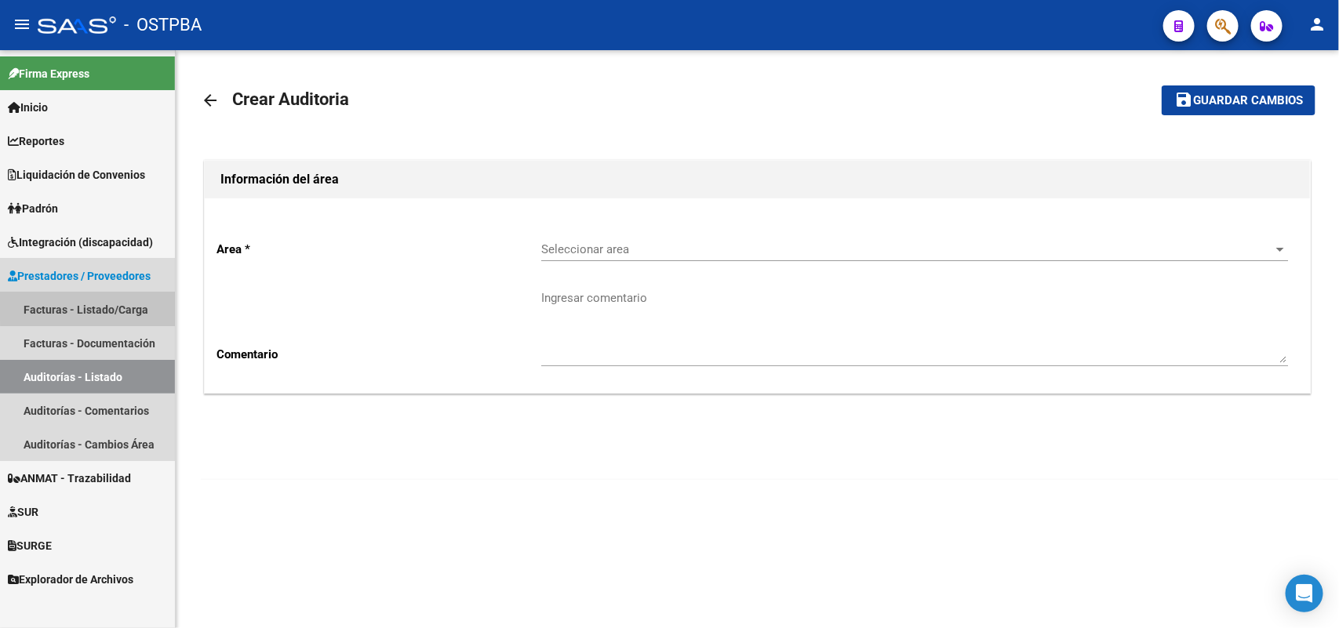
click at [122, 304] on link "Facturas - Listado/Carga" at bounding box center [87, 310] width 175 height 34
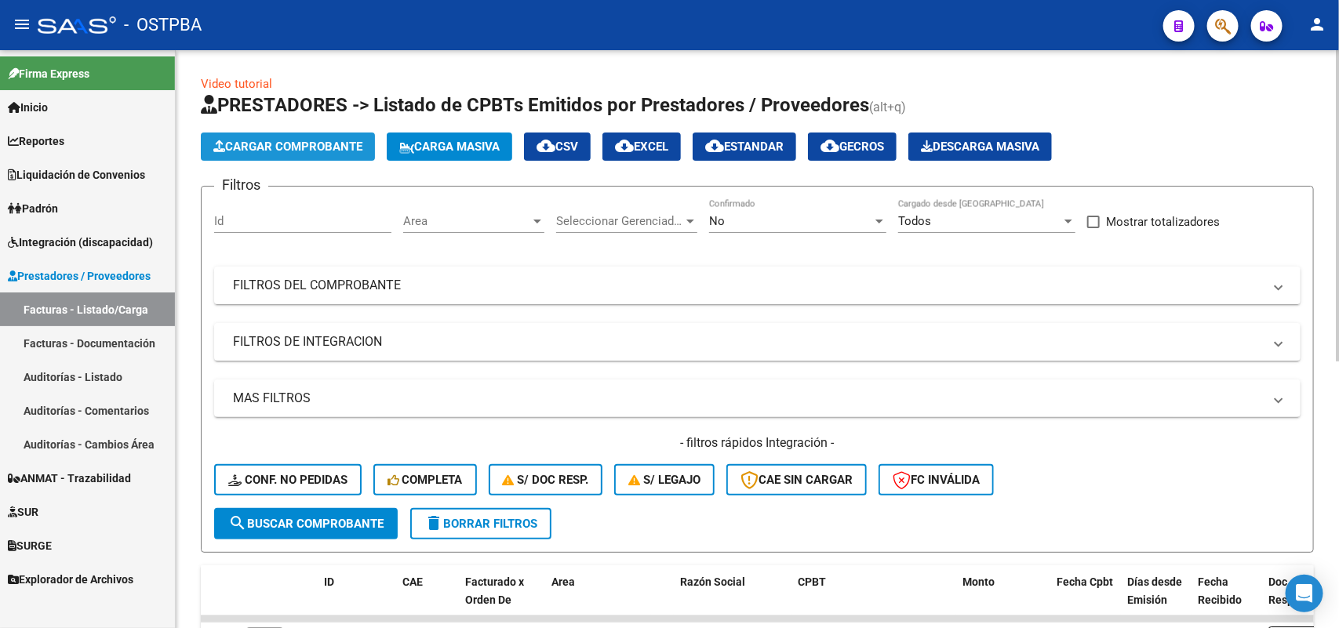
click at [308, 148] on span "Cargar Comprobante" at bounding box center [287, 147] width 149 height 14
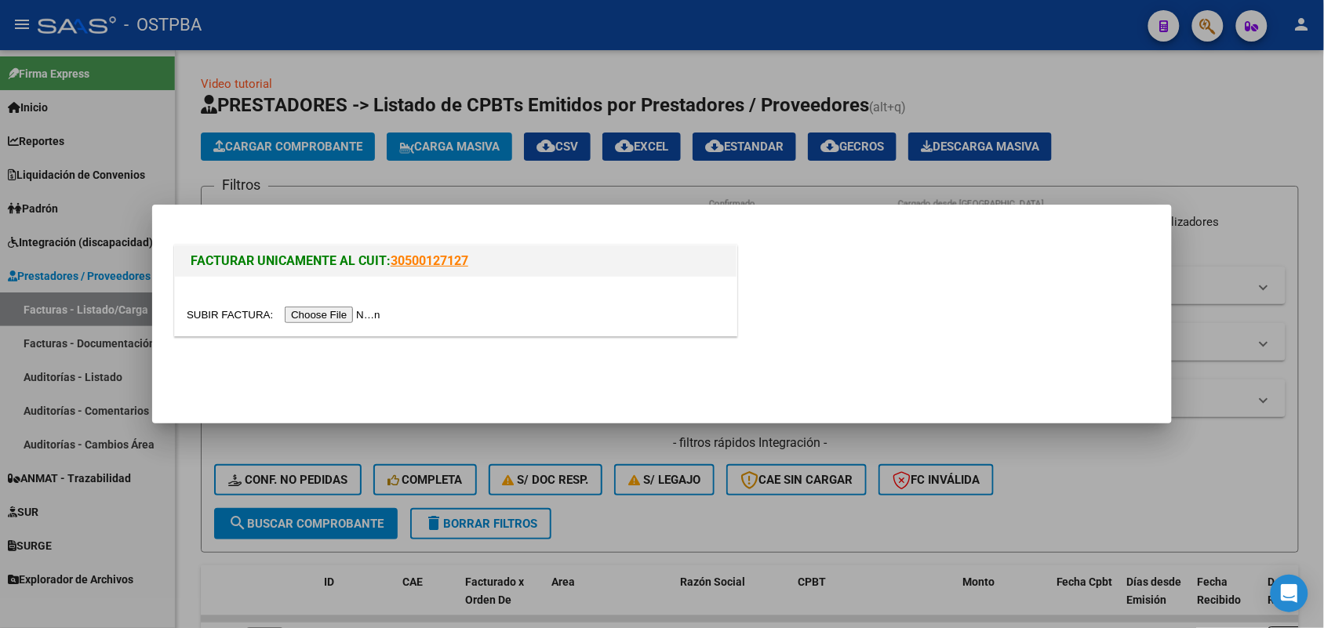
click at [349, 311] on input "file" at bounding box center [286, 315] width 199 height 16
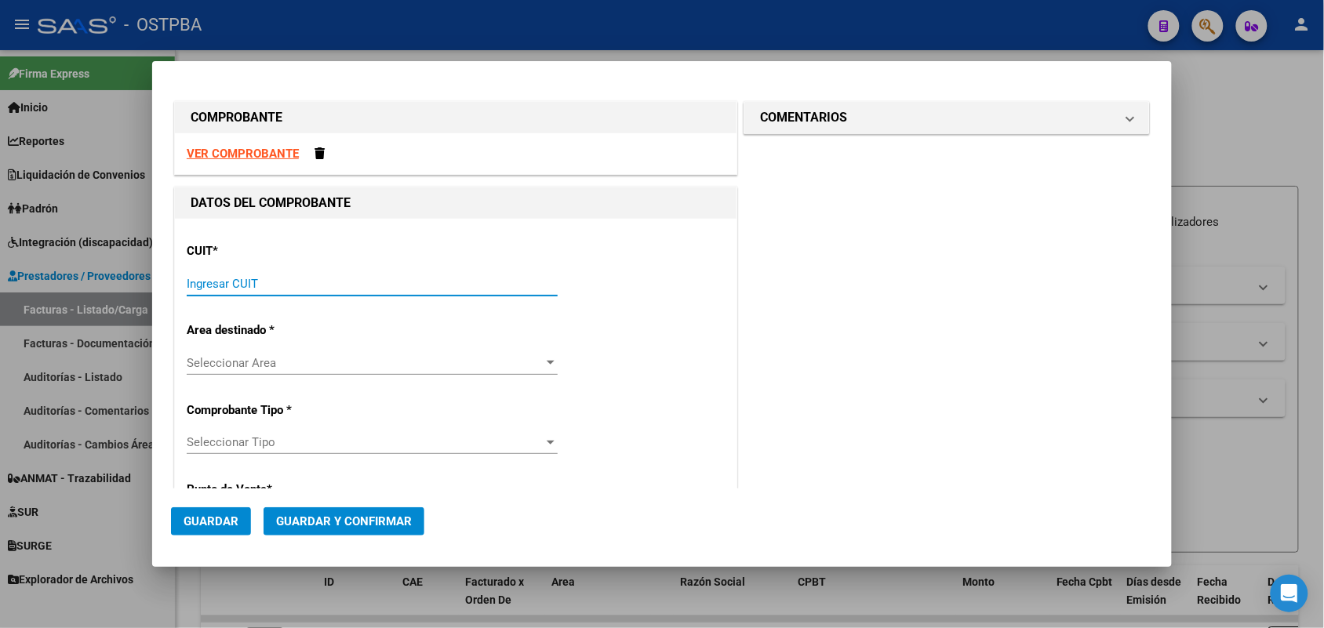
click at [220, 286] on input "Ingresar CUIT" at bounding box center [372, 284] width 371 height 14
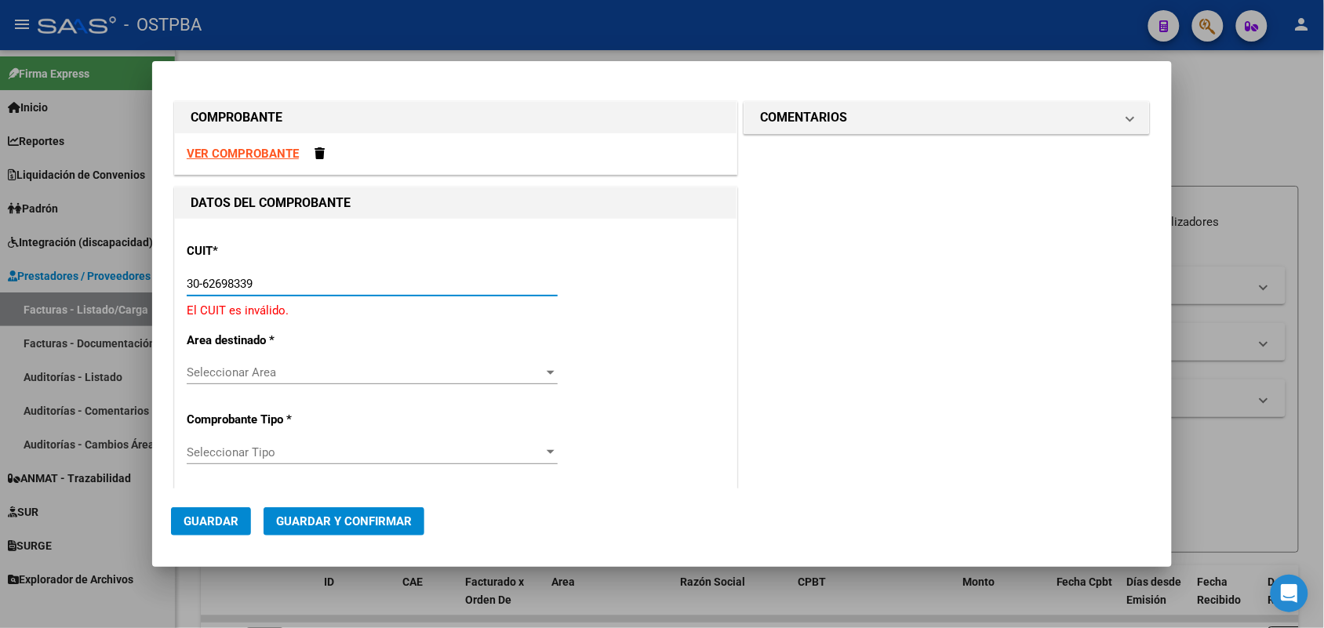
type input "30-62698339-8"
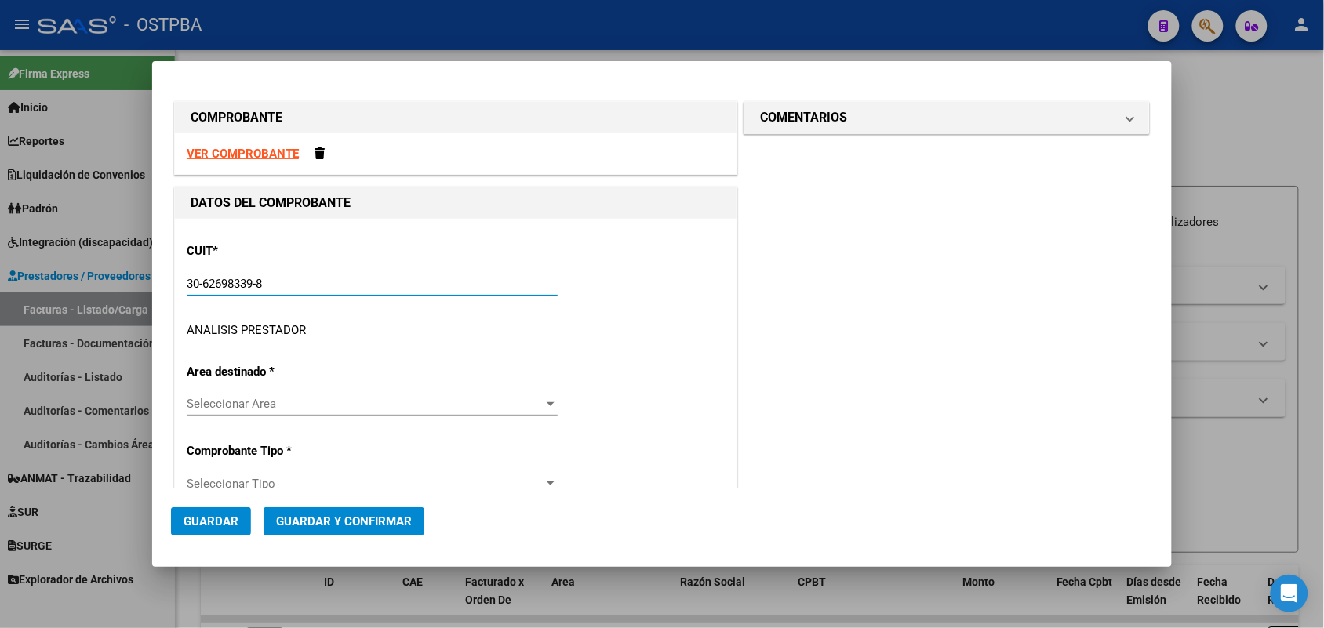
type input "156"
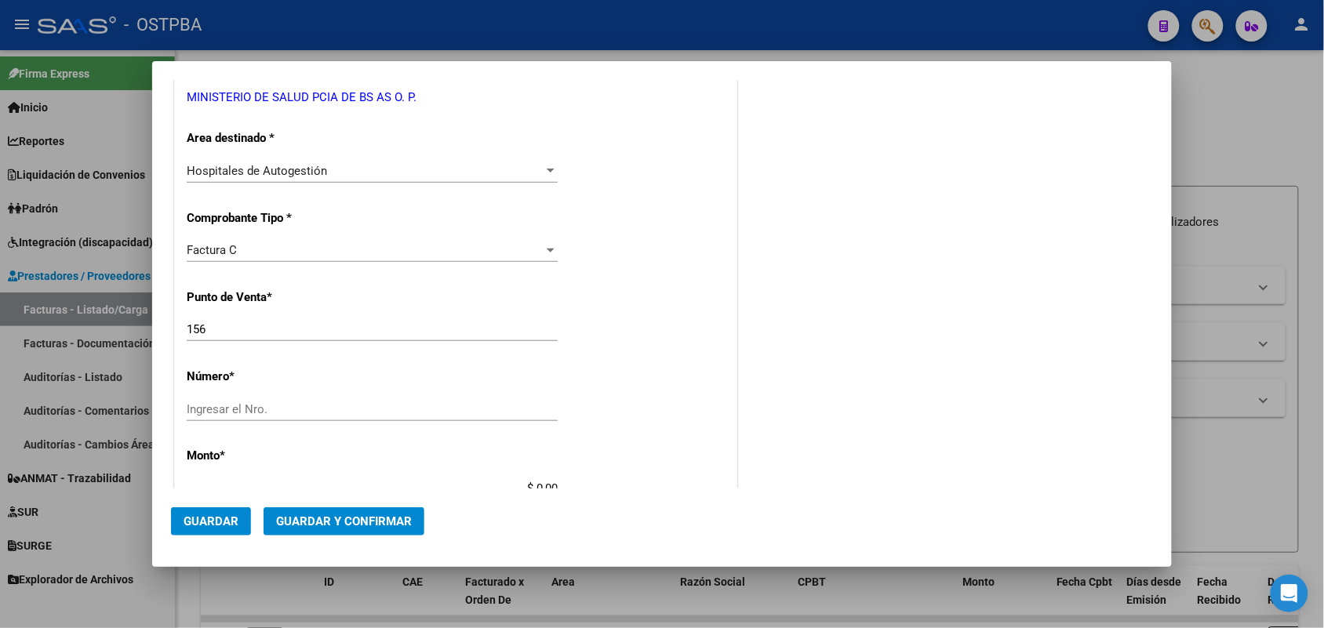
scroll to position [294, 0]
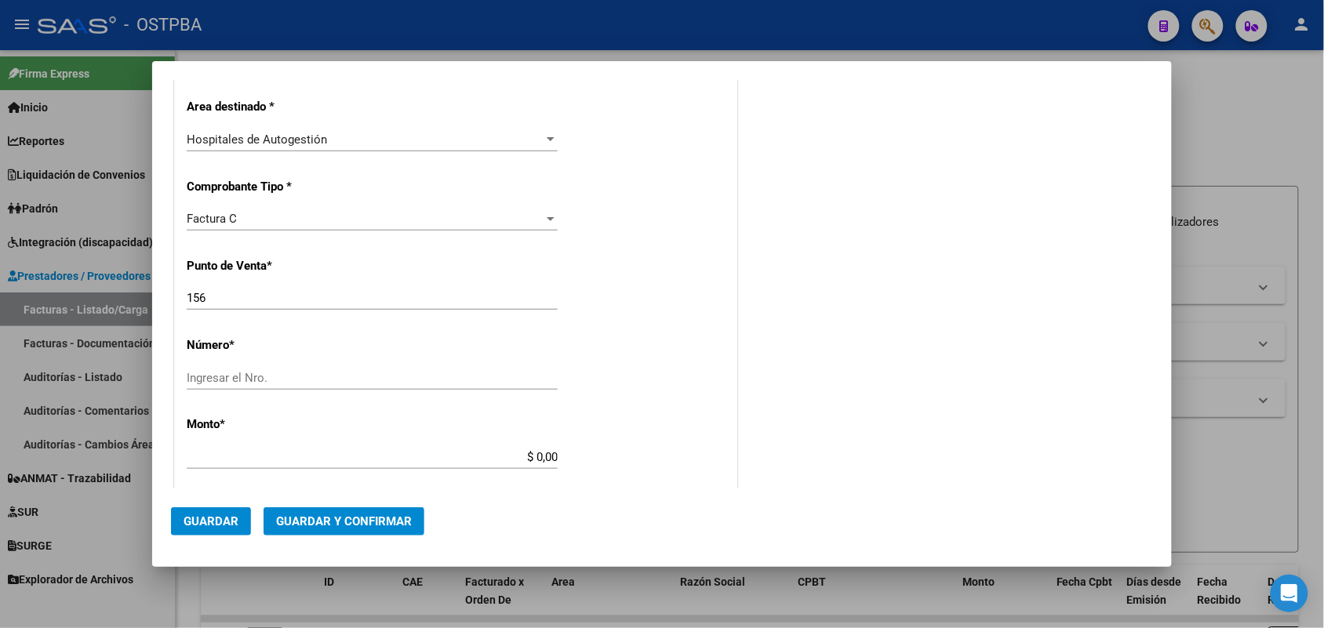
type input "30-62698339-8"
click at [220, 290] on div "156 Ingresar el Nro." at bounding box center [372, 298] width 371 height 24
drag, startPoint x: 213, startPoint y: 297, endPoint x: 136, endPoint y: 318, distance: 79.8
click at [136, 318] on div "COMPROBANTE VER COMPROBANTE DATOS DEL COMPROBANTE CUIT * 30-62698339-8 Ingresar…" at bounding box center [662, 314] width 1324 height 628
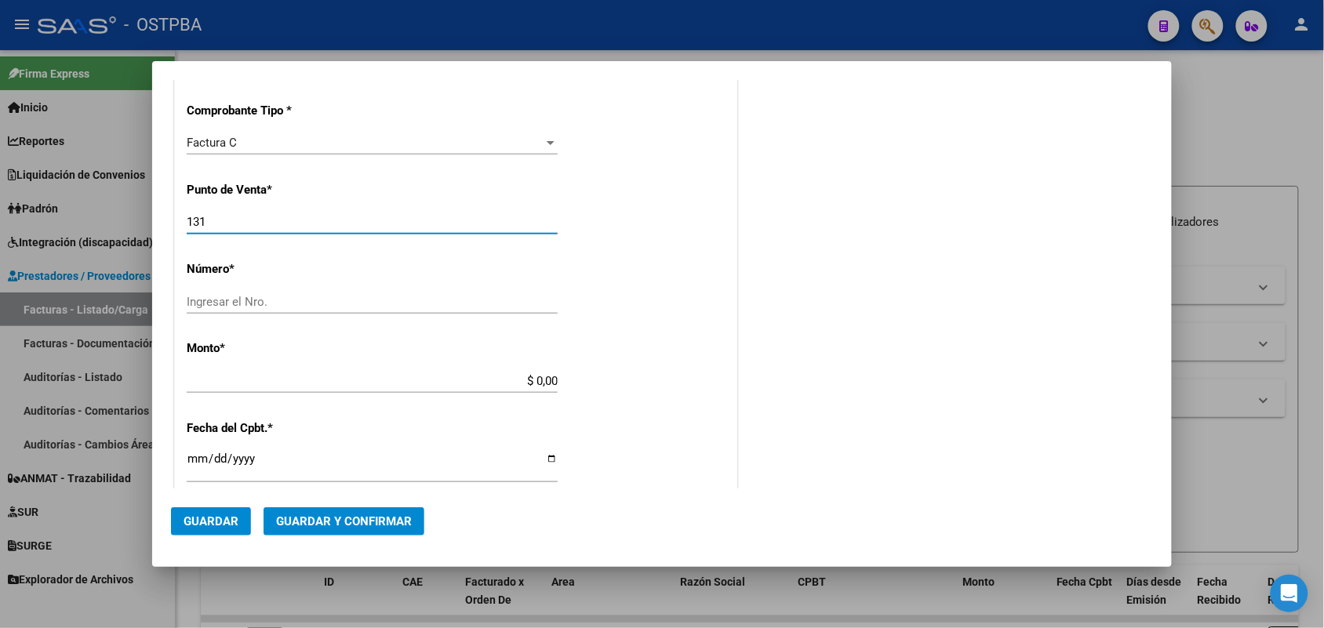
scroll to position [392, 0]
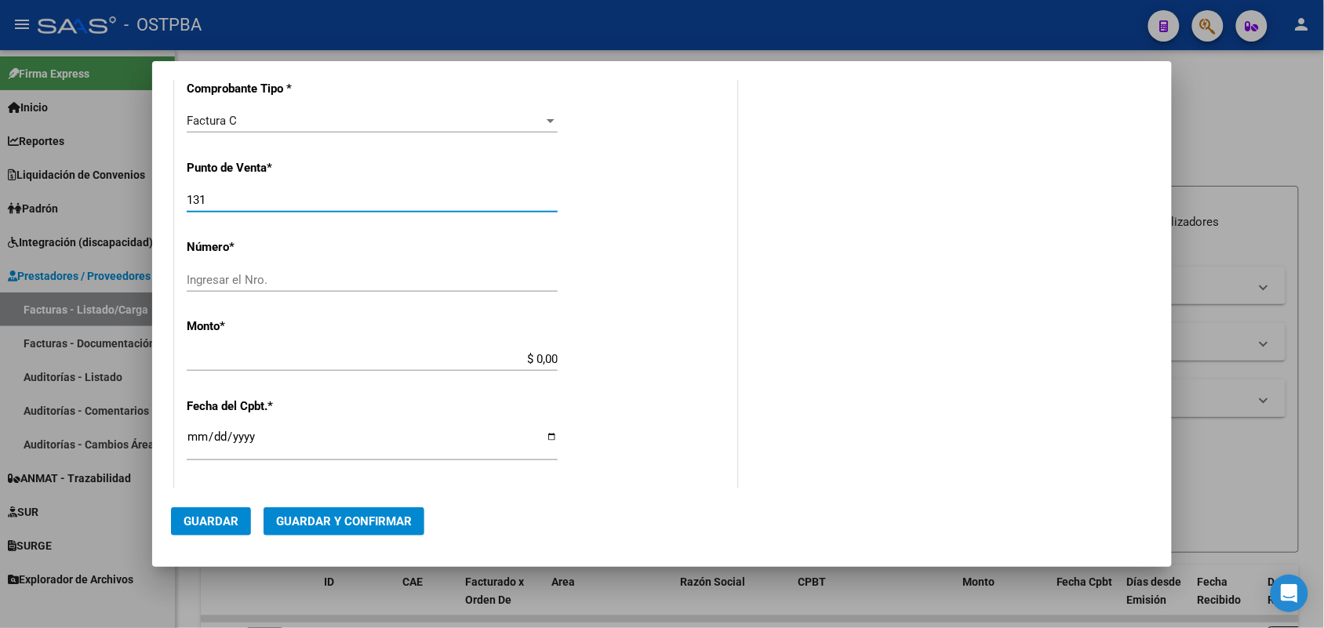
type input "131"
click at [221, 284] on input "Ingresar el Nro." at bounding box center [372, 280] width 371 height 14
type input "19427"
drag, startPoint x: 515, startPoint y: 357, endPoint x: 621, endPoint y: 354, distance: 106.0
click at [621, 354] on div "CUIT * 30-62698339-8 Ingresar CUIT ANALISIS PRESTADOR MINISTERIO DE SALUD PCIA …" at bounding box center [456, 383] width 562 height 1113
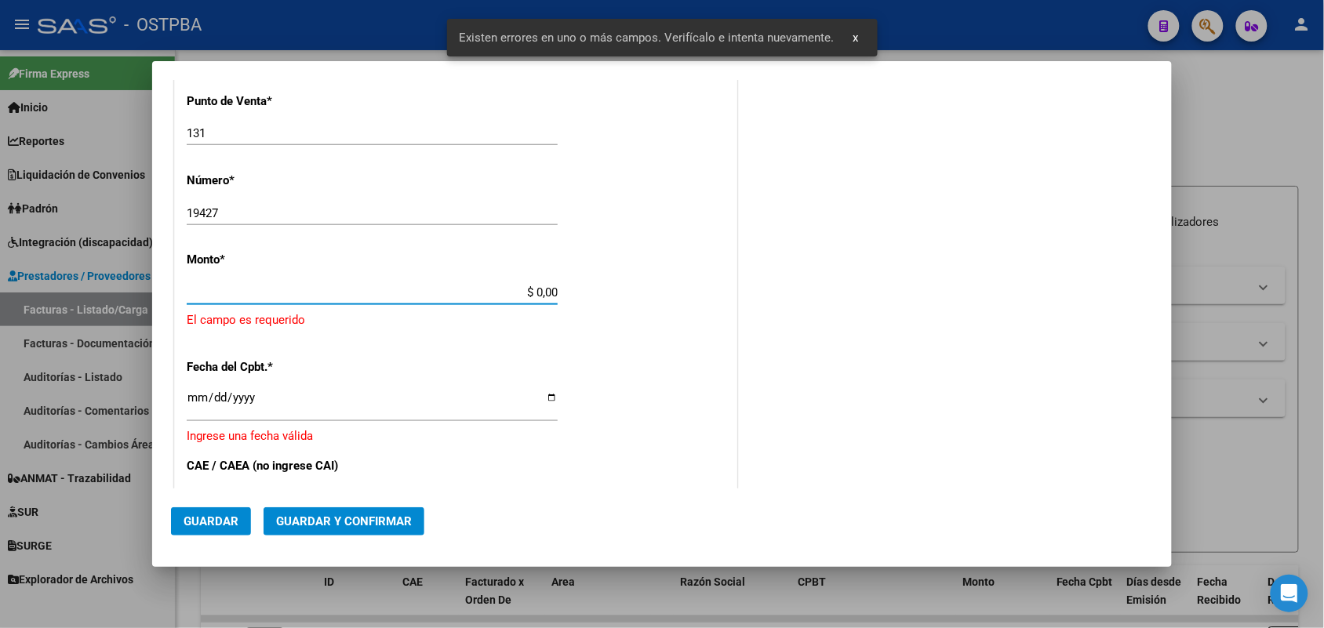
scroll to position [460, 0]
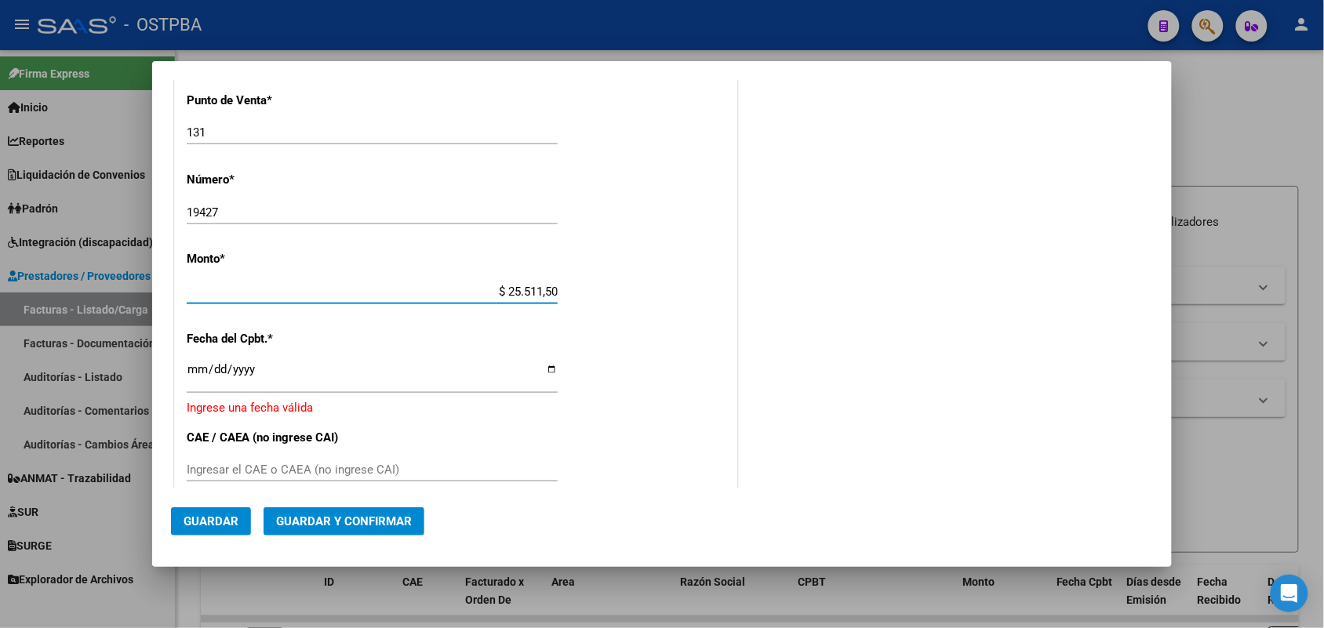
type input "$ 255.115,00"
click at [193, 377] on input "Ingresar la fecha" at bounding box center [372, 375] width 371 height 25
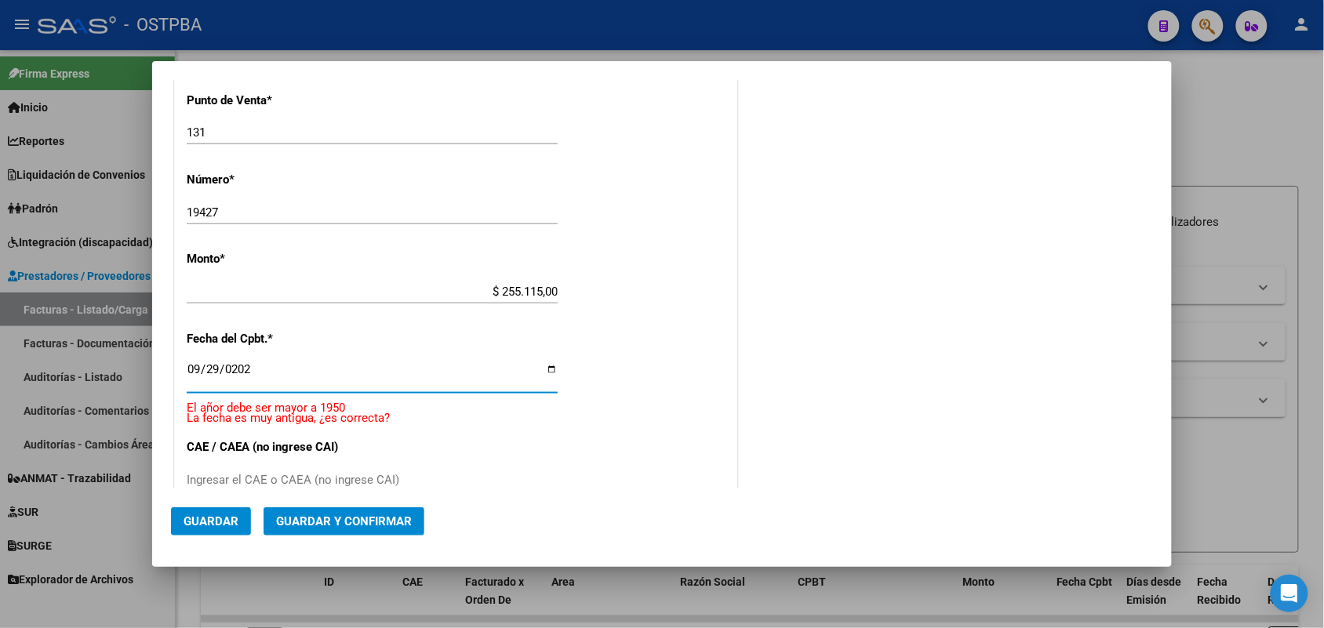
type input "2025-09-29"
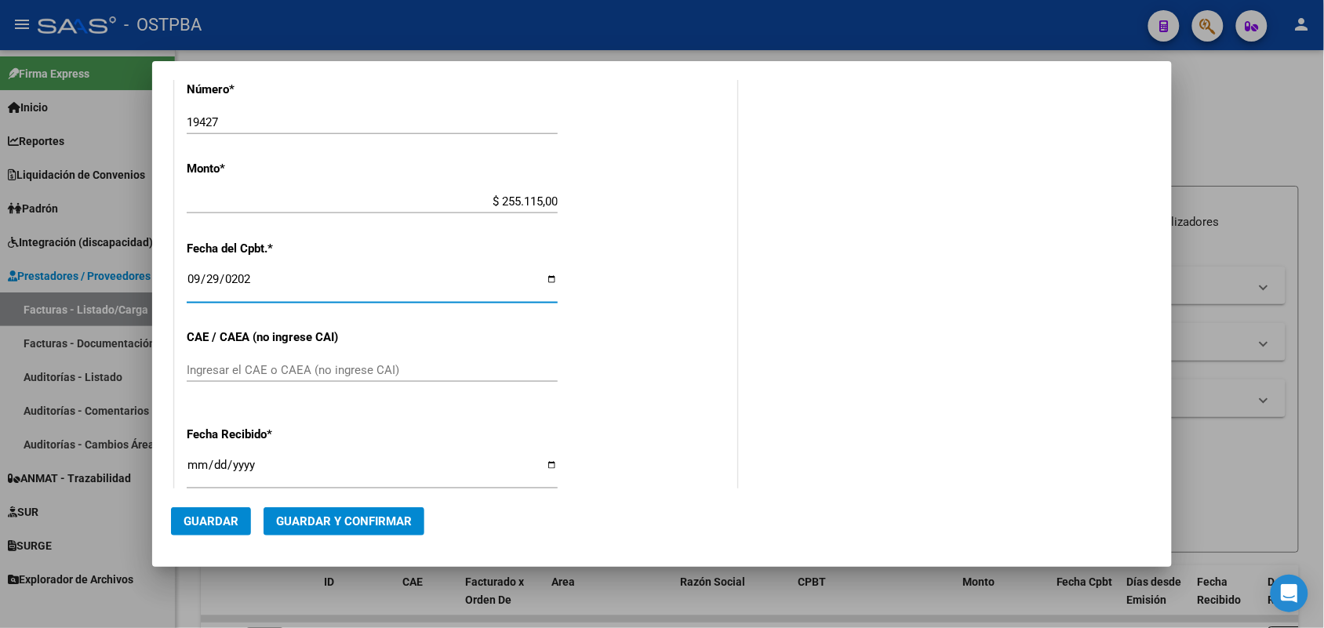
scroll to position [656, 0]
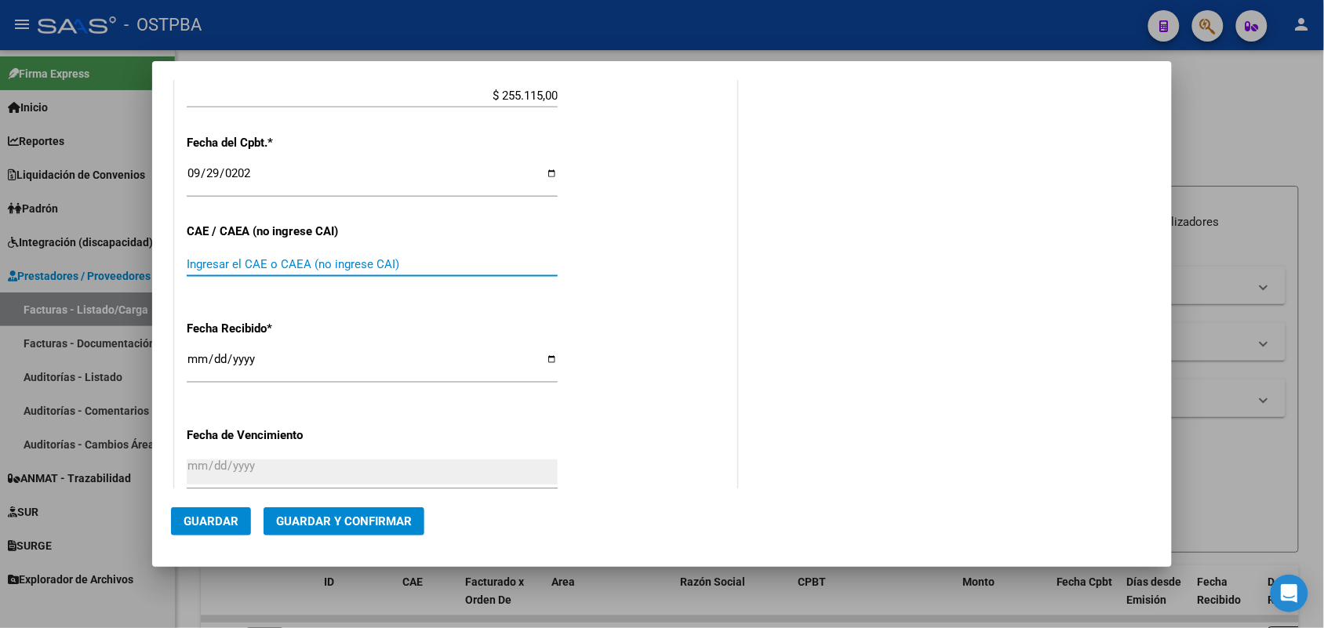
click at [205, 267] on input "Ingresar el CAE o CAEA (no ingrese CAI)" at bounding box center [372, 264] width 371 height 14
type input "75398869091454"
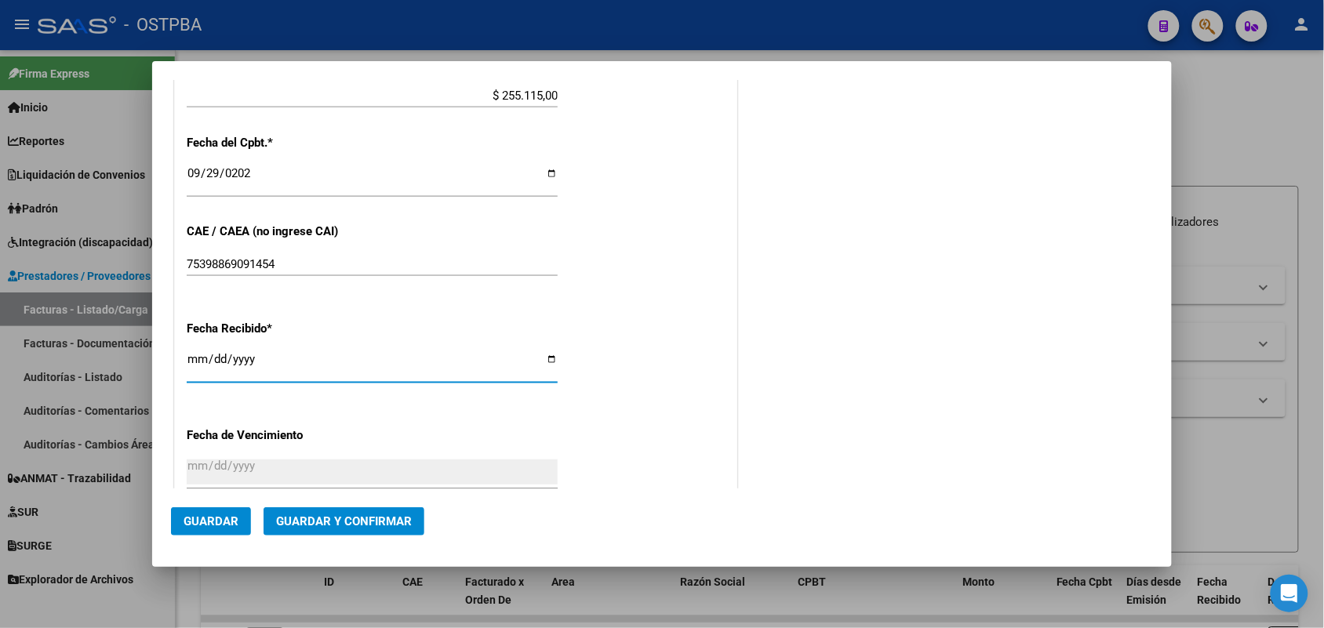
click at [196, 359] on input "[DATE]" at bounding box center [372, 365] width 371 height 25
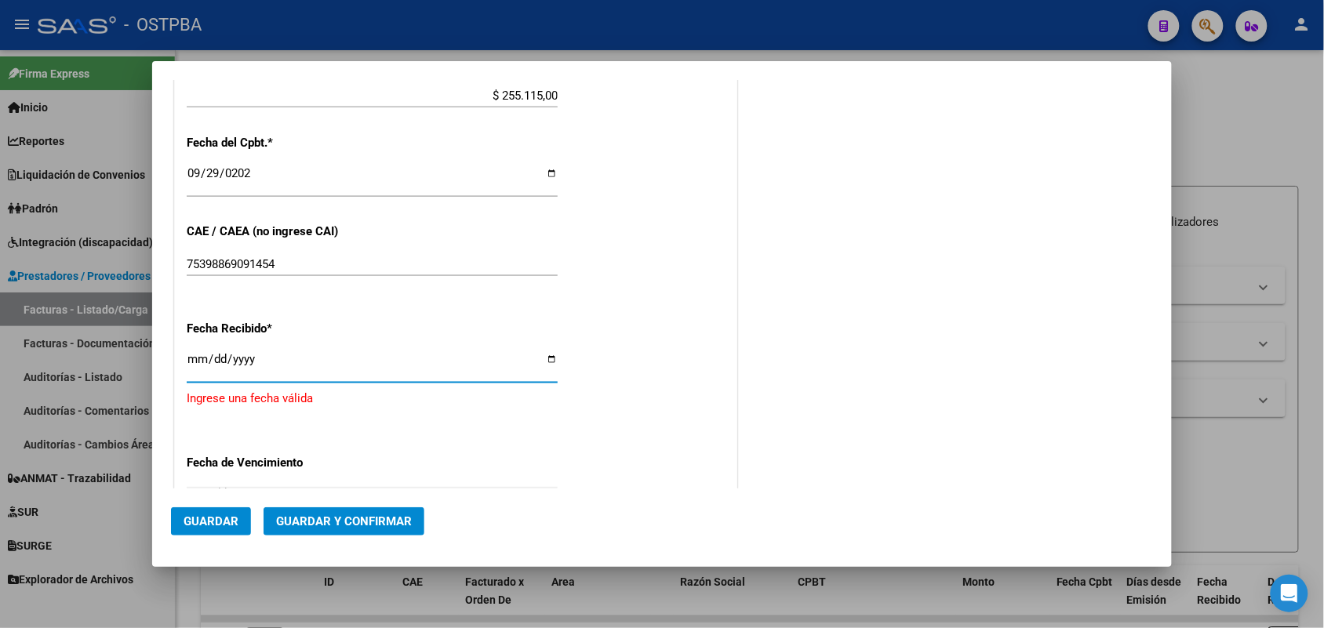
type input "[DATE]"
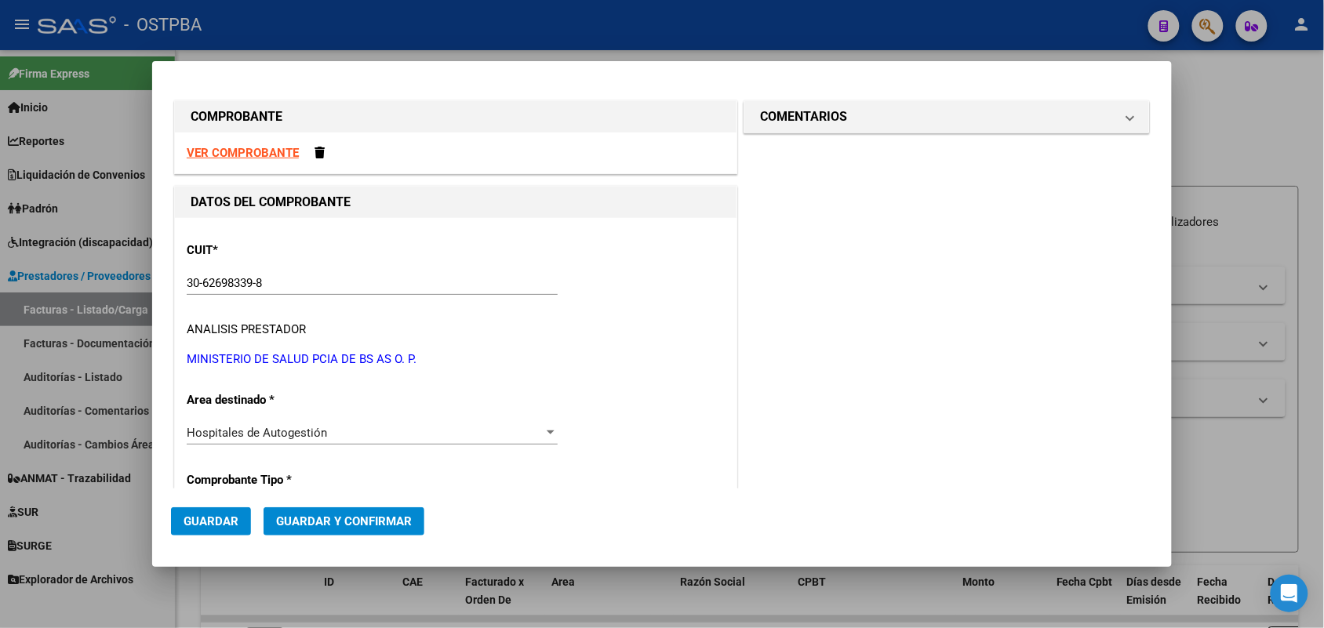
scroll to position [0, 0]
click at [1127, 116] on span at bounding box center [1130, 117] width 6 height 19
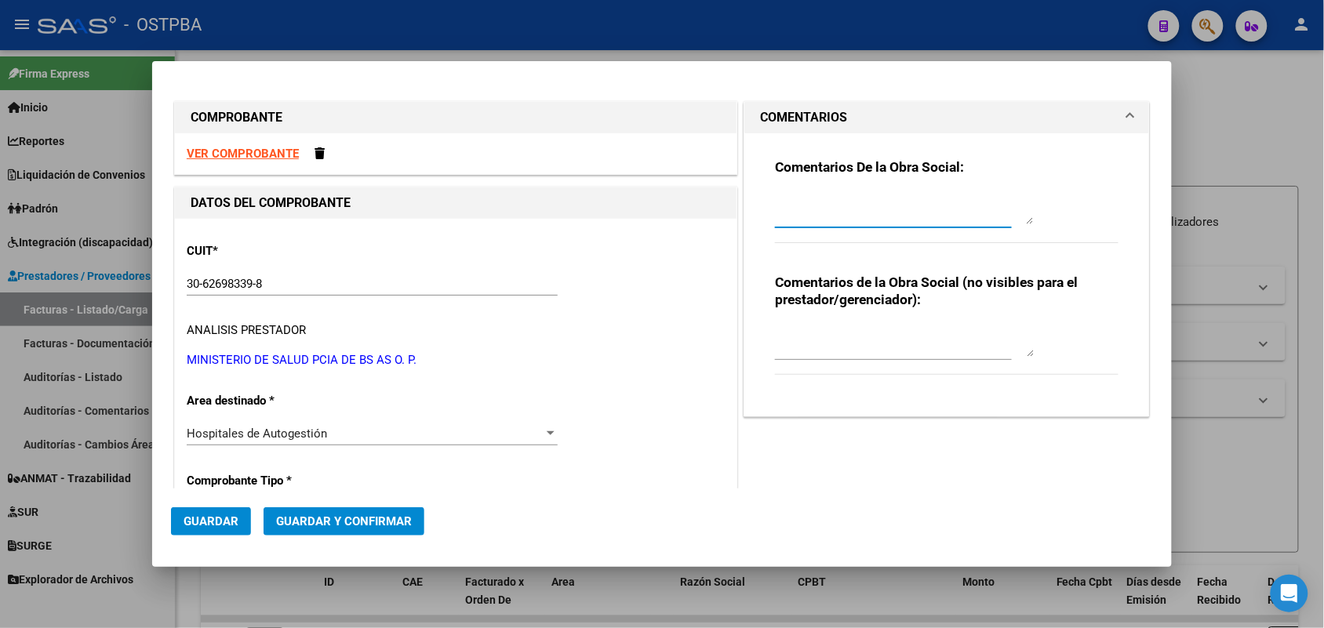
click at [825, 217] on textarea at bounding box center [904, 208] width 259 height 31
type textarea "HR 127160"
click at [338, 511] on button "Guardar y Confirmar" at bounding box center [344, 522] width 161 height 28
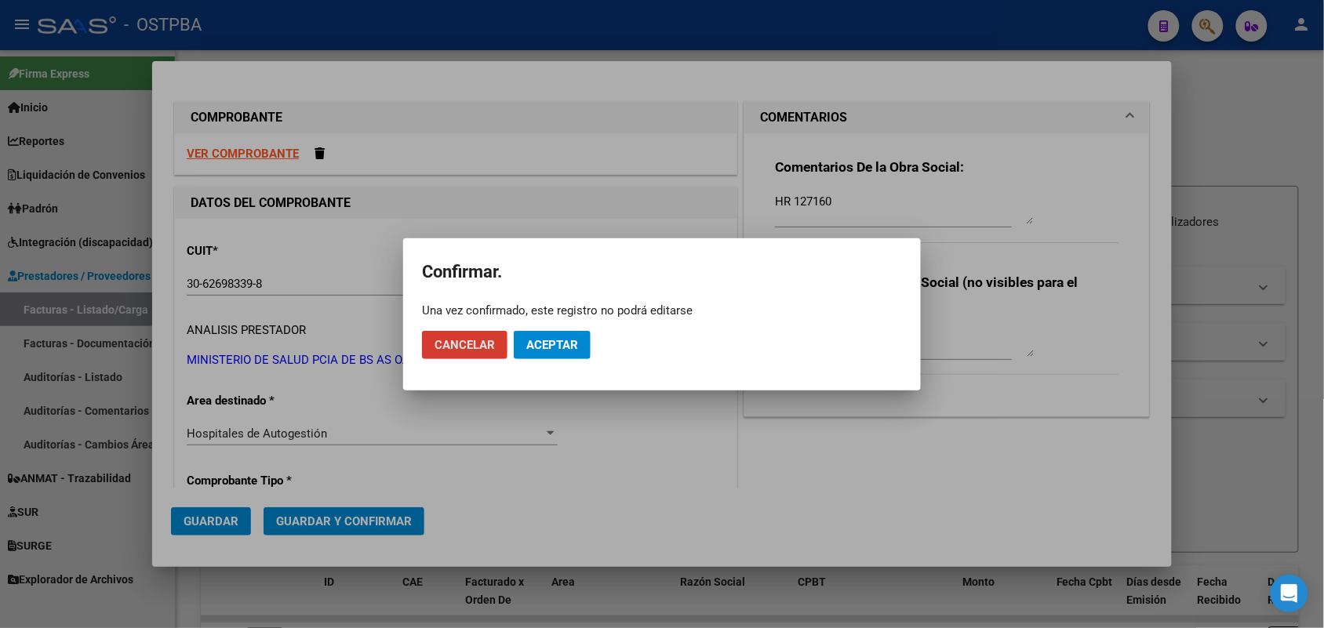
click at [552, 456] on div at bounding box center [662, 314] width 1324 height 628
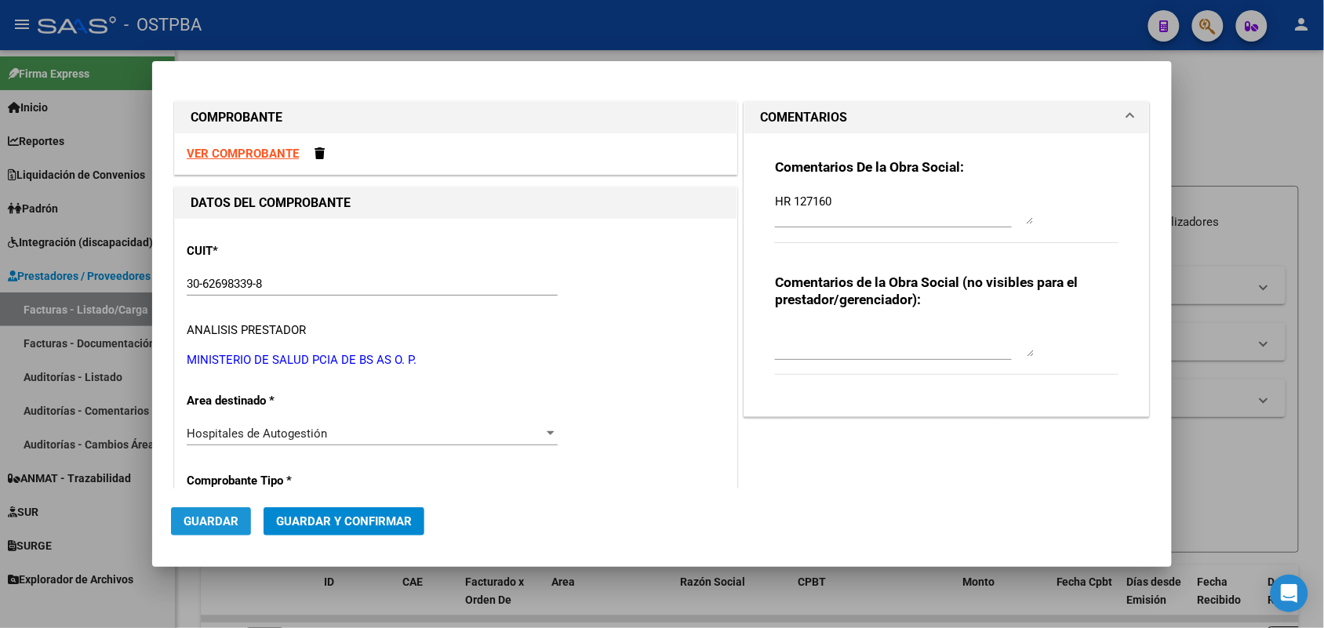
click at [193, 519] on span "Guardar" at bounding box center [211, 522] width 55 height 14
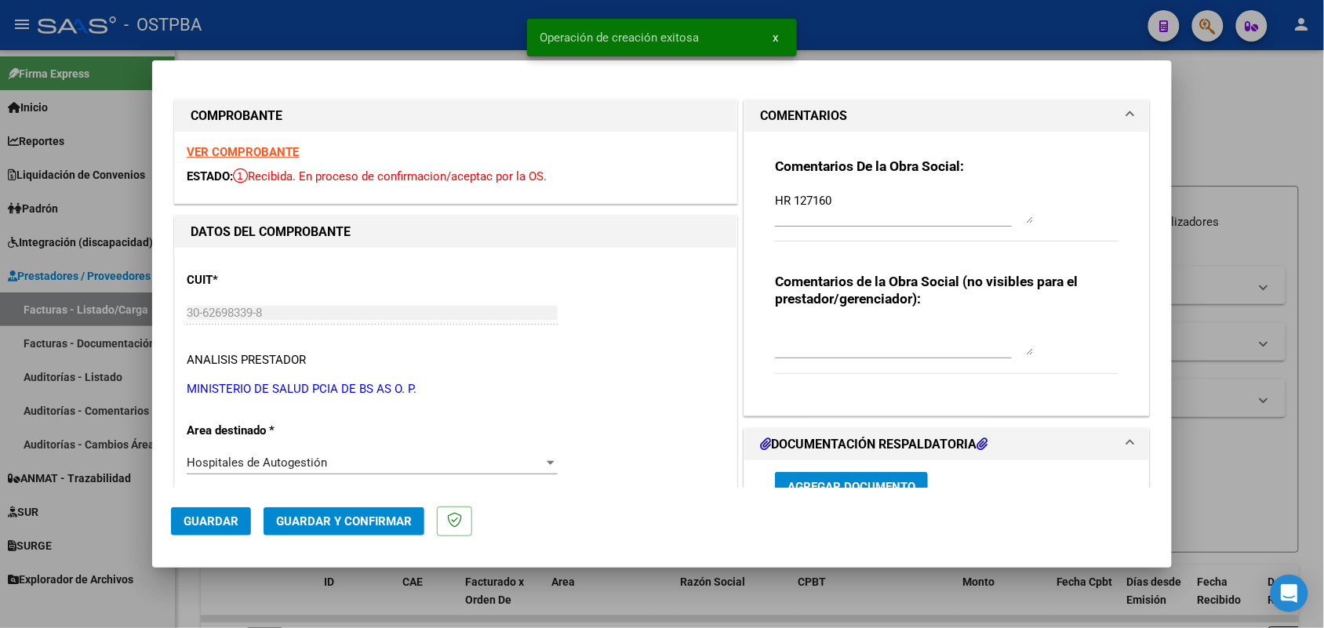
type input "2025-11-28"
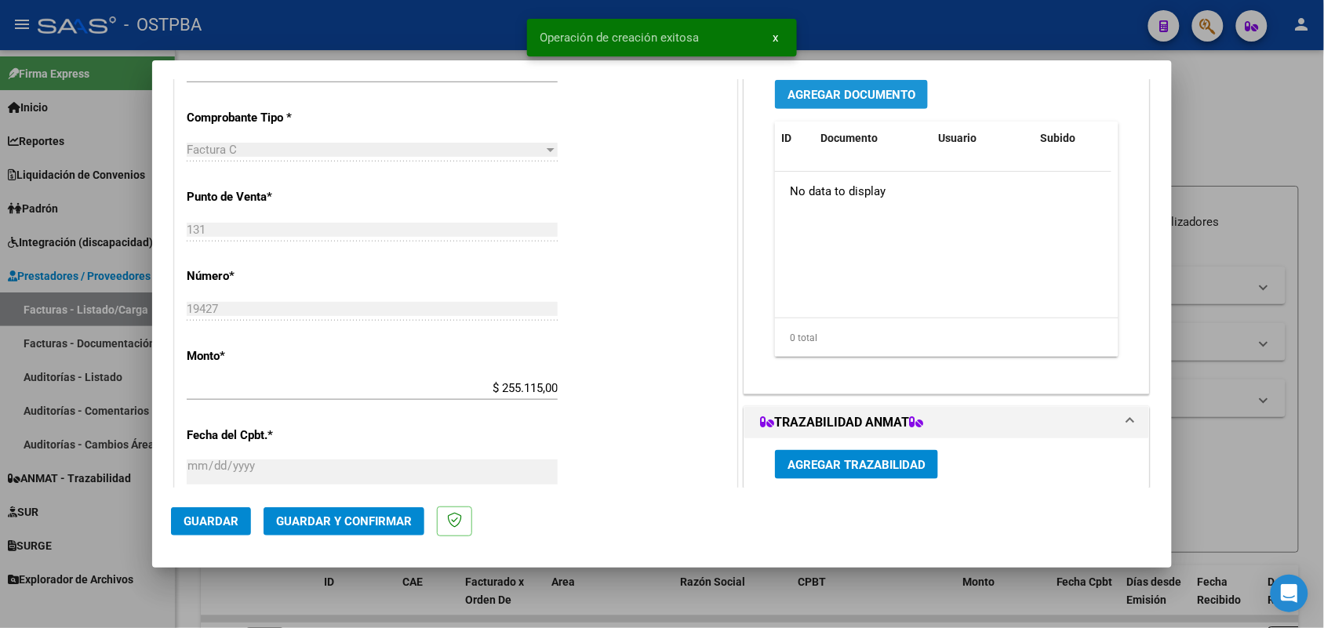
click at [818, 92] on span "Agregar Documento" at bounding box center [852, 95] width 128 height 14
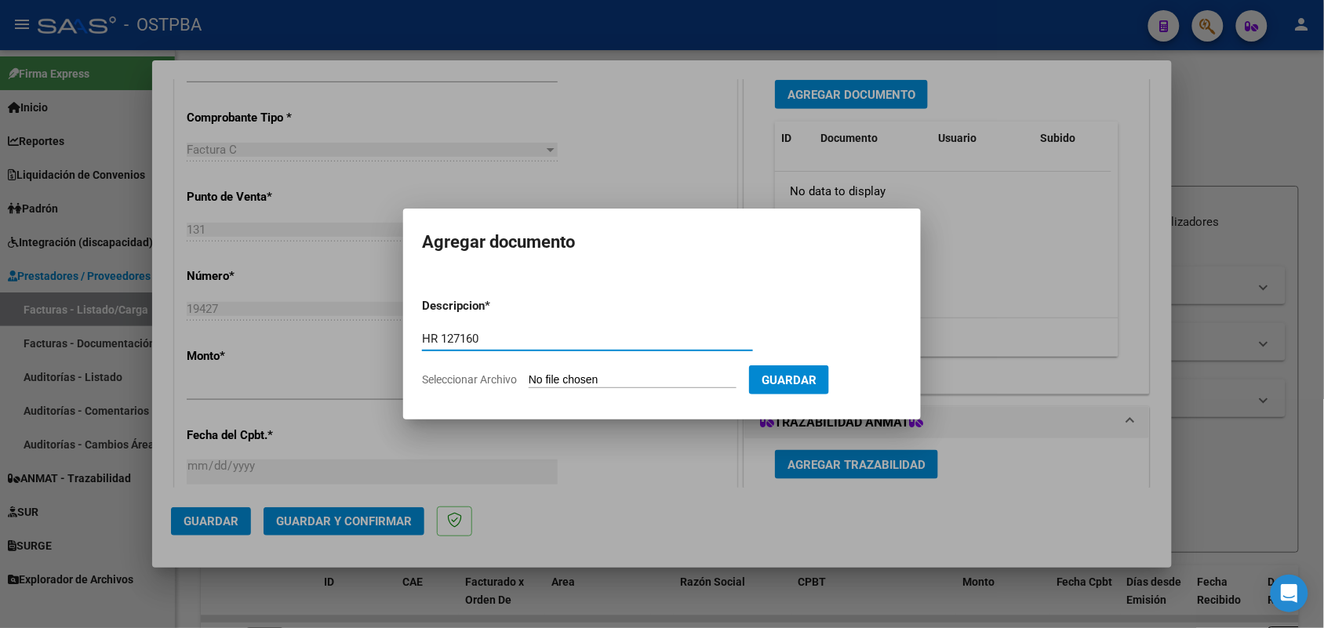
type input "HR 127160"
click at [551, 378] on input "Seleccionar Archivo" at bounding box center [633, 380] width 208 height 15
type input "C:\fakepath\HR 127160.pdf"
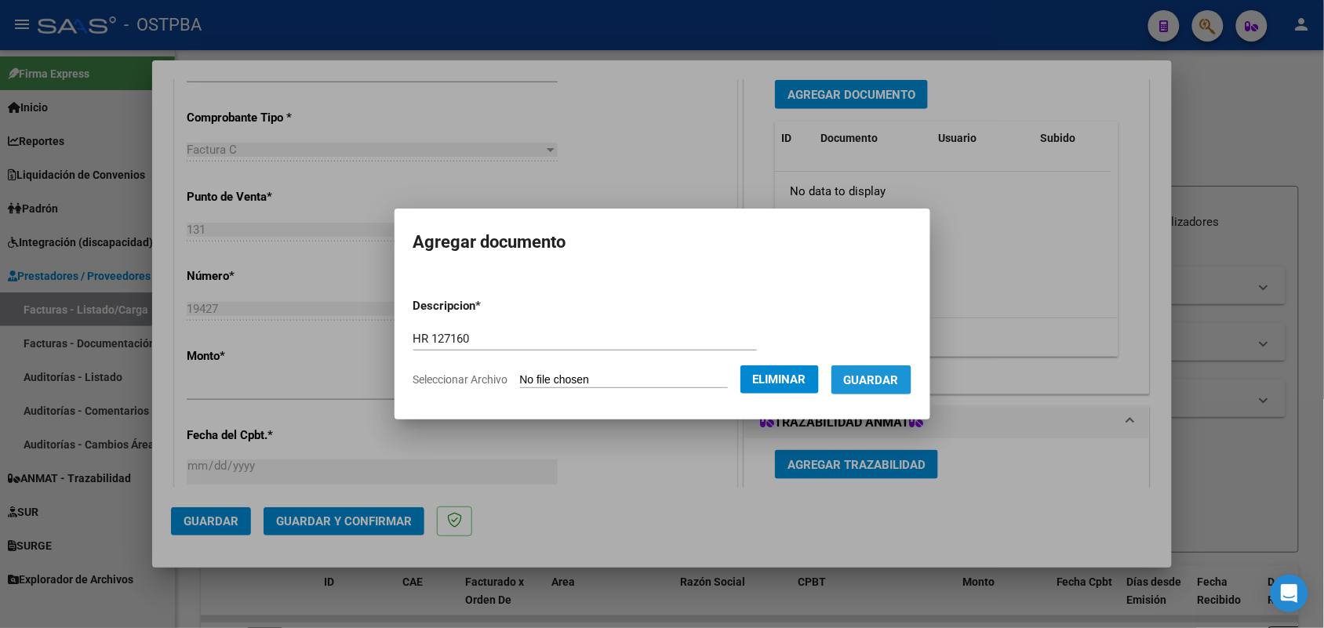
click at [883, 374] on span "Guardar" at bounding box center [871, 380] width 55 height 14
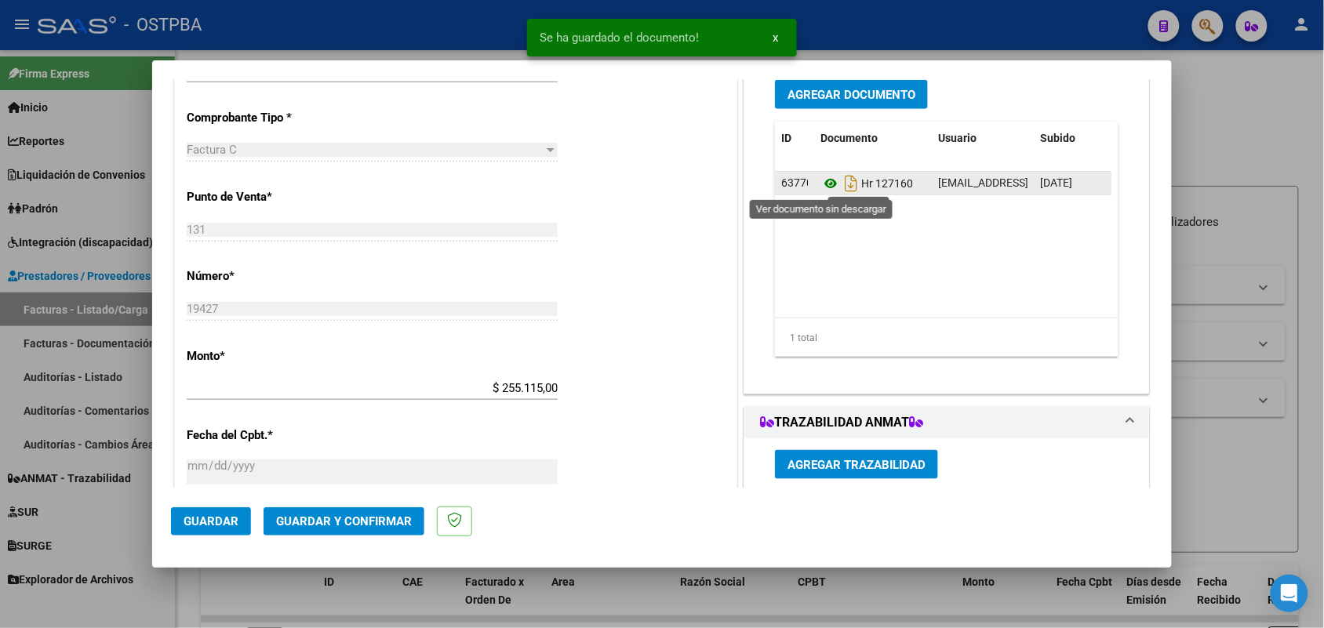
click at [825, 182] on icon at bounding box center [831, 183] width 20 height 19
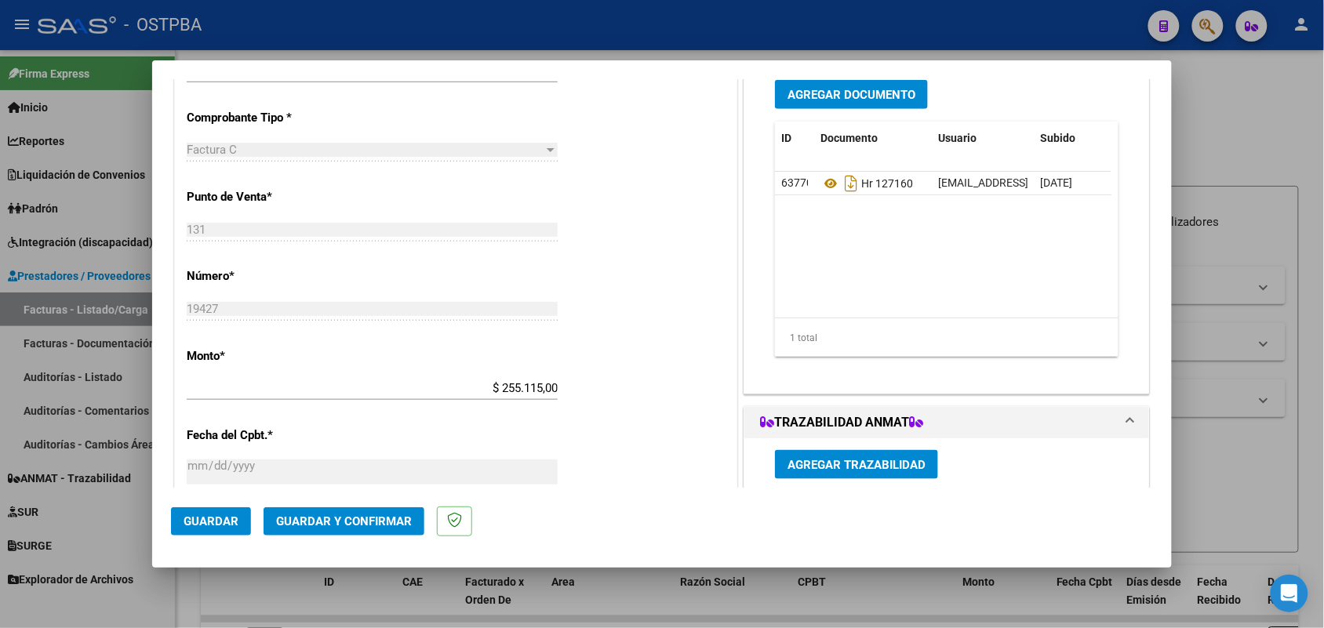
click at [853, 96] on span "Agregar Documento" at bounding box center [852, 95] width 128 height 14
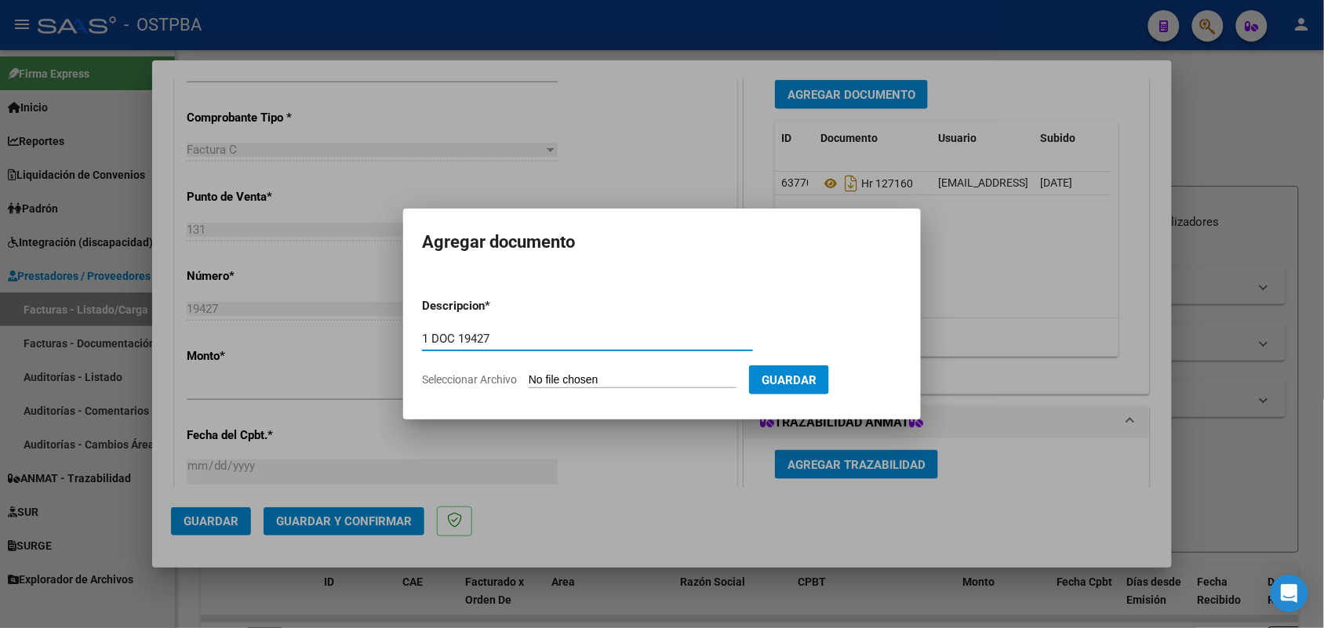
type input "1 DOC 19427"
click at [566, 384] on input "Seleccionar Archivo" at bounding box center [633, 380] width 208 height 15
type input "C:\fakepath\1 DOC 19427.pdf"
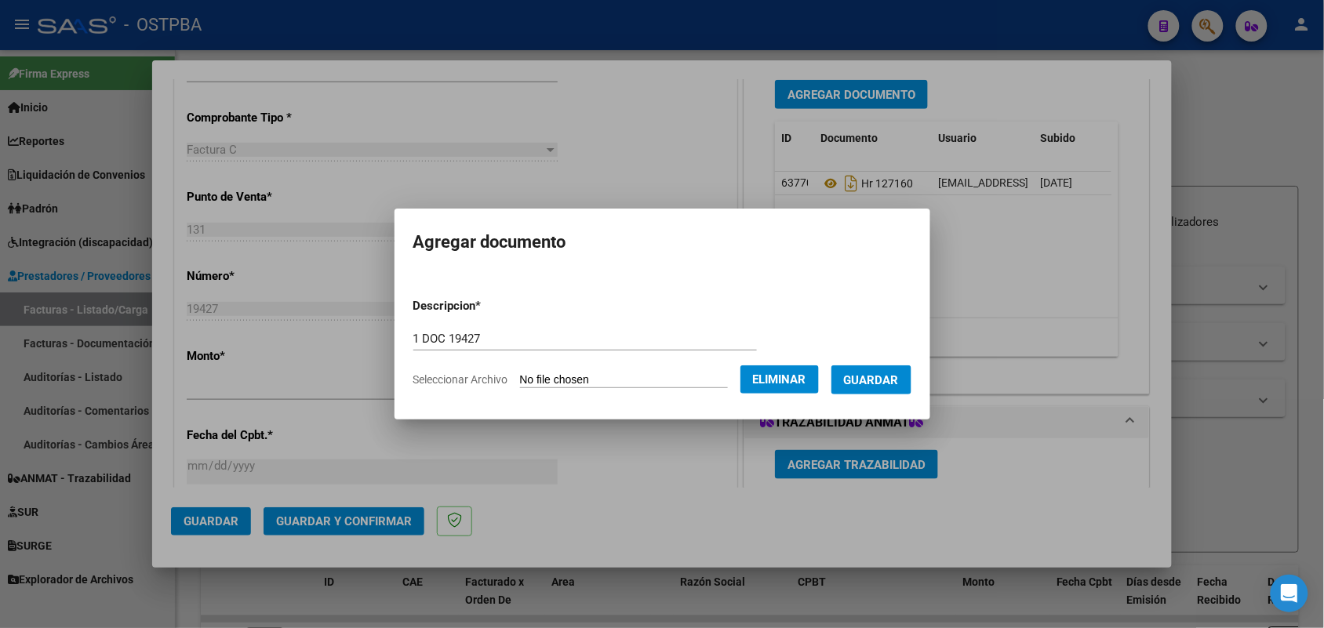
click at [887, 379] on span "Guardar" at bounding box center [871, 380] width 55 height 14
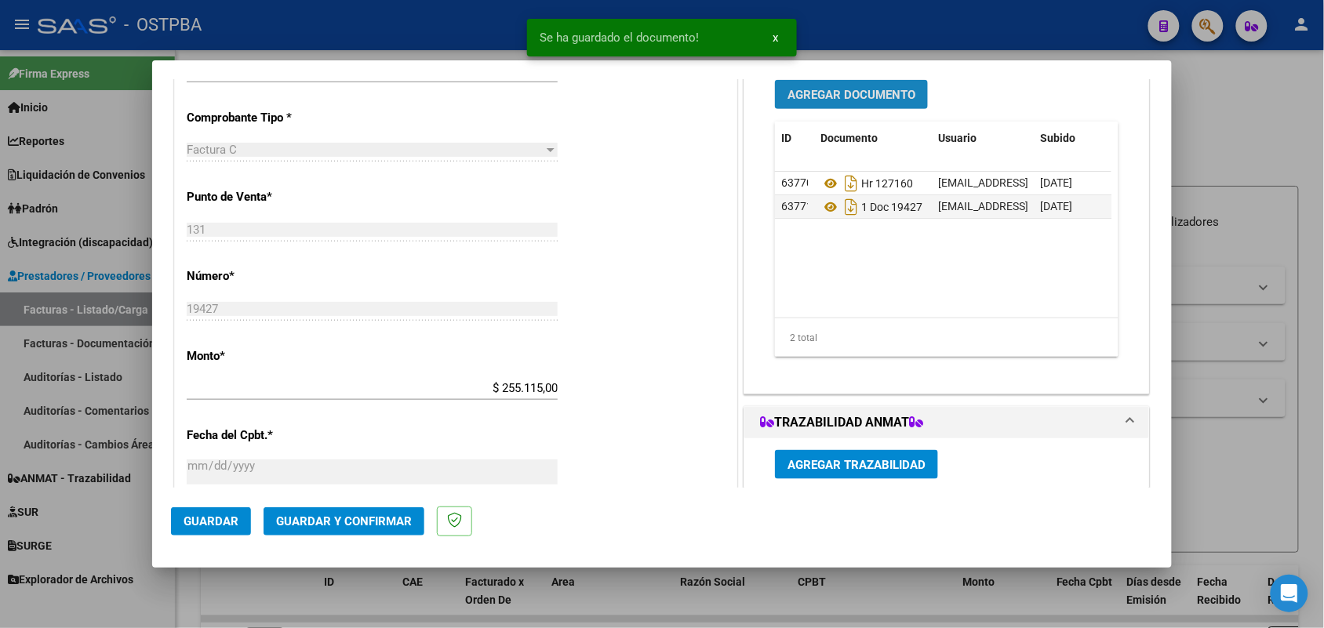
click at [884, 86] on button "Agregar Documento" at bounding box center [851, 94] width 153 height 29
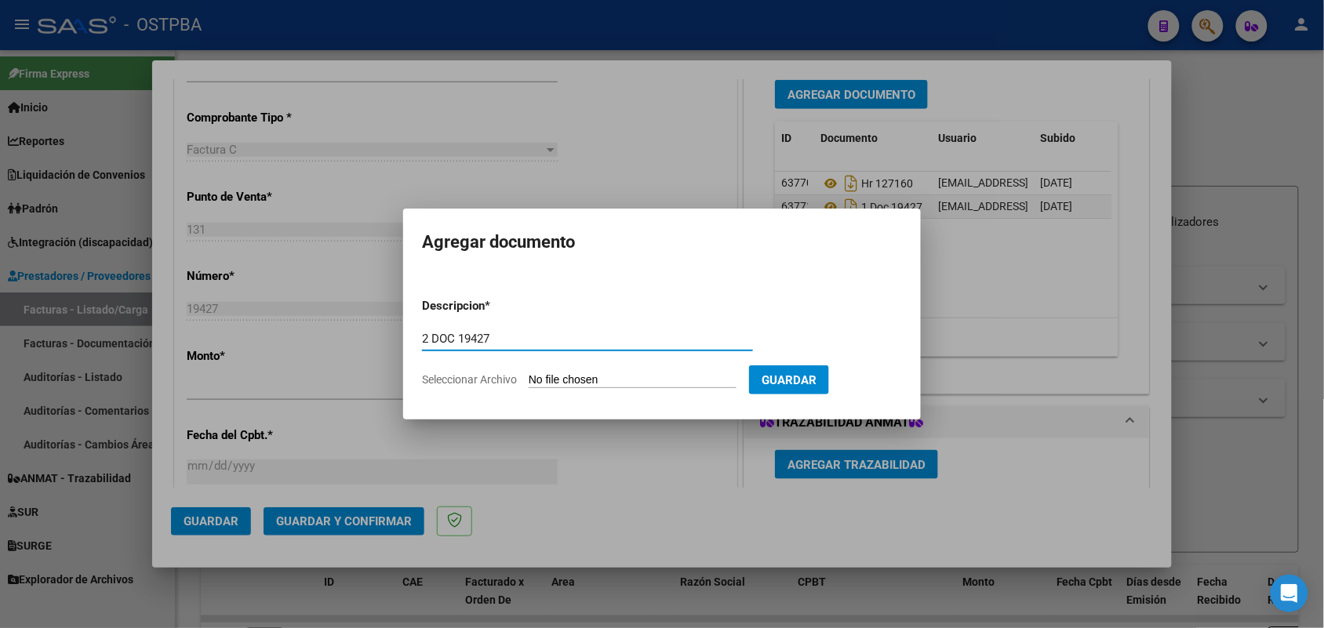
type input "2 DOC 19427"
click at [553, 384] on input "Seleccionar Archivo" at bounding box center [633, 380] width 208 height 15
type input "C:\fakepath\2 DOC 19427.pdf"
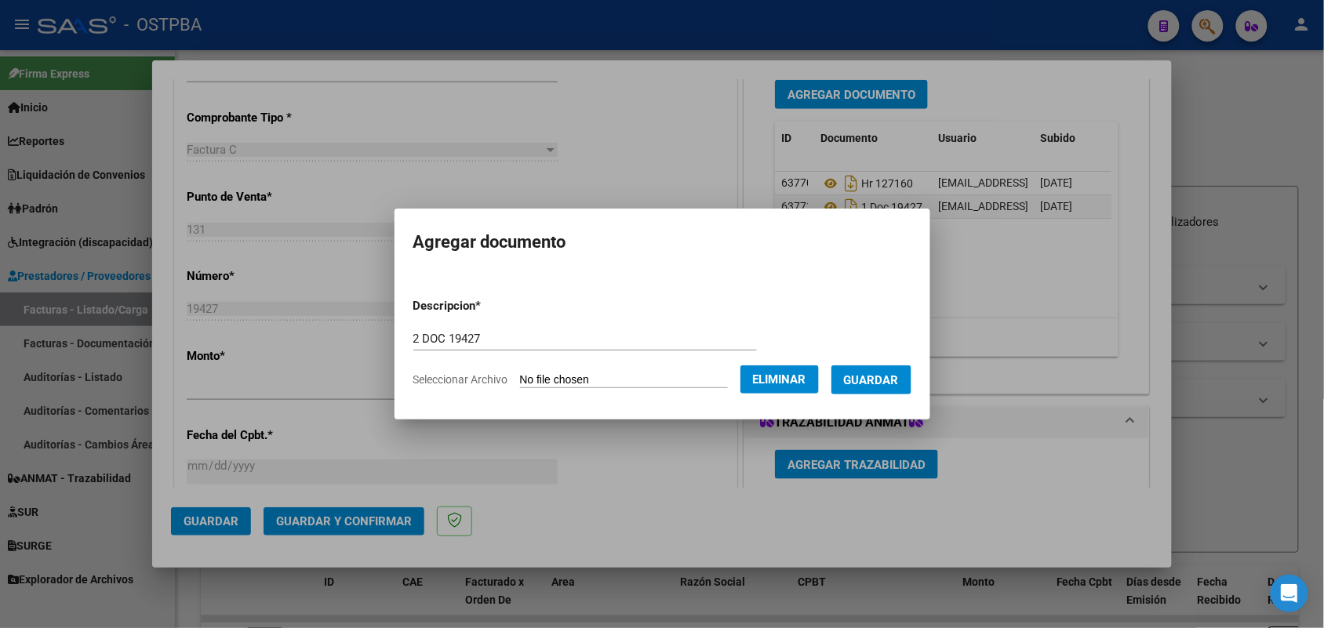
click at [880, 379] on span "Guardar" at bounding box center [871, 380] width 55 height 14
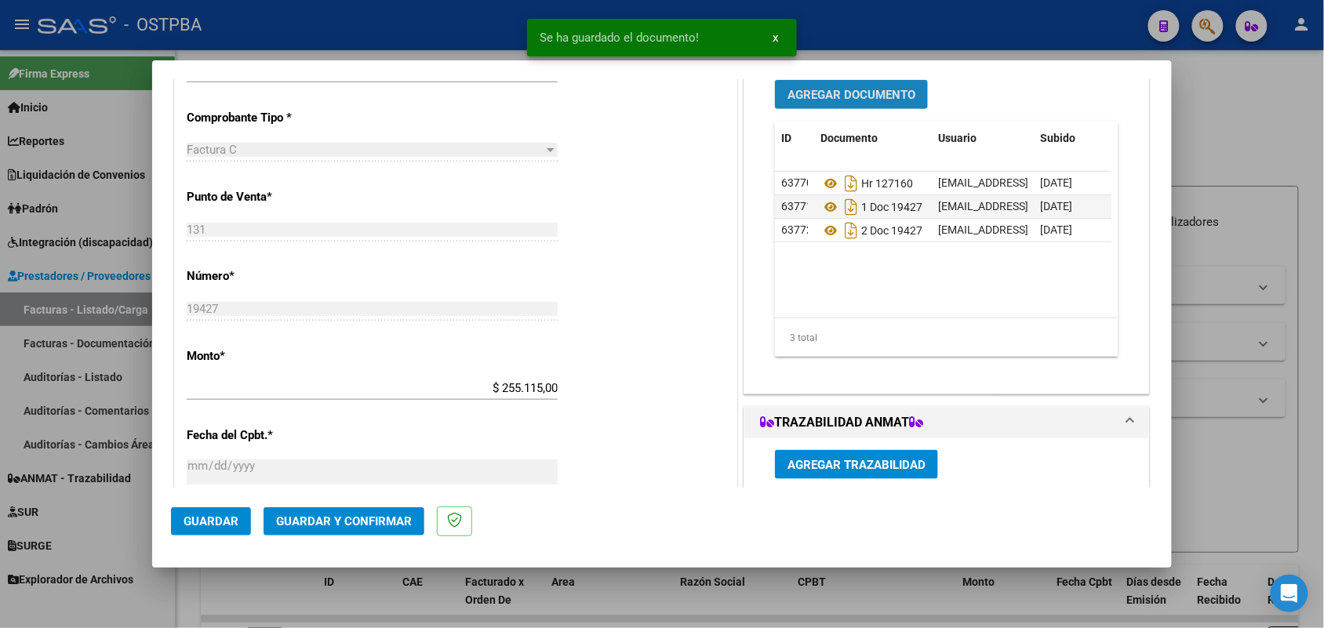
click at [844, 91] on span "Agregar Documento" at bounding box center [852, 95] width 128 height 14
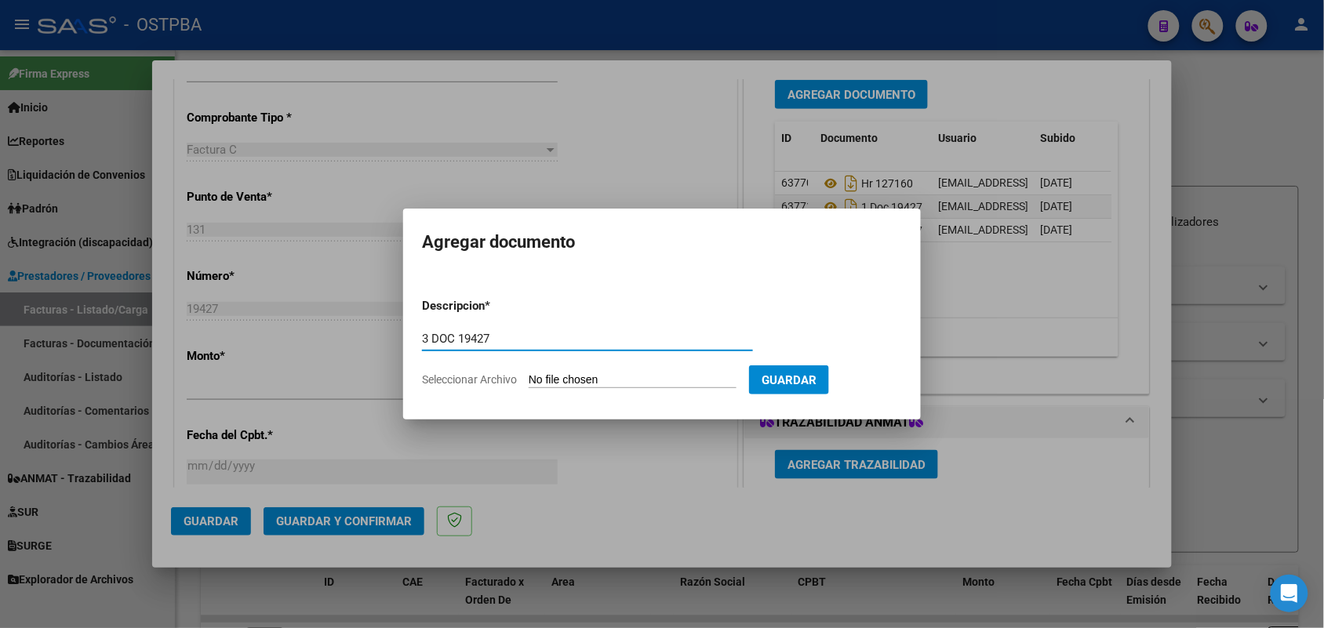
type input "3 DOC 19427"
click at [543, 378] on input "Seleccionar Archivo" at bounding box center [633, 380] width 208 height 15
type input "C:\fakepath\3 DOC 19427.pdf"
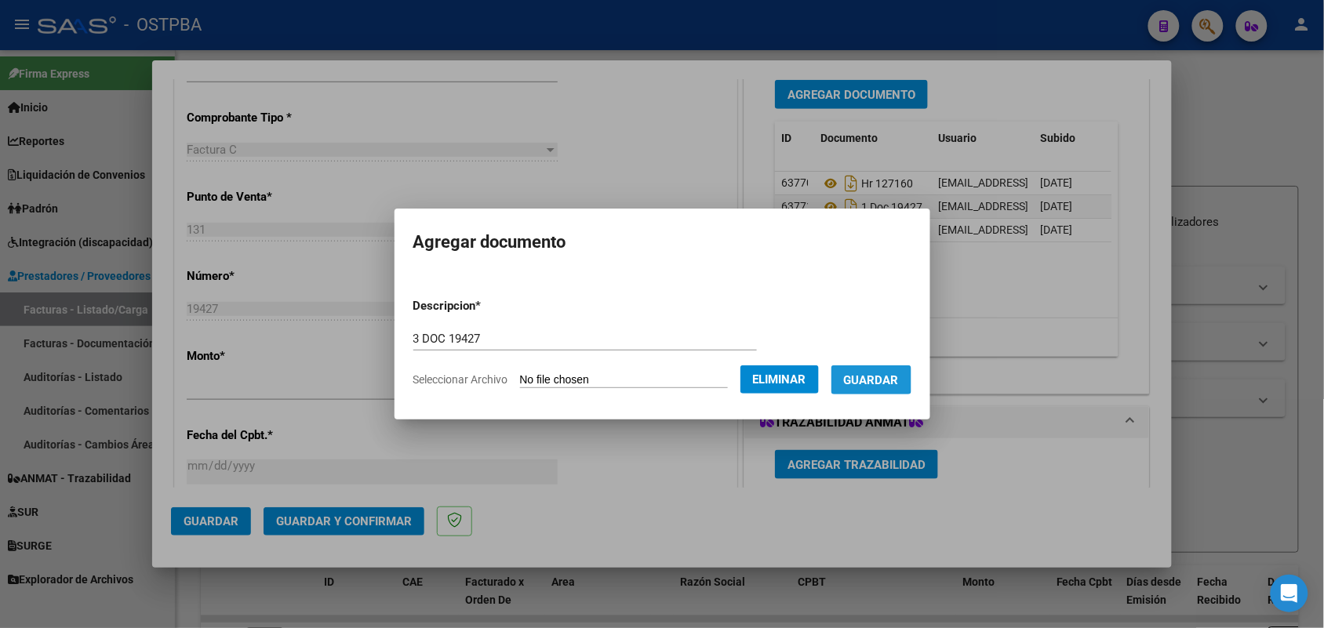
click at [869, 377] on span "Guardar" at bounding box center [871, 380] width 55 height 14
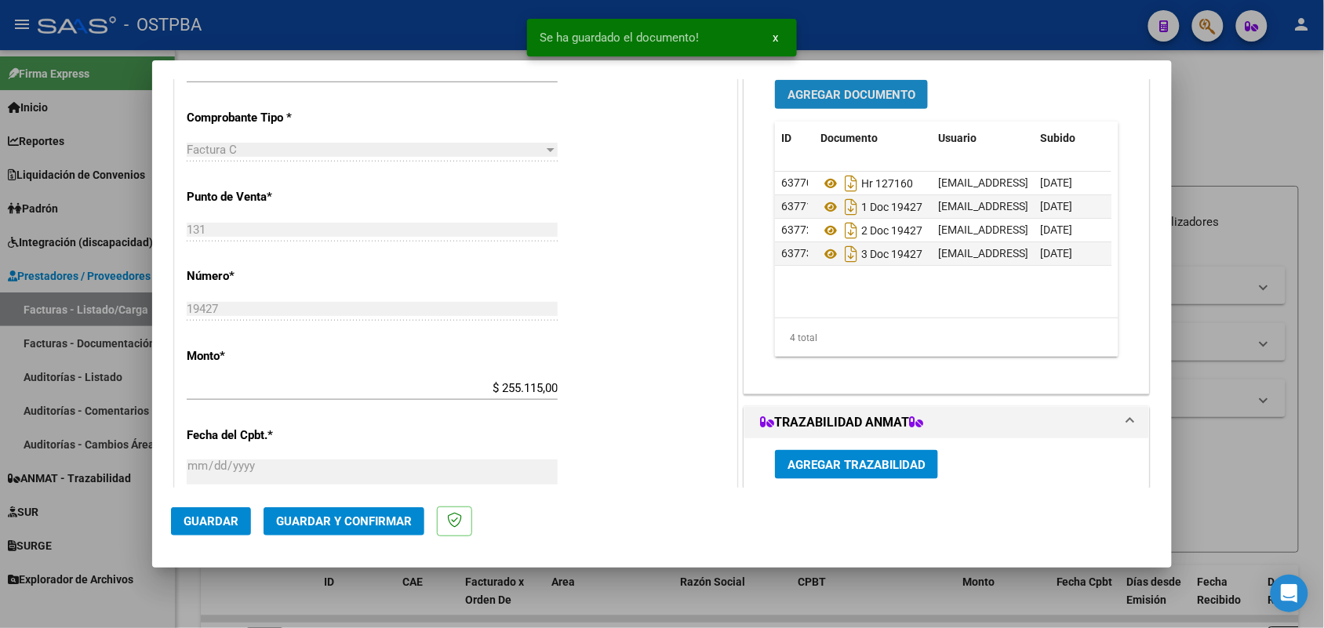
click at [840, 88] on span "Agregar Documento" at bounding box center [852, 95] width 128 height 14
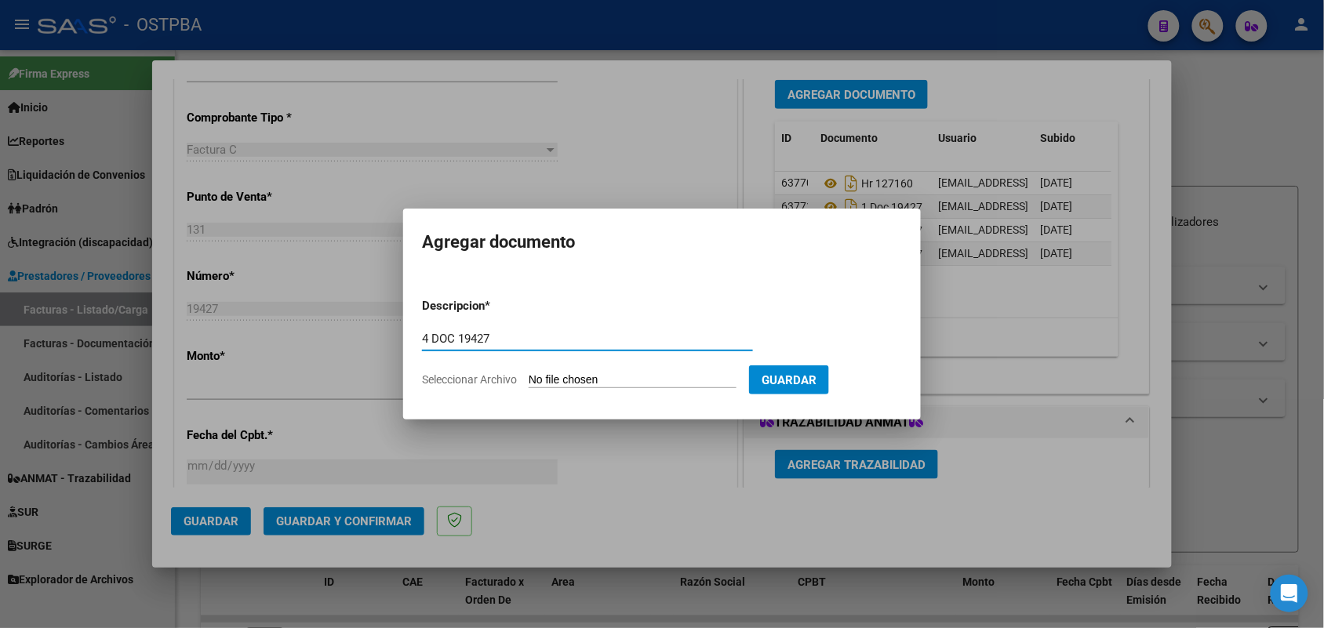
type input "4 DOC 19427"
click at [547, 377] on input "Seleccionar Archivo" at bounding box center [633, 380] width 208 height 15
type input "C:\fakepath\4 DOC 19427.pdf"
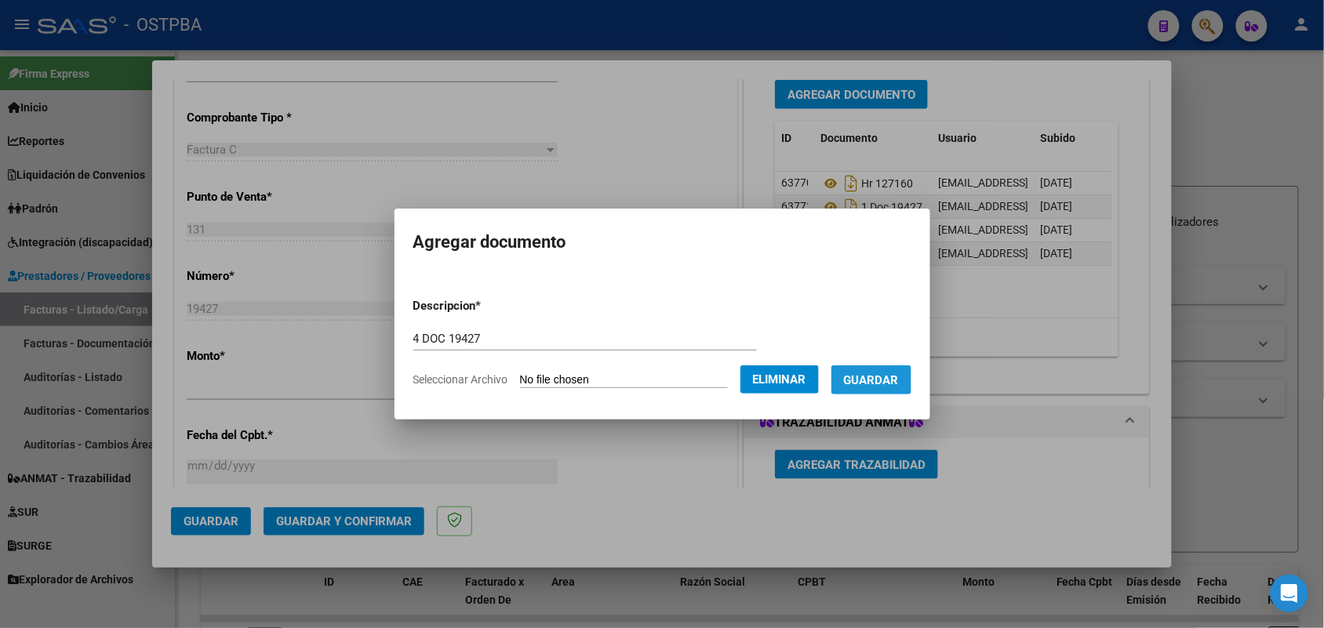
click at [894, 375] on span "Guardar" at bounding box center [871, 380] width 55 height 14
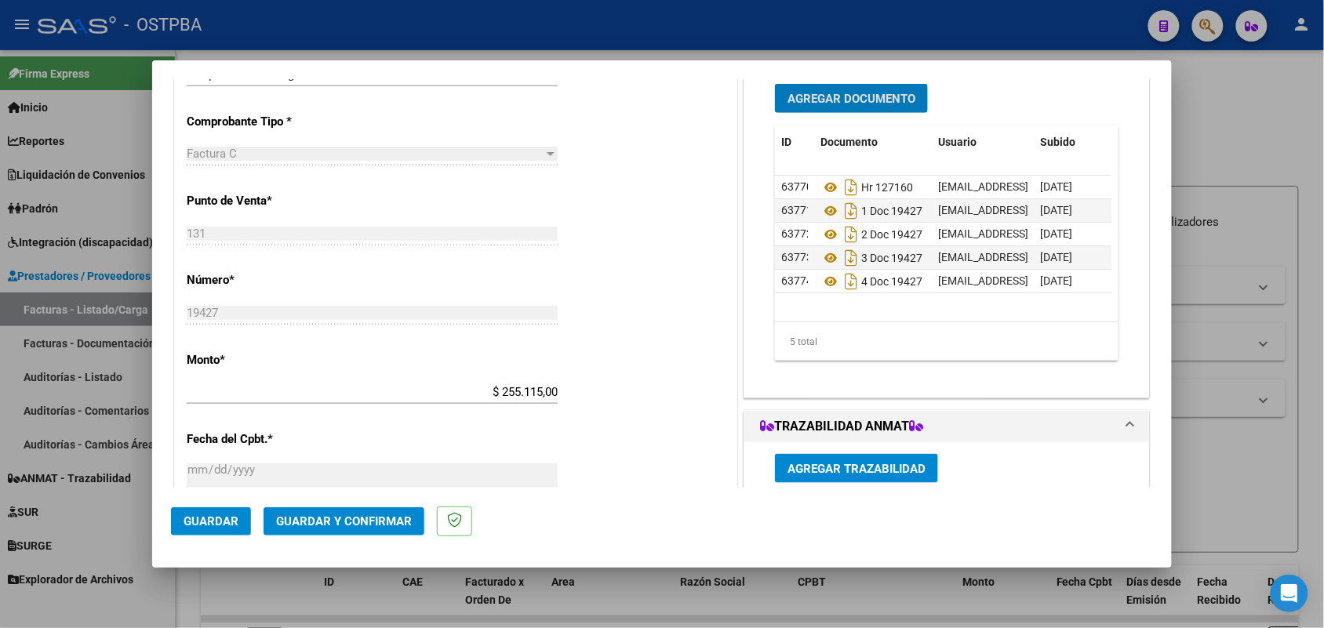
scroll to position [196, 0]
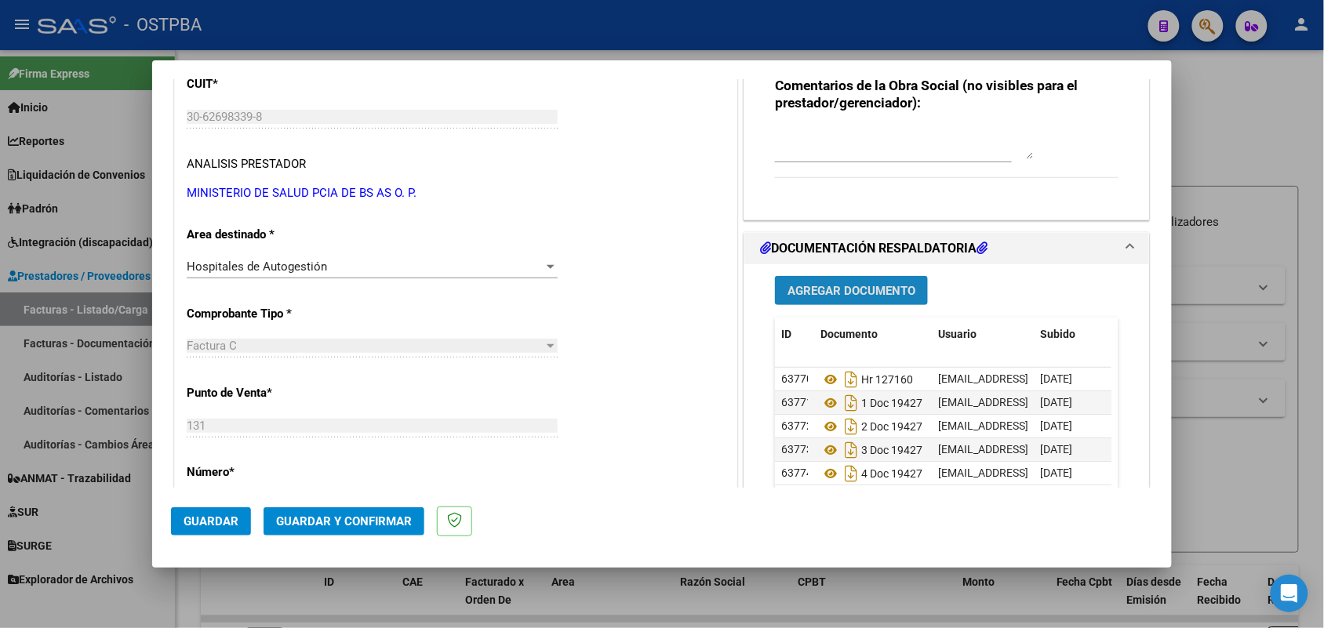
click at [872, 294] on span "Agregar Documento" at bounding box center [852, 291] width 128 height 14
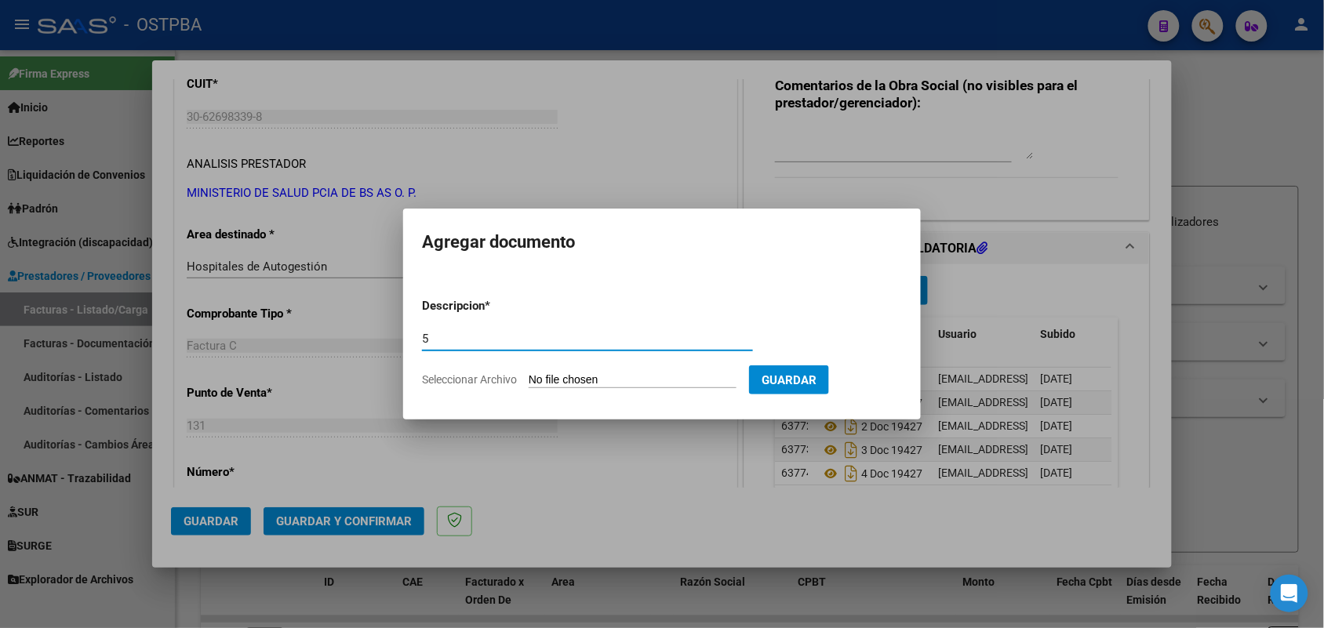
type input "5"
click at [541, 378] on input "Seleccionar Archivo" at bounding box center [633, 380] width 208 height 15
drag, startPoint x: 601, startPoint y: 154, endPoint x: 608, endPoint y: 158, distance: 8.5
click at [602, 154] on div at bounding box center [662, 314] width 1324 height 628
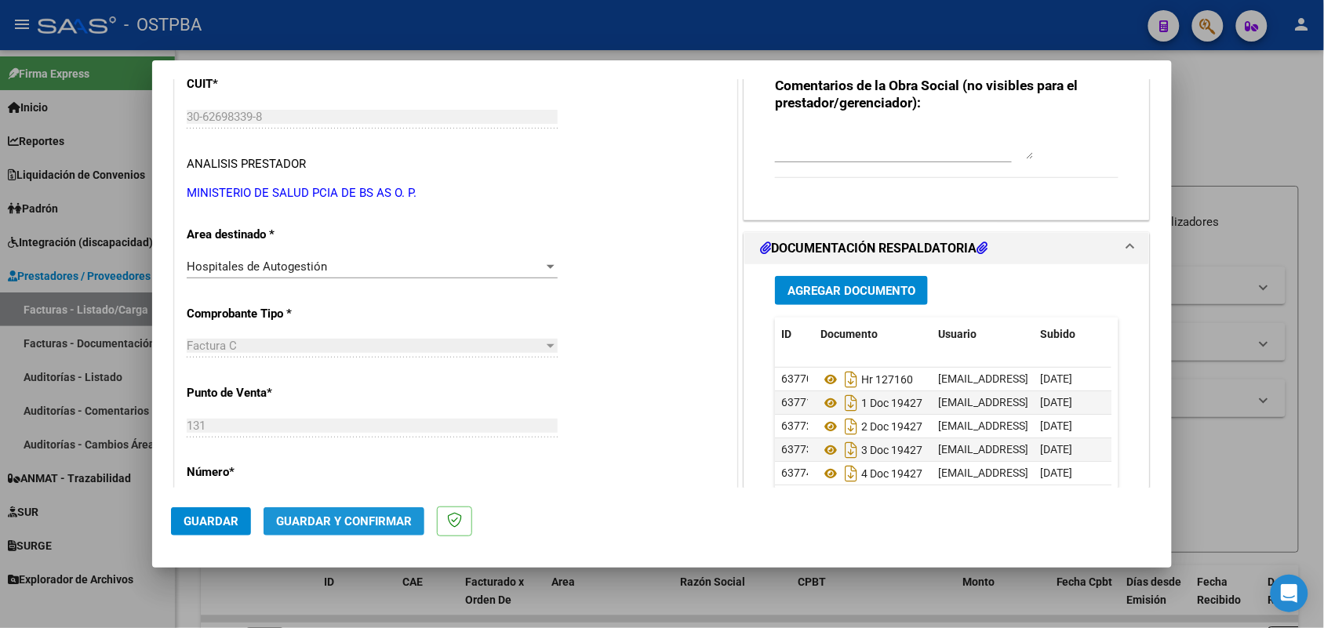
click at [357, 523] on span "Guardar y Confirmar" at bounding box center [344, 522] width 136 height 14
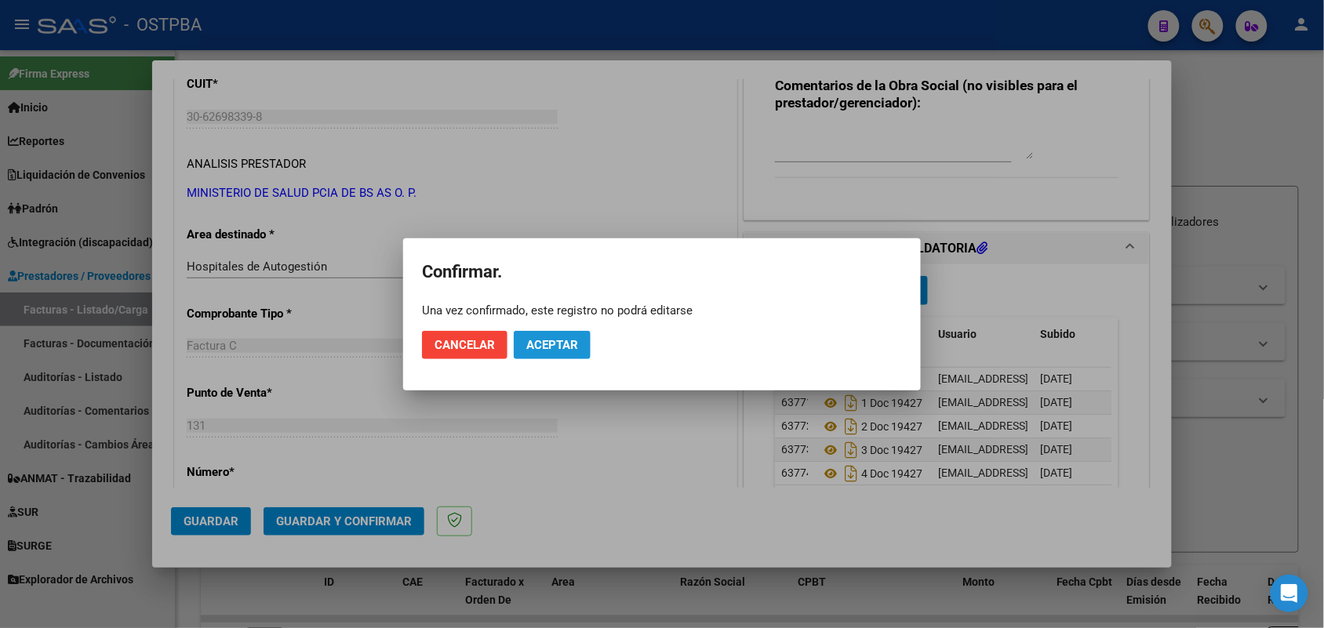
click at [552, 333] on button "Aceptar" at bounding box center [552, 345] width 77 height 28
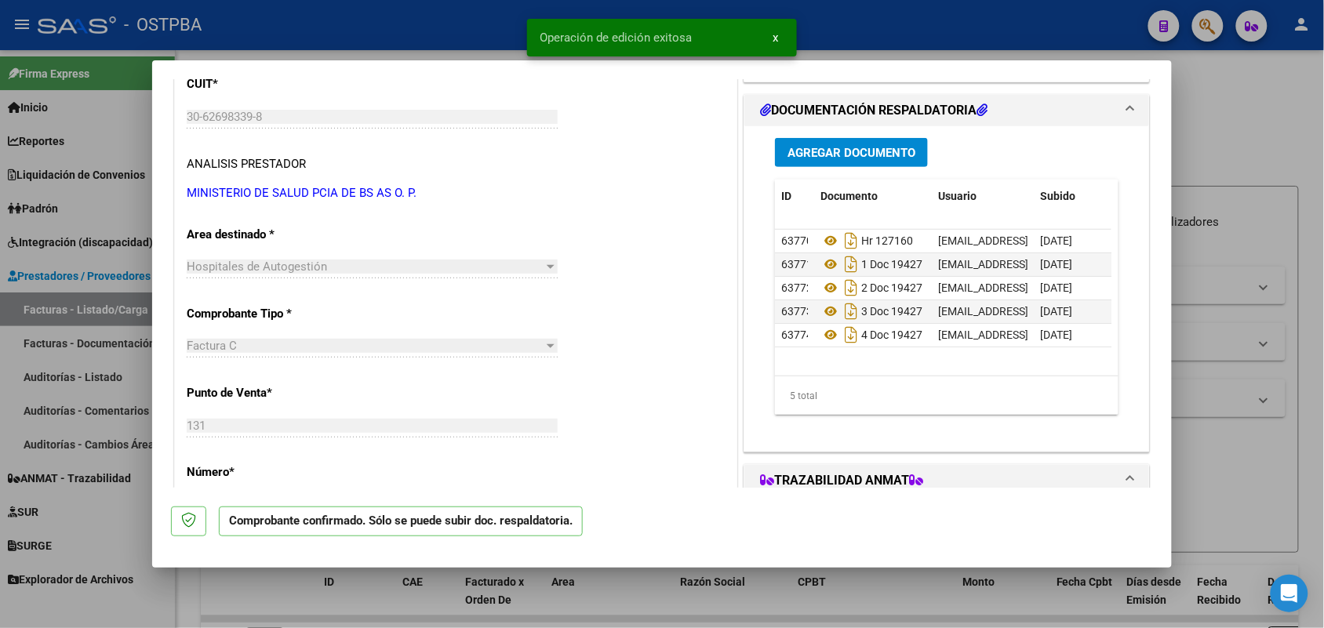
click at [99, 370] on div at bounding box center [662, 314] width 1324 height 628
type input "$ 0,00"
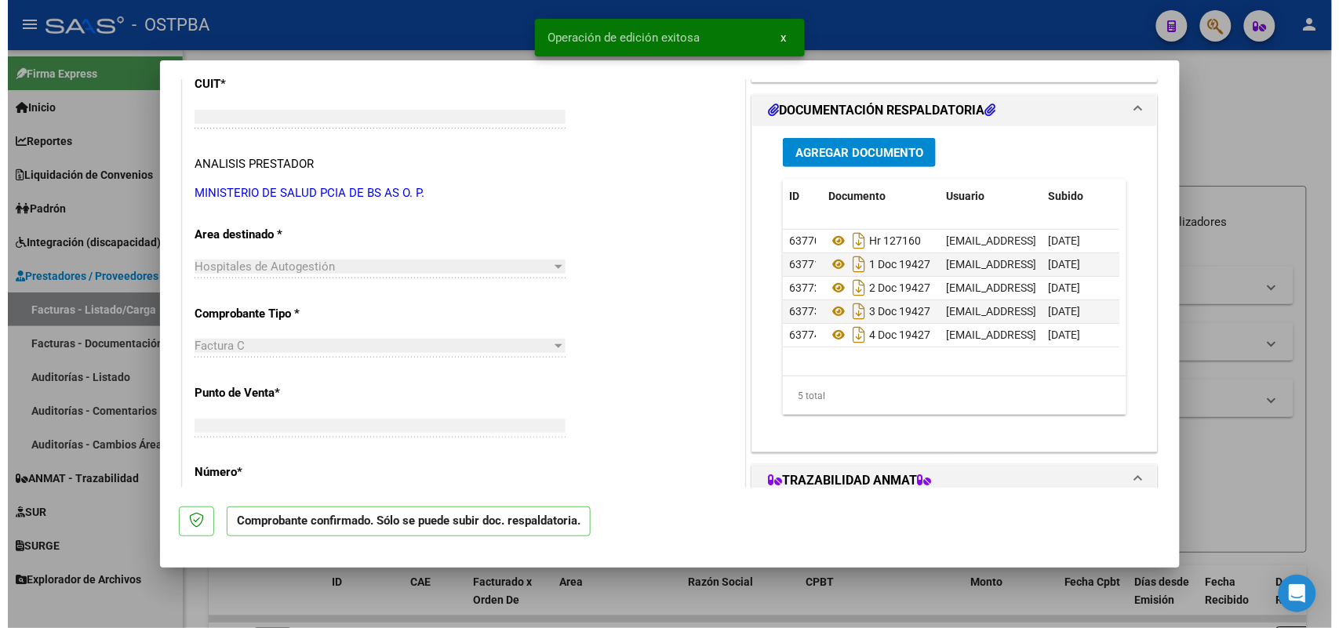
scroll to position [206, 0]
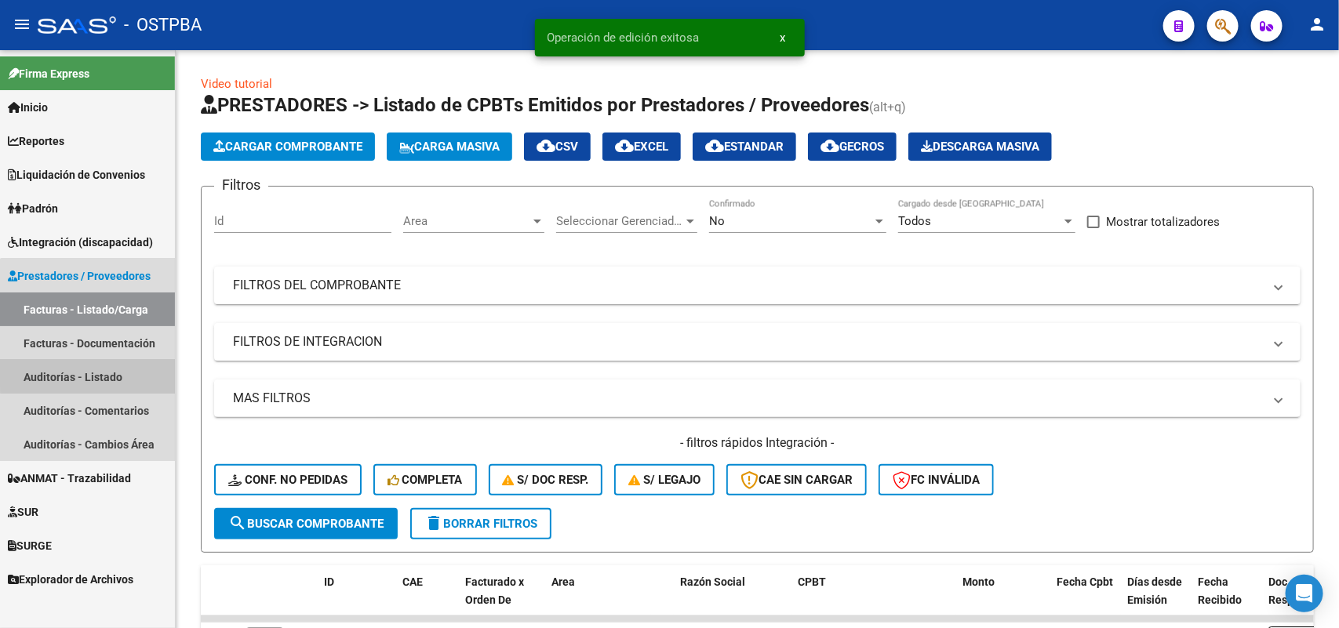
click at [111, 370] on link "Auditorías - Listado" at bounding box center [87, 377] width 175 height 34
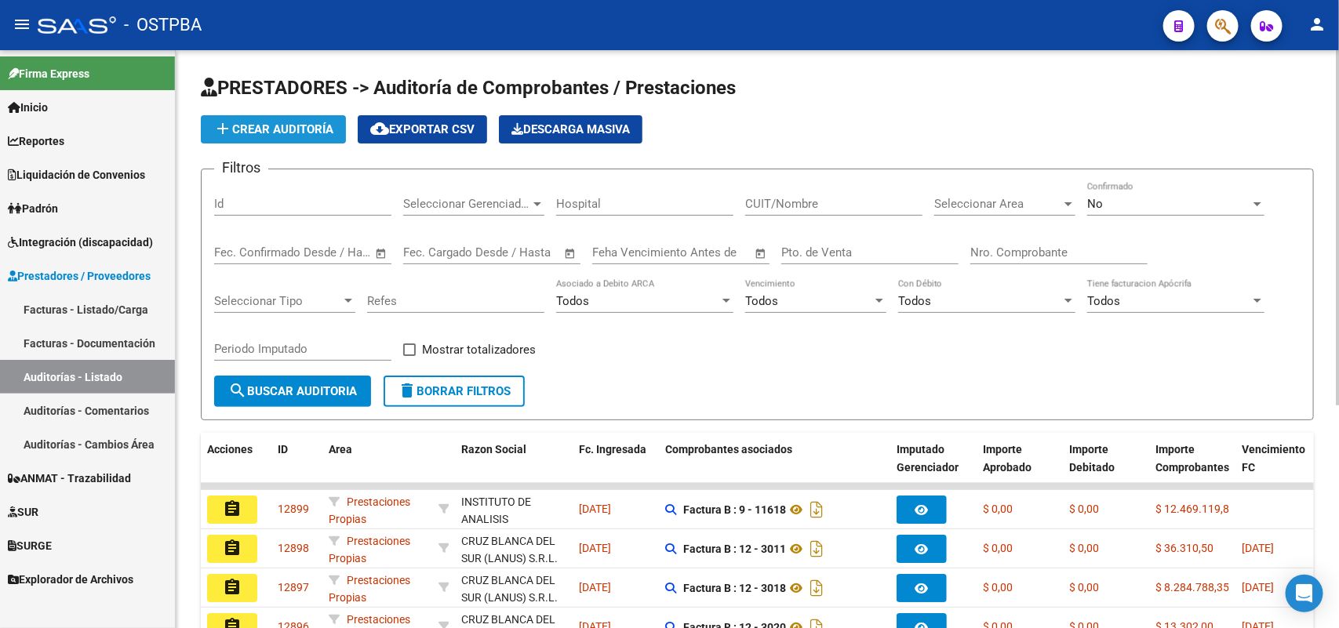
click at [302, 123] on span "add Crear Auditoría" at bounding box center [273, 129] width 120 height 14
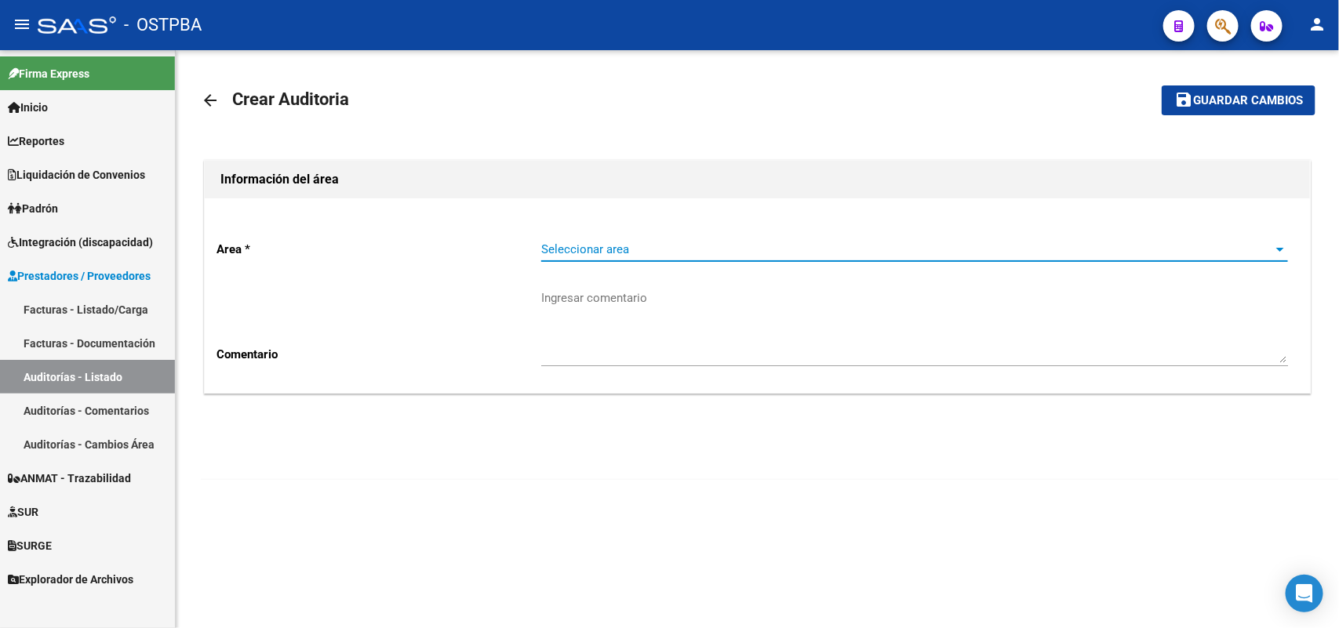
click at [614, 248] on span "Seleccionar area" at bounding box center [907, 249] width 733 height 14
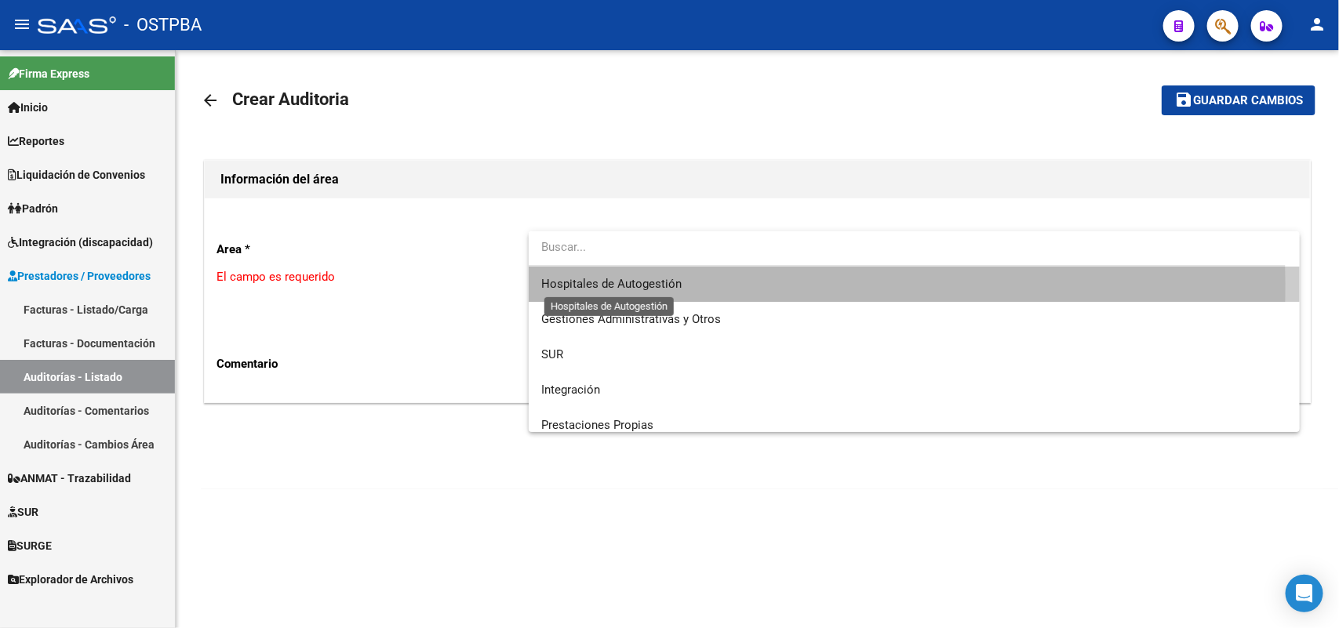
click at [628, 284] on span "Hospitales de Autogestión" at bounding box center [611, 284] width 140 height 14
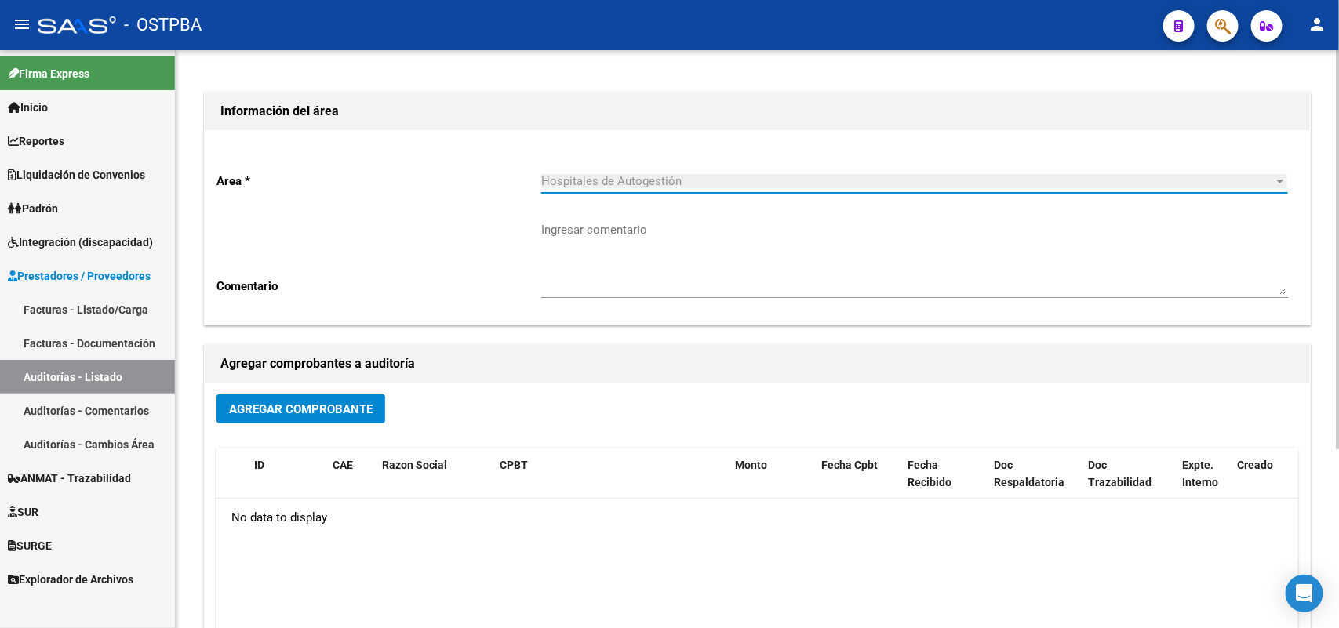
scroll to position [259, 0]
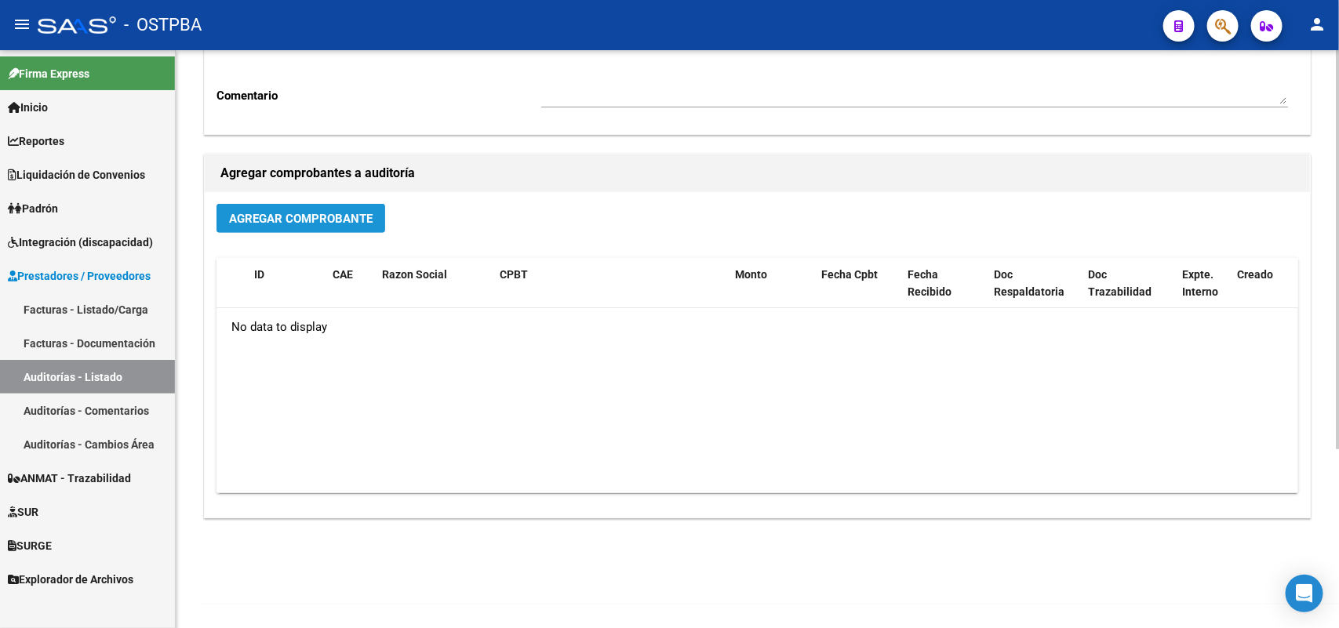
click at [340, 212] on span "Agregar Comprobante" at bounding box center [301, 219] width 144 height 14
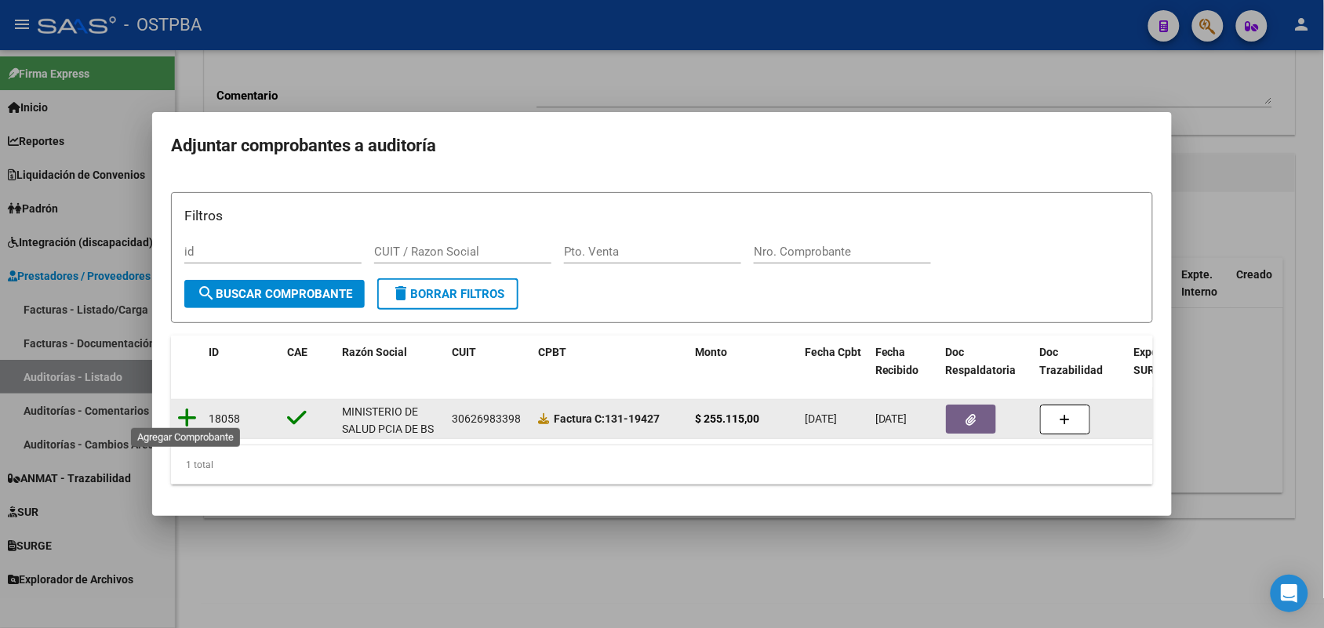
click at [189, 413] on icon at bounding box center [187, 418] width 20 height 22
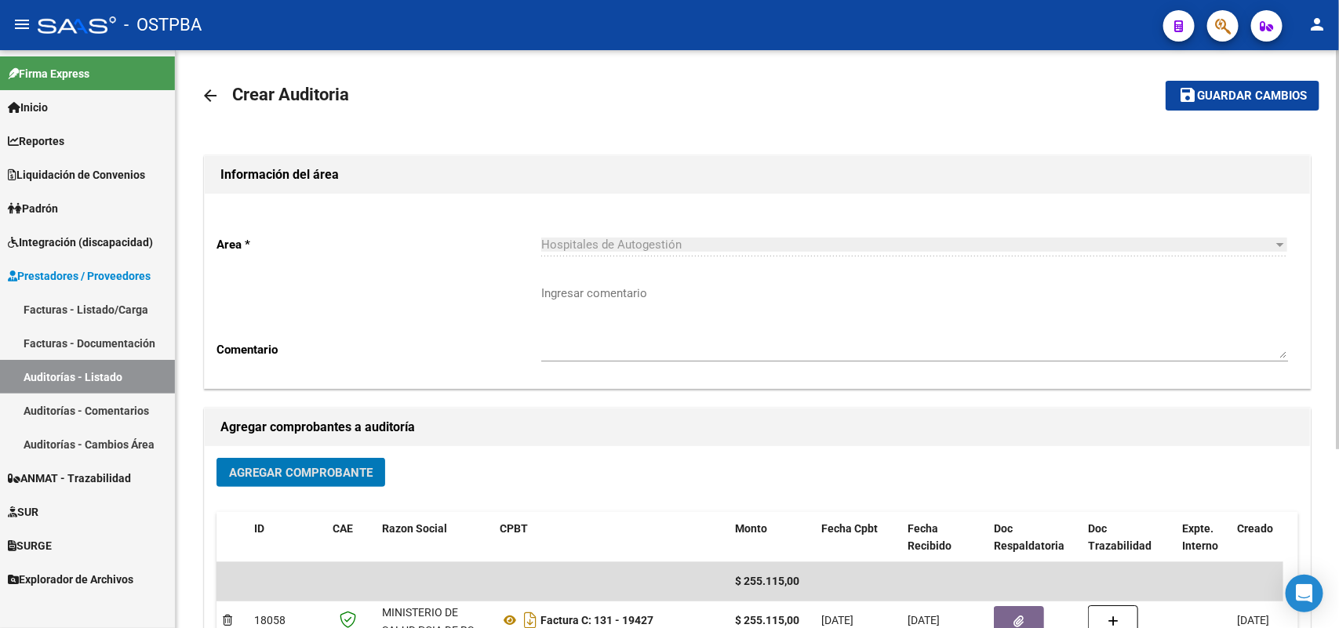
scroll to position [0, 0]
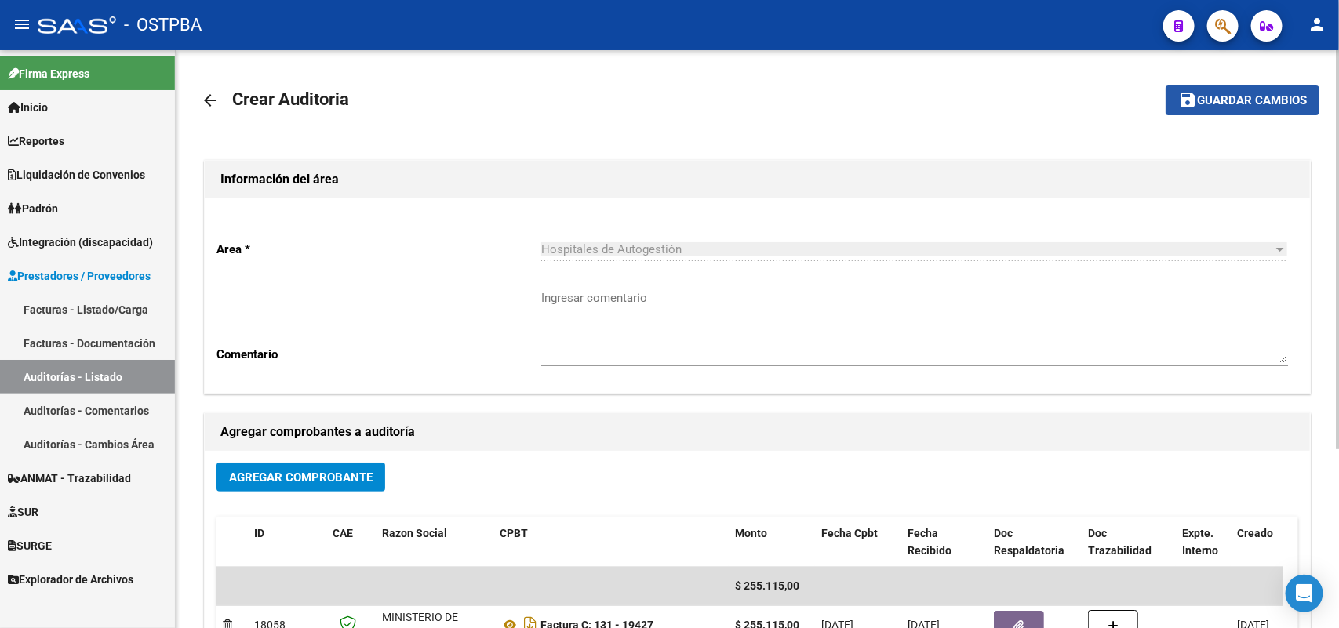
click at [1250, 89] on button "save Guardar cambios" at bounding box center [1243, 100] width 154 height 29
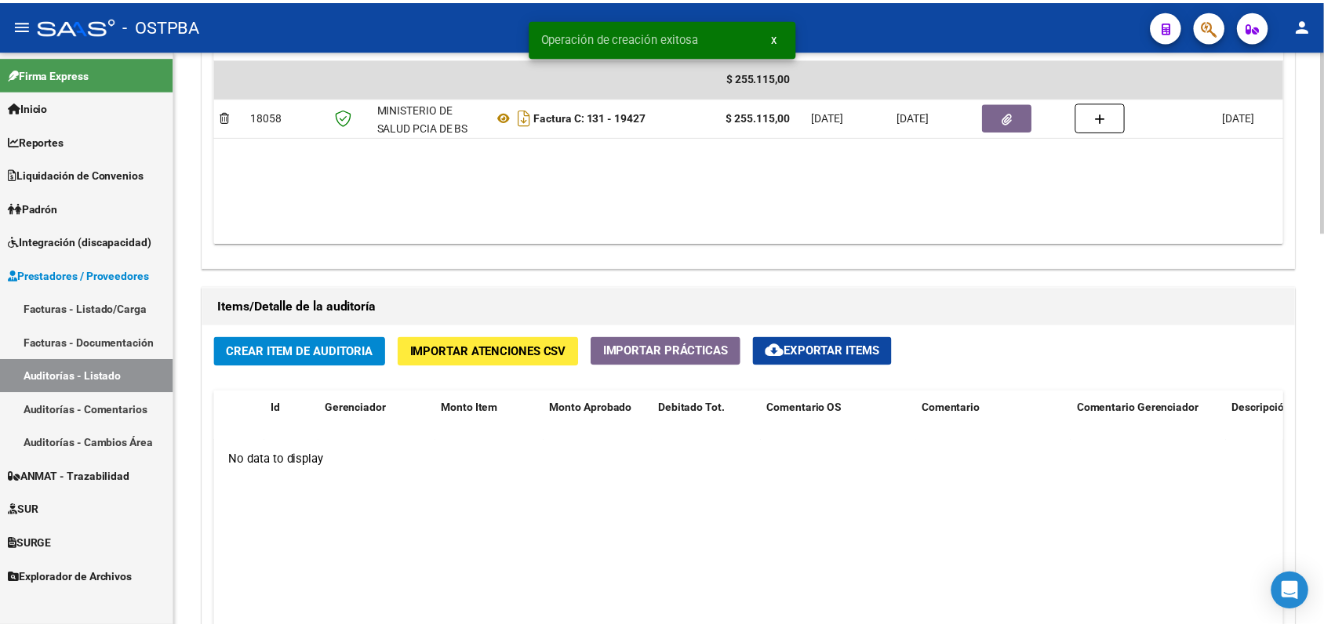
scroll to position [981, 0]
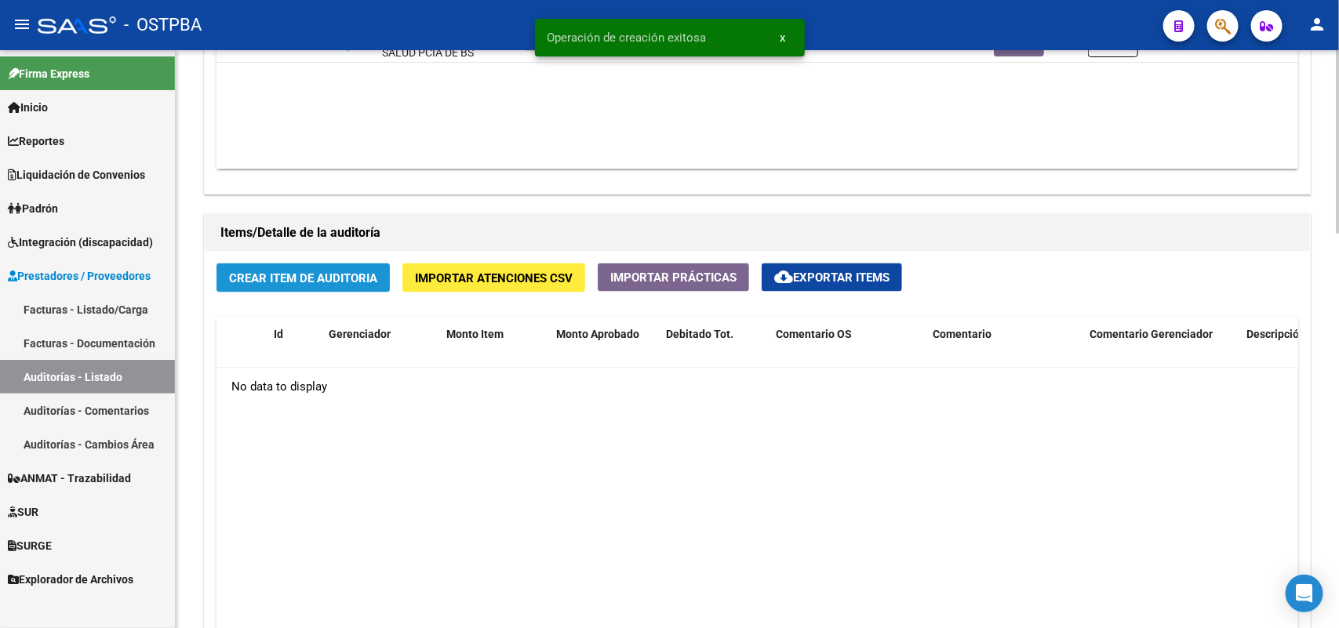
click at [338, 279] on span "Crear Item de Auditoria" at bounding box center [303, 278] width 148 height 14
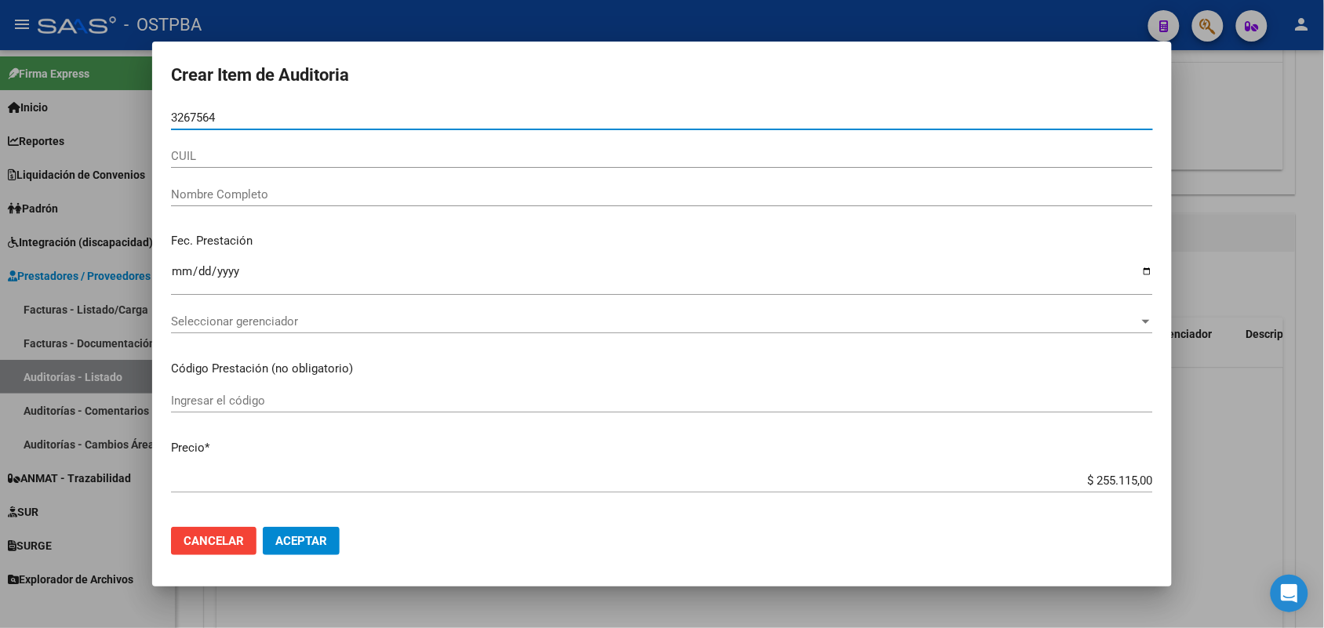
type input "32675643"
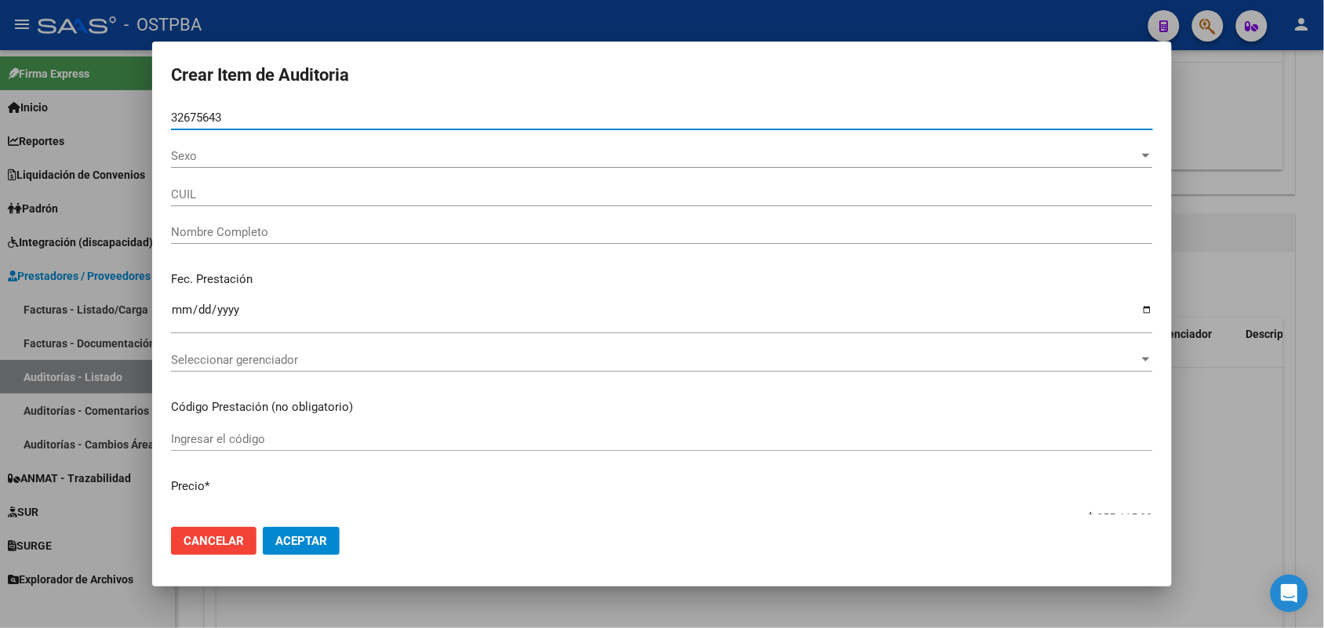
type input "27326756437"
type input "AGUILERA BLANCA AZUCENA"
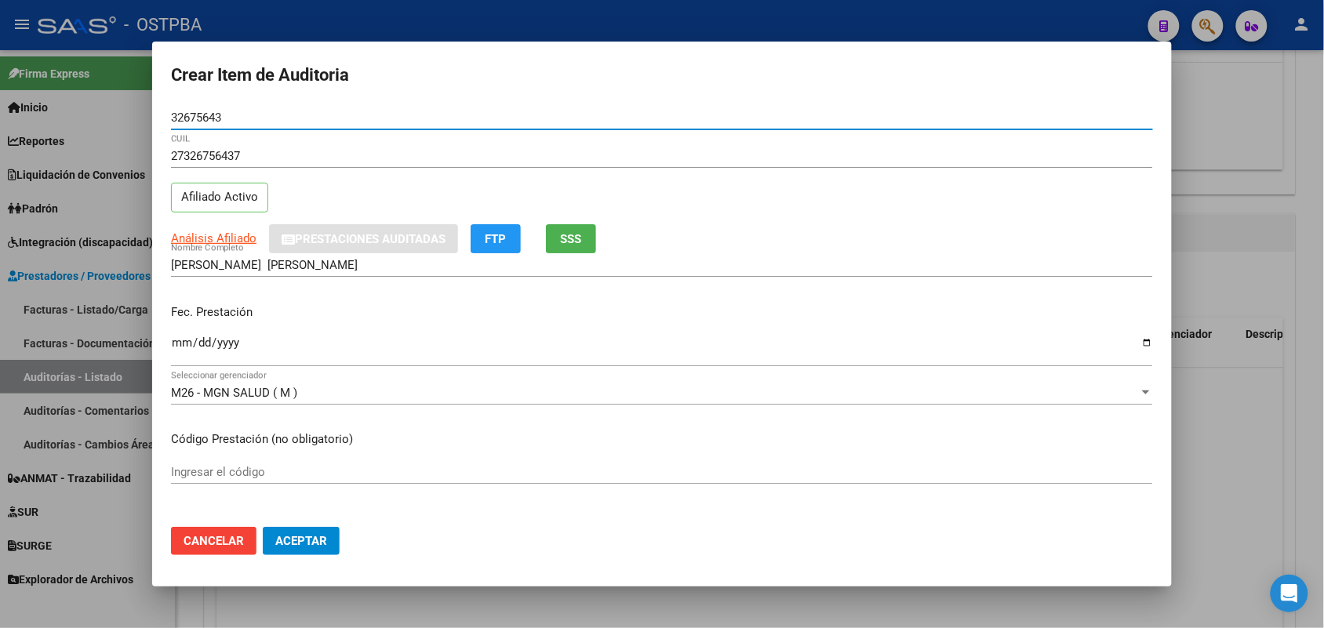
type input "32675643"
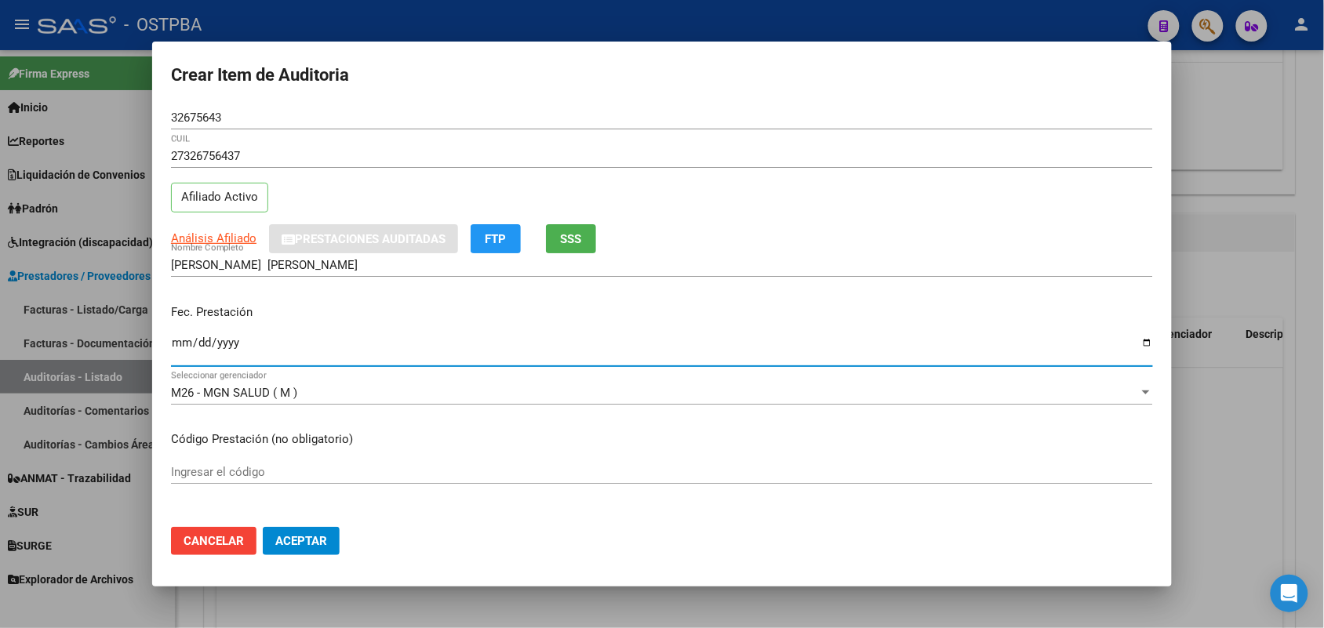
drag, startPoint x: 177, startPoint y: 350, endPoint x: 643, endPoint y: 433, distance: 473.4
click at [181, 349] on input "Ingresar la fecha" at bounding box center [662, 349] width 982 height 25
type input "2025-09-11"
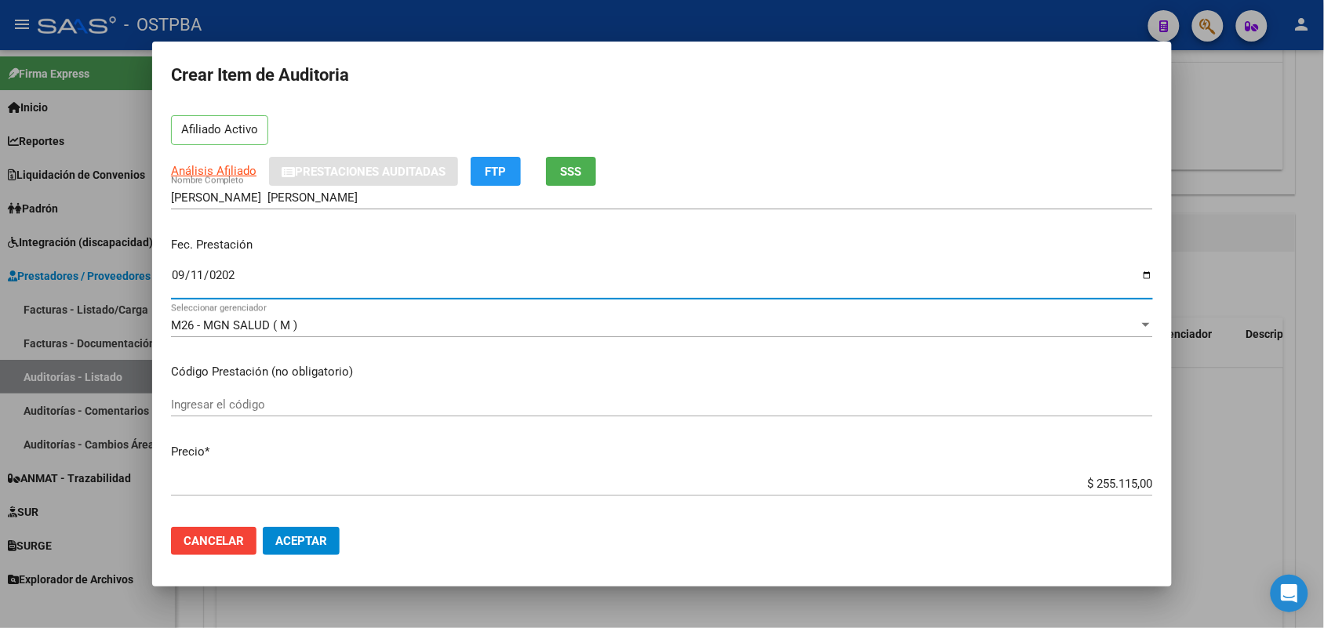
scroll to position [294, 0]
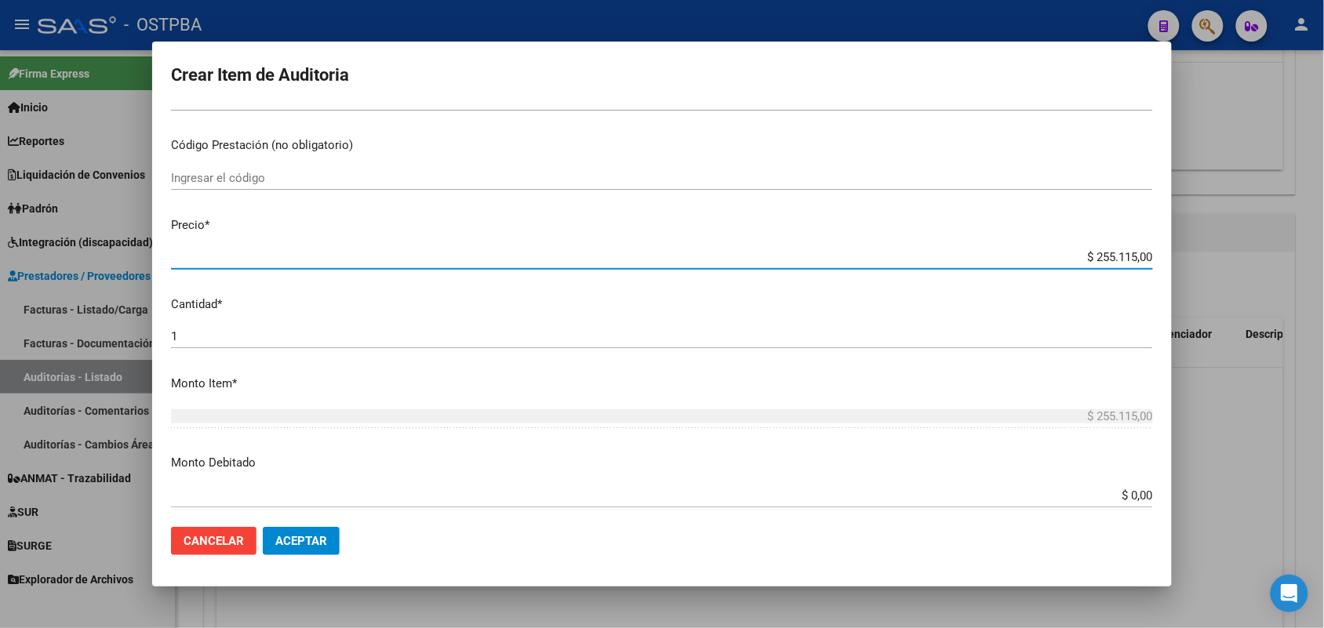
drag, startPoint x: 1064, startPoint y: 260, endPoint x: 1186, endPoint y: 253, distance: 121.8
click at [1186, 253] on div "Crear Item de Auditoria 32675643 Nro Documento 27326756437 CUIL Afiliado Activo…" at bounding box center [662, 314] width 1324 height 628
type input "$ 0,07"
type input "$ 0,74"
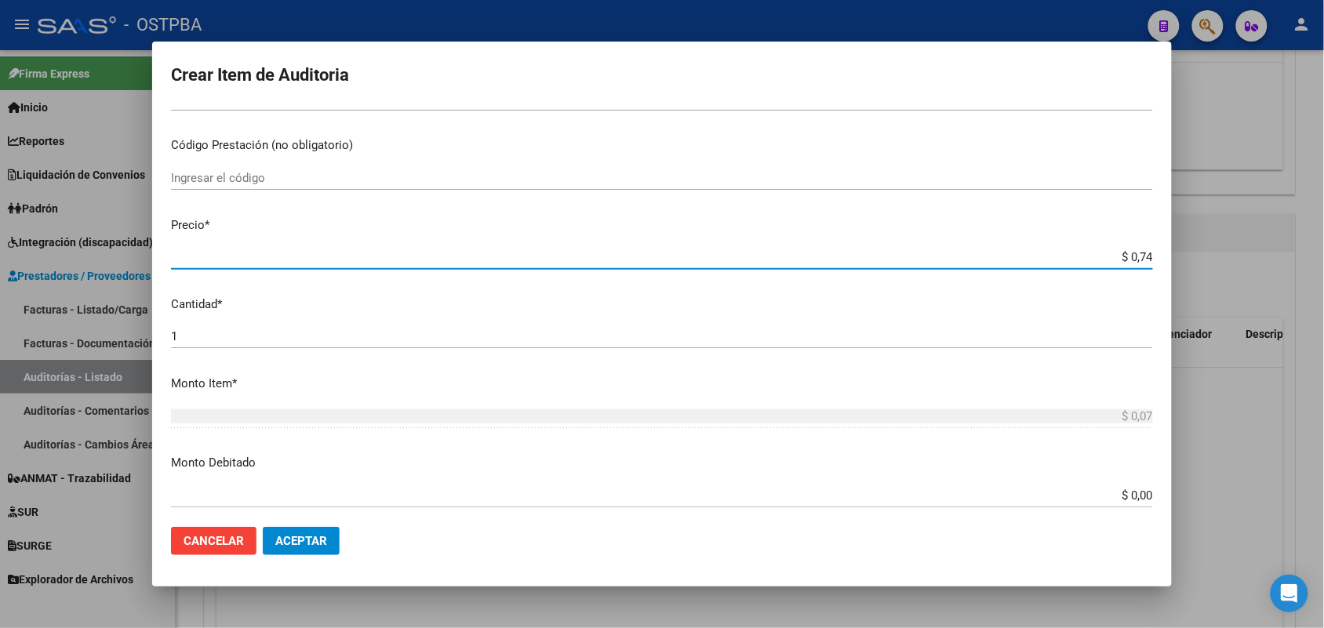
type input "$ 0,74"
type input "$ 7,49"
type input "$ 74,96"
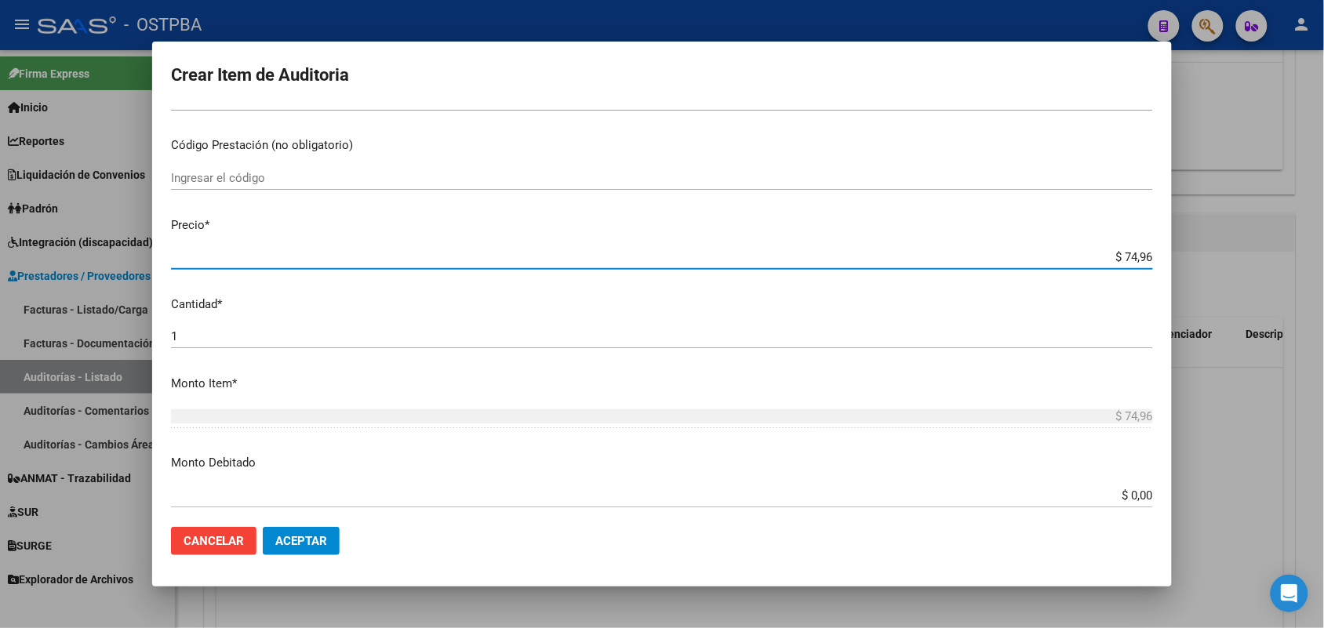
type input "$ 749,60"
type input "$ 7.496,00"
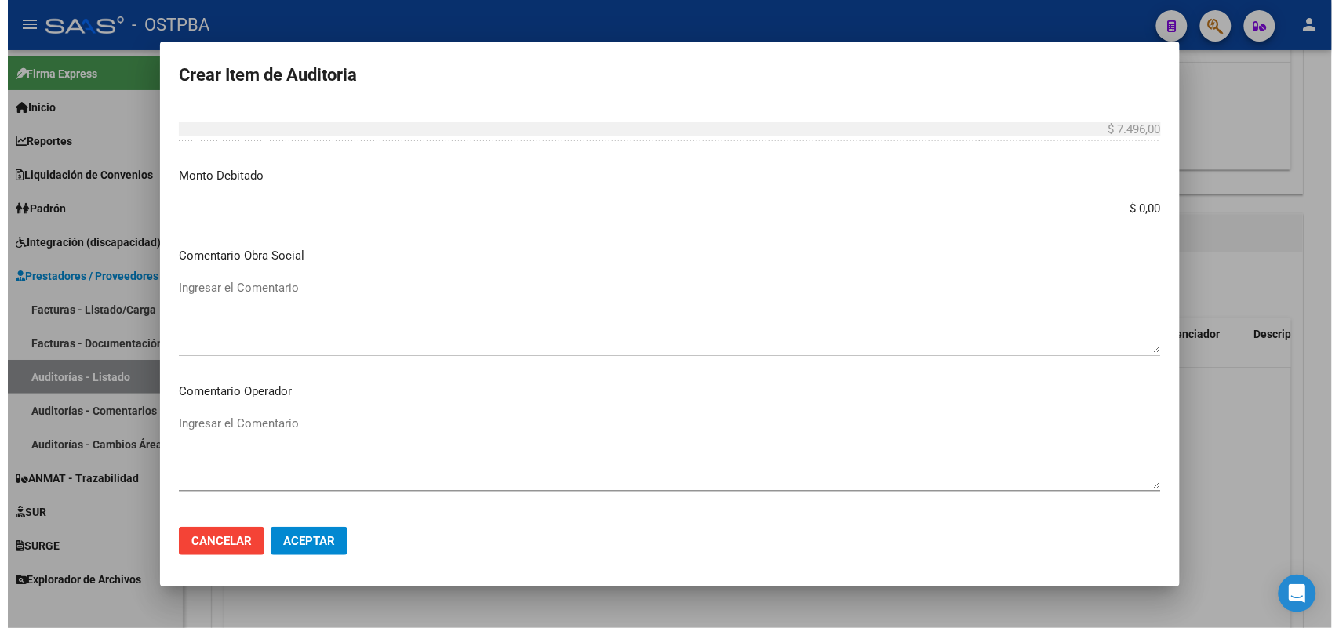
scroll to position [1003, 0]
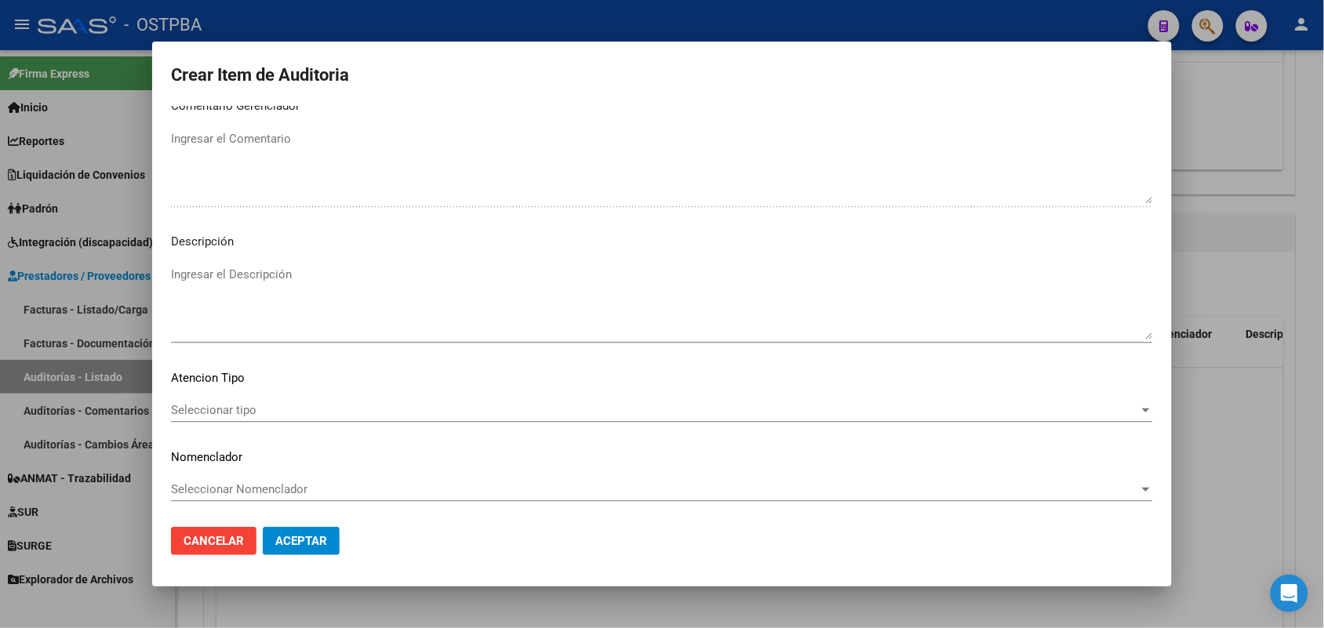
click at [243, 410] on span "Seleccionar tipo" at bounding box center [655, 410] width 968 height 14
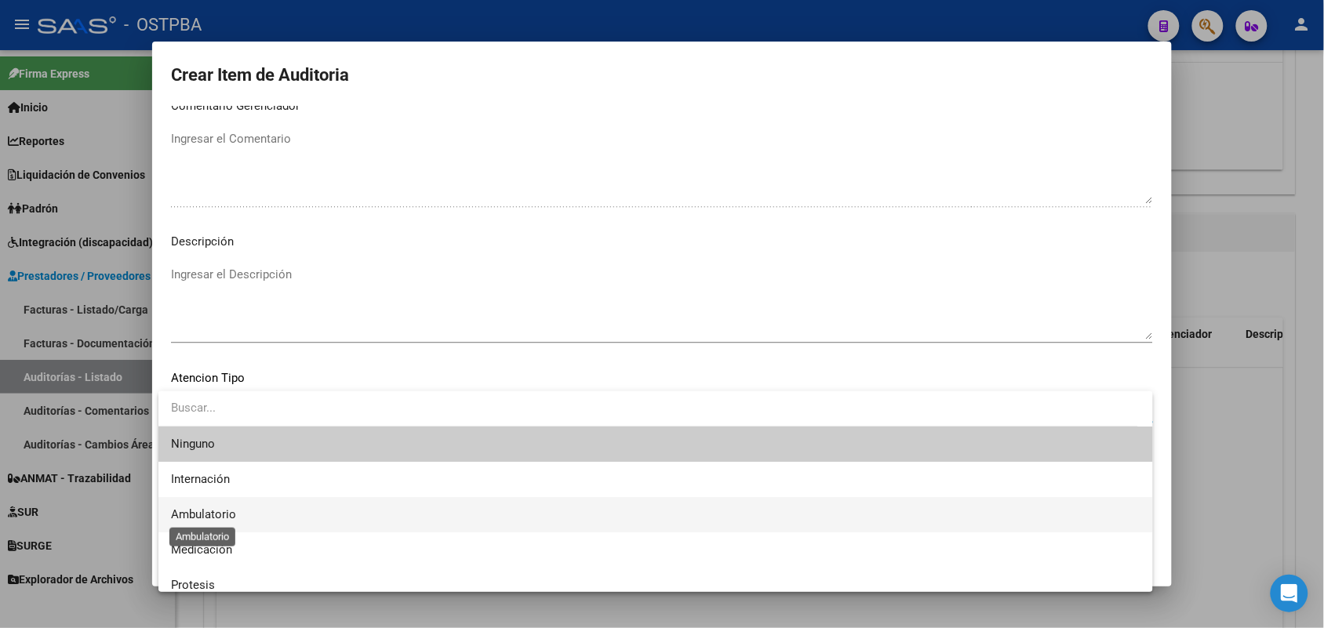
click at [225, 515] on span "Ambulatorio" at bounding box center [203, 515] width 65 height 14
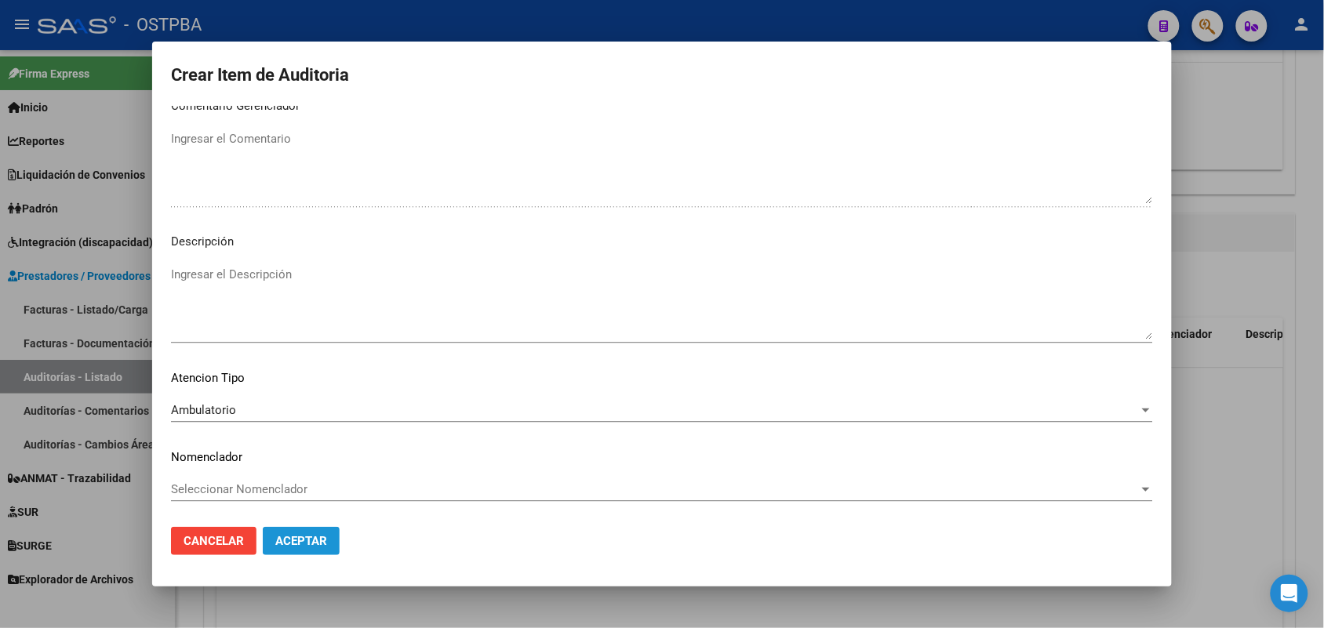
click at [304, 549] on button "Aceptar" at bounding box center [301, 541] width 77 height 28
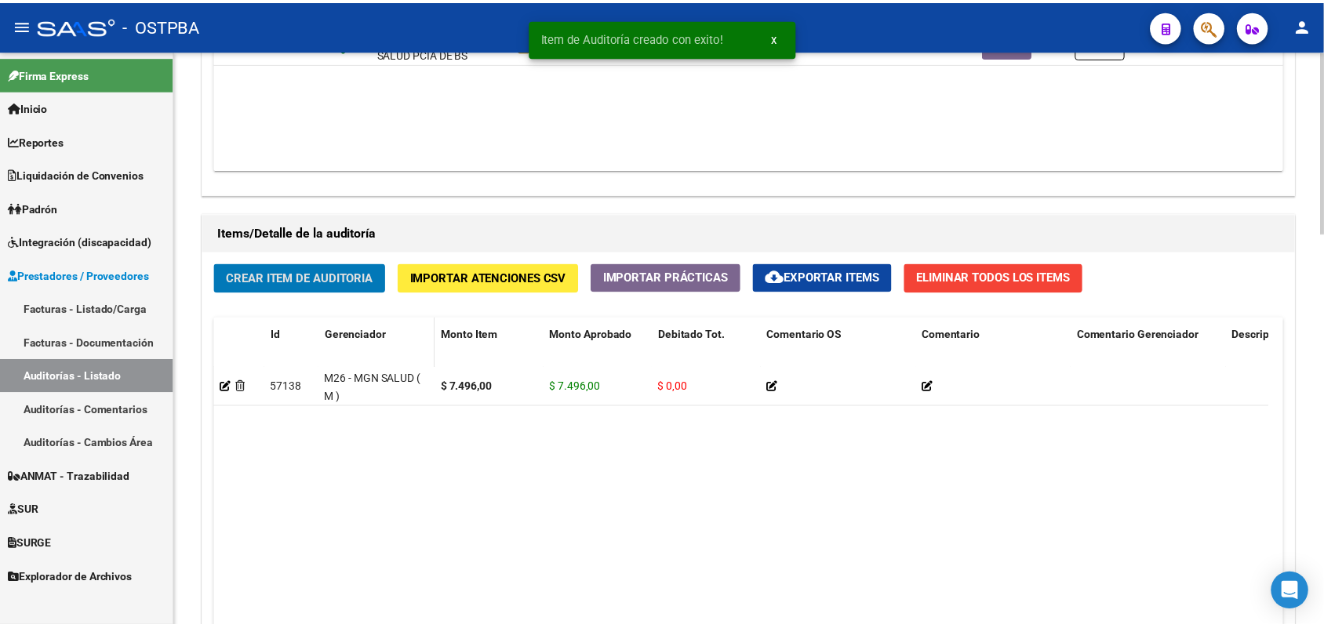
scroll to position [982, 0]
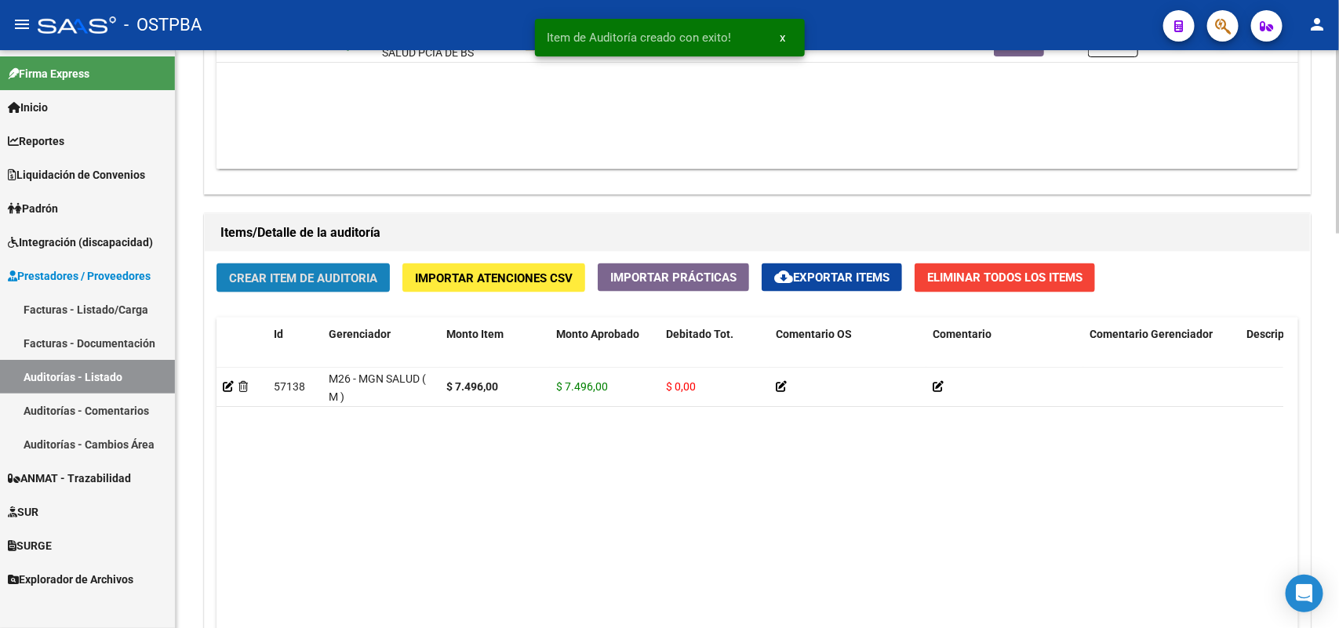
click at [374, 271] on span "Crear Item de Auditoria" at bounding box center [303, 278] width 148 height 14
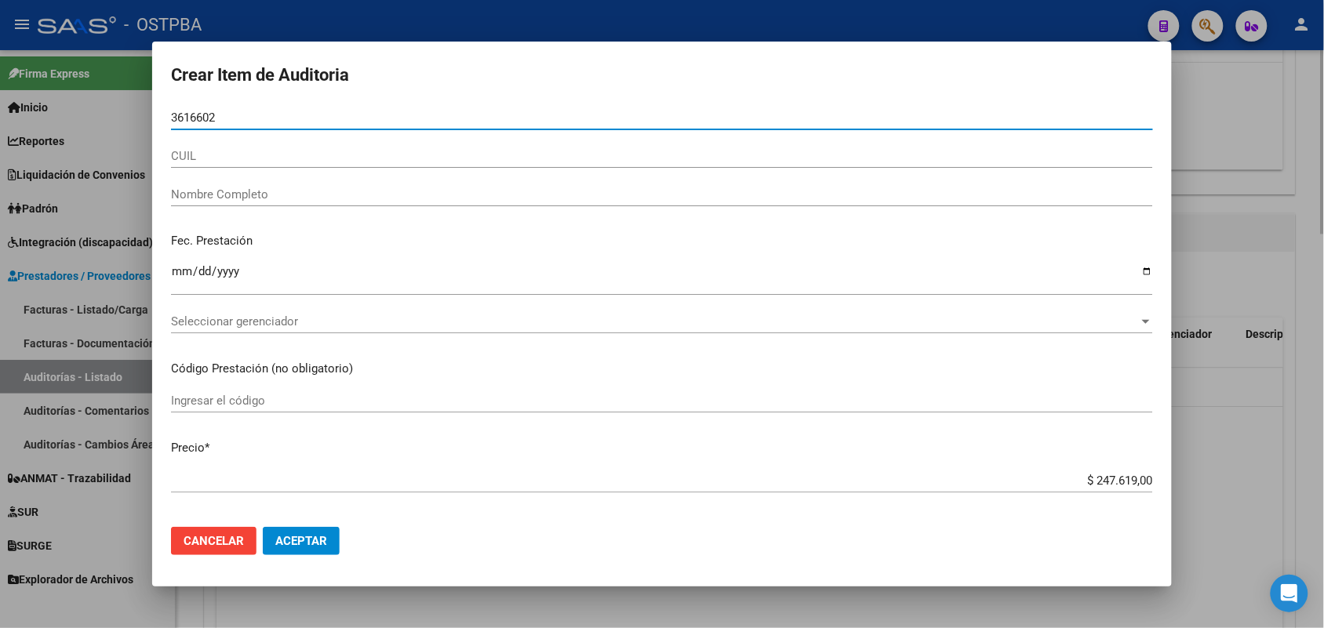
type input "36166024"
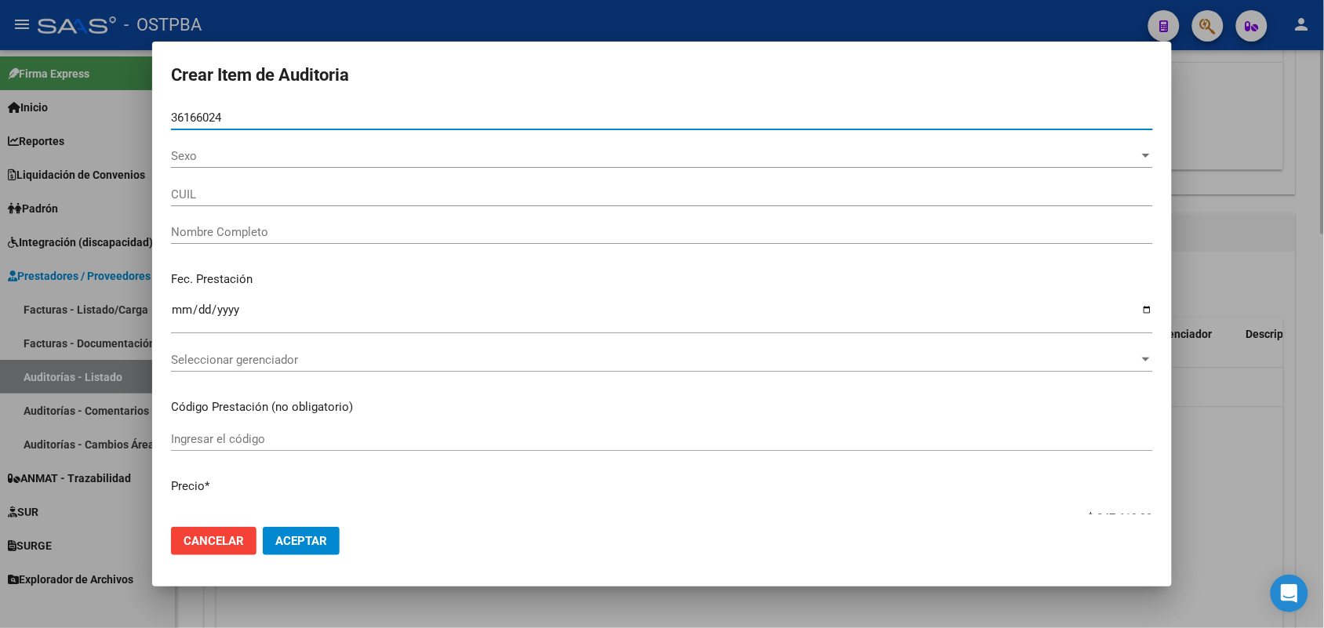
type input "20361660243"
type input "BARRETO NAHUEL YAMIL"
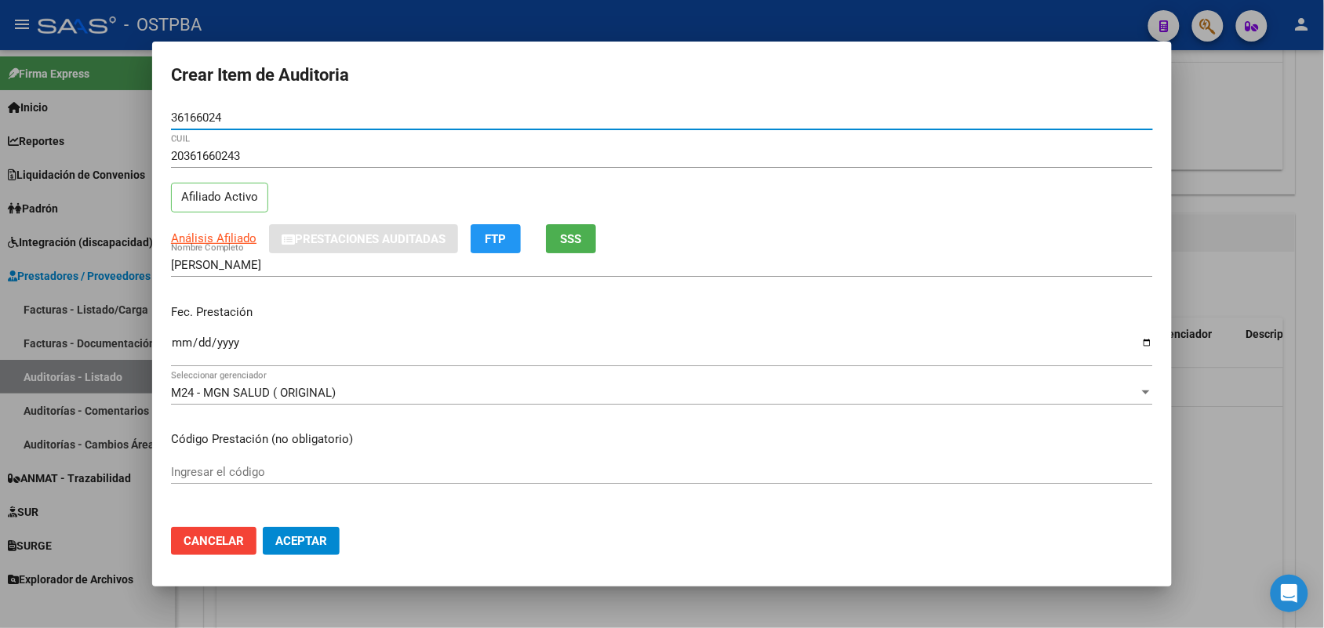
type input "36166024"
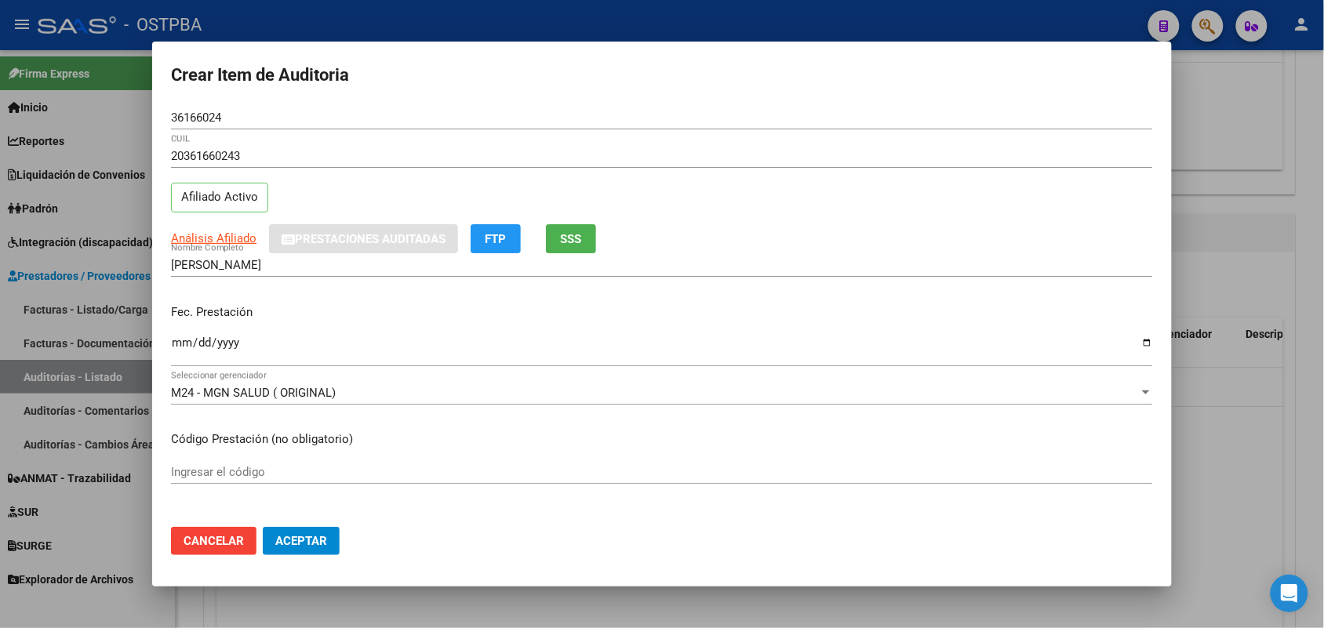
click at [169, 340] on mat-dialog-content "36166024 Nro Documento 20361660243 CUIL Afiliado Activo Análisis Afiliado Prest…" at bounding box center [662, 310] width 1020 height 409
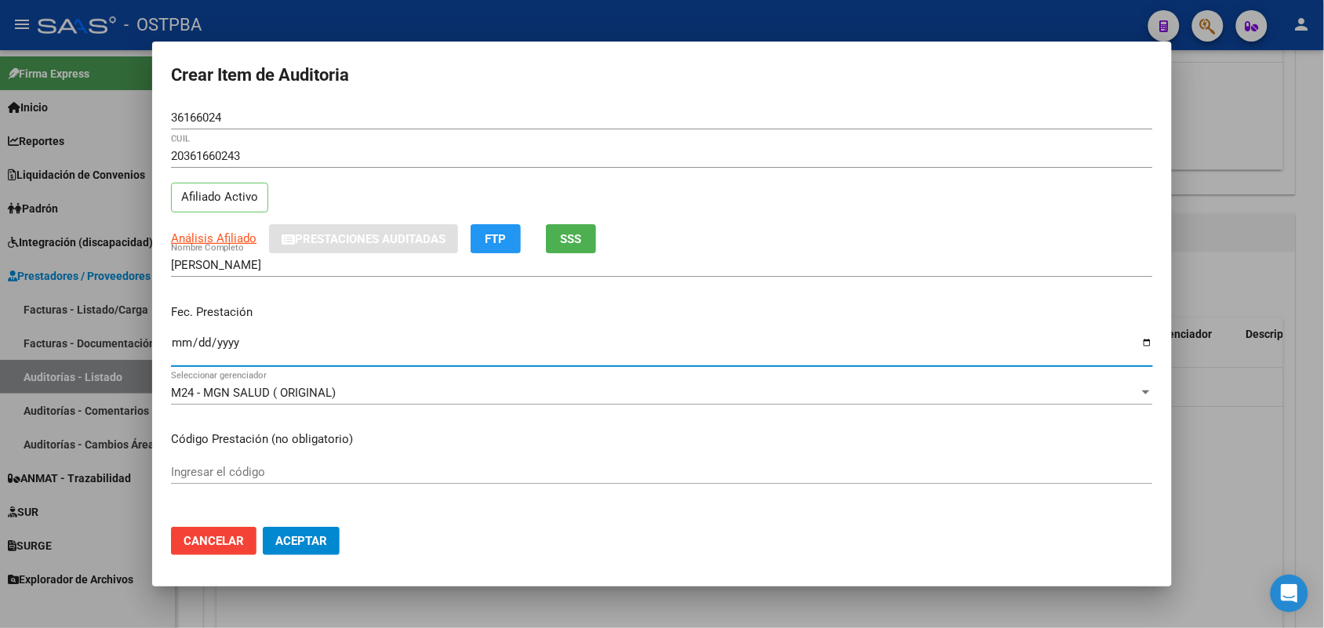
drag, startPoint x: 183, startPoint y: 348, endPoint x: 351, endPoint y: 314, distance: 171.3
click at [201, 348] on input "Ingresar la fecha" at bounding box center [662, 349] width 982 height 25
type input "2025-07-26"
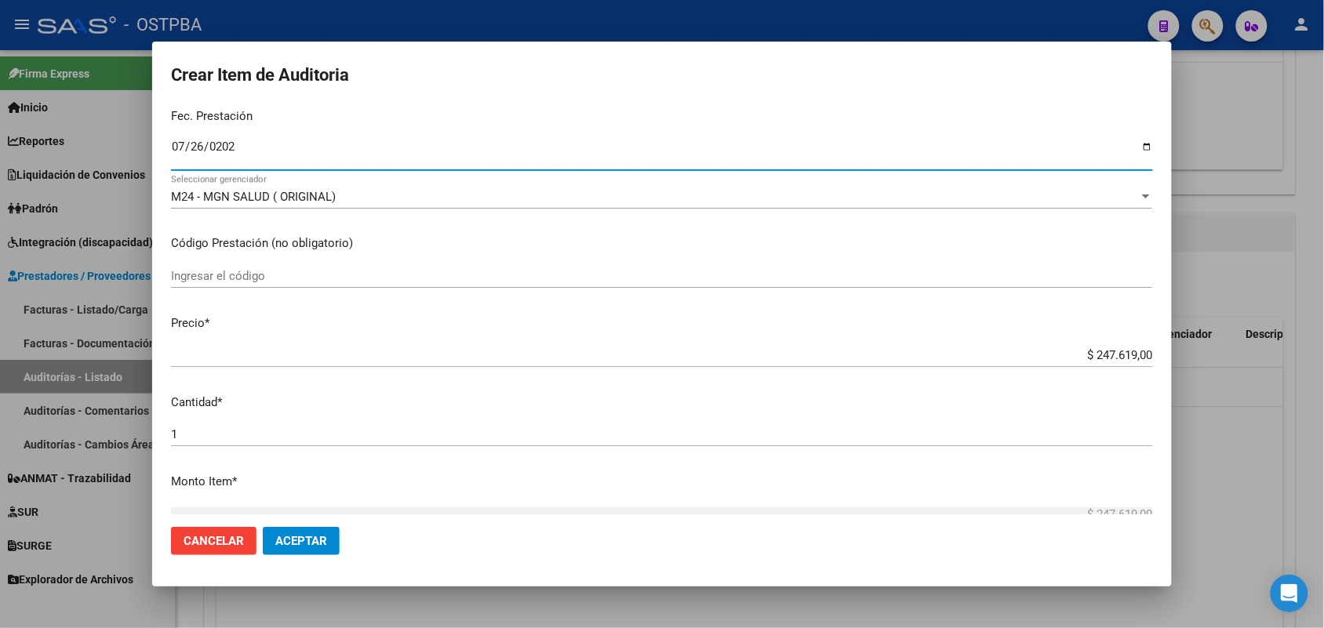
scroll to position [294, 0]
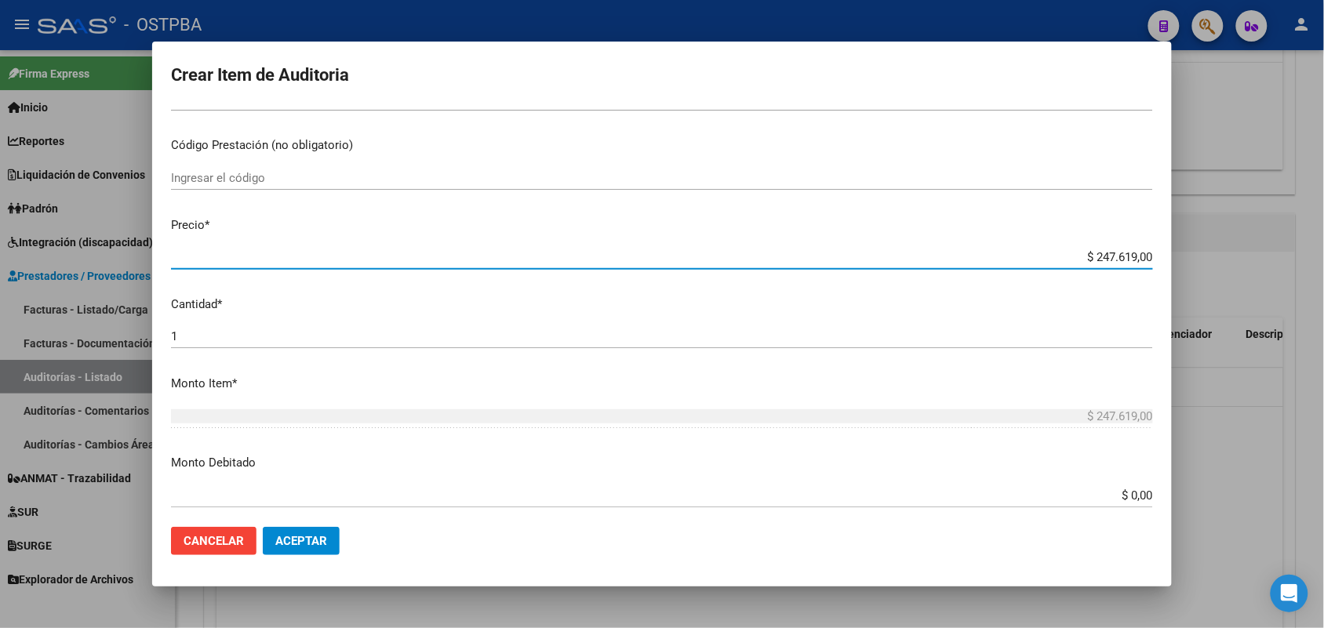
drag, startPoint x: 1054, startPoint y: 260, endPoint x: 1257, endPoint y: 257, distance: 203.2
click at [1257, 257] on div "Crear Item de Auditoria 36166024 Nro Documento 20361660243 CUIL Afiliado Activo…" at bounding box center [662, 314] width 1324 height 628
type input "$ 0,06"
type input "$ 0,63"
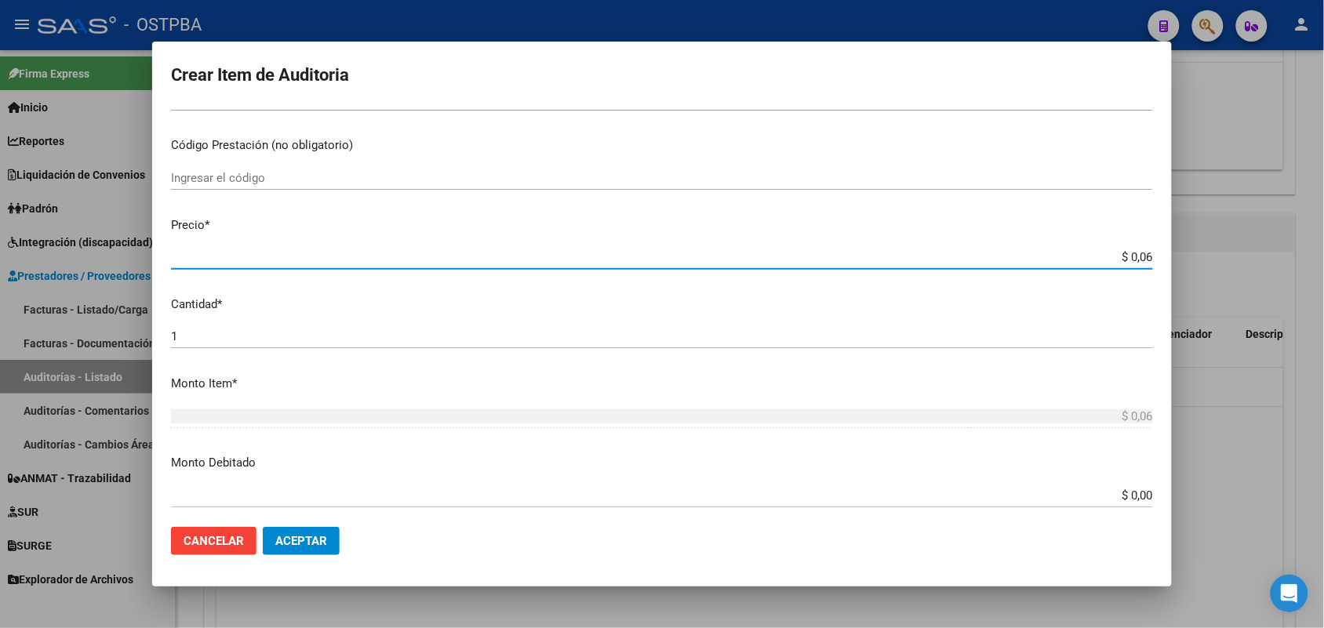
type input "$ 0,63"
type input "$ 6,30"
type input "$ 63,02"
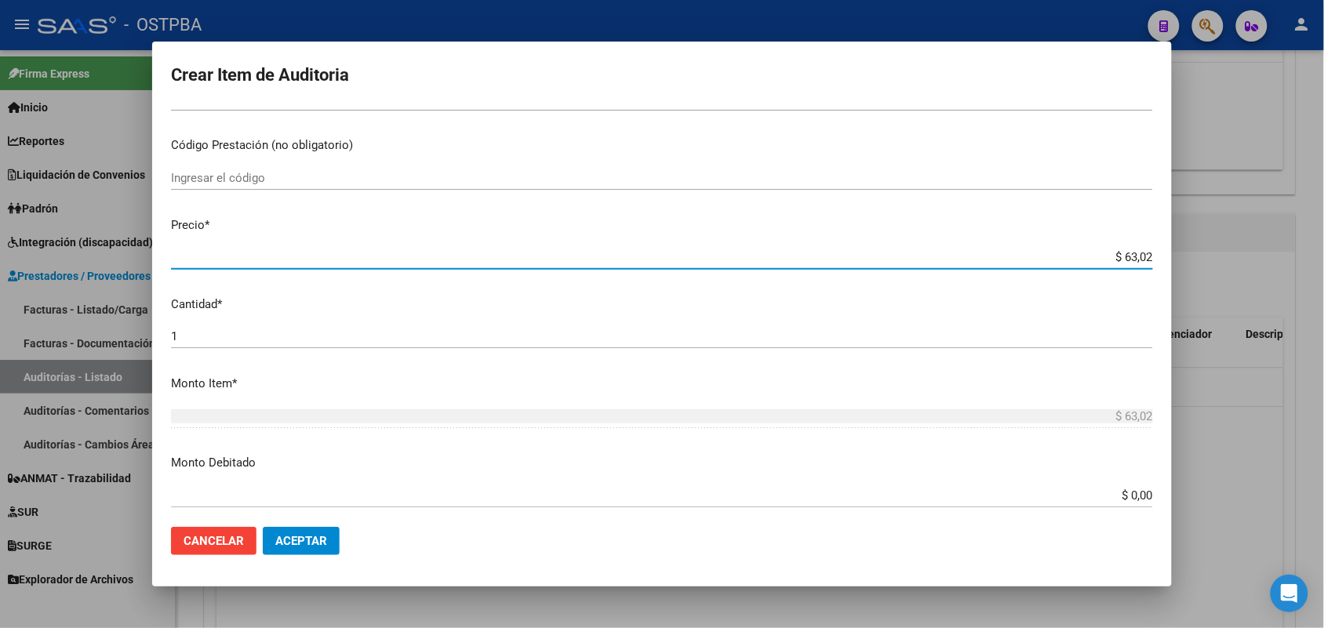
type input "$ 630,20"
type input "$ 6.302,00"
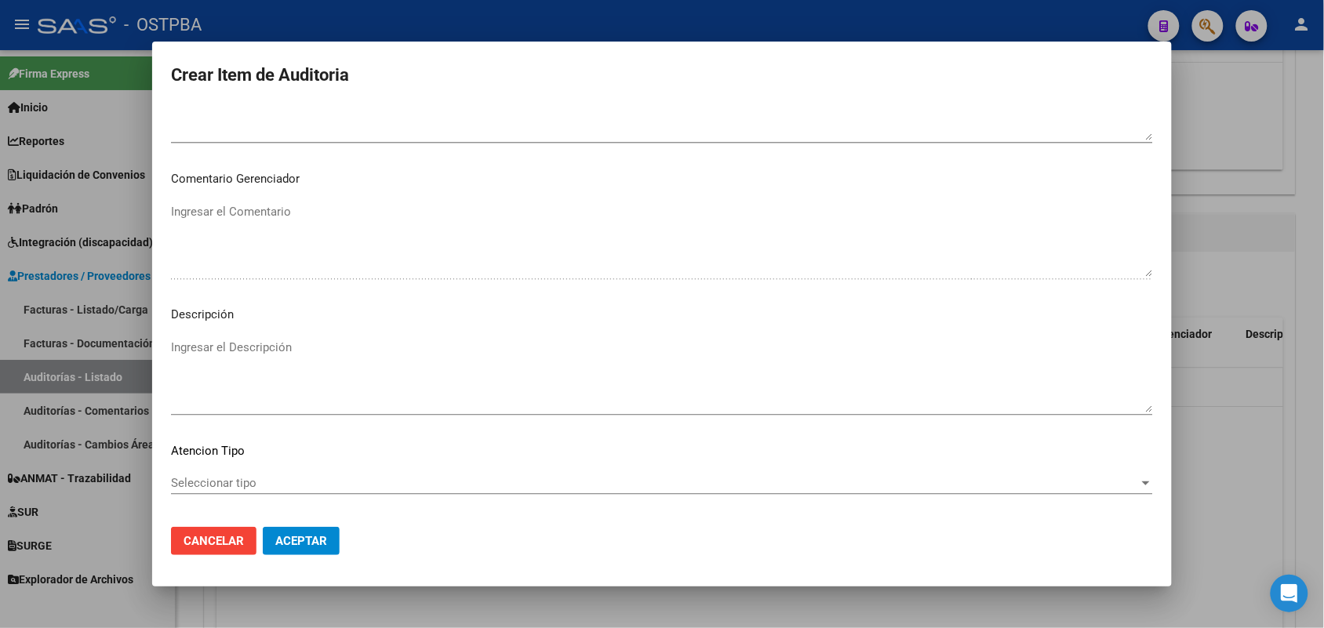
scroll to position [1003, 0]
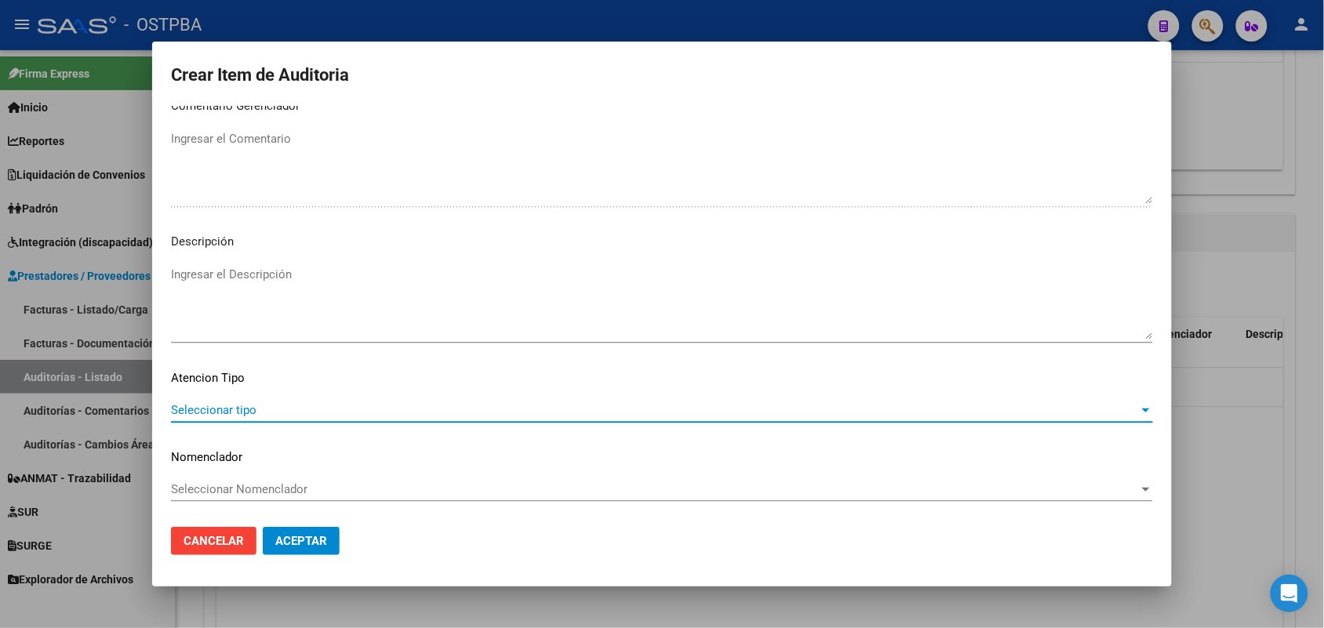
click at [230, 404] on span "Seleccionar tipo" at bounding box center [655, 410] width 968 height 14
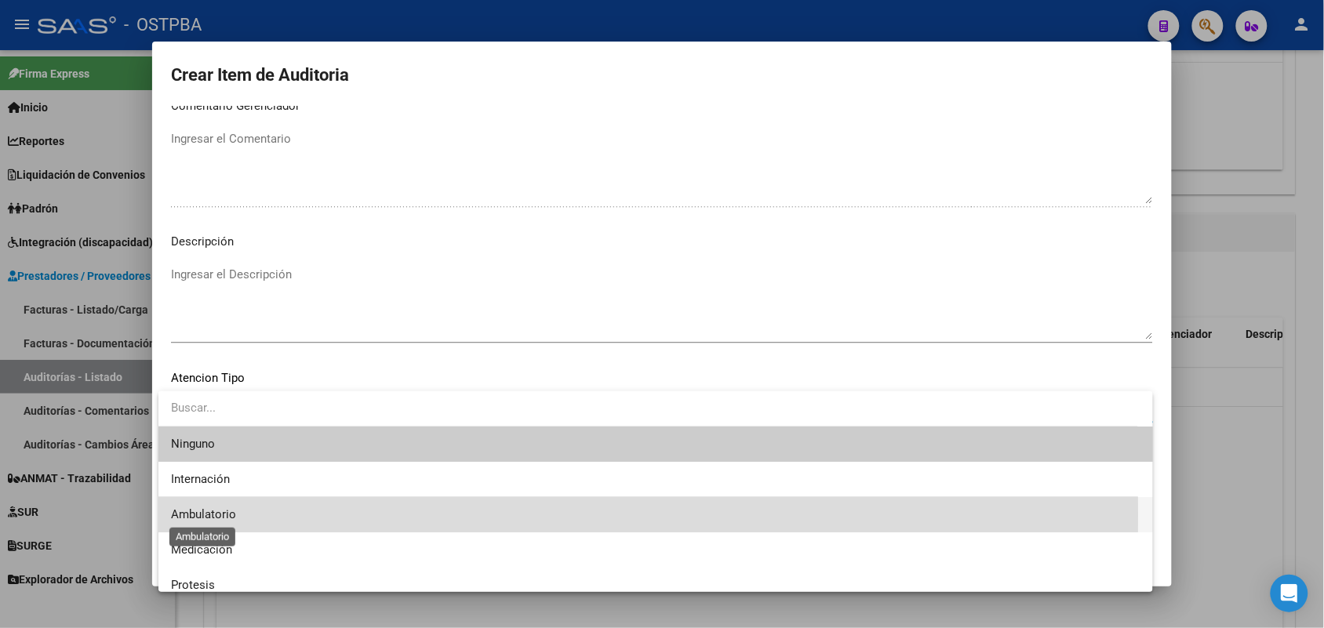
click at [222, 515] on span "Ambulatorio" at bounding box center [203, 515] width 65 height 14
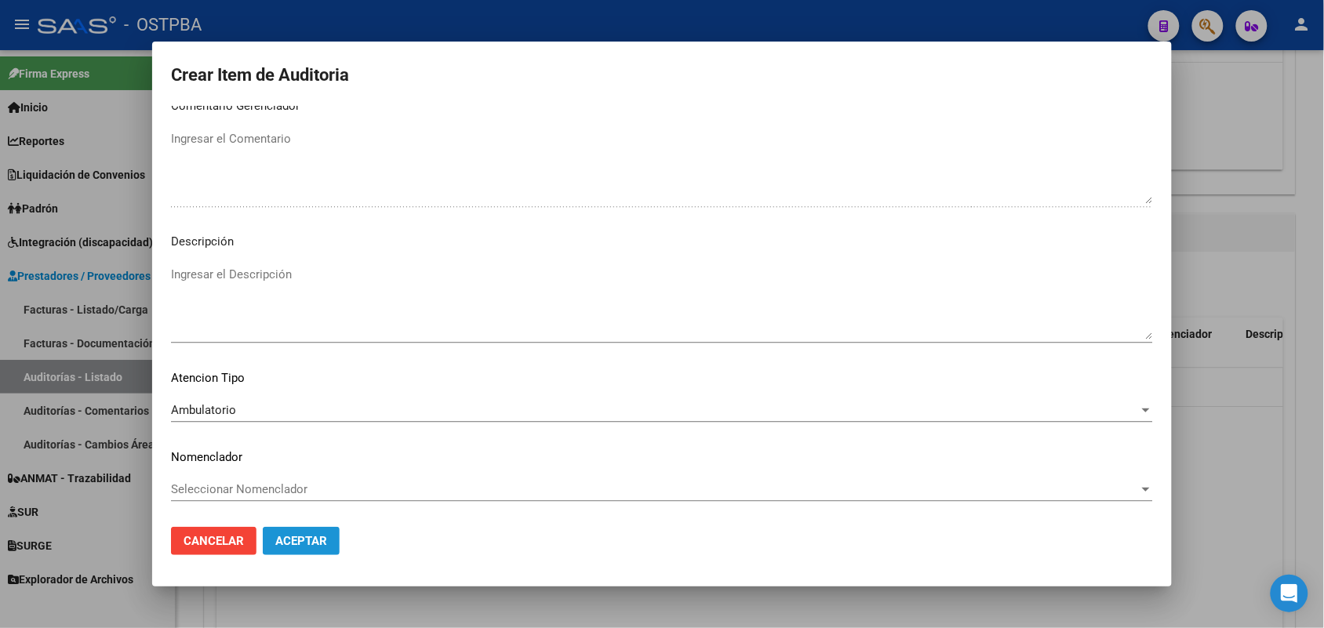
click at [288, 550] on button "Aceptar" at bounding box center [301, 541] width 77 height 28
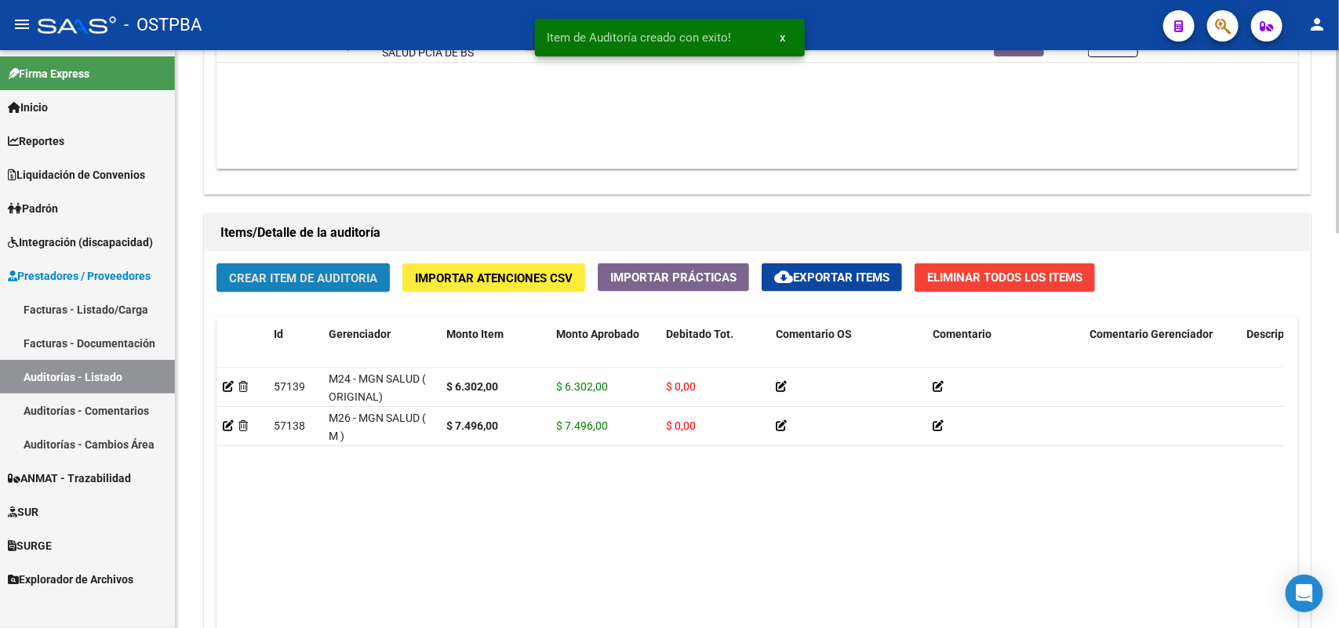
click at [285, 279] on span "Crear Item de Auditoria" at bounding box center [303, 278] width 148 height 14
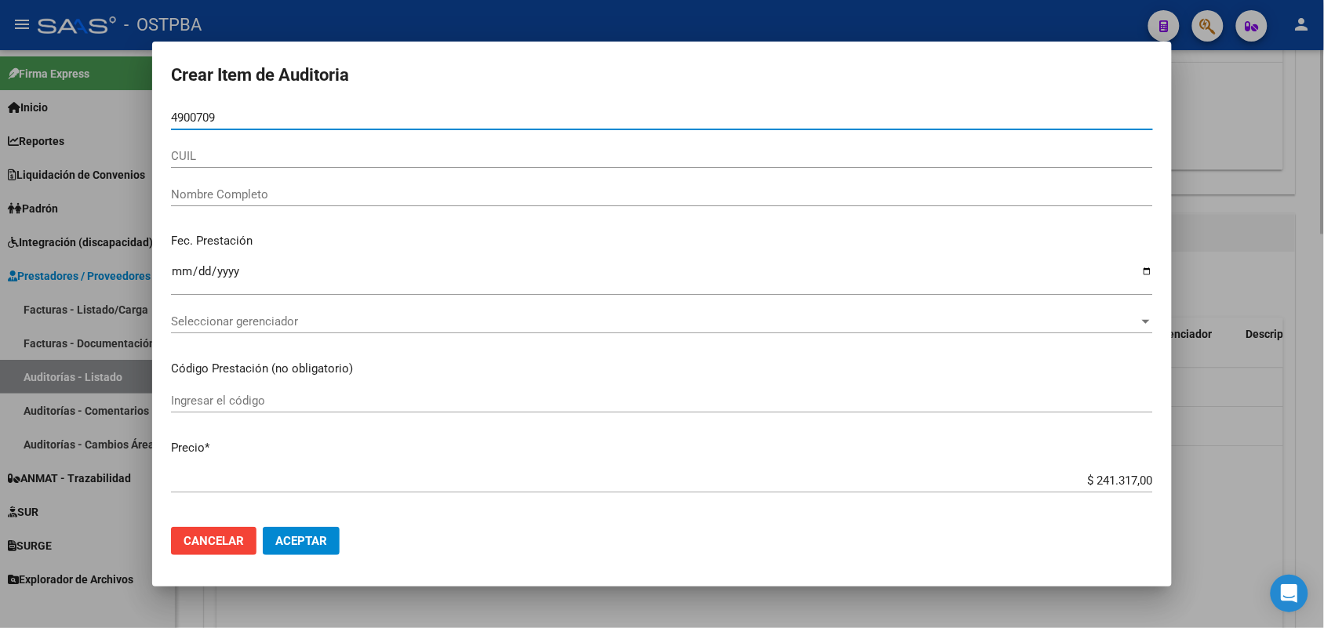
type input "49007098"
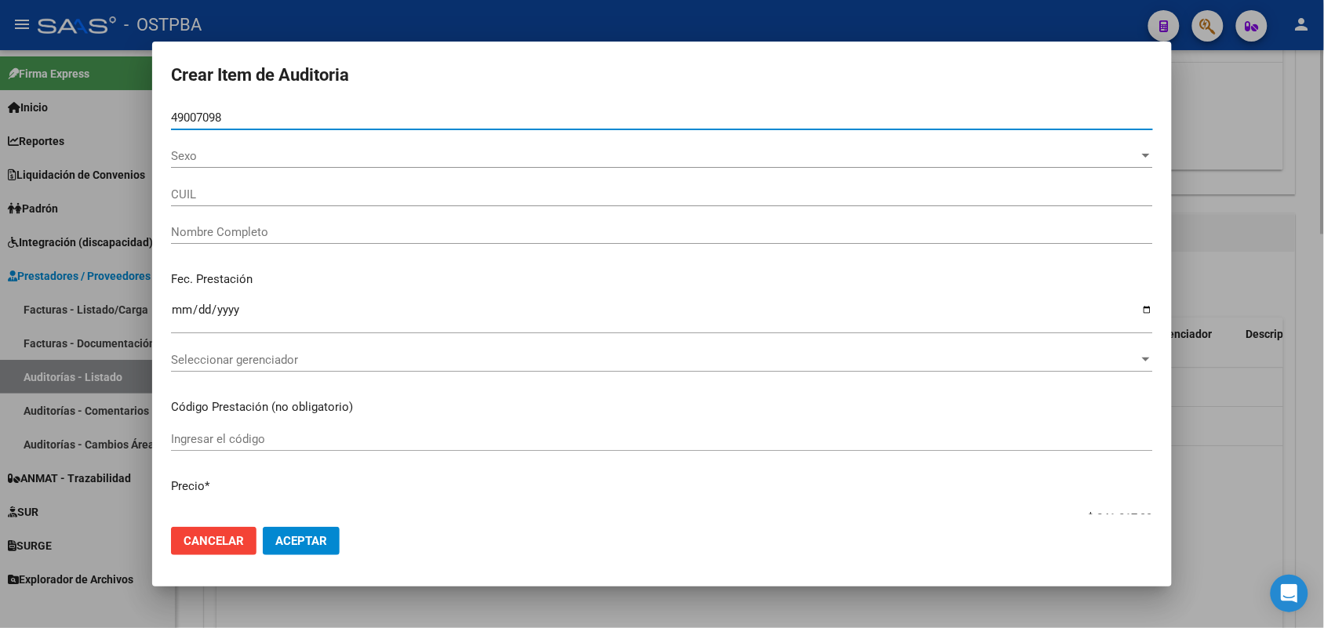
type input "20490070983"
type input "DELGADO TAVIO TIZIANO NAHUEL"
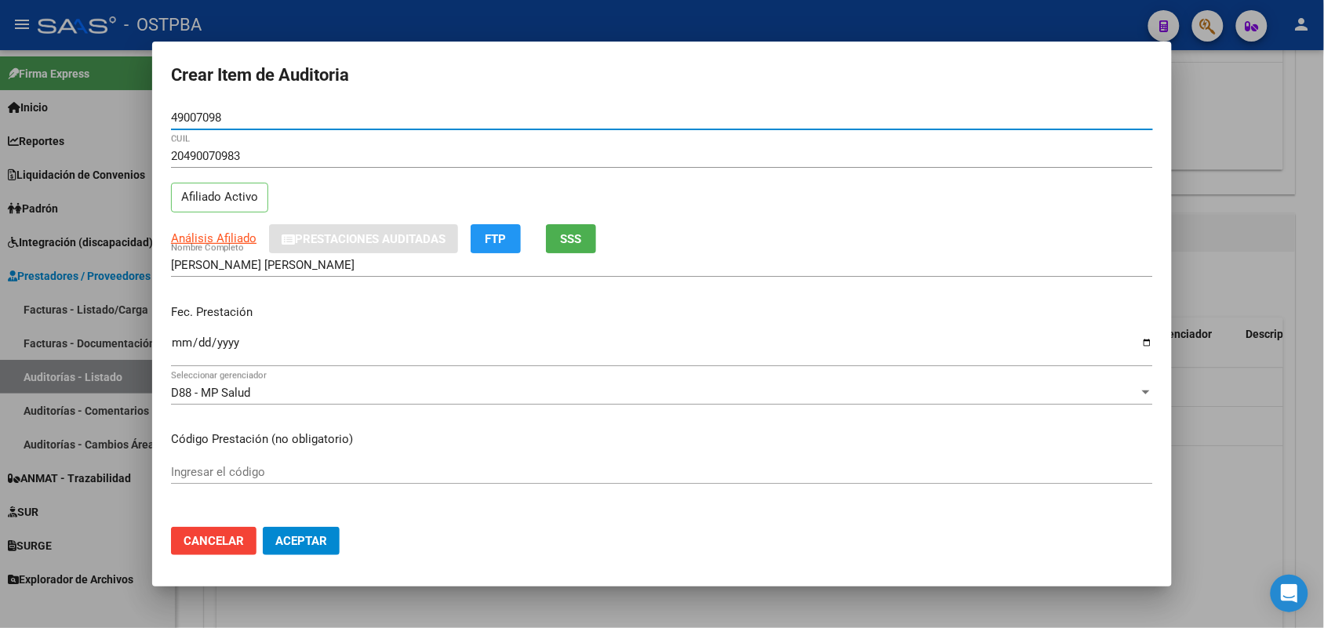
type input "49007098"
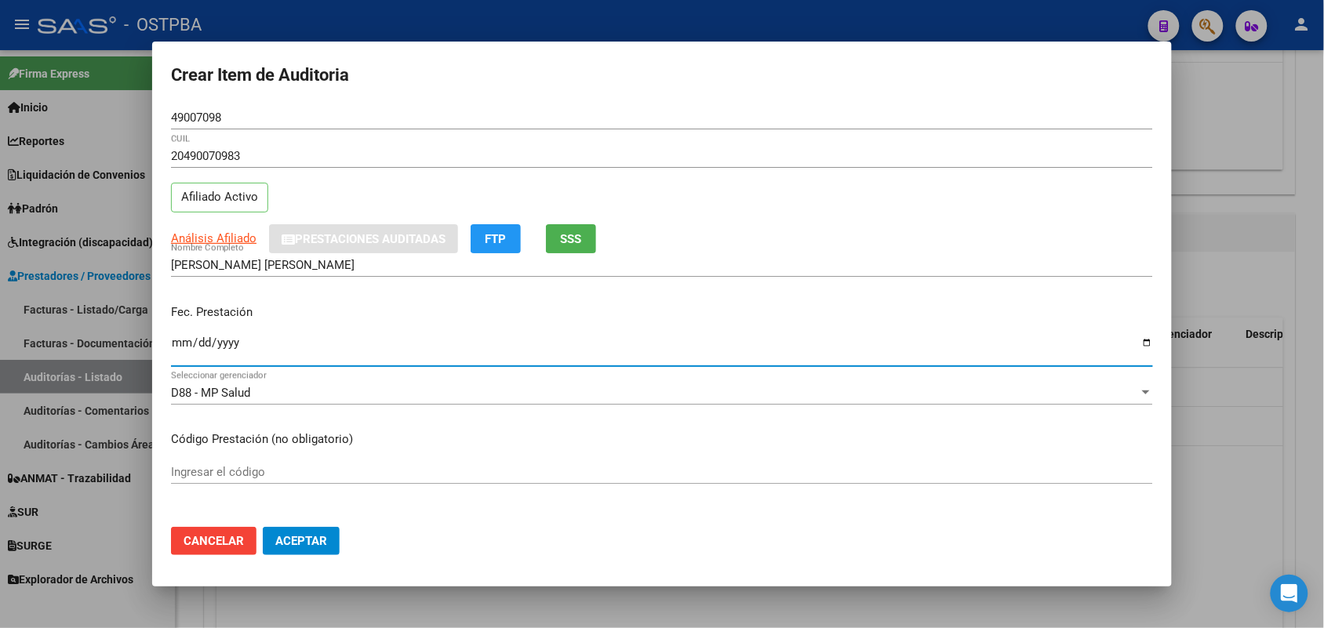
click at [179, 349] on input "Ingresar la fecha" at bounding box center [662, 349] width 982 height 25
type input "2025-08-18"
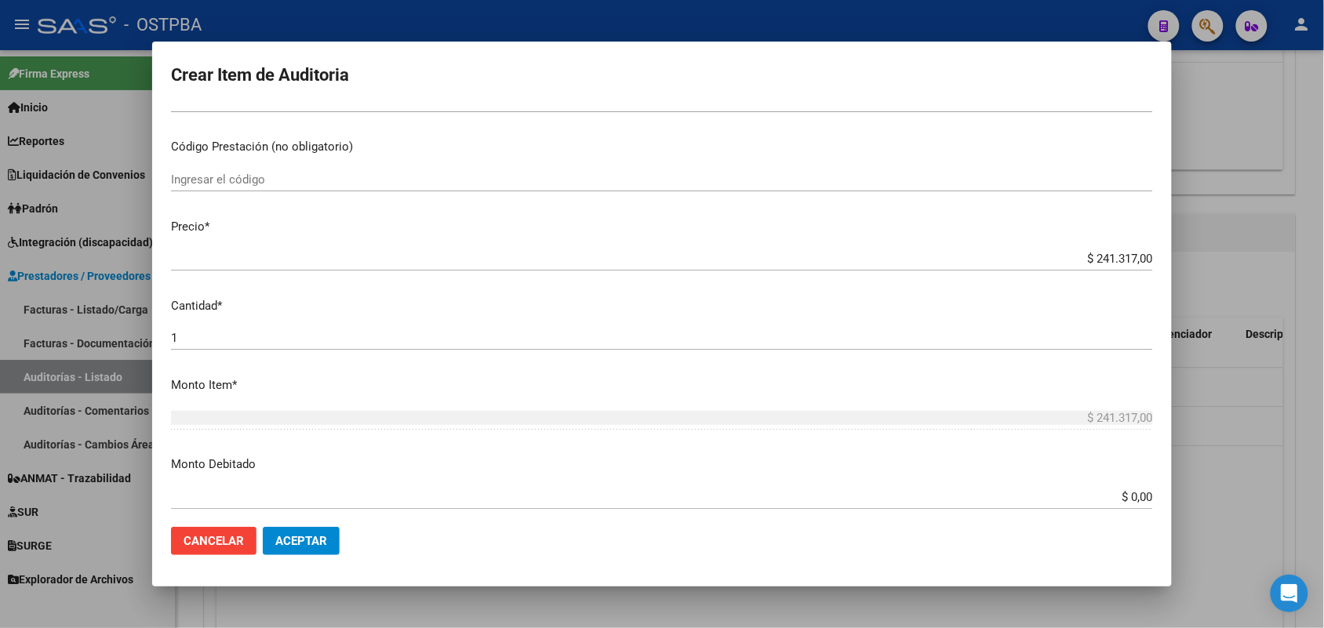
scroll to position [294, 0]
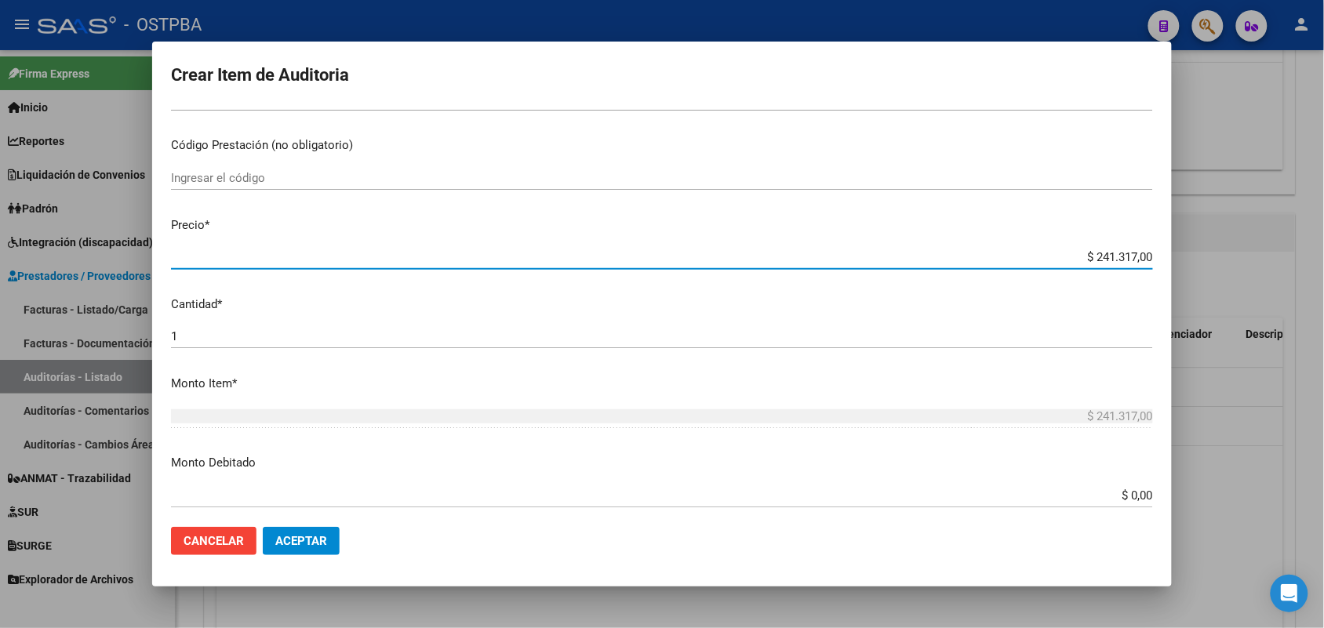
drag, startPoint x: 1055, startPoint y: 259, endPoint x: 1201, endPoint y: 257, distance: 145.9
click at [1201, 257] on div "Crear Item de Auditoria 49007098 Nro Documento 20490070983 CUIL Afiliado Activo…" at bounding box center [662, 314] width 1324 height 628
type input "$ 0,02"
type input "$ 0,21"
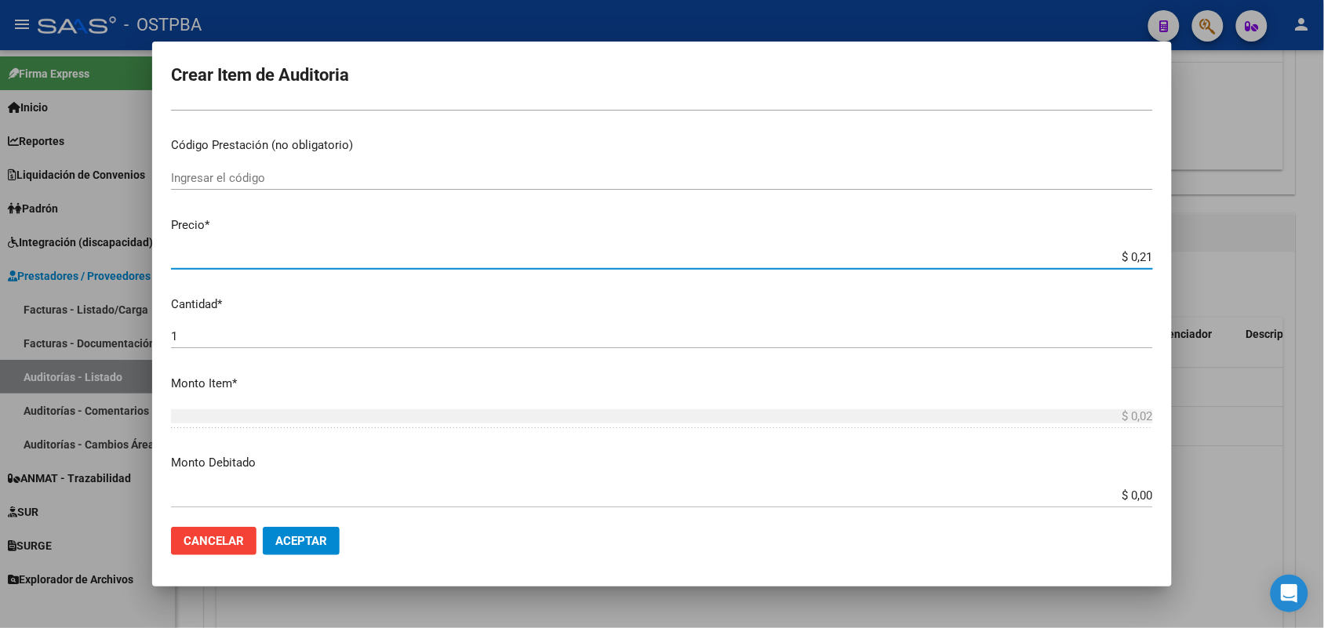
type input "$ 0,21"
type input "$ 2,16"
type input "$ 21,67"
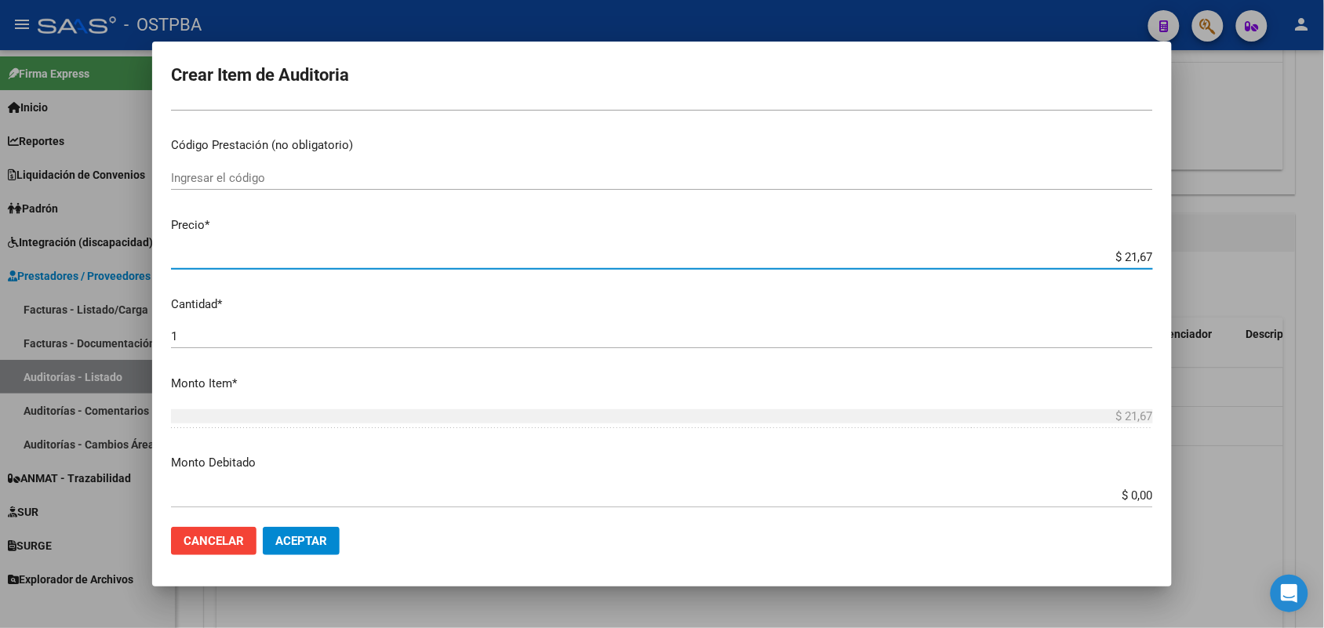
type input "$ 216,70"
type input "$ 2.167,00"
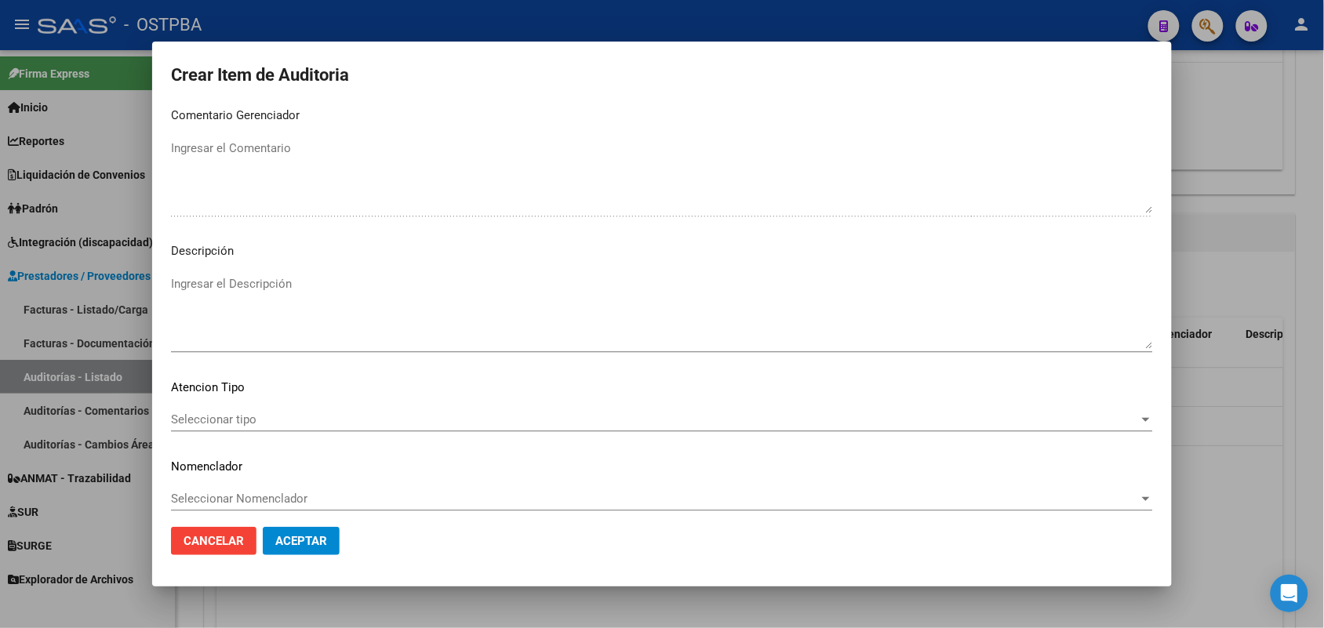
scroll to position [1003, 0]
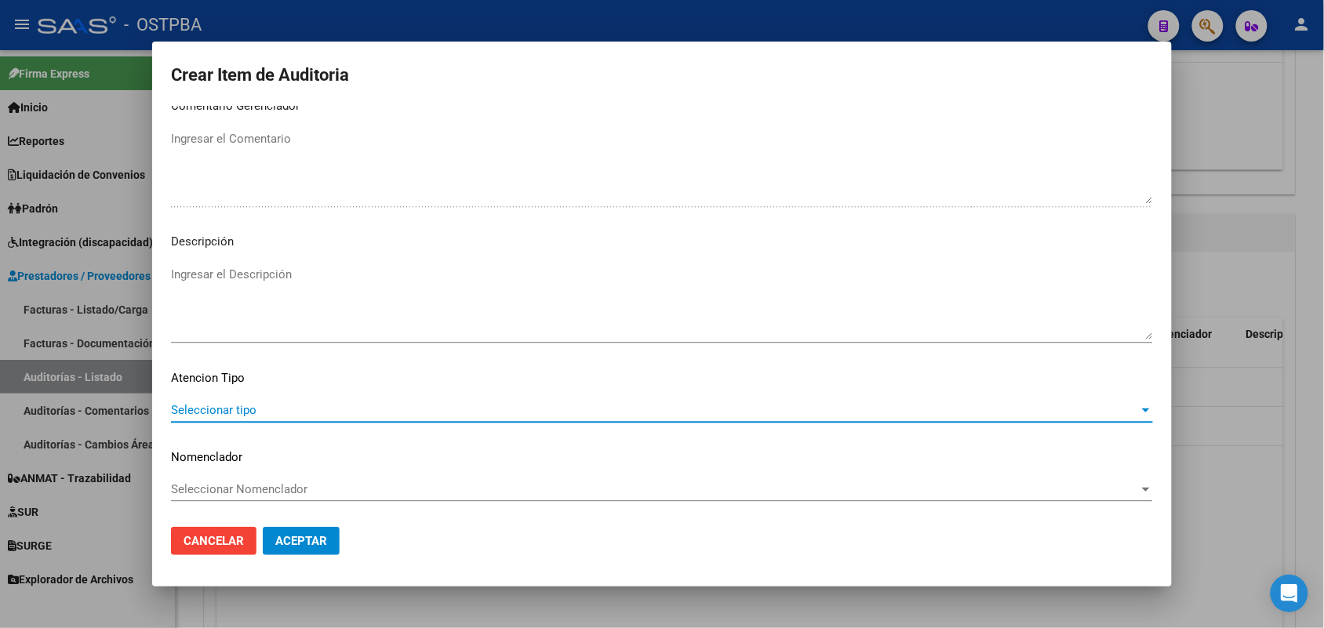
click at [232, 403] on span "Seleccionar tipo" at bounding box center [655, 410] width 968 height 14
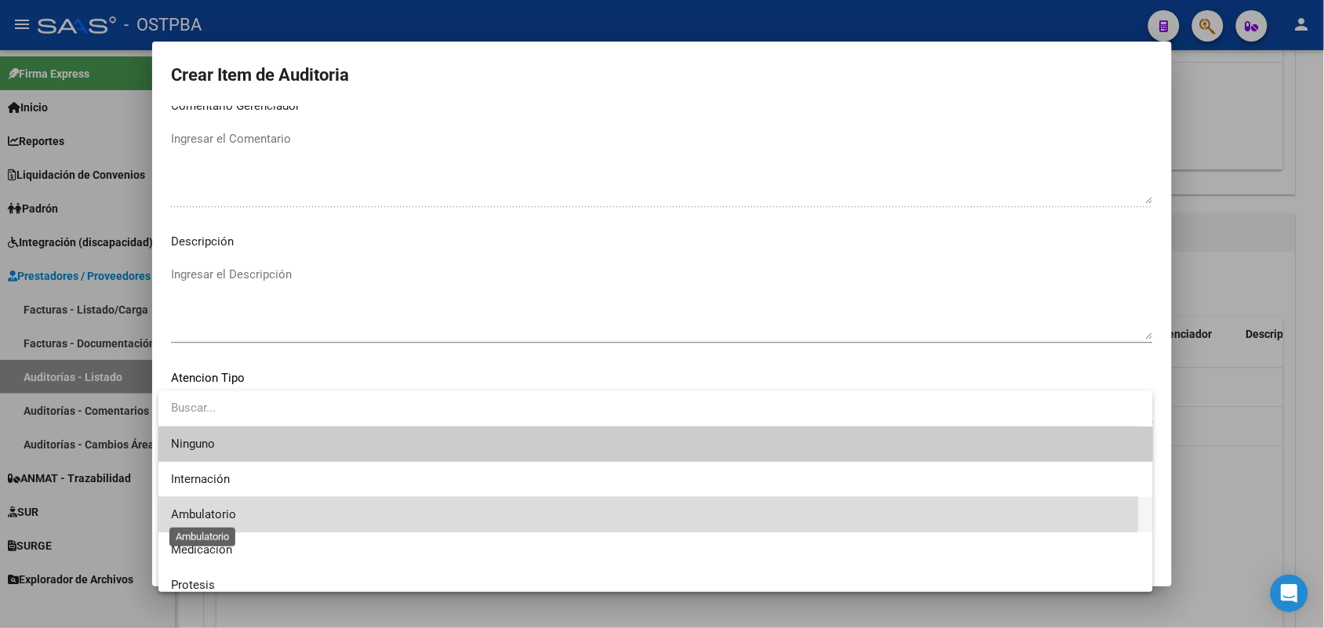
click at [213, 512] on span "Ambulatorio" at bounding box center [203, 515] width 65 height 14
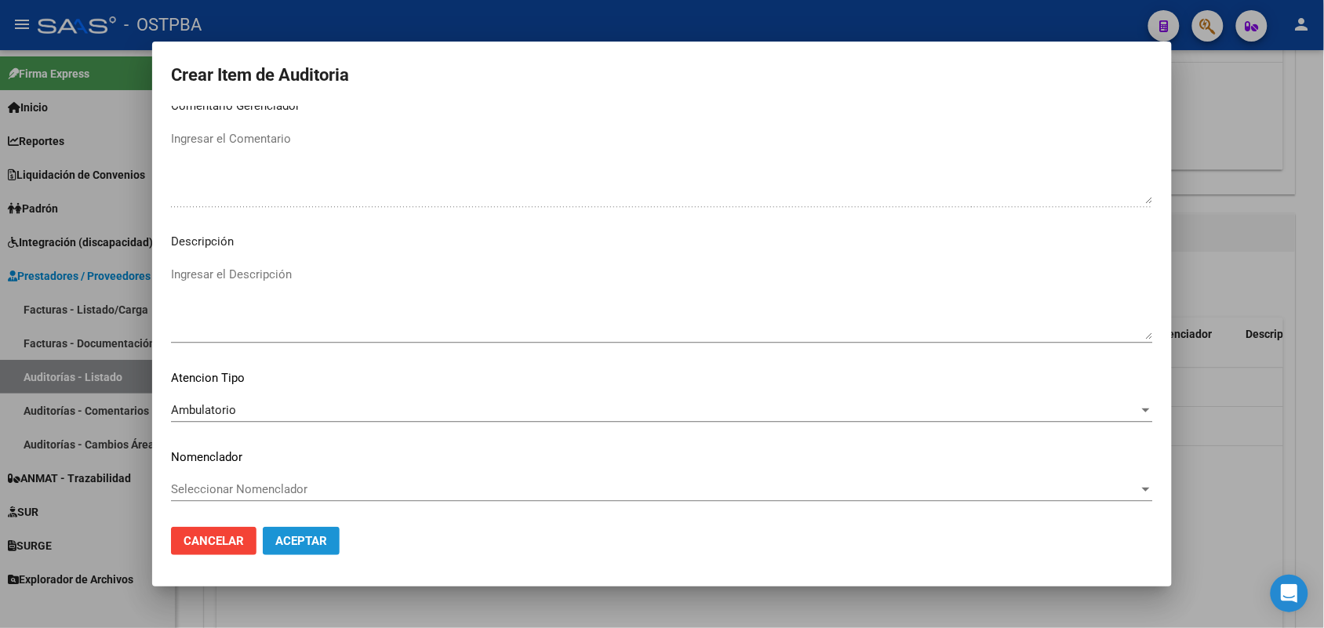
click at [275, 535] on button "Aceptar" at bounding box center [301, 541] width 77 height 28
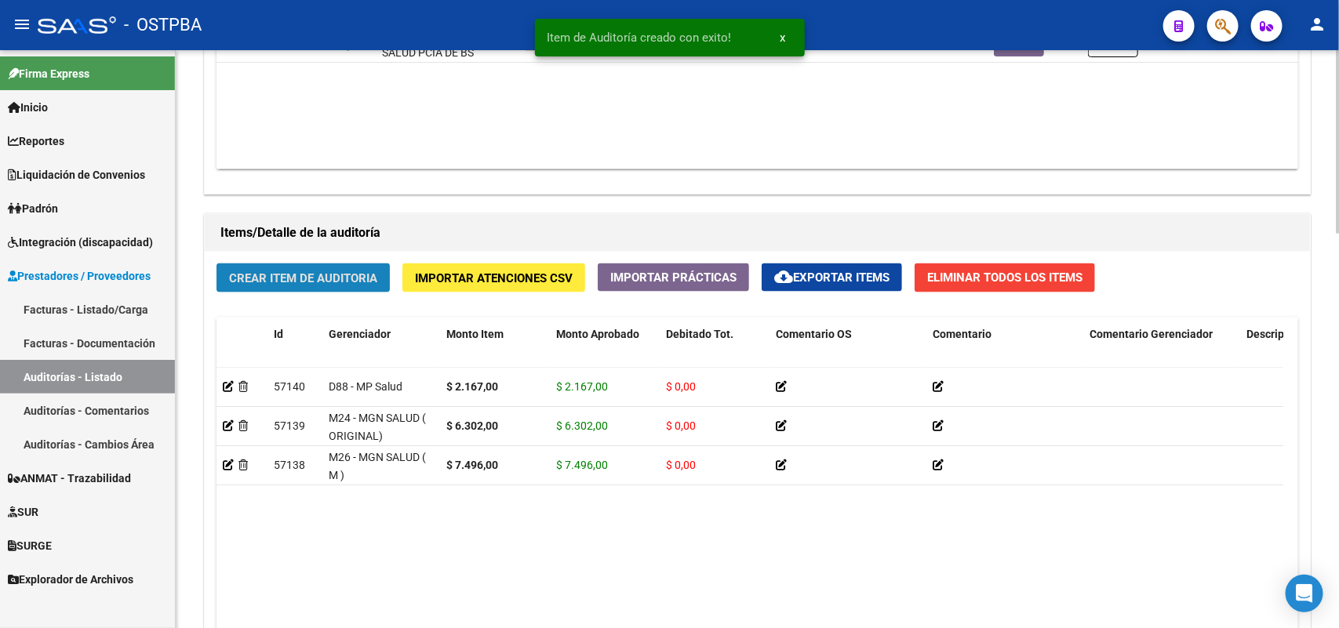
click at [334, 279] on span "Crear Item de Auditoria" at bounding box center [303, 278] width 148 height 14
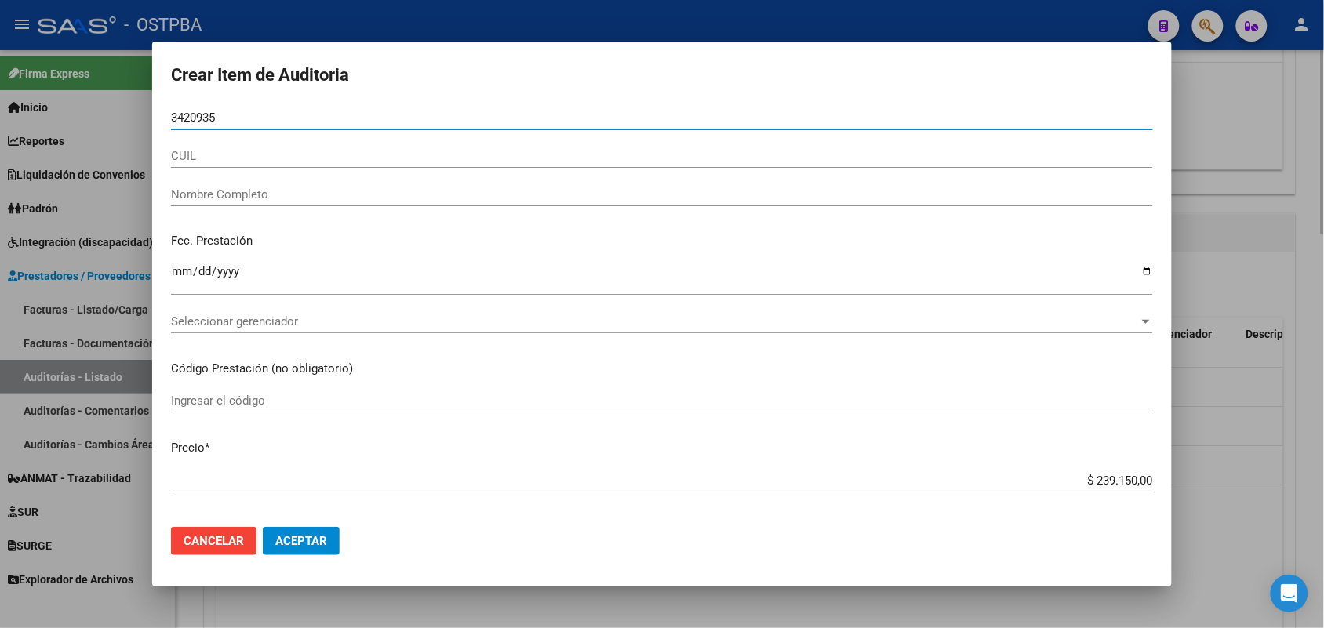
type input "34209353"
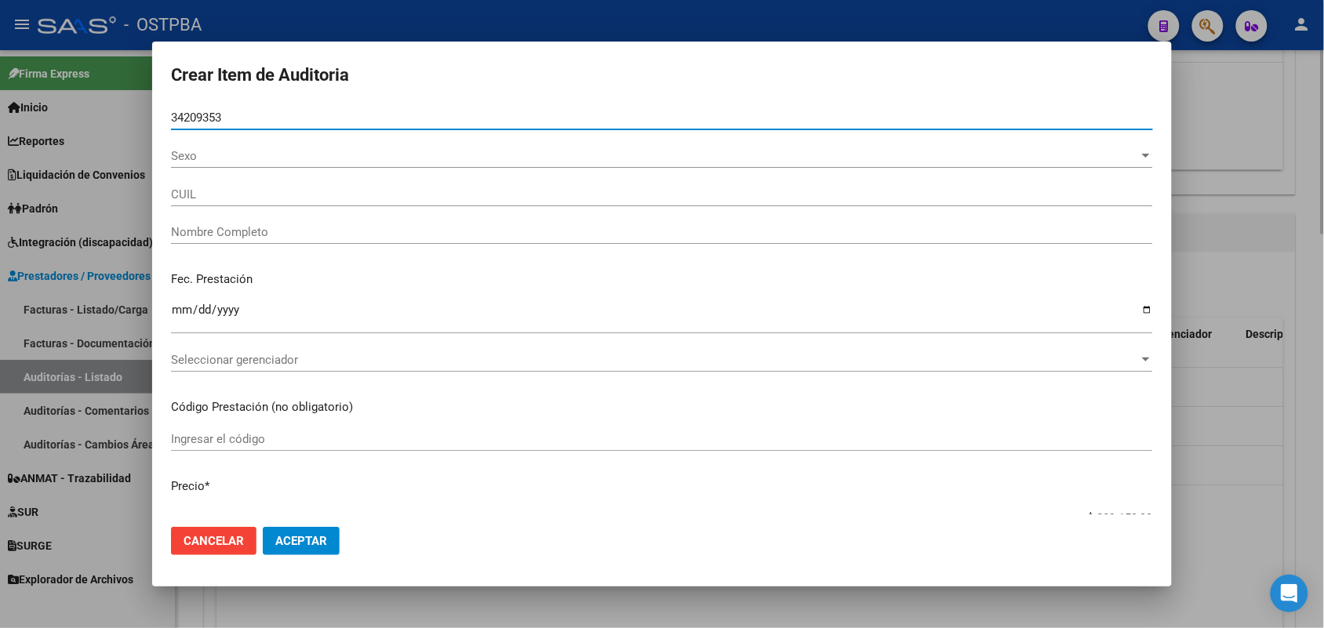
type input "27342093537"
type input "ESPERANZA KLENICKI MARA ANDREA -"
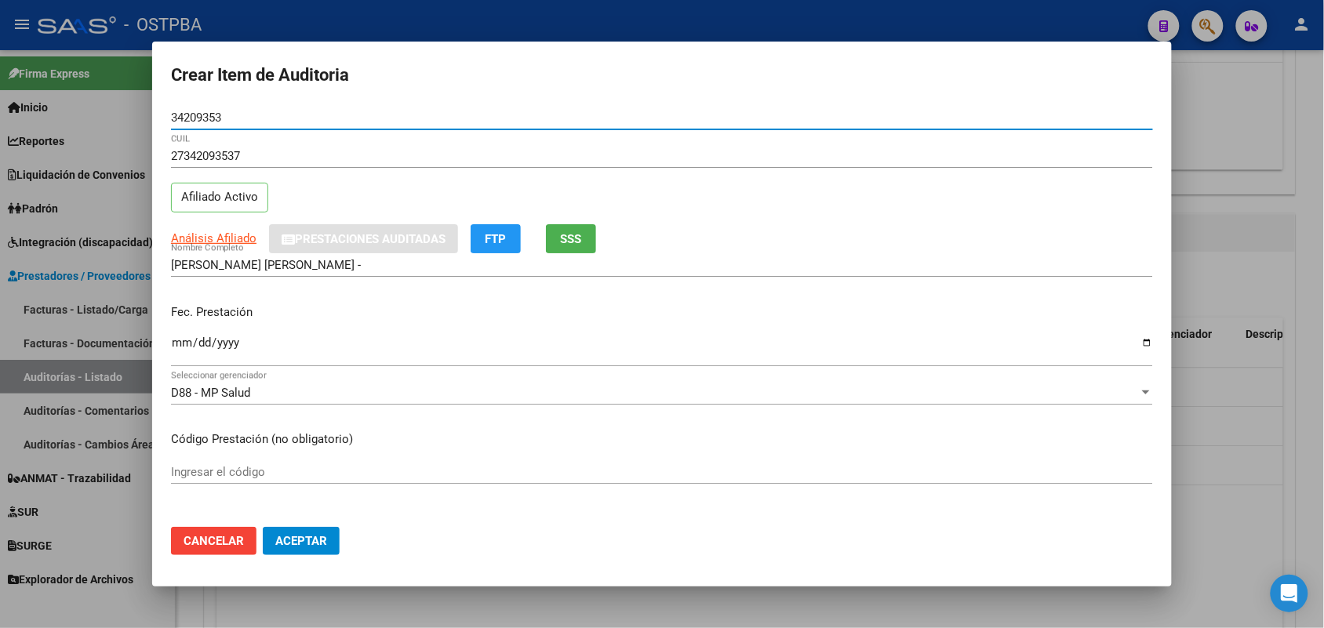
type input "34209353"
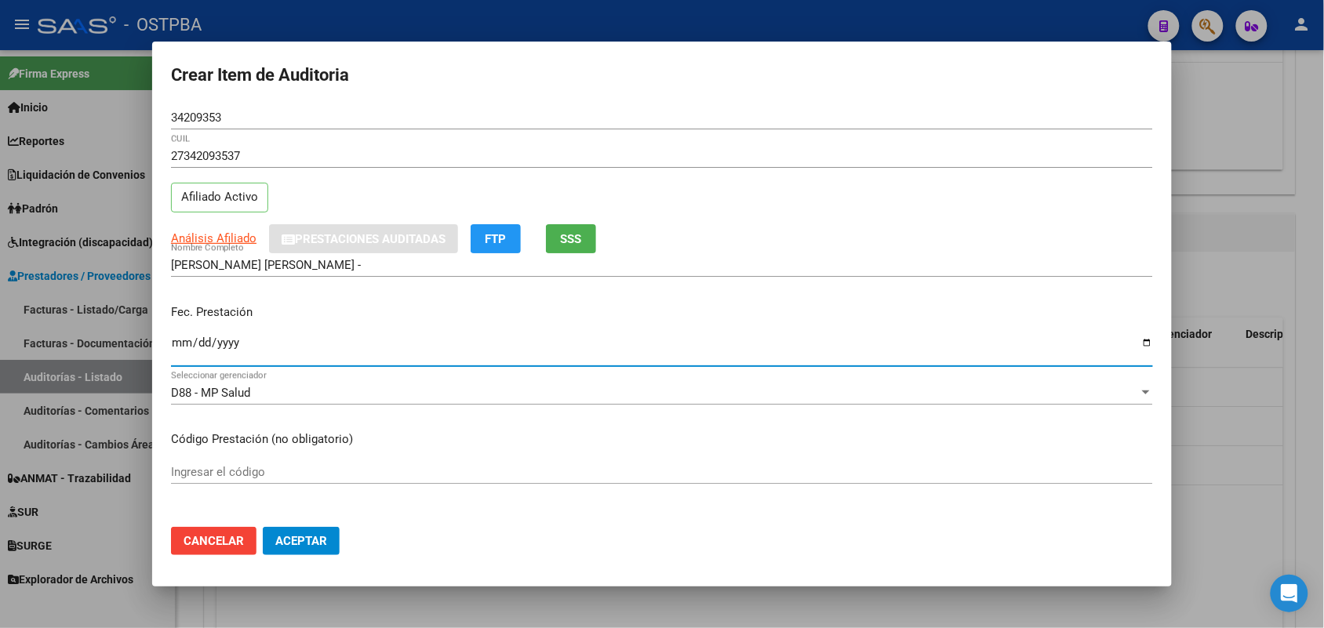
click at [187, 350] on input "Ingresar la fecha" at bounding box center [662, 349] width 982 height 25
type input "2025-08-26"
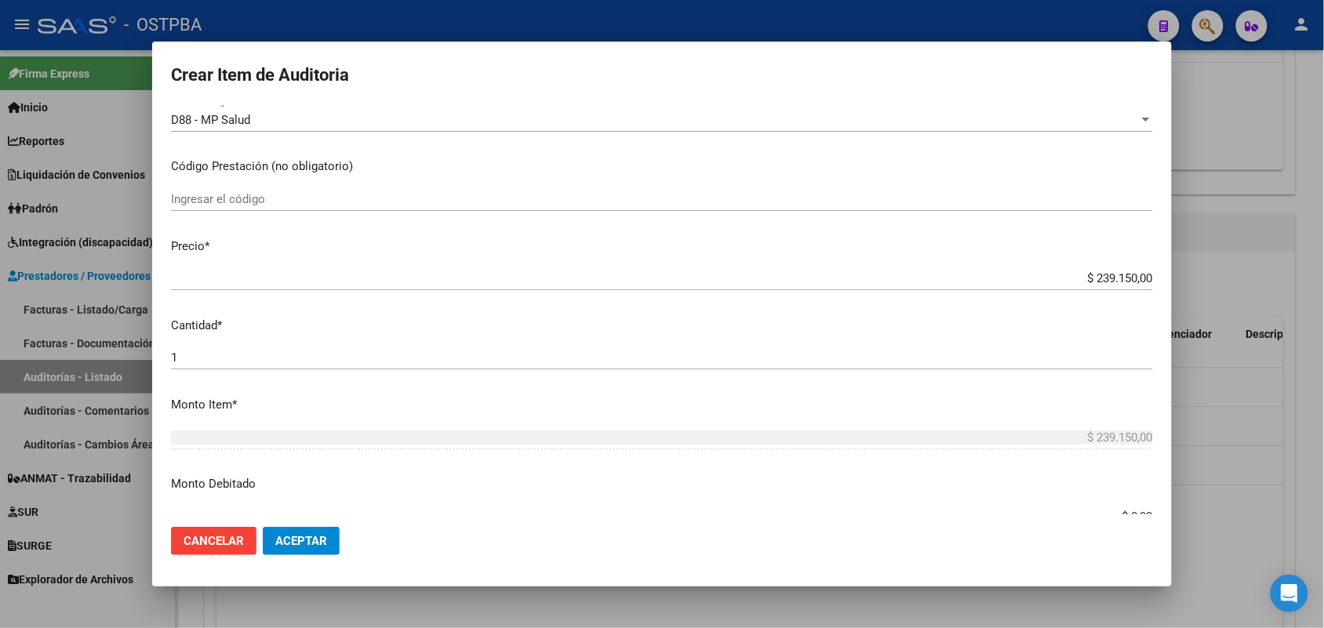
scroll to position [294, 0]
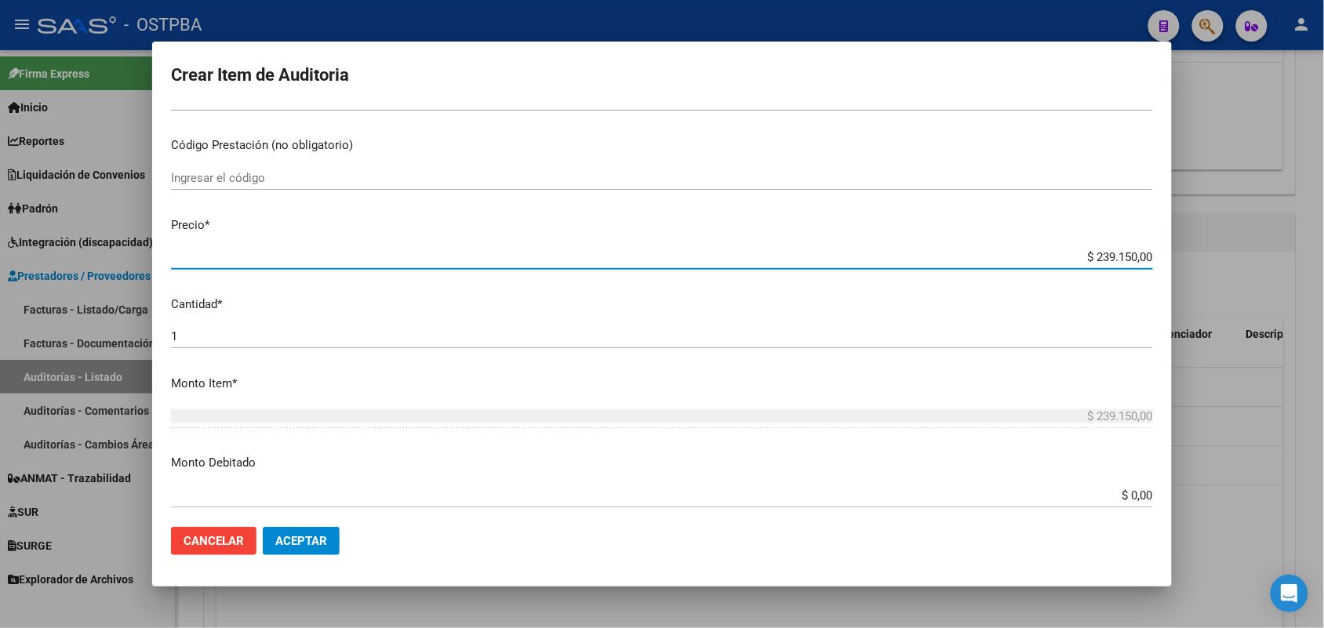
drag, startPoint x: 1065, startPoint y: 260, endPoint x: 1203, endPoint y: 259, distance: 137.3
click at [1203, 259] on div "Crear Item de Auditoria 34209353 Nro Documento 27342093537 CUIL Afiliado Activo…" at bounding box center [662, 314] width 1324 height 628
type input "$ 0,01"
type input "$ 0,02"
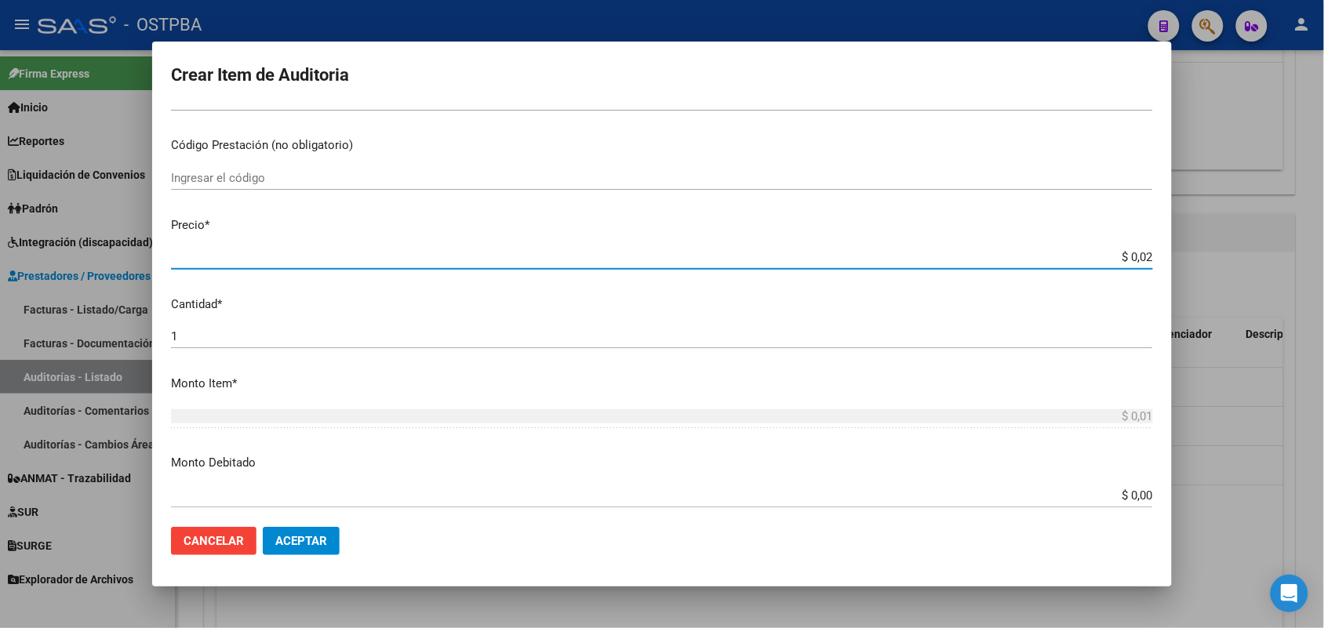
type input "$ 0,02"
type input "$ 0,22"
type input "$ 2,21"
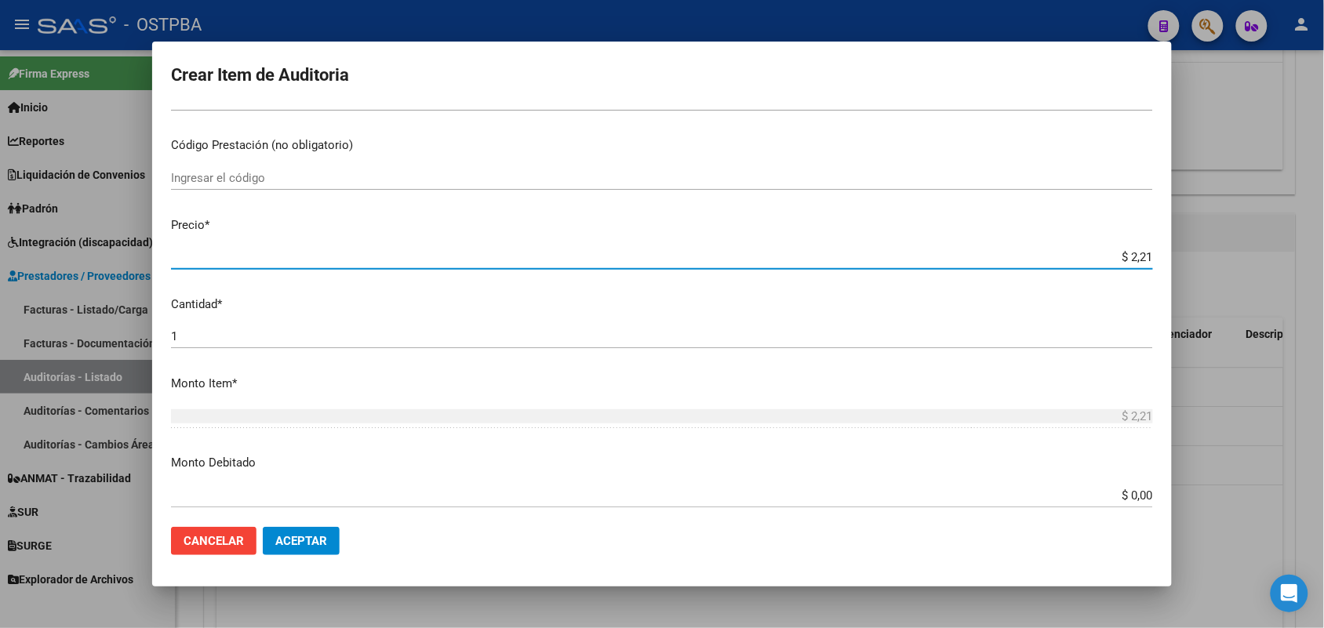
type input "$ 22,12"
type input "$ 221,25"
type input "$ 2.212,50"
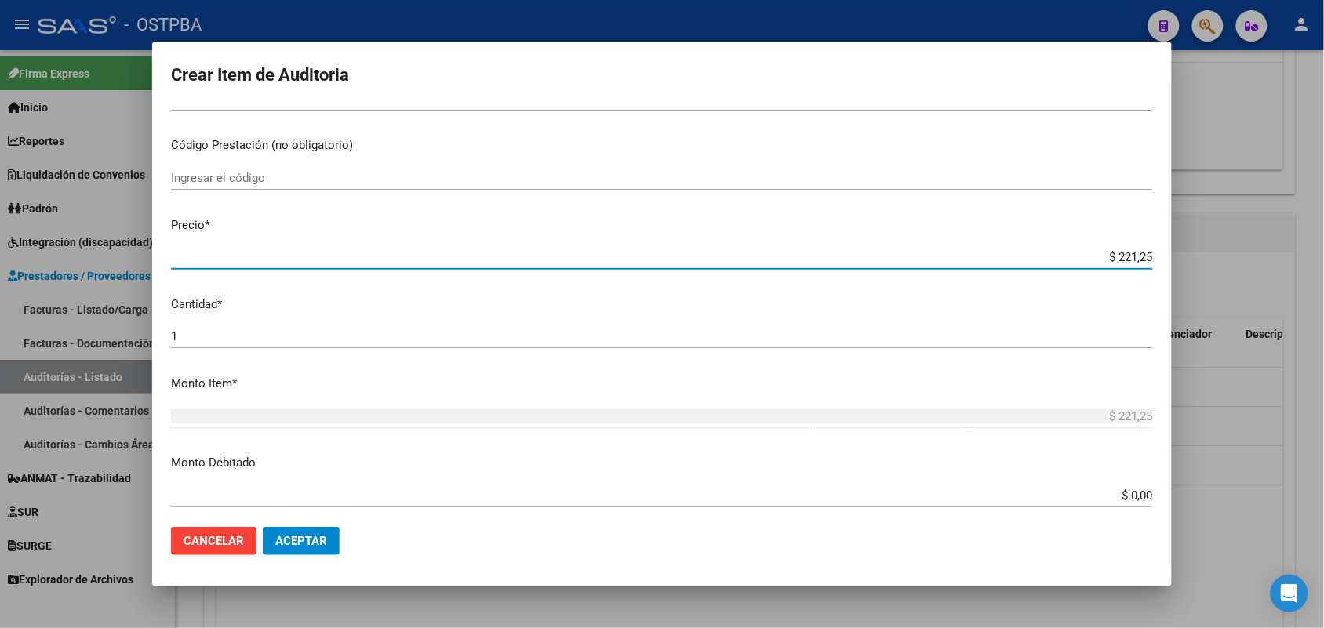
type input "$ 2.212,50"
type input "$ 22.125,00"
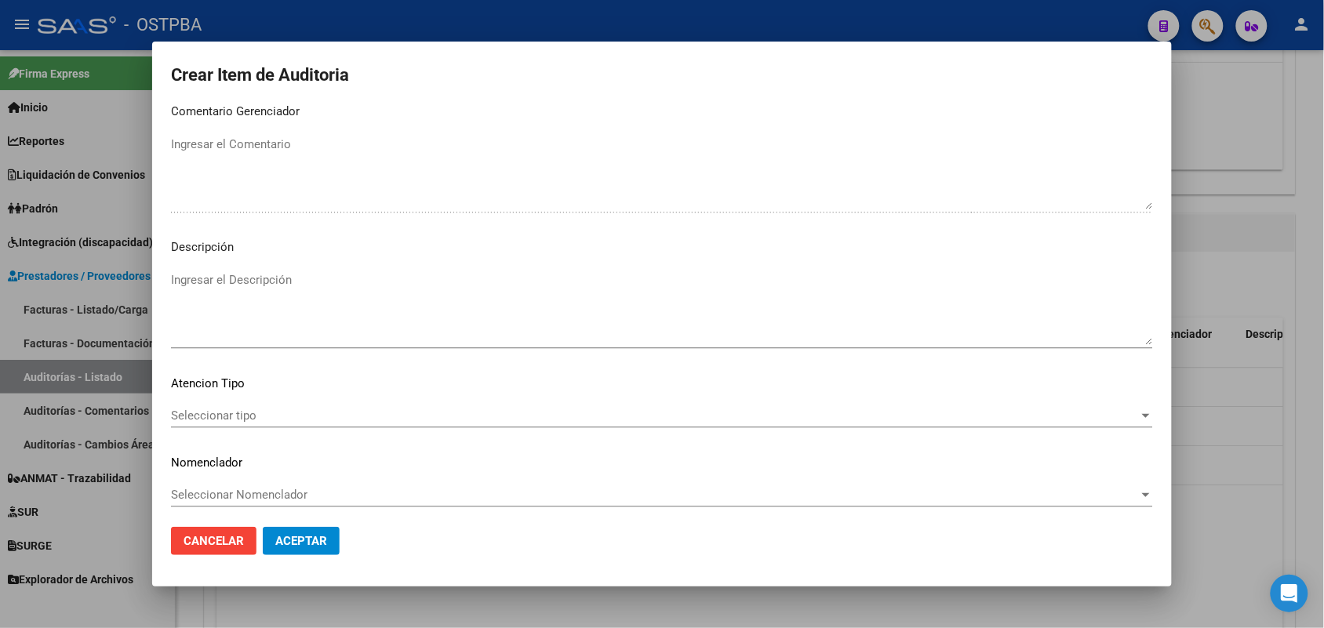
scroll to position [1003, 0]
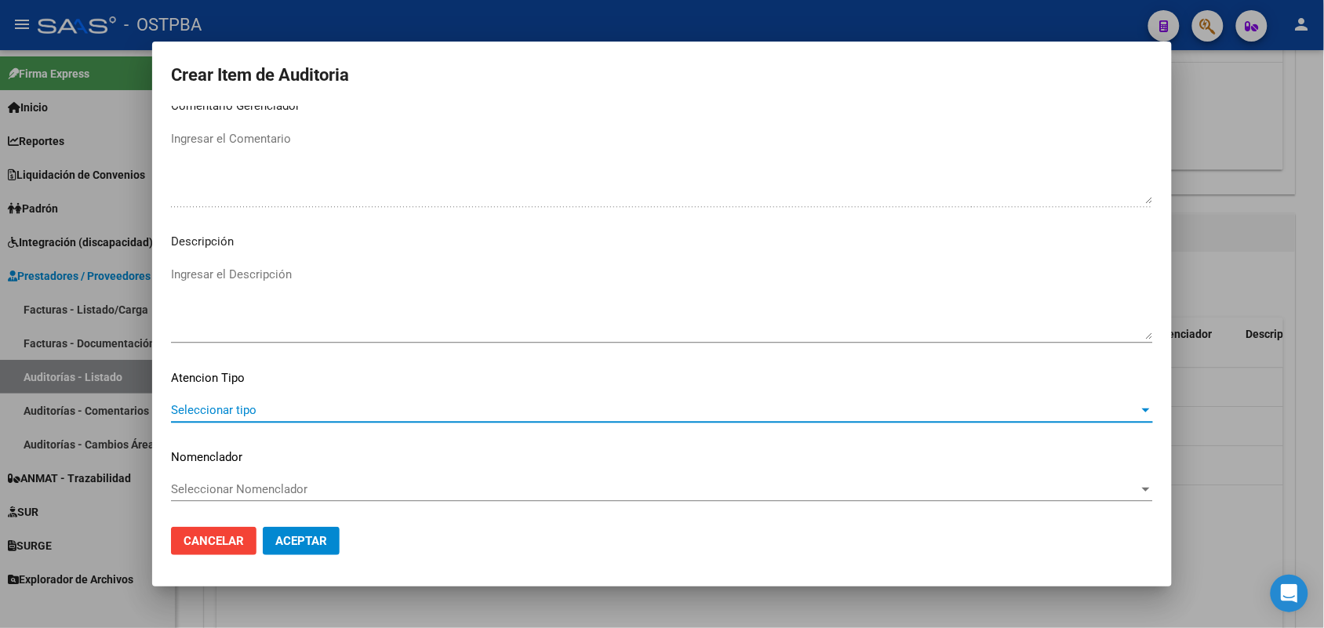
click at [216, 410] on span "Seleccionar tipo" at bounding box center [655, 410] width 968 height 14
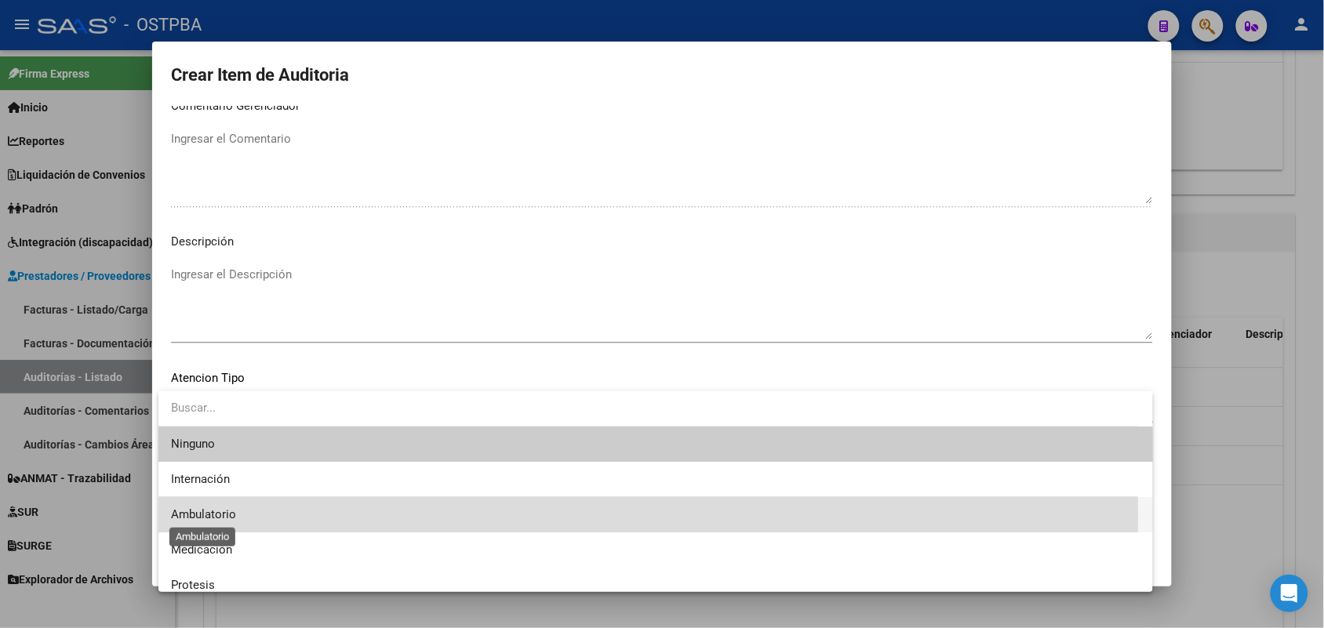
click at [220, 514] on span "Ambulatorio" at bounding box center [203, 515] width 65 height 14
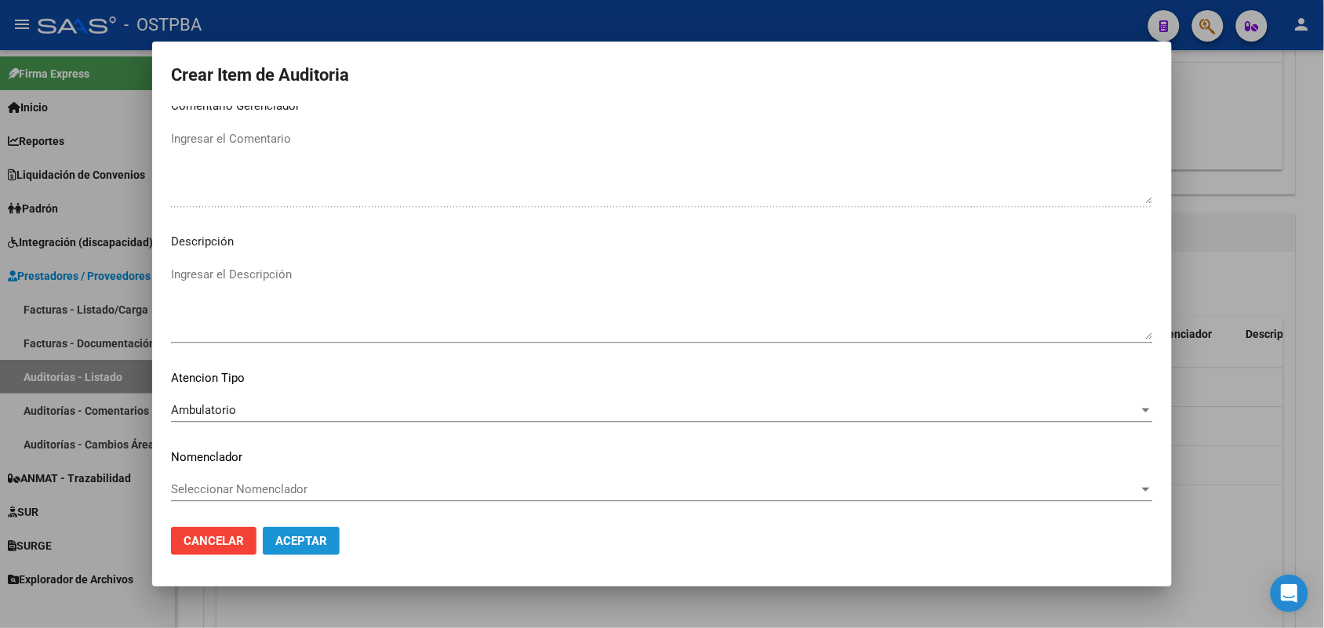
click at [290, 541] on span "Aceptar" at bounding box center [301, 541] width 52 height 14
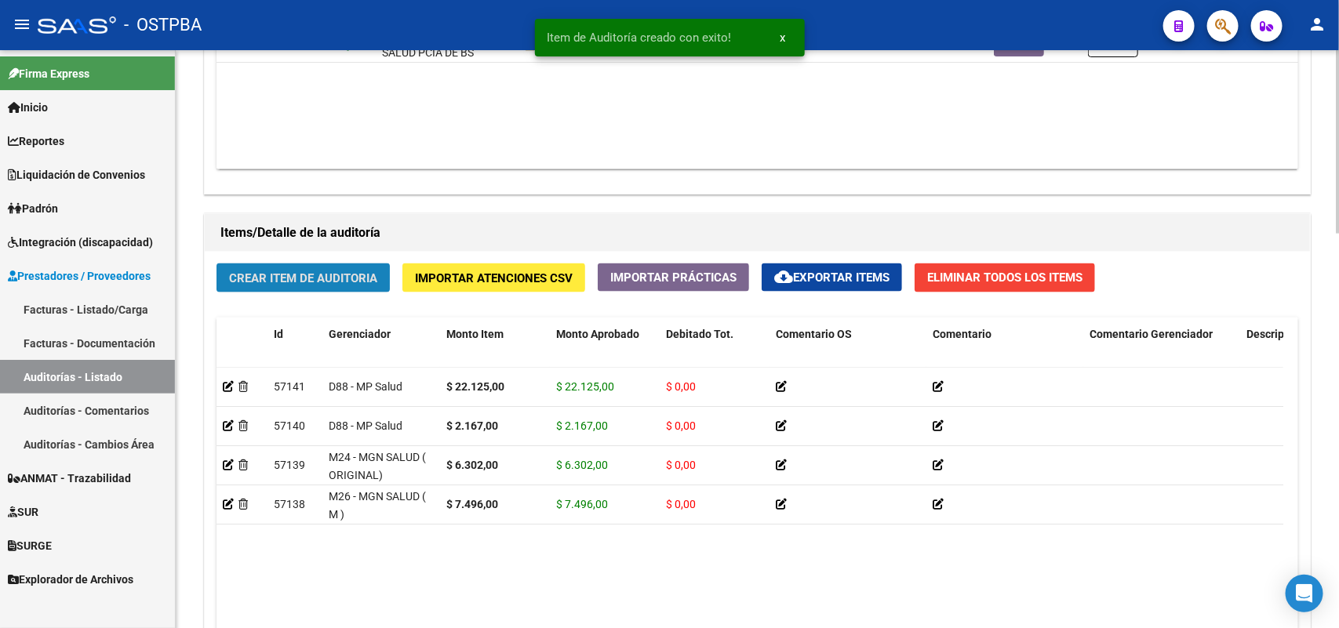
click at [359, 268] on button "Crear Item de Auditoria" at bounding box center [303, 278] width 173 height 29
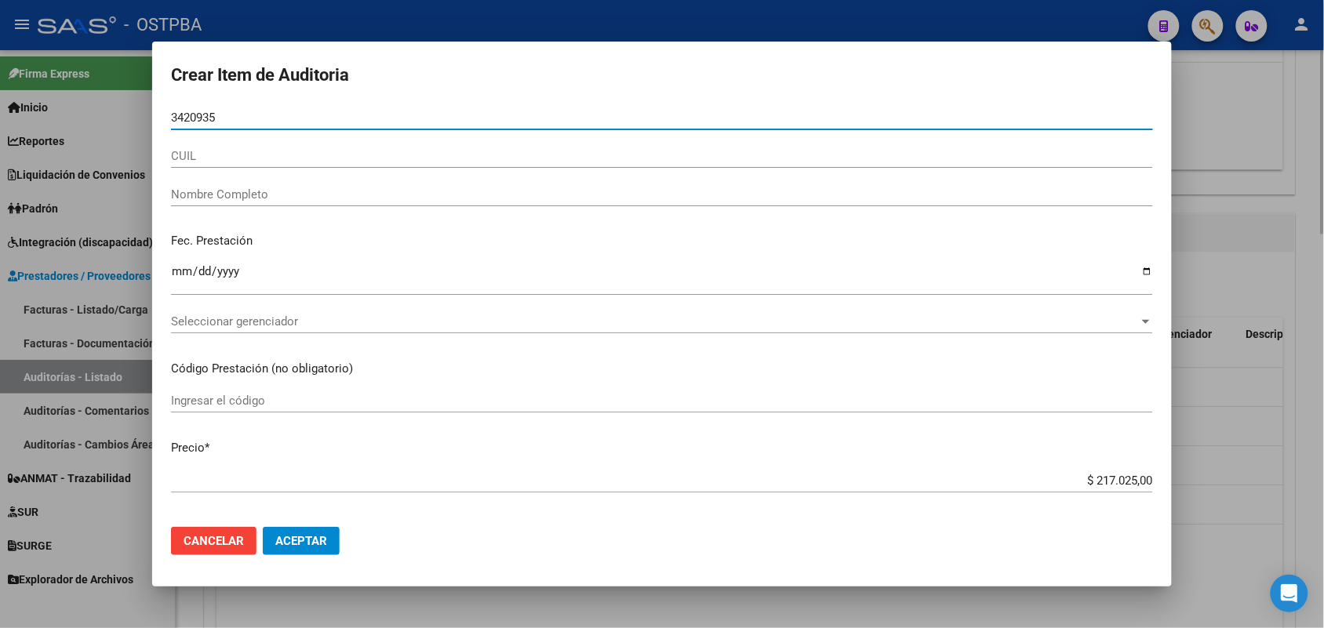
type input "34209353"
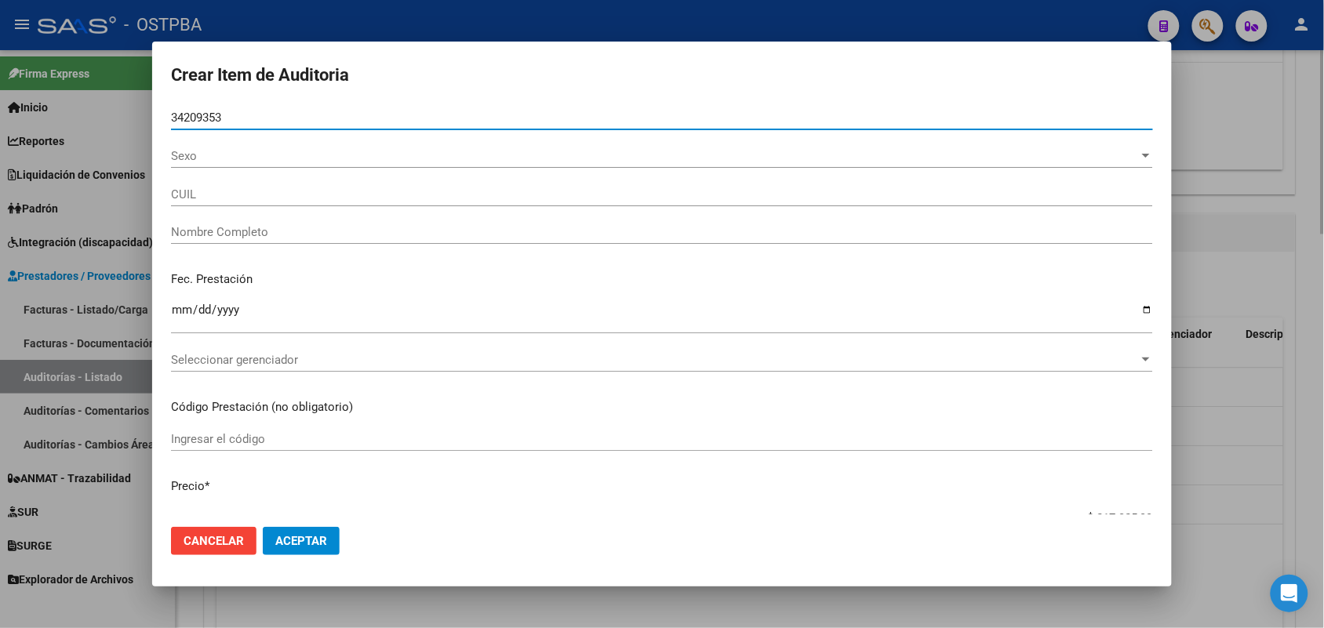
type input "27342093537"
type input "ESPERANZA KLENICKI MARA ANDREA -"
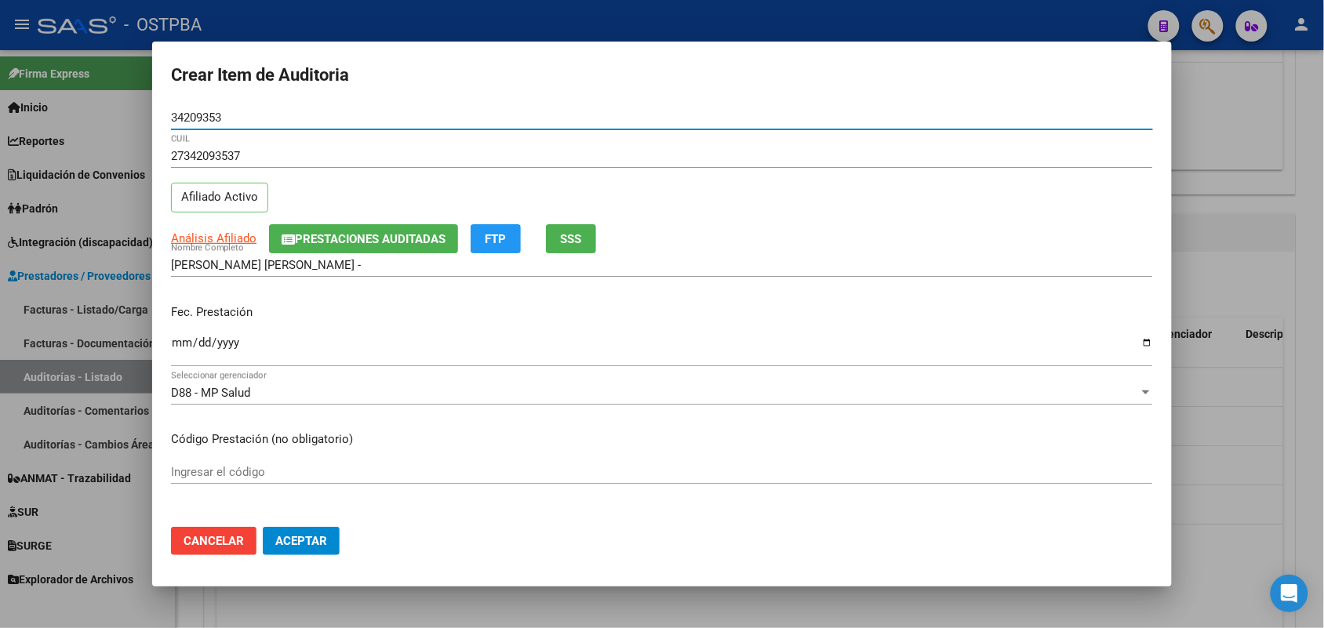
type input "34209353"
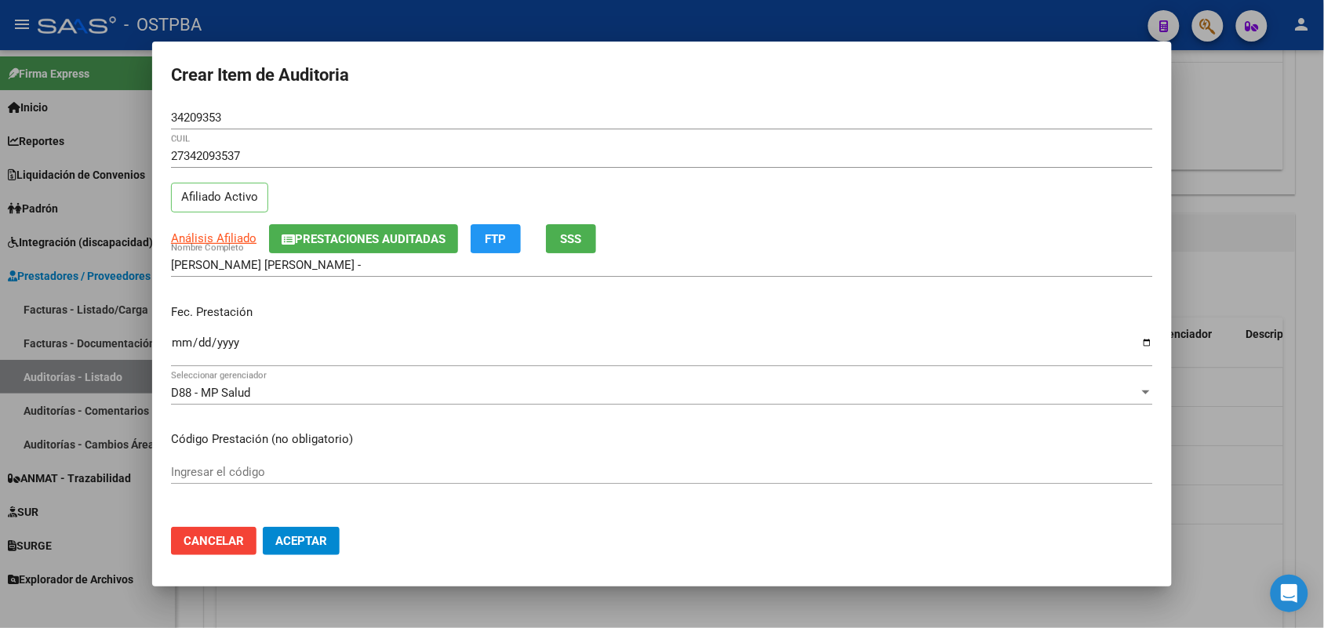
click at [169, 354] on mat-dialog-content "34209353 Nro Documento 27342093537 CUIL Afiliado Activo Análisis Afiliado Prest…" at bounding box center [662, 310] width 1020 height 409
click at [183, 344] on input "Ingresar la fecha" at bounding box center [662, 349] width 982 height 25
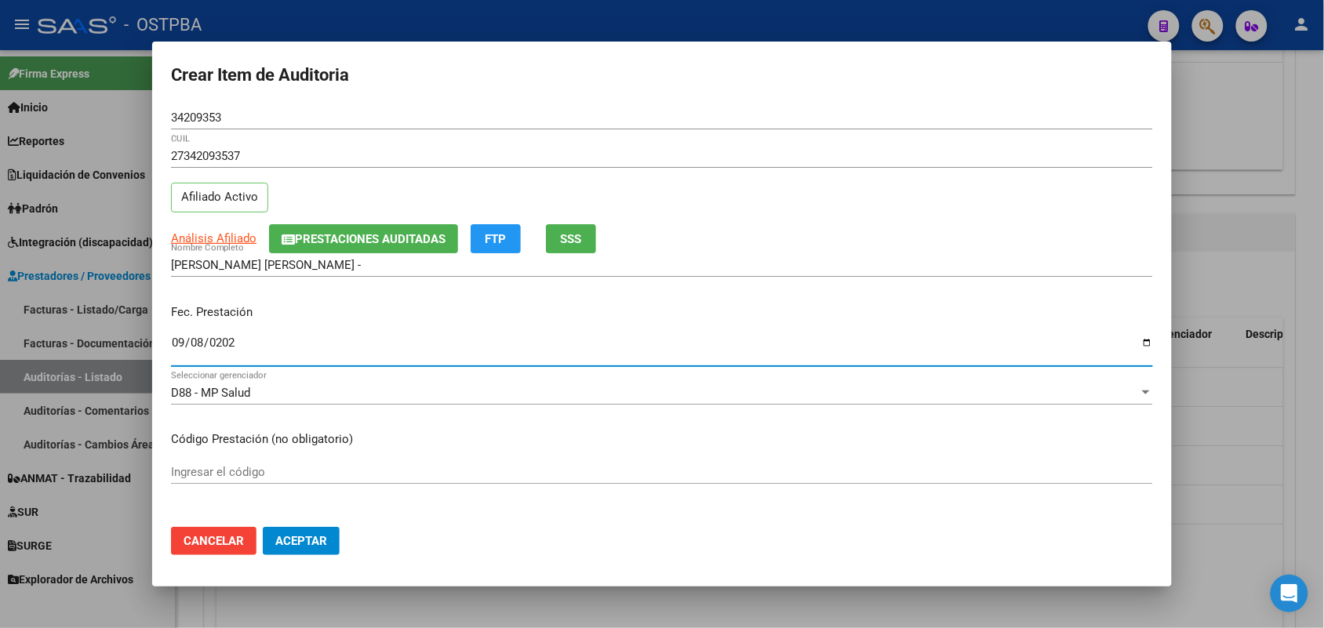
type input "2025-09-08"
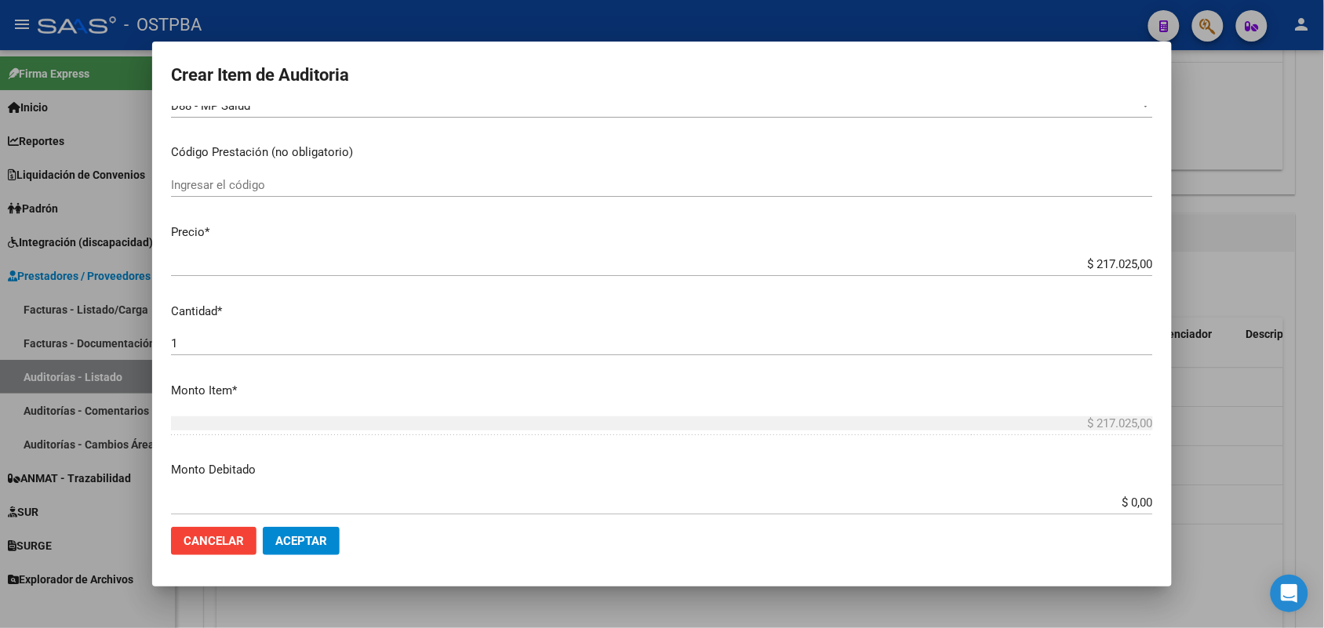
scroll to position [392, 0]
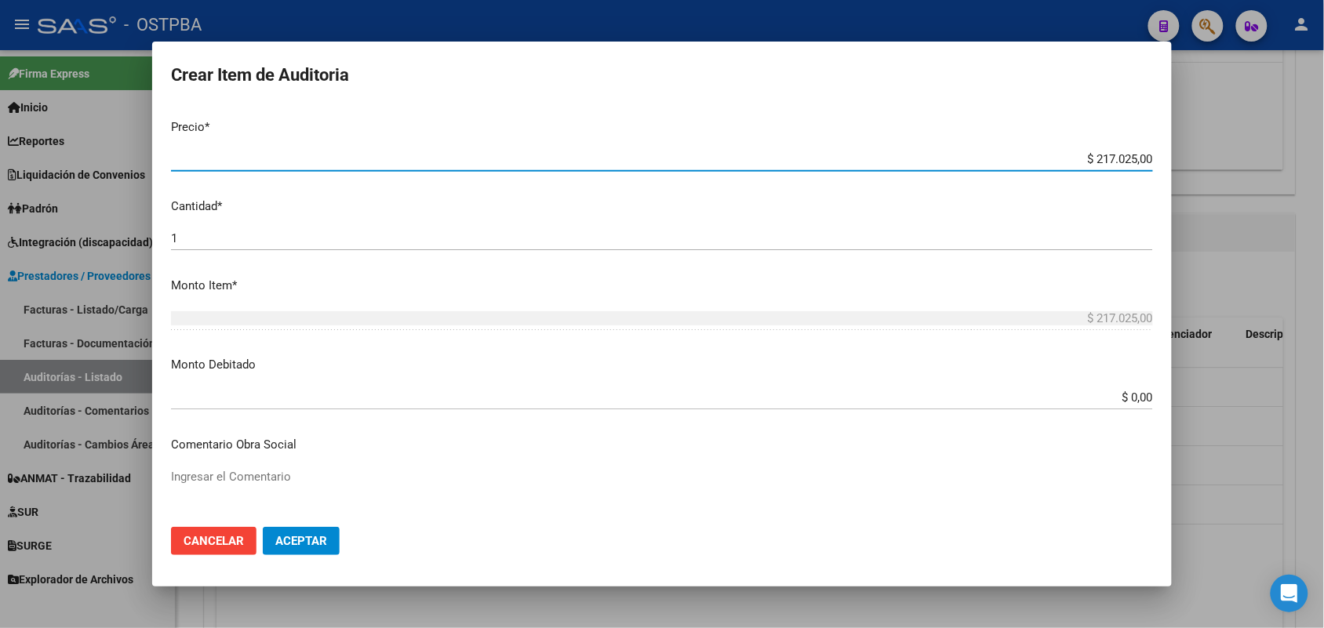
drag, startPoint x: 1050, startPoint y: 158, endPoint x: 1225, endPoint y: 147, distance: 175.4
click at [1225, 147] on div "Crear Item de Auditoria 34209353 Nro Documento 27342093537 CUIL Afiliado Activo…" at bounding box center [662, 314] width 1324 height 628
type input "$ 0,02"
type input "$ 0,24"
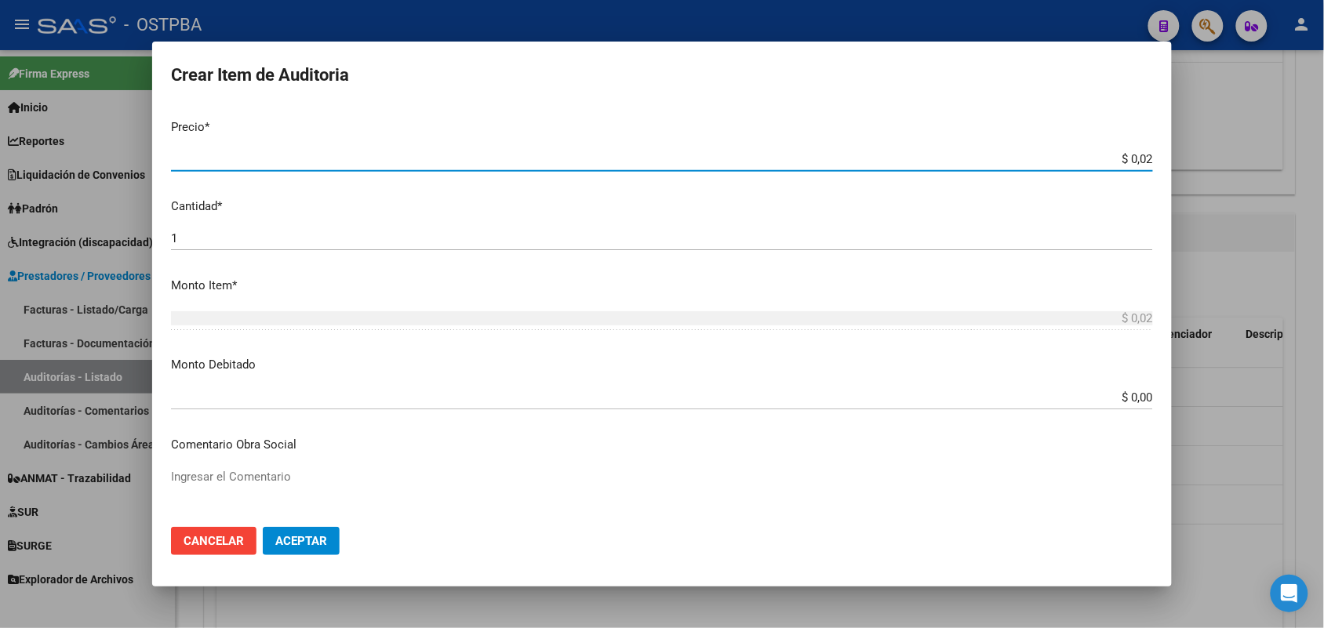
type input "$ 0,24"
type input "$ 2,48"
type input "$ 24,86"
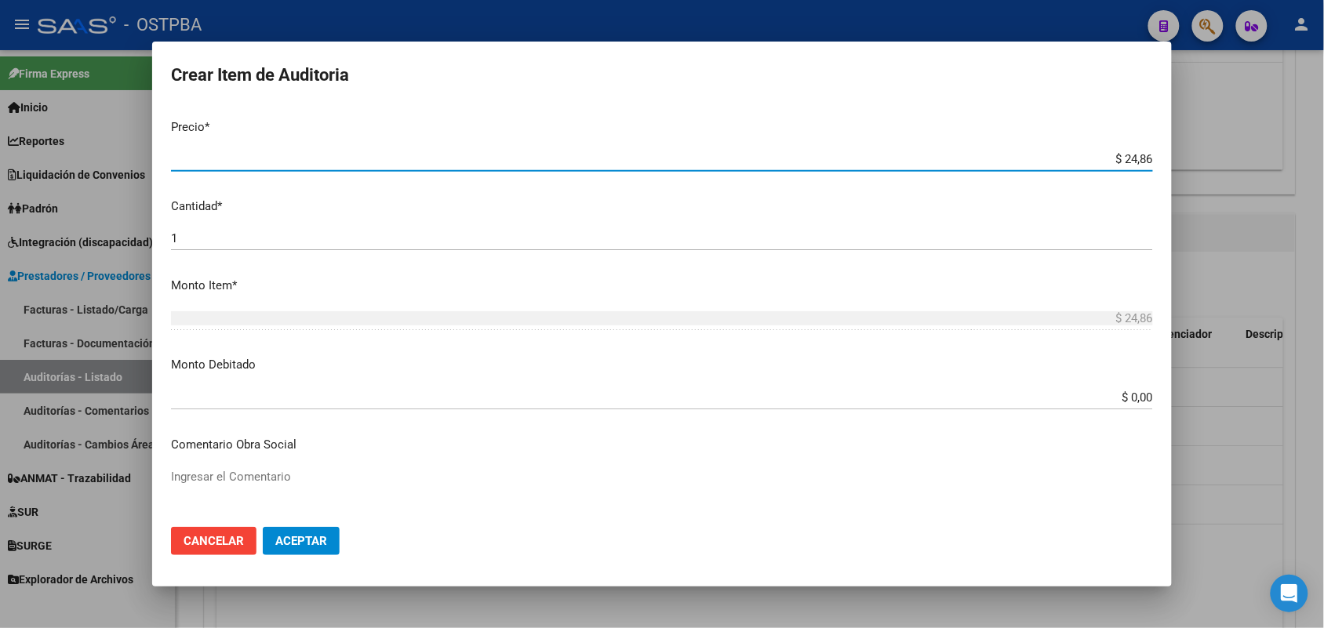
type input "$ 248,60"
type input "$ 2.486,00"
drag, startPoint x: 1053, startPoint y: 153, endPoint x: 1080, endPoint y: 153, distance: 27.5
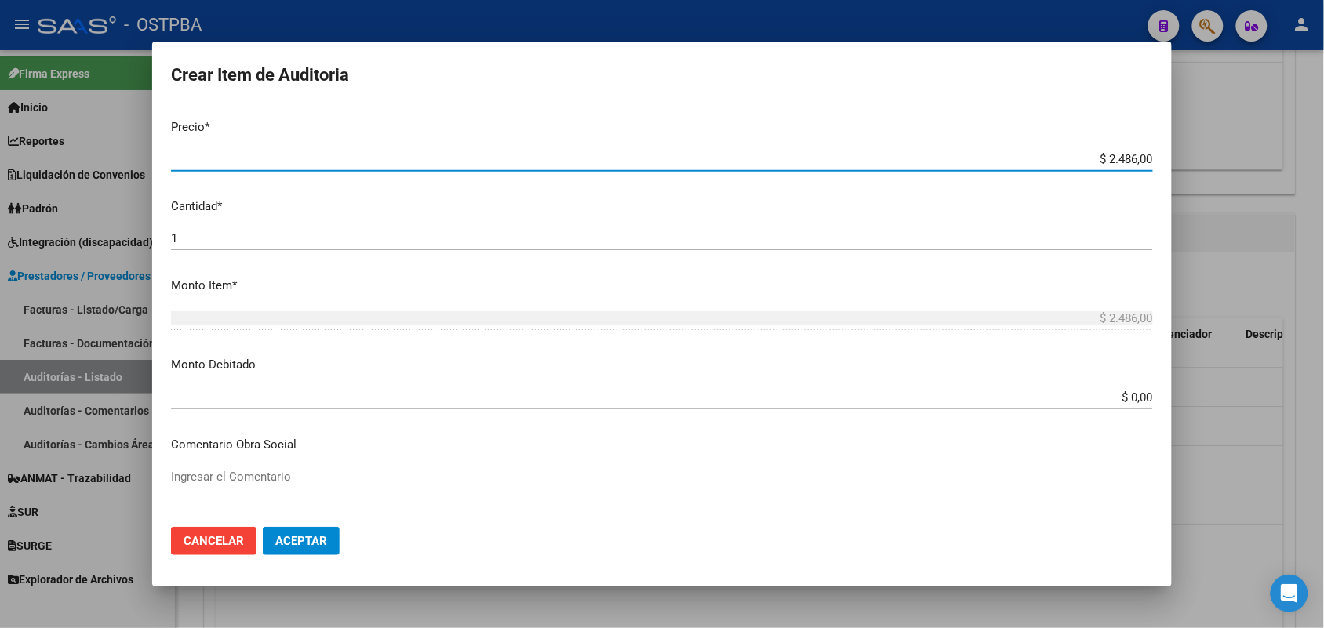
click at [1080, 153] on input "$ 2.486,00" at bounding box center [662, 159] width 982 height 14
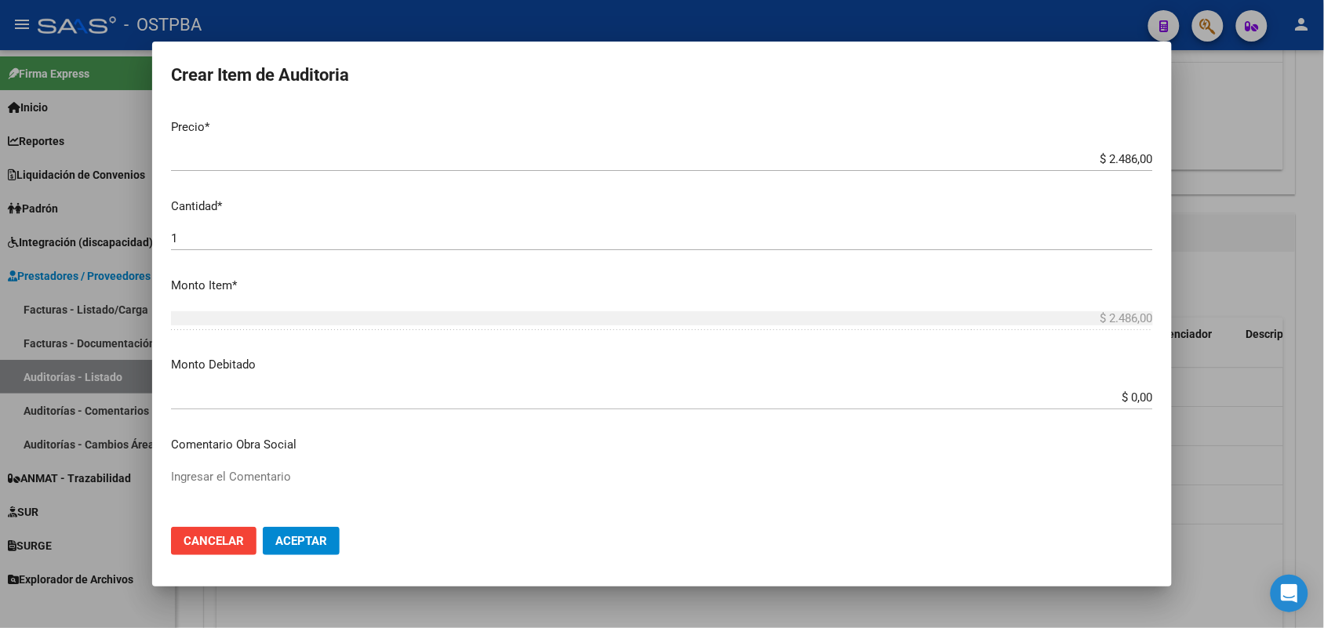
click at [843, 272] on mat-dialog-content "34209353 Nro Documento 27342093537 CUIL Afiliado Activo Análisis Afiliado Prest…" at bounding box center [662, 310] width 1020 height 409
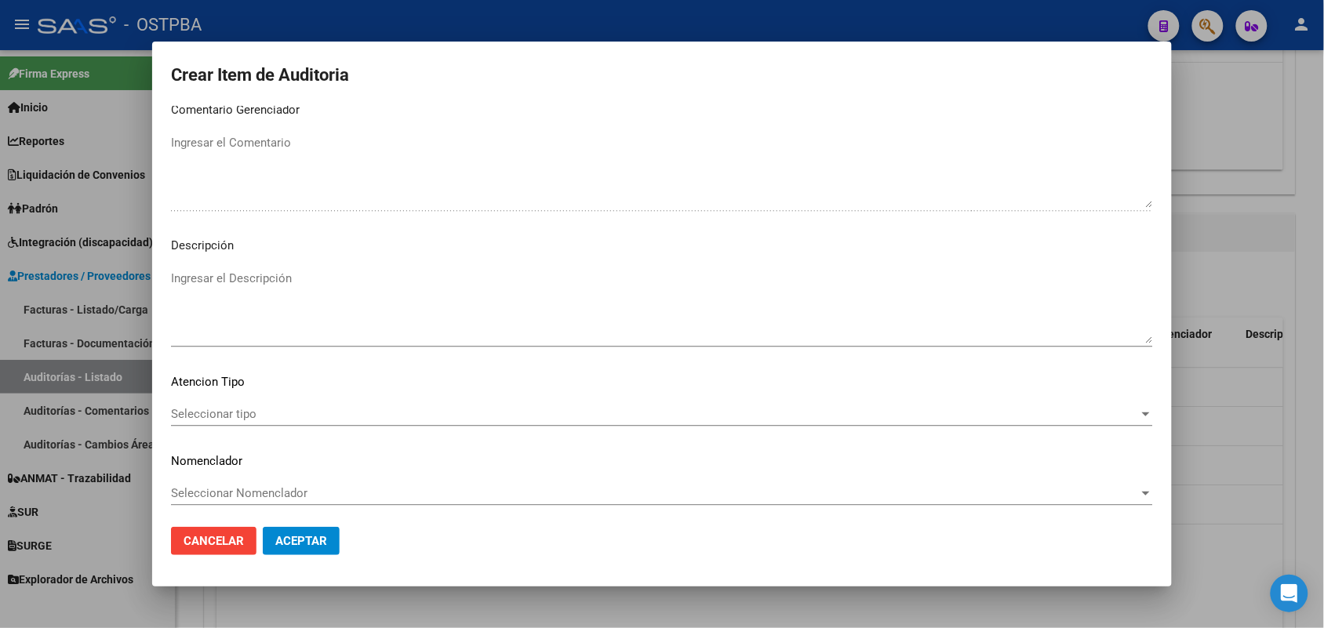
scroll to position [1003, 0]
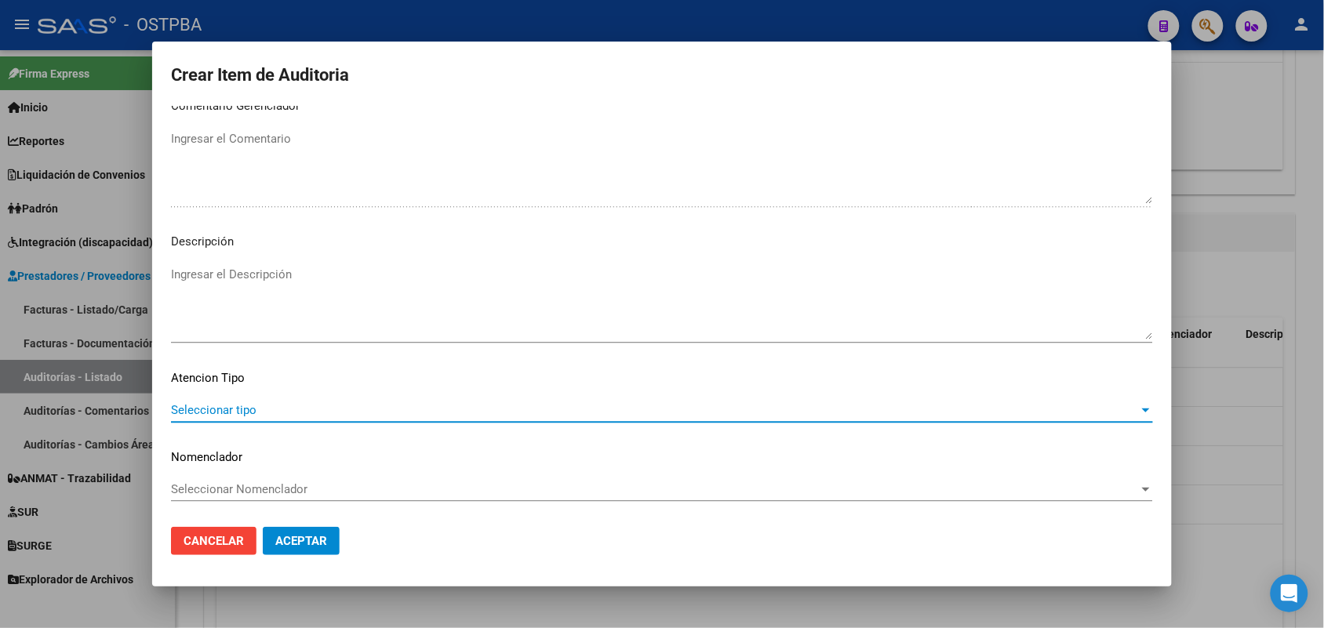
click at [248, 410] on span "Seleccionar tipo" at bounding box center [655, 410] width 968 height 14
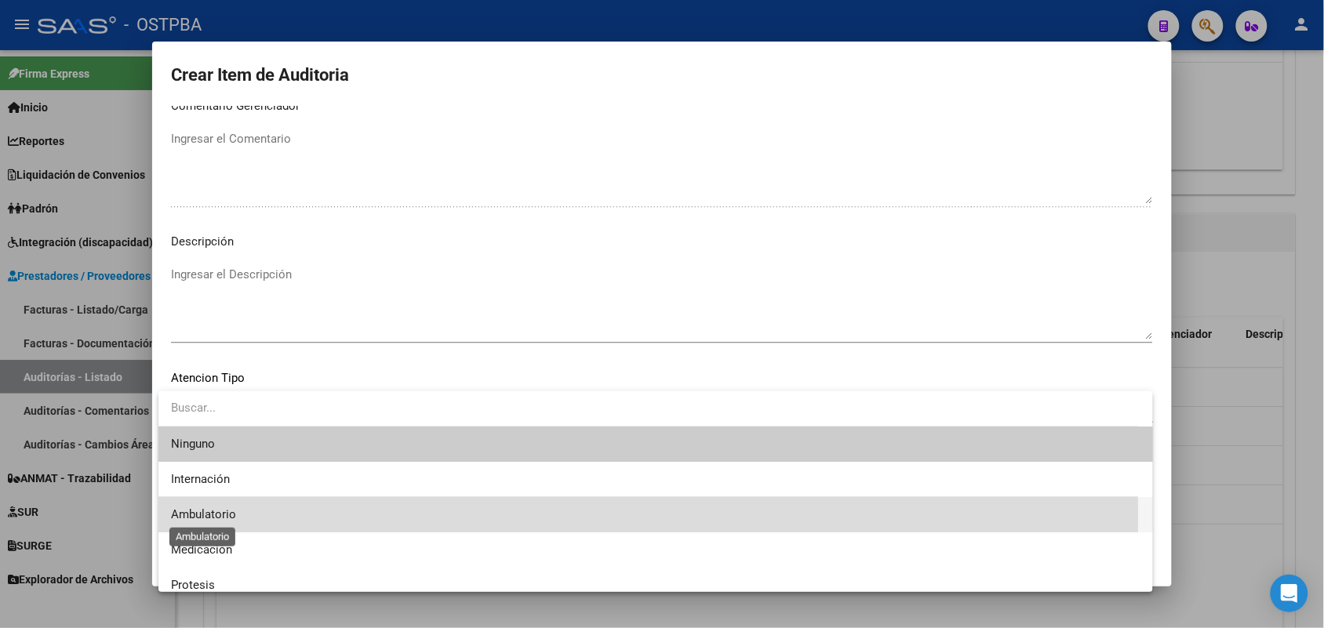
click at [217, 512] on span "Ambulatorio" at bounding box center [203, 515] width 65 height 14
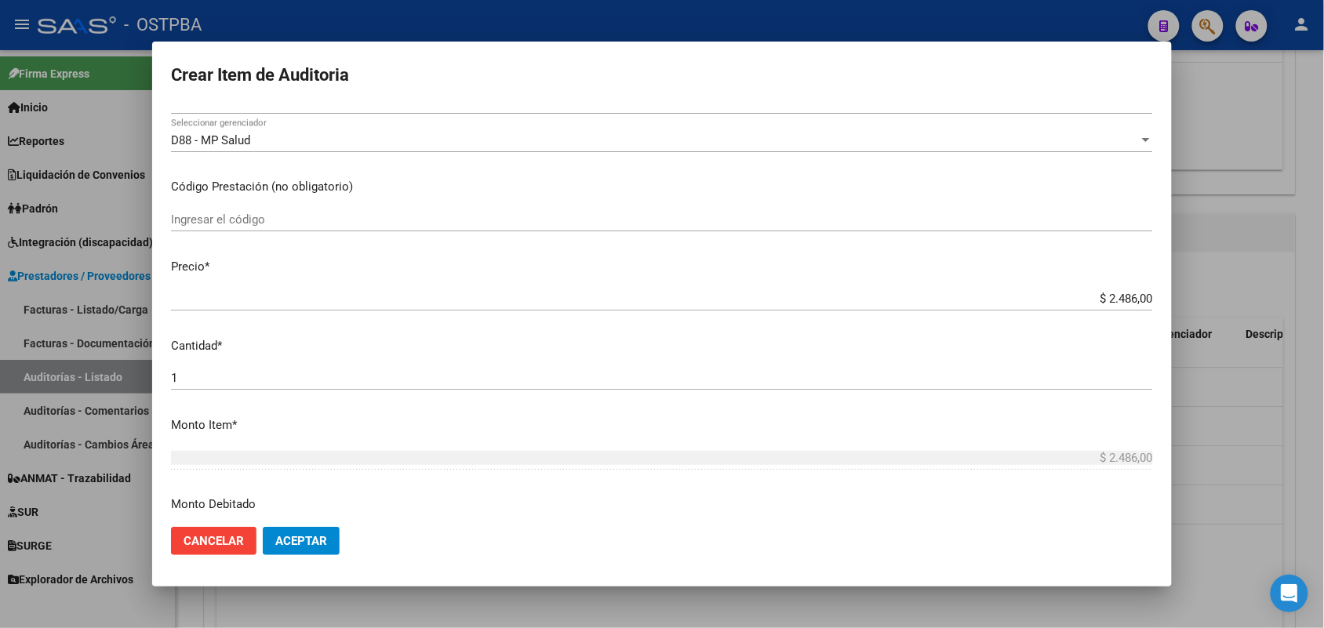
scroll to position [218, 0]
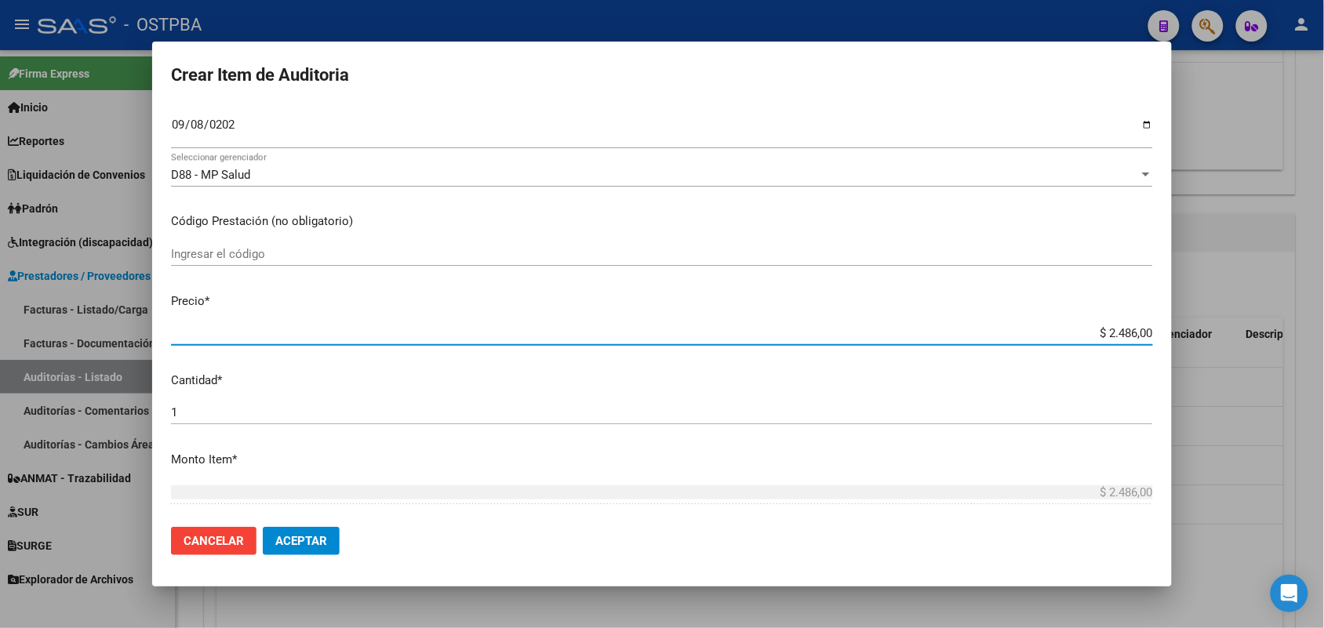
drag, startPoint x: 1069, startPoint y: 331, endPoint x: 1174, endPoint y: 322, distance: 104.8
click at [1174, 322] on div "Crear Item de Auditoria 34209353 Nro Documento 27342093537 CUIL Afiliado Activo…" at bounding box center [662, 314] width 1324 height 628
type input "$ 0,02"
type input "$ 0,24"
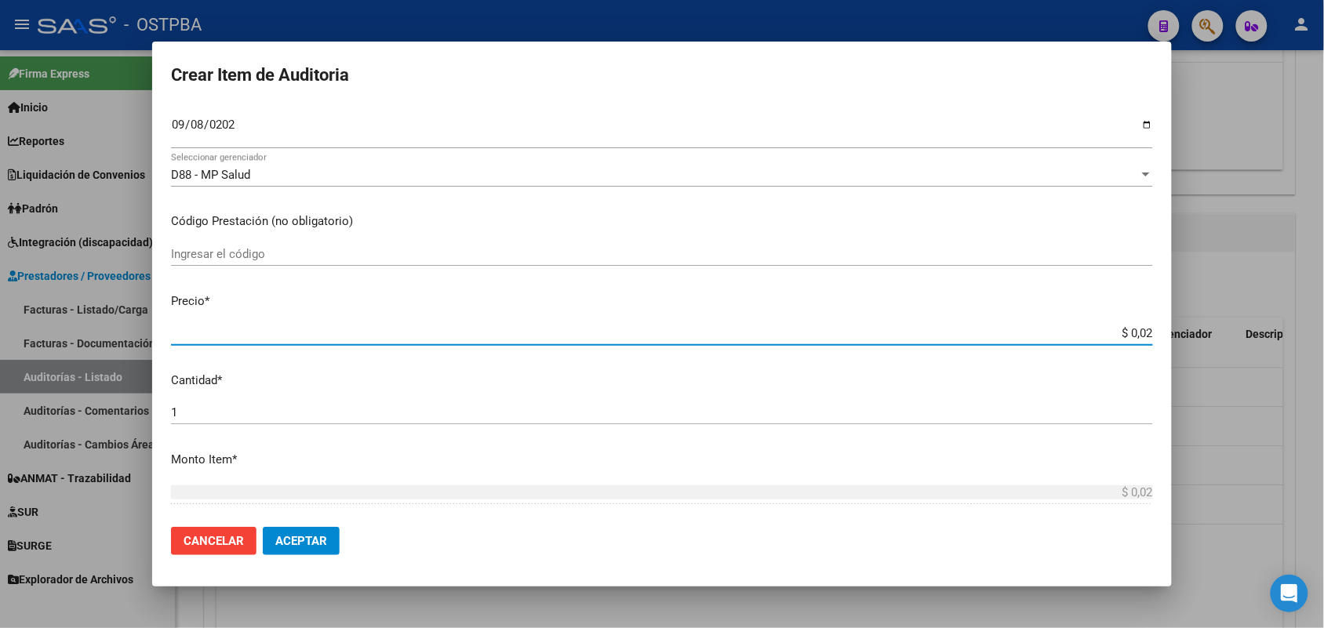
type input "$ 0,24"
type input "$ 2,46"
type input "$ 24,66"
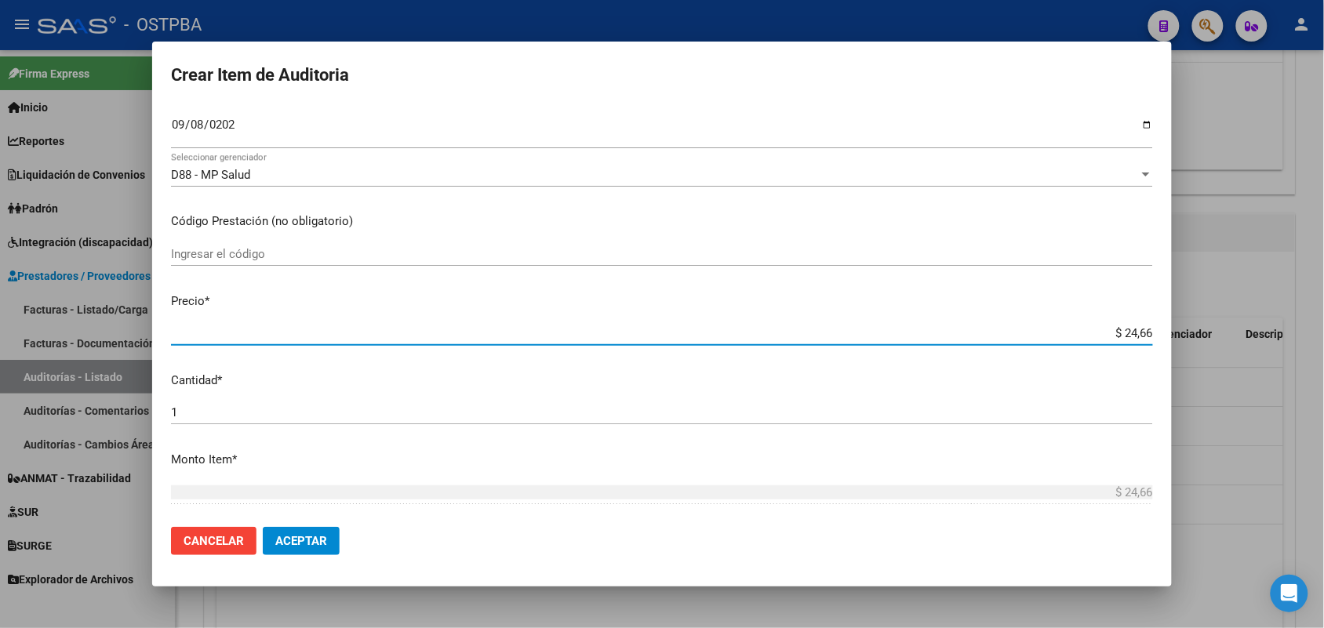
type input "$ 246,60"
type input "$ 2.466,00"
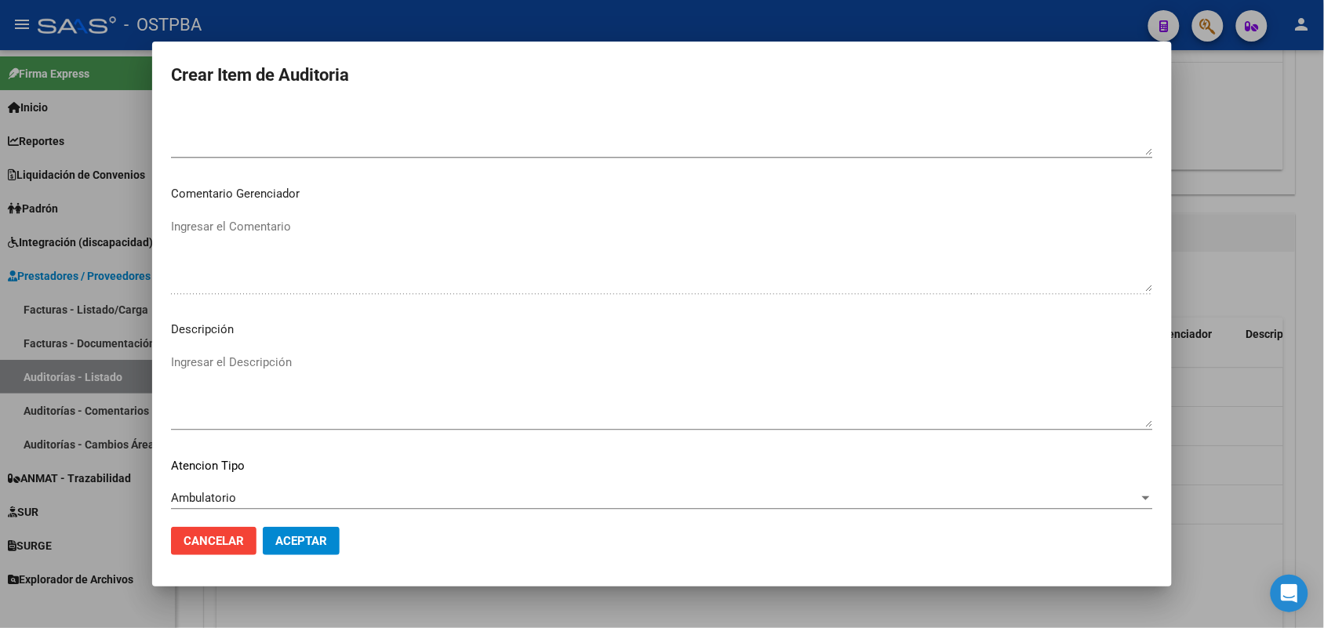
scroll to position [1003, 0]
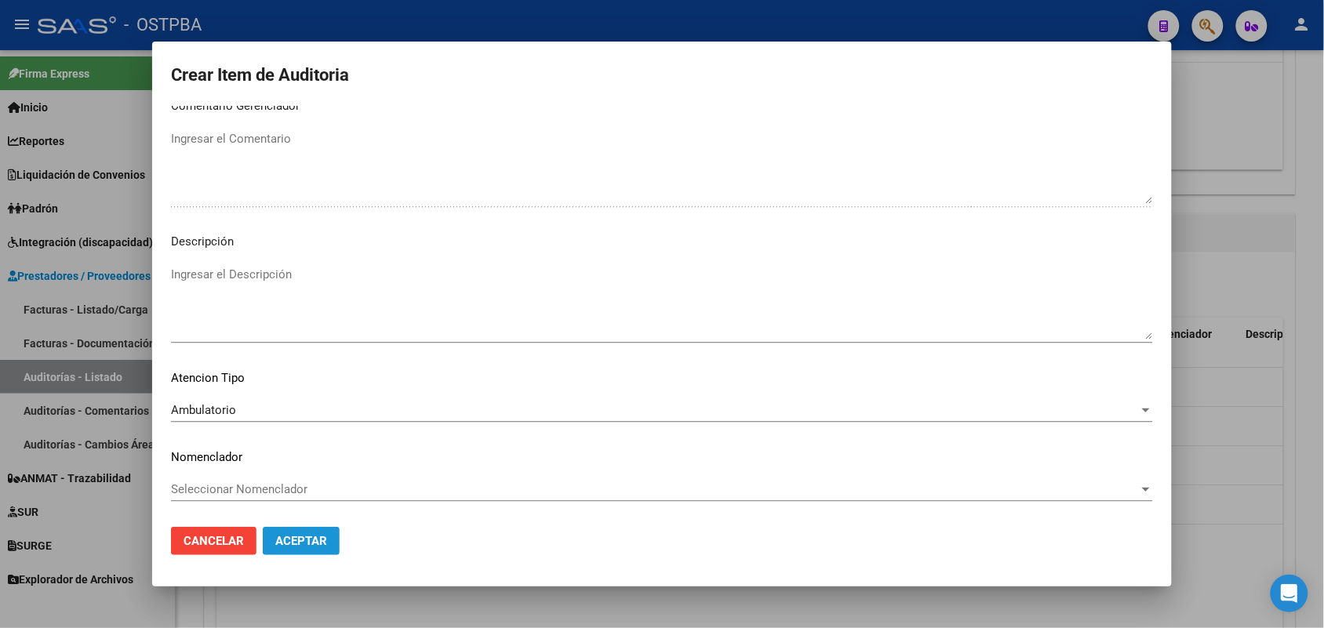
click at [300, 548] on button "Aceptar" at bounding box center [301, 541] width 77 height 28
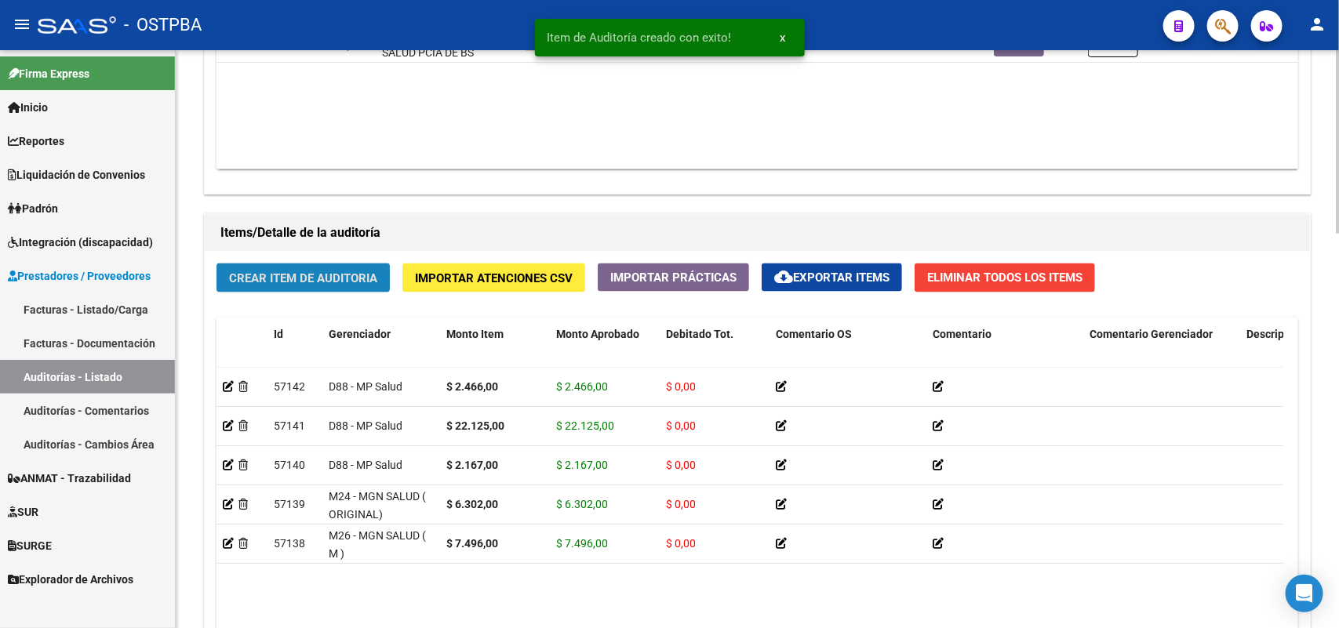
click at [335, 271] on span "Crear Item de Auditoria" at bounding box center [303, 278] width 148 height 14
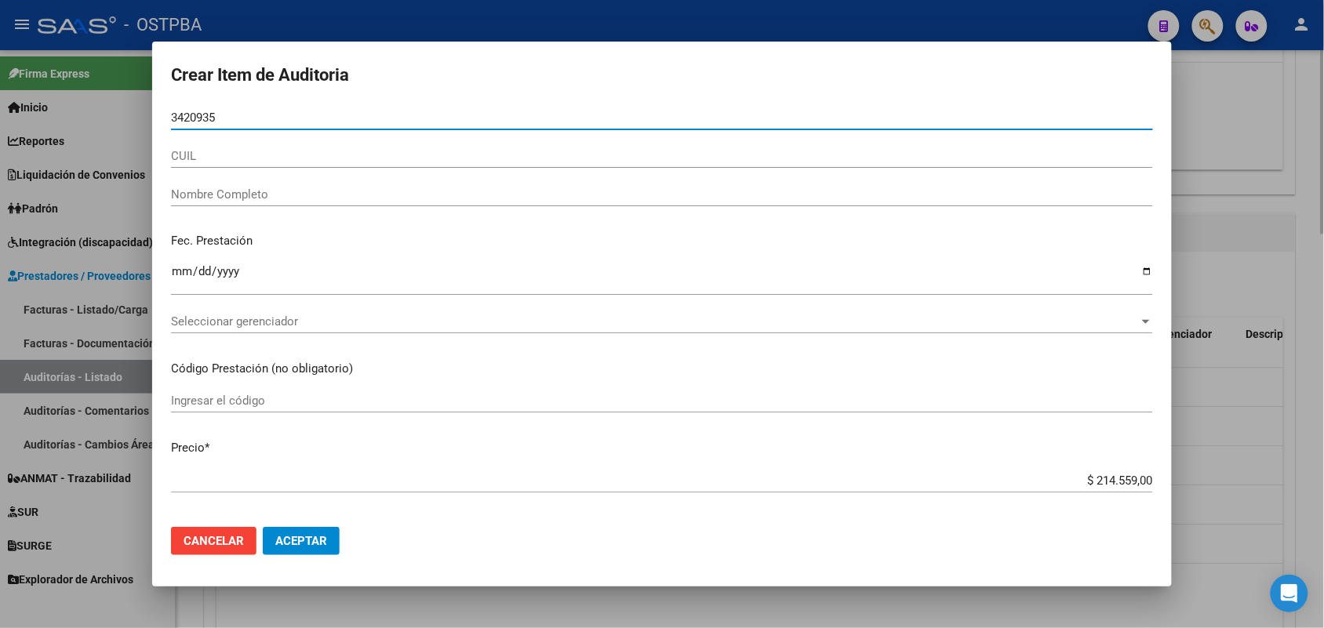
type input "34209353"
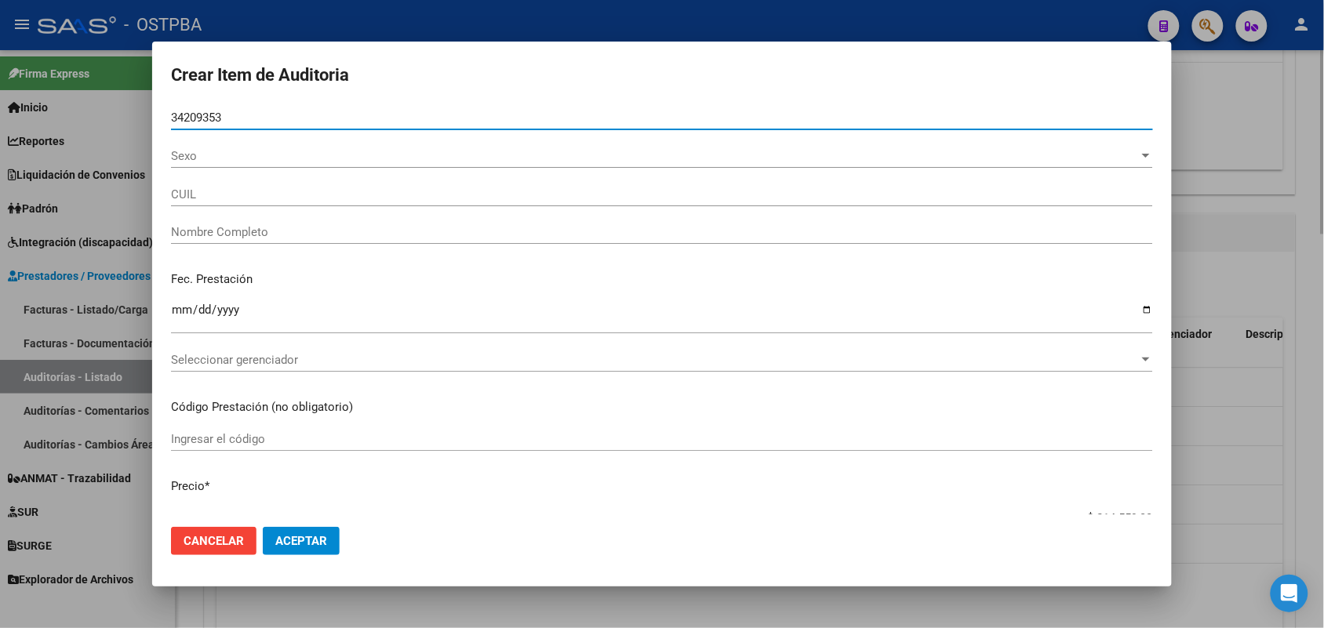
type input "27342093537"
type input "ESPERANZA KLENICKI MARA ANDREA -"
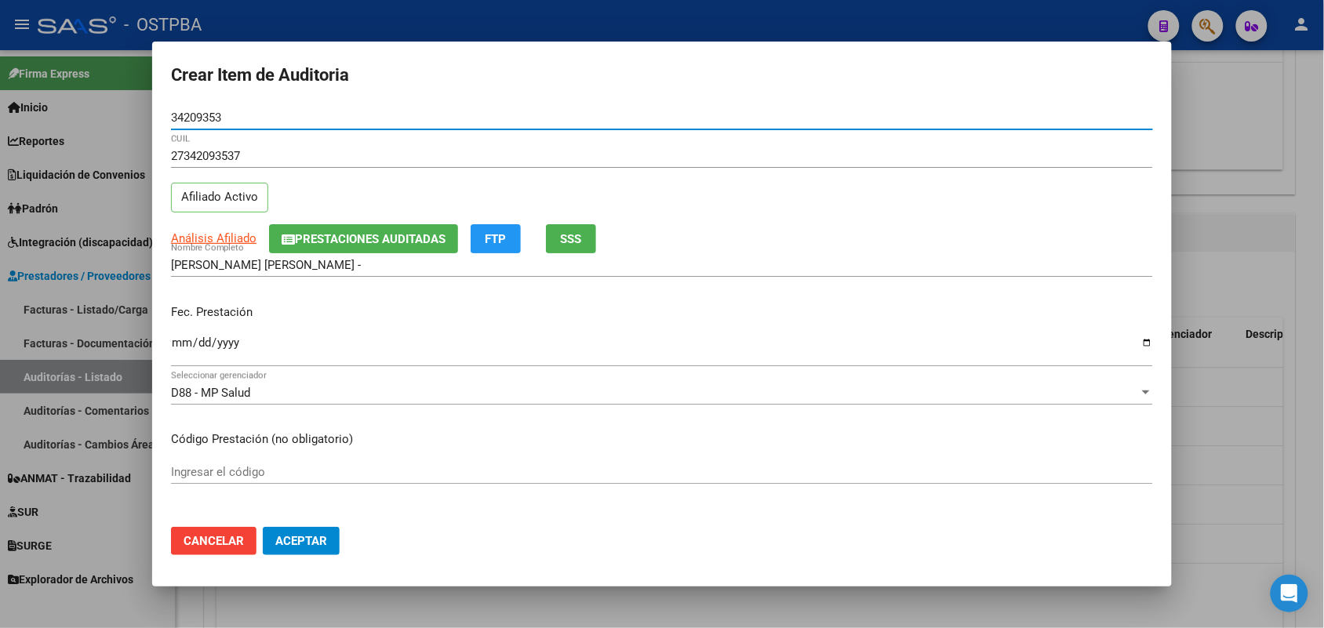
type input "34209353"
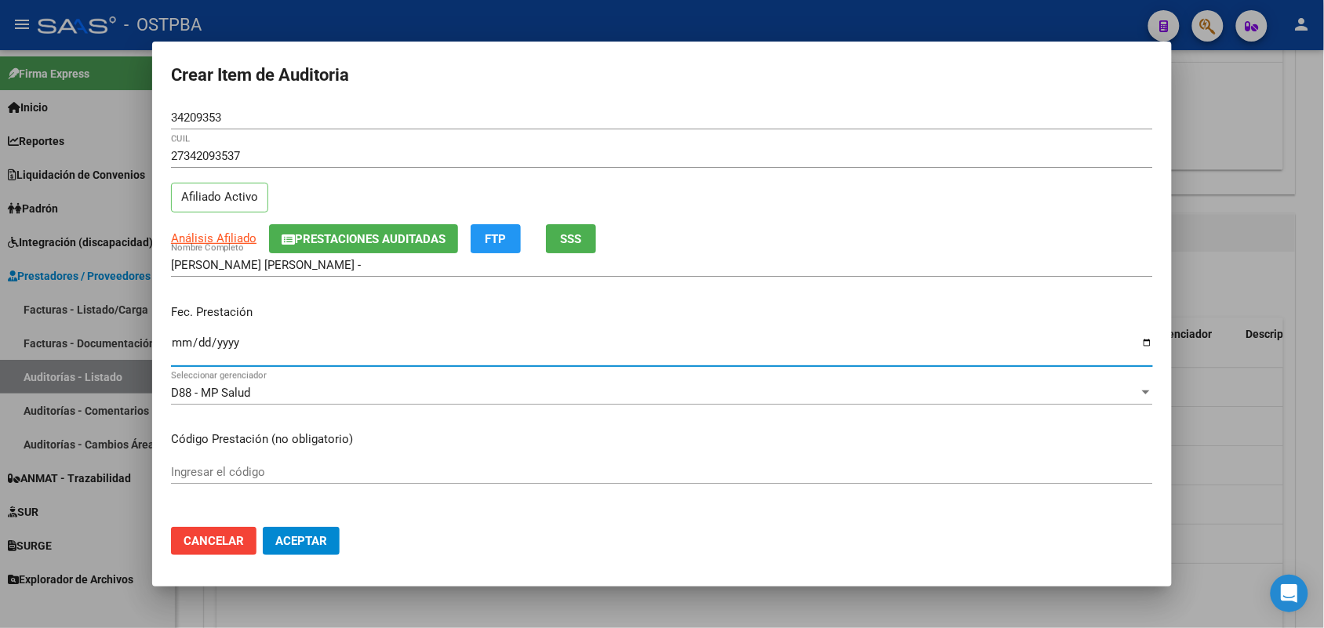
drag, startPoint x: 179, startPoint y: 350, endPoint x: 441, endPoint y: 353, distance: 262.1
click at [182, 350] on input "Ingresar la fecha" at bounding box center [662, 349] width 982 height 25
type input "2025-09-08"
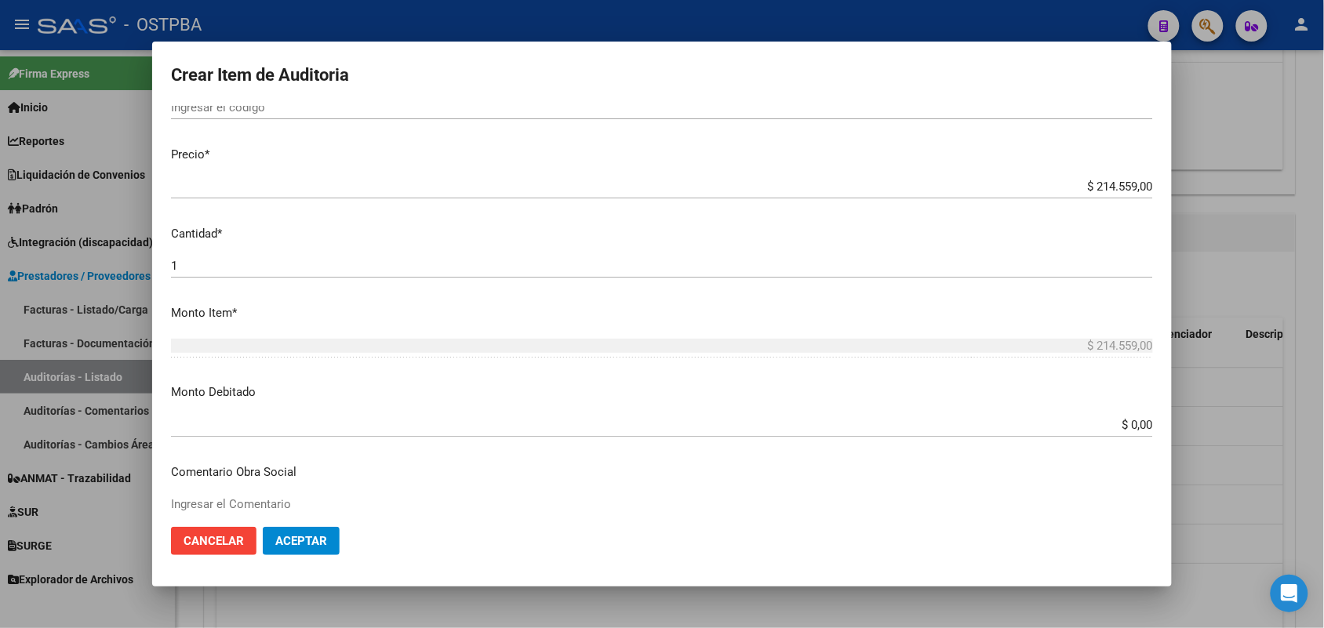
scroll to position [392, 0]
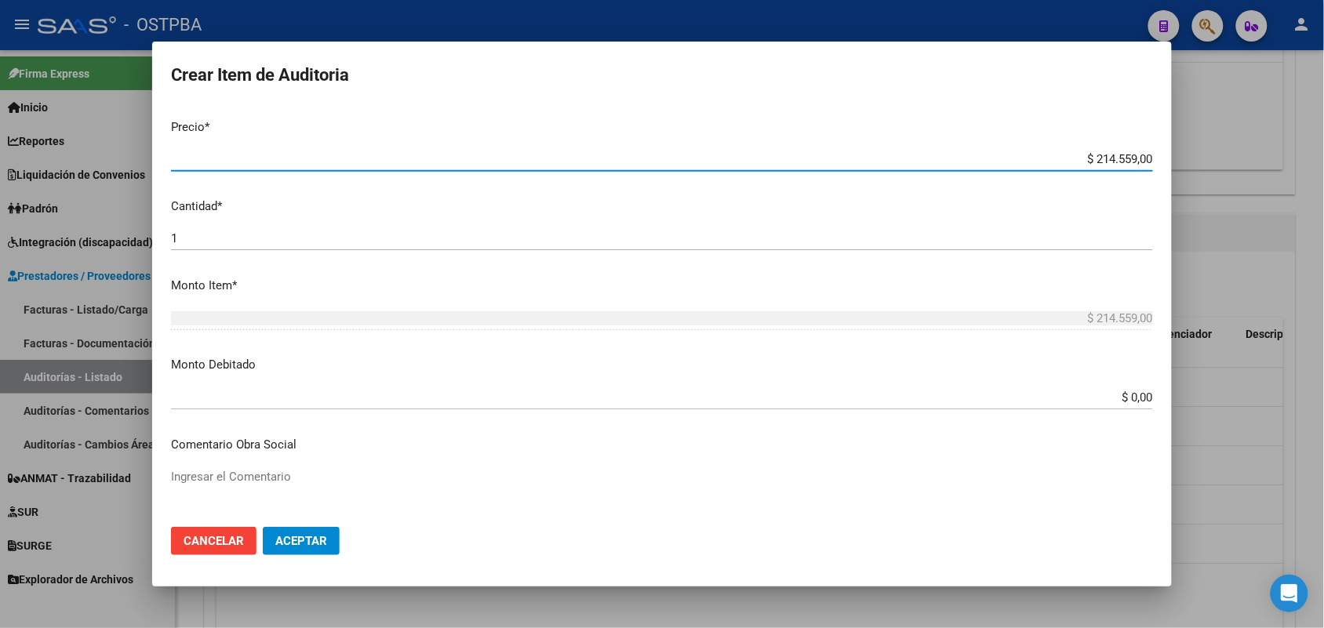
drag, startPoint x: 1055, startPoint y: 154, endPoint x: 1203, endPoint y: 153, distance: 147.5
click at [1203, 153] on div "Crear Item de Auditoria 34209353 Nro Documento 27342093537 CUIL Afiliado Activo…" at bounding box center [662, 314] width 1324 height 628
type input "$ 0,03"
type input "$ 0,34"
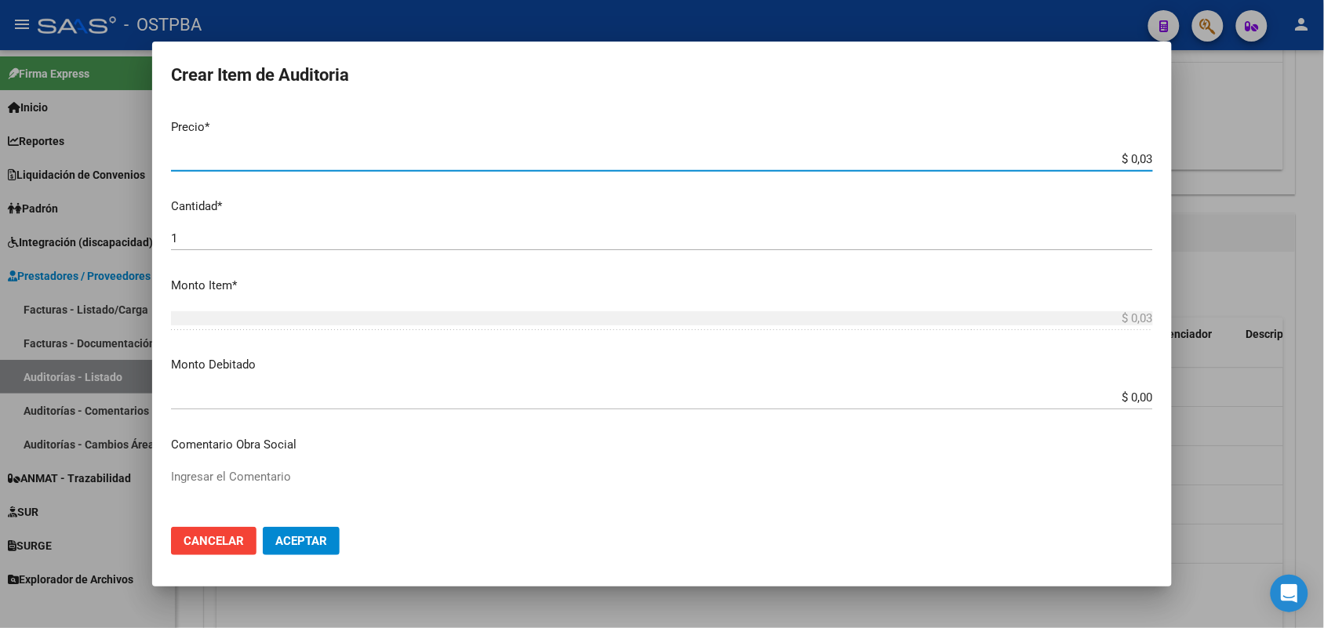
type input "$ 0,34"
type input "$ 3,44"
type input "$ 34,41"
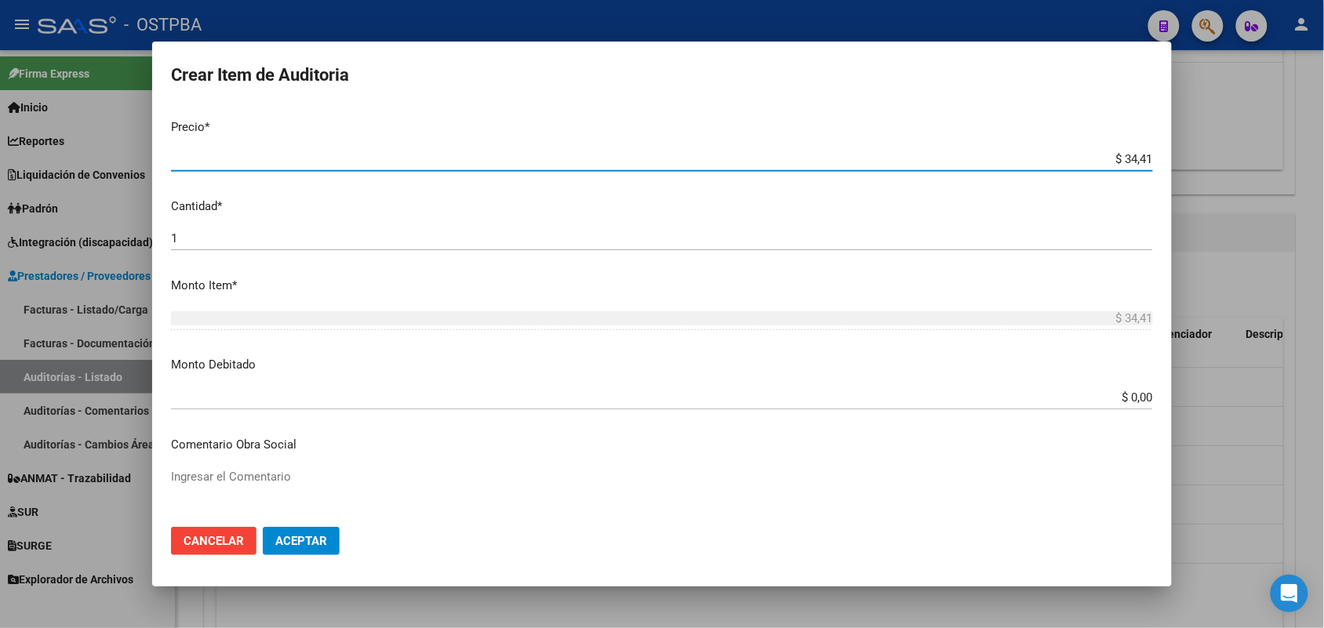
type input "$ 344,19"
type input "$ 3.441,90"
type input "$ 34.419,00"
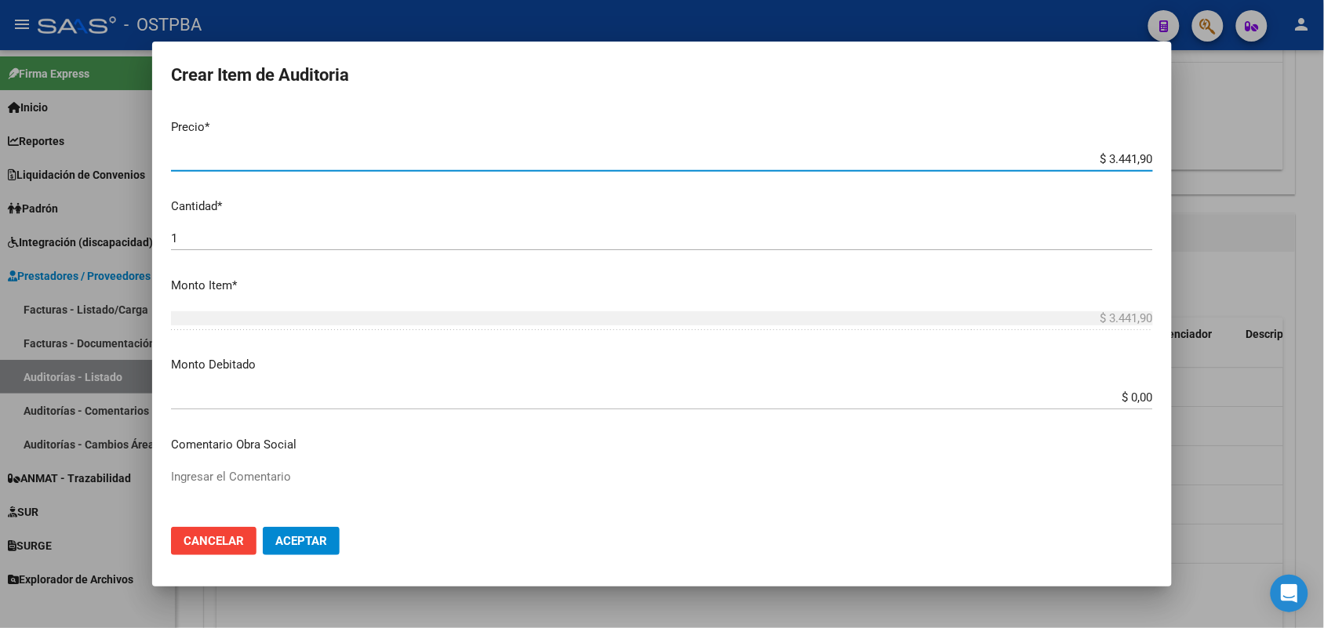
type input "$ 34.419,00"
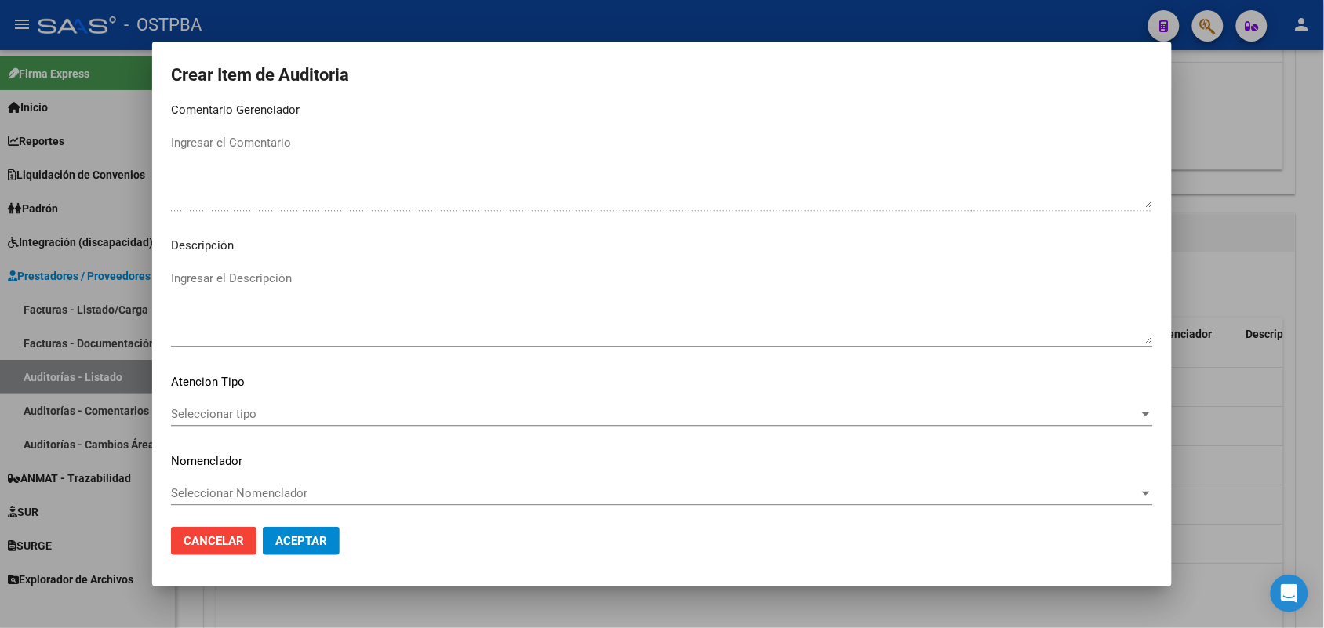
scroll to position [1003, 0]
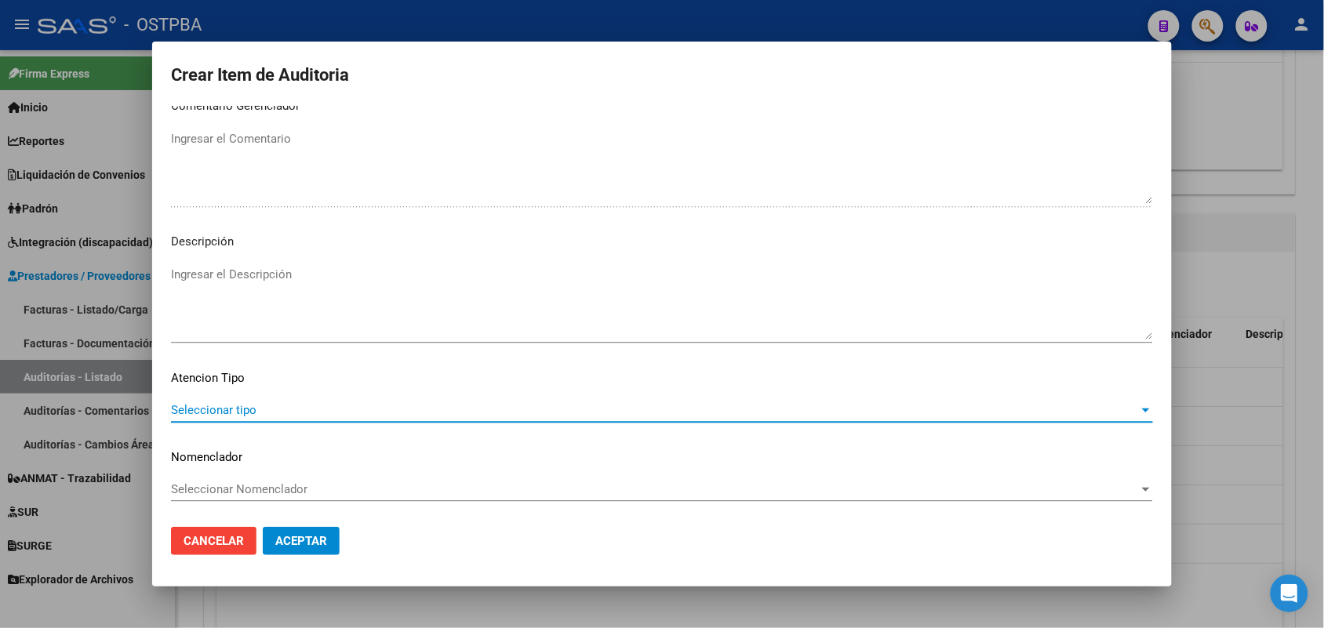
click at [238, 410] on span "Seleccionar tipo" at bounding box center [655, 410] width 968 height 14
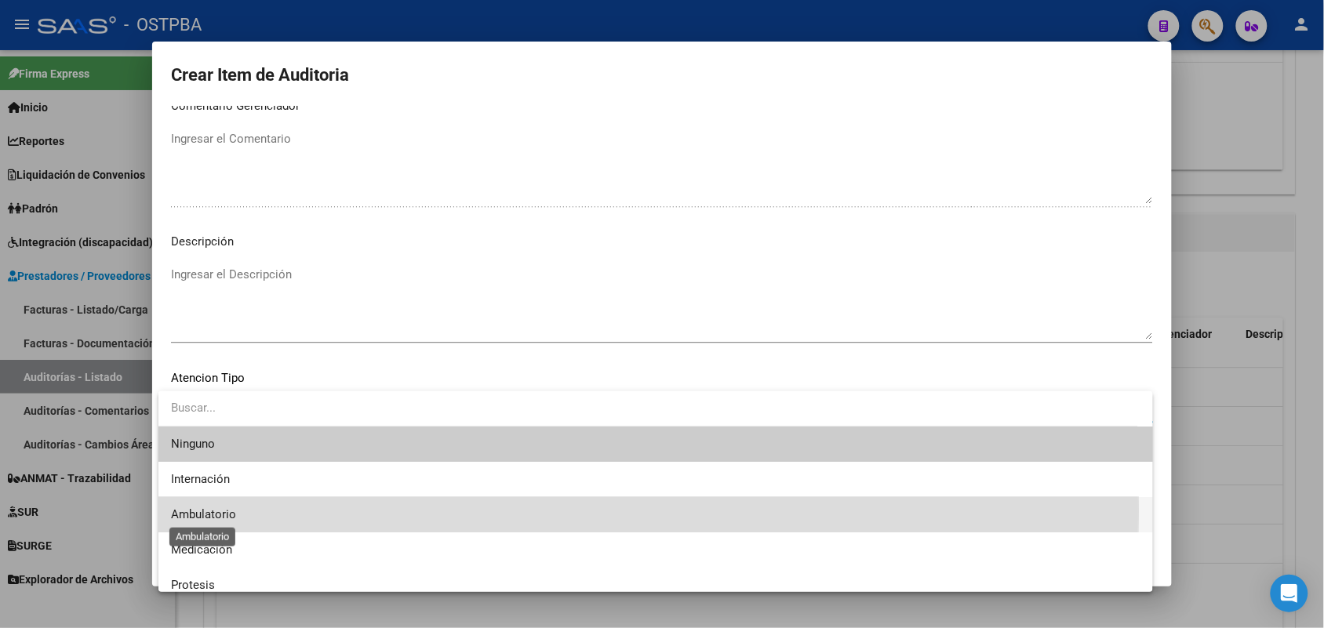
click at [208, 511] on span "Ambulatorio" at bounding box center [203, 515] width 65 height 14
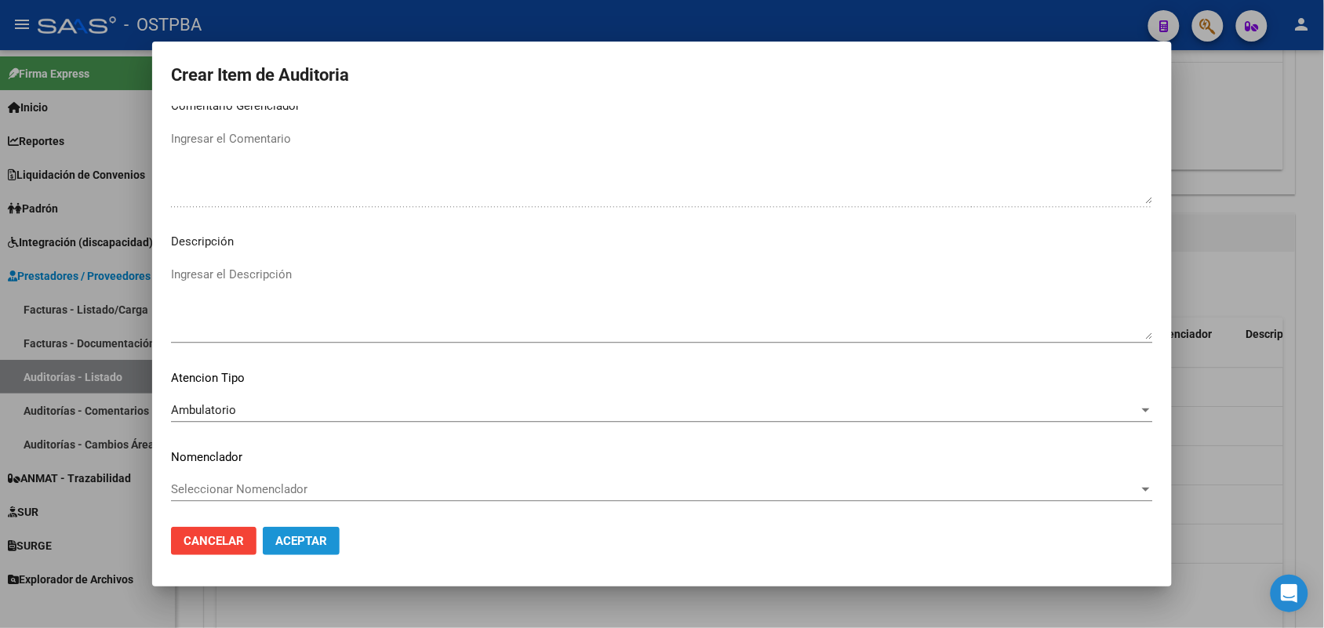
click at [289, 547] on span "Aceptar" at bounding box center [301, 541] width 52 height 14
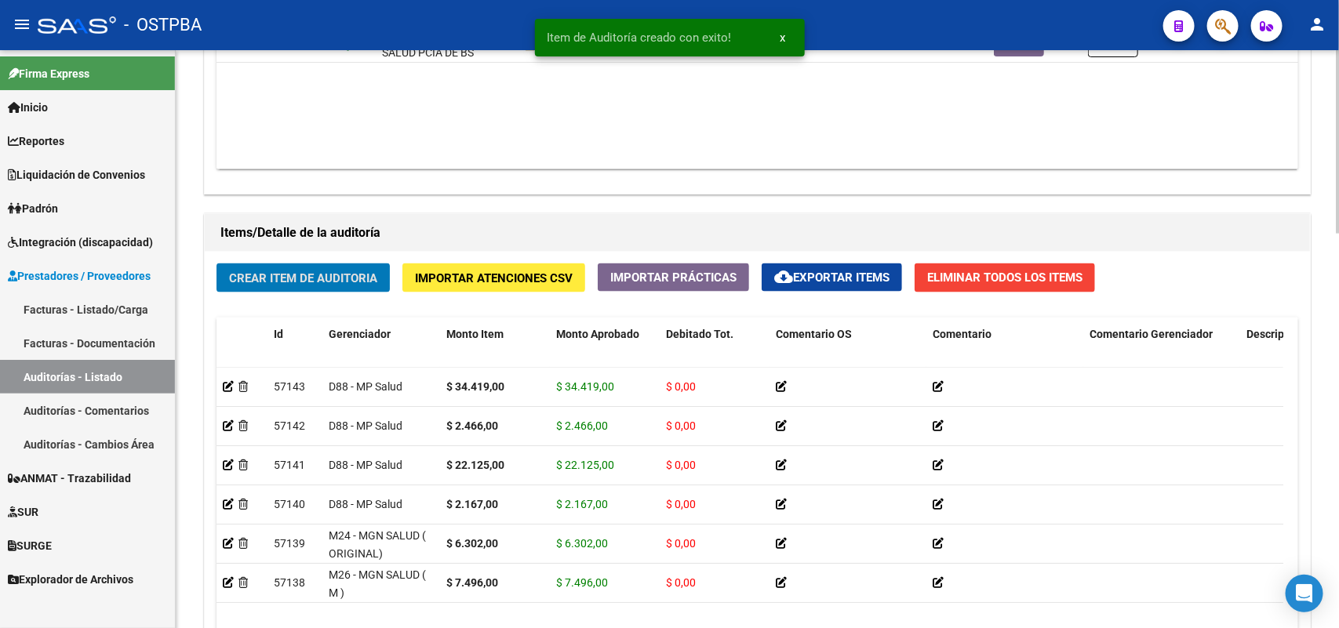
click at [362, 271] on span "Crear Item de Auditoria" at bounding box center [303, 278] width 148 height 14
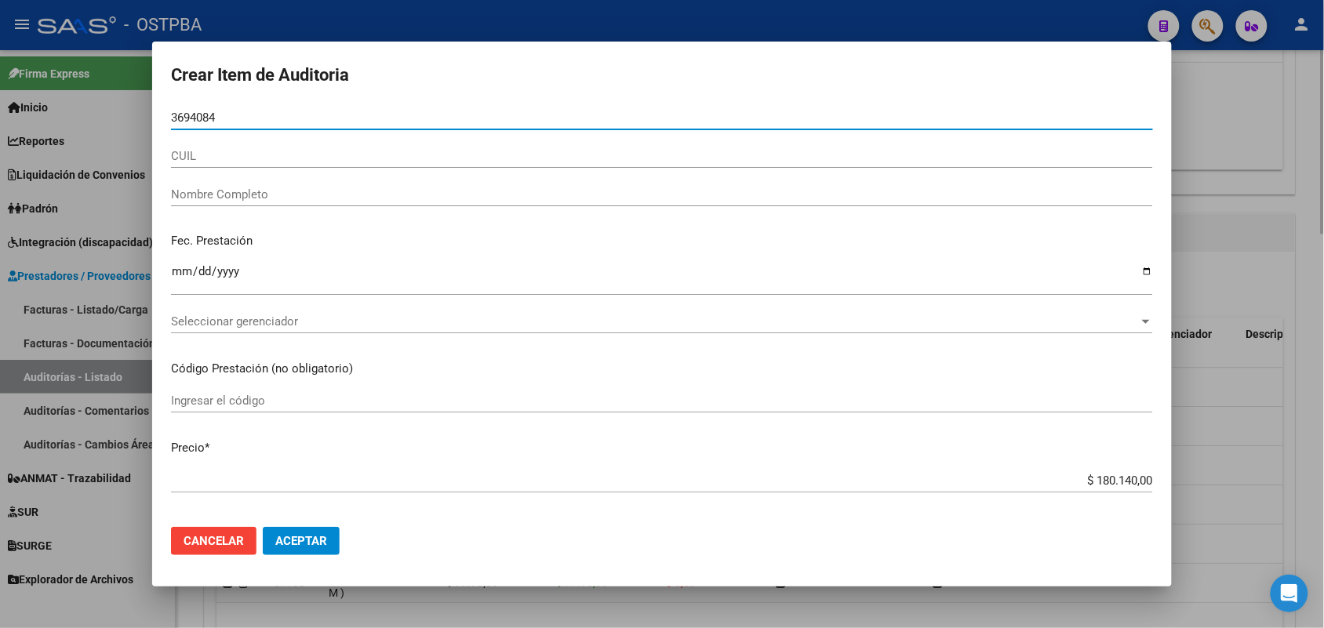
type input "36940841"
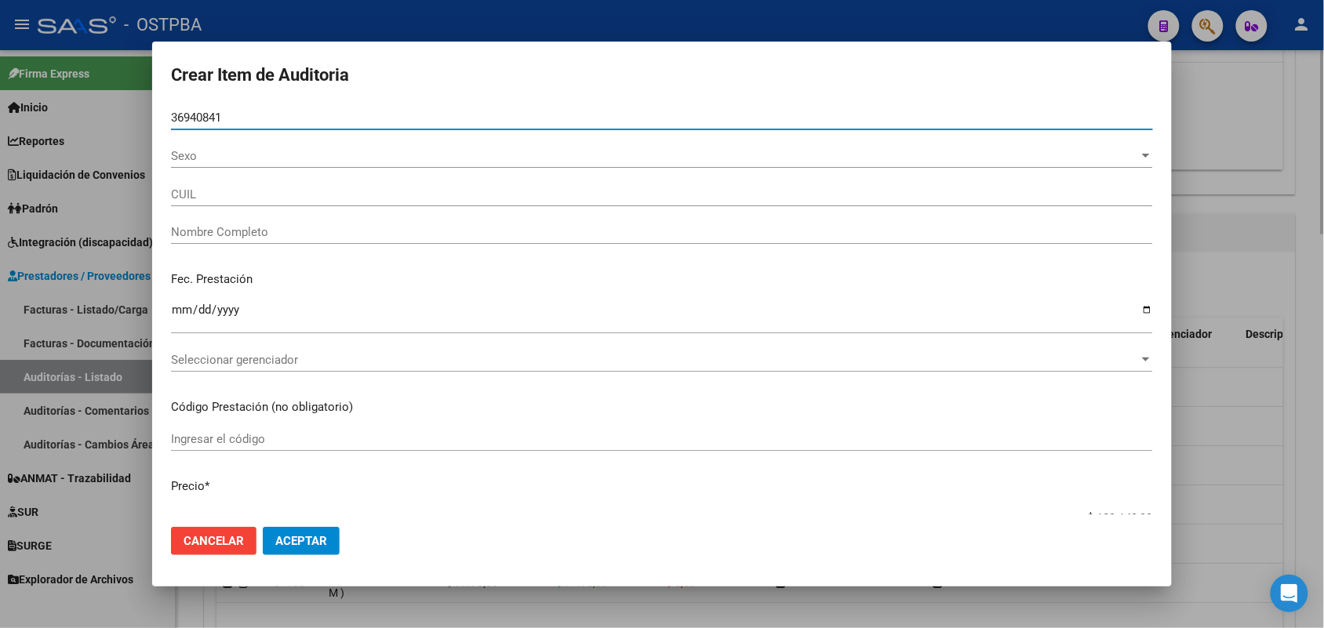
type input "20369408411"
type input "GUTIERREZ SERGIO OMAR"
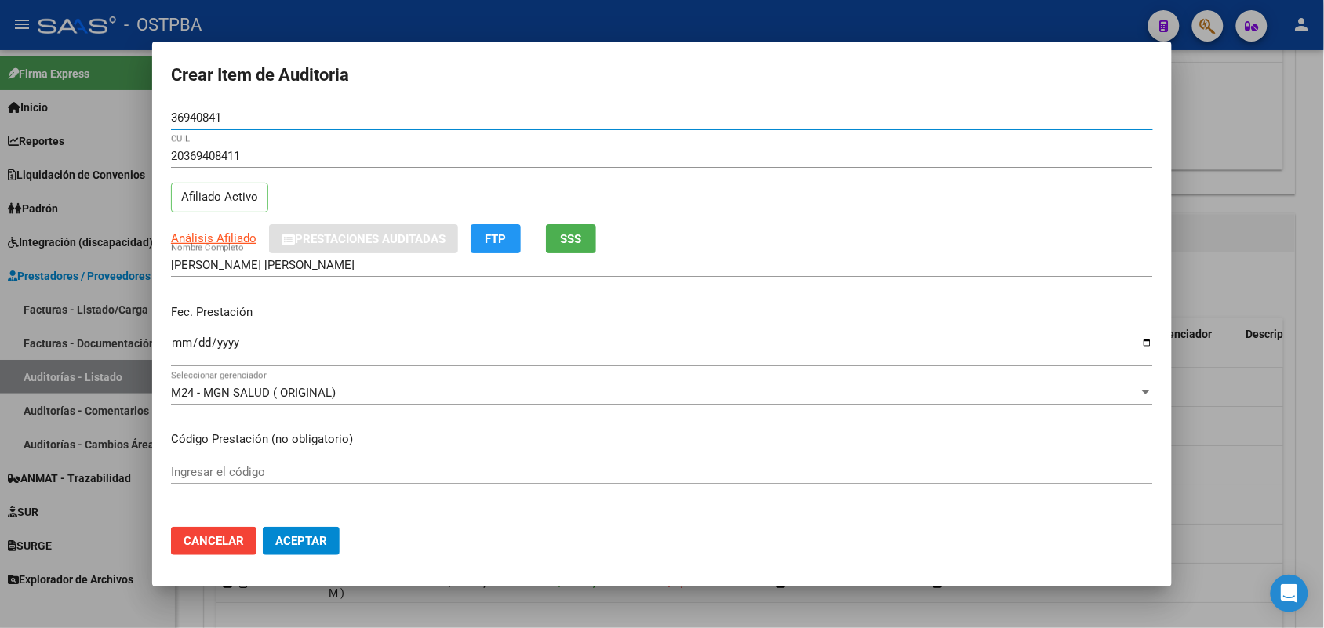
type input "36940841"
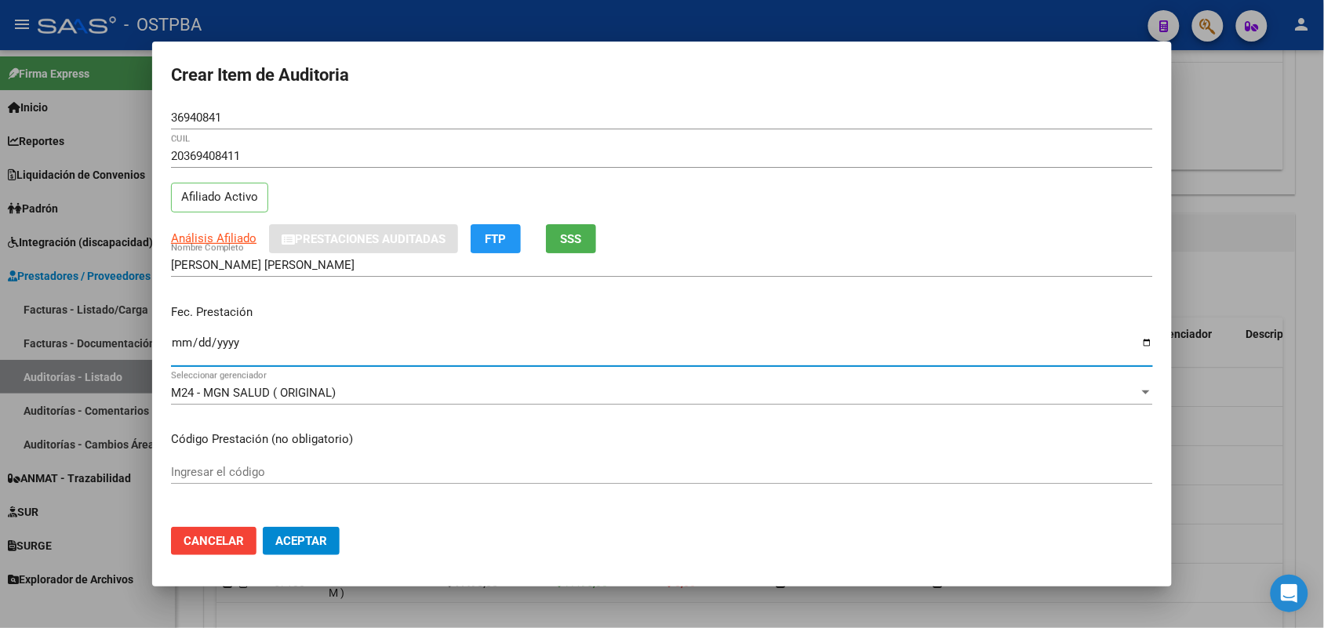
click at [174, 345] on input "Ingresar la fecha" at bounding box center [662, 349] width 982 height 25
type input "2025-09-08"
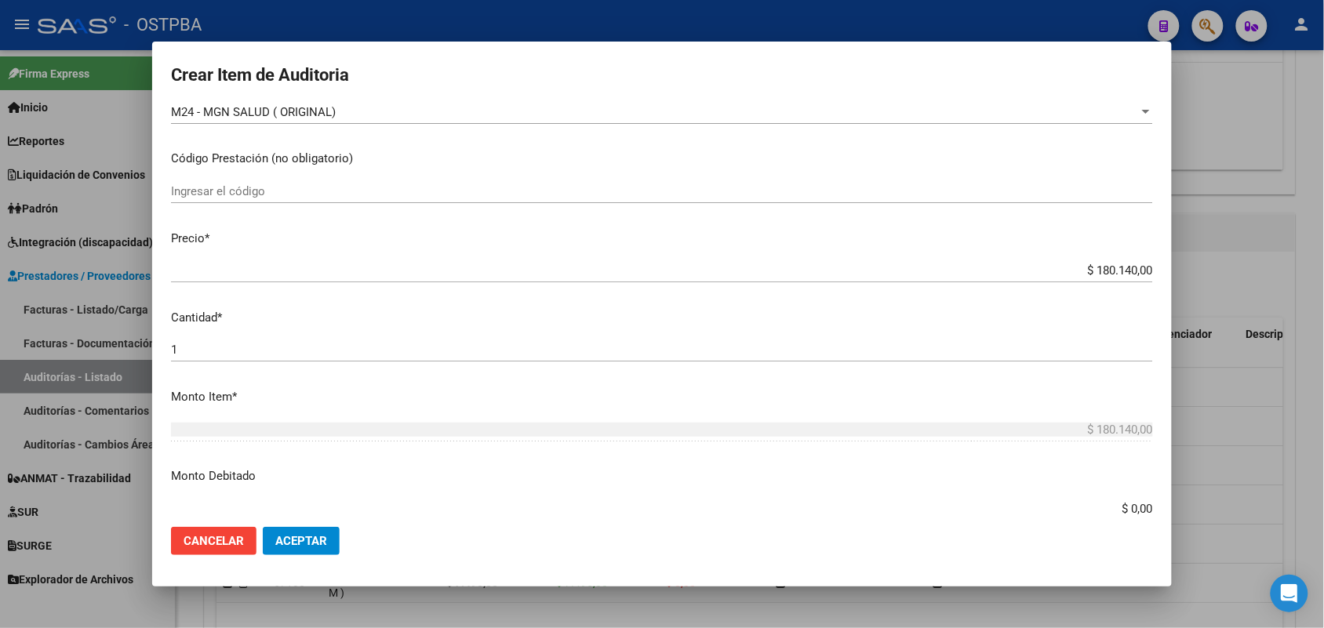
scroll to position [294, 0]
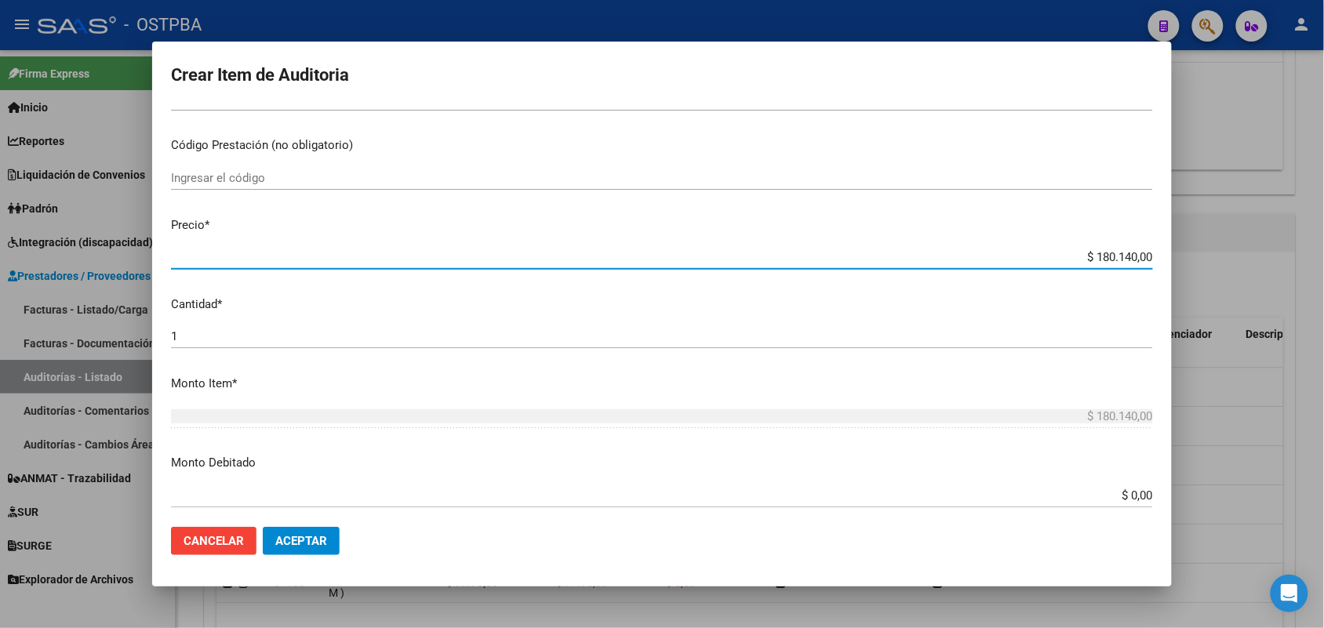
drag, startPoint x: 1065, startPoint y: 261, endPoint x: 1194, endPoint y: 253, distance: 129.7
click at [1194, 253] on div "Crear Item de Auditoria 36940841 Nro Documento 20369408411 CUIL Afiliado Activo…" at bounding box center [662, 314] width 1324 height 628
type input "$ 0,01"
type input "$ 0,14"
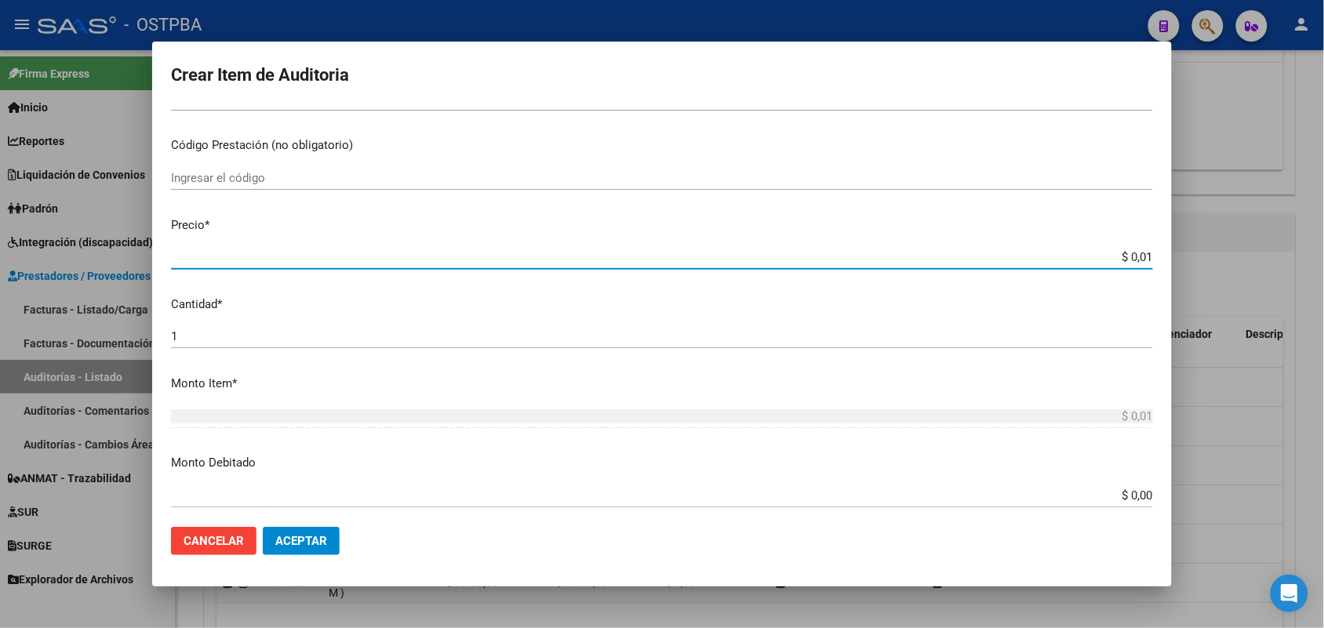
type input "$ 0,14"
type input "$ 1,49"
type input "$ 14,99"
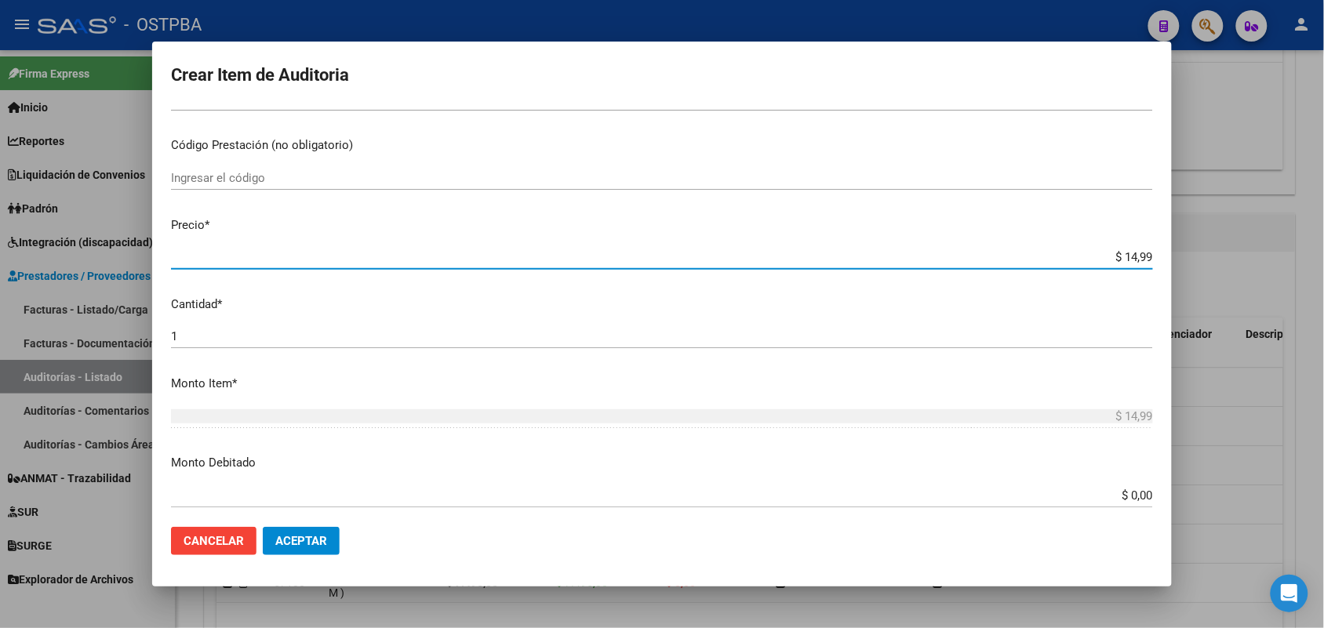
type input "$ 149,92"
type input "$ 1.499,20"
type input "$ 14.992,00"
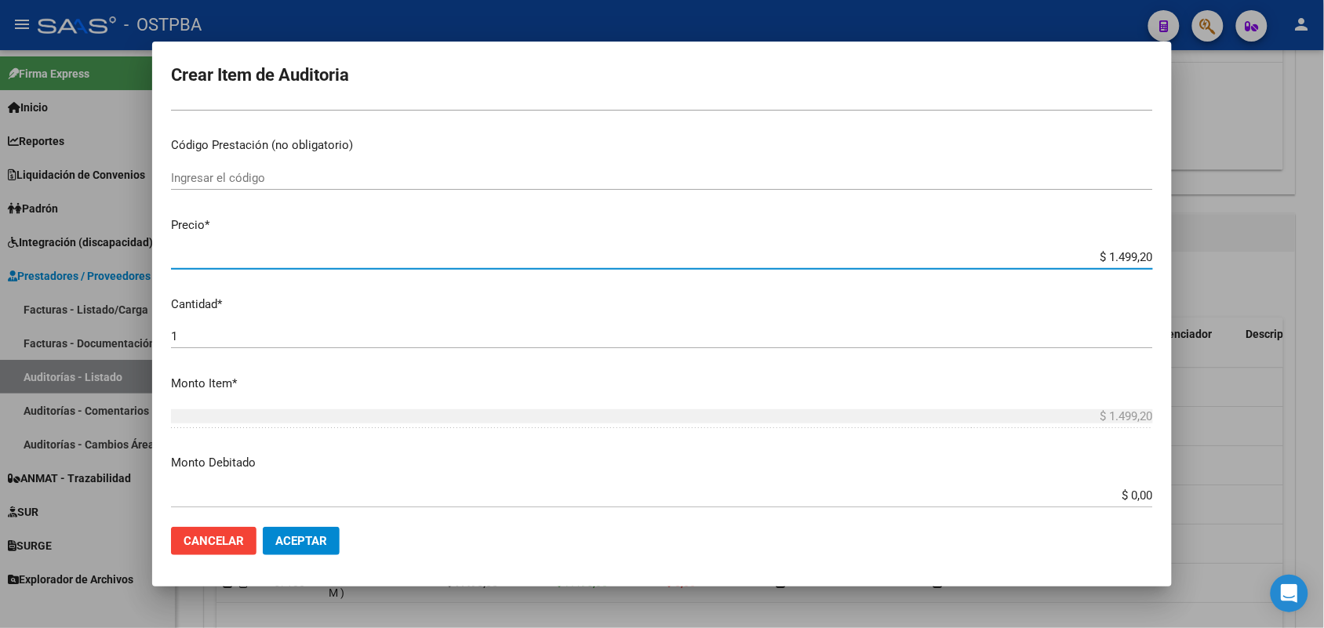
type input "$ 14.992,00"
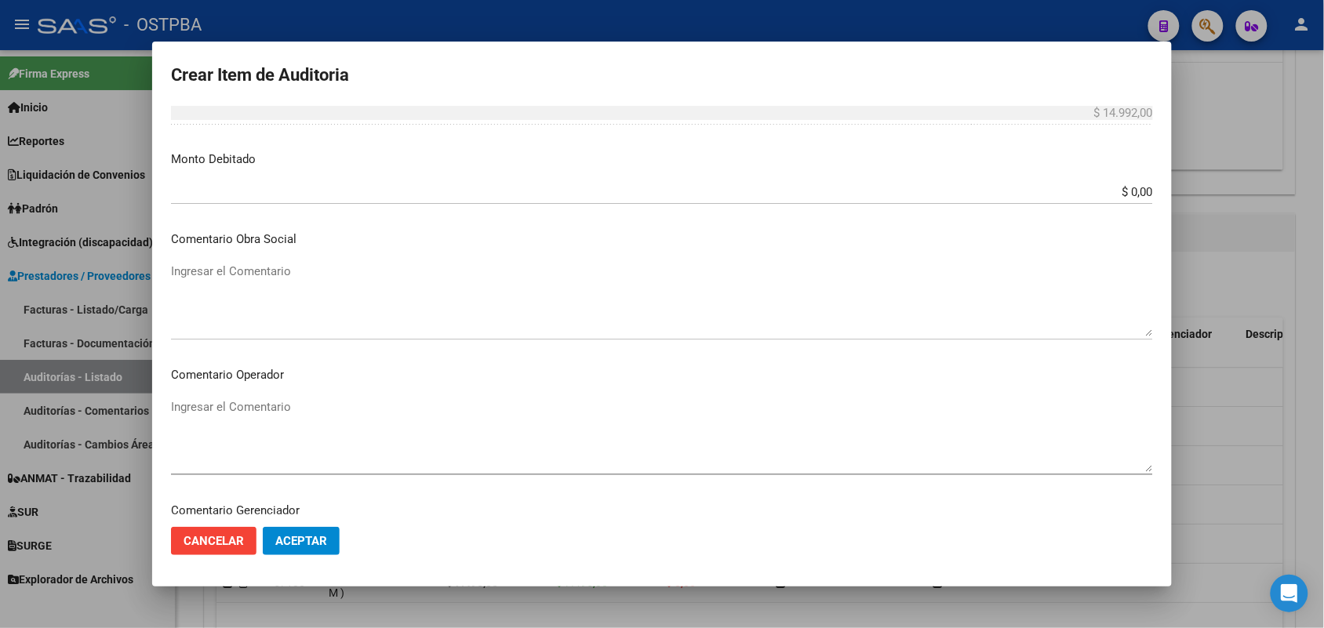
scroll to position [1003, 0]
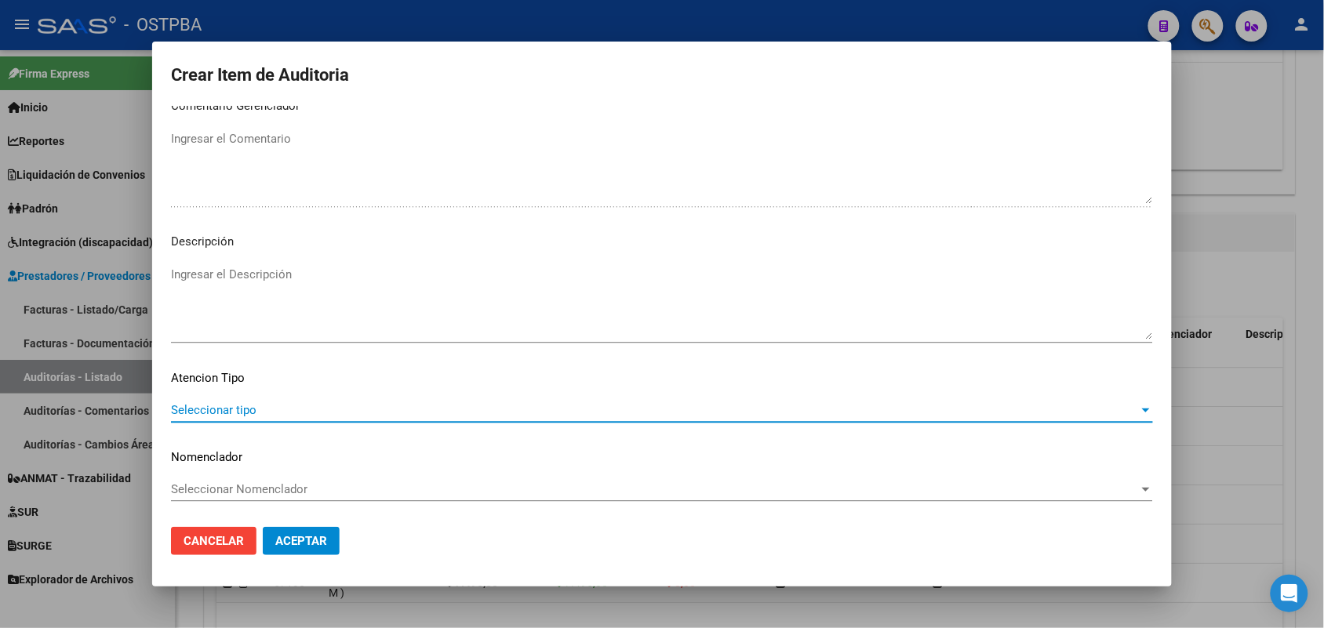
click at [244, 410] on span "Seleccionar tipo" at bounding box center [655, 410] width 968 height 14
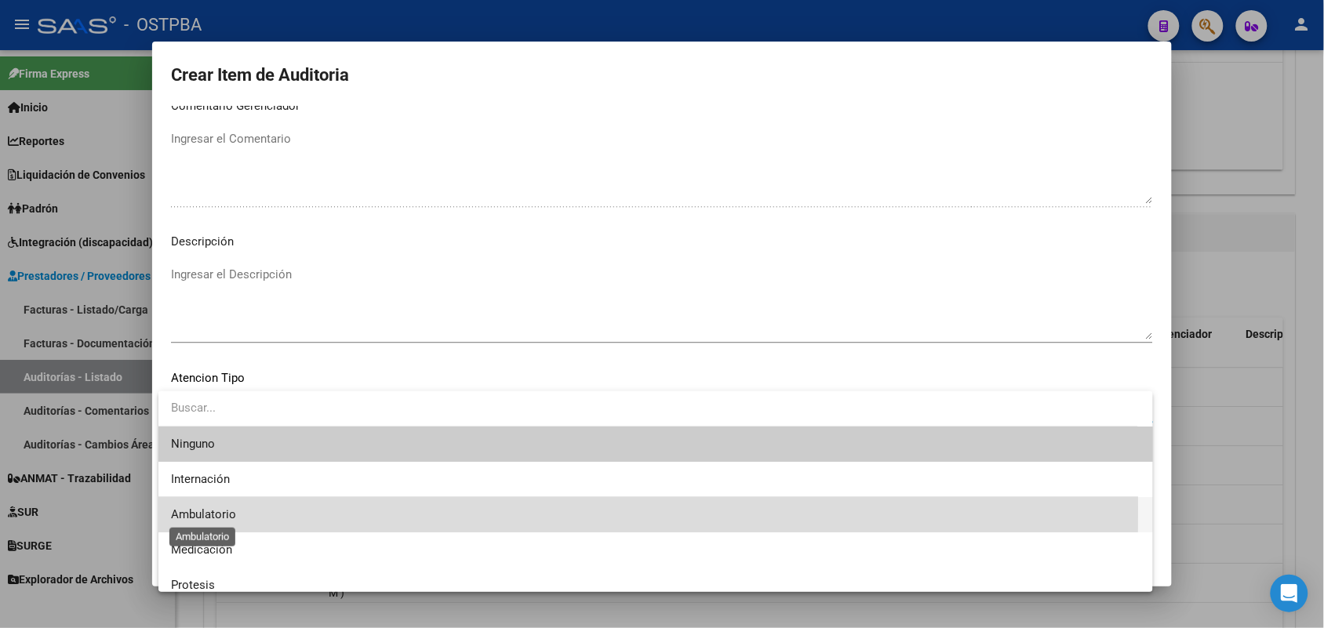
drag, startPoint x: 221, startPoint y: 508, endPoint x: 241, endPoint y: 508, distance: 19.6
click at [222, 508] on span "Ambulatorio" at bounding box center [203, 515] width 65 height 14
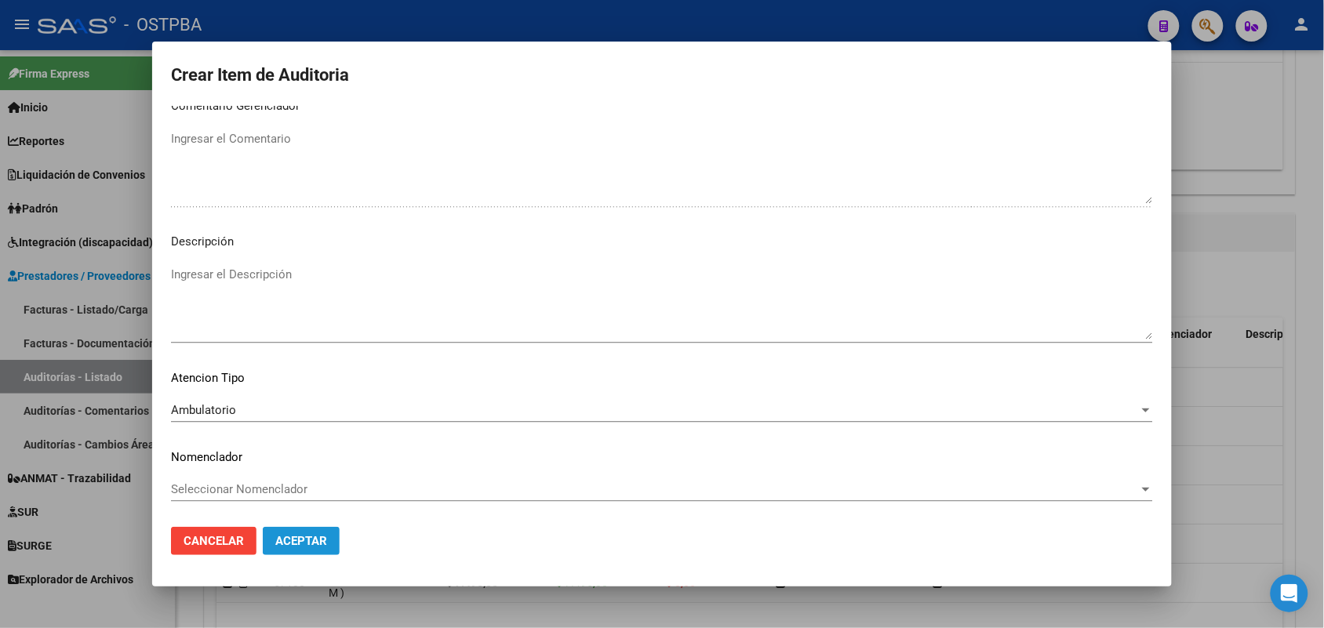
click at [300, 534] on span "Aceptar" at bounding box center [301, 541] width 52 height 14
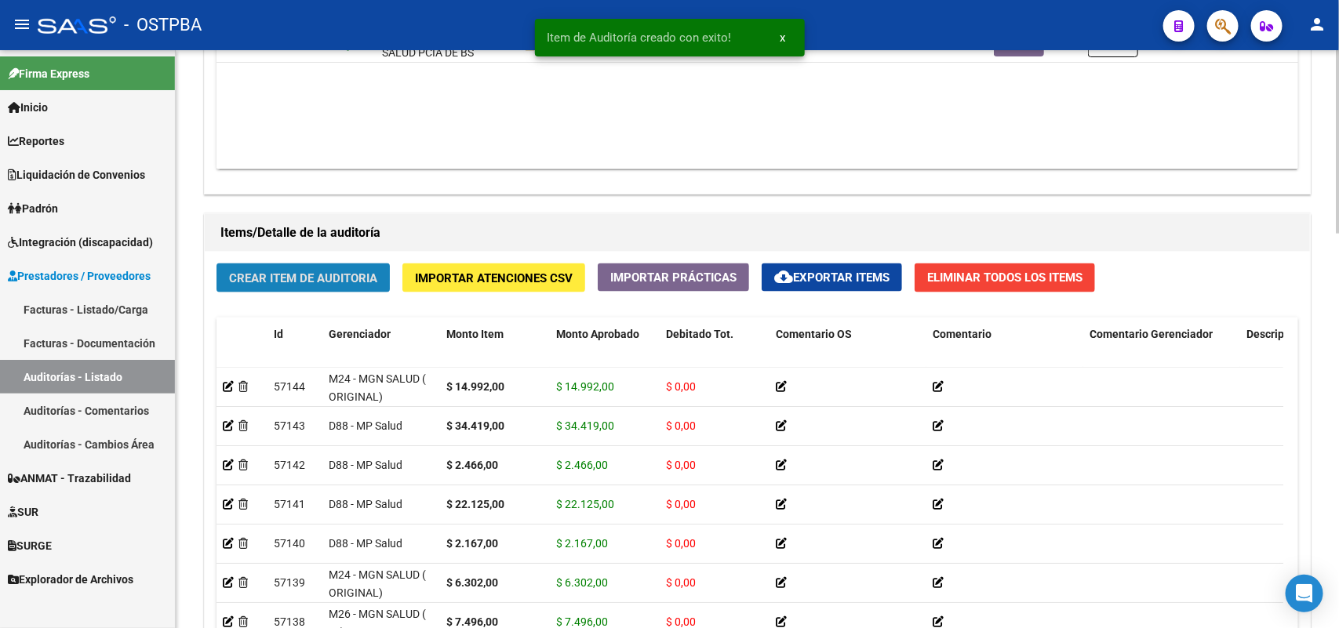
click at [315, 264] on button "Crear Item de Auditoria" at bounding box center [303, 278] width 173 height 29
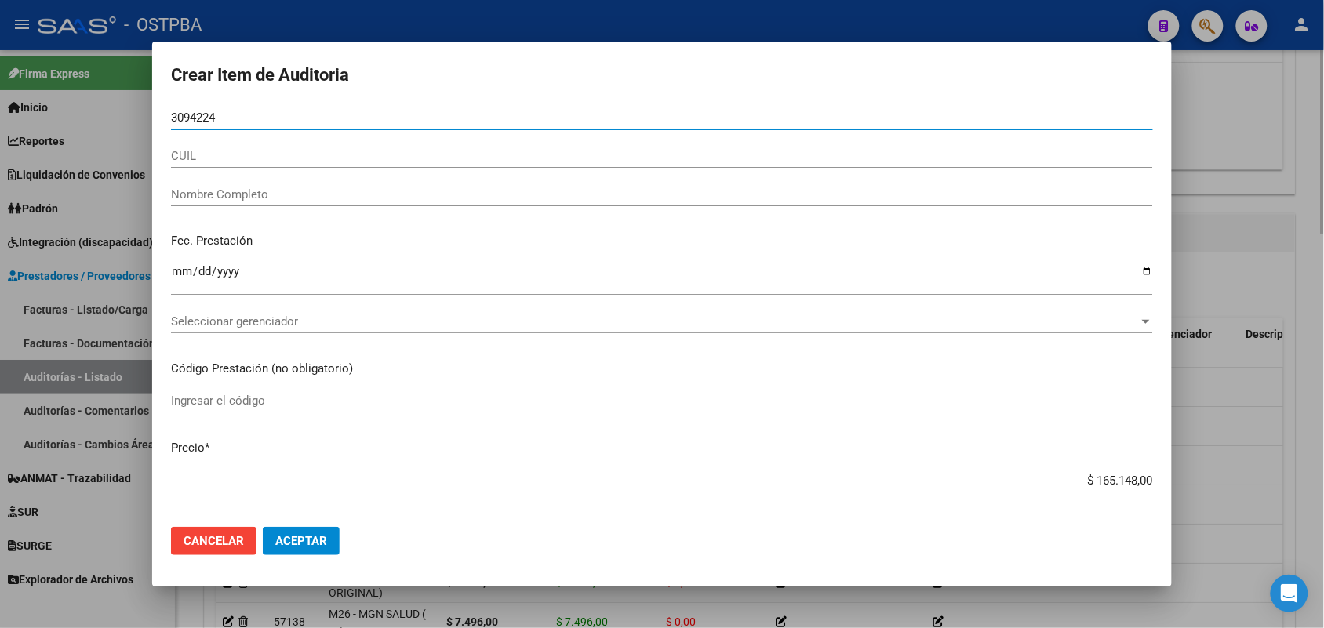
type input "30942248"
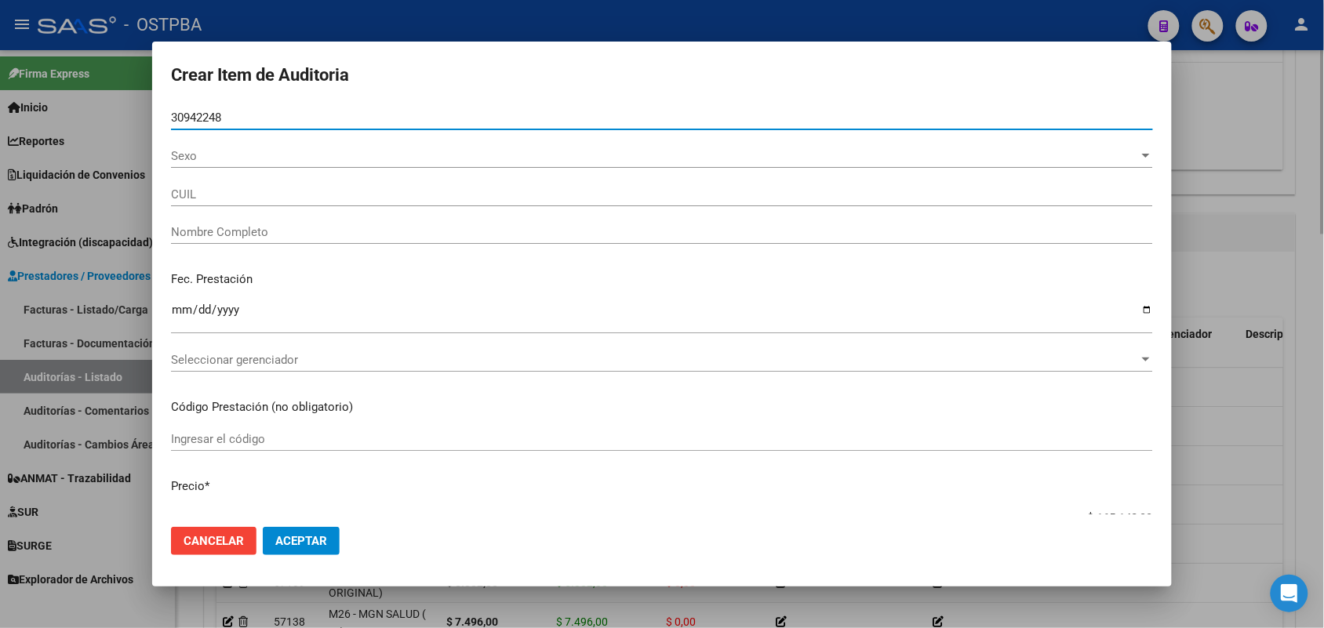
type input "27309422487"
type input "LOPEZ ERICA TAMARA"
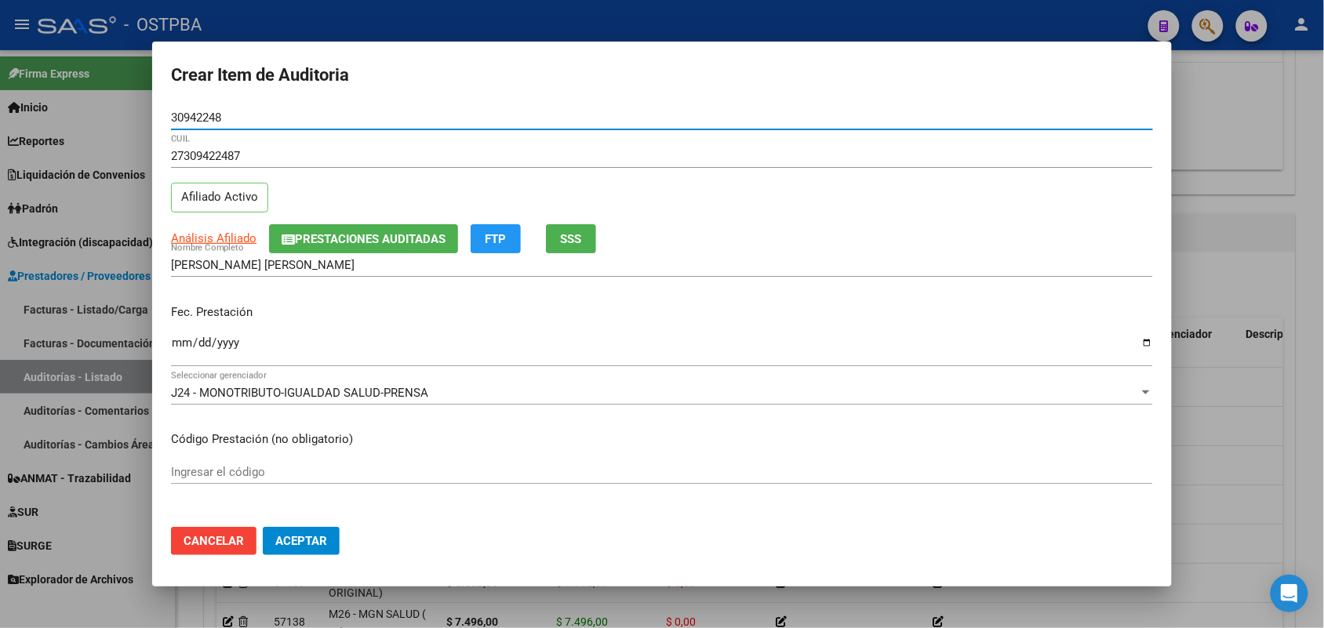
type input "30942248"
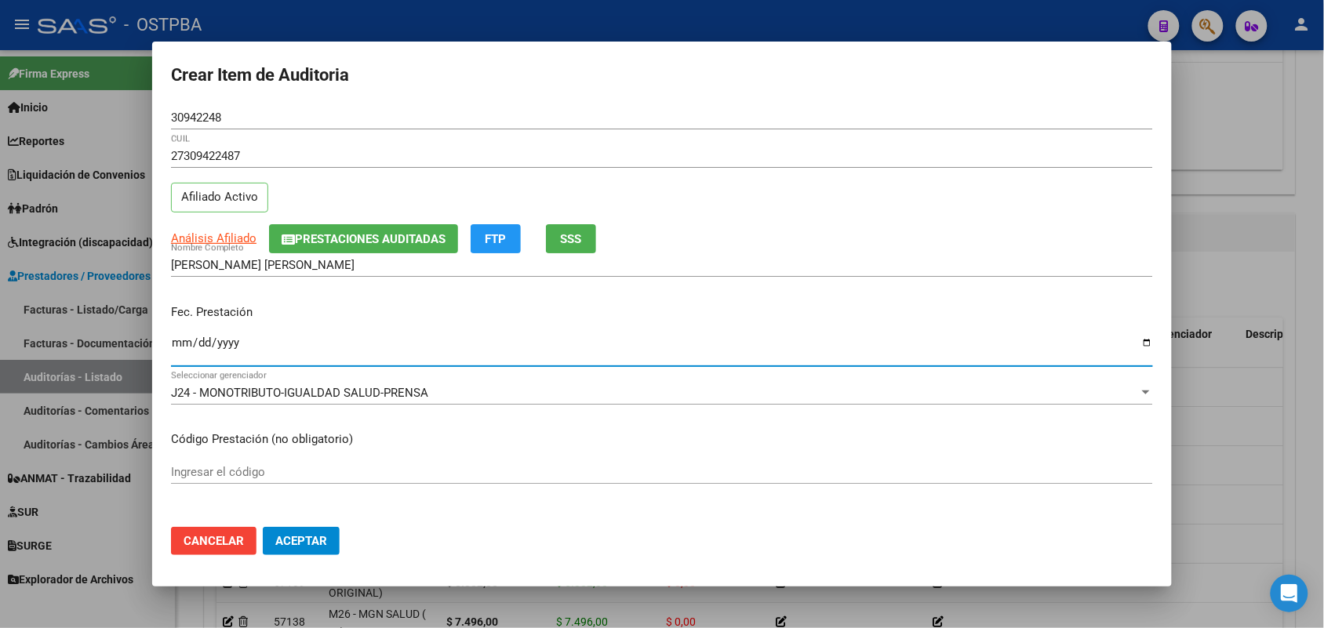
drag, startPoint x: 179, startPoint y: 348, endPoint x: 213, endPoint y: 359, distance: 35.7
click at [180, 348] on input "Ingresar la fecha" at bounding box center [662, 349] width 982 height 25
type input "2025-08-04"
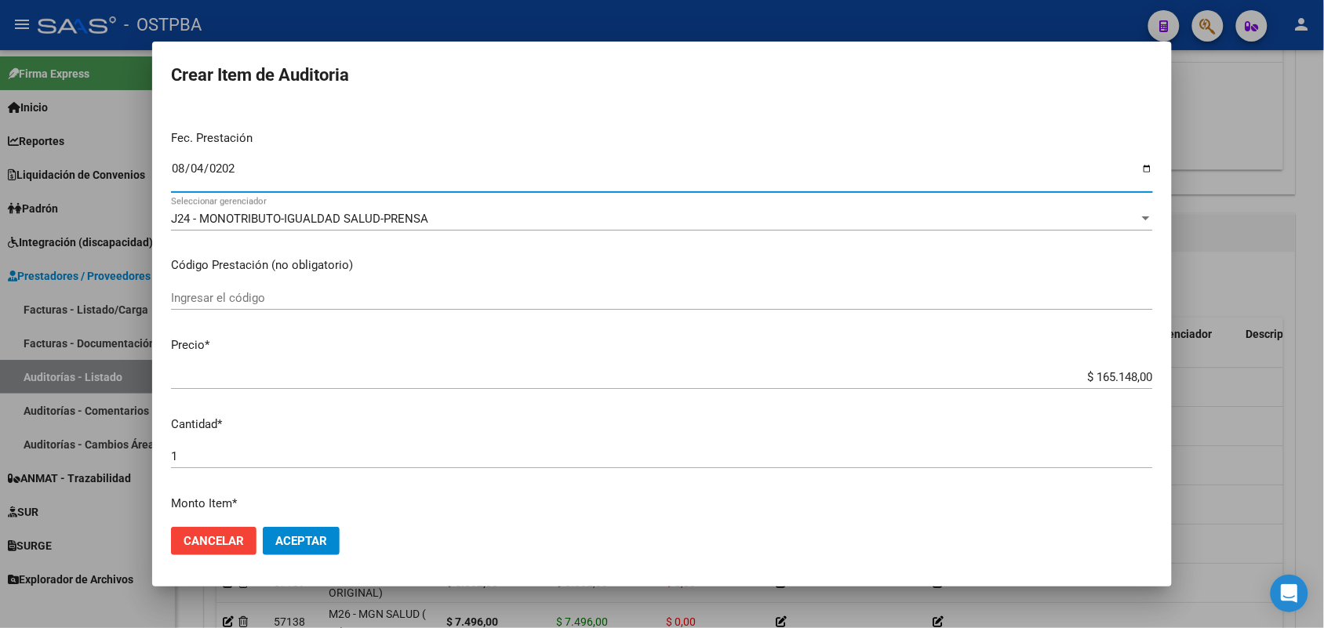
scroll to position [294, 0]
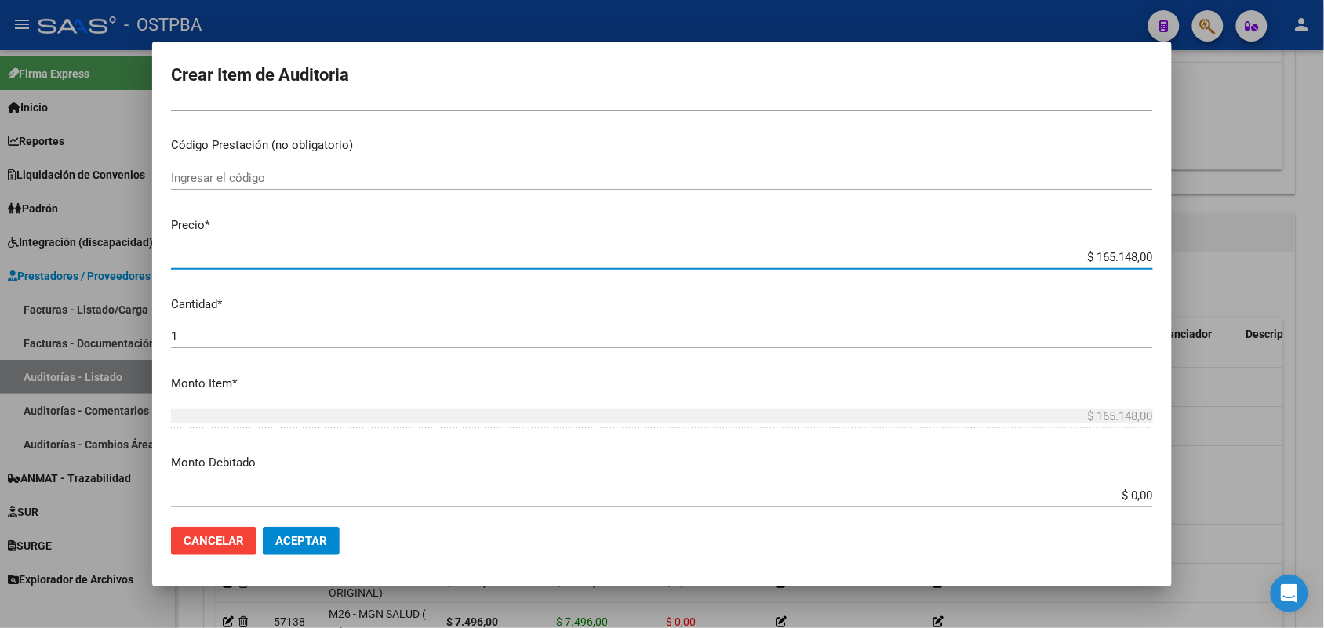
drag, startPoint x: 1056, startPoint y: 259, endPoint x: 1212, endPoint y: 257, distance: 156.1
click at [1212, 257] on div "Crear Item de Auditoria 30942248 Nro Documento 27309422487 CUIL Afiliado Activo…" at bounding box center [662, 314] width 1324 height 628
type input "$ 0,07"
type input "$ 0,77"
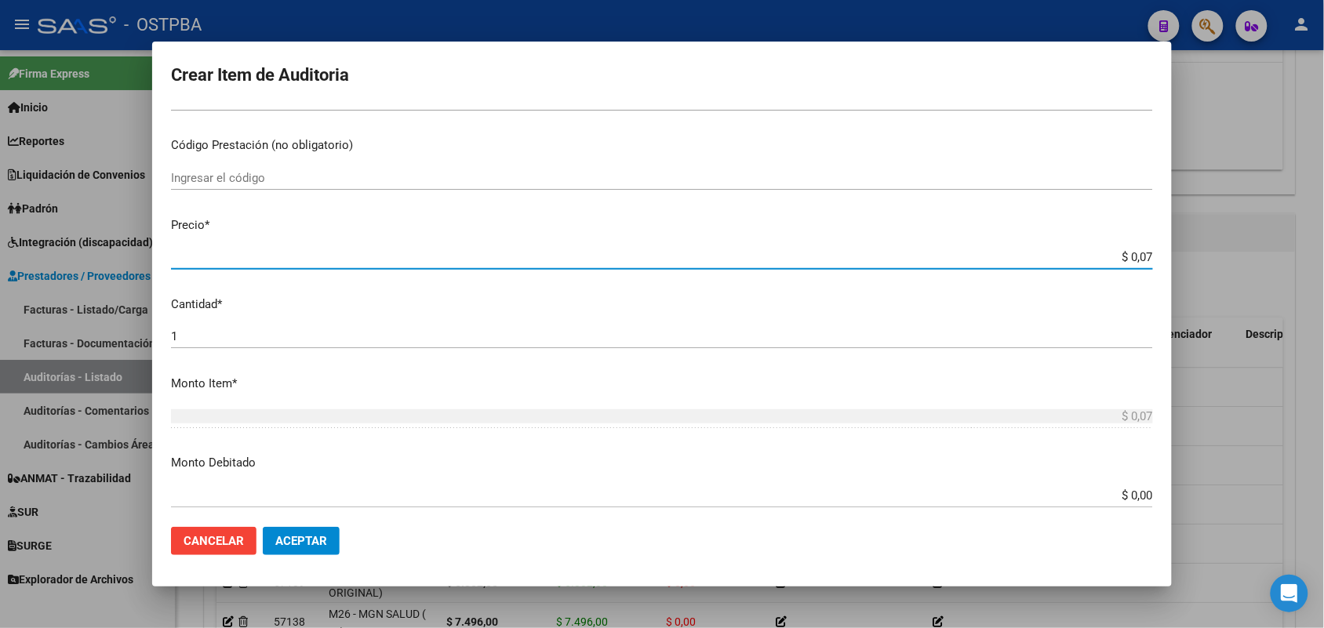
type input "$ 0,77"
type input "$ 7,71"
type input "$ 77,18"
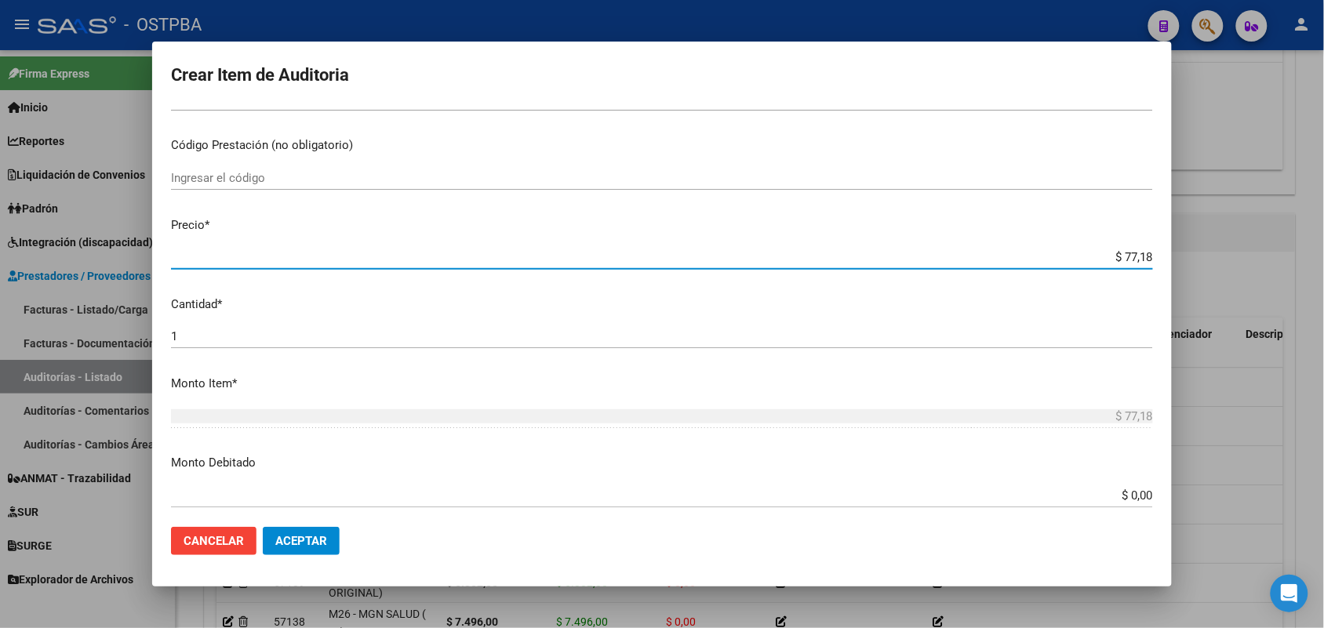
type input "$ 771,80"
type input "$ 7.718,00"
click at [337, 330] on div "1 Ingresar la cantidad" at bounding box center [662, 337] width 982 height 24
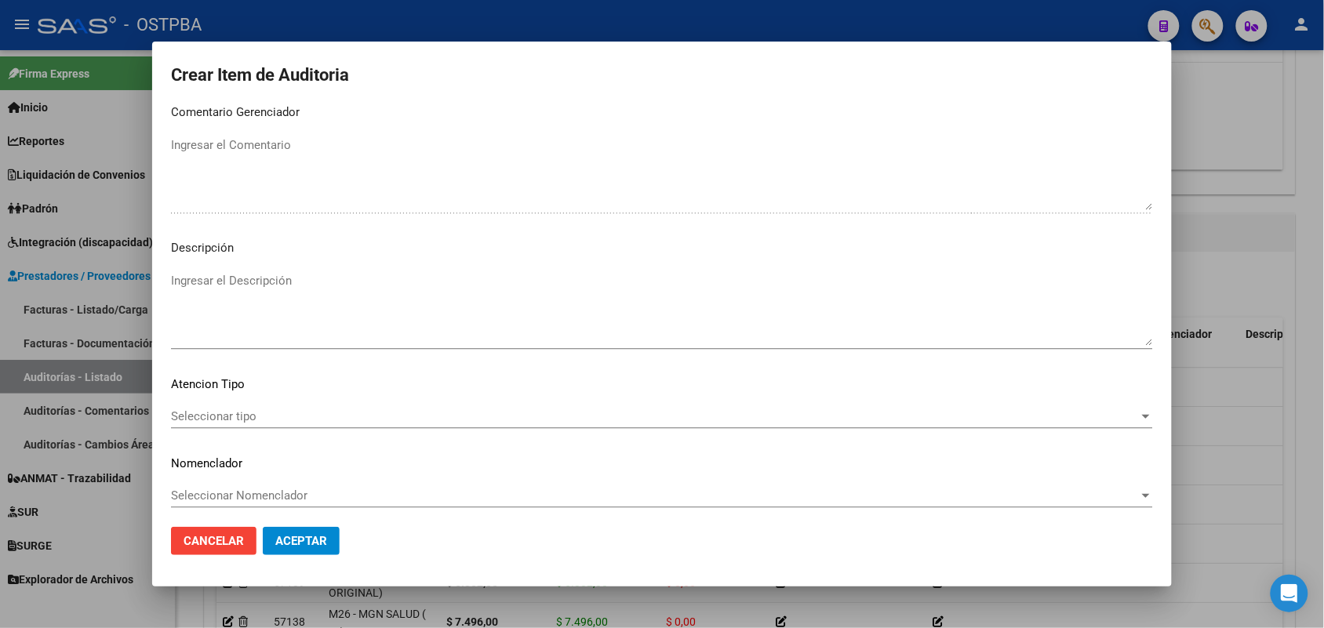
scroll to position [1003, 0]
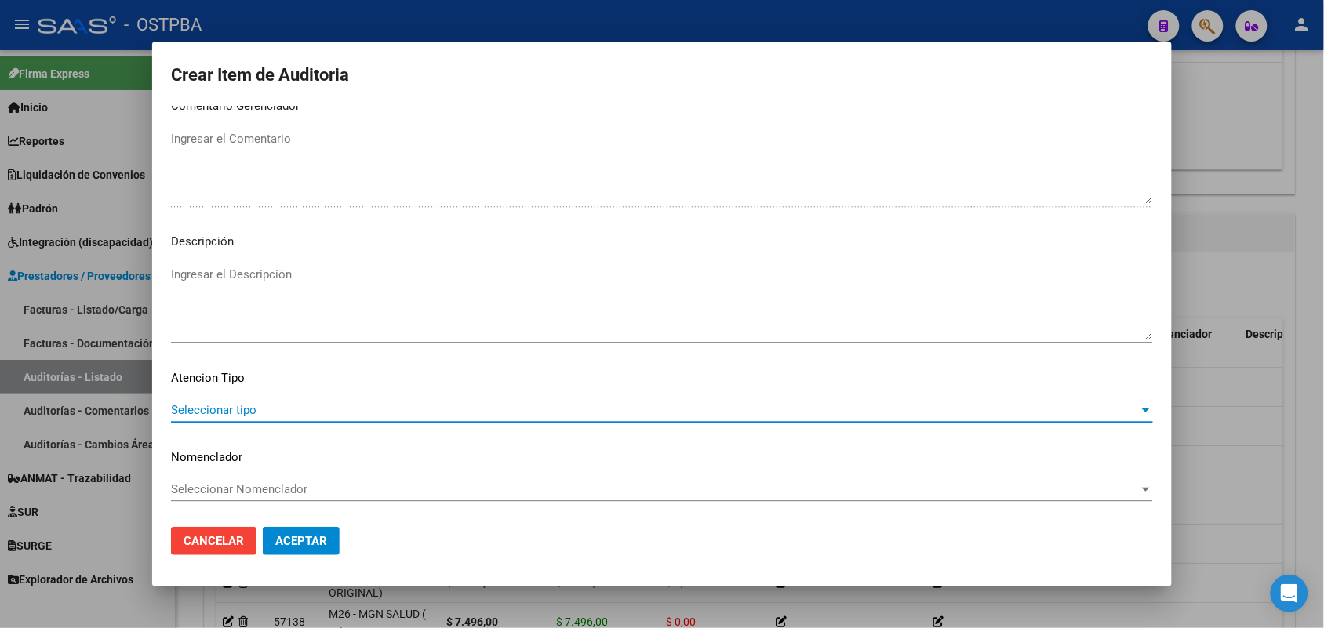
click at [240, 408] on span "Seleccionar tipo" at bounding box center [655, 410] width 968 height 14
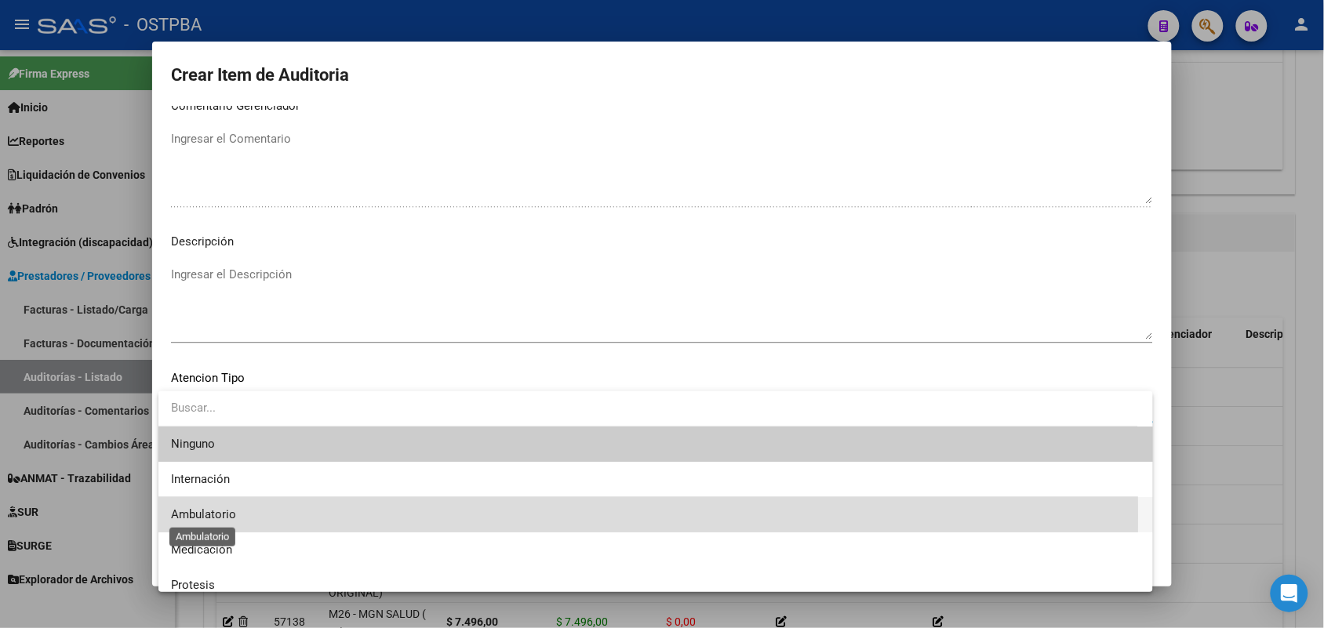
click at [226, 516] on span "Ambulatorio" at bounding box center [203, 515] width 65 height 14
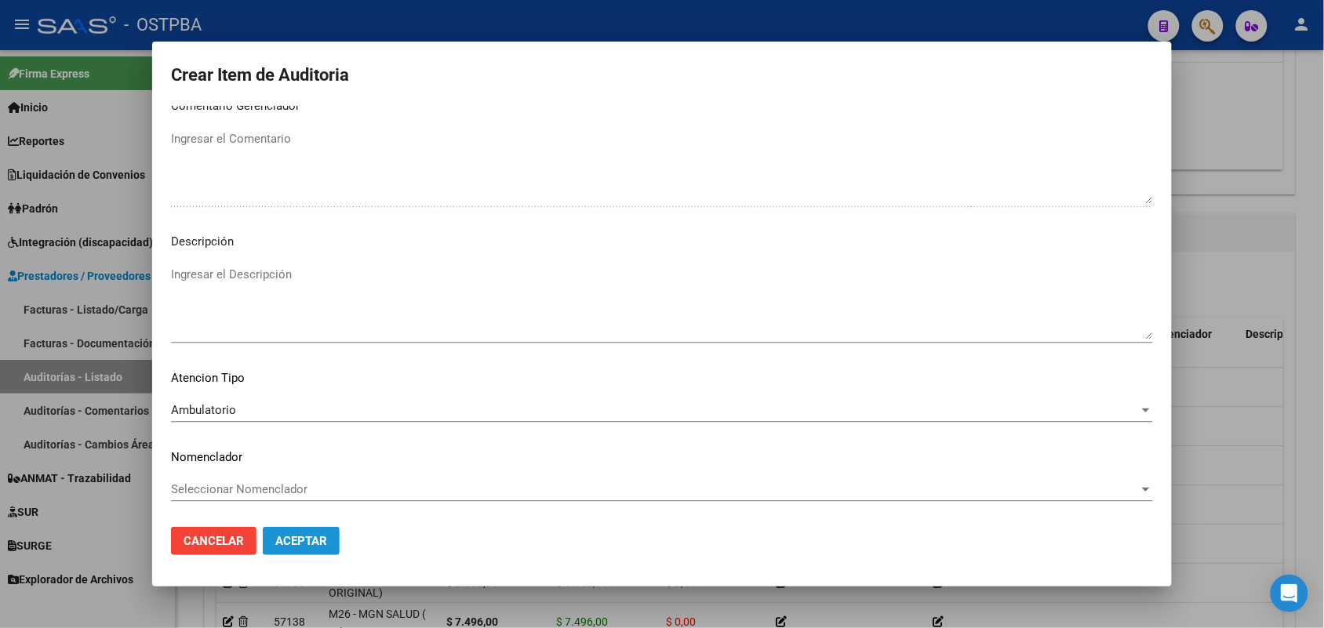
click at [312, 545] on span "Aceptar" at bounding box center [301, 541] width 52 height 14
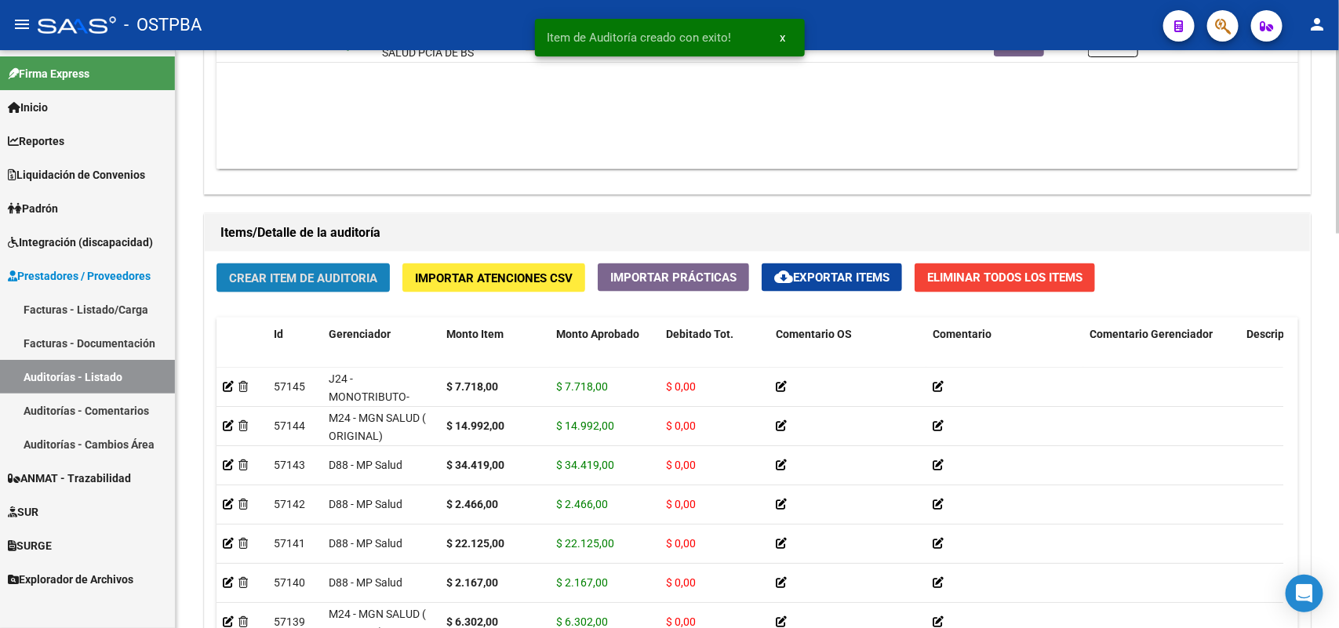
click at [369, 271] on span "Crear Item de Auditoria" at bounding box center [303, 278] width 148 height 14
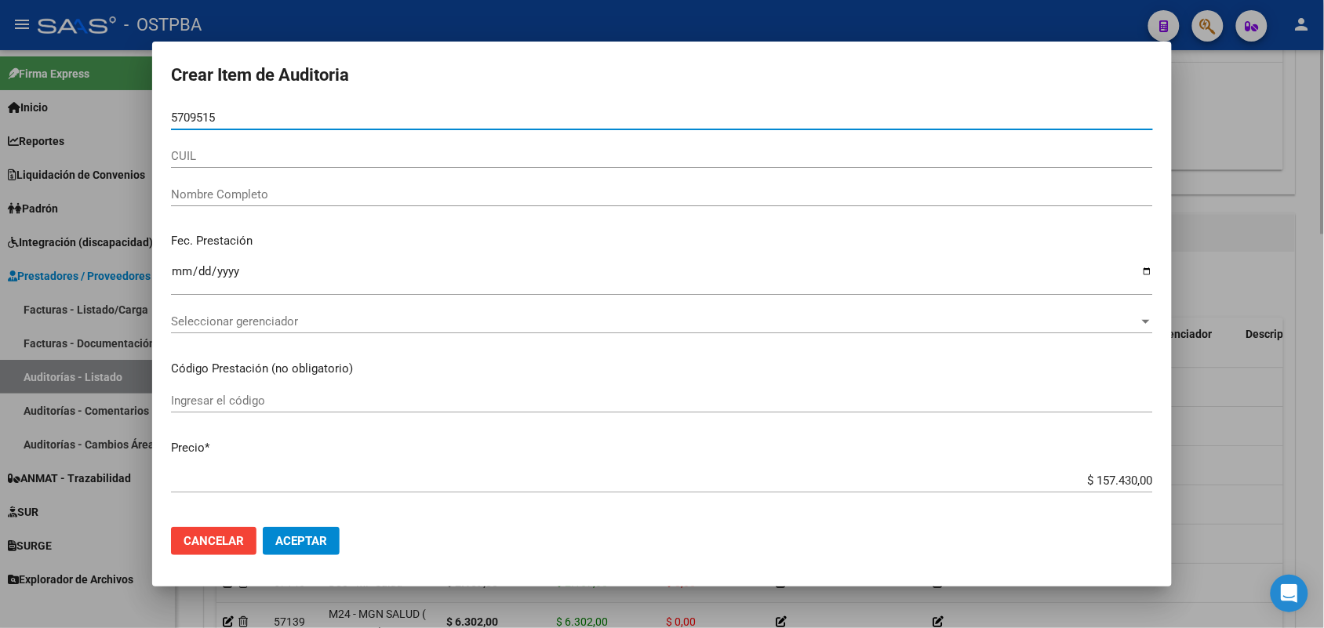
type input "57095156"
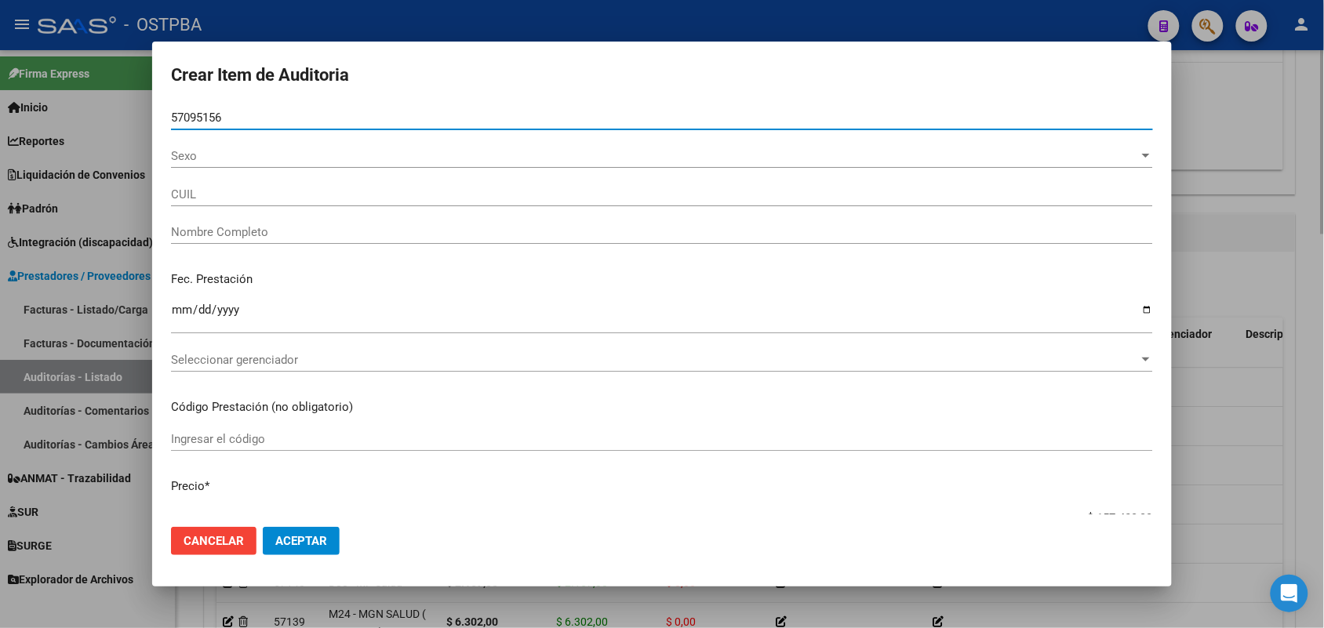
type input "23570951564"
type input "MATTO ALIS NATASHA"
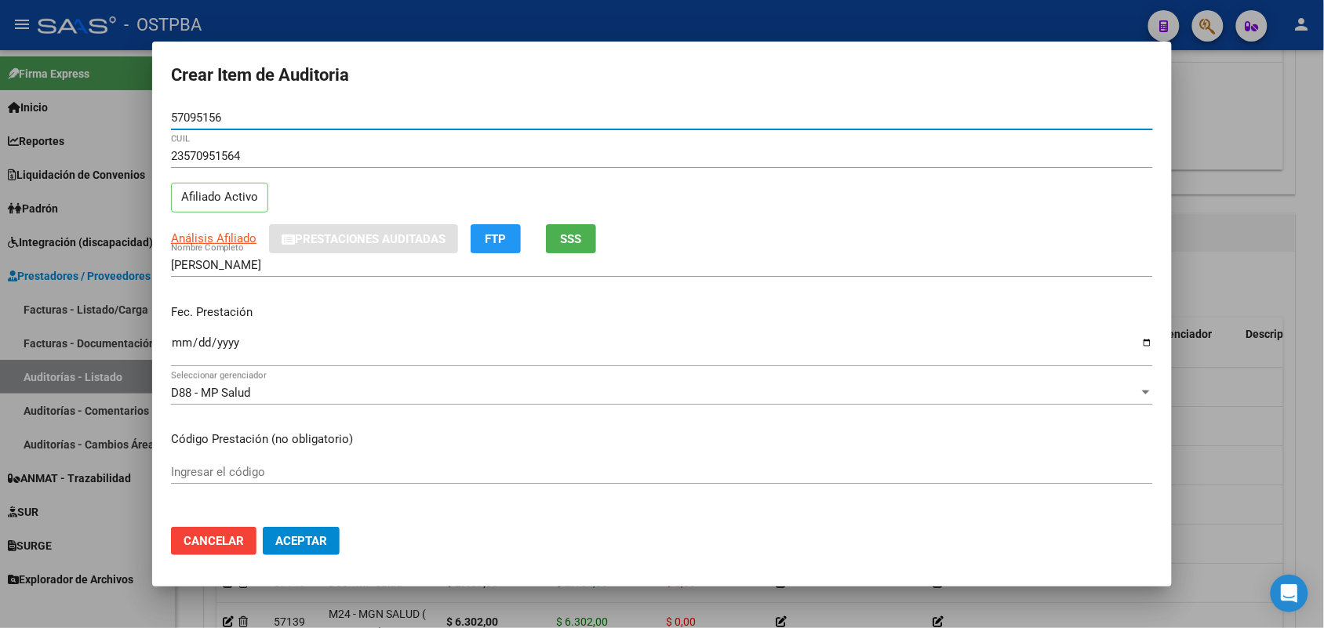
type input "57095156"
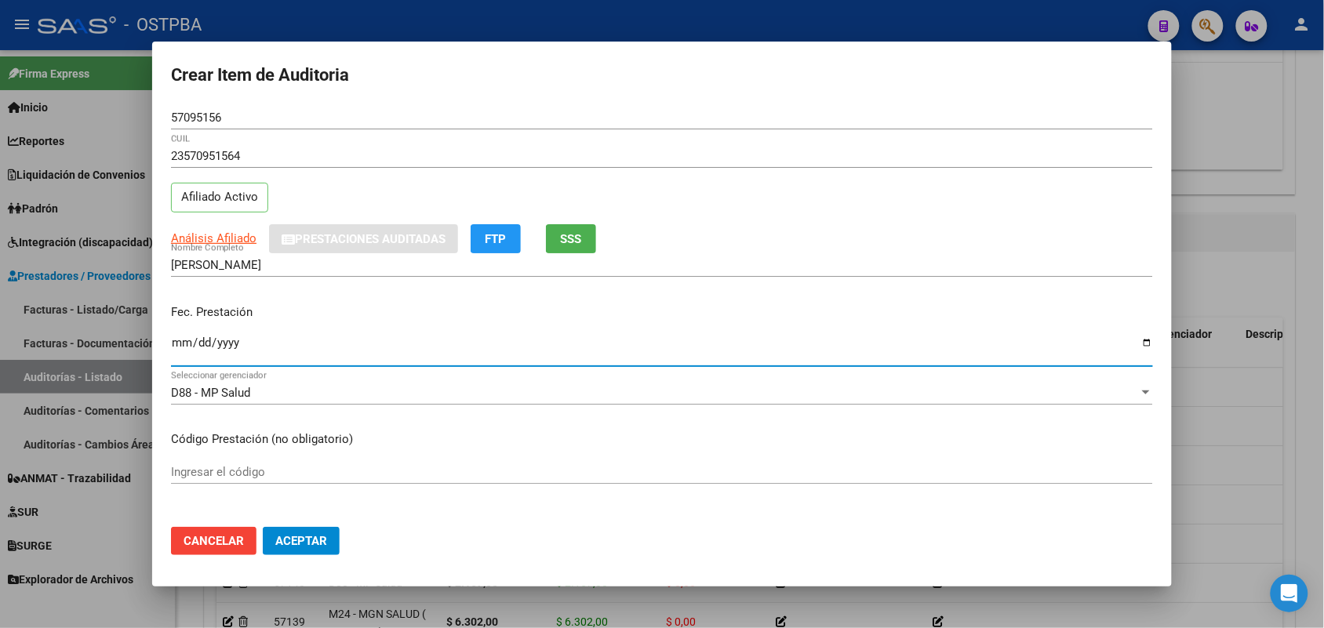
click at [186, 341] on input "Ingresar la fecha" at bounding box center [662, 349] width 982 height 25
type input "2025-08-02"
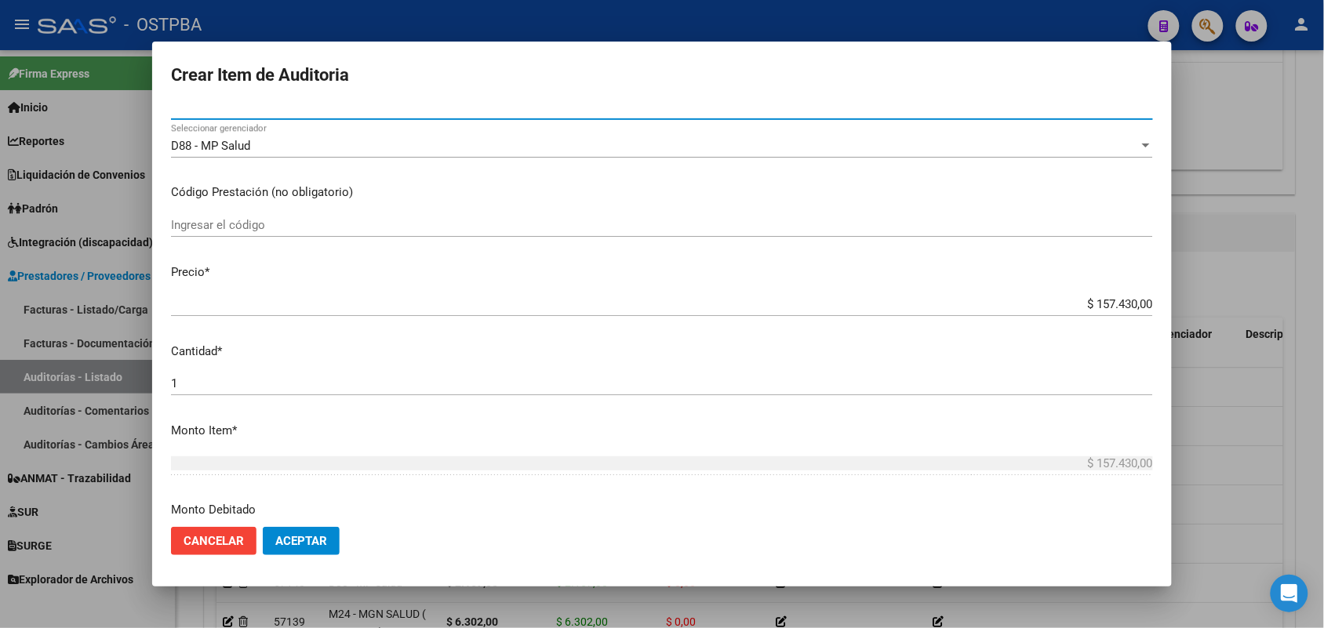
scroll to position [294, 0]
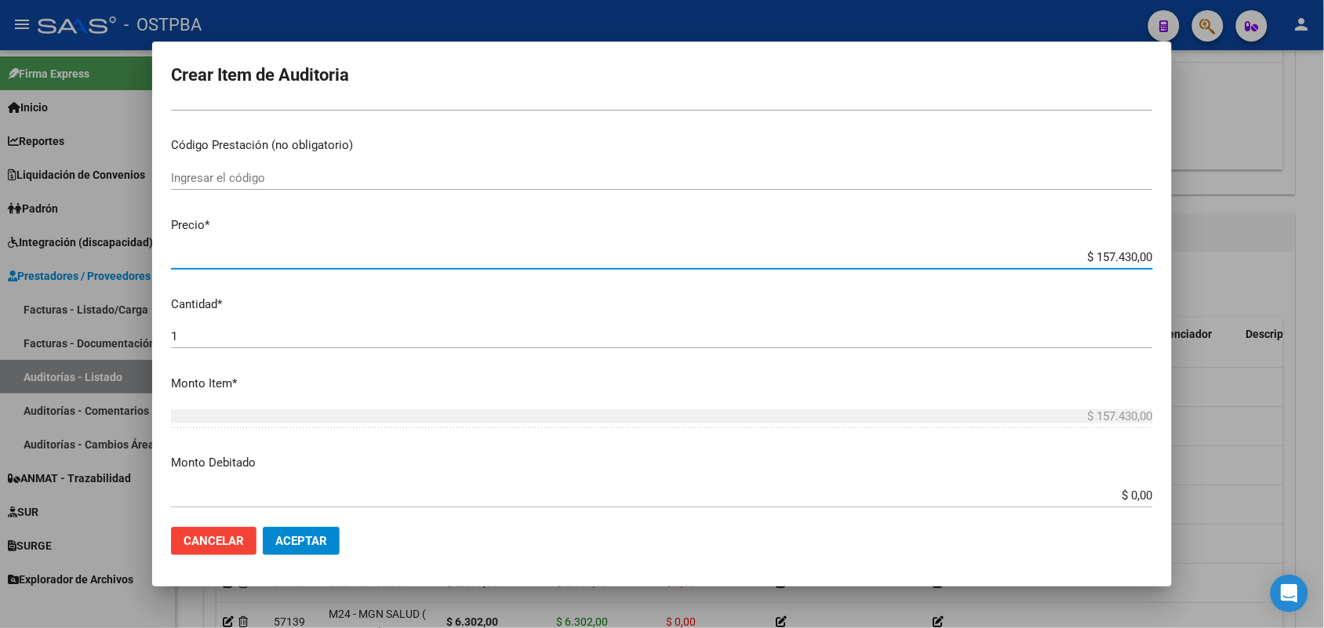
drag, startPoint x: 1058, startPoint y: 253, endPoint x: 1263, endPoint y: 272, distance: 206.5
click at [1263, 272] on div "Crear Item de Auditoria 57095156 Nro Documento 23570951564 CUIL Afiliado Activo…" at bounding box center [662, 314] width 1324 height 628
type input "$ 0,03"
type input "$ 0,35"
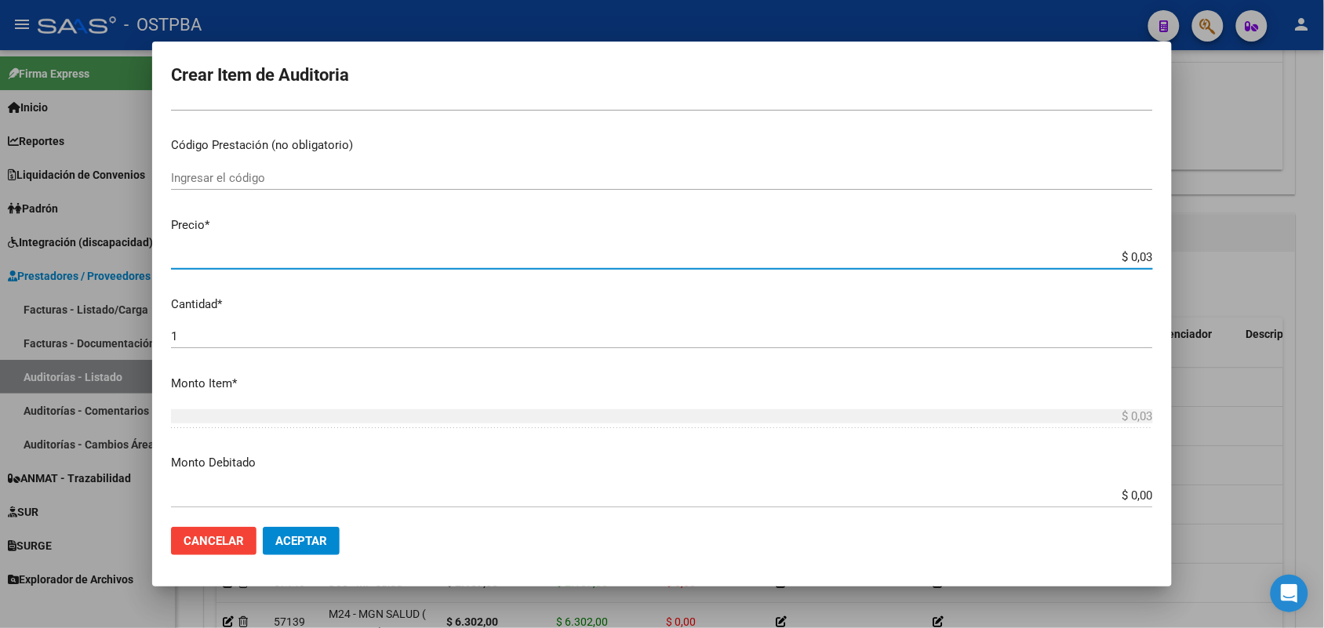
type input "$ 0,35"
type input "$ 3,58"
type input "$ 35,85"
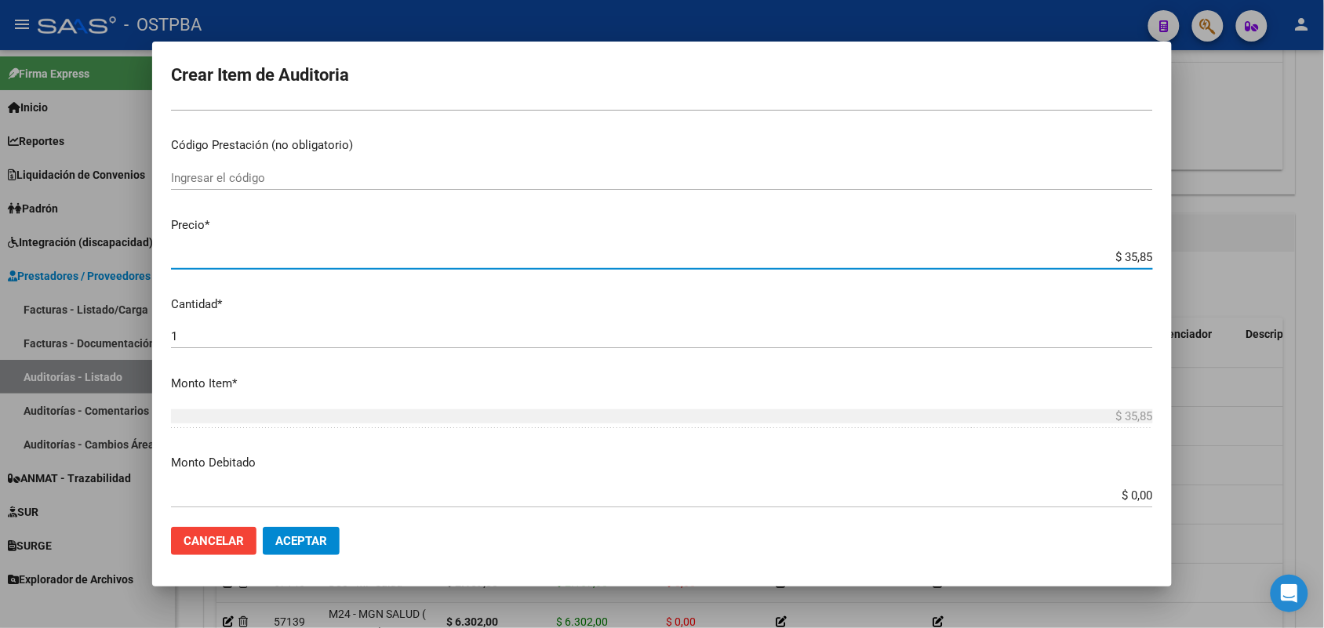
type input "$ 358,50"
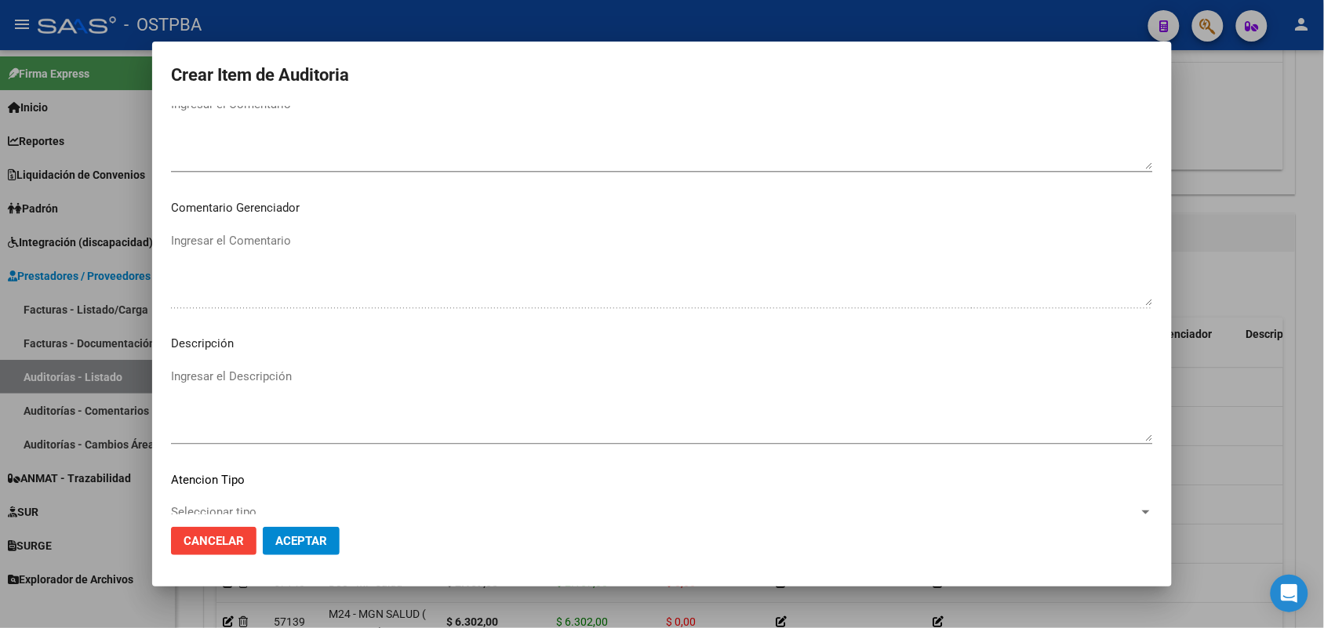
scroll to position [1003, 0]
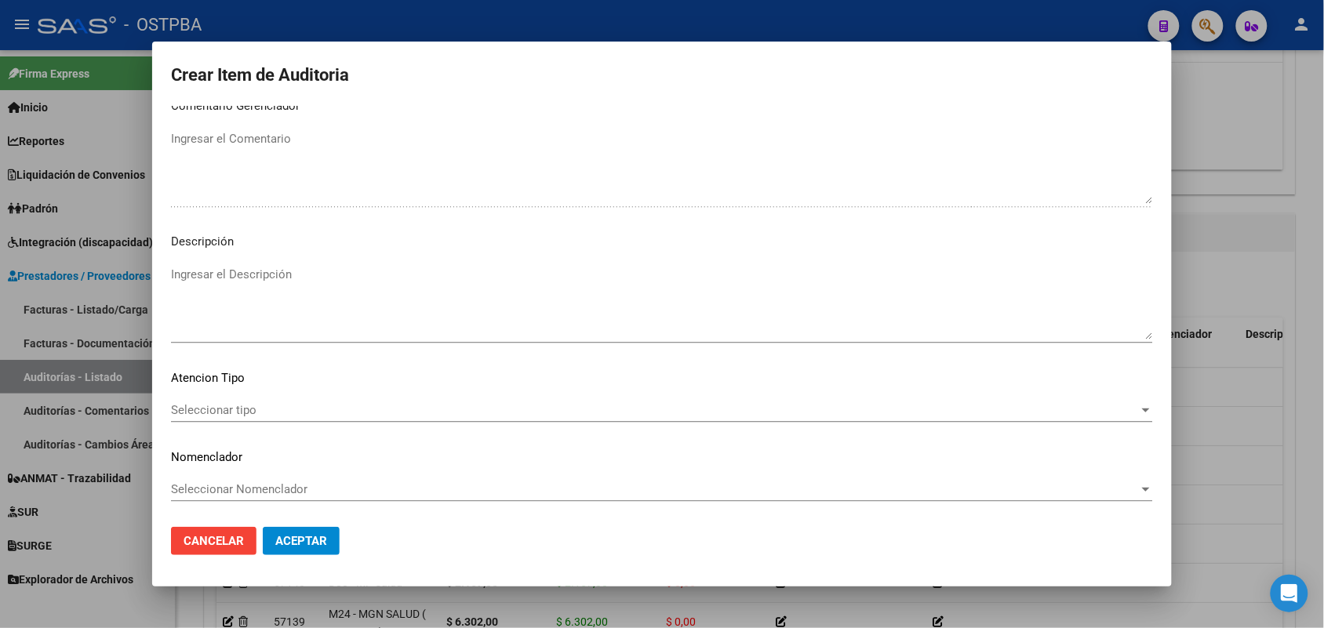
click at [231, 406] on span "Seleccionar tipo" at bounding box center [655, 410] width 968 height 14
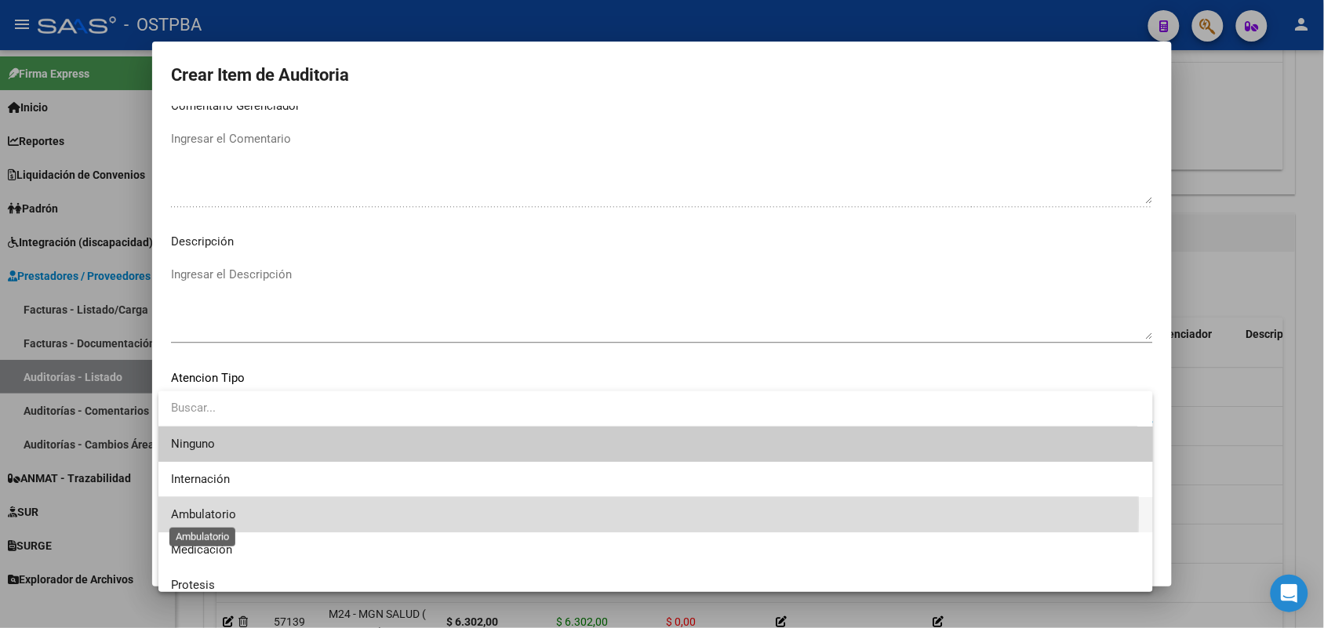
drag, startPoint x: 198, startPoint y: 511, endPoint x: 257, endPoint y: 519, distance: 60.3
click at [206, 511] on span "Ambulatorio" at bounding box center [203, 515] width 65 height 14
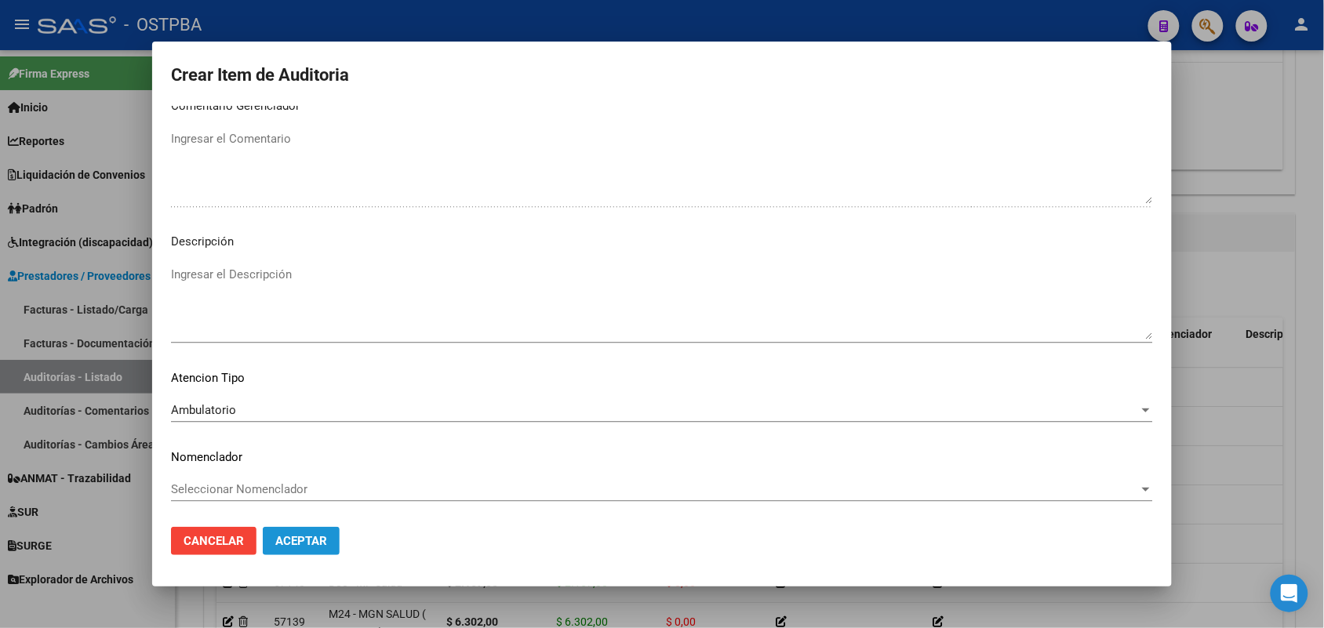
click at [294, 536] on span "Aceptar" at bounding box center [301, 541] width 52 height 14
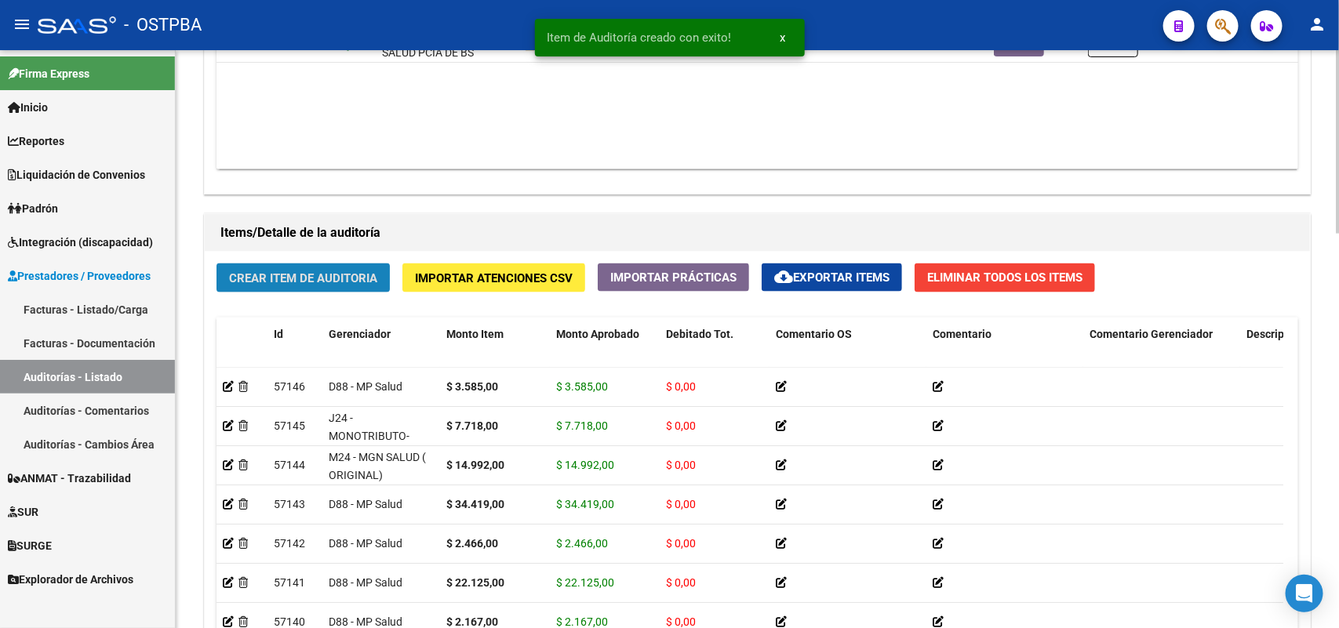
click at [354, 272] on span "Crear Item de Auditoria" at bounding box center [303, 278] width 148 height 14
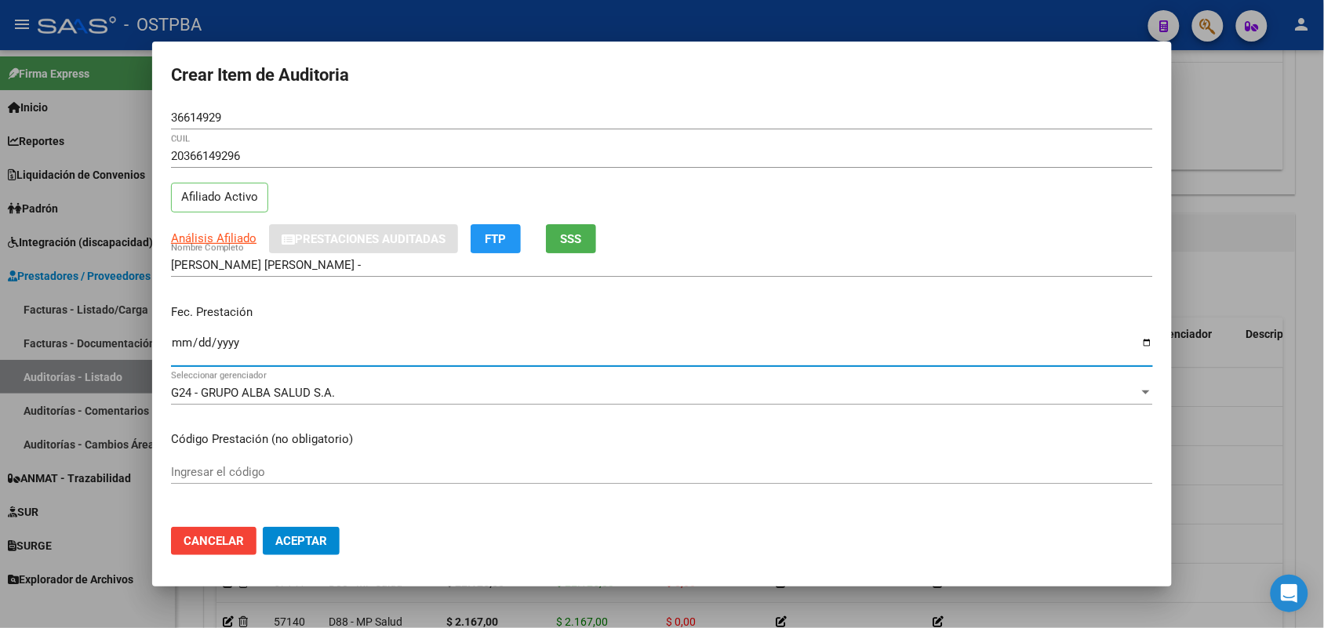
click at [187, 350] on input "Ingresar la fecha" at bounding box center [662, 349] width 982 height 25
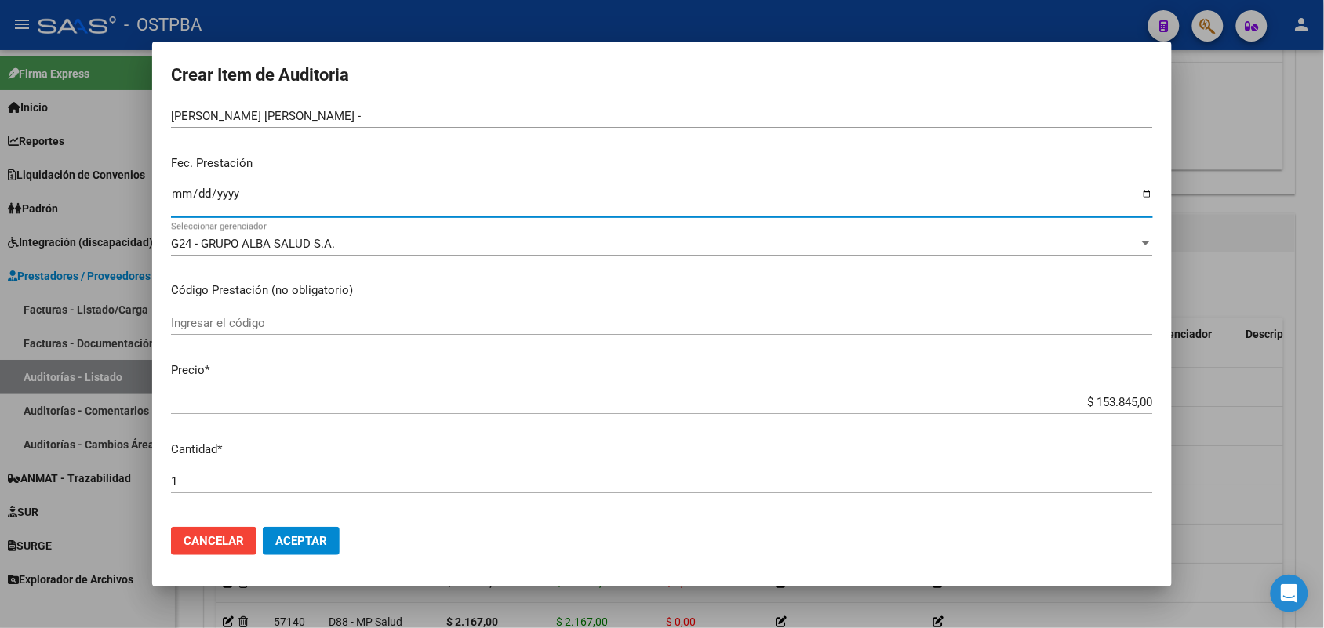
scroll to position [196, 0]
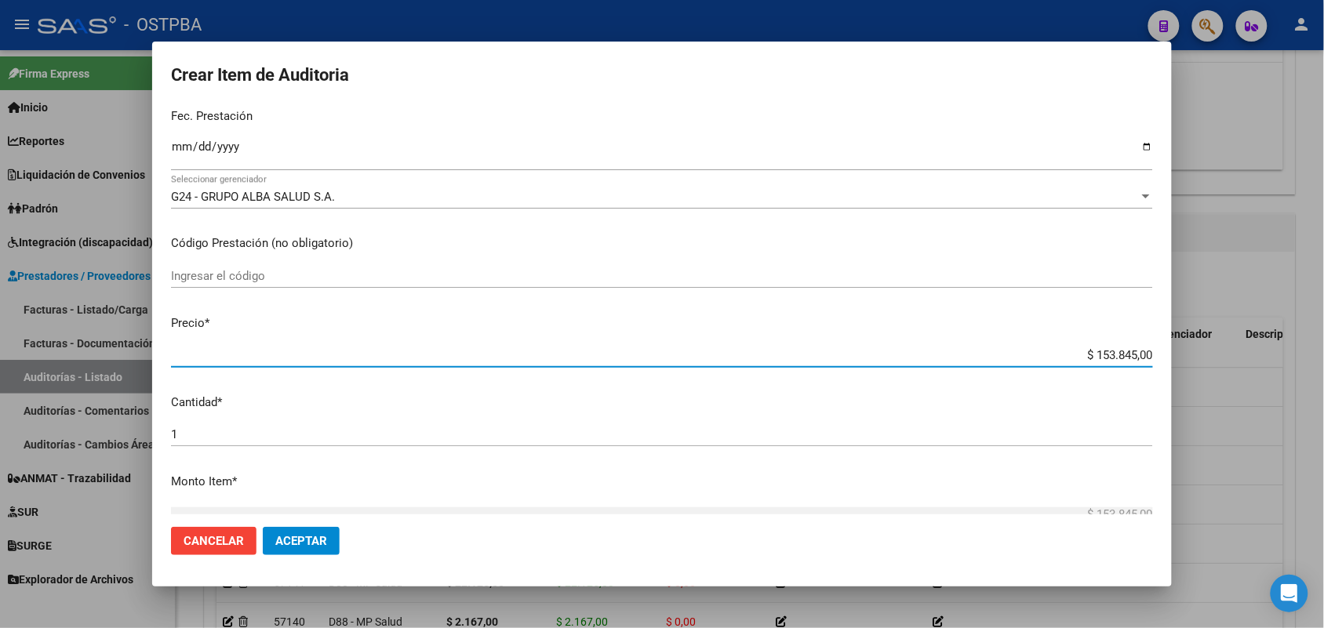
drag, startPoint x: 1059, startPoint y: 354, endPoint x: 1244, endPoint y: 341, distance: 184.8
click at [1244, 341] on div "Crear Item de Auditoria 36614929 Nro Documento 20366149296 CUIL Afiliado Activo…" at bounding box center [662, 314] width 1324 height 628
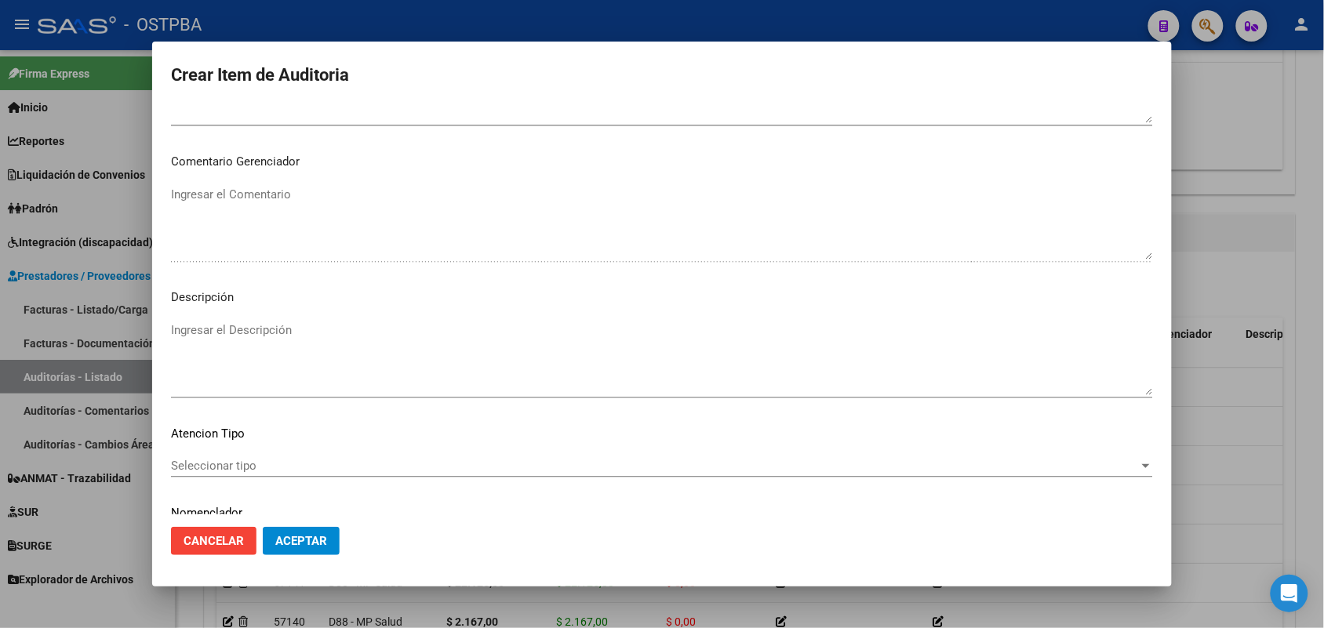
scroll to position [1003, 0]
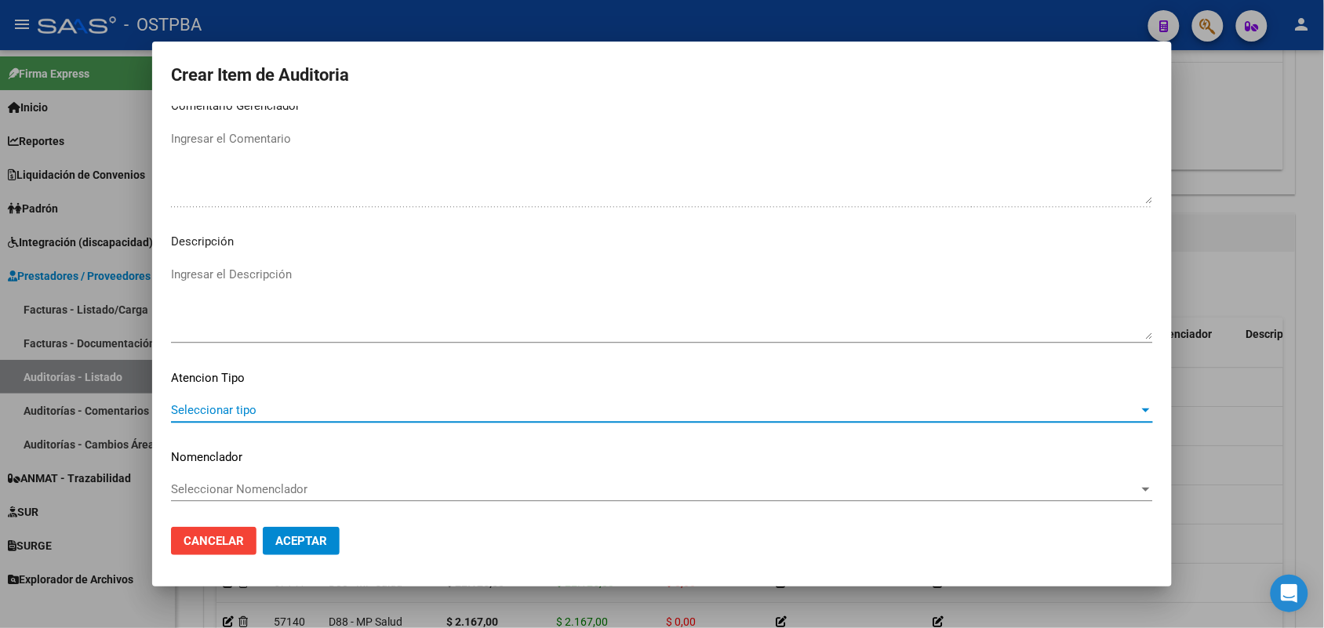
click at [238, 408] on span "Seleccionar tipo" at bounding box center [655, 410] width 968 height 14
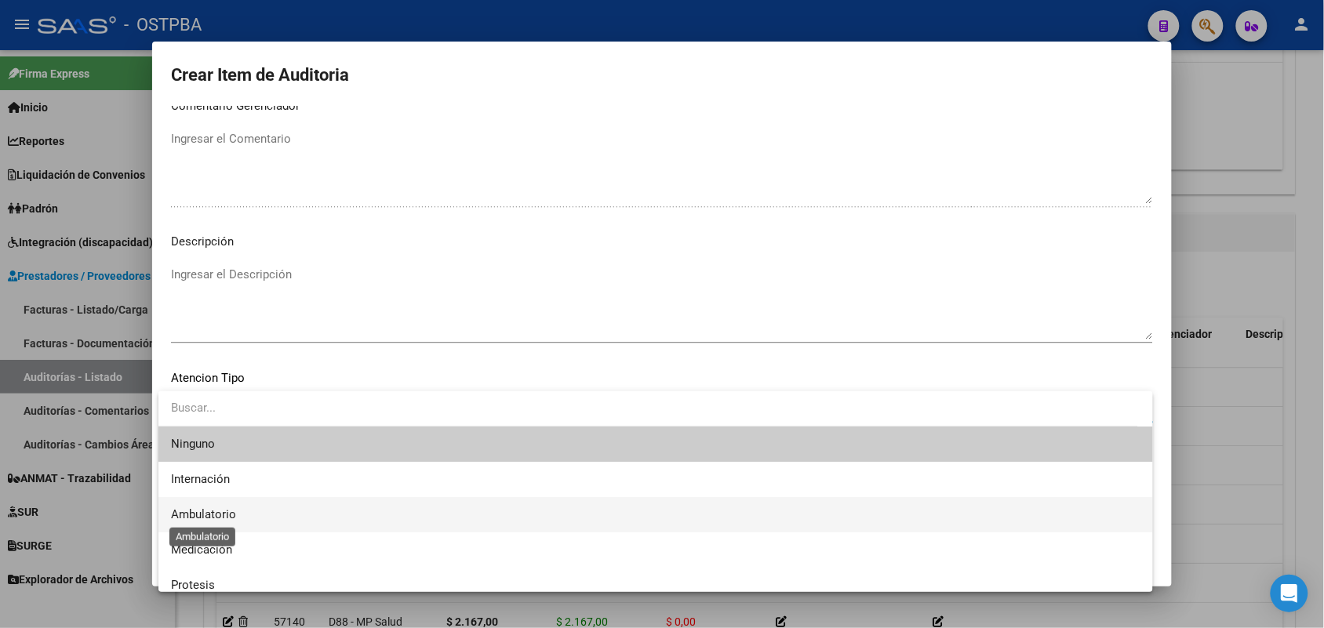
click at [214, 514] on span "Ambulatorio" at bounding box center [203, 515] width 65 height 14
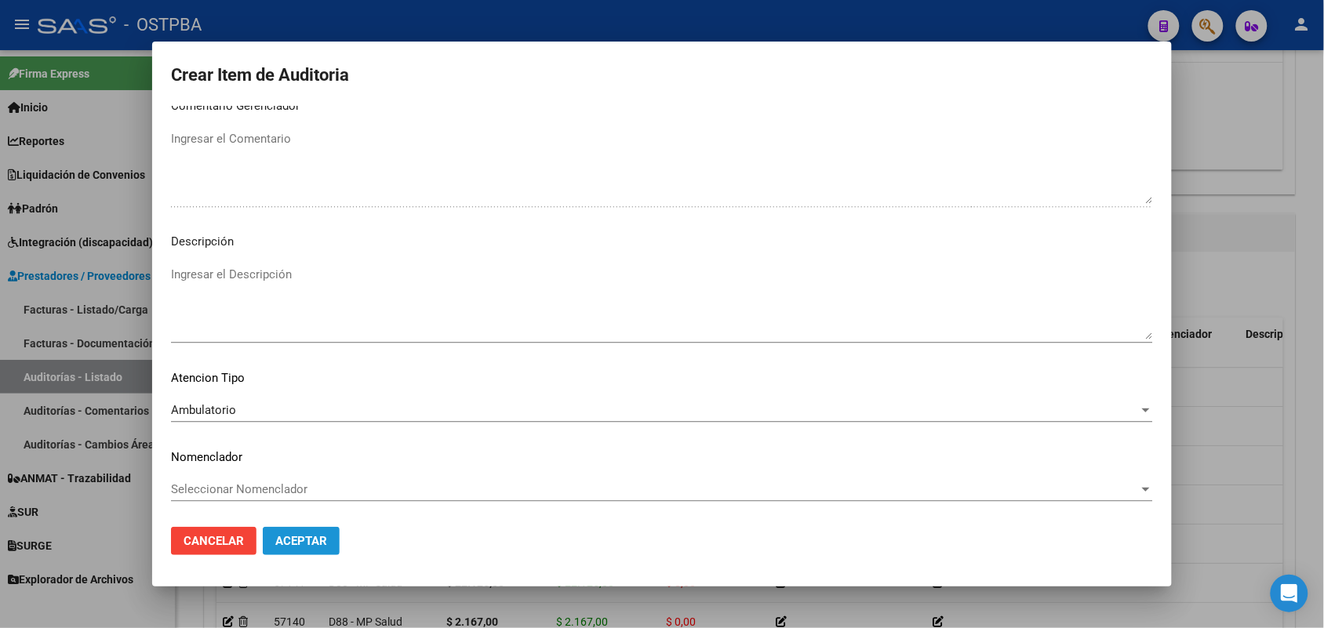
click at [292, 541] on span "Aceptar" at bounding box center [301, 541] width 52 height 14
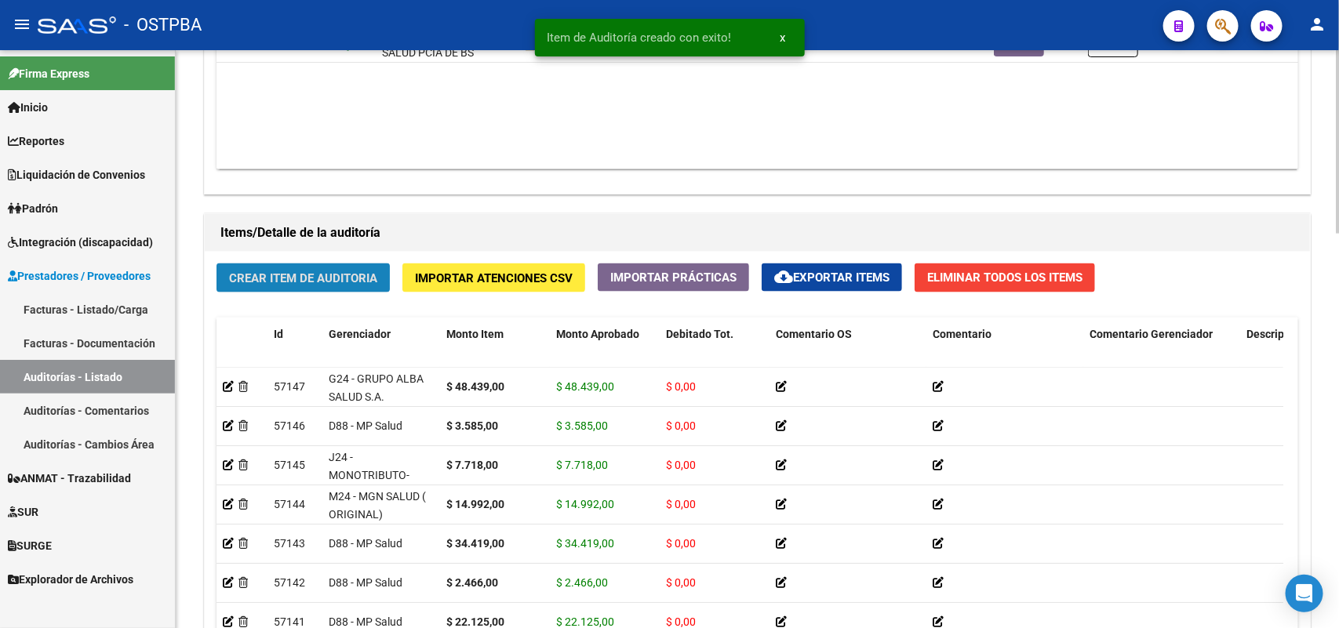
click at [319, 277] on span "Crear Item de Auditoria" at bounding box center [303, 278] width 148 height 14
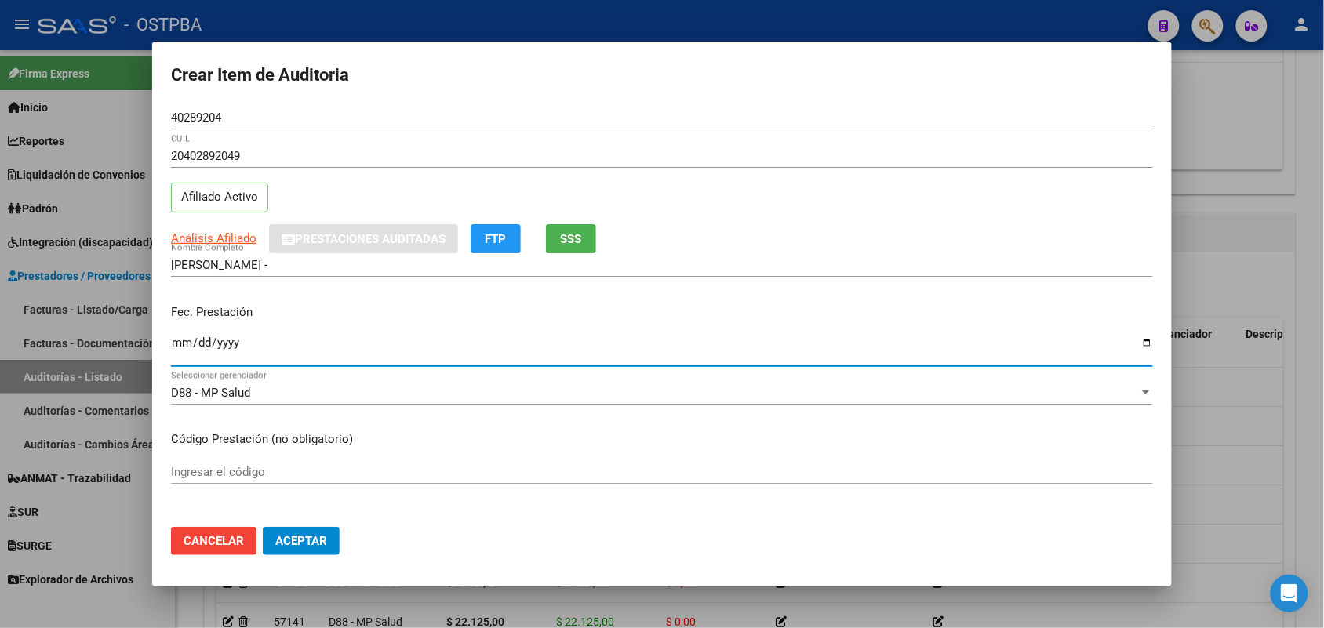
drag, startPoint x: 178, startPoint y: 345, endPoint x: 198, endPoint y: 355, distance: 22.1
click at [181, 348] on input "Ingresar la fecha" at bounding box center [662, 349] width 982 height 25
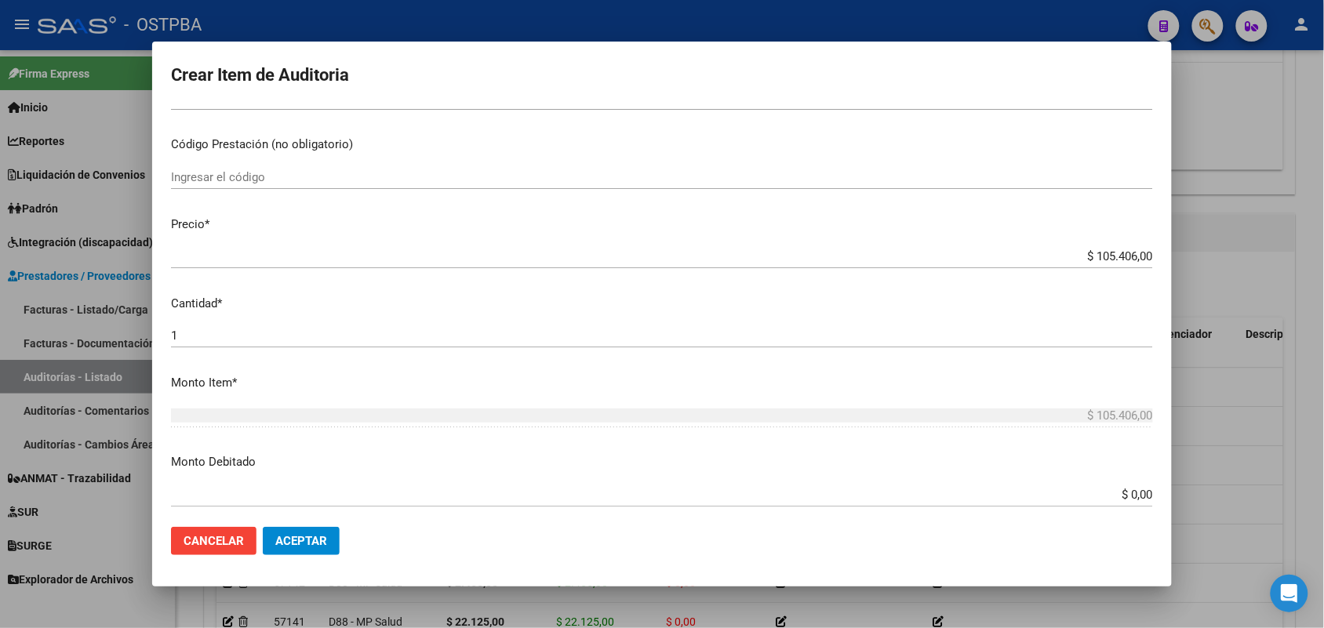
scroll to position [392, 0]
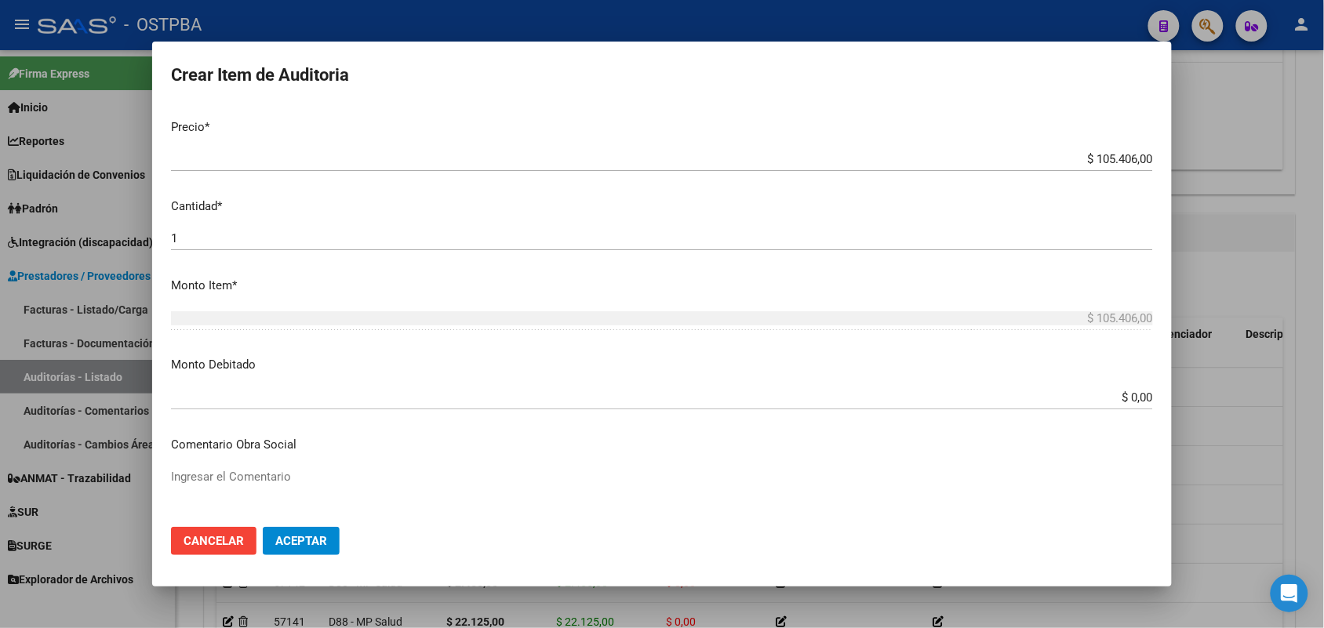
drag, startPoint x: 1057, startPoint y: 151, endPoint x: 1138, endPoint y: 161, distance: 81.5
click at [1142, 161] on app-form-text-field "Precio * $ 105.406,00 Ingresar el precio" at bounding box center [668, 142] width 995 height 49
drag, startPoint x: 816, startPoint y: 296, endPoint x: 820, endPoint y: 289, distance: 8.1
click at [820, 289] on mat-dialog-content "40289204 Nro Documento 20402892049 CUIL Afiliado Activo Análisis Afiliado Prest…" at bounding box center [662, 310] width 1020 height 409
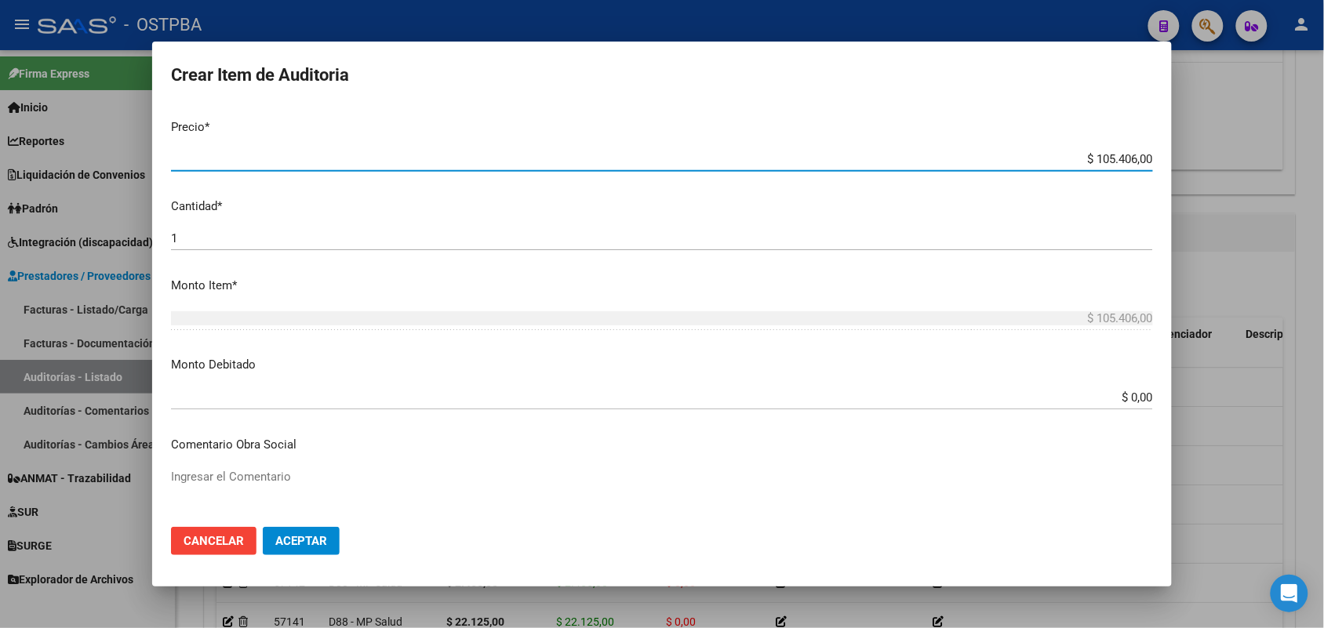
drag, startPoint x: 1057, startPoint y: 159, endPoint x: 1224, endPoint y: 154, distance: 167.2
click at [1218, 154] on div "Crear Item de Auditoria 40289204 Nro Documento 20402892049 CUIL Afiliado Activo…" at bounding box center [662, 314] width 1324 height 628
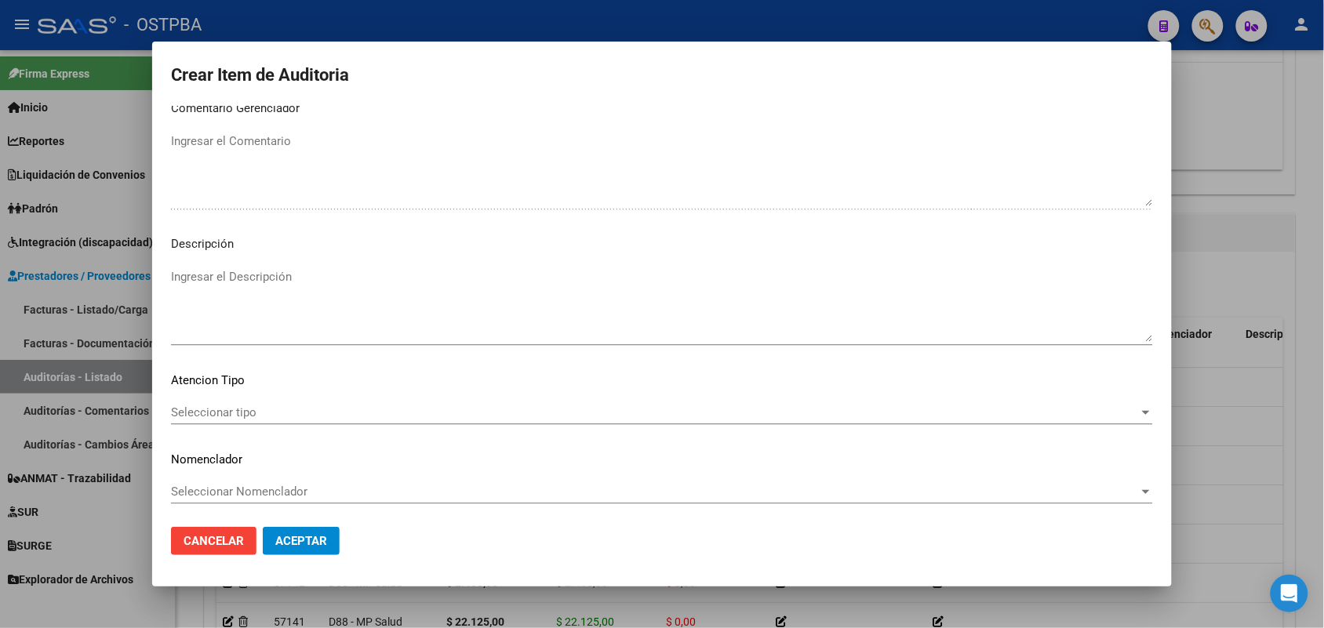
scroll to position [1003, 0]
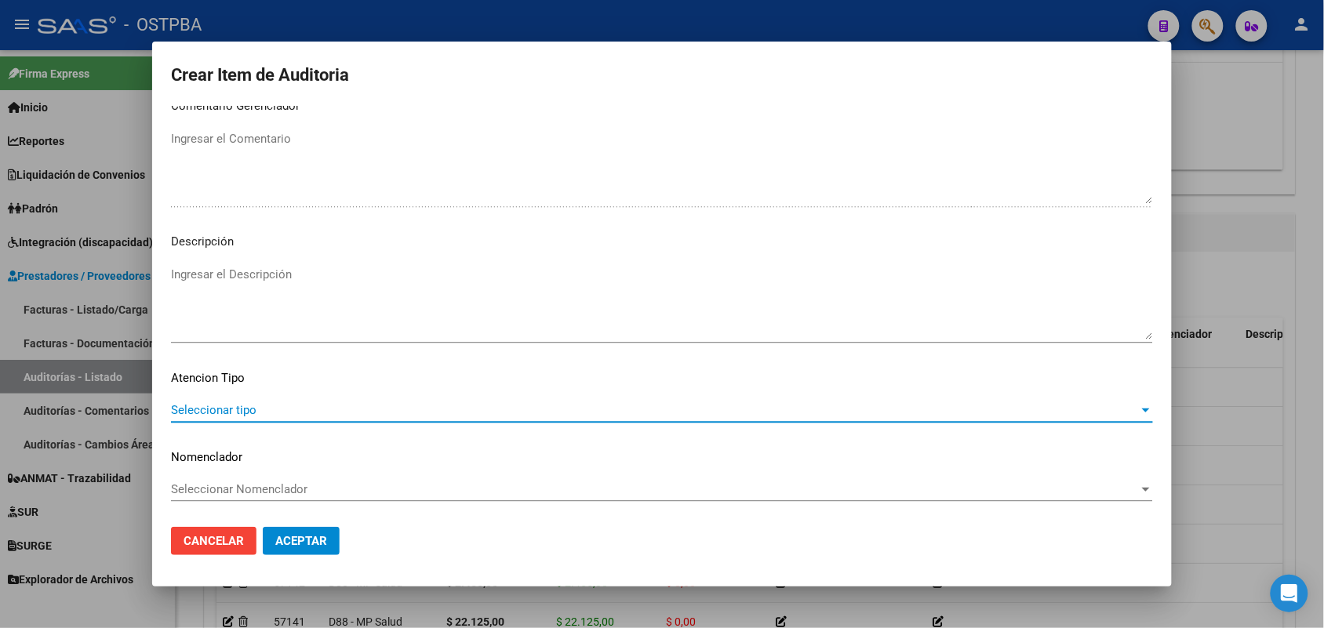
click at [243, 406] on span "Seleccionar tipo" at bounding box center [655, 410] width 968 height 14
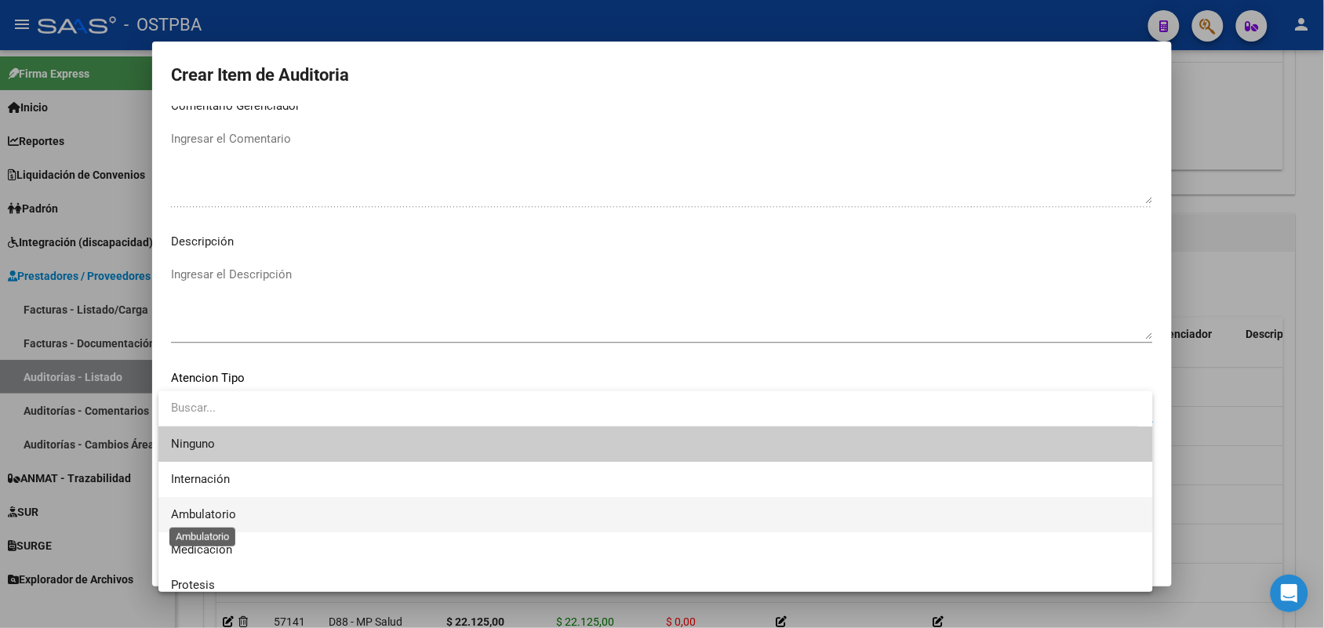
click at [222, 511] on span "Ambulatorio" at bounding box center [203, 515] width 65 height 14
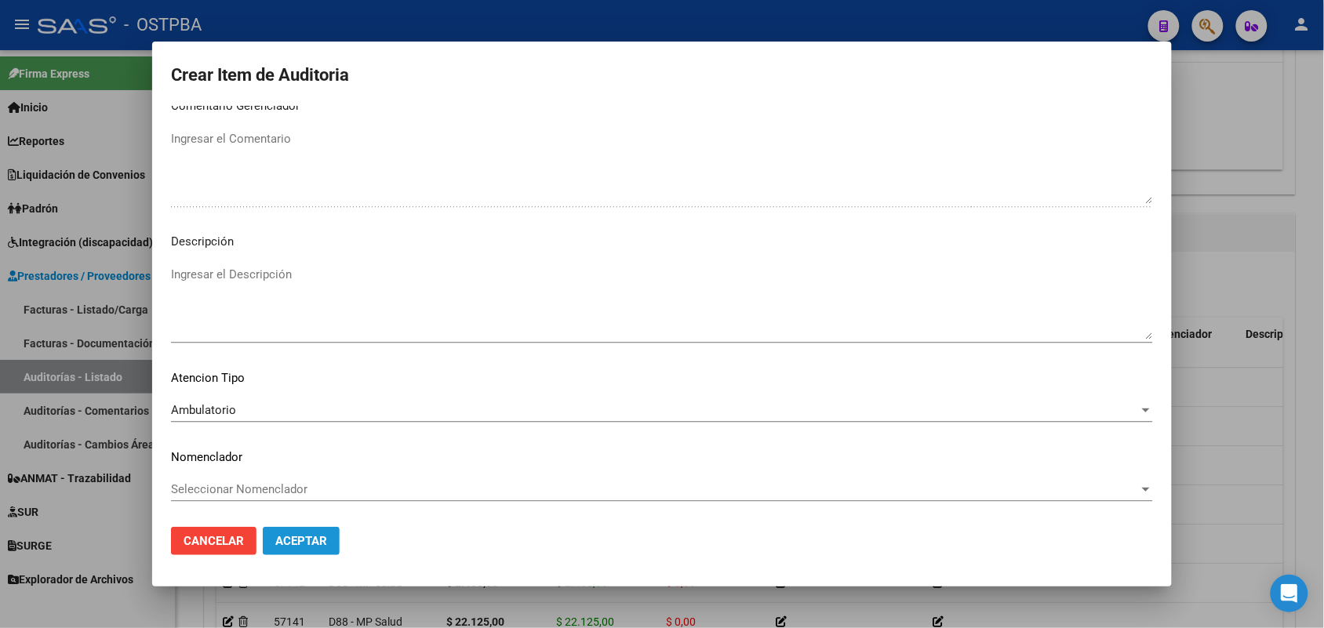
click at [311, 539] on span "Aceptar" at bounding box center [301, 541] width 52 height 14
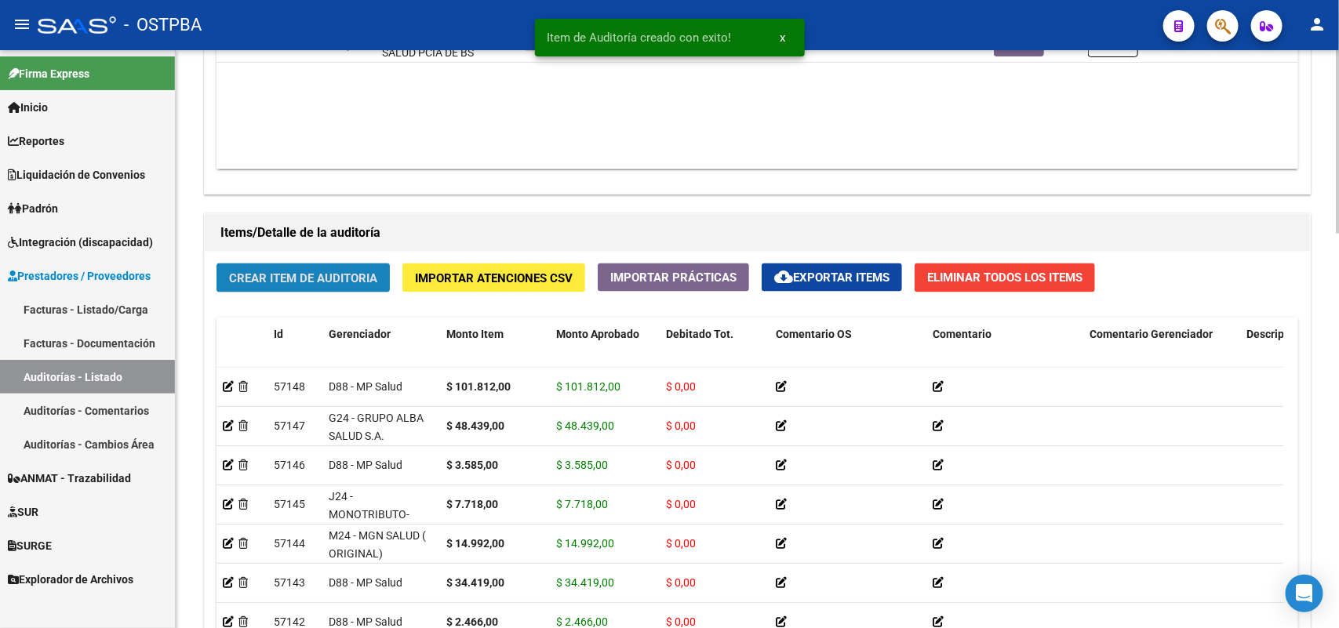
click at [327, 271] on span "Crear Item de Auditoria" at bounding box center [303, 278] width 148 height 14
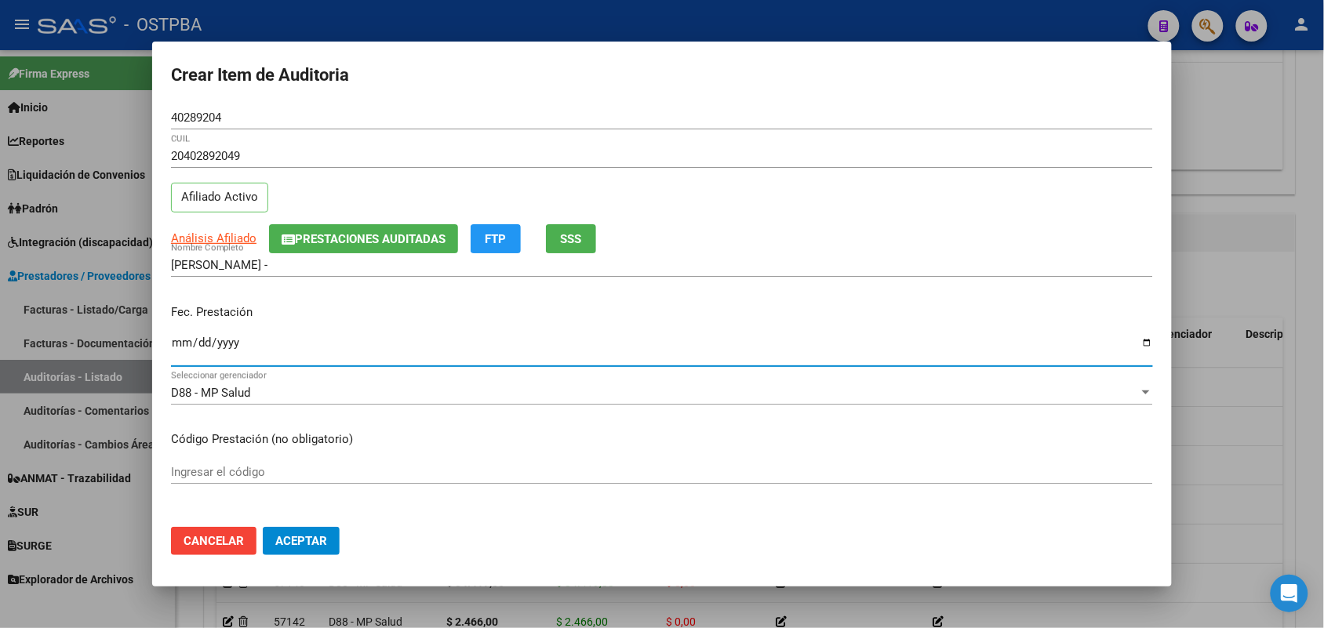
click at [178, 350] on input "Ingresar la fecha" at bounding box center [662, 349] width 982 height 25
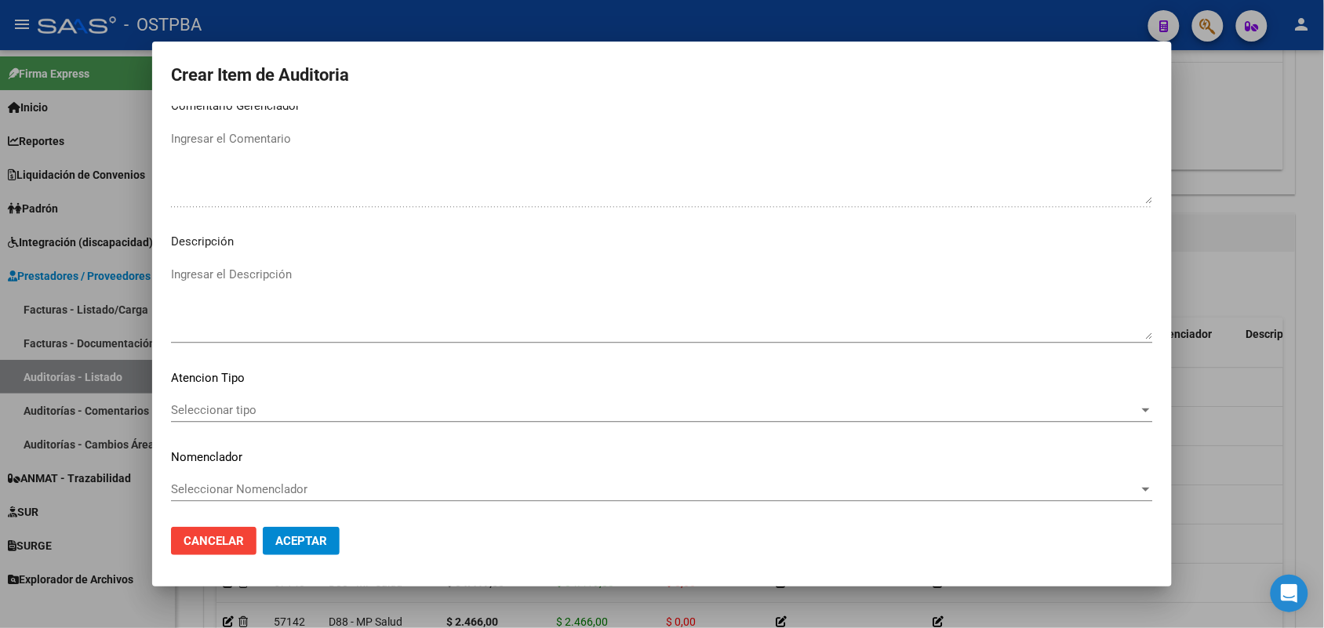
click at [243, 406] on span "Seleccionar tipo" at bounding box center [655, 410] width 968 height 14
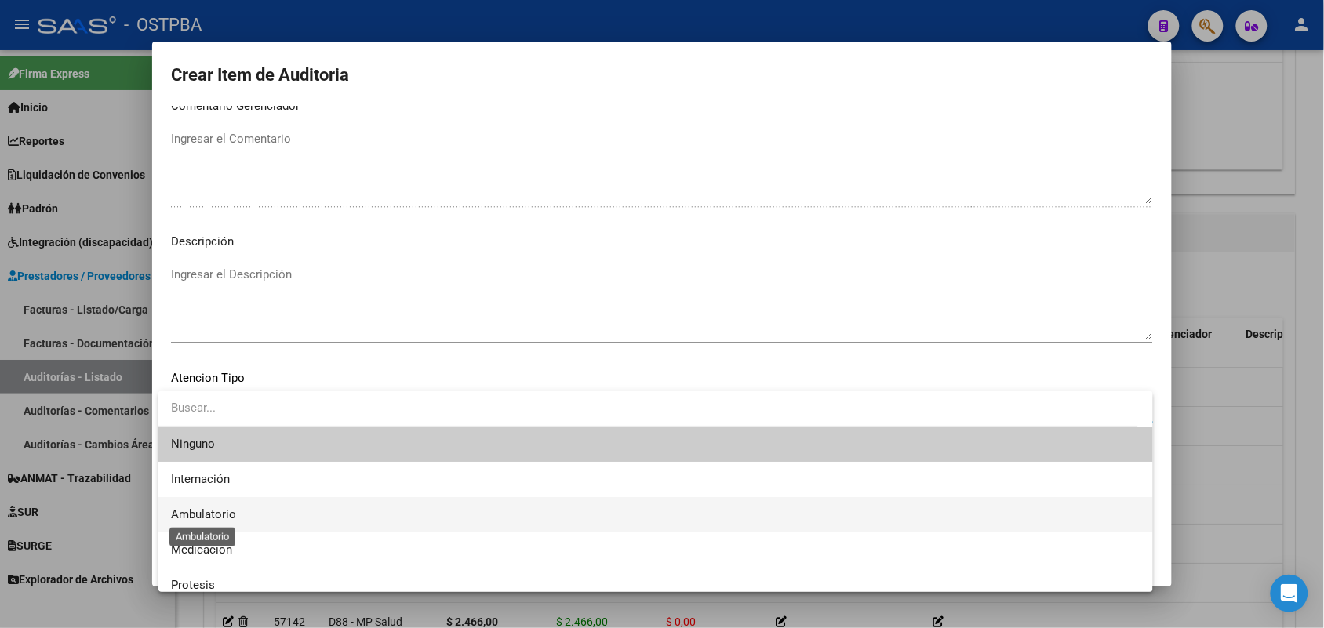
click at [224, 514] on span "Ambulatorio" at bounding box center [203, 515] width 65 height 14
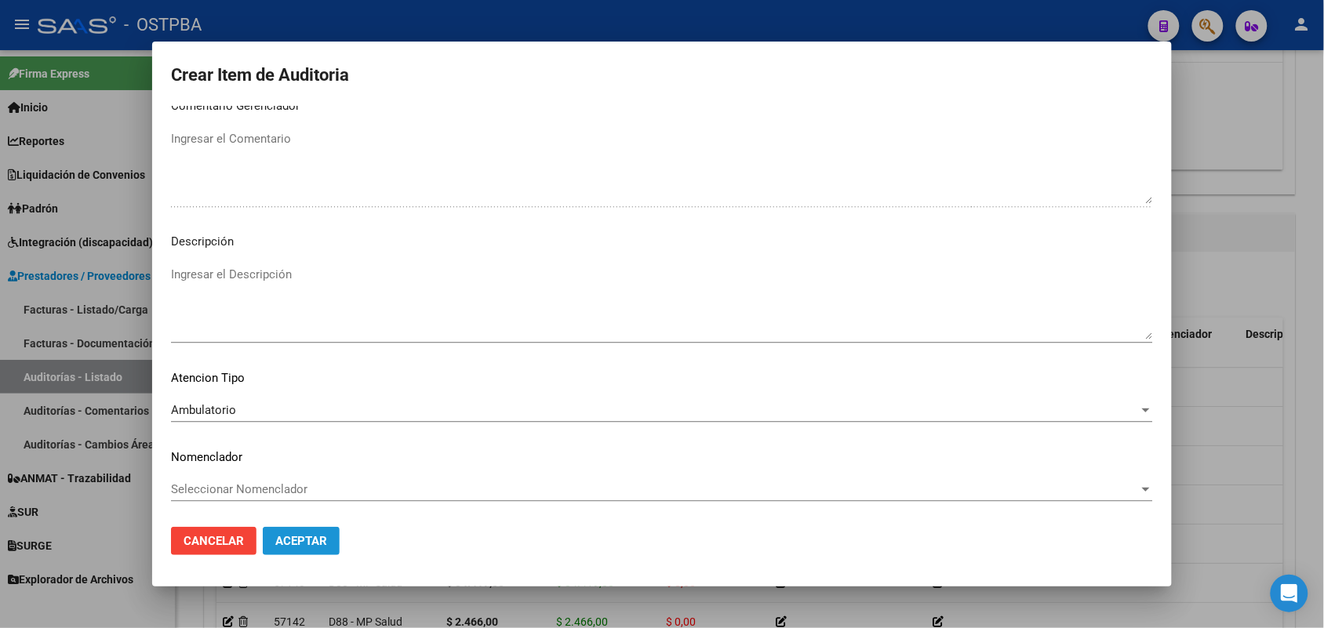
click at [300, 549] on button "Aceptar" at bounding box center [301, 541] width 77 height 28
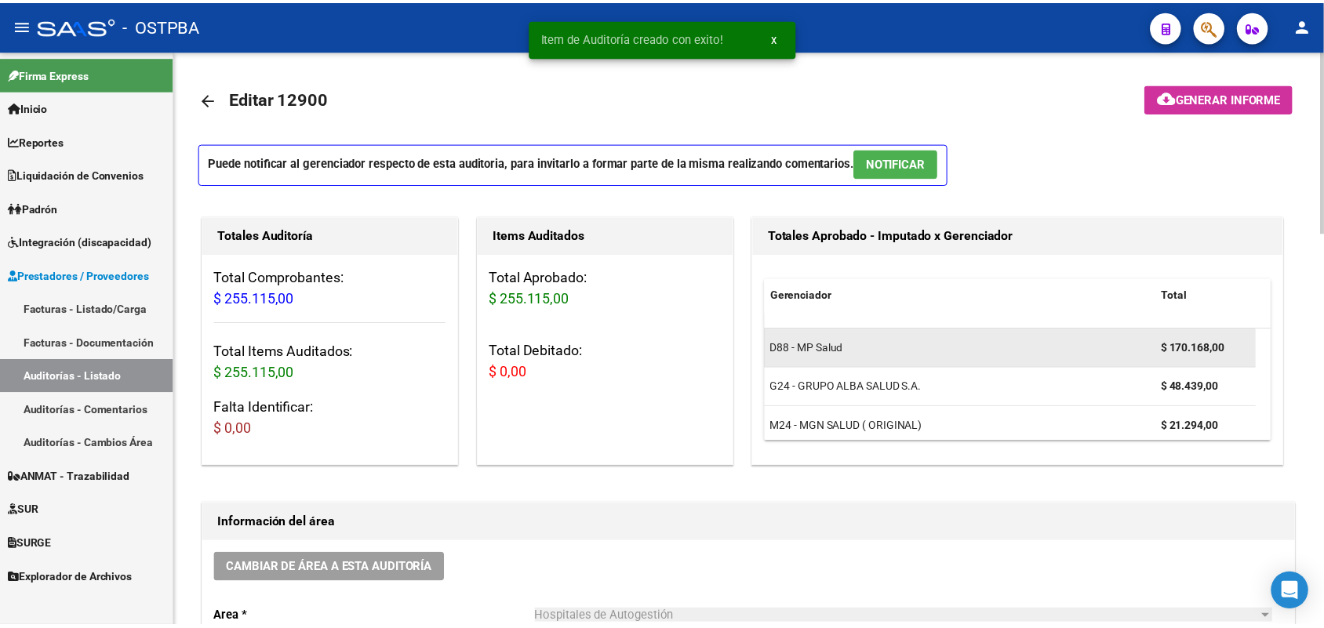
scroll to position [0, 0]
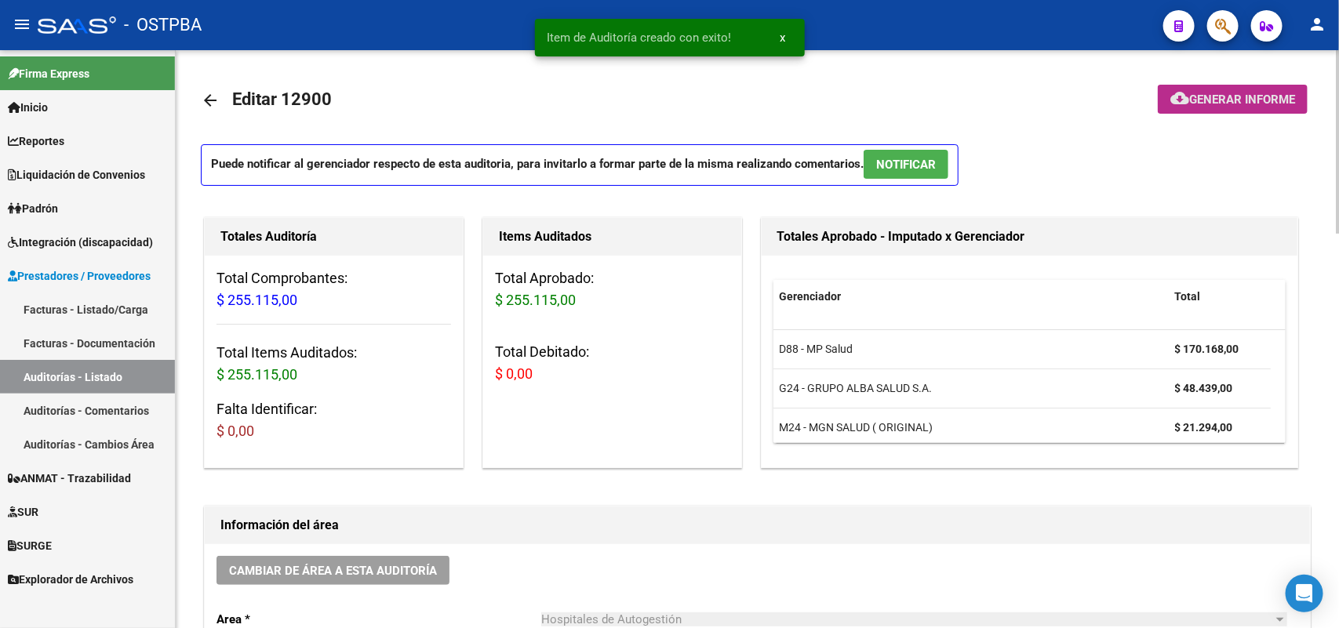
click at [1268, 98] on span "Generar informe" at bounding box center [1242, 100] width 106 height 14
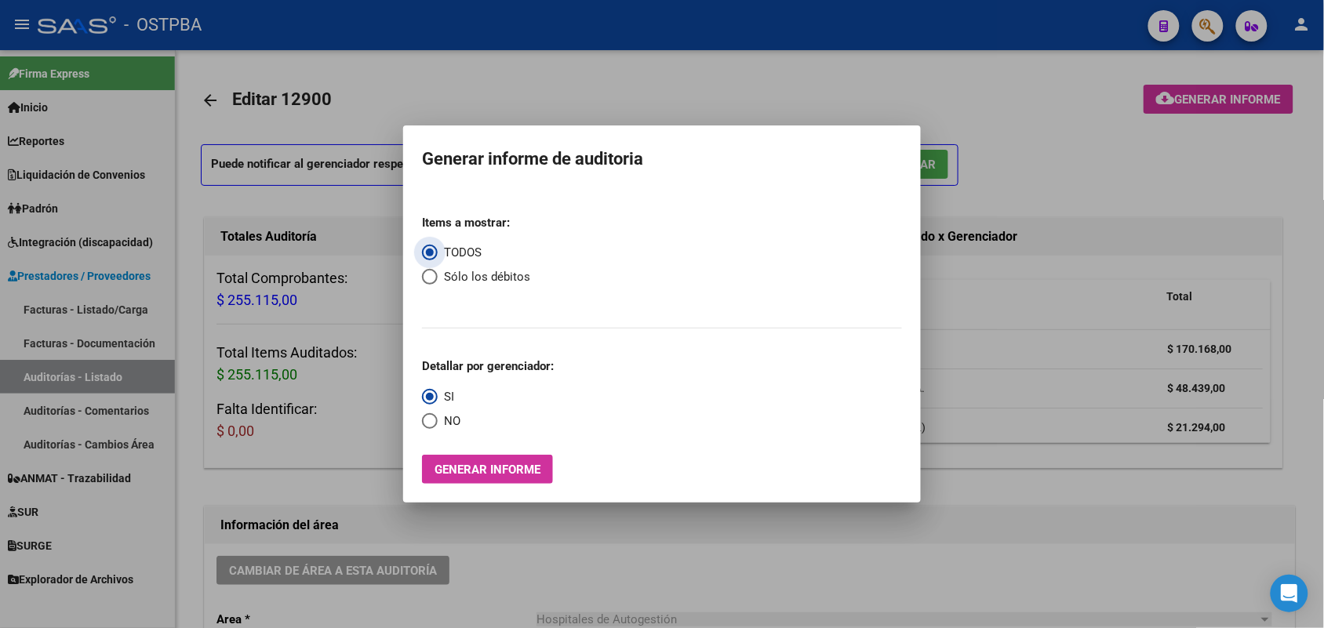
click at [522, 475] on span "Generar informe" at bounding box center [488, 470] width 106 height 14
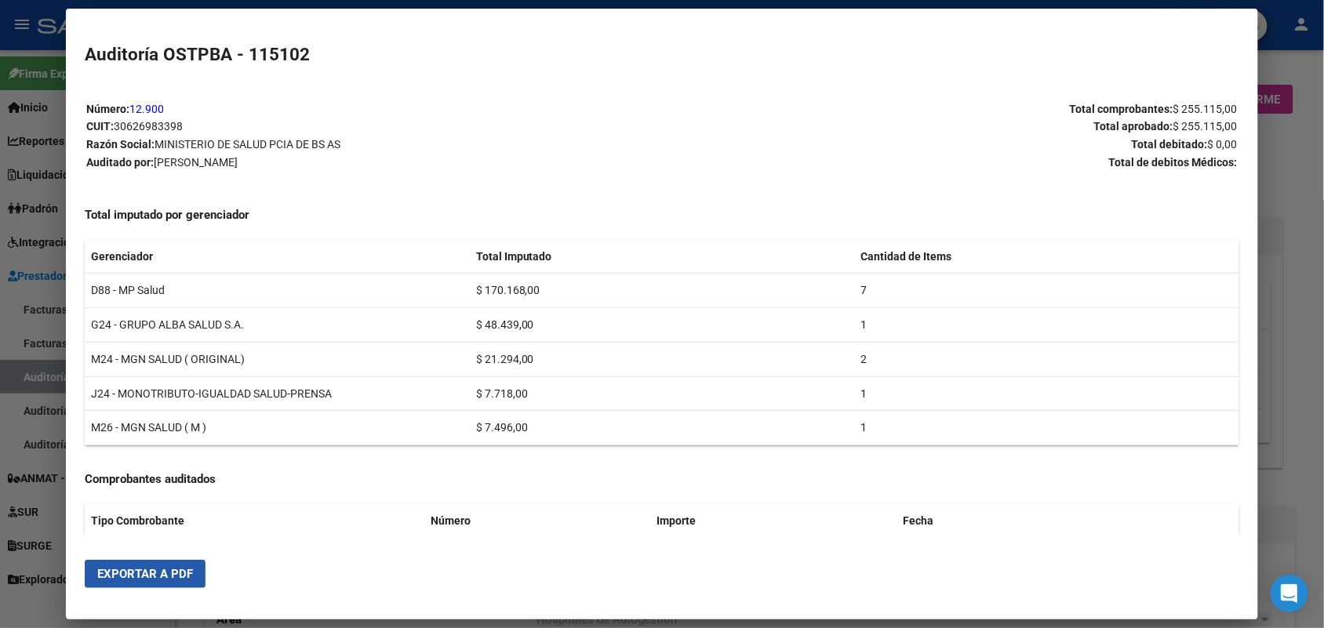
click at [151, 578] on span "Exportar a PDF" at bounding box center [145, 574] width 96 height 14
drag, startPoint x: 1283, startPoint y: 90, endPoint x: 1256, endPoint y: 73, distance: 31.8
click at [1279, 83] on div at bounding box center [662, 314] width 1324 height 628
